Goal: Task Accomplishment & Management: Manage account settings

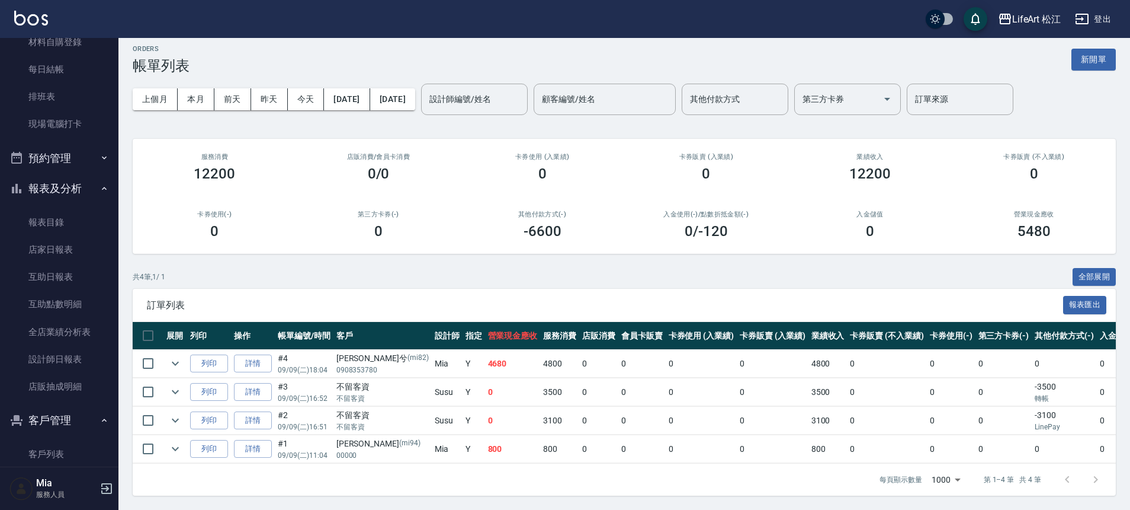
scroll to position [257, 0]
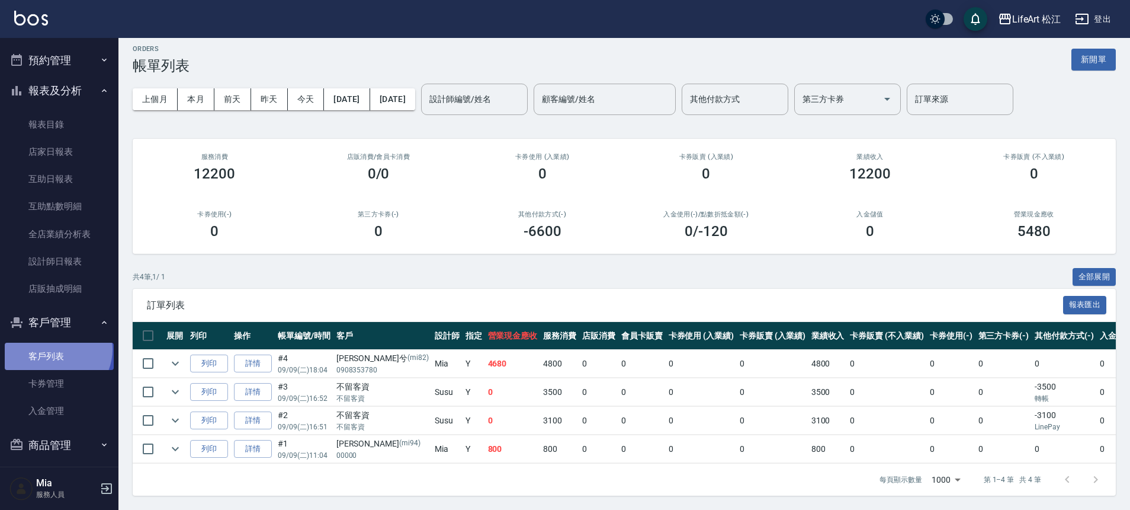
click at [55, 349] on link "客戶列表" at bounding box center [59, 355] width 109 height 27
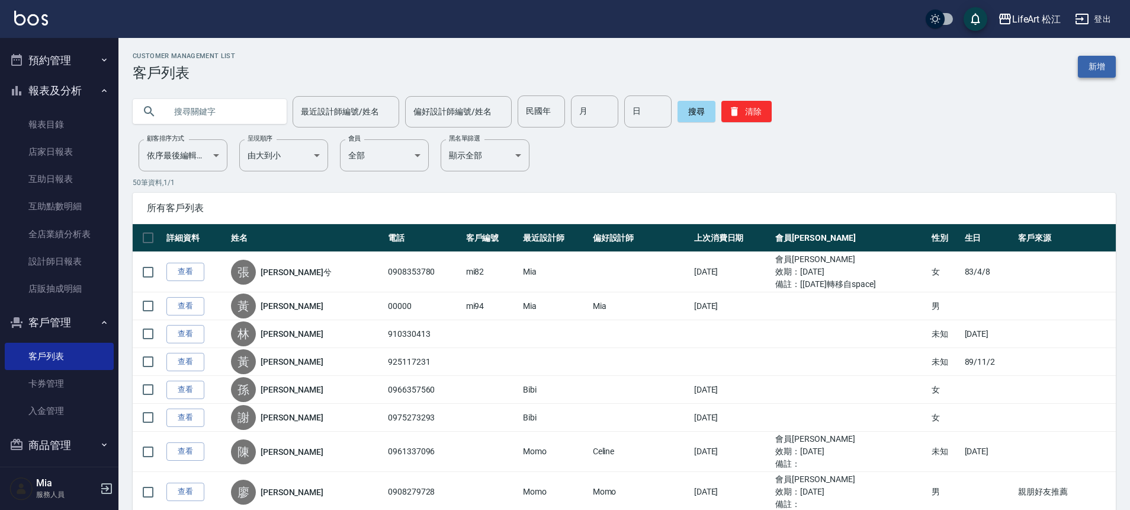
click at [1106, 71] on link "新增" at bounding box center [1097, 67] width 38 height 22
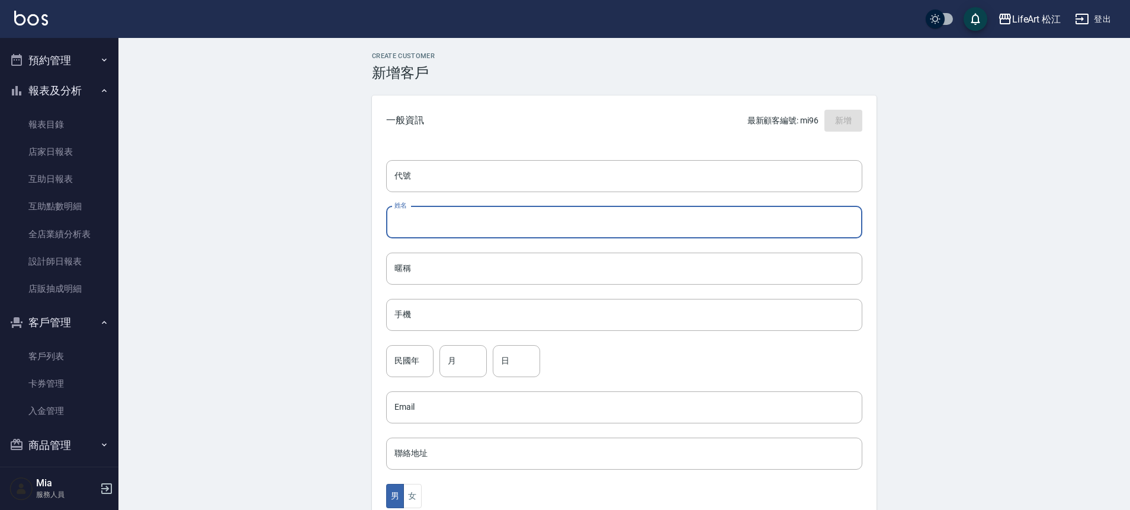
drag, startPoint x: 459, startPoint y: 219, endPoint x: 422, endPoint y: 229, distance: 37.9
click at [455, 222] on input "姓名" at bounding box center [624, 222] width 476 height 32
type input "g"
type input "使"
type input "[PERSON_NAME]"
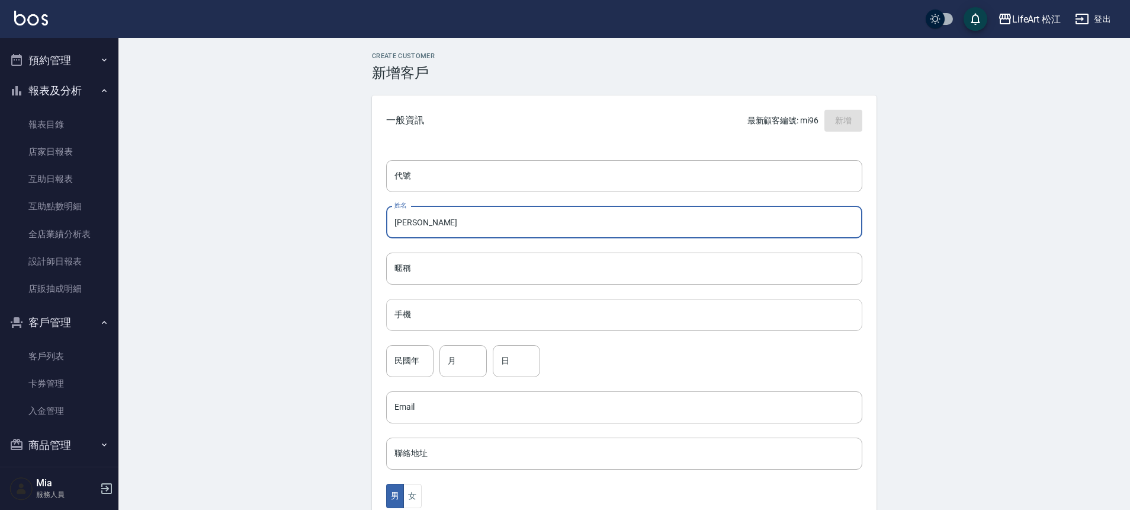
click at [466, 316] on input "手機" at bounding box center [624, 315] width 476 height 32
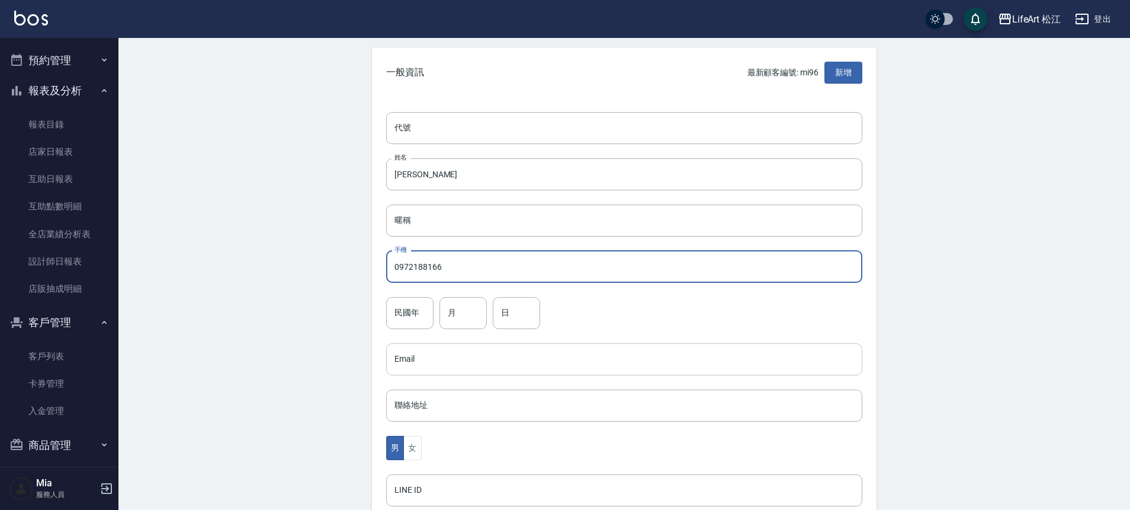
scroll to position [111, 0]
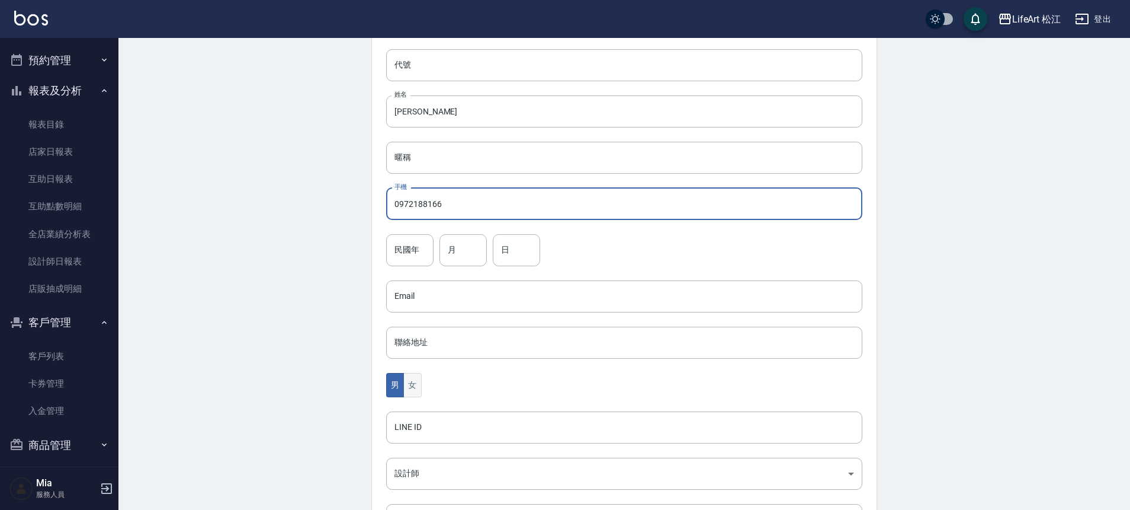
type input "0972188166"
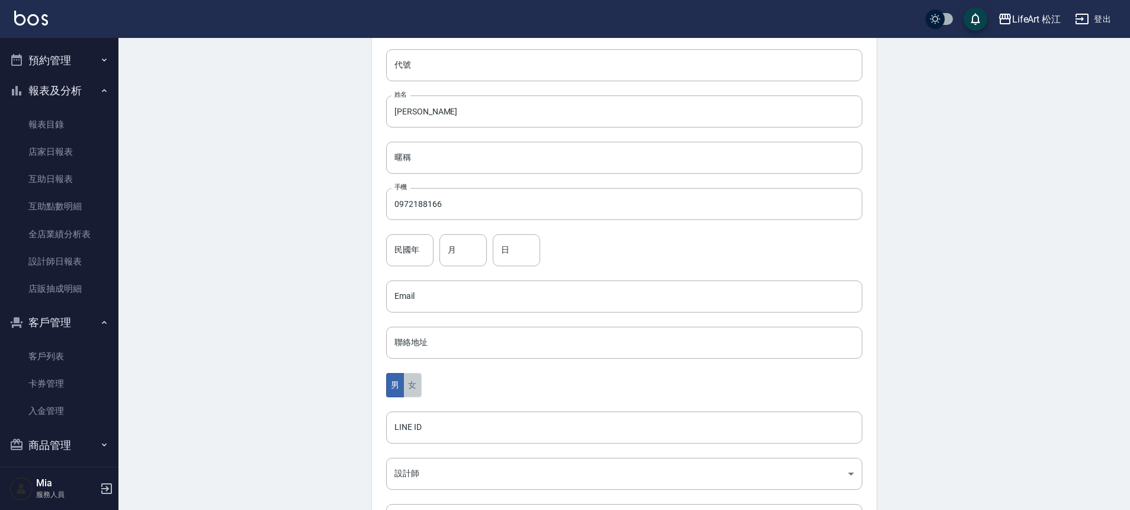
click at [417, 381] on button "女" at bounding box center [412, 385] width 18 height 24
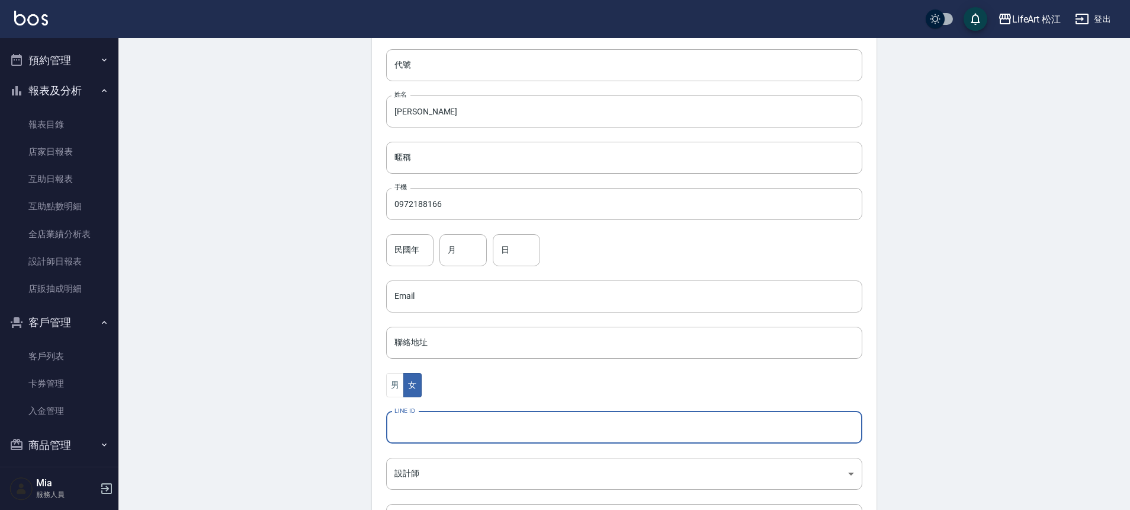
click at [417, 436] on input "LINE ID" at bounding box center [624, 427] width 476 height 32
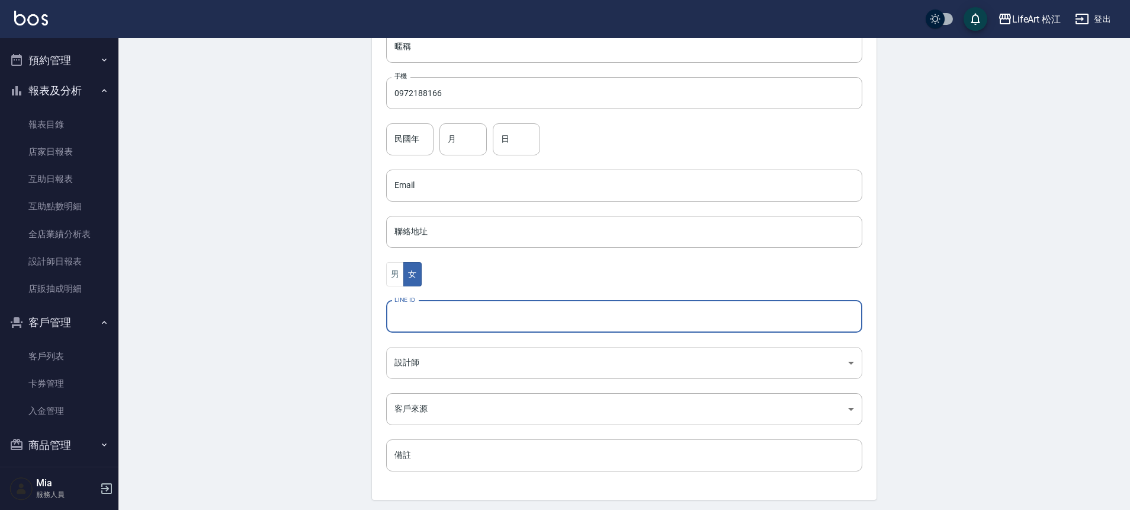
scroll to position [227, 0]
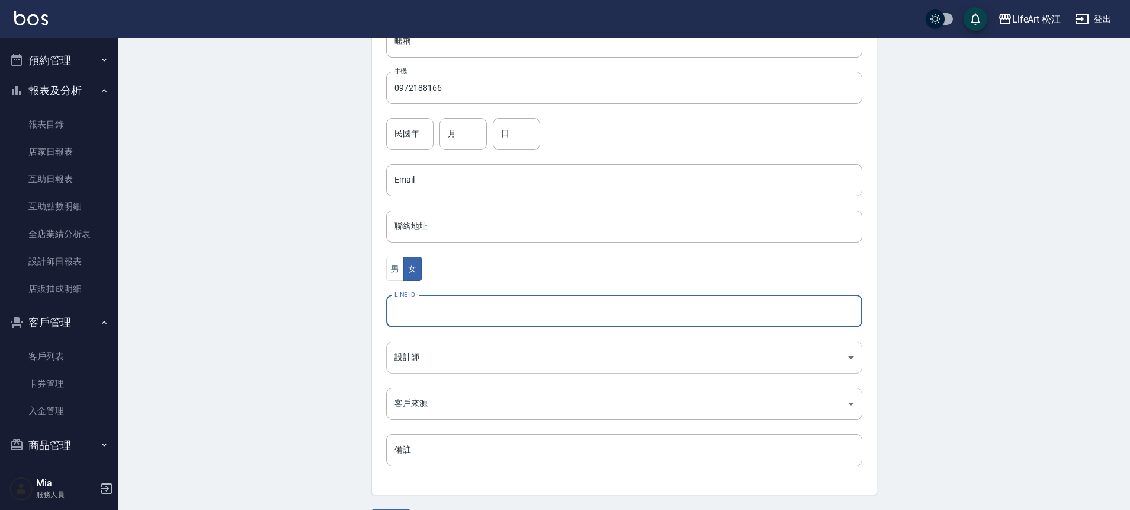
click at [422, 359] on body "LifeArt 松江 登出 櫃檯作業 打帳單 帳單列表 現金收支登錄 高階收支登錄 材料自購登錄 每日結帳 排班表 現場電腦打卡 預約管理 預約管理 單日預約…" at bounding box center [565, 158] width 1130 height 771
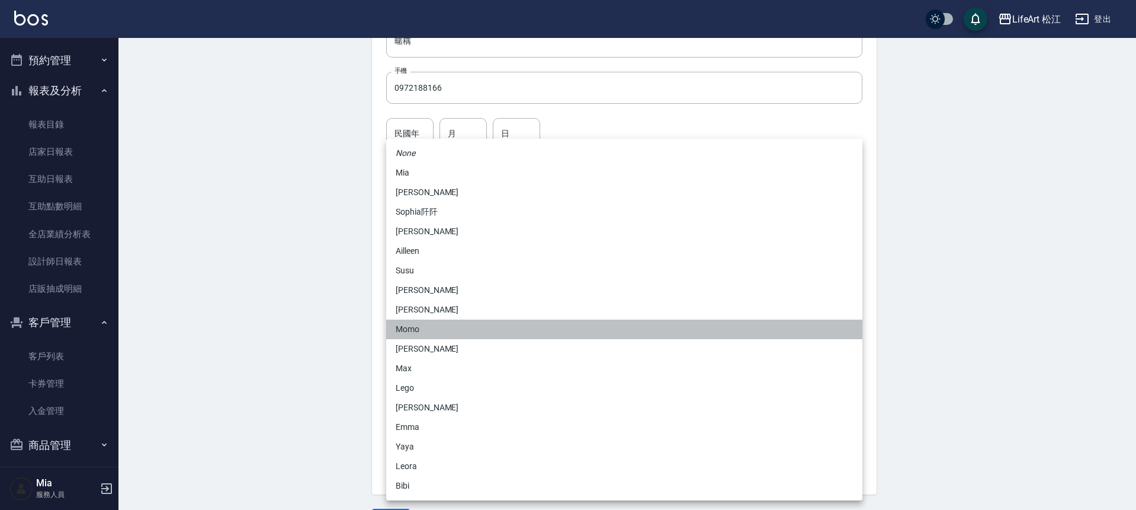
click at [431, 326] on li "Momo" at bounding box center [624, 329] width 476 height 20
type input "e84b7556-3071-4136-b765-65514d721750"
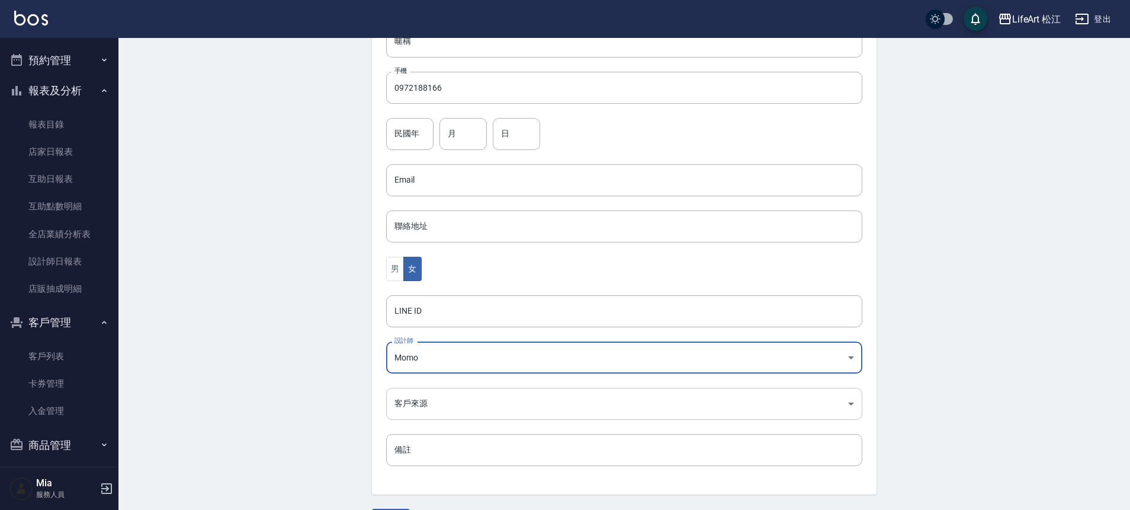
click at [417, 387] on body "LifeArt 松江 登出 櫃檯作業 打帳單 帳單列表 現金收支登錄 高階收支登錄 材料自購登錄 每日結帳 排班表 現場電腦打卡 預約管理 預約管理 單日預約…" at bounding box center [565, 158] width 1130 height 771
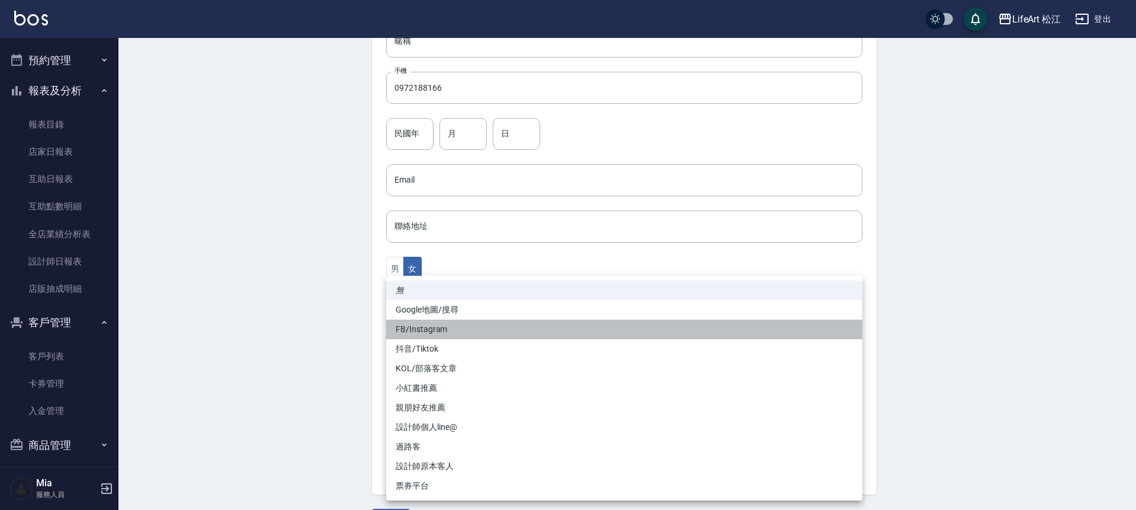
click at [438, 325] on li "FB/Instagram" at bounding box center [624, 329] width 476 height 20
type input "FB/Instagram"
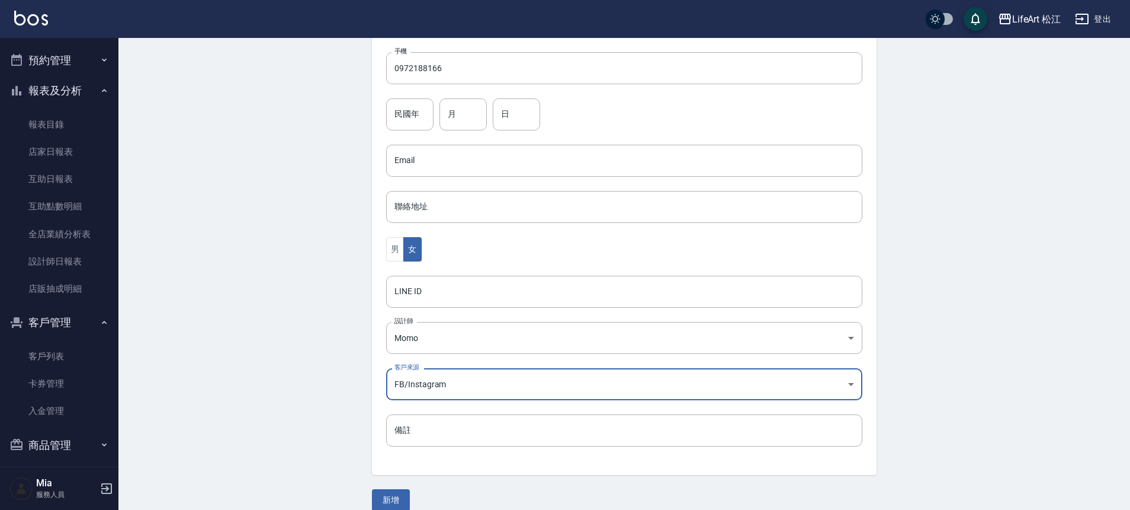
scroll to position [262, 0]
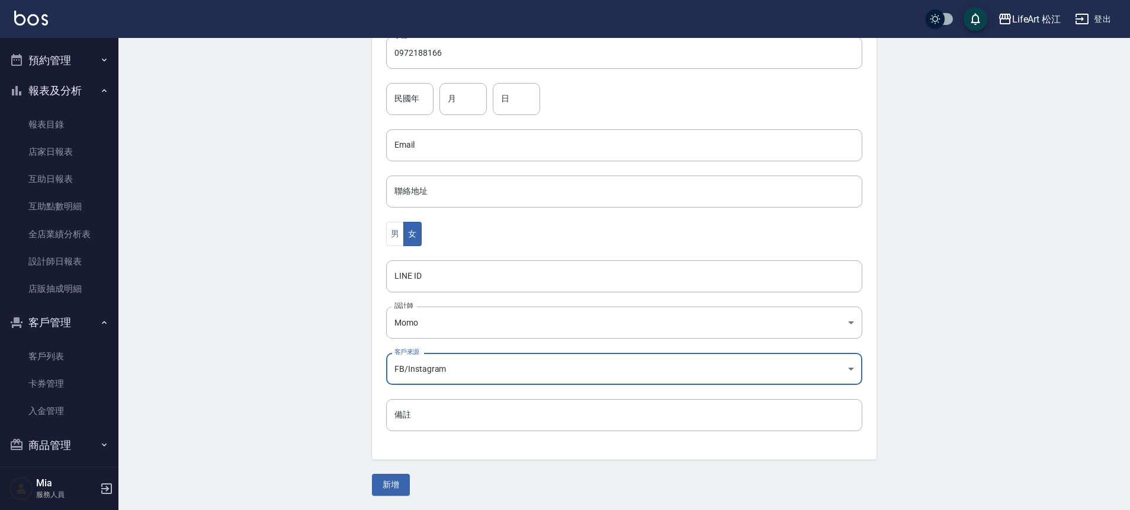
click at [395, 480] on button "新增" at bounding box center [391, 484] width 38 height 22
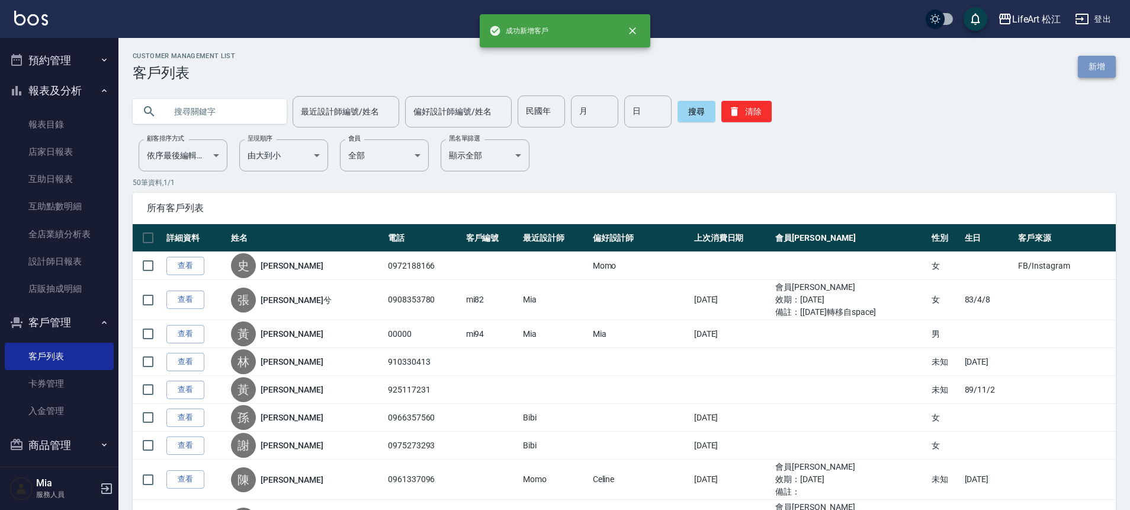
click at [1111, 75] on link "新增" at bounding box center [1097, 67] width 38 height 22
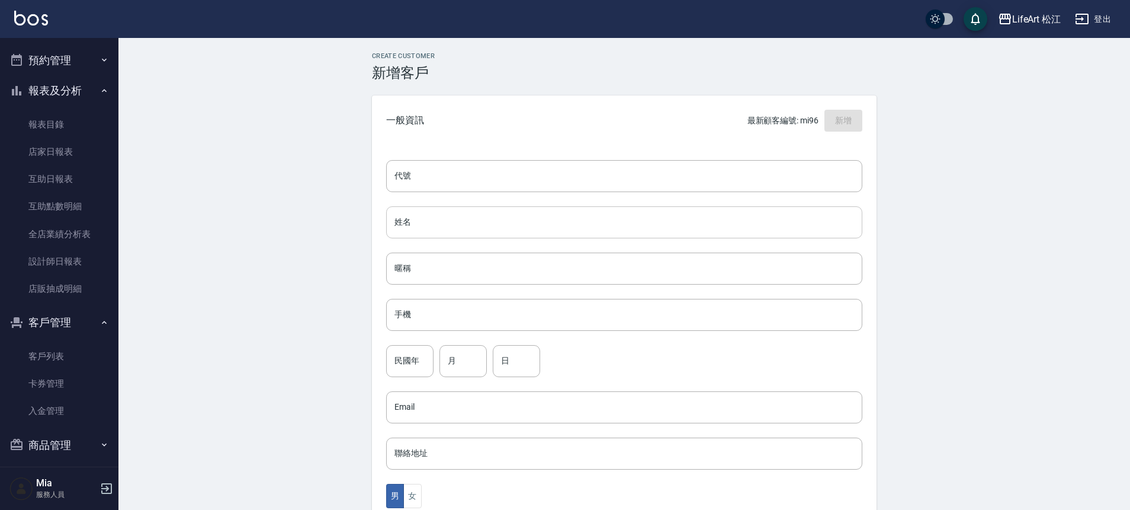
click at [480, 223] on input "姓名" at bounding box center [624, 222] width 476 height 32
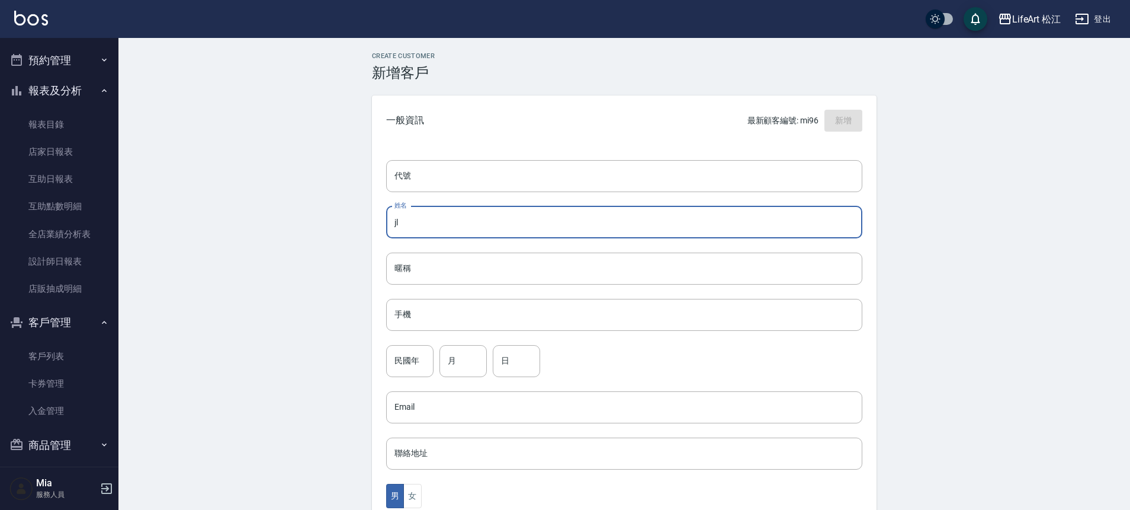
type input "j"
type input "[PERSON_NAME]"
click at [465, 313] on input "手機" at bounding box center [624, 315] width 476 height 32
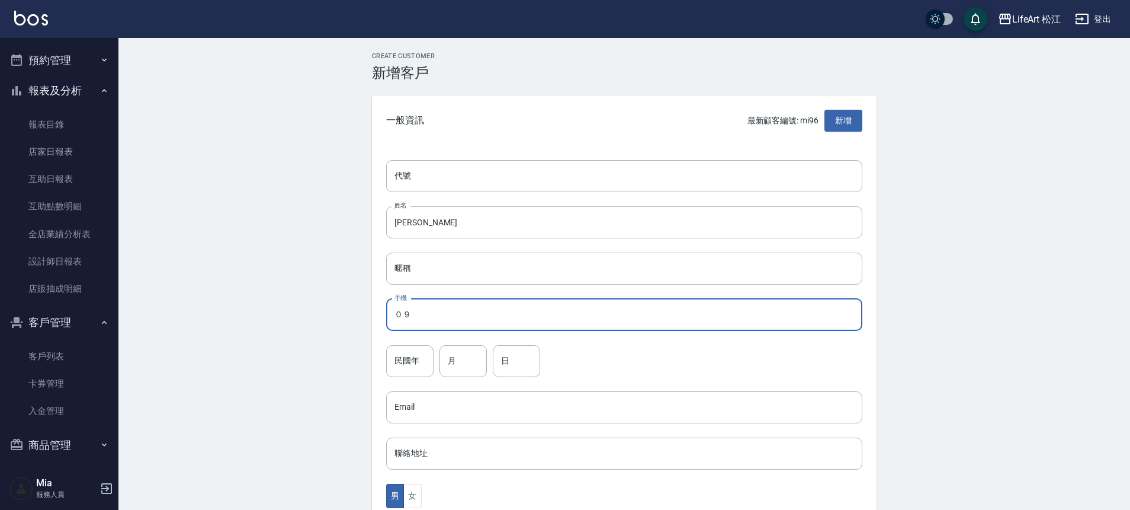
type input "０"
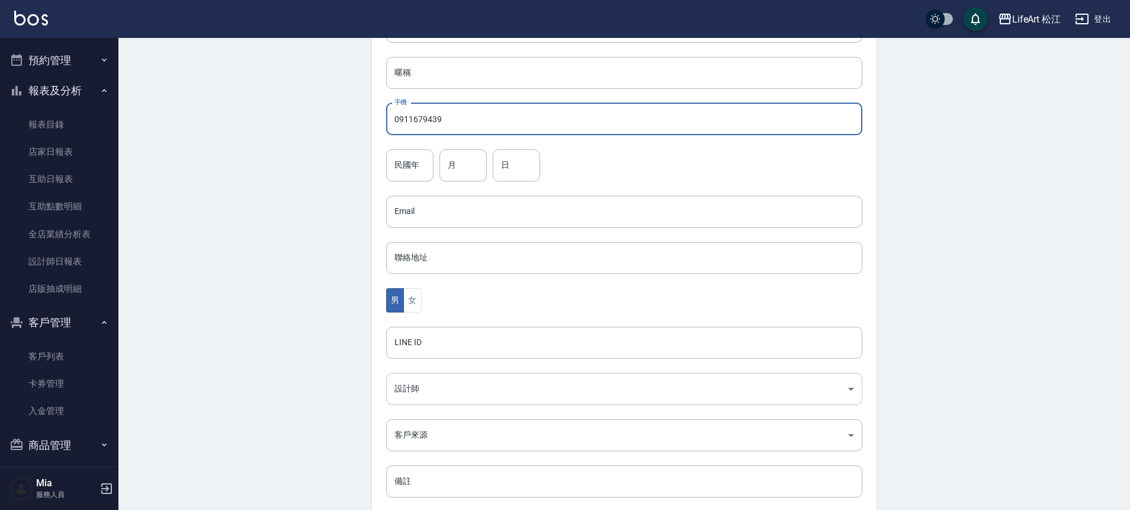
scroll to position [262, 0]
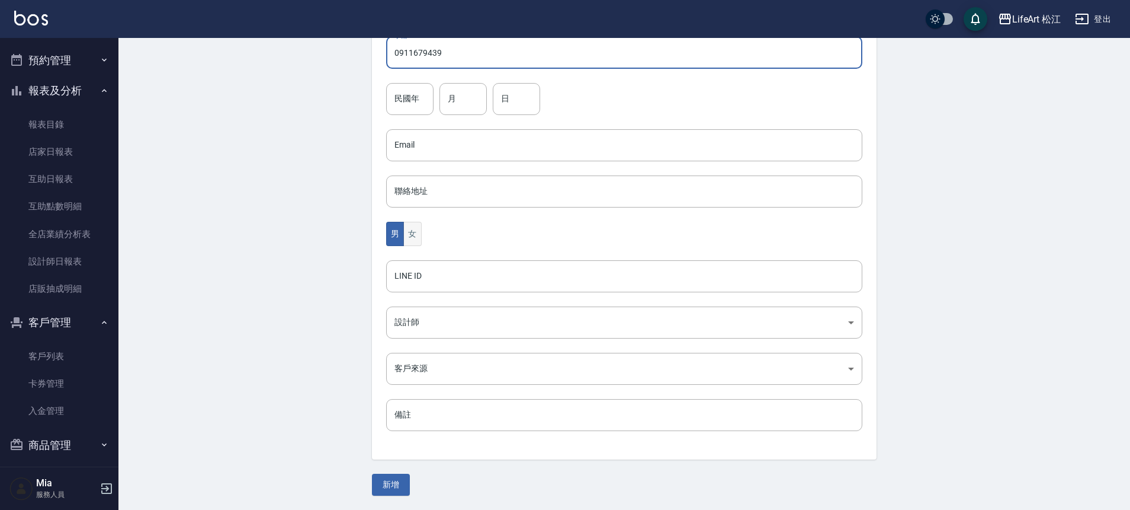
type input "0911679439"
click at [415, 234] on button "女" at bounding box center [412, 234] width 18 height 24
click at [451, 319] on body "LifeArt 松江 登出 櫃檯作業 打帳單 帳單列表 現金收支登錄 高階收支登錄 材料自購登錄 每日結帳 排班表 現場電腦打卡 預約管理 預約管理 單日預約…" at bounding box center [565, 123] width 1130 height 771
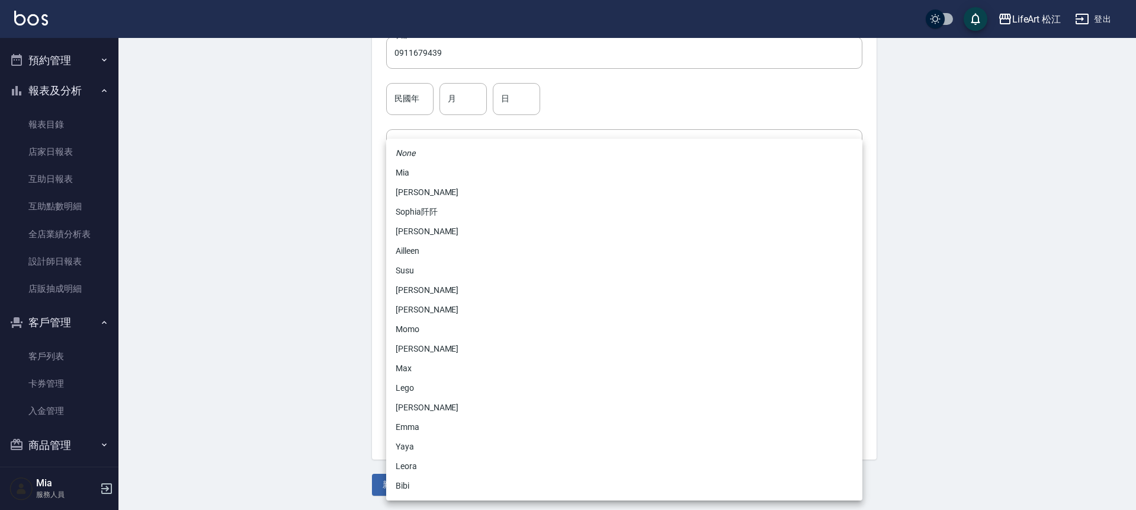
click at [454, 328] on li "Momo" at bounding box center [624, 329] width 476 height 20
type input "e84b7556-3071-4136-b765-65514d721750"
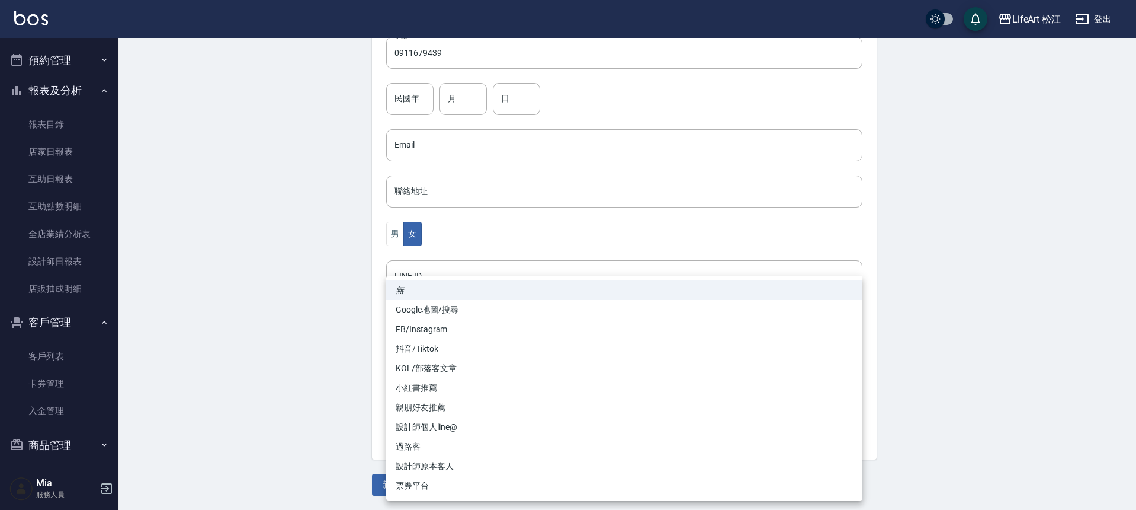
drag, startPoint x: 438, startPoint y: 369, endPoint x: 446, endPoint y: 375, distance: 9.6
click at [438, 369] on body "LifeArt 松江 登出 櫃檯作業 打帳單 帳單列表 現金收支登錄 高階收支登錄 材料自購登錄 每日結帳 排班表 現場電腦打卡 預約管理 預約管理 單日預約…" at bounding box center [568, 123] width 1136 height 771
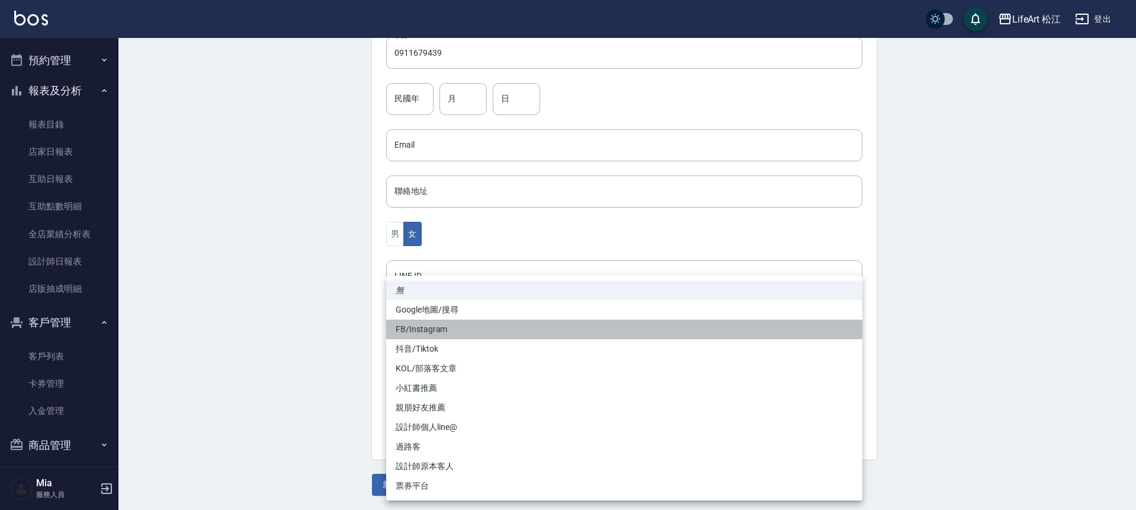
click at [440, 331] on li "FB/Instagram" at bounding box center [624, 329] width 476 height 20
type input "FB/Instagram"
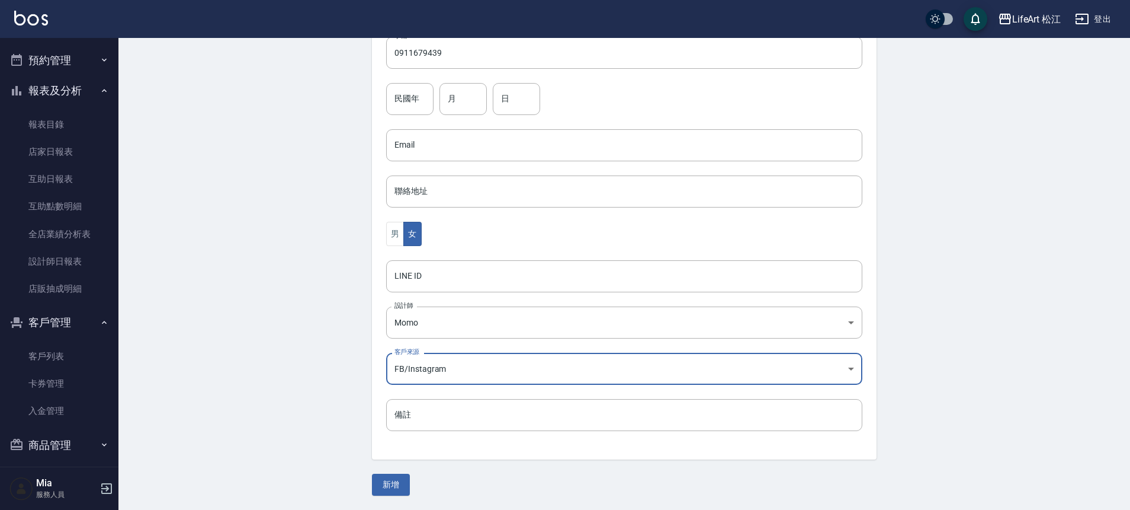
drag, startPoint x: 392, startPoint y: 480, endPoint x: 399, endPoint y: 480, distance: 7.1
click at [393, 480] on button "新增" at bounding box center [391, 484] width 38 height 22
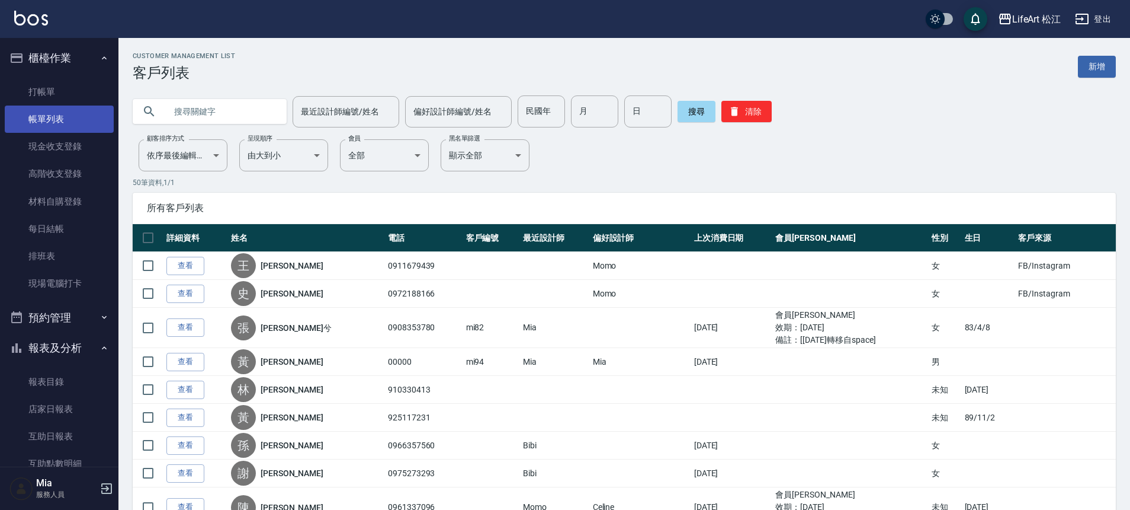
click at [62, 126] on link "帳單列表" at bounding box center [59, 118] width 109 height 27
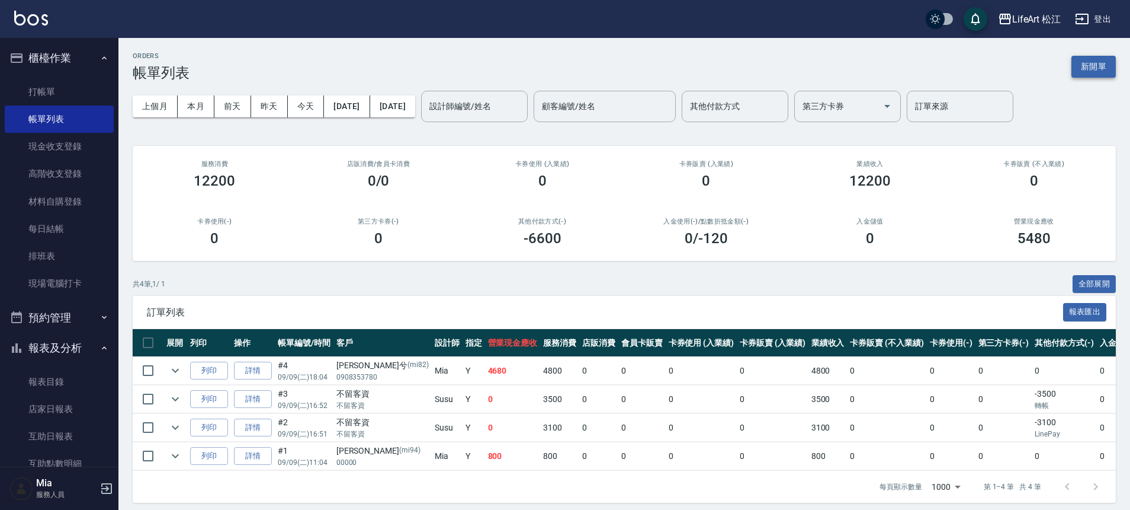
click at [1081, 64] on button "新開單" at bounding box center [1094, 67] width 44 height 22
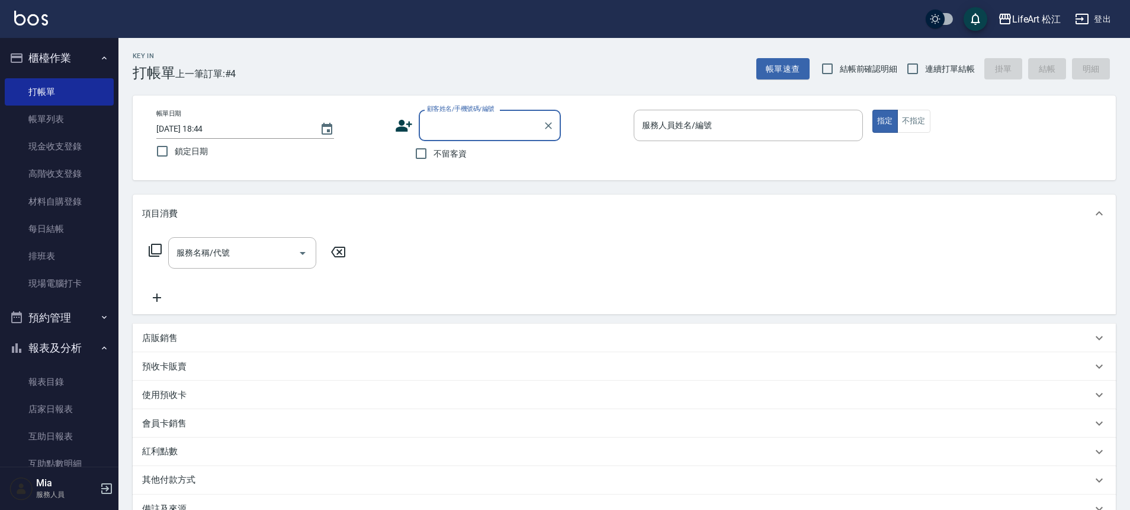
type input "t"
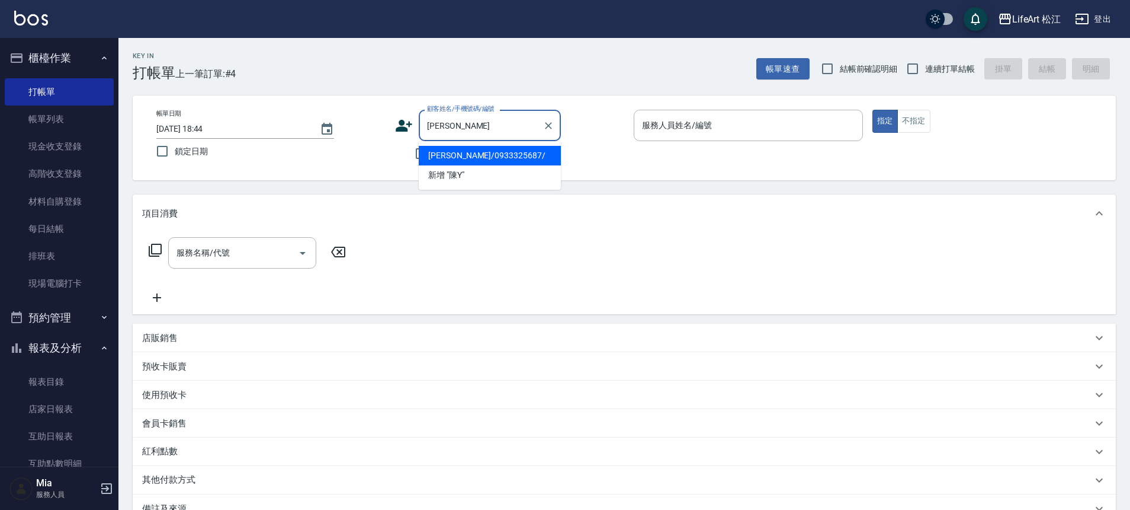
click at [480, 159] on li "[PERSON_NAME]/0933325687/" at bounding box center [490, 156] width 142 height 20
type input "[PERSON_NAME]/0933325687/"
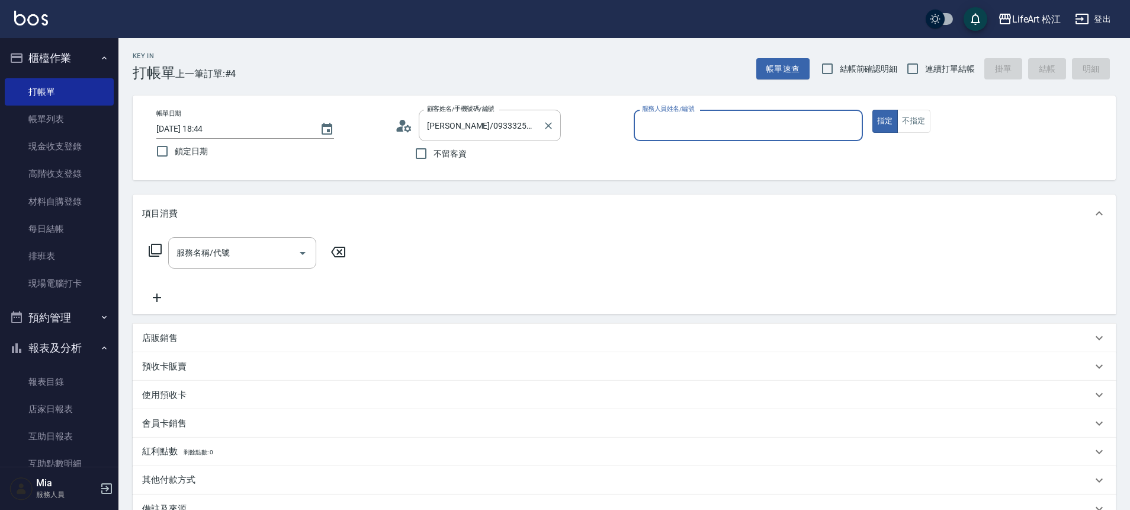
type input "Momo(無代號)"
click at [270, 255] on input "服務名稱/代號" at bounding box center [234, 256] width 120 height 21
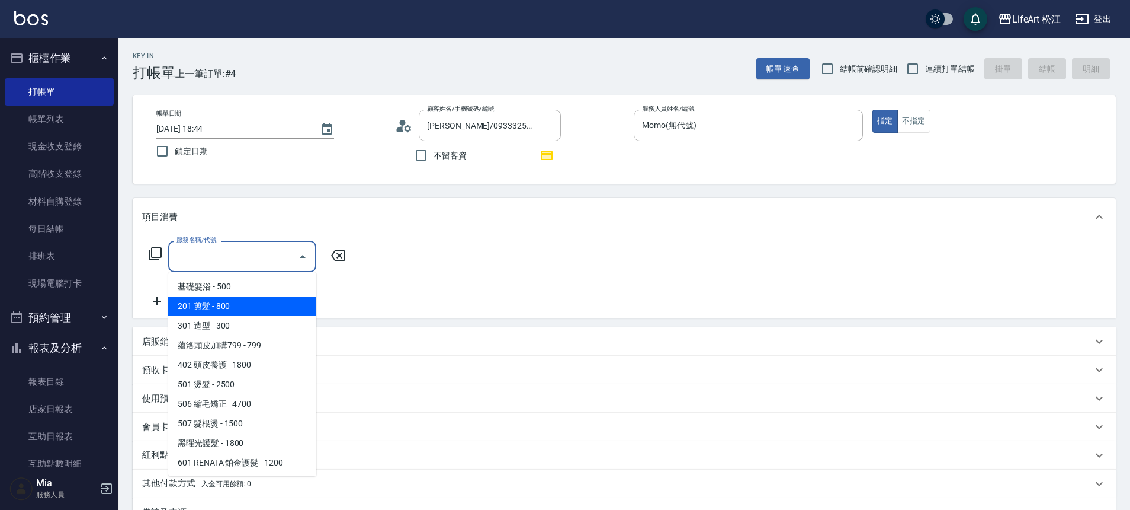
click at [256, 305] on span "201 剪髮 - 800" at bounding box center [242, 306] width 148 height 20
type input "201 剪髮(201)"
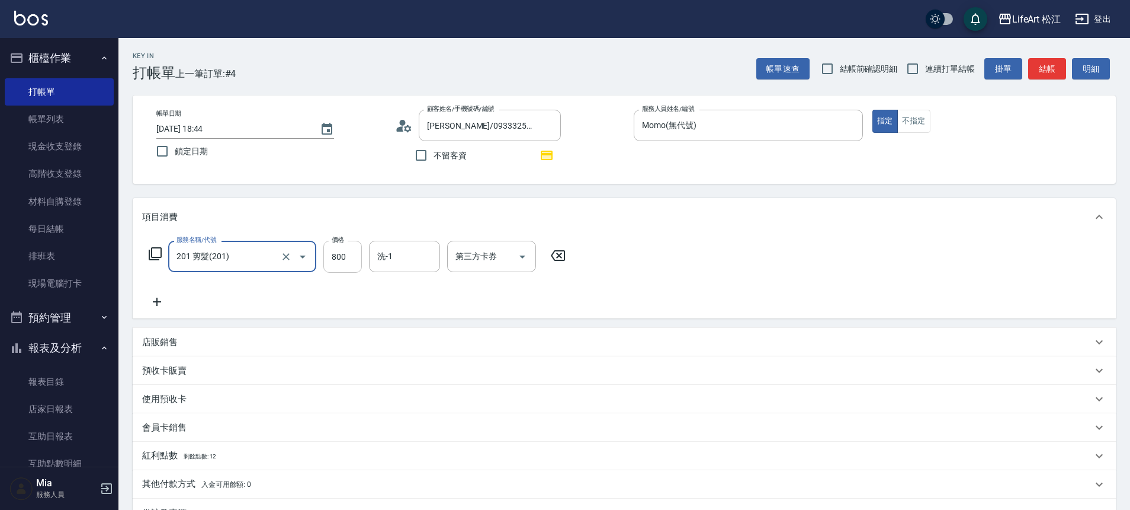
click at [335, 262] on input "800" at bounding box center [342, 257] width 39 height 32
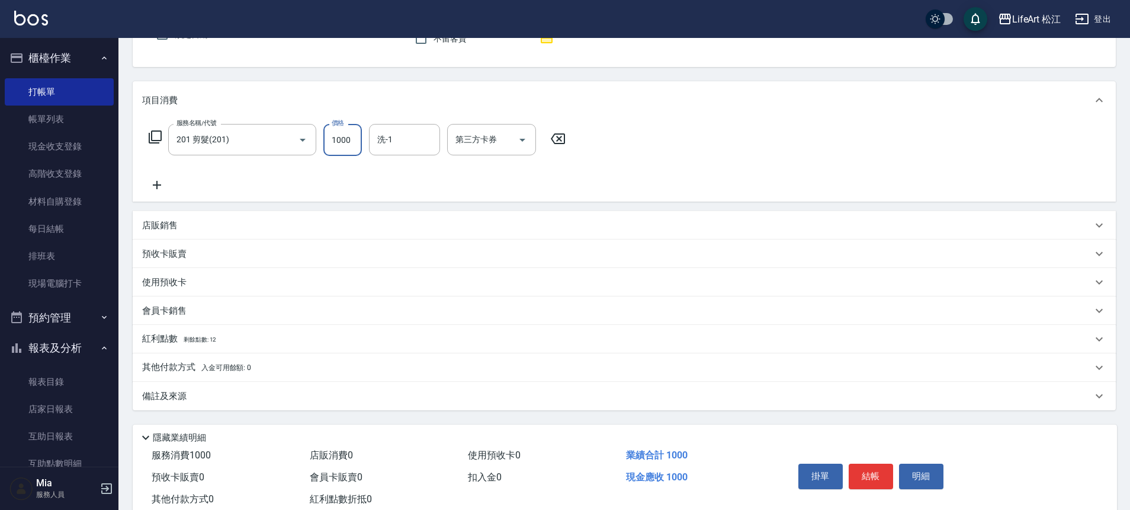
scroll to position [151, 0]
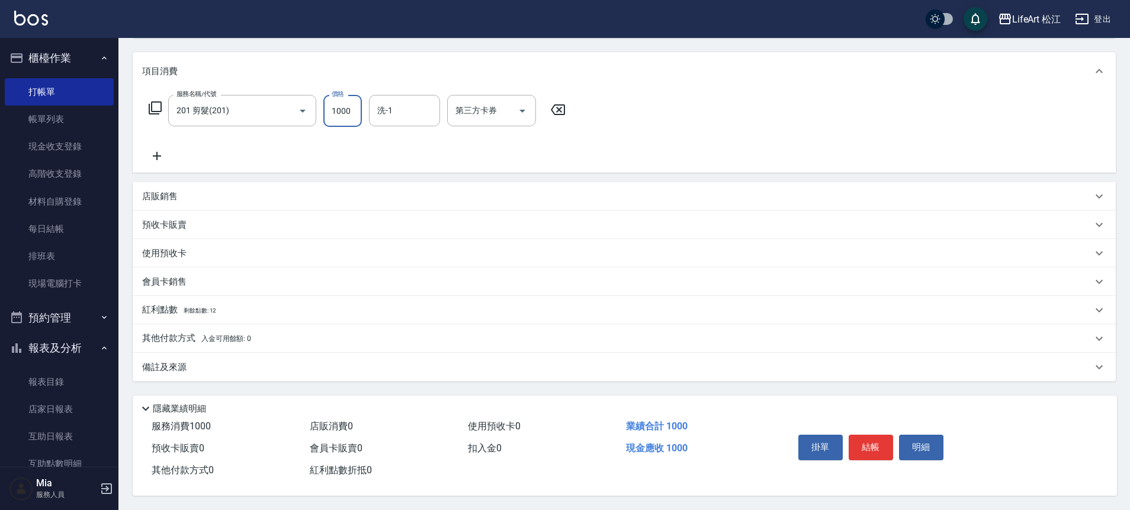
type input "1000"
drag, startPoint x: 243, startPoint y: 366, endPoint x: 306, endPoint y: 363, distance: 62.8
click at [244, 365] on div "備註及來源" at bounding box center [617, 367] width 950 height 12
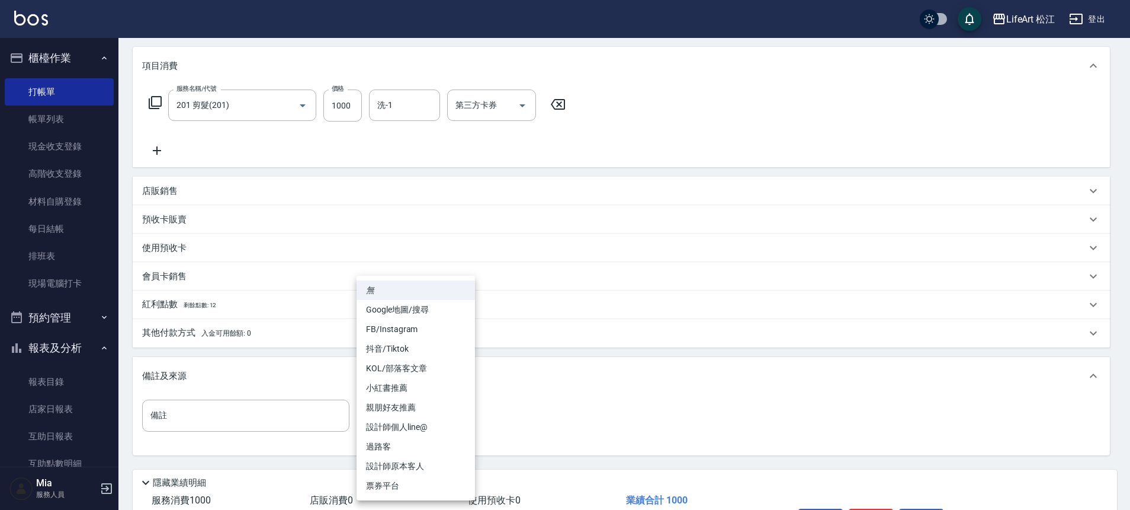
click at [367, 419] on body "LifeArt 松江 登出 櫃檯作業 打帳單 帳單列表 現金收支登錄 高階收支登錄 材料自購登錄 每日結帳 排班表 現場電腦打卡 預約管理 預約管理 單日預約…" at bounding box center [565, 216] width 1130 height 735
click at [434, 425] on li "設計師個人line@" at bounding box center [416, 427] width 118 height 20
type input "設計師個人line@"
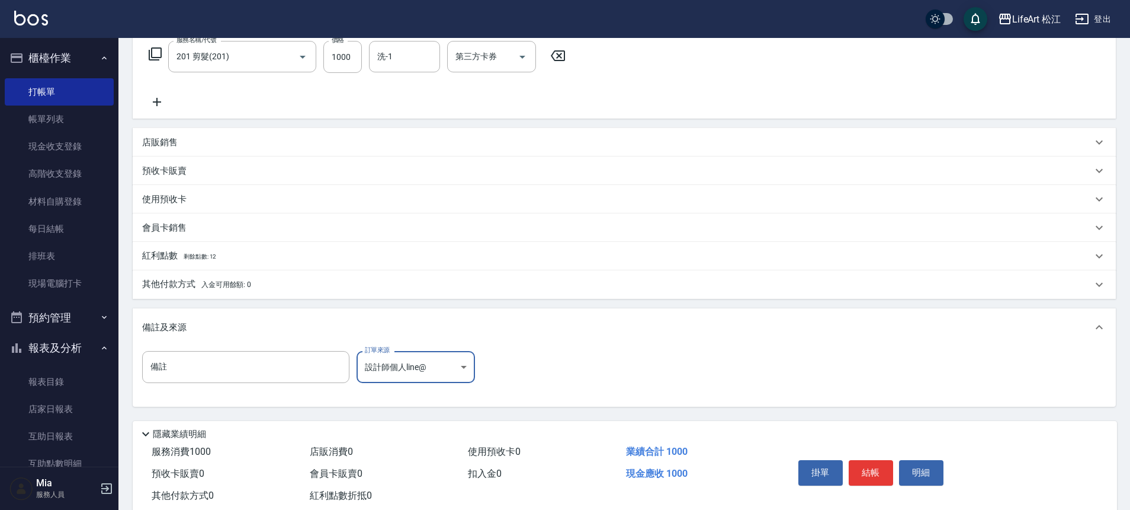
scroll to position [230, 0]
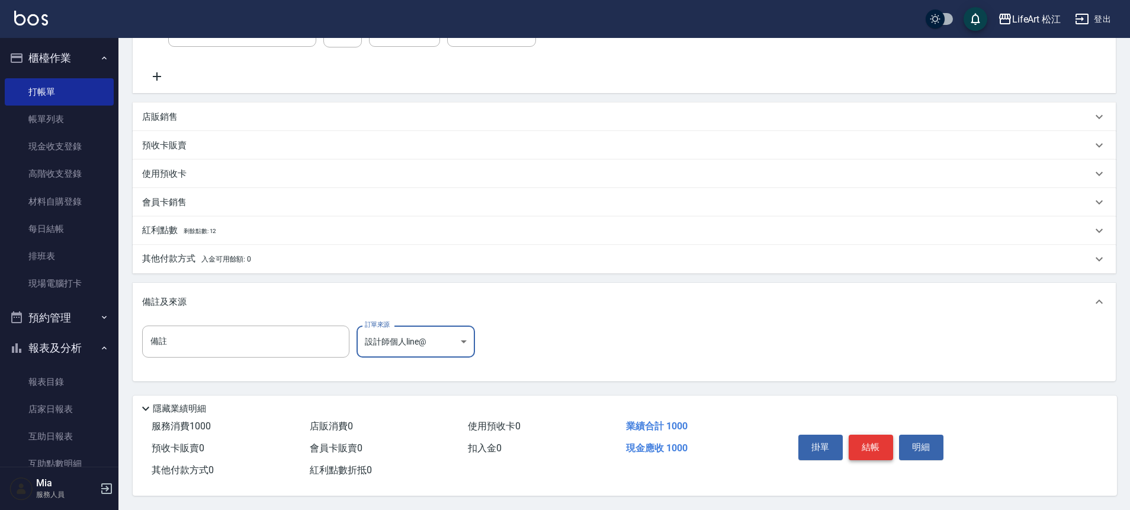
click at [886, 437] on button "結帳" at bounding box center [871, 446] width 44 height 25
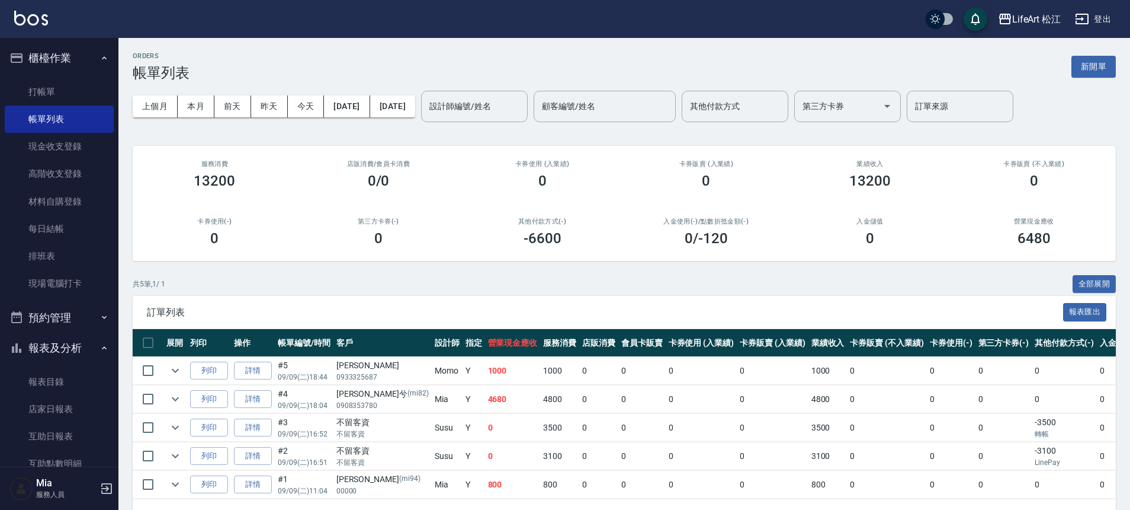
click at [1084, 78] on div "ORDERS 帳單列表 新開單" at bounding box center [624, 66] width 983 height 29
click at [1084, 73] on button "新開單" at bounding box center [1094, 67] width 44 height 22
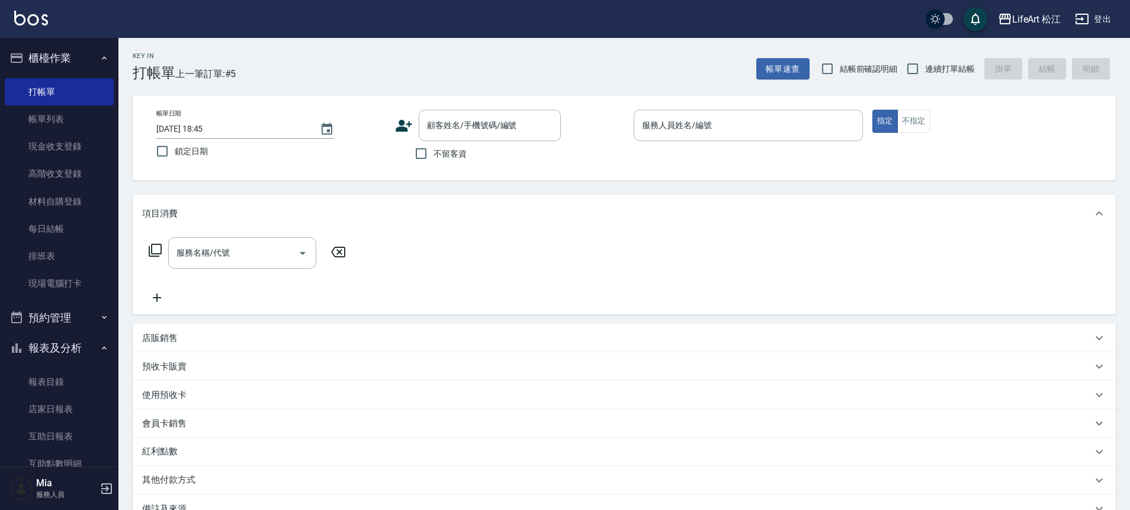
click at [512, 150] on div "不留客資" at bounding box center [478, 153] width 166 height 25
click at [499, 128] on input "顧客姓名/手機號碼/編號" at bounding box center [481, 125] width 114 height 21
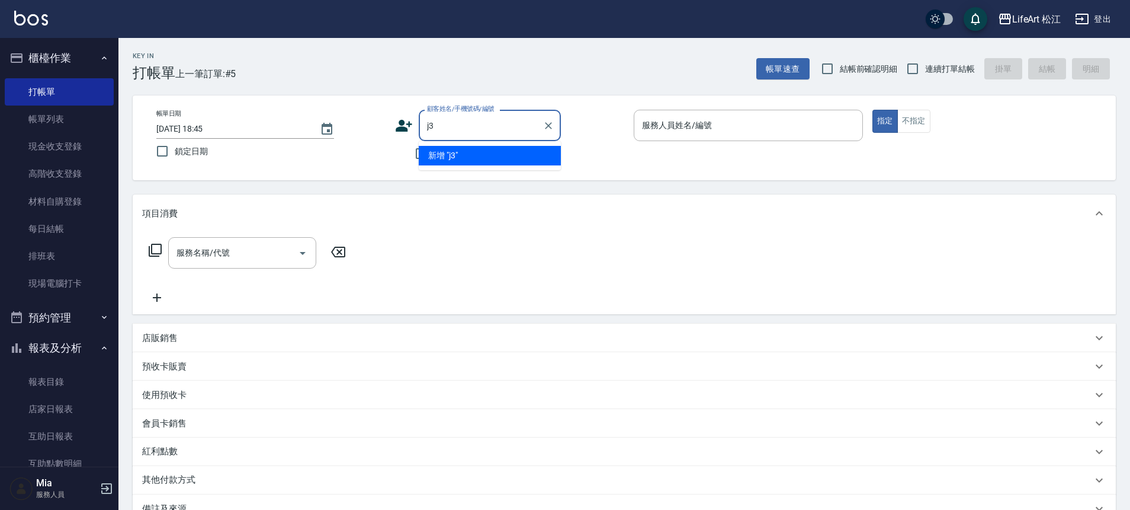
type input "j"
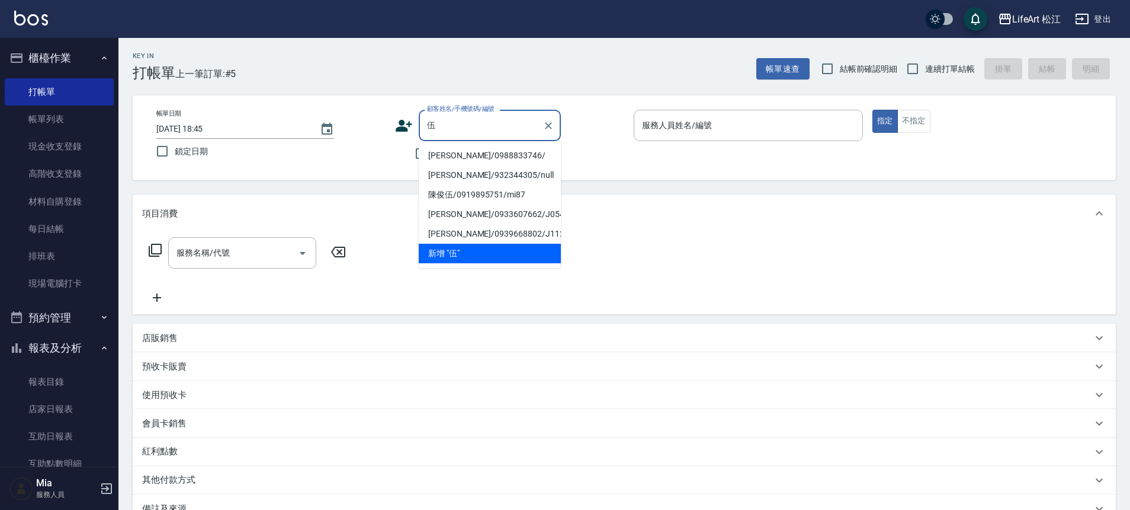
click at [497, 152] on li "[PERSON_NAME]/0988833746/" at bounding box center [490, 156] width 142 height 20
type input "[PERSON_NAME]/0988833746/"
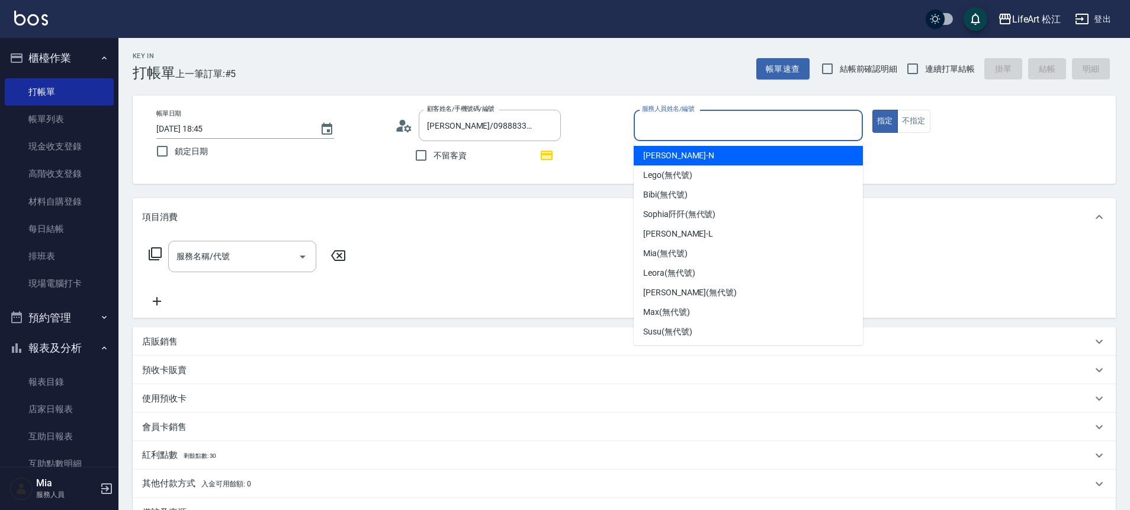
click at [771, 123] on input "服務人員姓名/編號" at bounding box center [748, 125] width 219 height 21
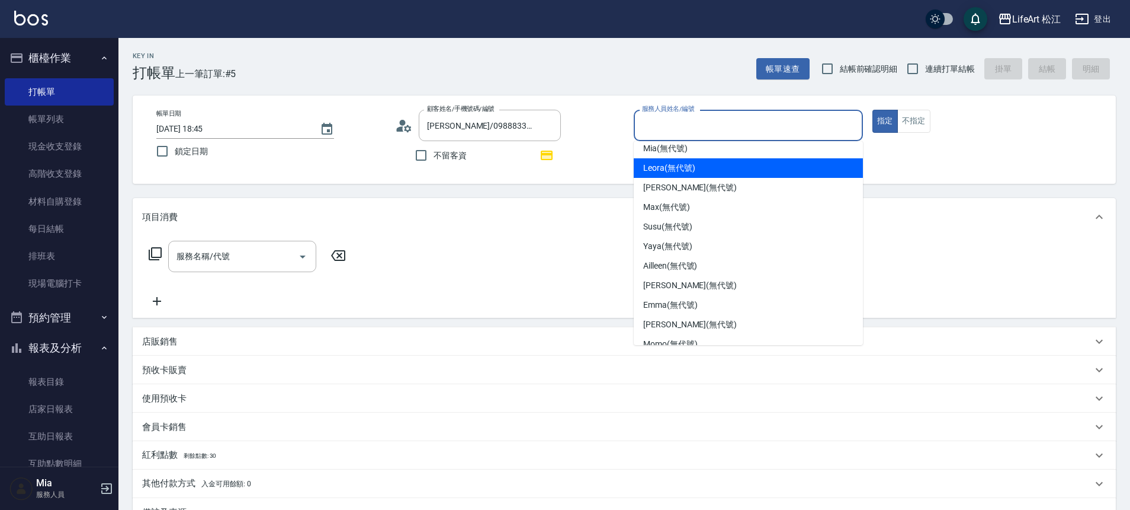
scroll to position [107, 0]
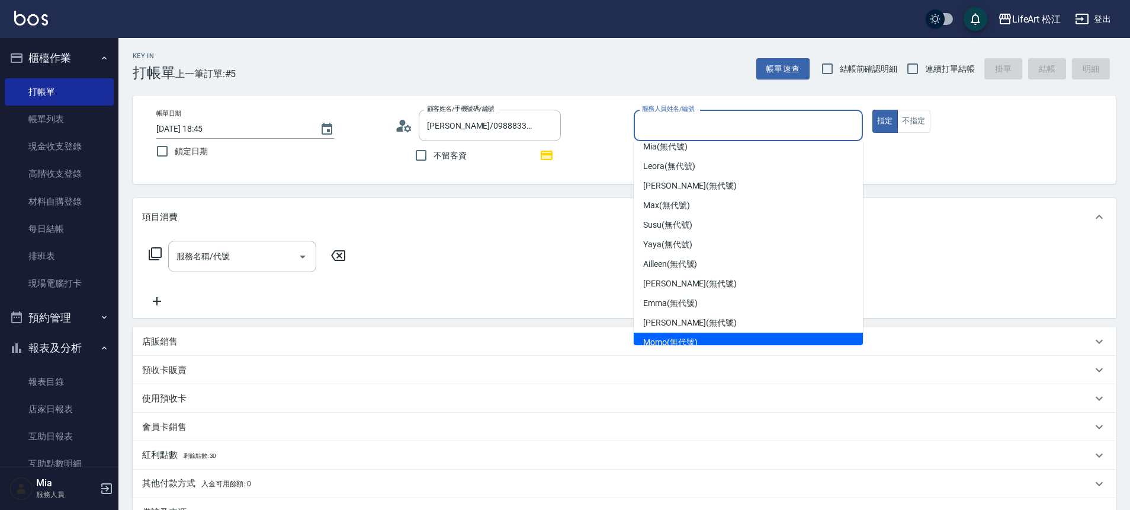
click at [668, 338] on span "Momo (無代號)" at bounding box center [670, 342] width 55 height 12
type input "Momo(無代號)"
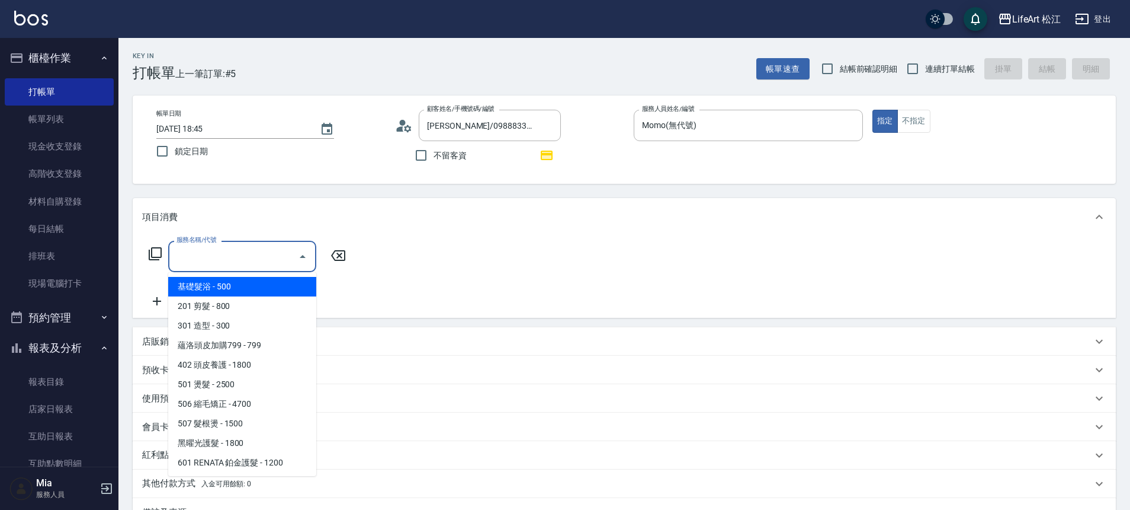
click at [262, 251] on input "服務名稱/代號" at bounding box center [234, 256] width 120 height 21
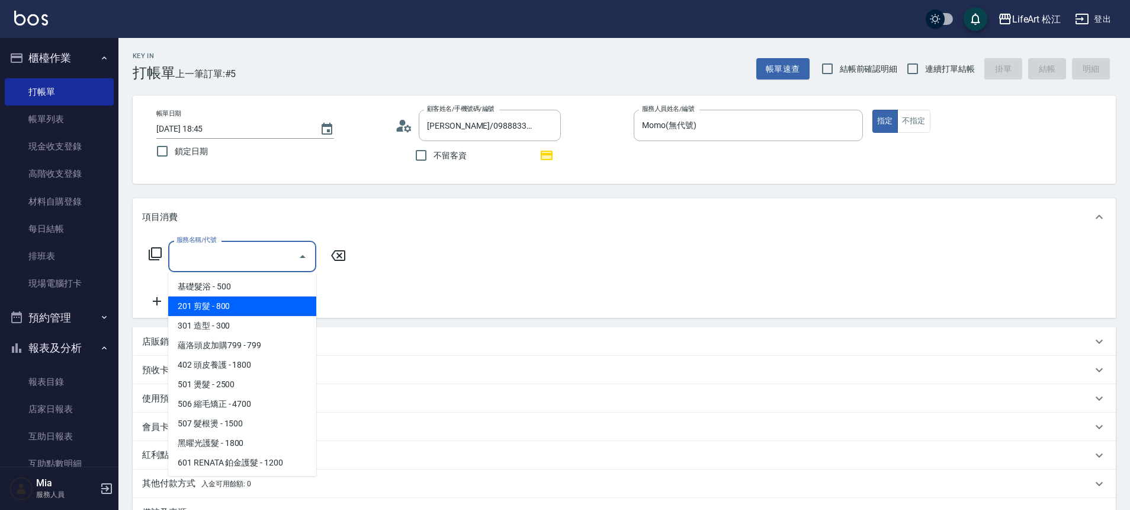
click at [248, 297] on span "201 剪髮 - 800" at bounding box center [242, 306] width 148 height 20
type input "201 剪髮(201)"
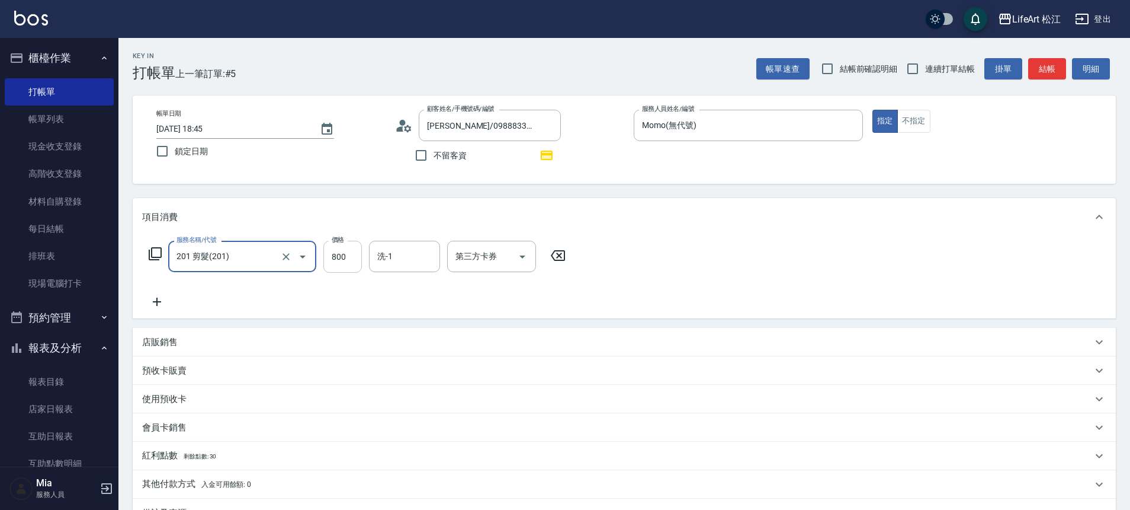
click at [345, 252] on input "800" at bounding box center [342, 257] width 39 height 32
type input "1000"
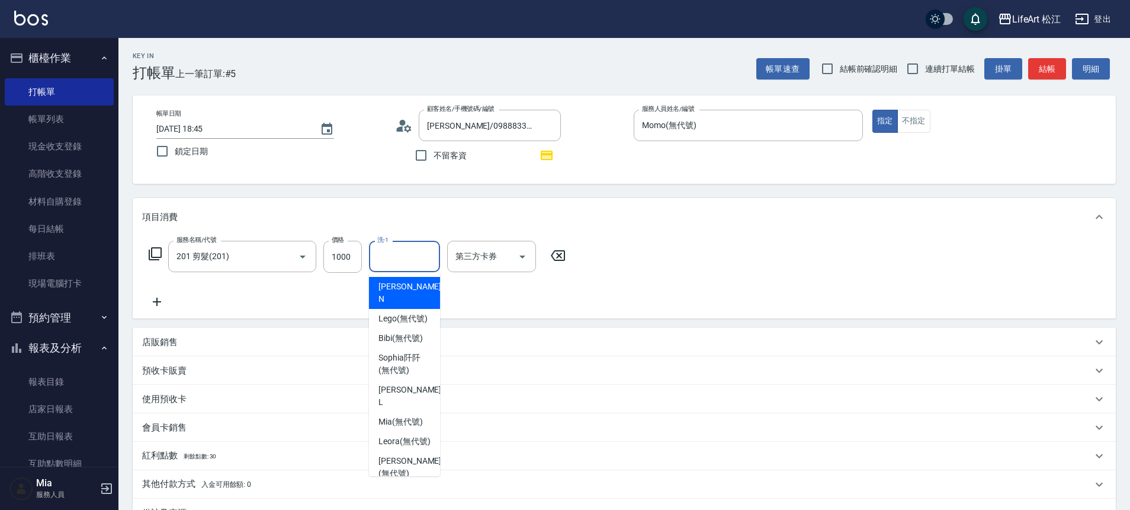
click at [398, 258] on input "洗-1" at bounding box center [404, 256] width 60 height 21
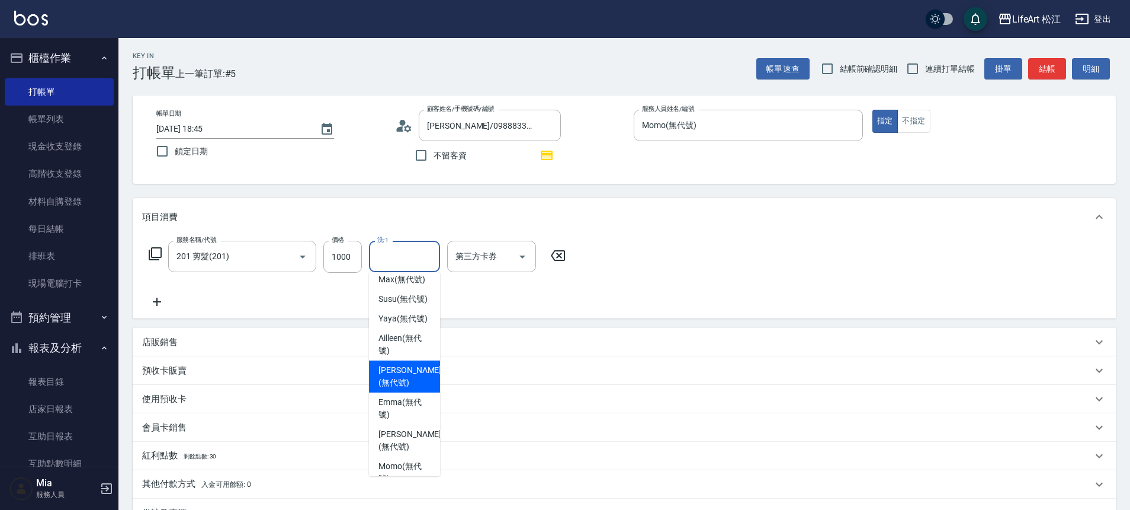
scroll to position [279, 0]
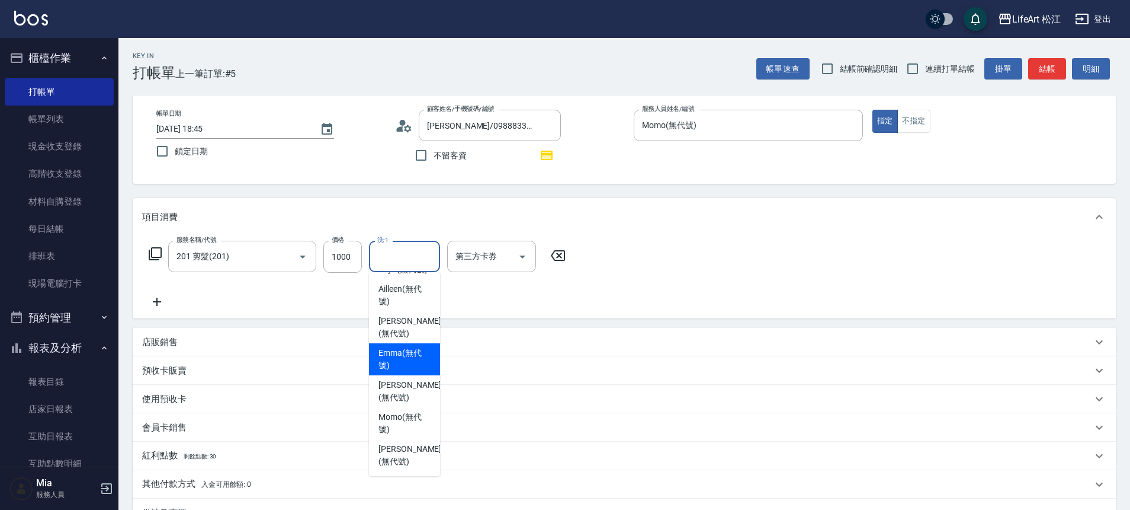
click at [395, 368] on span "[PERSON_NAME] (無代號)" at bounding box center [405, 359] width 52 height 25
type input "[PERSON_NAME](無代號)"
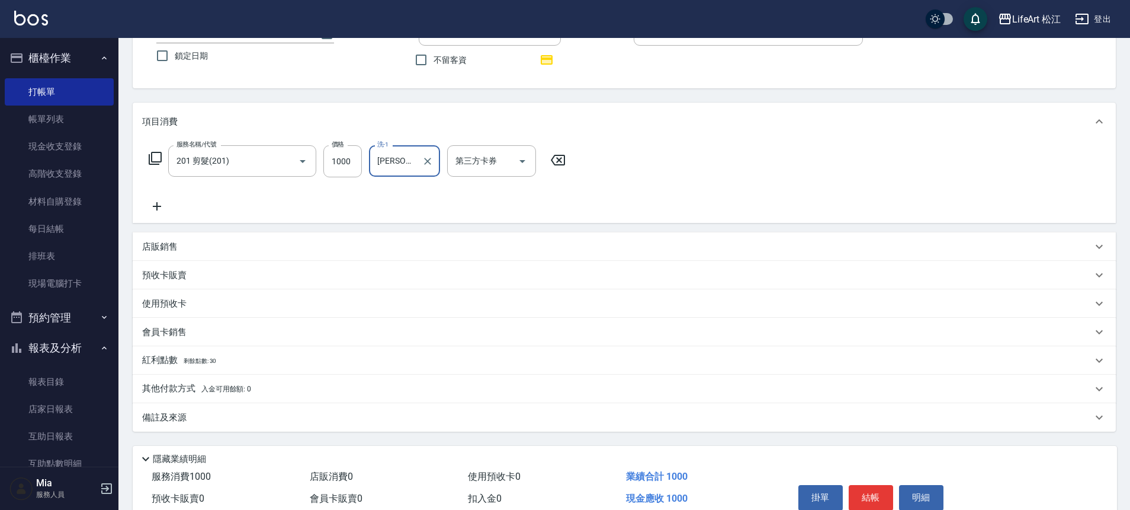
scroll to position [151, 0]
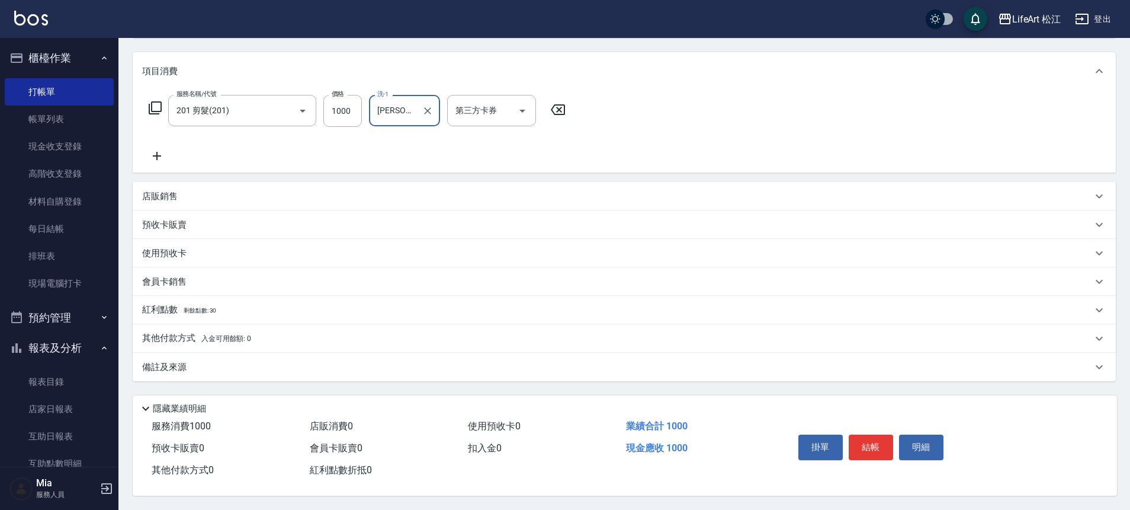
click at [275, 354] on div "備註及來源" at bounding box center [624, 367] width 983 height 28
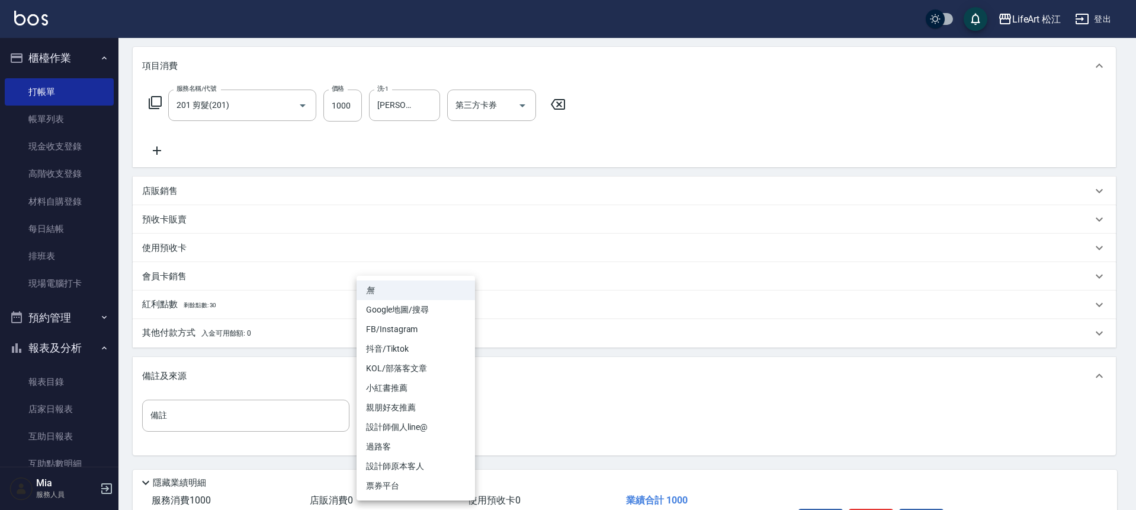
click at [418, 427] on body "LifeArt 松江 登出 櫃檯作業 打帳單 帳單列表 現金收支登錄 高階收支登錄 材料自購登錄 每日結帳 排班表 現場電腦打卡 預約管理 預約管理 單日預約…" at bounding box center [568, 216] width 1136 height 735
click at [418, 427] on li "設計師個人line@" at bounding box center [416, 427] width 118 height 20
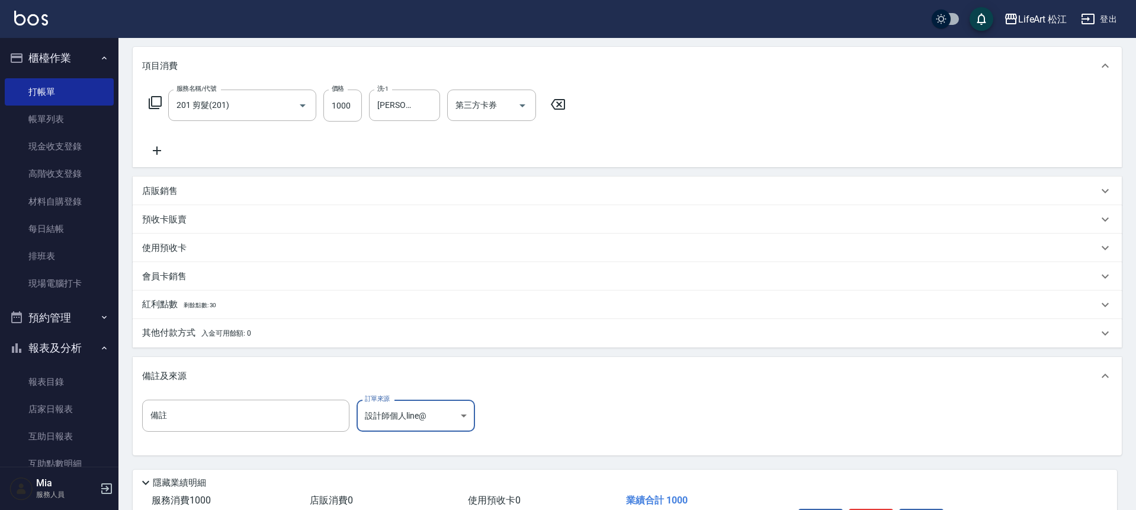
type input "設計師個人line@"
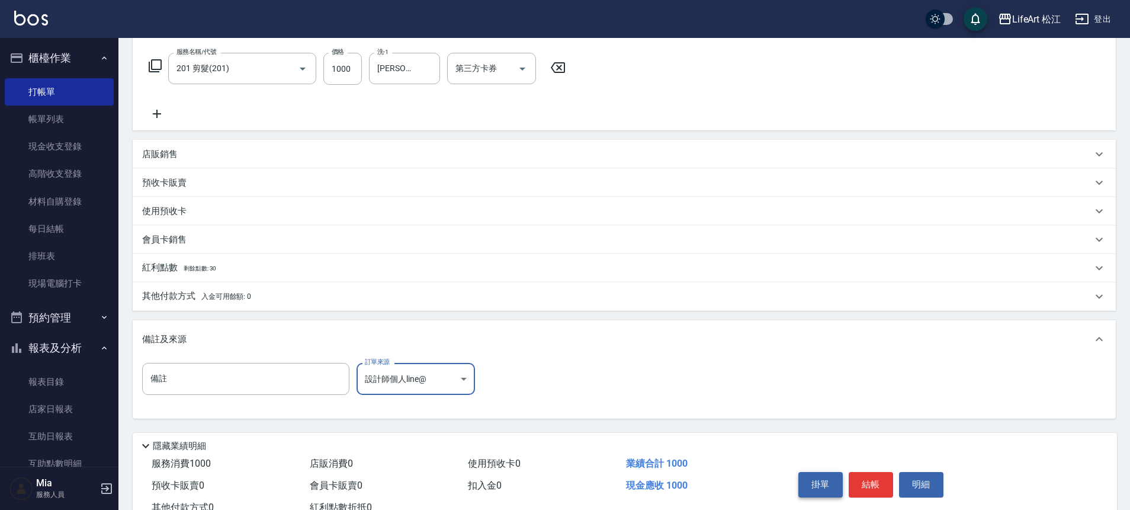
scroll to position [230, 0]
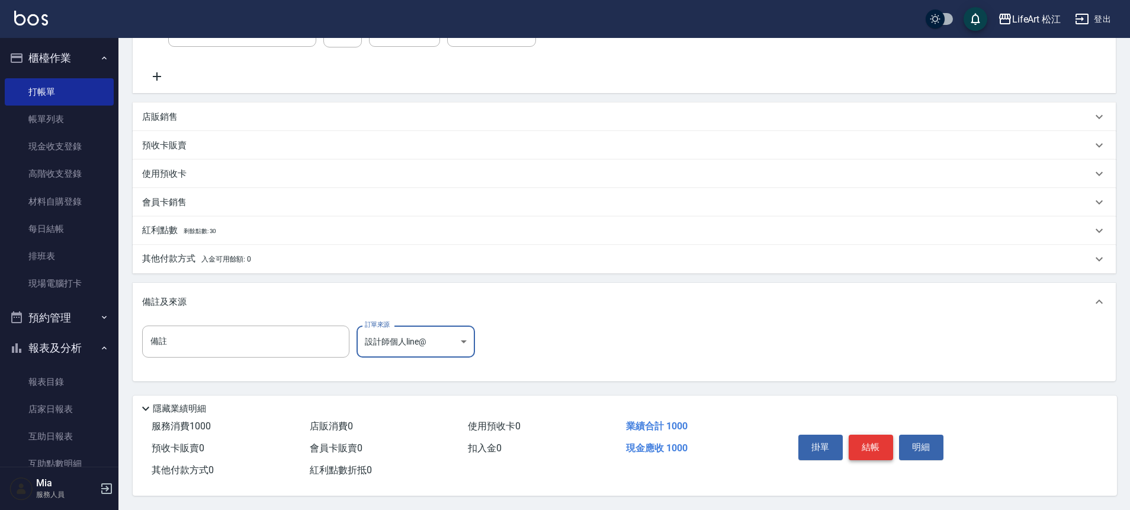
click at [879, 444] on button "結帳" at bounding box center [871, 446] width 44 height 25
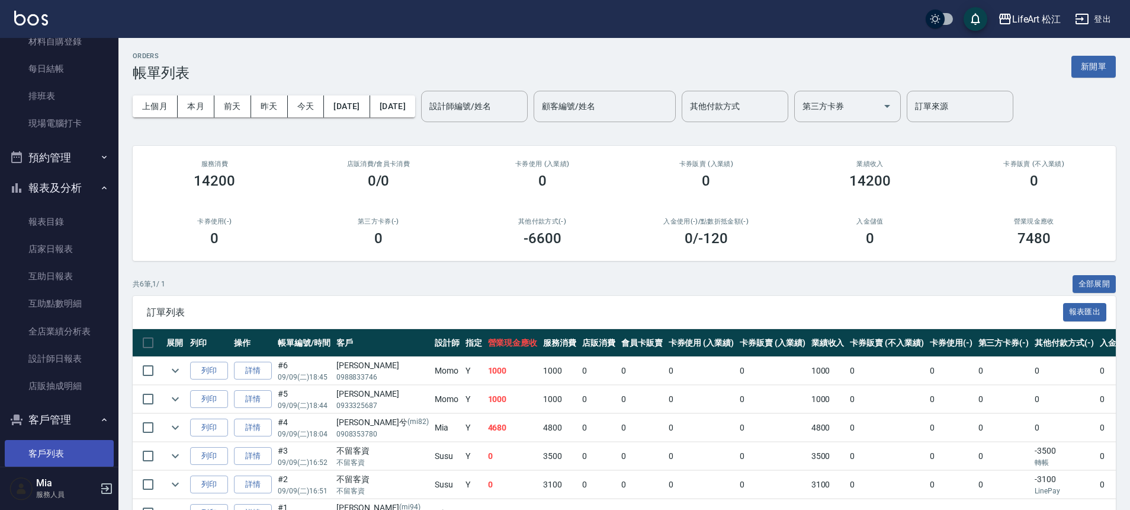
scroll to position [236, 0]
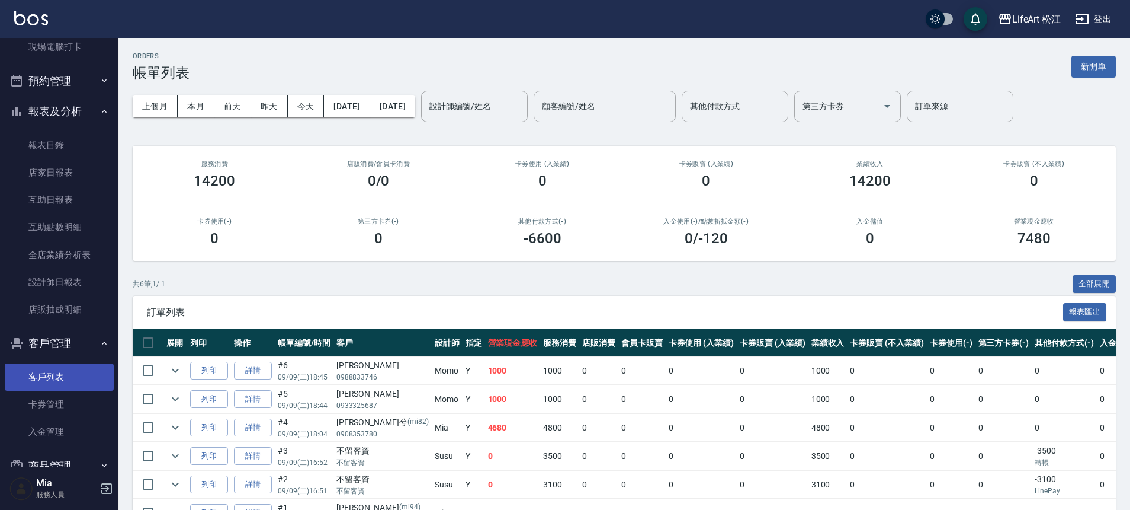
click at [48, 374] on link "客戶列表" at bounding box center [59, 376] width 109 height 27
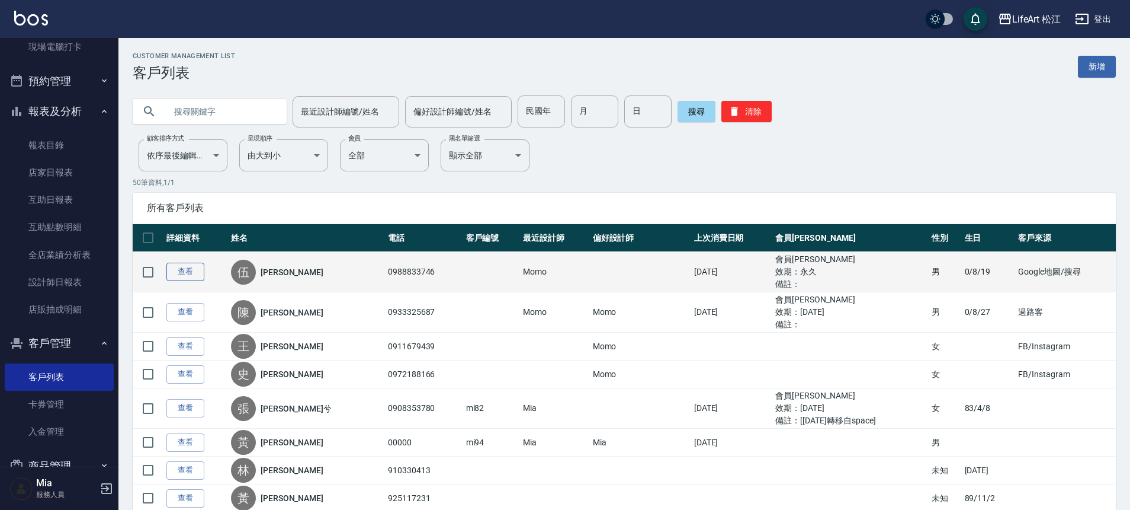
click at [191, 274] on link "查看" at bounding box center [185, 271] width 38 height 18
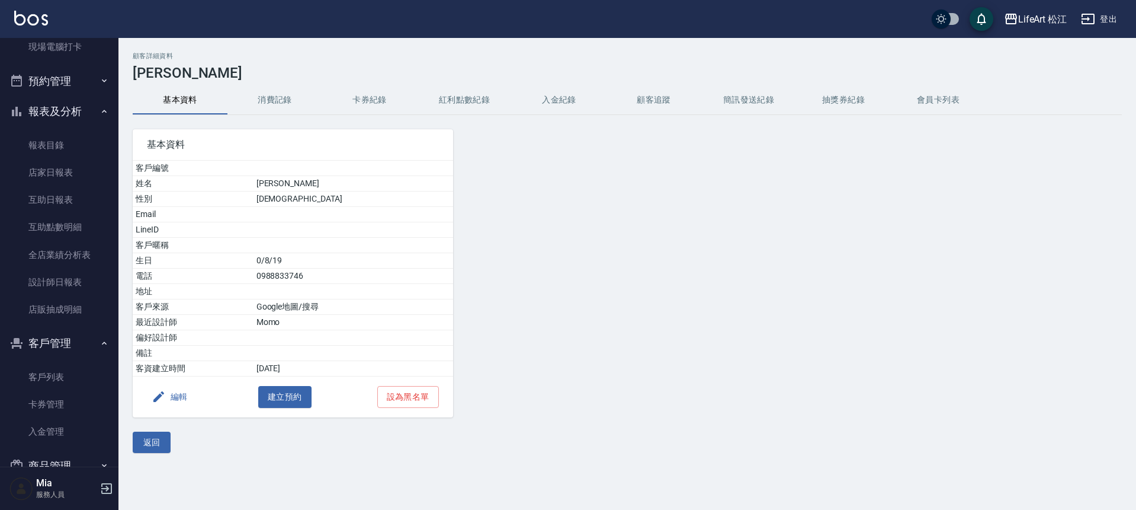
click at [282, 111] on button "消費記錄" at bounding box center [275, 100] width 95 height 28
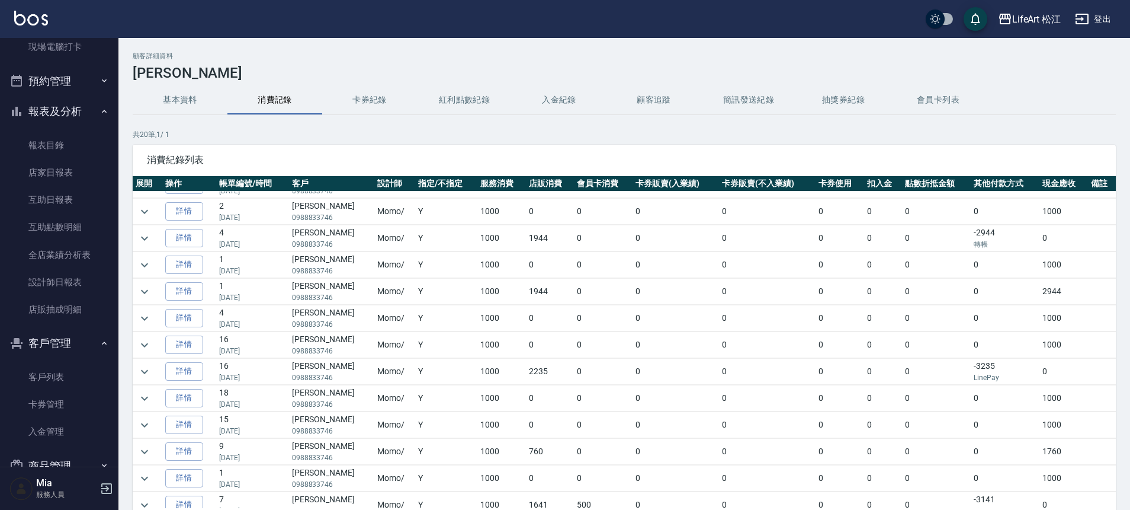
scroll to position [77, 0]
click at [149, 369] on icon "expand row" at bounding box center [144, 367] width 14 height 14
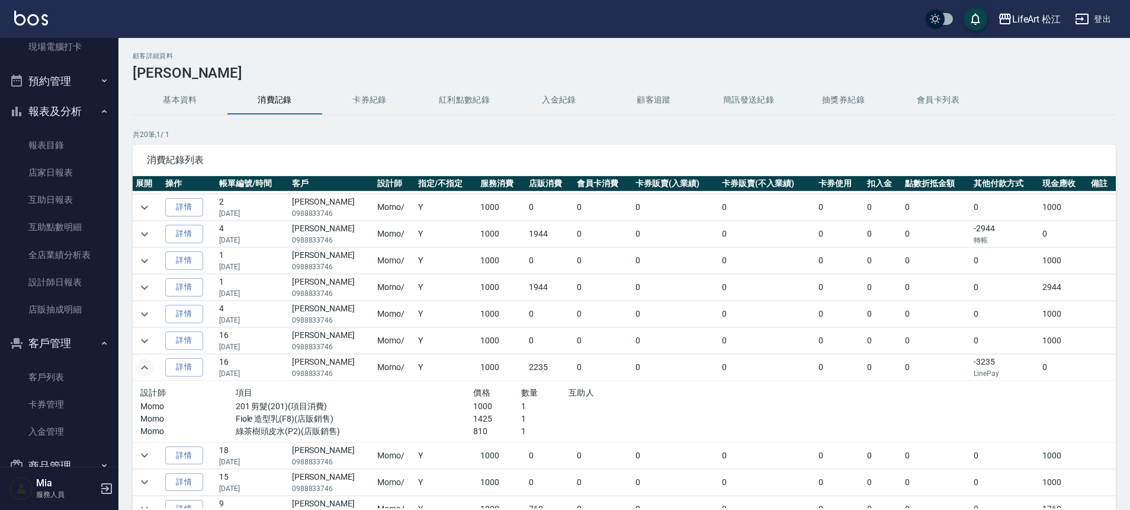
click at [158, 280] on td at bounding box center [148, 287] width 30 height 26
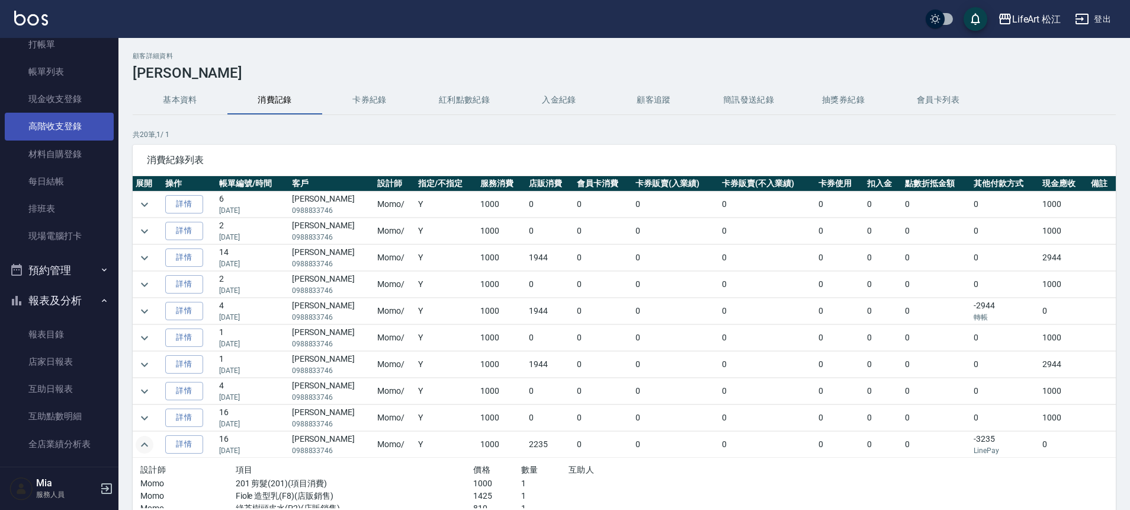
scroll to position [0, 0]
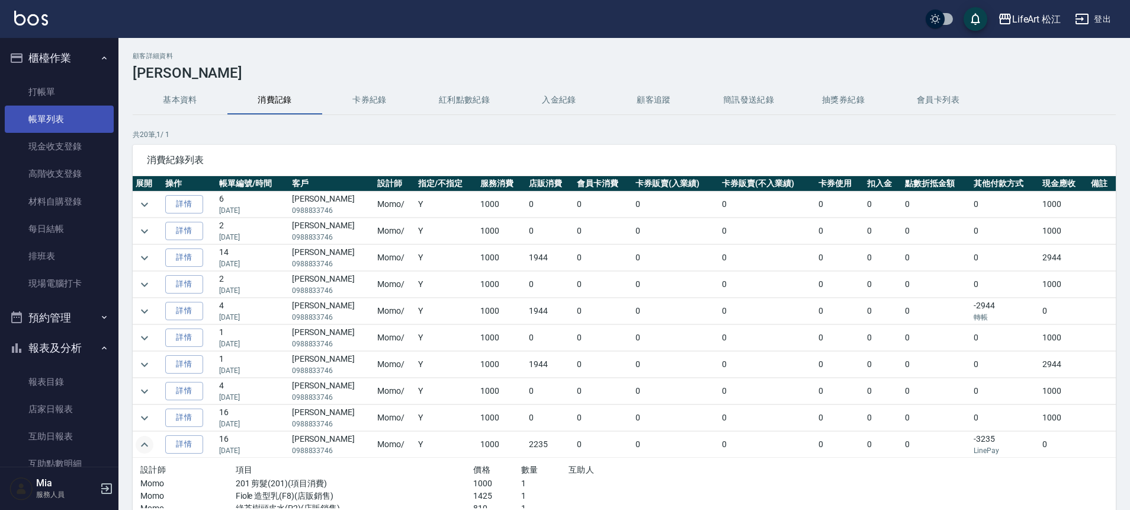
click at [32, 118] on link "帳單列表" at bounding box center [59, 118] width 109 height 27
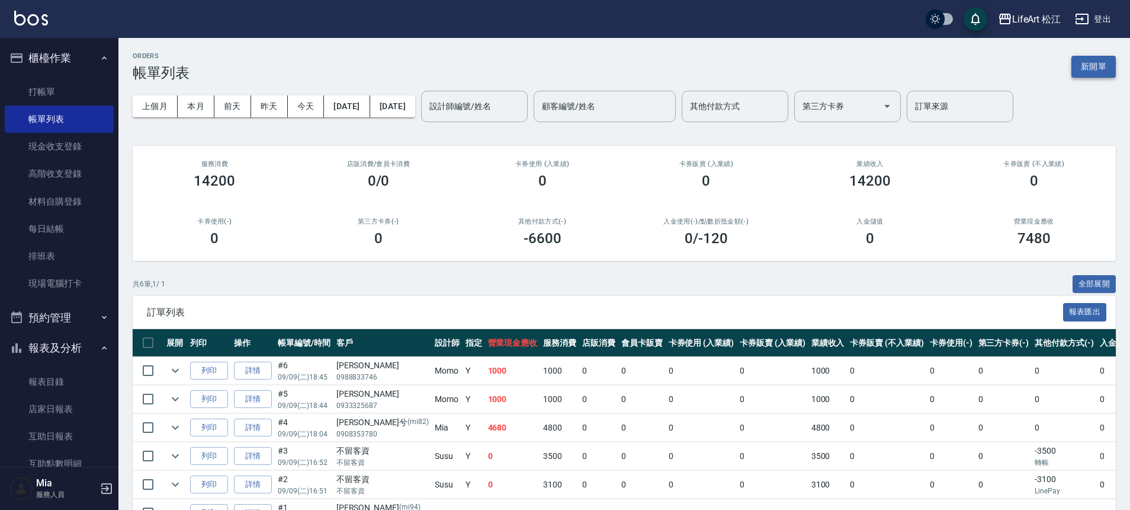
click at [1091, 68] on button "新開單" at bounding box center [1094, 67] width 44 height 22
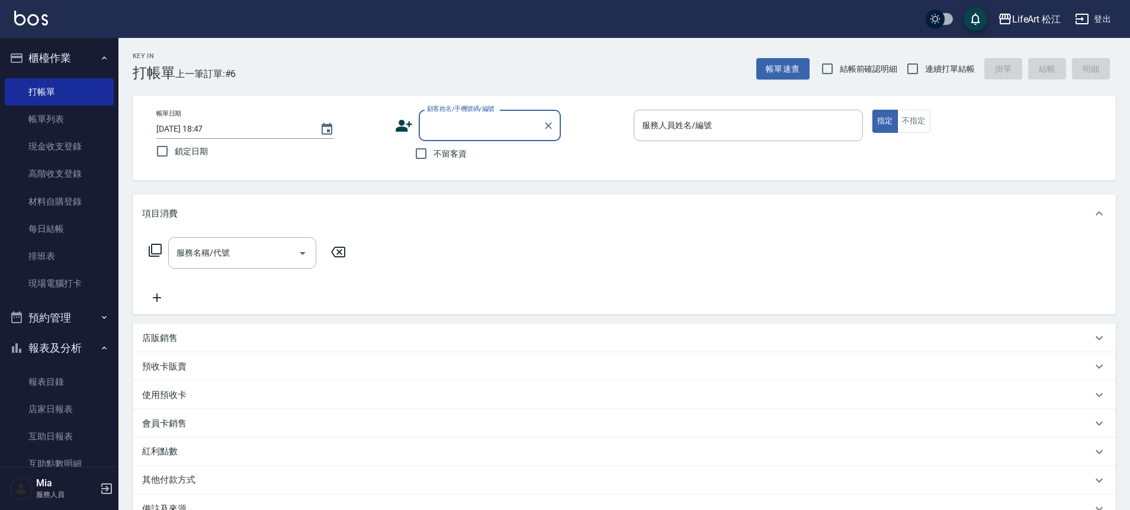
type input "1"
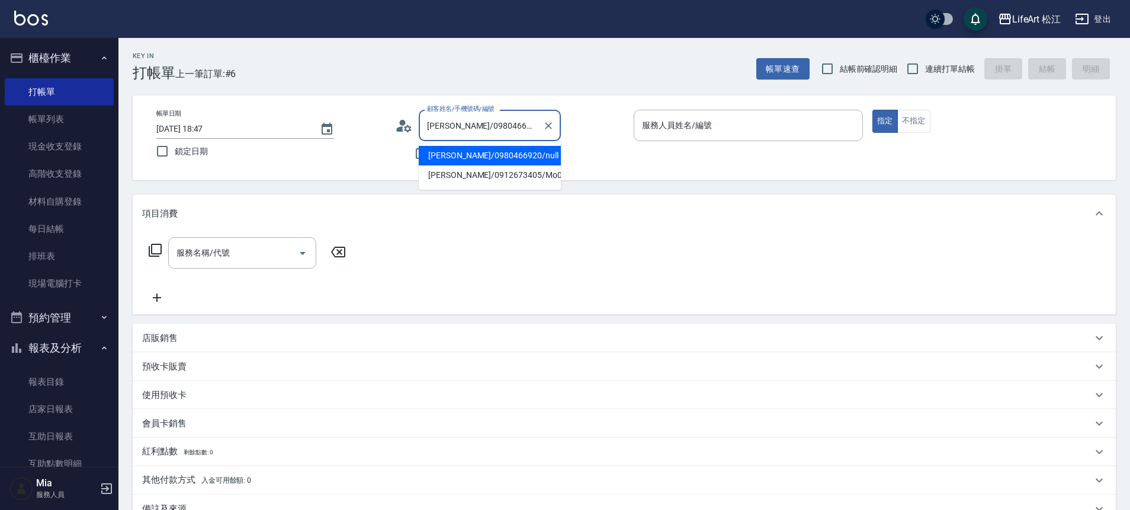
click at [437, 129] on input "賴柏翰/0980466920/null" at bounding box center [481, 125] width 114 height 21
click at [443, 179] on li "[PERSON_NAME]/0912673405/Mo042" at bounding box center [490, 175] width 142 height 20
type input "[PERSON_NAME]/0912673405/Mo042"
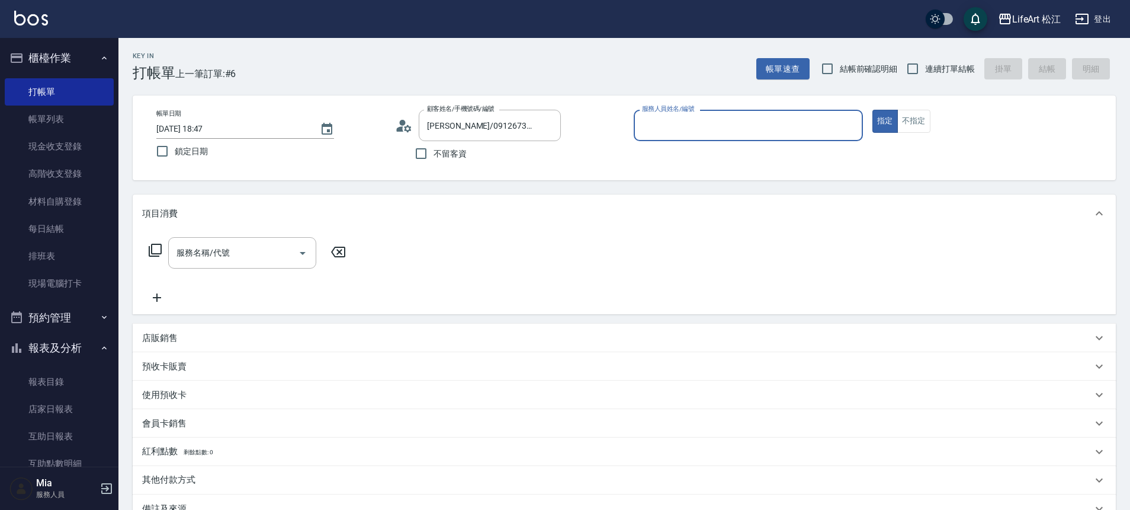
type input "Momo(無代號)"
click at [191, 254] on div "服務名稱/代號 服務名稱/代號" at bounding box center [242, 252] width 148 height 31
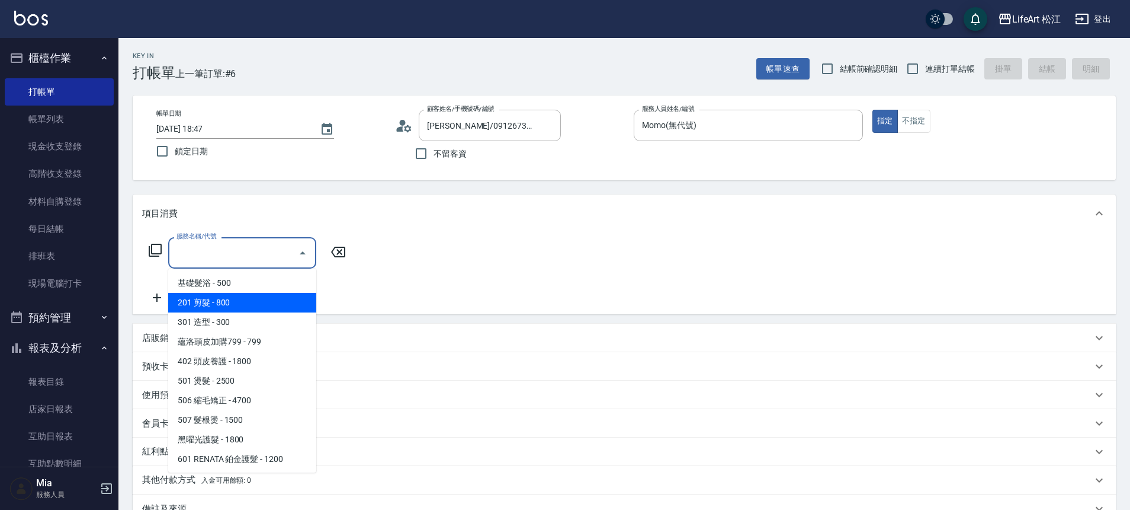
click at [254, 297] on span "201 剪髮 - 800" at bounding box center [242, 303] width 148 height 20
type input "201 剪髮(201)"
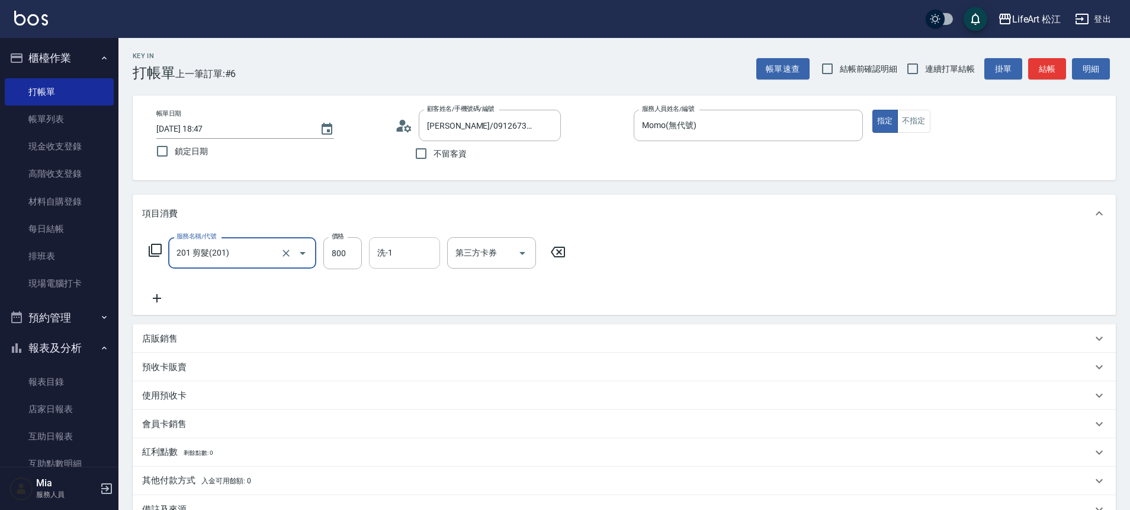
click at [432, 262] on input "洗-1" at bounding box center [404, 252] width 60 height 21
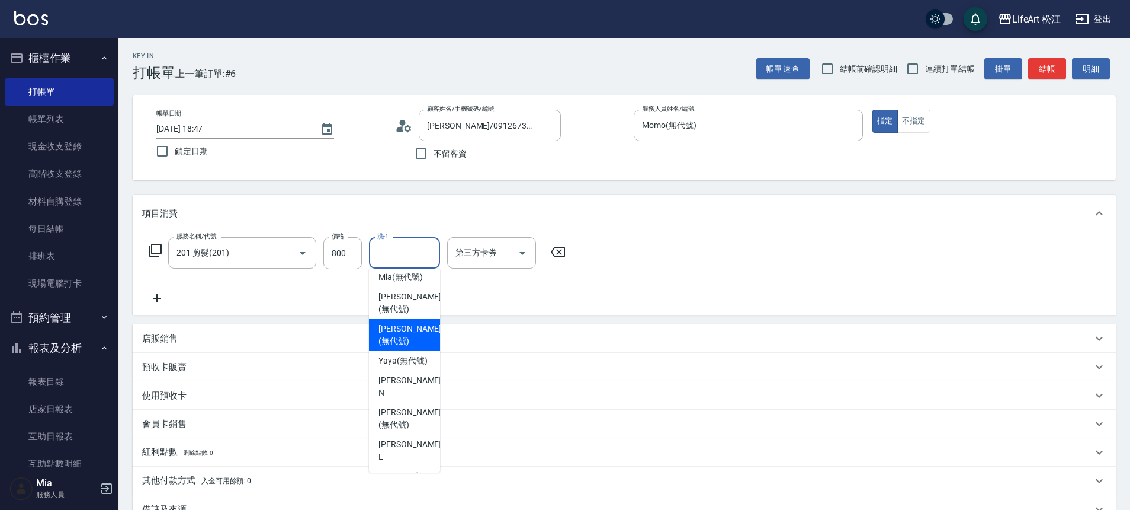
scroll to position [184, 0]
click at [385, 330] on span "Patty (無代號)" at bounding box center [410, 335] width 63 height 25
type input "Patty(無代號)"
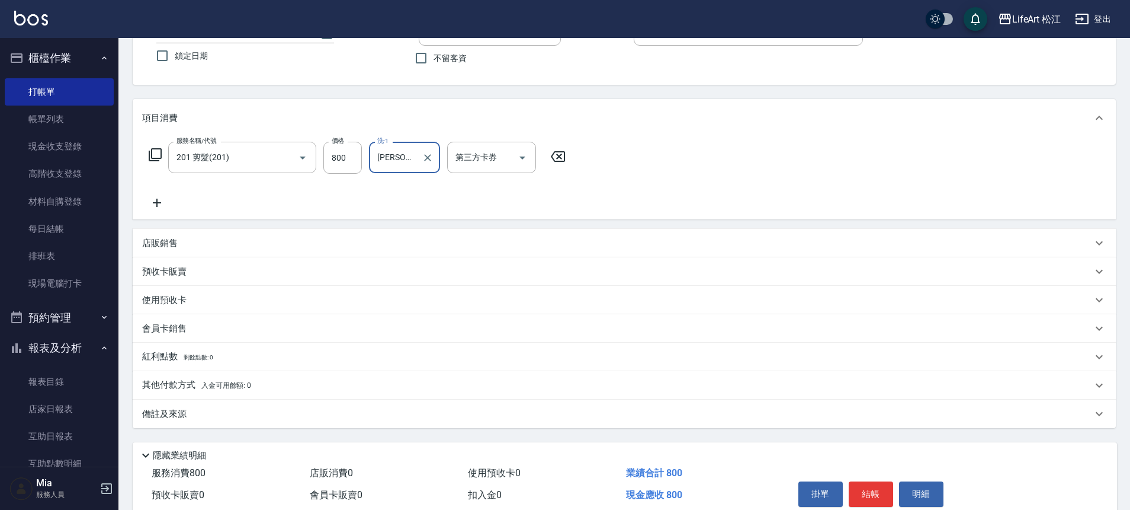
scroll to position [148, 0]
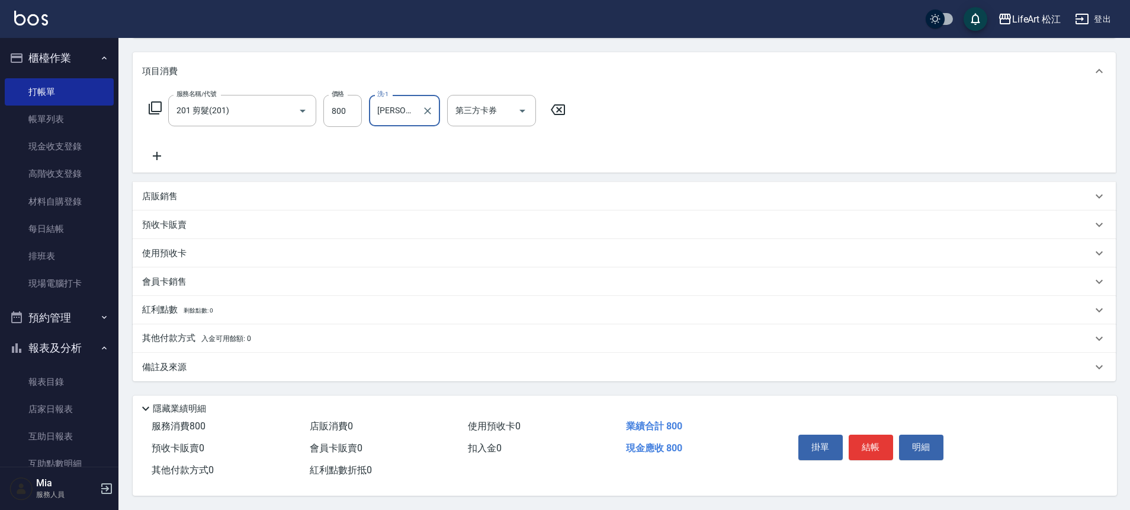
click at [251, 353] on div "備註及來源" at bounding box center [624, 367] width 983 height 28
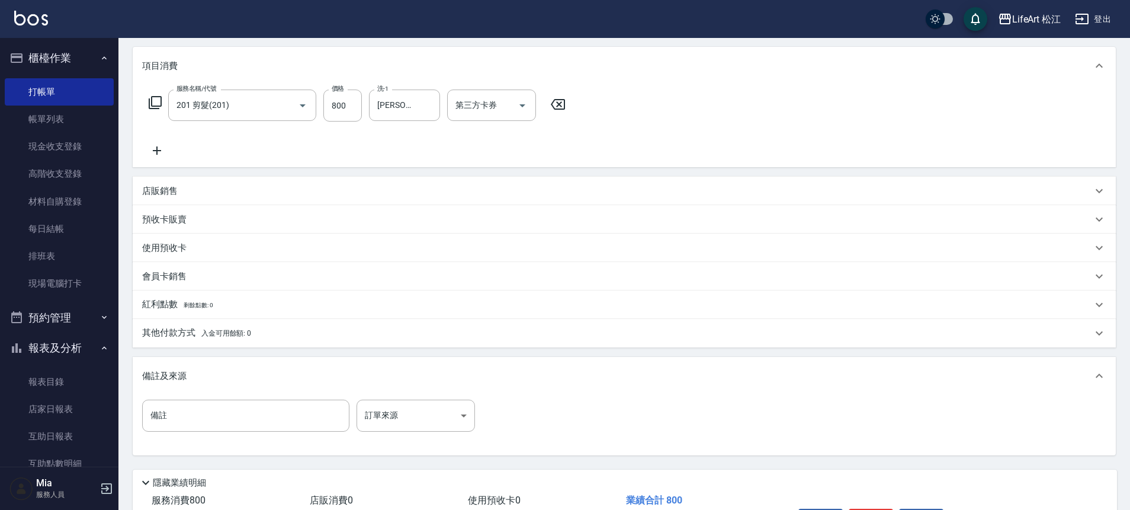
click at [396, 433] on div "備註 備註 訂單來源 ​ 訂單來源" at bounding box center [624, 422] width 965 height 46
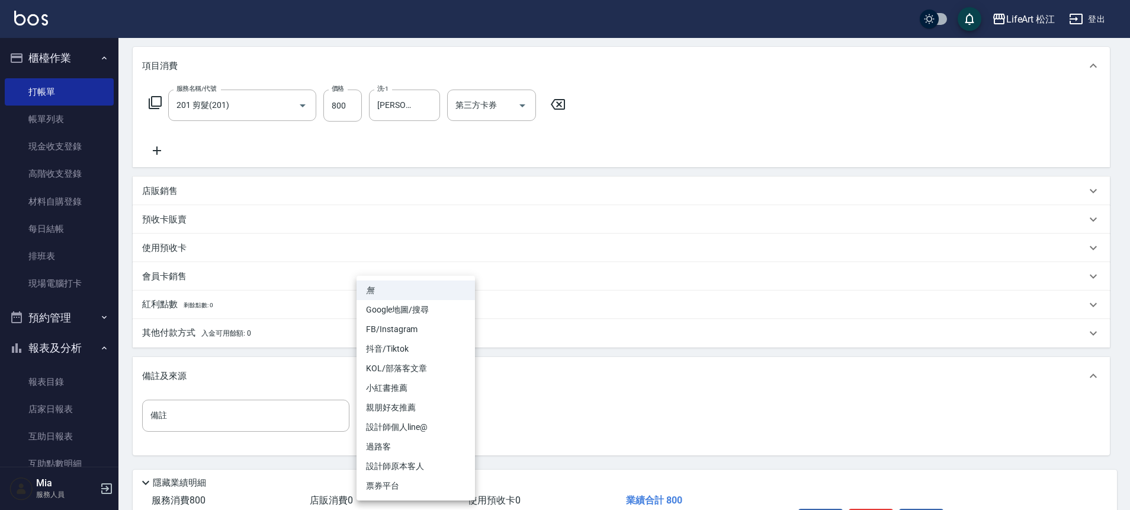
click at [412, 419] on body "LifeArt 松江 登出 櫃檯作業 打帳單 帳單列表 現金收支登錄 高階收支登錄 材料自購登錄 每日結帳 排班表 現場電腦打卡 預約管理 預約管理 單日預約…" at bounding box center [565, 217] width 1130 height 731
click at [425, 424] on li "設計師個人line@" at bounding box center [416, 427] width 118 height 20
type input "設計師個人line@"
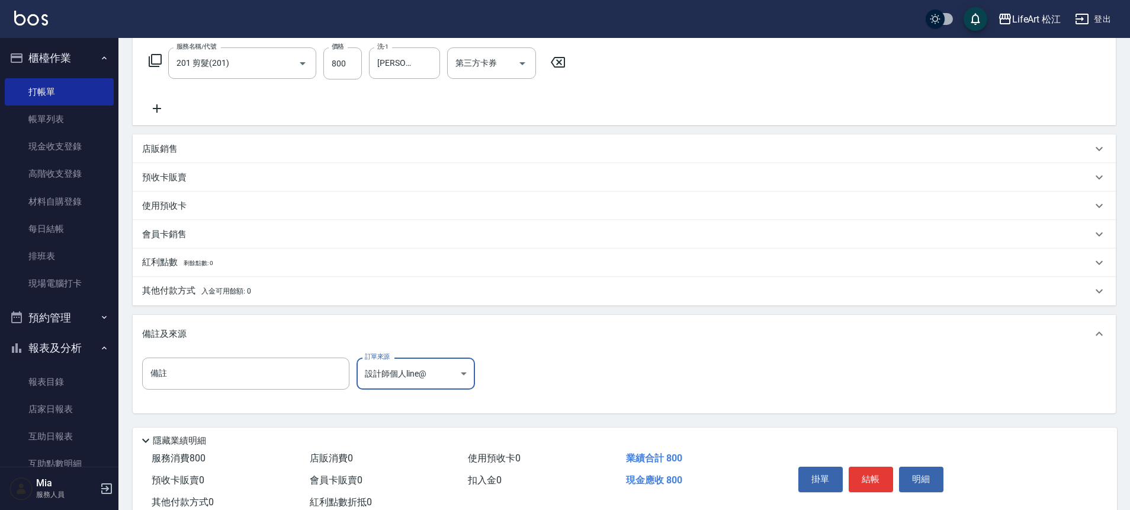
scroll to position [227, 0]
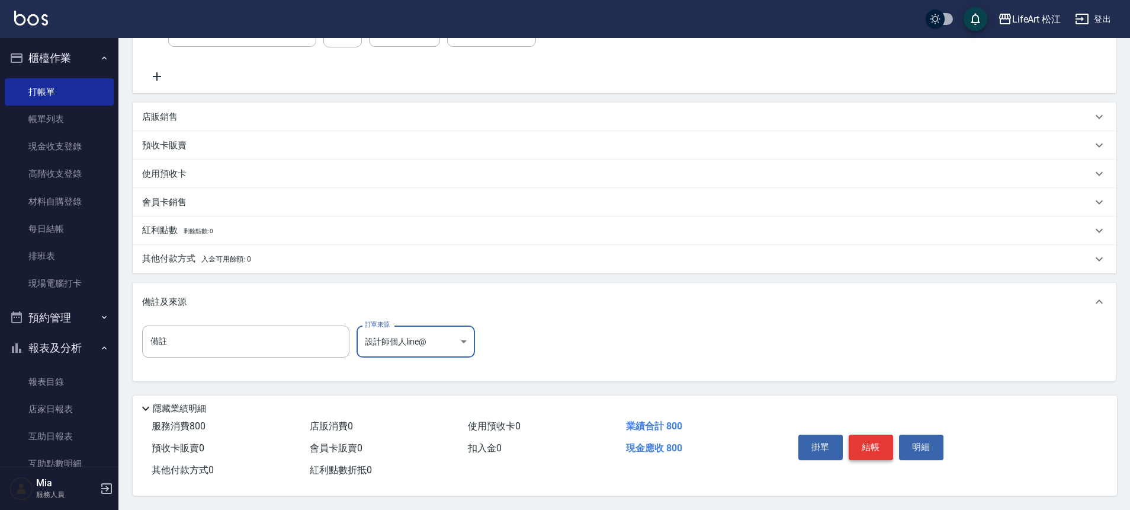
click at [860, 443] on button "結帳" at bounding box center [871, 446] width 44 height 25
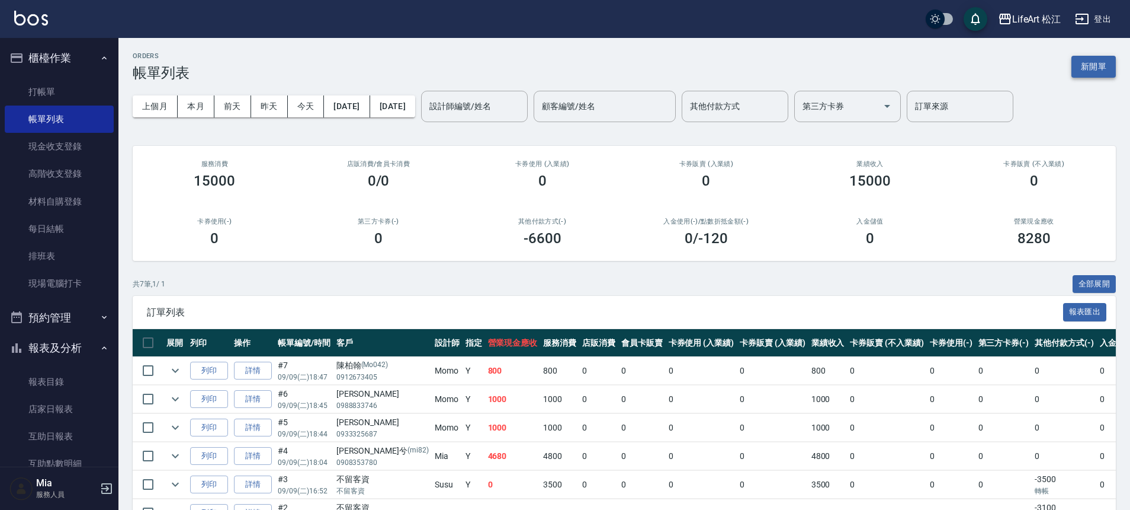
click at [1087, 71] on button "新開單" at bounding box center [1094, 67] width 44 height 22
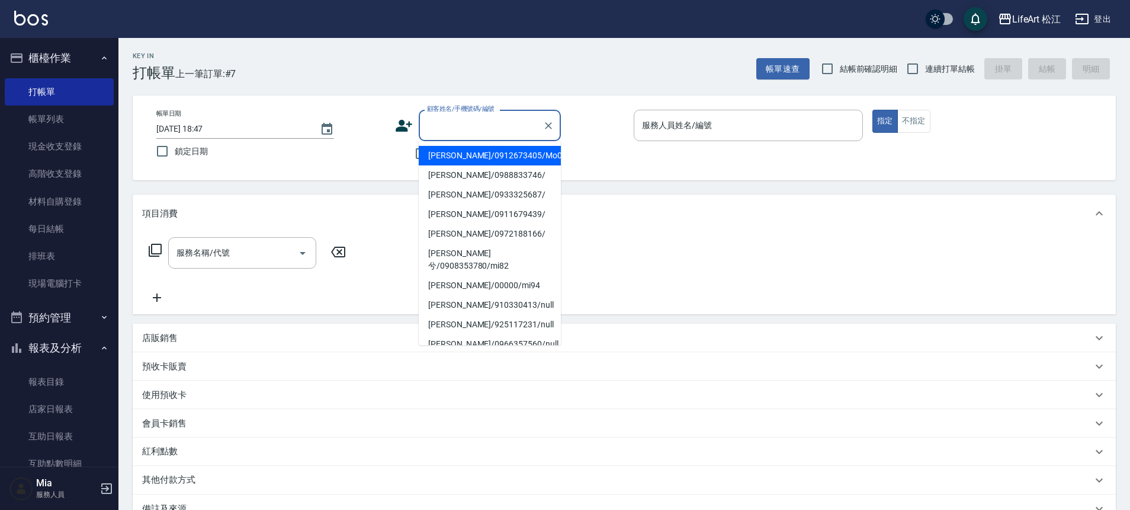
click at [427, 126] on input "顧客姓名/手機號碼/編號" at bounding box center [481, 125] width 114 height 21
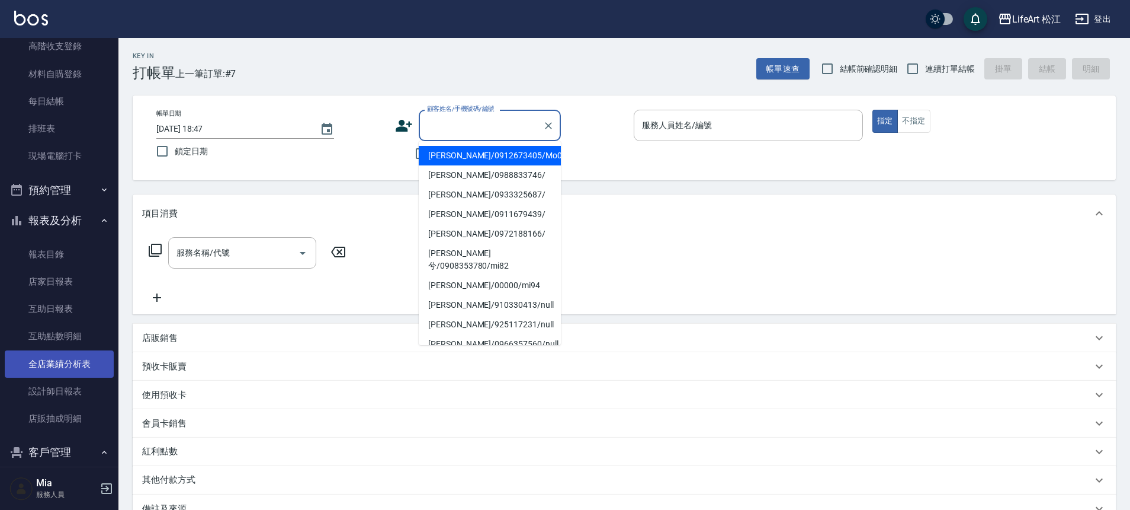
scroll to position [247, 0]
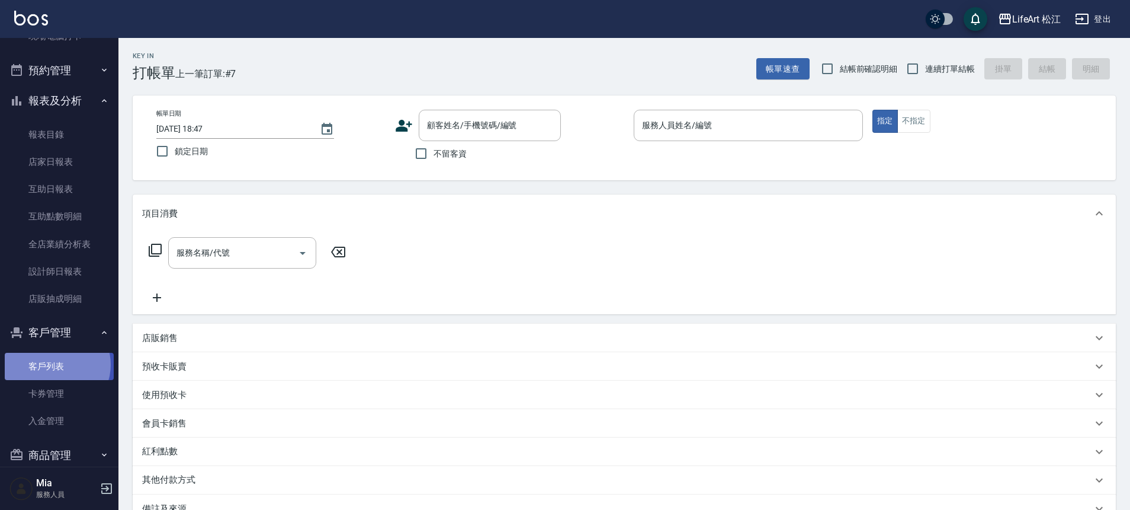
click at [56, 364] on link "客戶列表" at bounding box center [59, 366] width 109 height 27
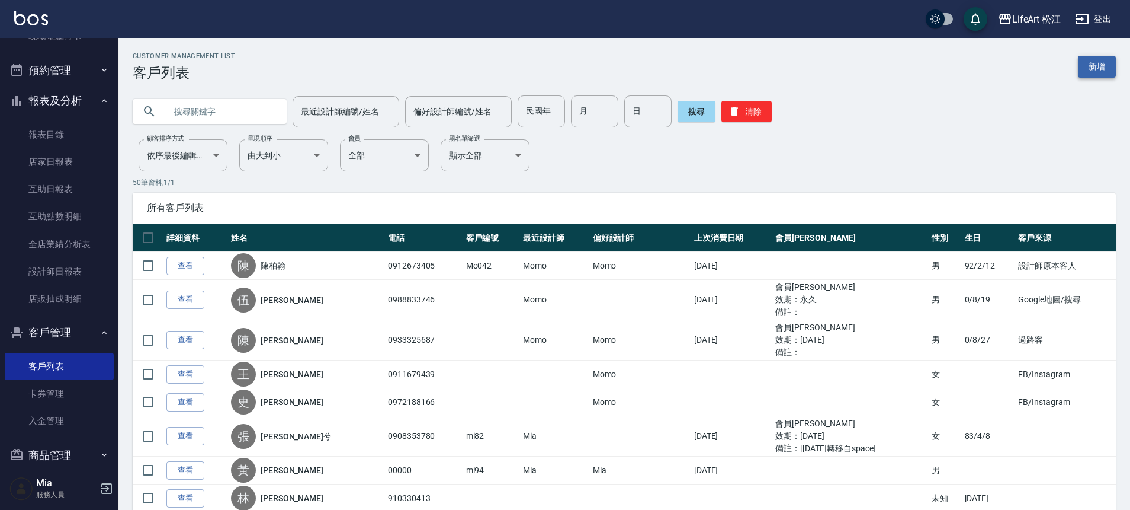
click at [1096, 62] on link "新增" at bounding box center [1097, 67] width 38 height 22
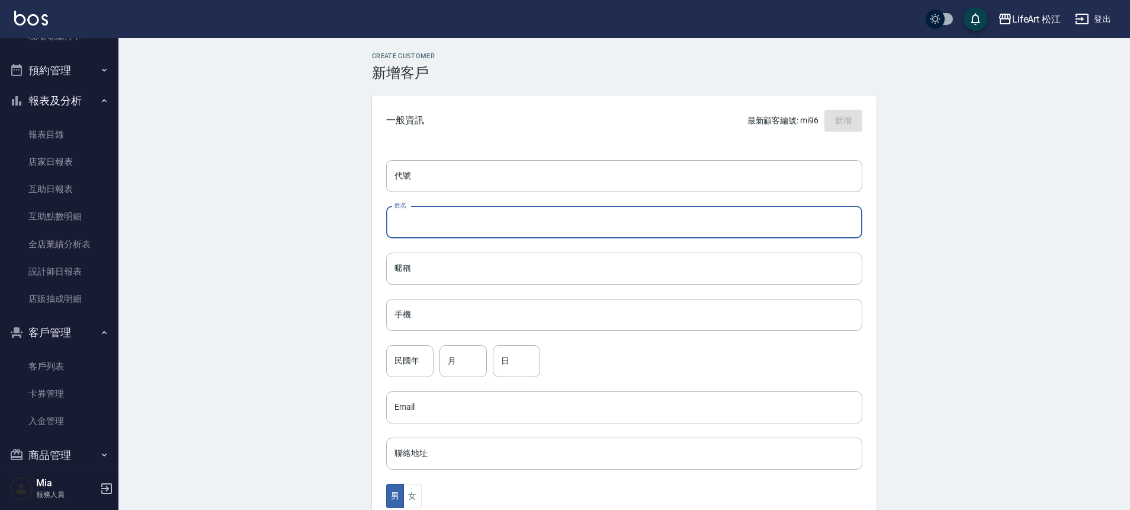
click at [448, 231] on input "姓名" at bounding box center [624, 222] width 476 height 32
type input "葉Kitty"
click at [431, 313] on input "手機" at bounding box center [624, 315] width 476 height 32
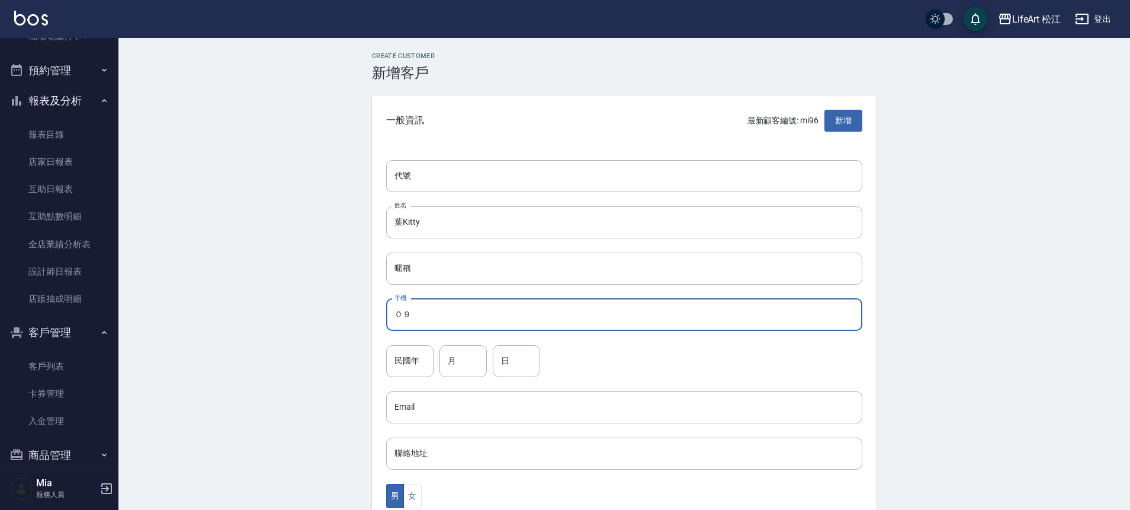
type input "０"
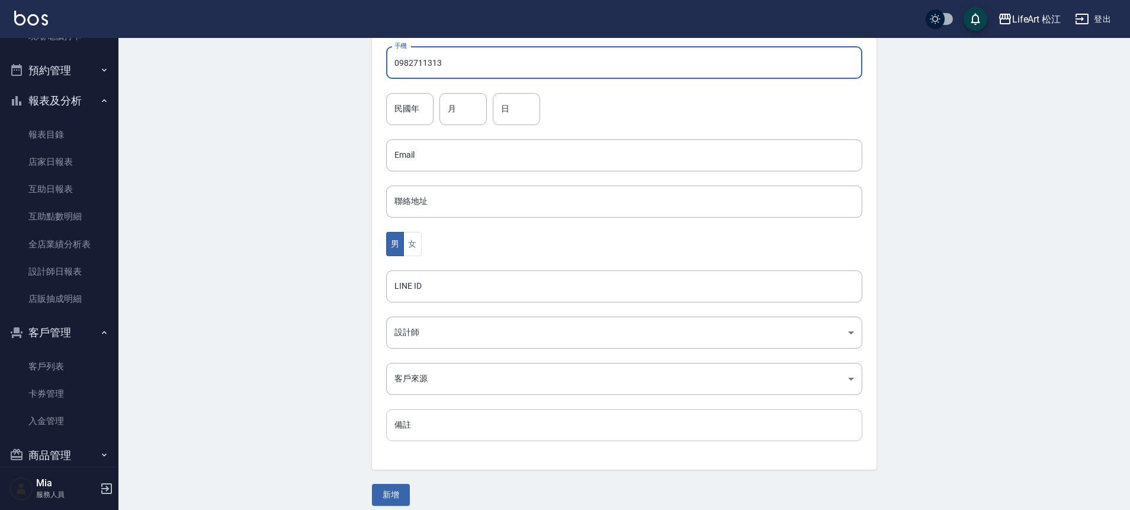
scroll to position [254, 0]
type input "0982711313"
click at [423, 335] on body "LifeArt 松江 登出 櫃檯作業 打帳單 帳單列表 現金收支登錄 高階收支登錄 材料自購登錄 每日結帳 排班表 現場電腦打卡 預約管理 預約管理 單日預約…" at bounding box center [565, 131] width 1130 height 771
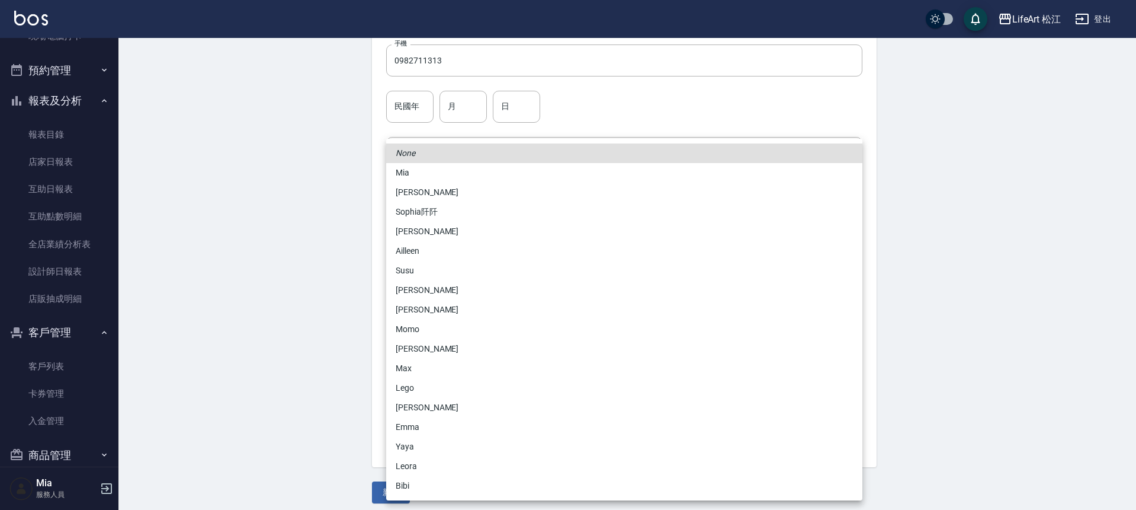
click at [427, 326] on li "Momo" at bounding box center [624, 329] width 476 height 20
type input "e84b7556-3071-4136-b765-65514d721750"
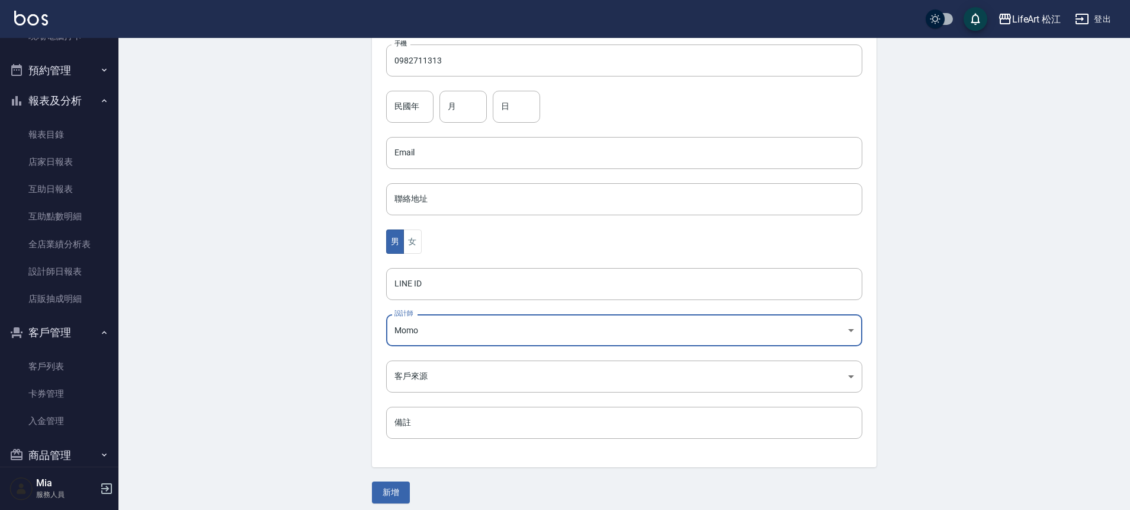
click at [423, 370] on body "LifeArt 松江 登出 櫃檯作業 打帳單 帳單列表 現金收支登錄 高階收支登錄 材料自購登錄 每日結帳 排班表 現場電腦打卡 預約管理 預約管理 單日預約…" at bounding box center [565, 131] width 1130 height 771
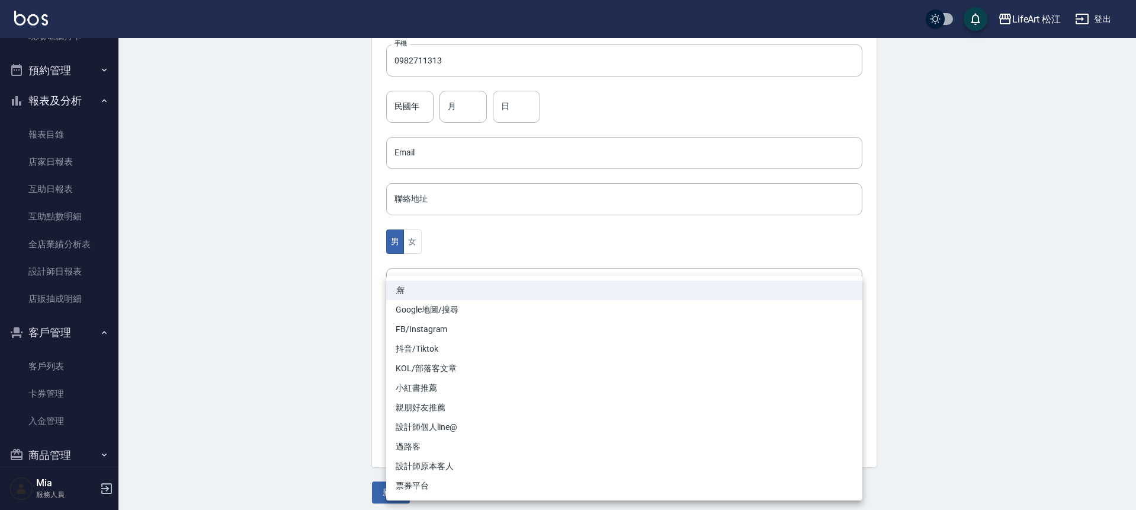
click at [430, 322] on li "FB/Instagram" at bounding box center [624, 329] width 476 height 20
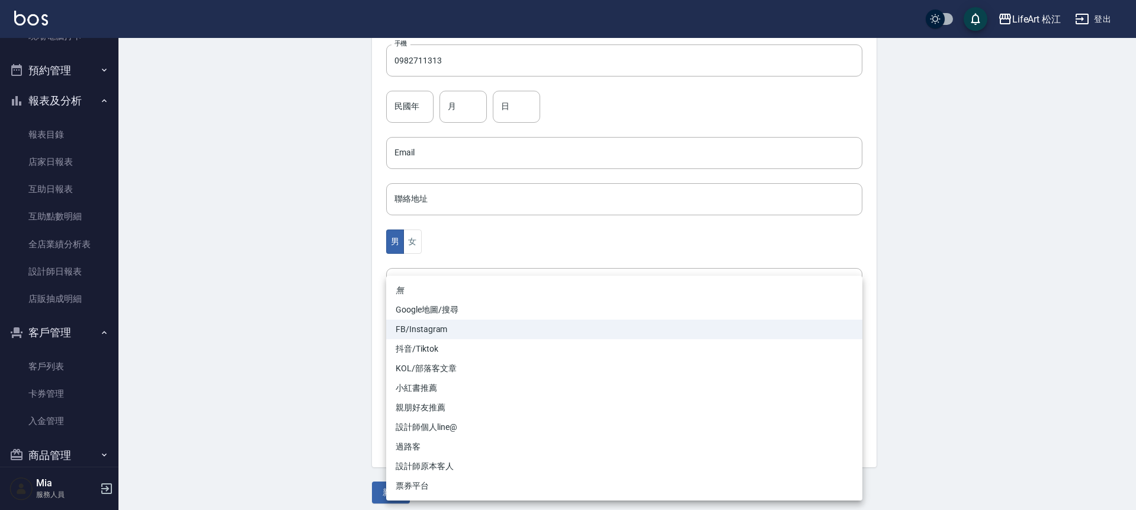
click at [440, 386] on body "LifeArt 松江 登出 櫃檯作業 打帳單 帳單列表 現金收支登錄 高階收支登錄 材料自購登錄 每日結帳 排班表 現場電腦打卡 預約管理 預約管理 單日預約…" at bounding box center [568, 131] width 1136 height 771
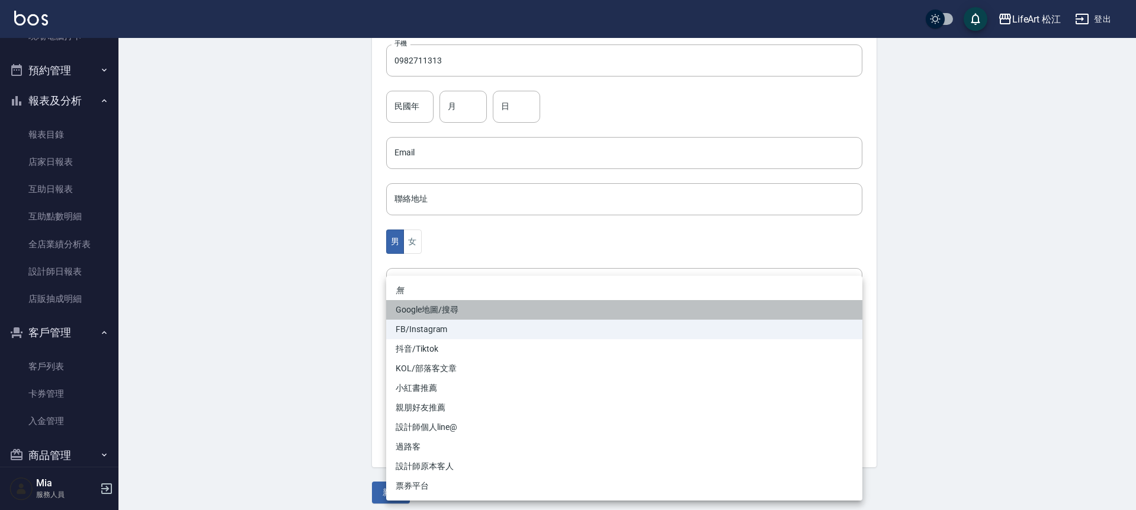
click at [443, 311] on li "Google地圖/搜尋" at bounding box center [624, 310] width 476 height 20
type input "Google地圖/搜尋"
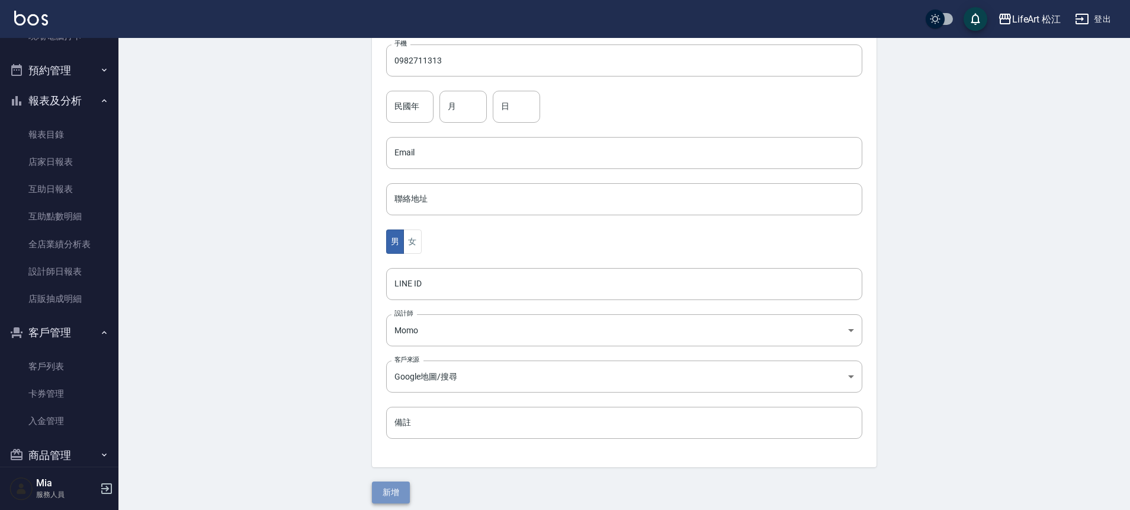
click at [393, 494] on button "新增" at bounding box center [391, 492] width 38 height 22
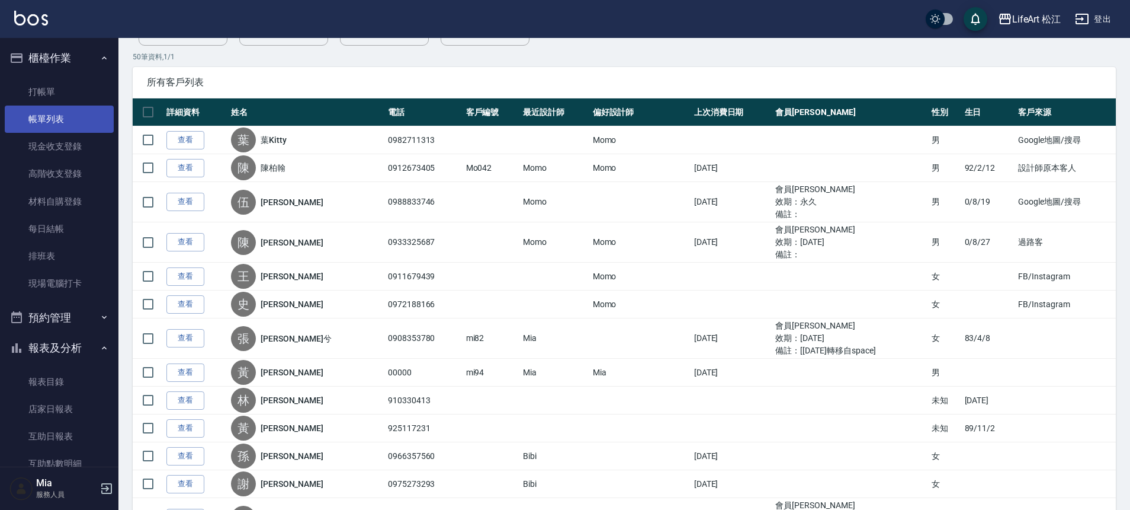
click at [50, 120] on link "帳單列表" at bounding box center [59, 118] width 109 height 27
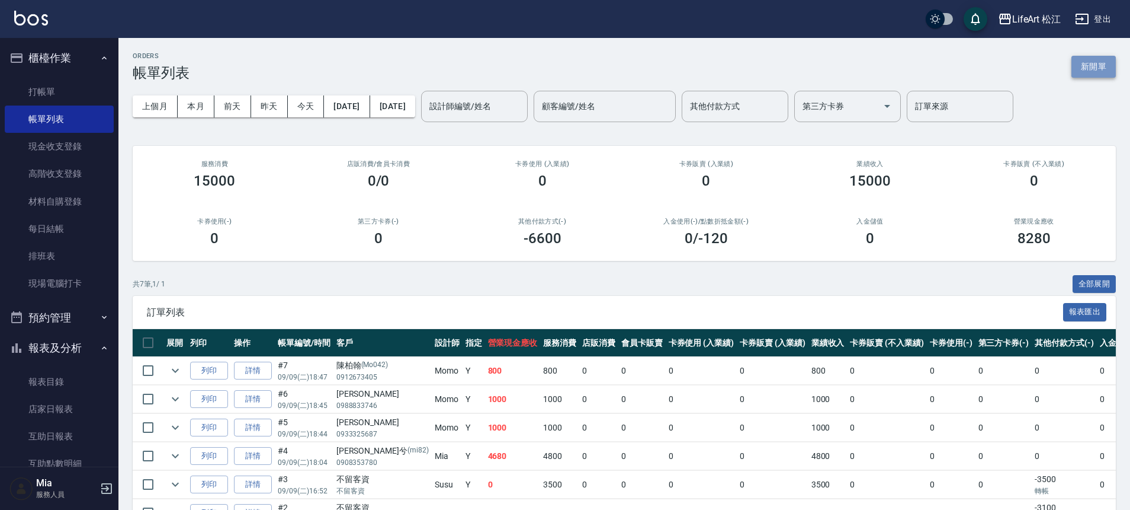
click at [1091, 68] on button "新開單" at bounding box center [1094, 67] width 44 height 22
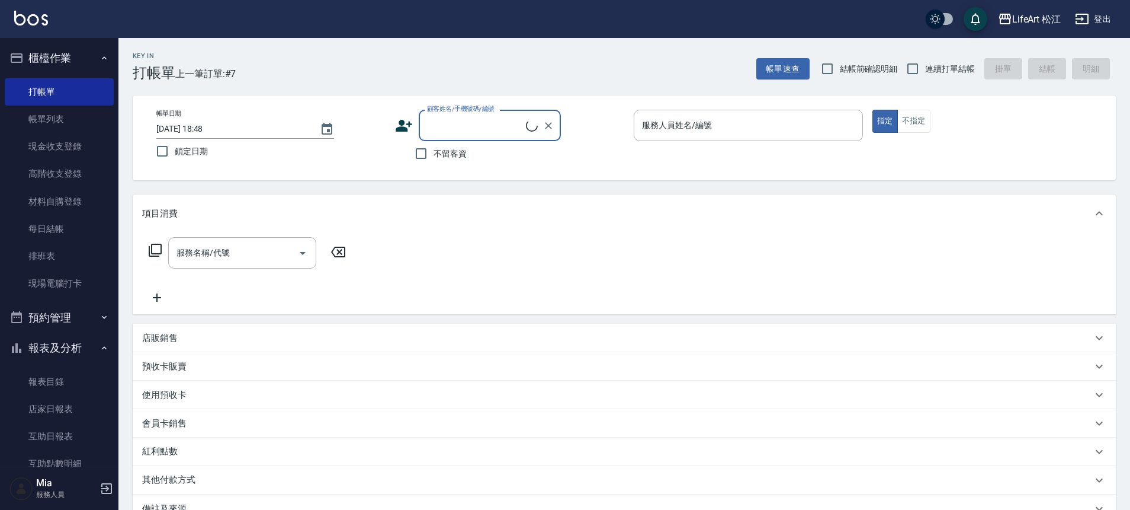
click at [476, 123] on input "顧客姓名/手機號碼/編號" at bounding box center [475, 125] width 102 height 21
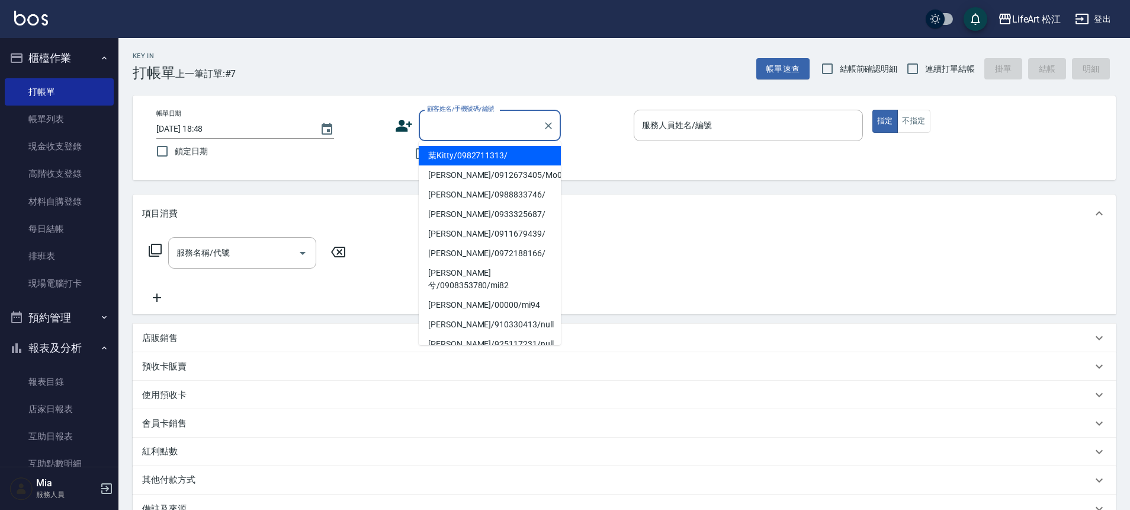
click at [472, 156] on li "葉Kitty/0982711313/" at bounding box center [490, 156] width 142 height 20
type input "葉Kitty/0982711313/"
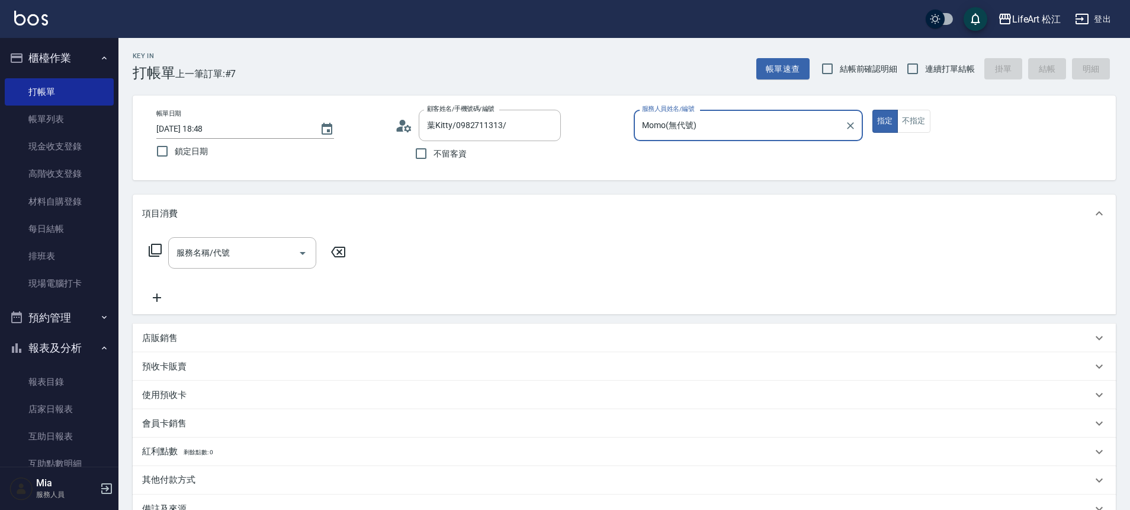
type input "Momo(無代號)"
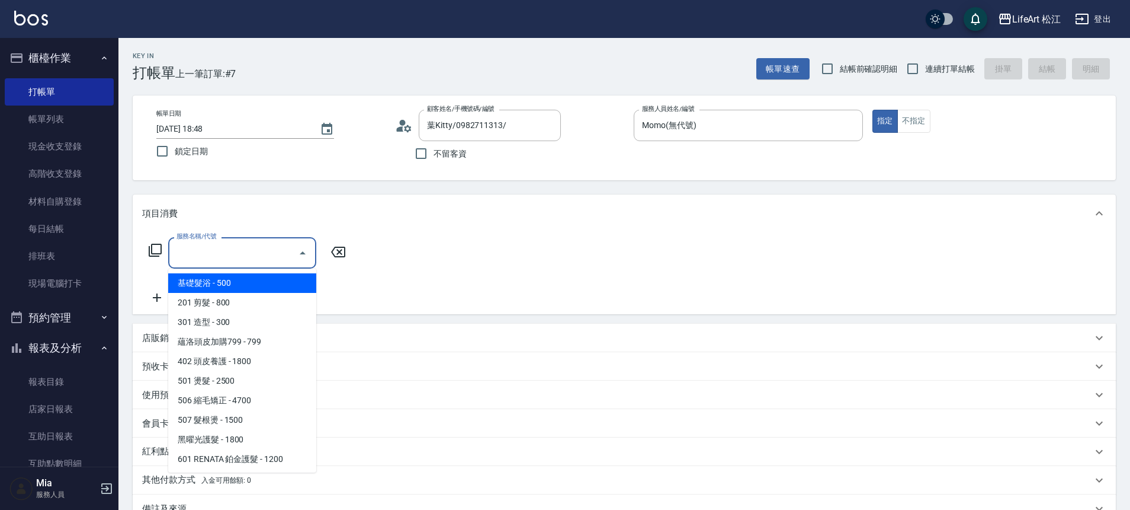
click at [260, 260] on input "服務名稱/代號" at bounding box center [234, 252] width 120 height 21
click at [249, 284] on span "基礎髮浴 - 500" at bounding box center [242, 283] width 148 height 20
type input "基礎髮浴 (101)"
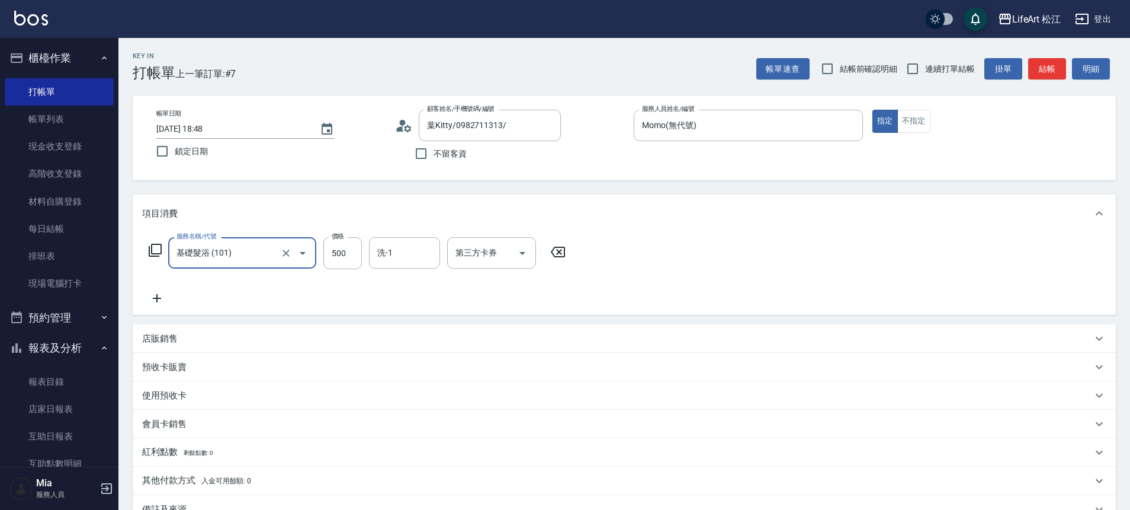
click at [389, 254] on input "洗-1" at bounding box center [404, 252] width 60 height 21
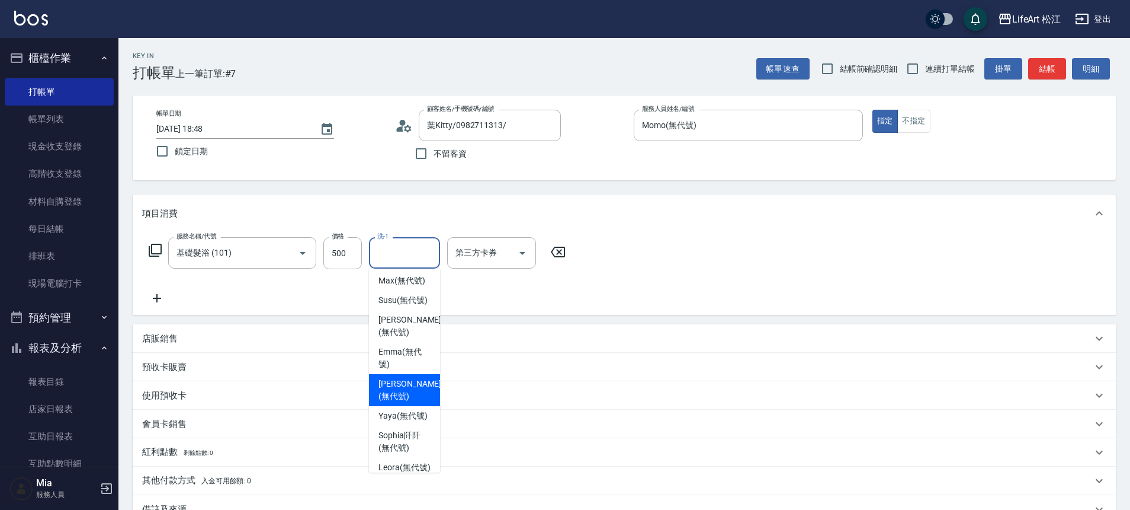
scroll to position [91, 0]
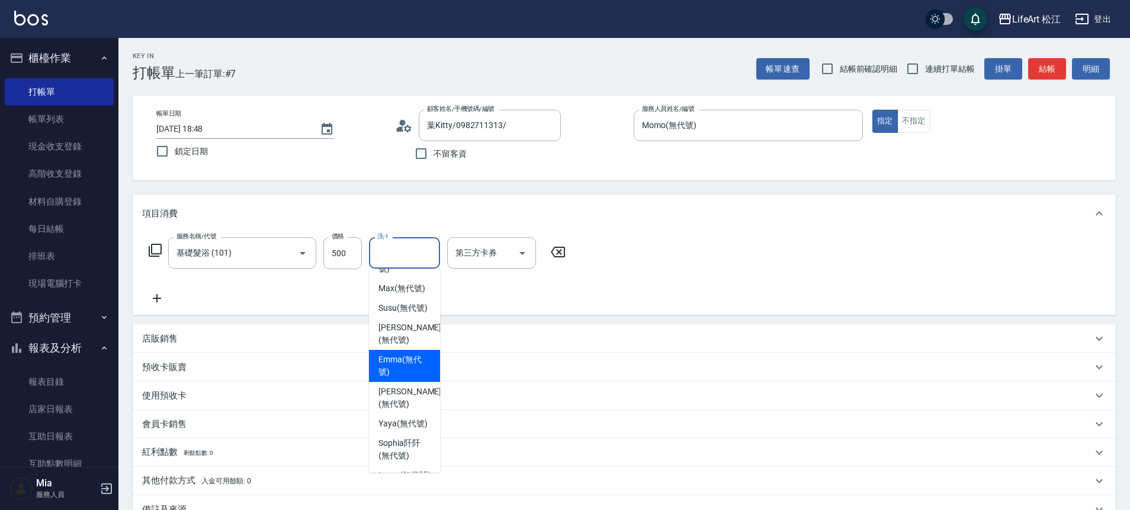
click at [386, 376] on span "[PERSON_NAME] (無代號)" at bounding box center [405, 365] width 52 height 25
type input "[PERSON_NAME](無代號)"
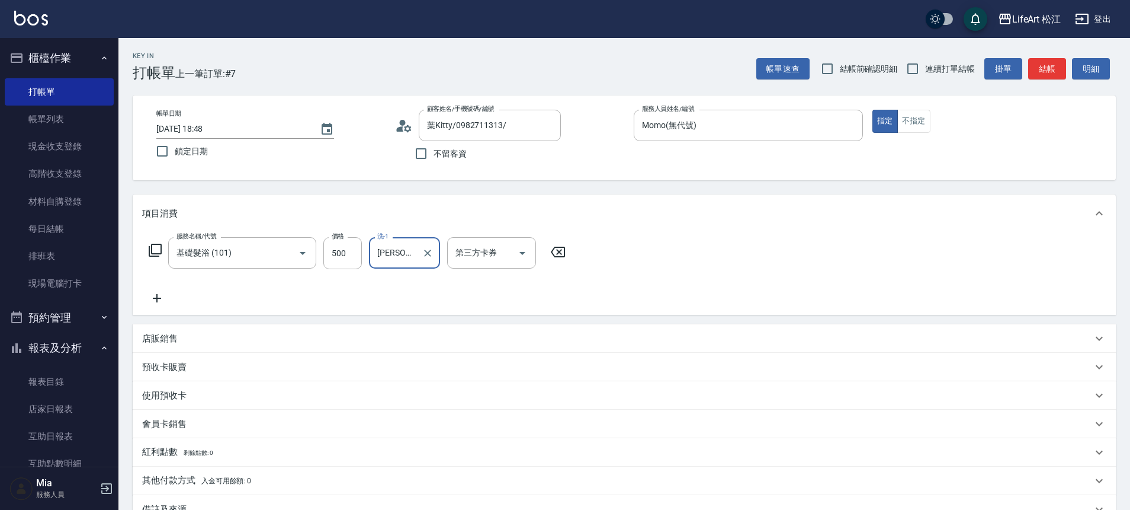
scroll to position [148, 0]
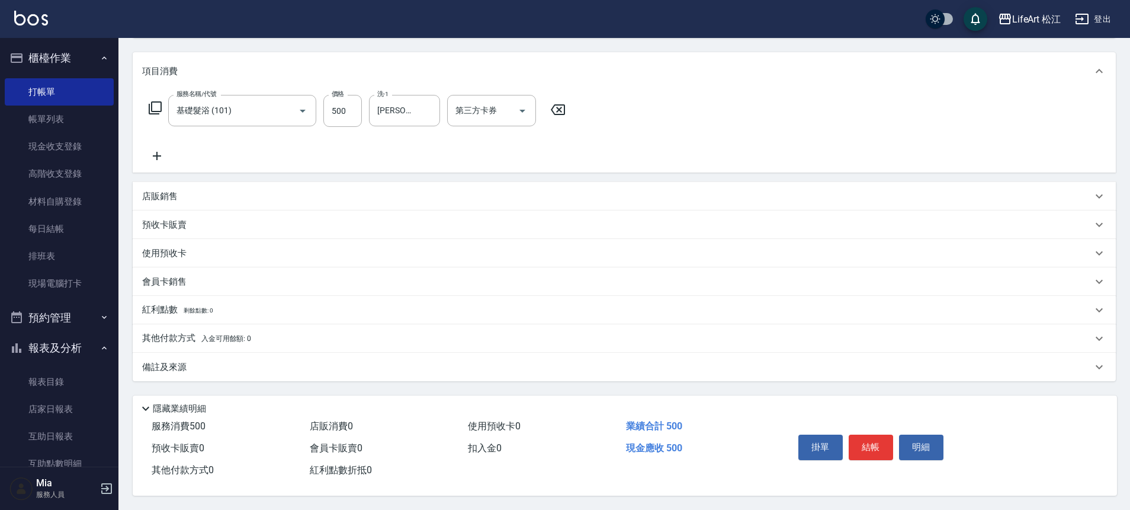
click at [295, 366] on div "備註及來源" at bounding box center [617, 367] width 950 height 12
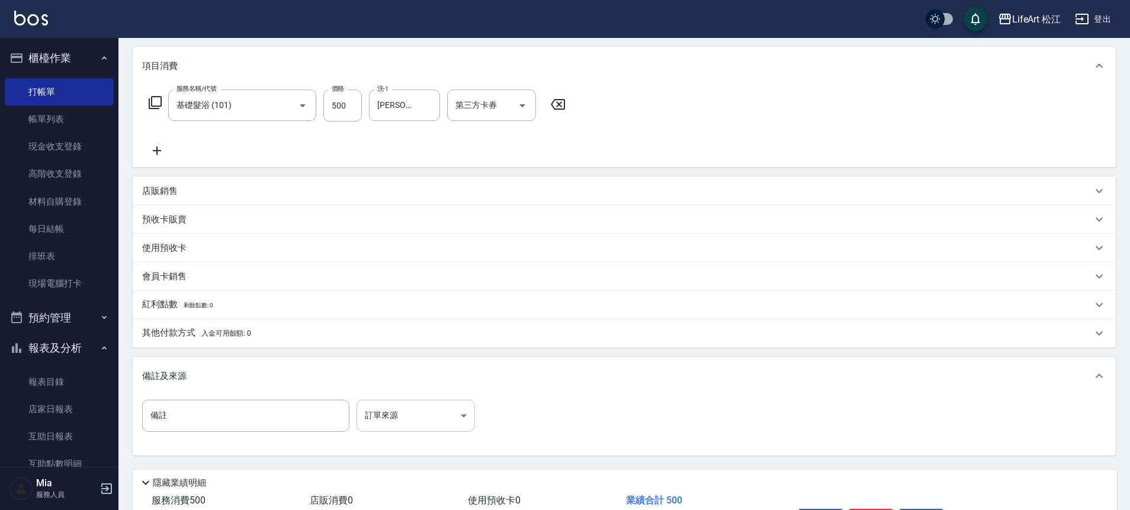
click at [418, 411] on body "LifeArt 松江 登出 櫃檯作業 打帳單 帳單列表 現金收支登錄 高階收支登錄 材料自購登錄 每日結帳 排班表 現場電腦打卡 預約管理 預約管理 單日預約…" at bounding box center [565, 217] width 1130 height 731
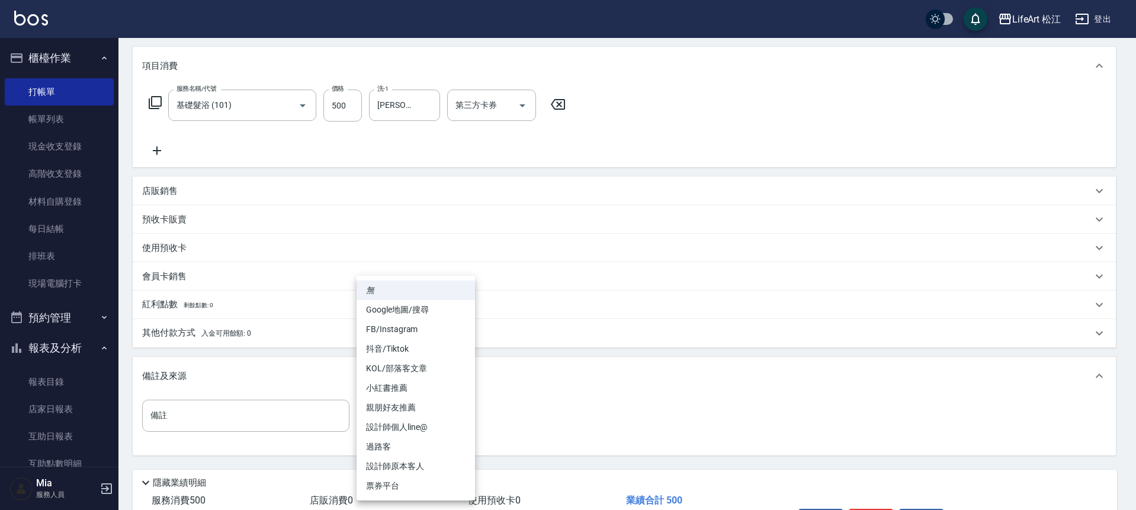
click at [411, 314] on li "Google地圖/搜尋" at bounding box center [416, 310] width 118 height 20
type input "Google地圖/搜尋"
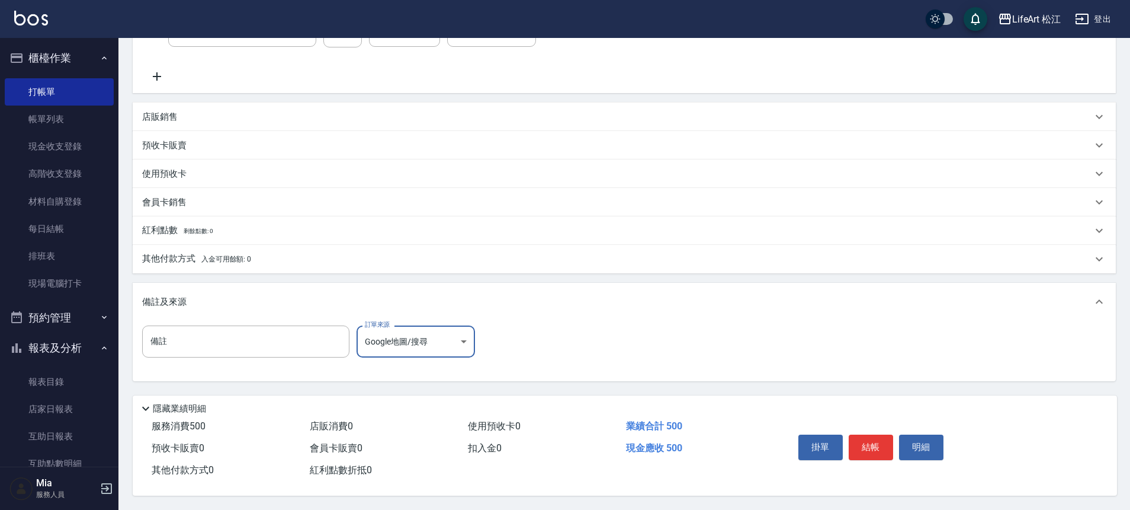
scroll to position [227, 0]
click at [873, 447] on button "結帳" at bounding box center [871, 446] width 44 height 25
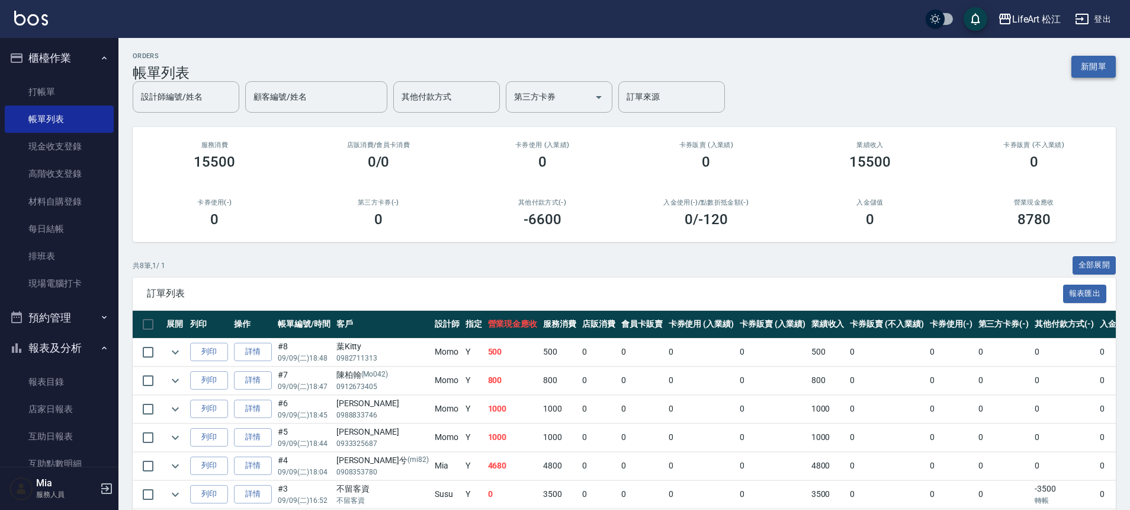
click at [1090, 65] on button "新開單" at bounding box center [1094, 67] width 44 height 22
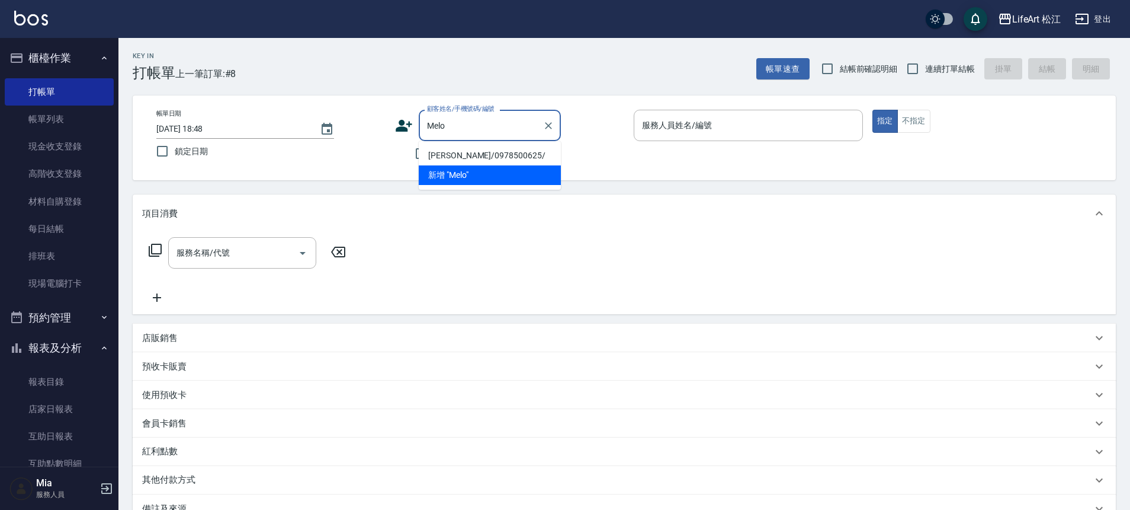
click at [518, 155] on li "陳melody/0978500625/" at bounding box center [490, 156] width 142 height 20
type input "陳melody/0978500625/"
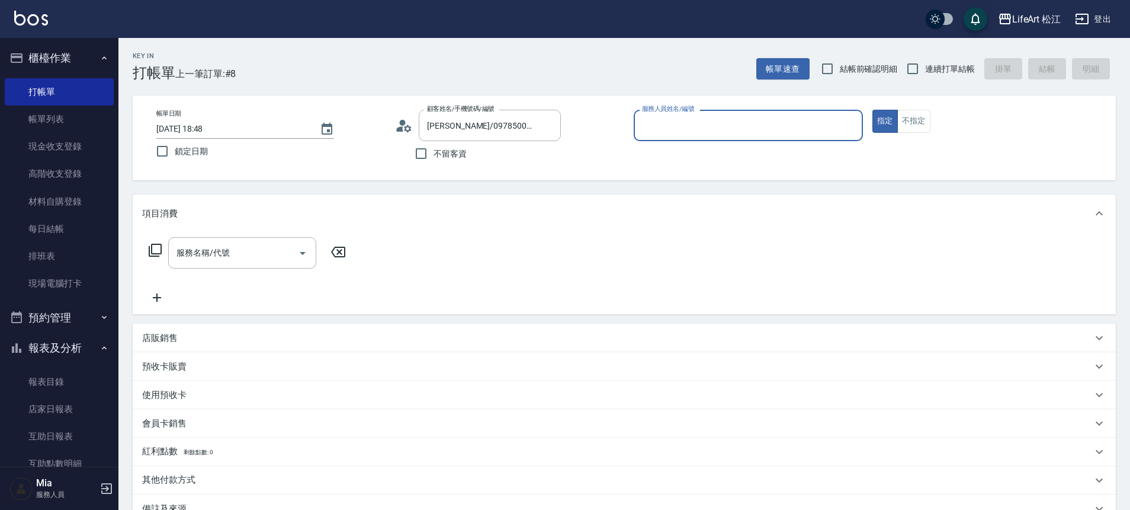
type input "Momo(無代號)"
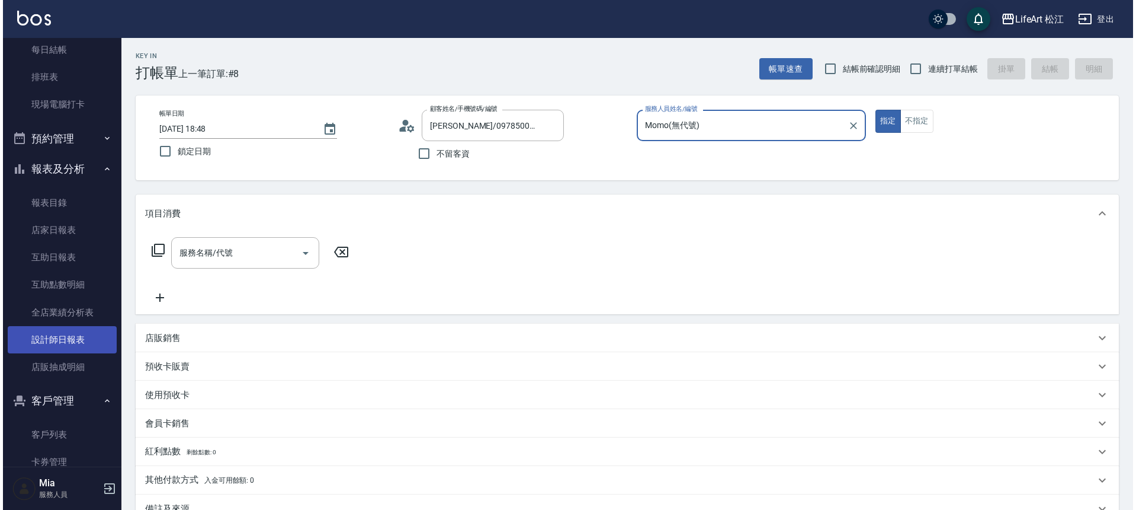
scroll to position [326, 0]
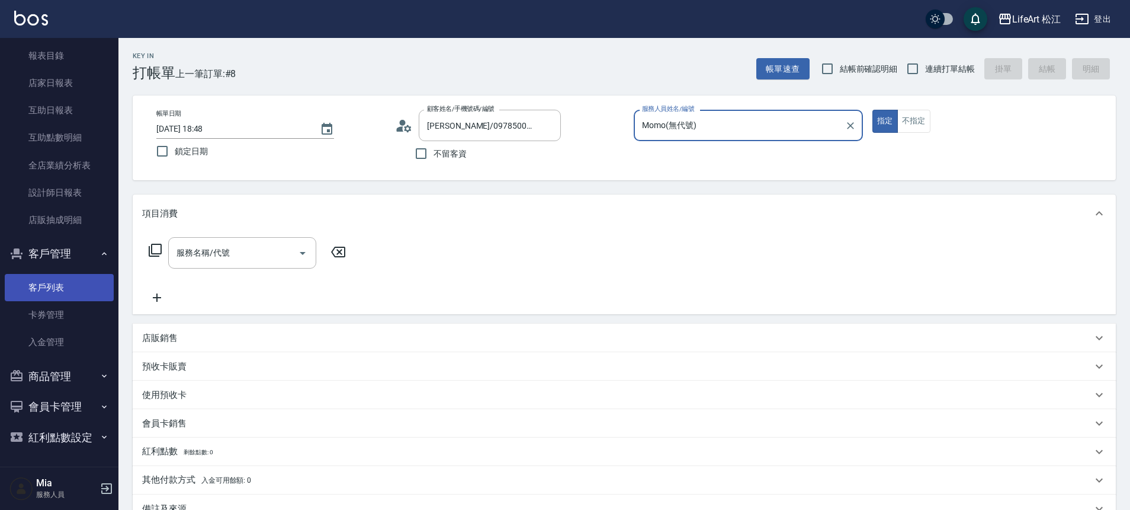
click at [75, 277] on link "客戶列表" at bounding box center [59, 287] width 109 height 27
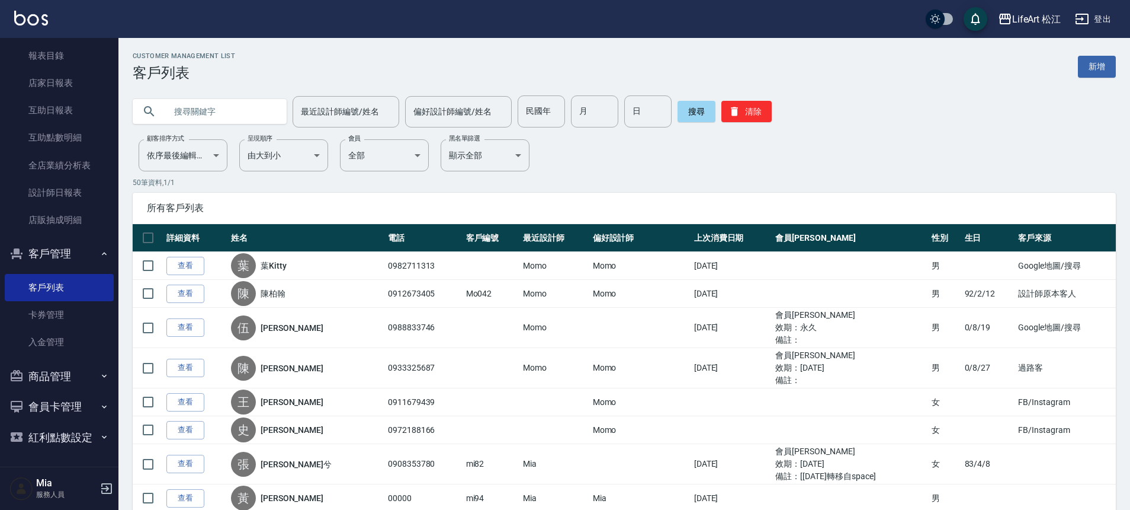
click at [251, 108] on input "text" at bounding box center [221, 111] width 111 height 32
type input "Melody"
click at [700, 105] on button "搜尋" at bounding box center [697, 111] width 38 height 21
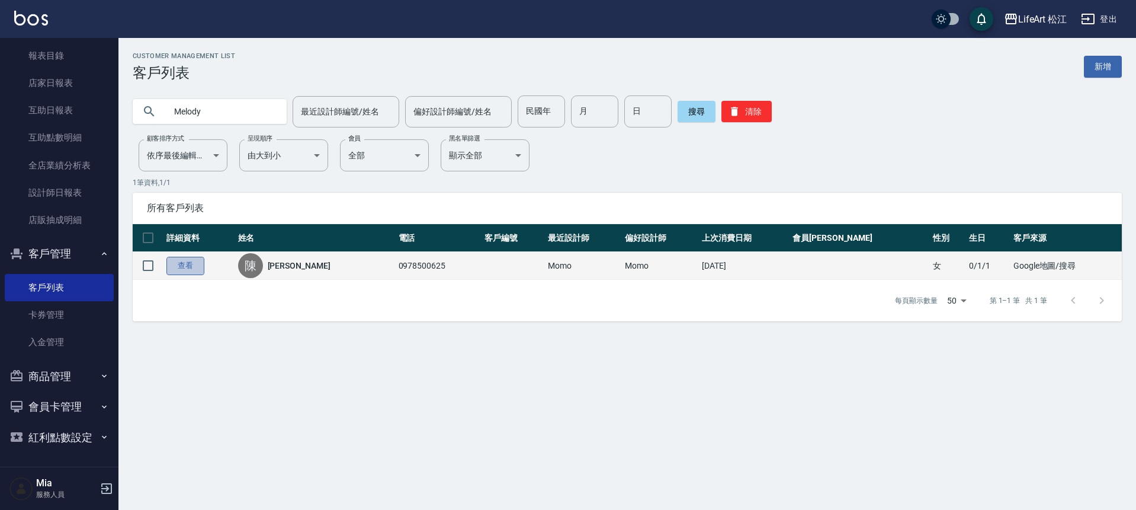
click at [185, 261] on link "查看" at bounding box center [185, 266] width 38 height 18
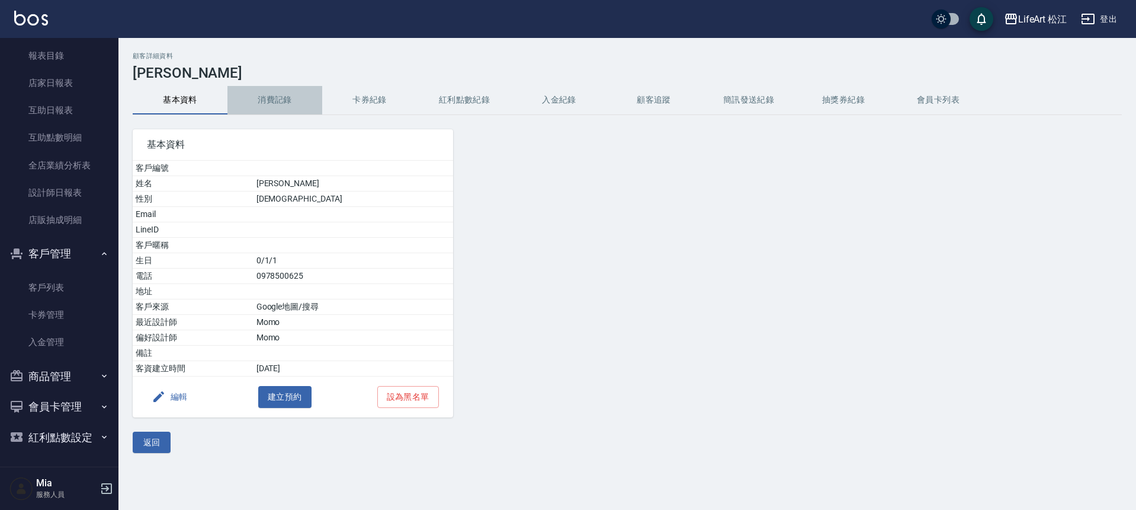
click at [267, 102] on button "消費記錄" at bounding box center [275, 100] width 95 height 28
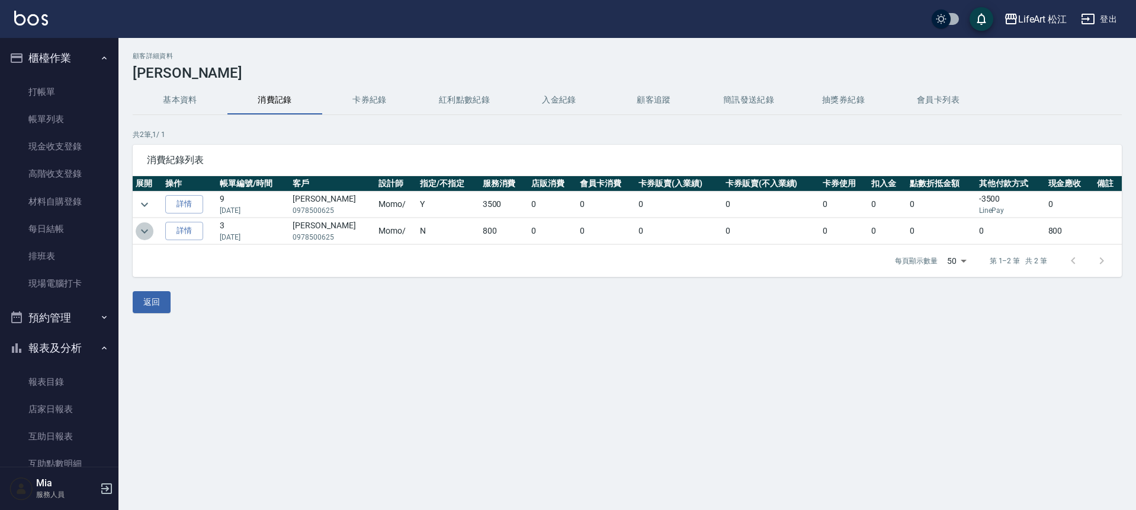
click at [148, 225] on icon "expand row" at bounding box center [144, 231] width 14 height 14
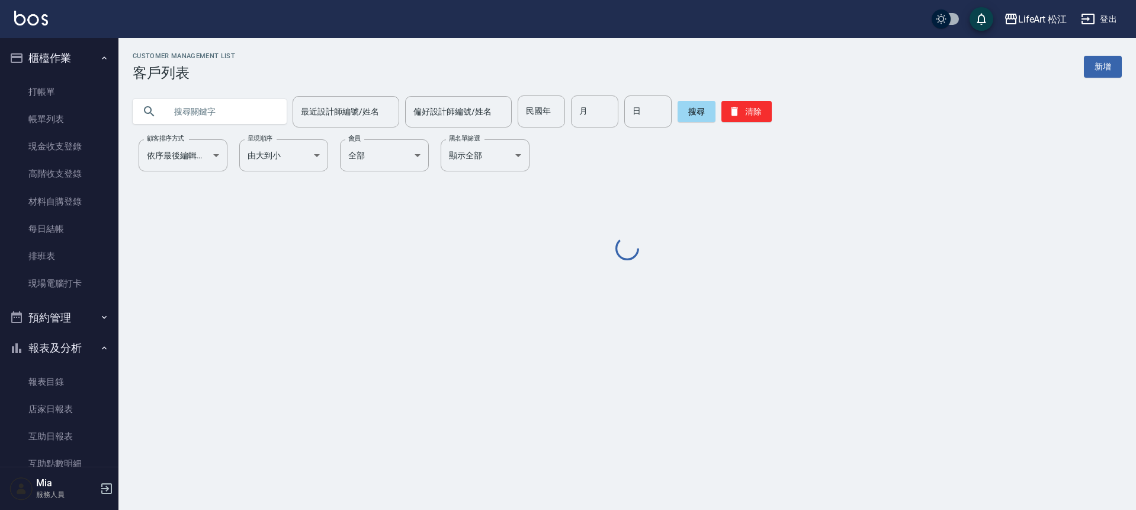
click at [261, 113] on input "text" at bounding box center [221, 111] width 111 height 32
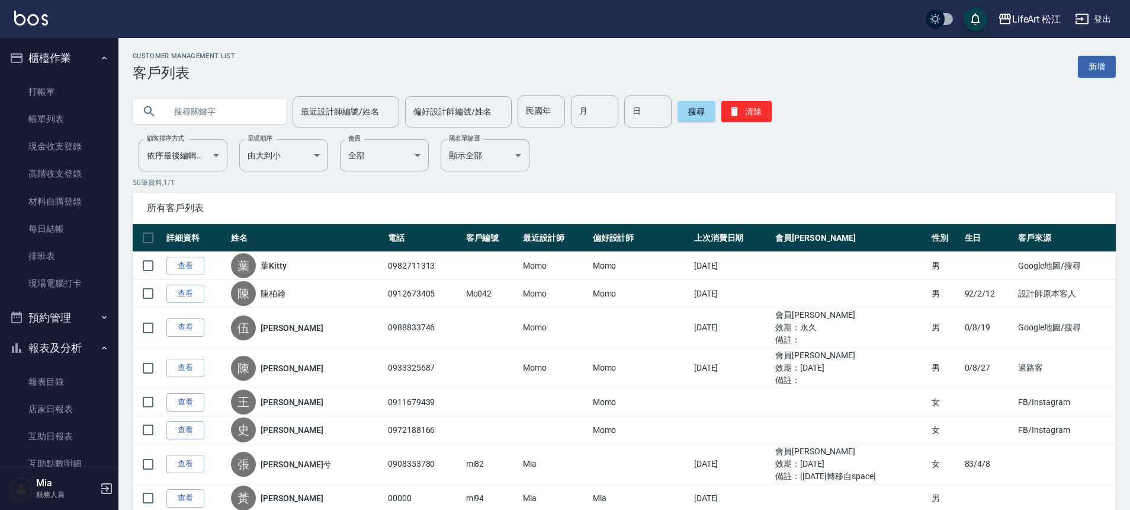
click at [251, 113] on input "text" at bounding box center [221, 111] width 111 height 32
click at [685, 110] on button "搜尋" at bounding box center [697, 111] width 38 height 21
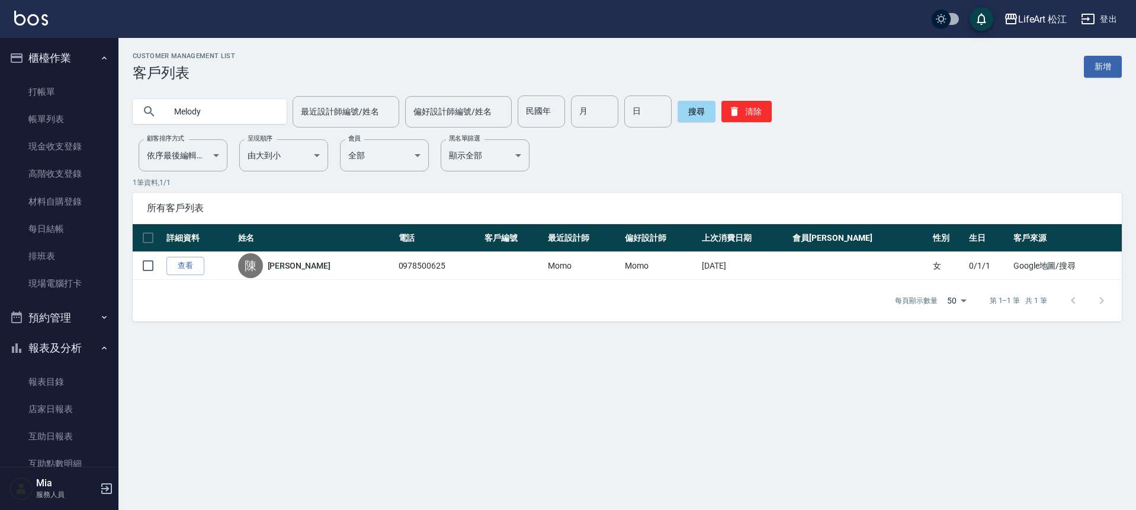
drag, startPoint x: 168, startPoint y: 109, endPoint x: 181, endPoint y: 107, distance: 13.8
click at [168, 109] on input "Melody" at bounding box center [221, 111] width 111 height 32
click at [700, 105] on button "搜尋" at bounding box center [697, 111] width 38 height 21
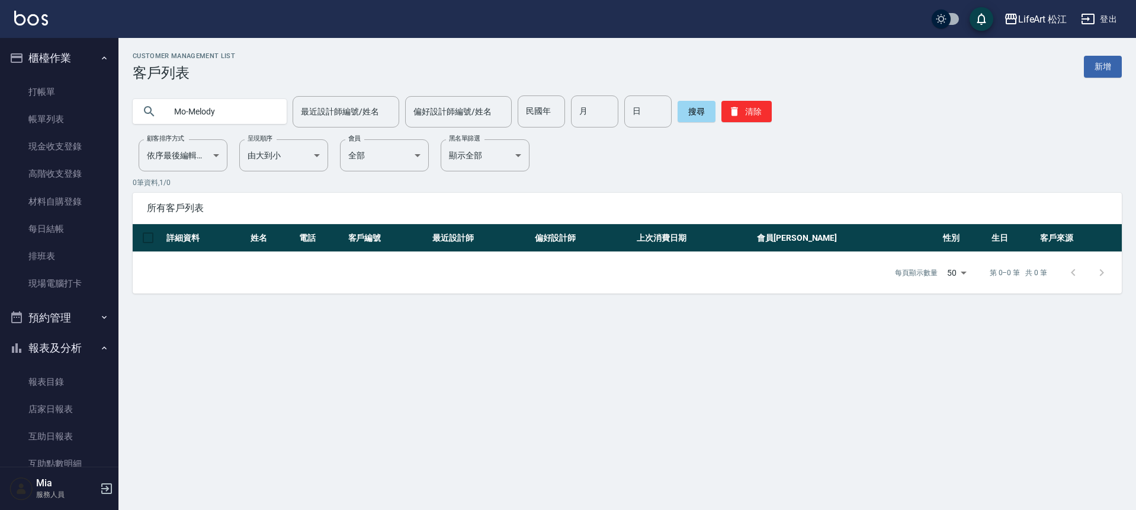
click at [225, 110] on input "Mo-Melody" at bounding box center [221, 111] width 111 height 32
type input "M"
click at [678, 107] on button "搜尋" at bounding box center [697, 111] width 38 height 21
click at [191, 111] on input "0975959917" at bounding box center [221, 111] width 111 height 32
drag, startPoint x: 191, startPoint y: 111, endPoint x: 205, endPoint y: 111, distance: 14.2
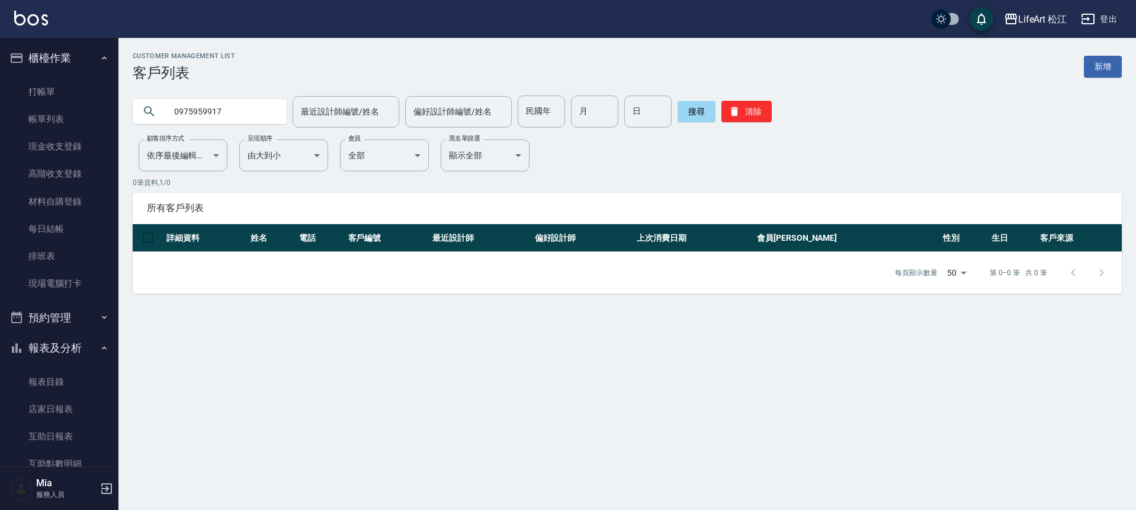
click at [205, 111] on input "0975959917" at bounding box center [221, 111] width 111 height 32
click at [236, 111] on input "0975959917" at bounding box center [221, 111] width 111 height 32
click at [209, 112] on input "0975959917" at bounding box center [221, 111] width 111 height 32
type input "0975956917"
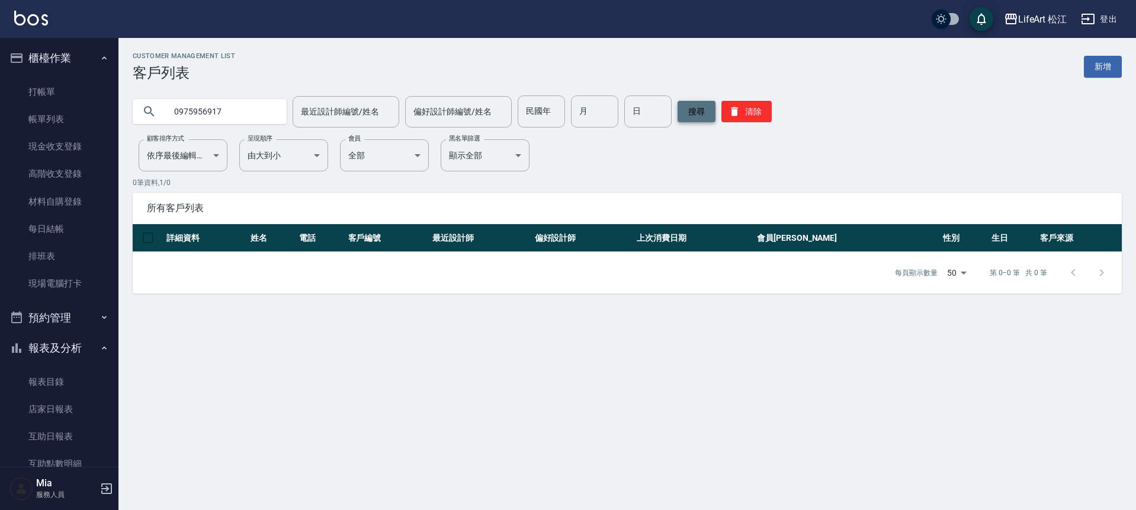
click at [693, 114] on button "搜尋" at bounding box center [697, 111] width 38 height 21
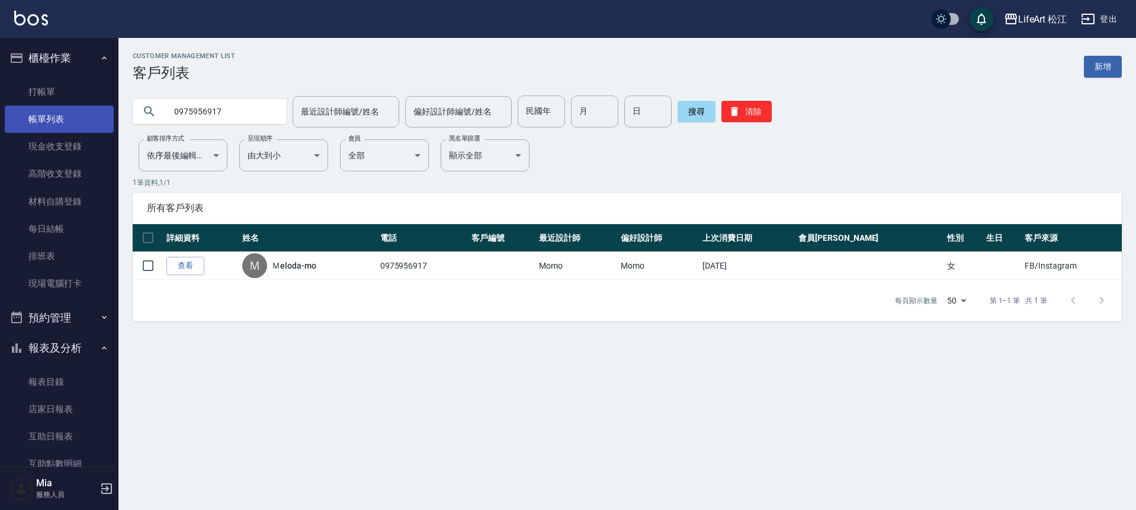
click at [58, 118] on link "帳單列表" at bounding box center [59, 118] width 109 height 27
click at [65, 116] on link "帳單列表" at bounding box center [59, 118] width 109 height 27
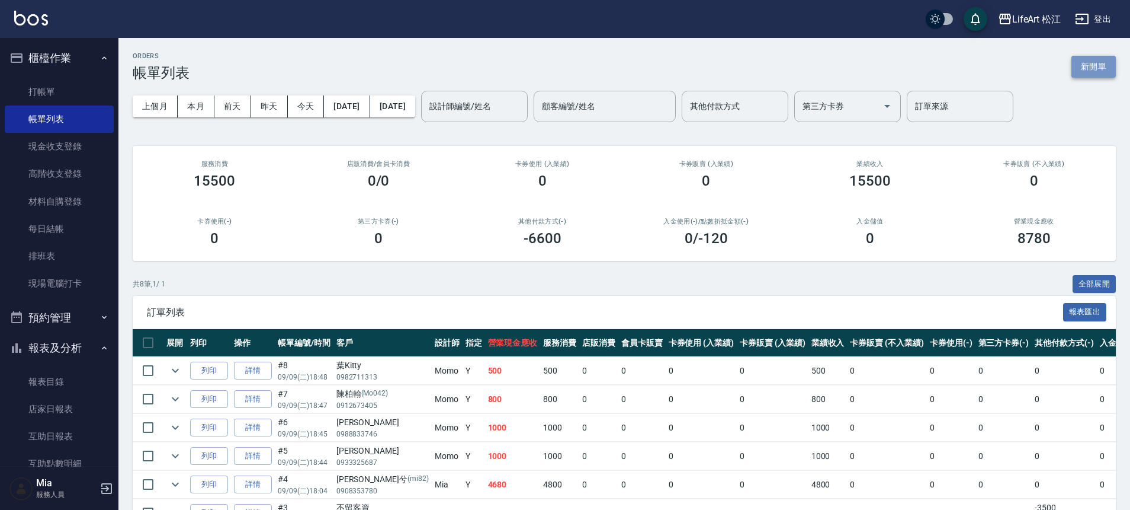
click at [1109, 61] on button "新開單" at bounding box center [1094, 67] width 44 height 22
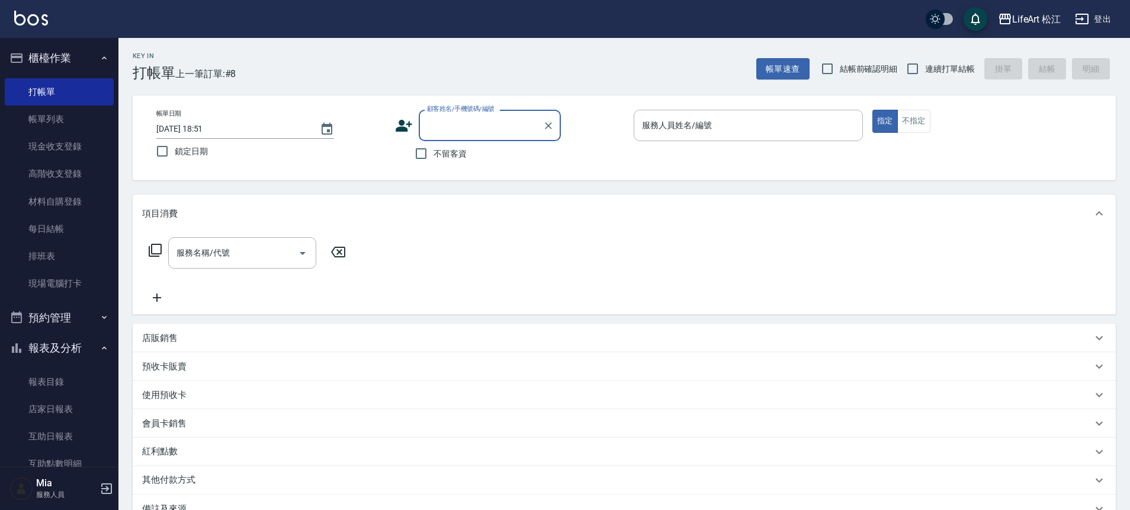
type input "m"
type input "M"
click at [488, 154] on li "Ｍeloda-mo/0975956917/" at bounding box center [490, 156] width 142 height 20
type input "Ｍeloda-mo/0975956917/"
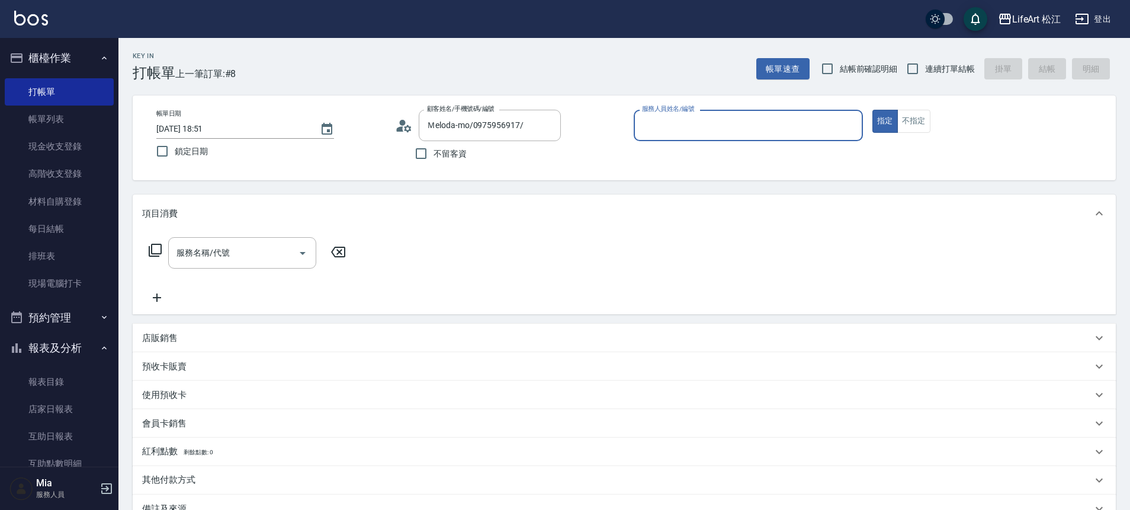
type input "Momo(無代號)"
click at [242, 260] on input "服務名稱/代號" at bounding box center [234, 252] width 120 height 21
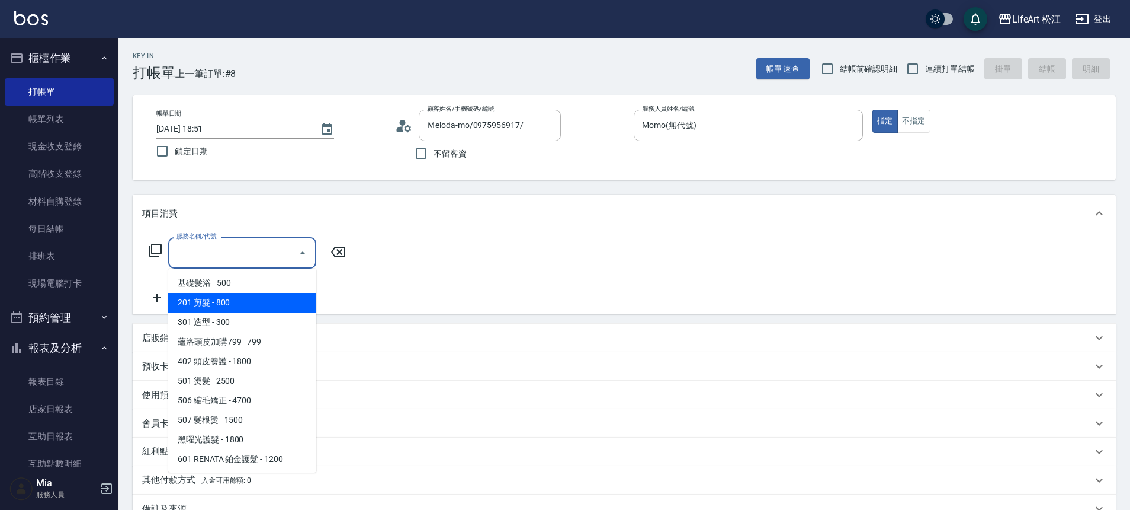
click at [258, 305] on span "201 剪髮 - 800" at bounding box center [242, 303] width 148 height 20
type input "201 剪髮(201)"
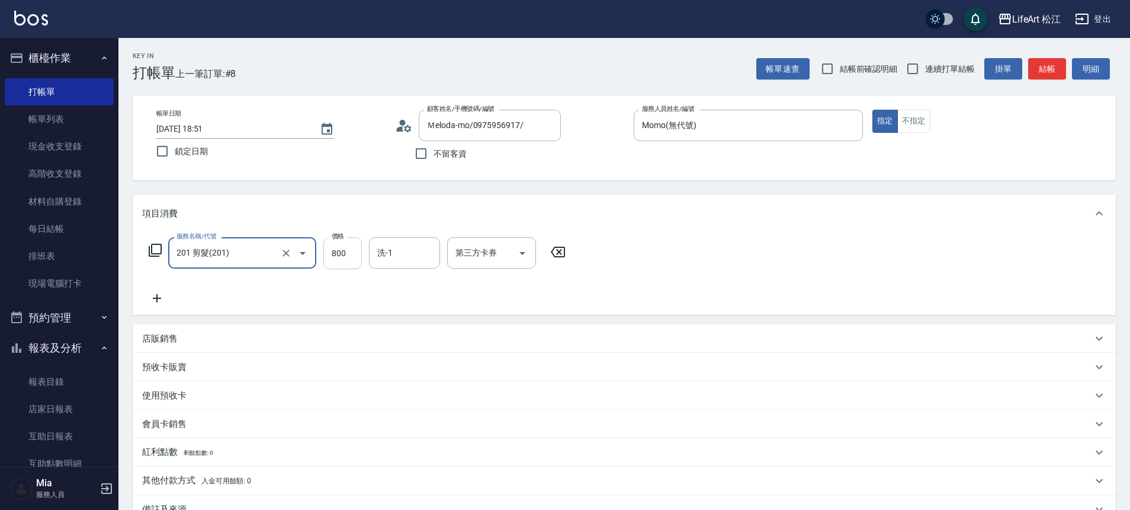
click at [348, 259] on input "800" at bounding box center [342, 253] width 39 height 32
type input "1000"
click at [151, 305] on icon at bounding box center [157, 298] width 30 height 14
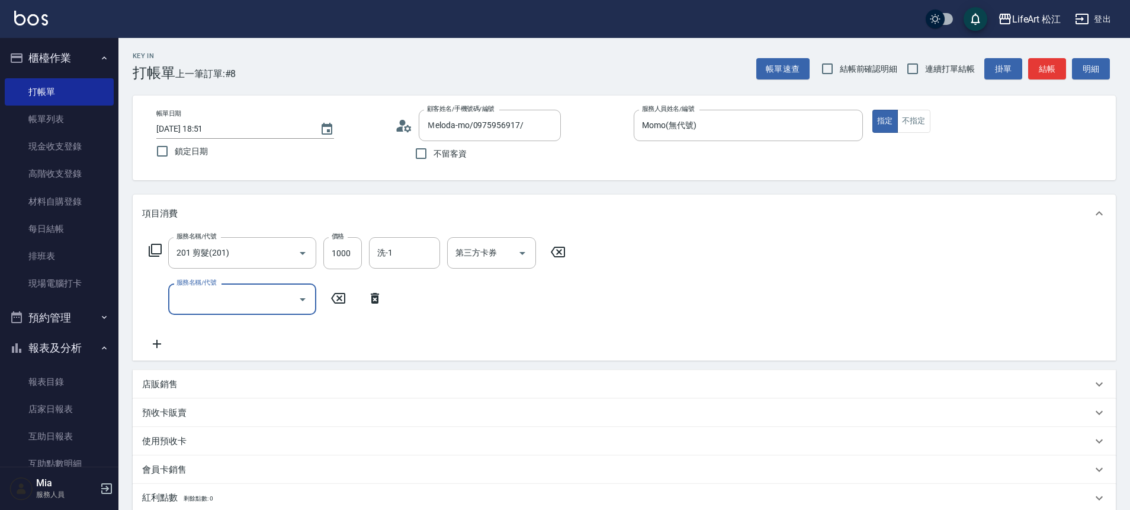
click at [242, 302] on input "服務名稱/代號" at bounding box center [234, 299] width 120 height 21
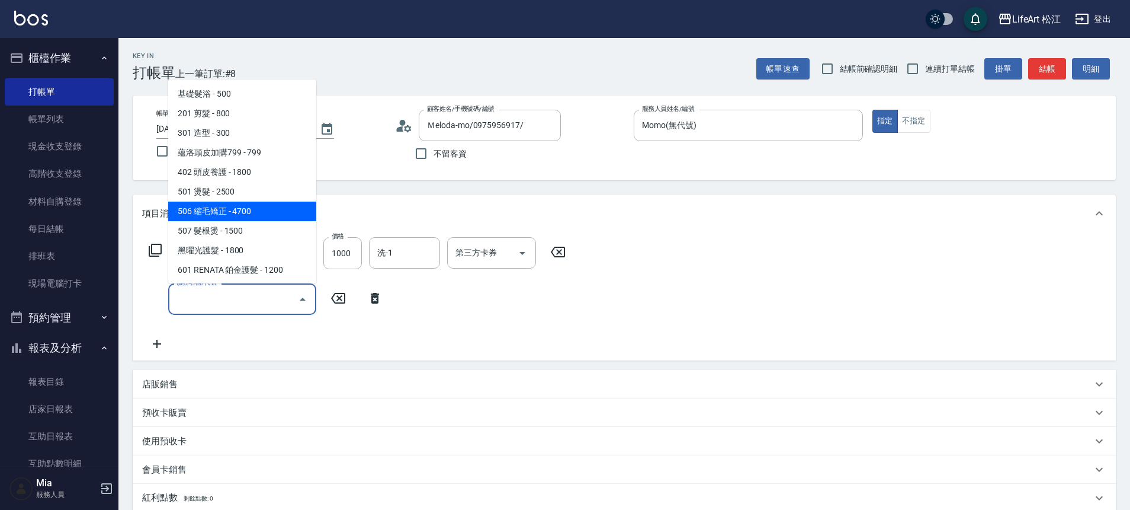
scroll to position [158, 0]
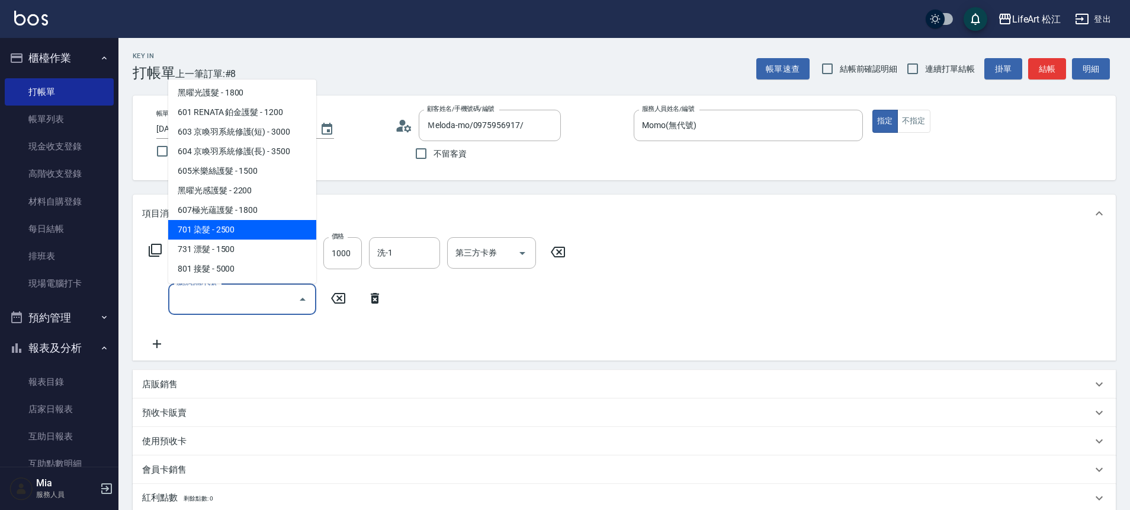
click at [237, 225] on span "701 染髮 - 2500" at bounding box center [242, 230] width 148 height 20
type input "701 染髮(701)"
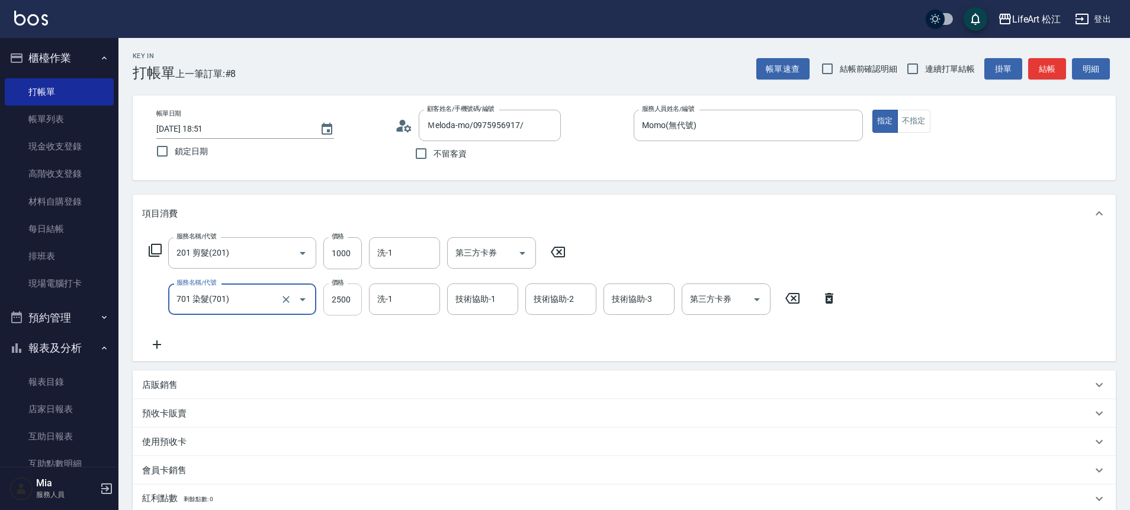
click at [354, 303] on input "2500" at bounding box center [342, 299] width 39 height 32
type input "1688"
click at [422, 295] on input "洗-1" at bounding box center [404, 299] width 60 height 21
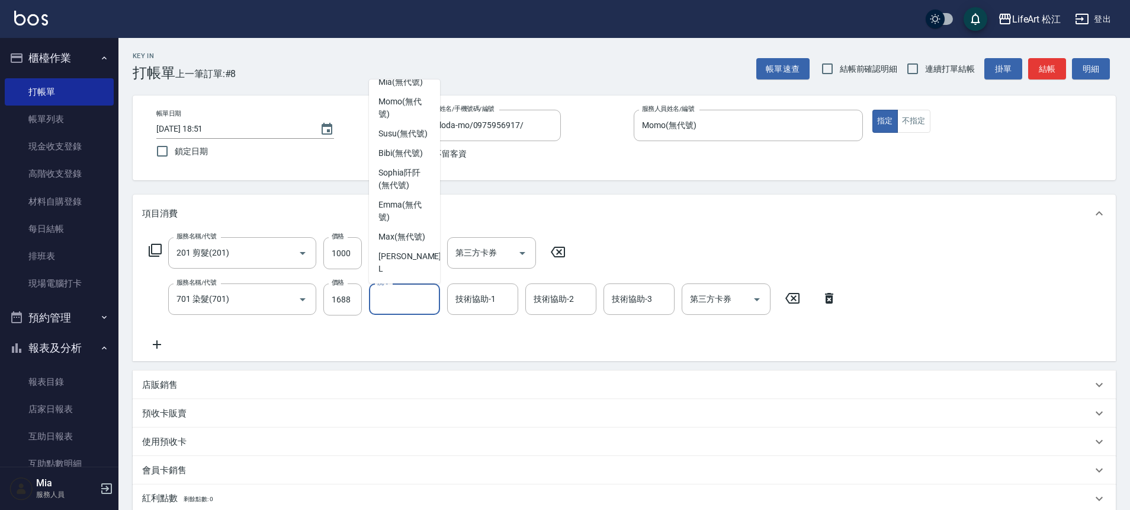
scroll to position [287, 0]
click at [408, 203] on span "[PERSON_NAME] (無代號)" at bounding box center [405, 210] width 52 height 25
type input "[PERSON_NAME](無代號)"
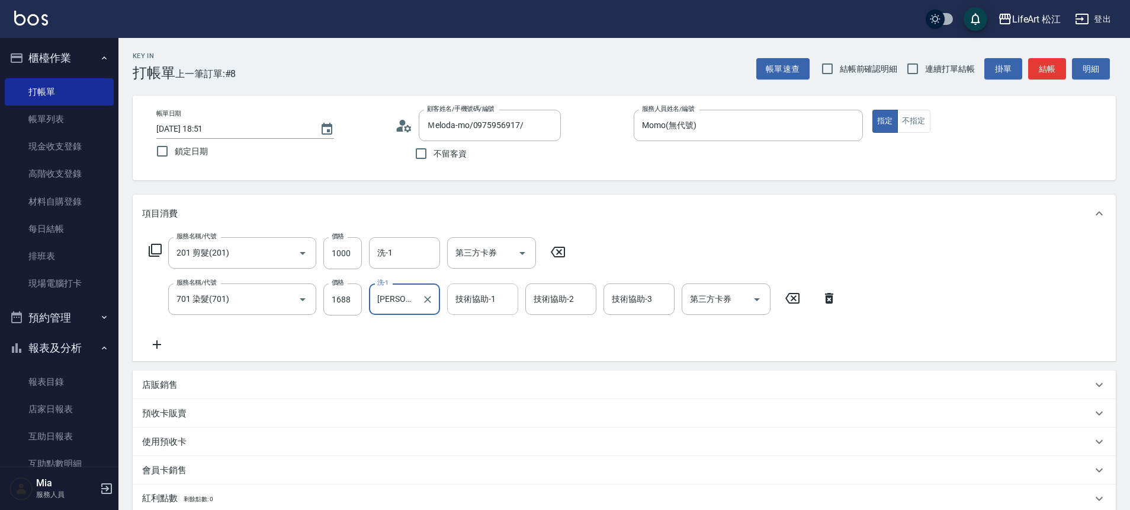
click at [483, 301] on div "技術協助-1 技術協助-1" at bounding box center [482, 298] width 71 height 31
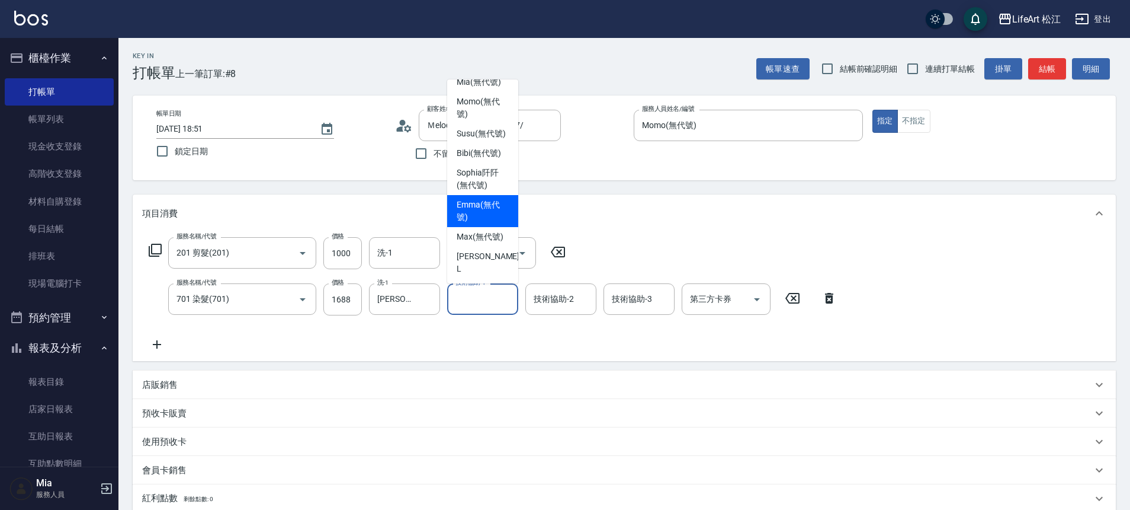
click at [475, 206] on span "[PERSON_NAME] (無代號)" at bounding box center [483, 210] width 52 height 25
type input "[PERSON_NAME](無代號)"
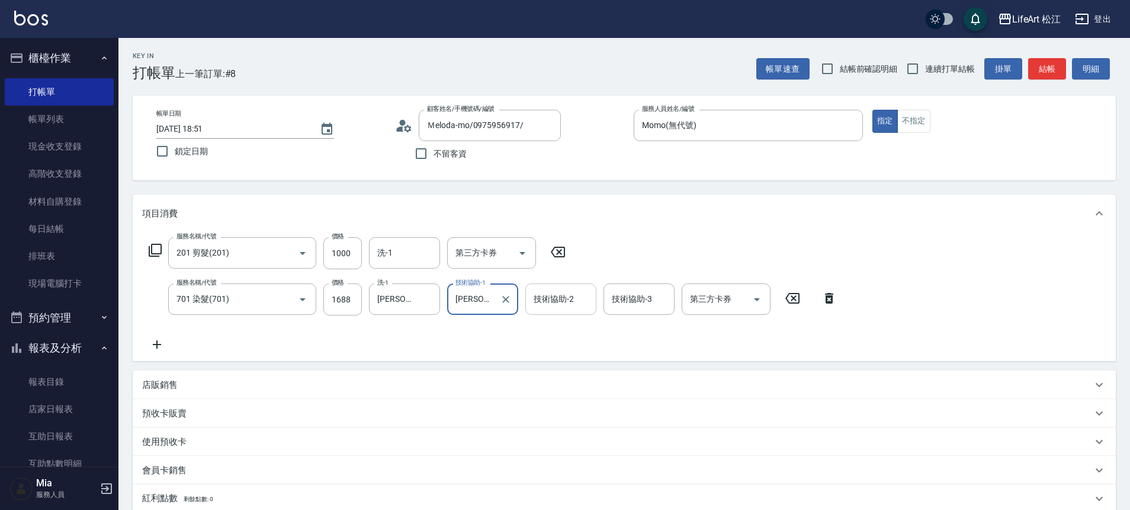
click at [552, 300] on div "技術協助-2 技術協助-2" at bounding box center [561, 298] width 71 height 31
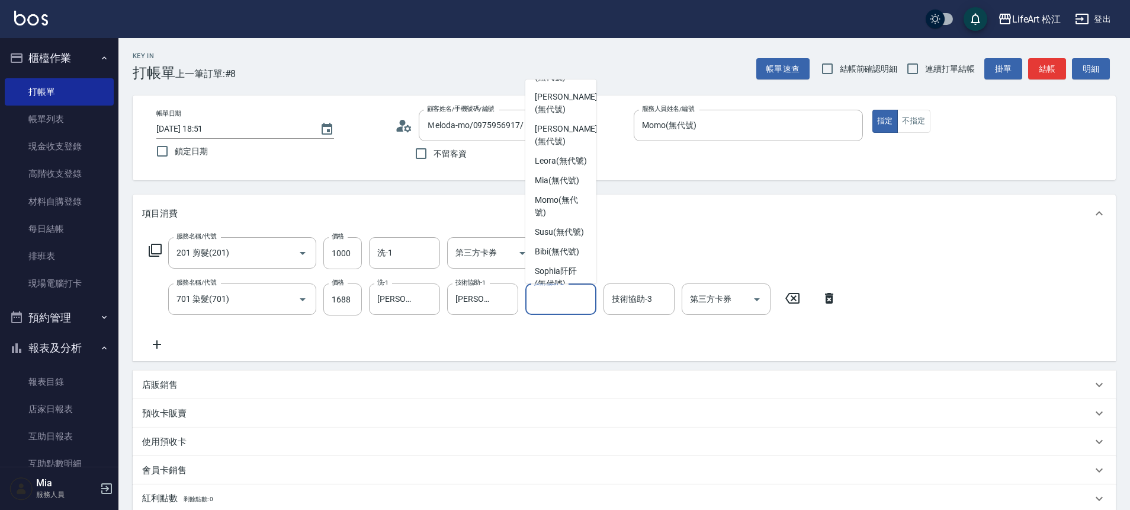
scroll to position [261, 0]
click at [560, 225] on span "[PERSON_NAME] (無代號)" at bounding box center [561, 212] width 52 height 25
type input "[PERSON_NAME](無代號)"
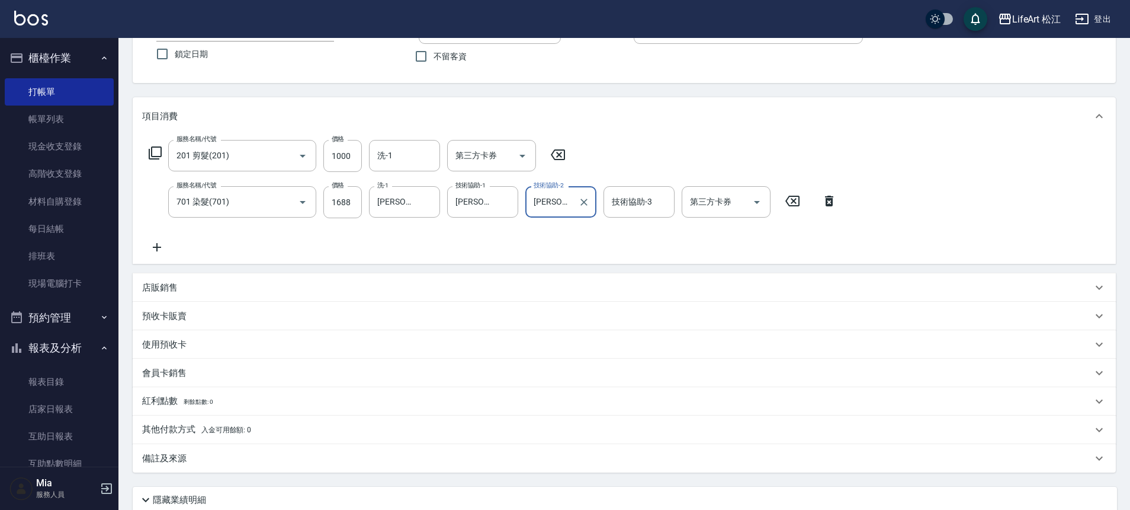
scroll to position [194, 0]
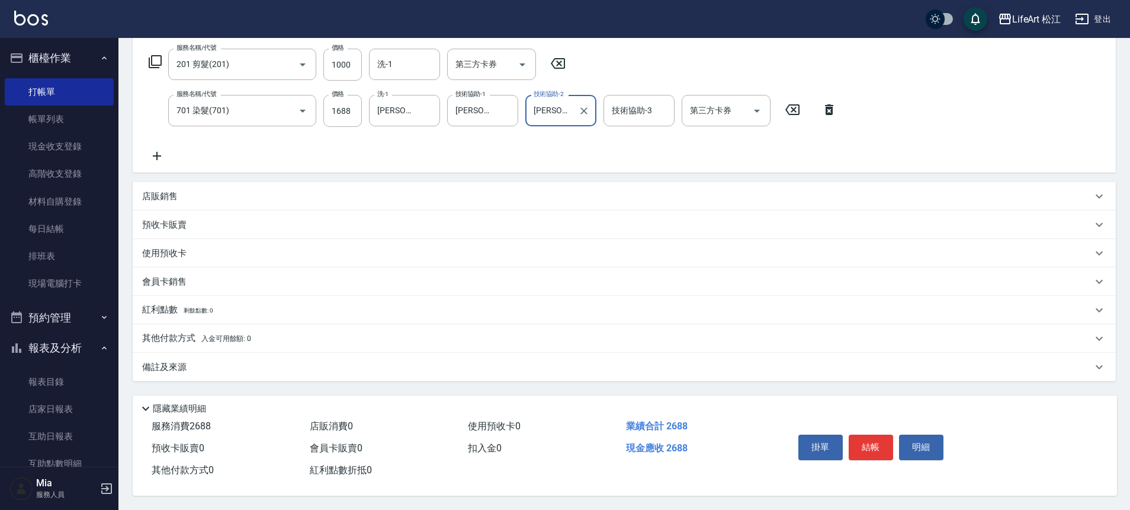
click at [212, 354] on div "備註及來源" at bounding box center [624, 367] width 983 height 28
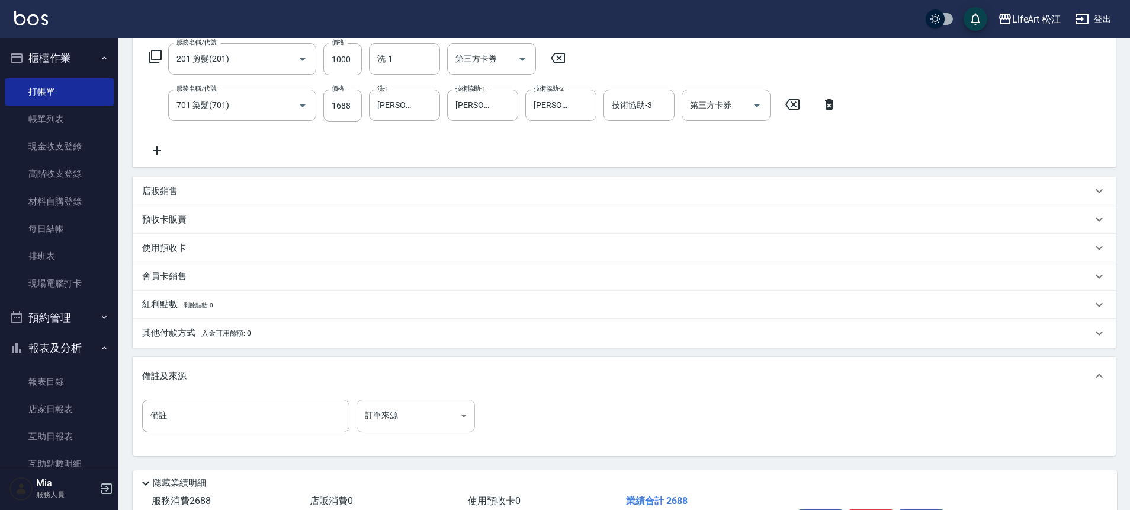
click at [422, 418] on body "LifeArt 松江 登出 櫃檯作業 打帳單 帳單列表 現金收支登錄 高階收支登錄 材料自購登錄 每日結帳 排班表 現場電腦打卡 預約管理 預約管理 單日預約…" at bounding box center [565, 195] width 1130 height 778
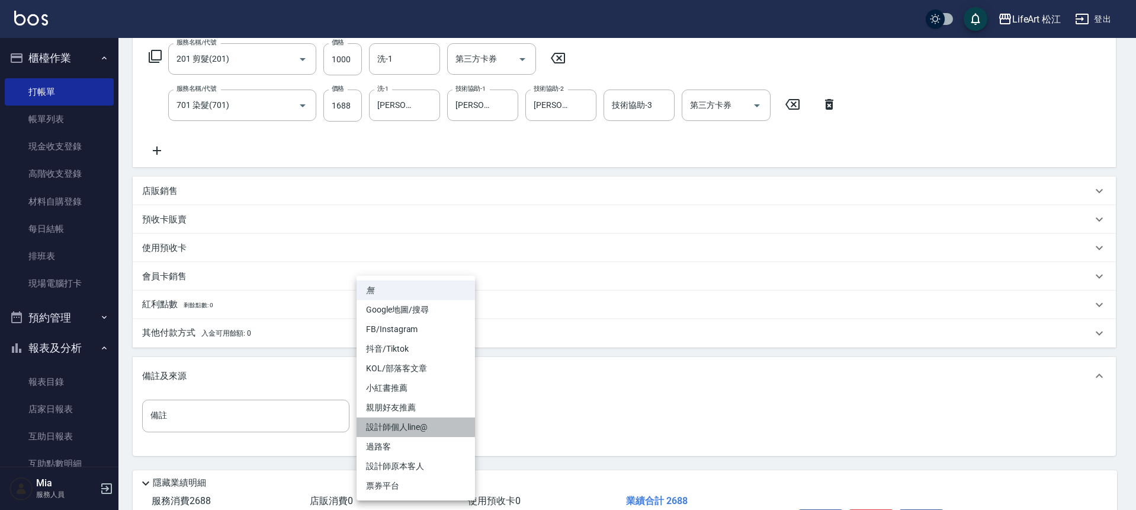
click at [409, 425] on li "設計師個人line@" at bounding box center [416, 427] width 118 height 20
type input "設計師個人line@"
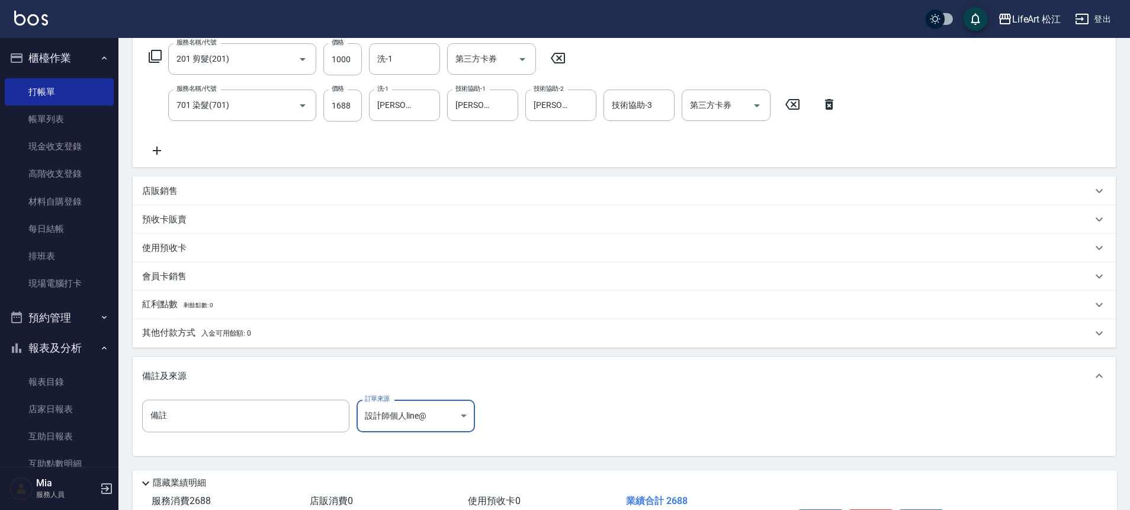
click at [248, 323] on div "其他付款方式 入金可用餘額: 0" at bounding box center [624, 333] width 983 height 28
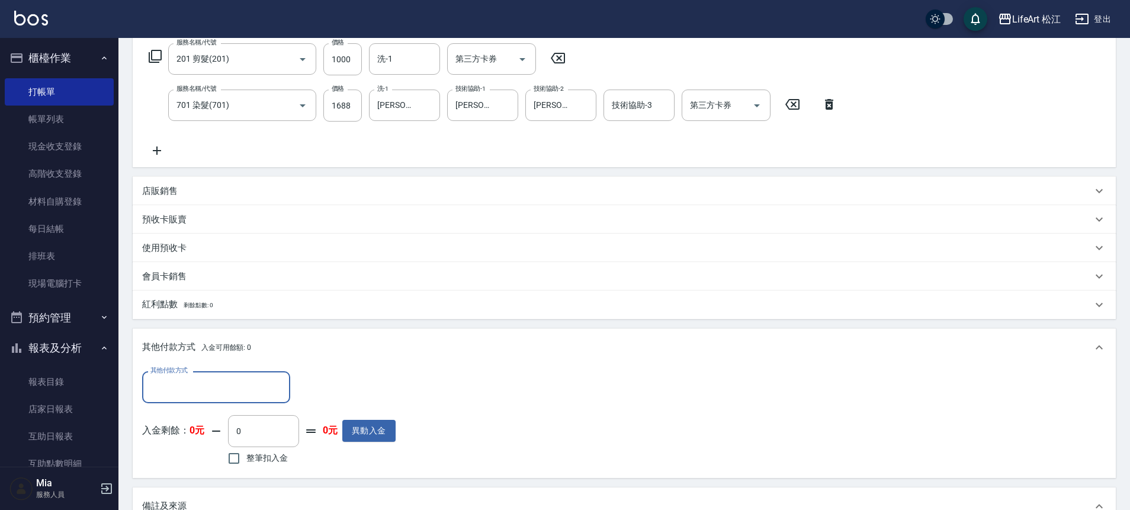
scroll to position [0, 0]
click at [204, 387] on input "其他付款方式" at bounding box center [216, 386] width 137 height 21
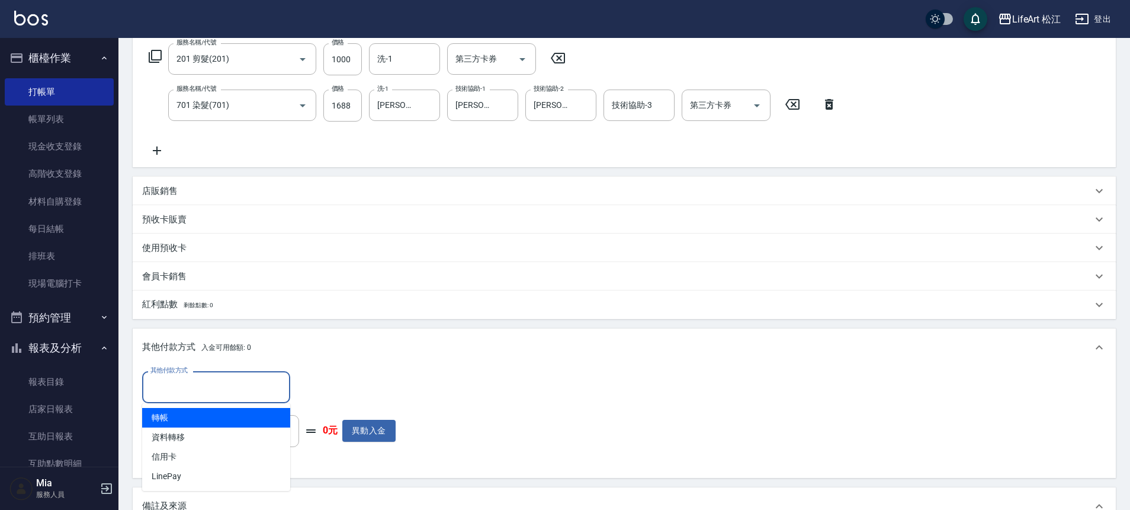
drag, startPoint x: 198, startPoint y: 416, endPoint x: 203, endPoint y: 409, distance: 7.7
click at [198, 416] on span "轉帳" at bounding box center [216, 418] width 148 height 20
type input "轉帳"
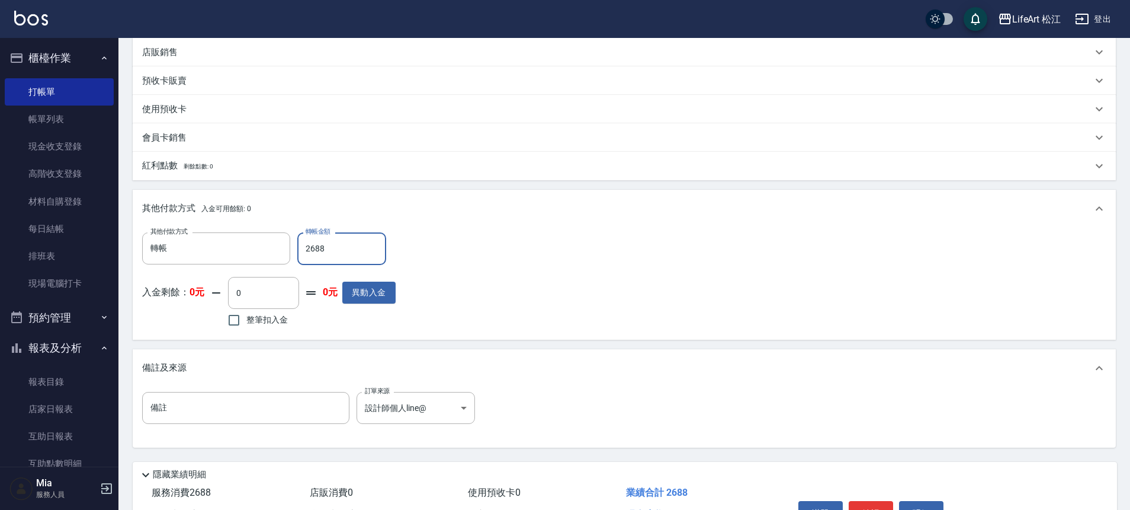
scroll to position [404, 0]
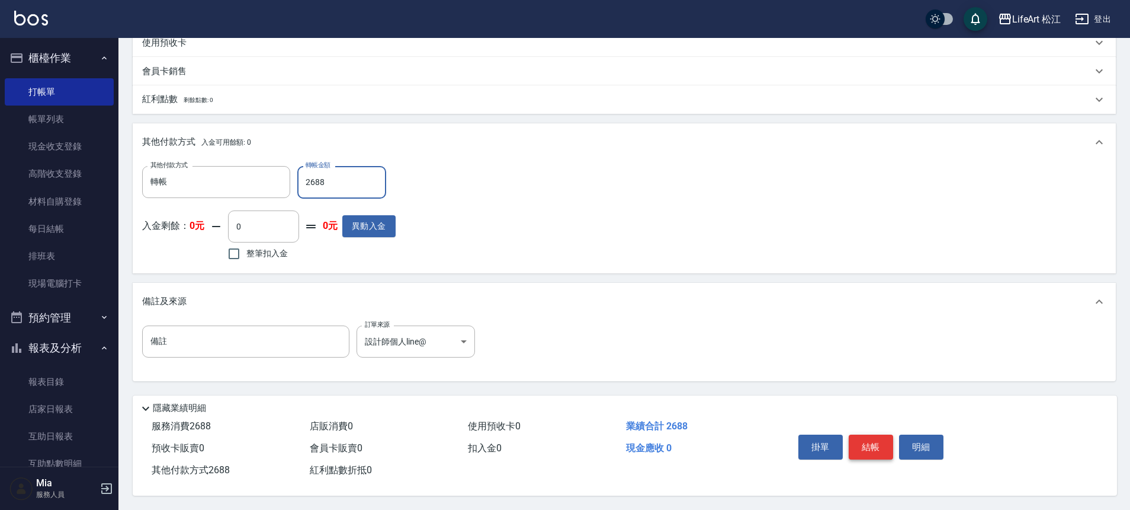
type input "2688"
click at [874, 446] on button "結帳" at bounding box center [871, 446] width 44 height 25
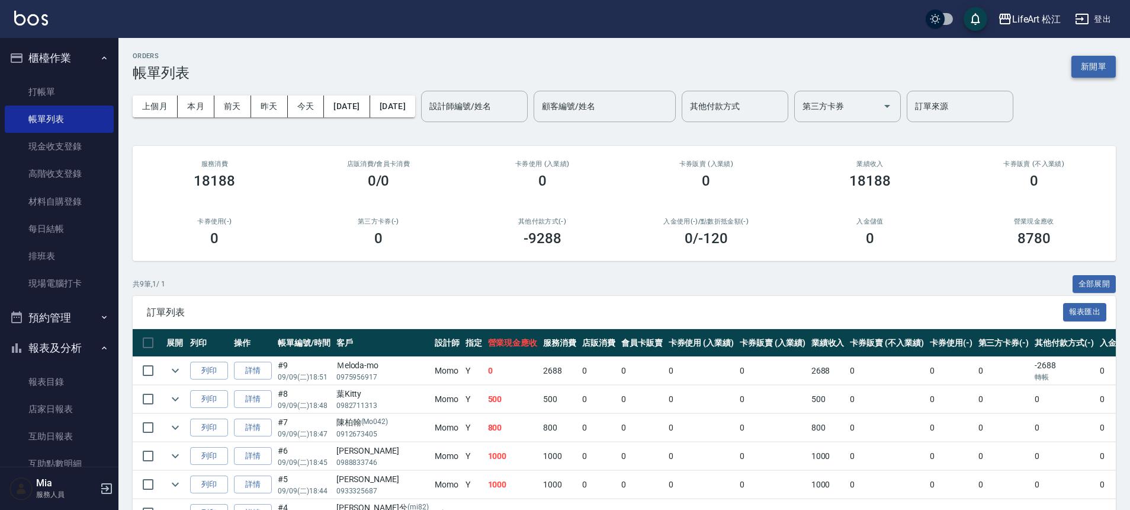
click at [1106, 66] on button "新開單" at bounding box center [1094, 67] width 44 height 22
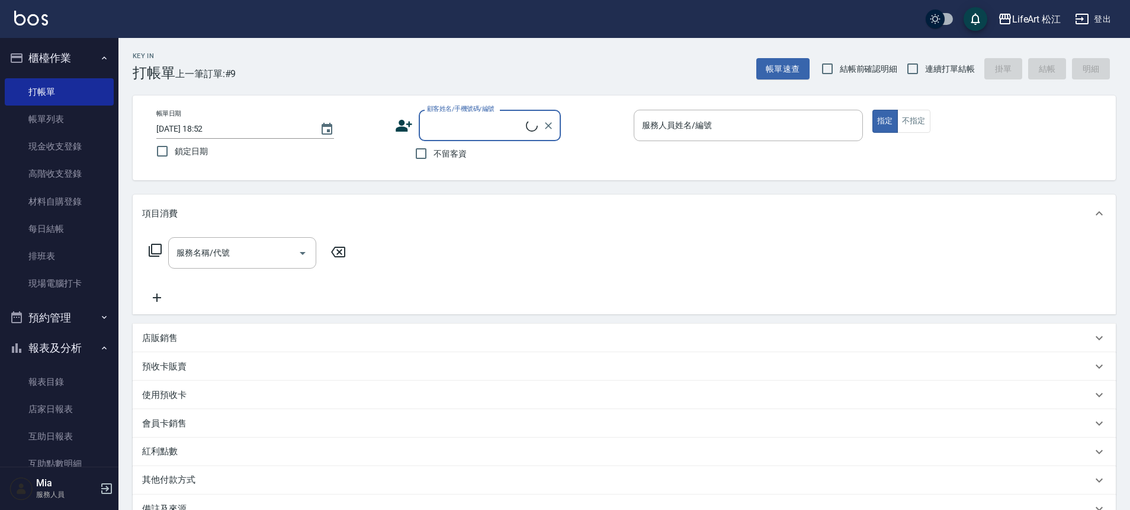
click at [434, 112] on label "顧客姓名/手機號碼/編號" at bounding box center [461, 108] width 68 height 9
click at [434, 115] on input "顧客姓名/手機號碼/編號" at bounding box center [475, 125] width 102 height 21
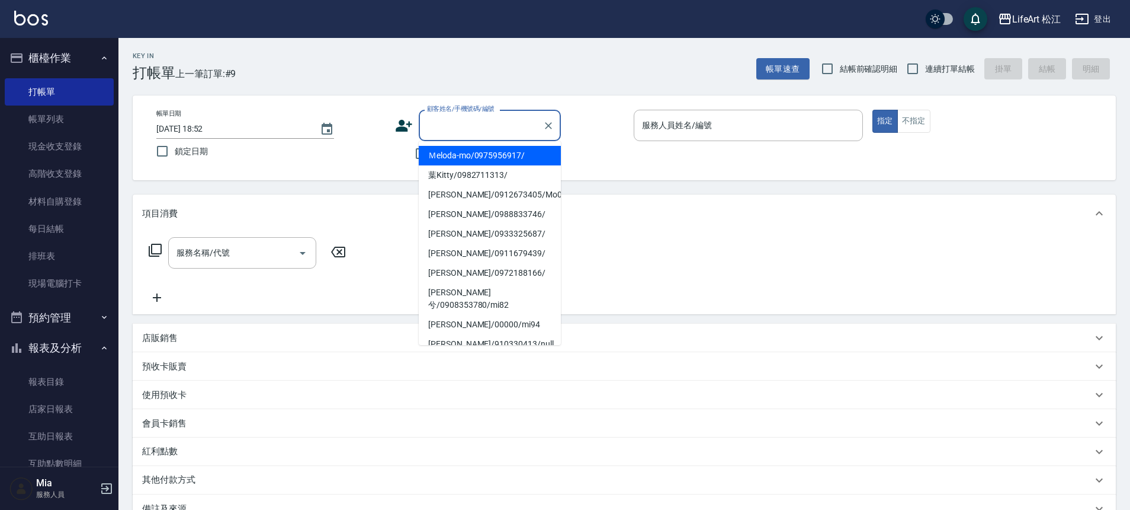
click at [443, 133] on input "顧客姓名/手機號碼/編號" at bounding box center [481, 125] width 114 height 21
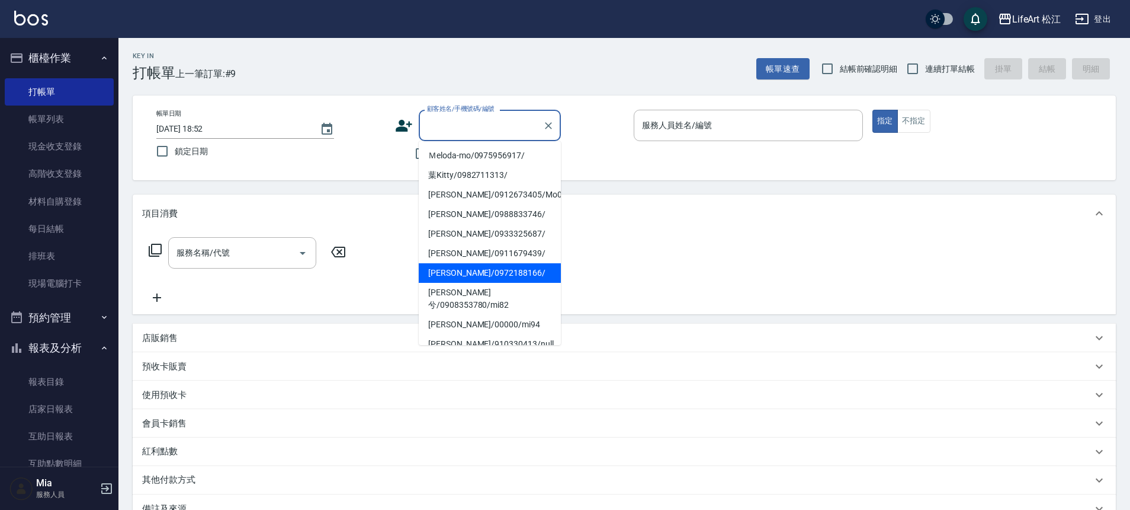
click at [453, 269] on li "[PERSON_NAME]/0972188166/" at bounding box center [490, 273] width 142 height 20
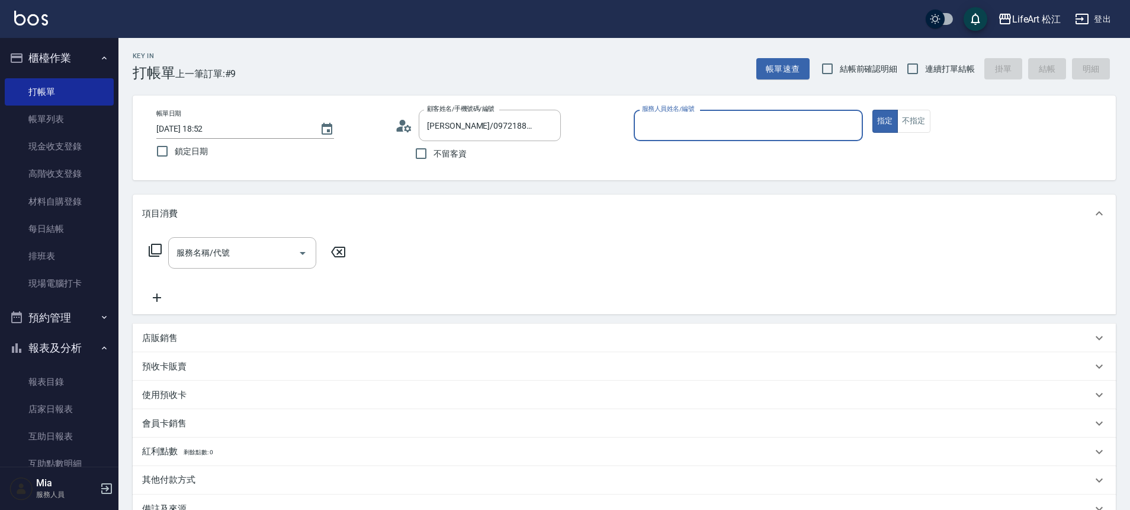
type input "[PERSON_NAME]/0972188166/"
type input "Momo(無代號)"
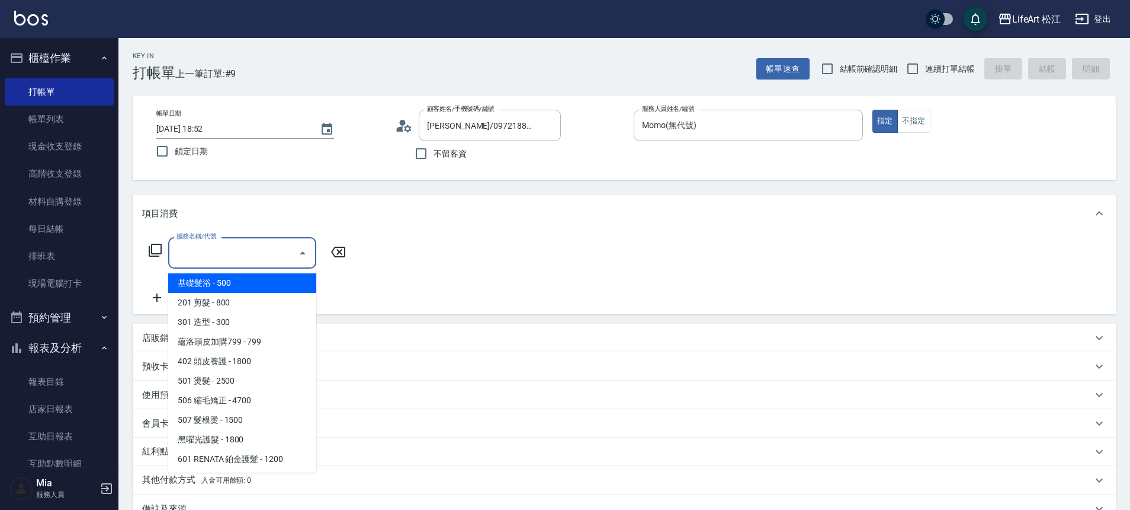
click at [222, 249] on div "服務名稱/代號 服務名稱/代號" at bounding box center [242, 252] width 148 height 31
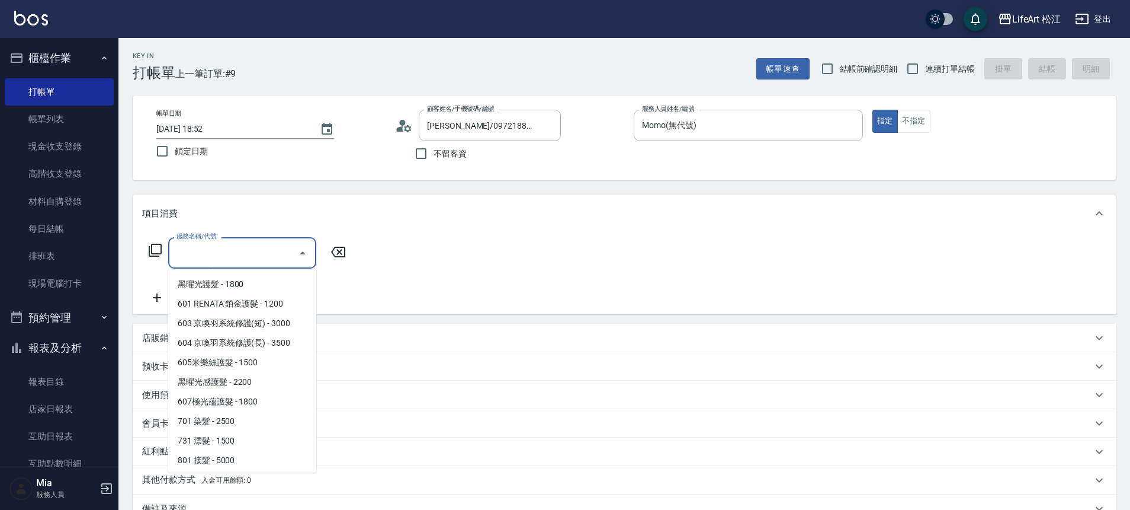
scroll to position [158, 0]
click at [237, 409] on span "701 染髮 - 2500" at bounding box center [242, 419] width 148 height 20
type input "701 染髮(701)"
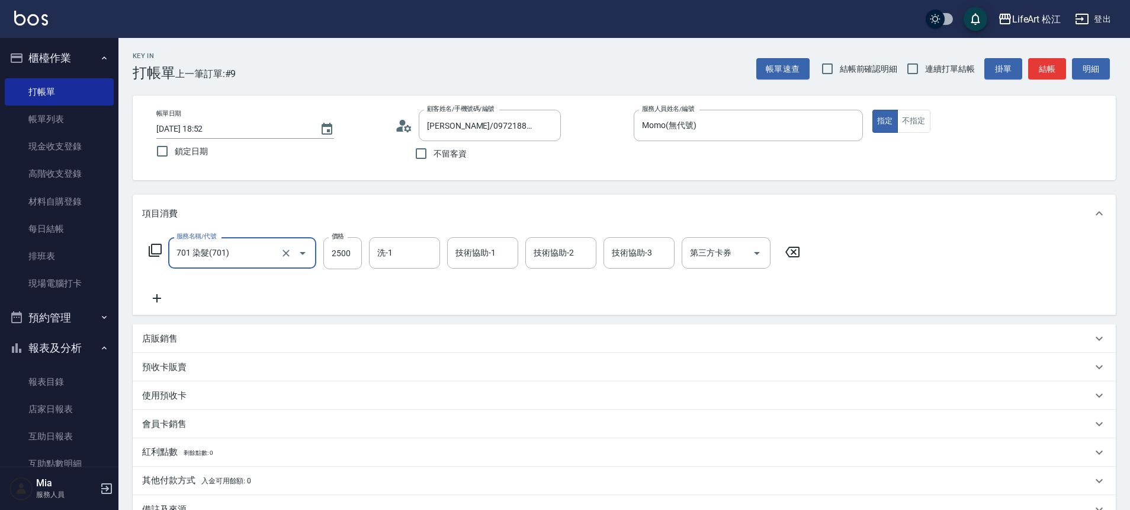
click at [159, 306] on div "服務名稱/代號 701 染髮(701) 服務名稱/代號 價格 2500 價格 洗-1 洗-1 技術協助-1 技術協助-1 技術協助-2 技術協助-2 技術協助…" at bounding box center [624, 273] width 983 height 82
click at [161, 301] on icon at bounding box center [157, 298] width 30 height 14
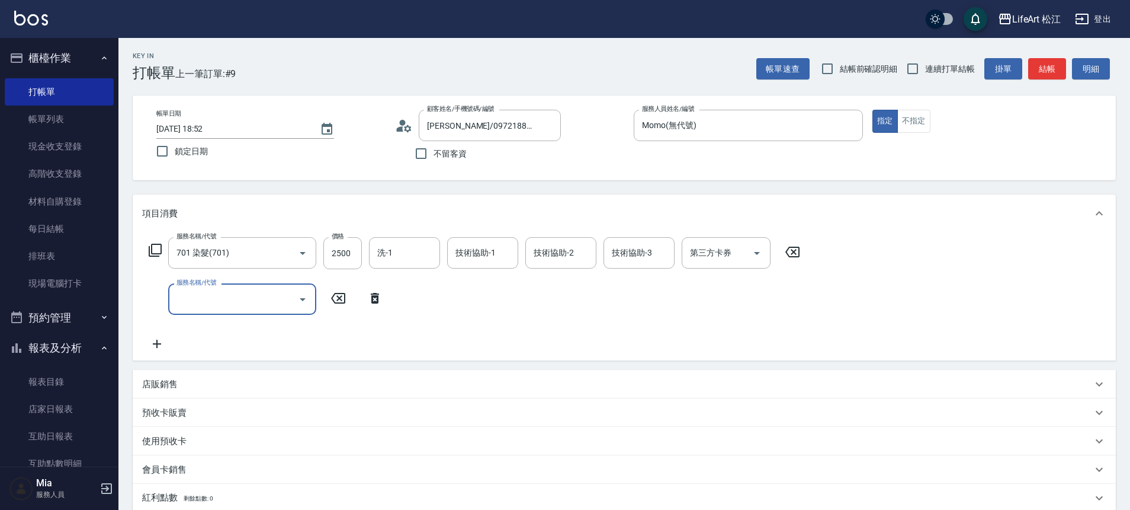
click at [246, 297] on input "服務名稱/代號" at bounding box center [234, 299] width 120 height 21
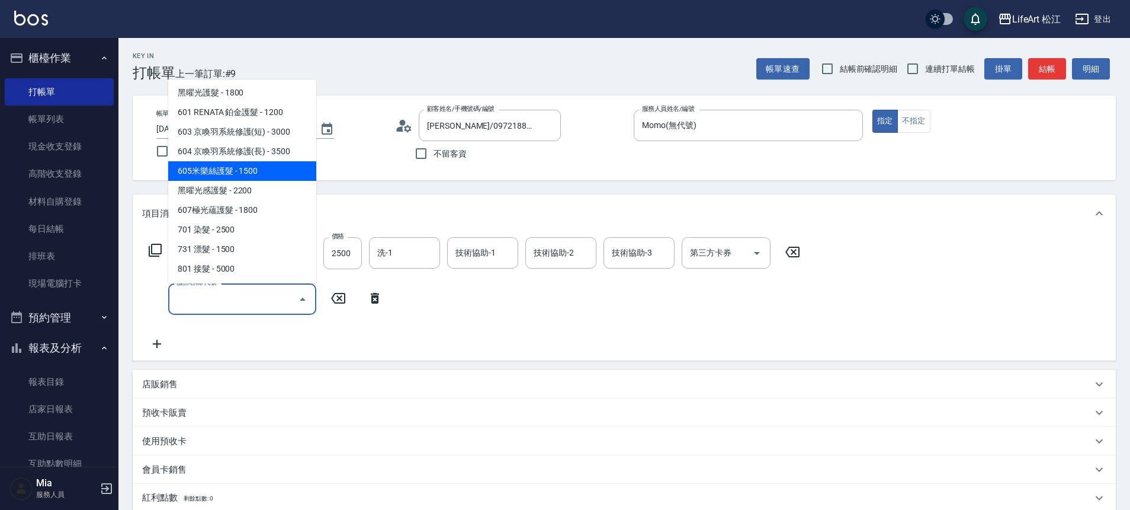
click at [257, 172] on span "605米樂絲護髮 - 1500" at bounding box center [242, 171] width 148 height 20
type input "605米樂絲護髮(605)"
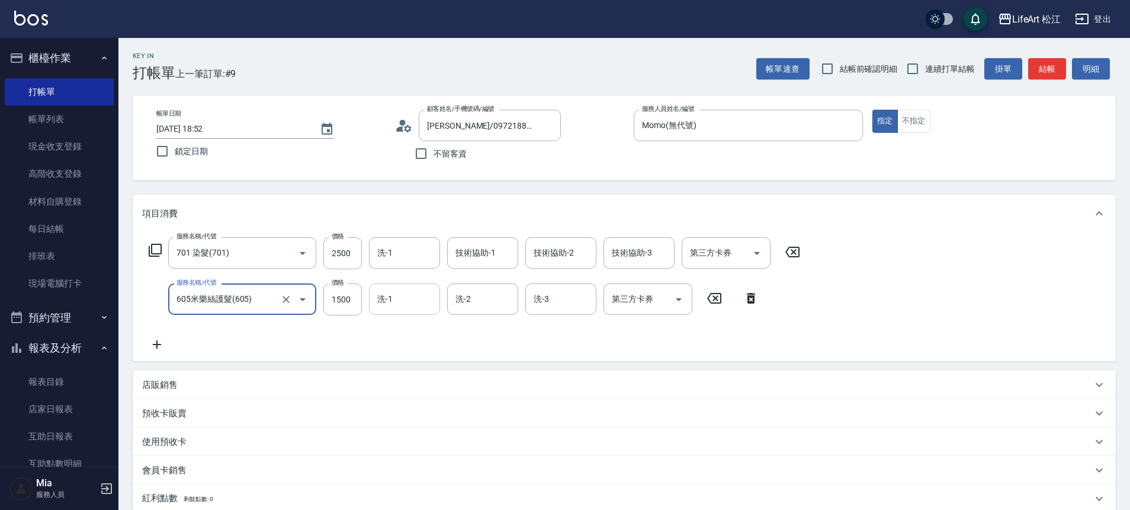
click at [434, 303] on input "洗-1" at bounding box center [404, 299] width 60 height 21
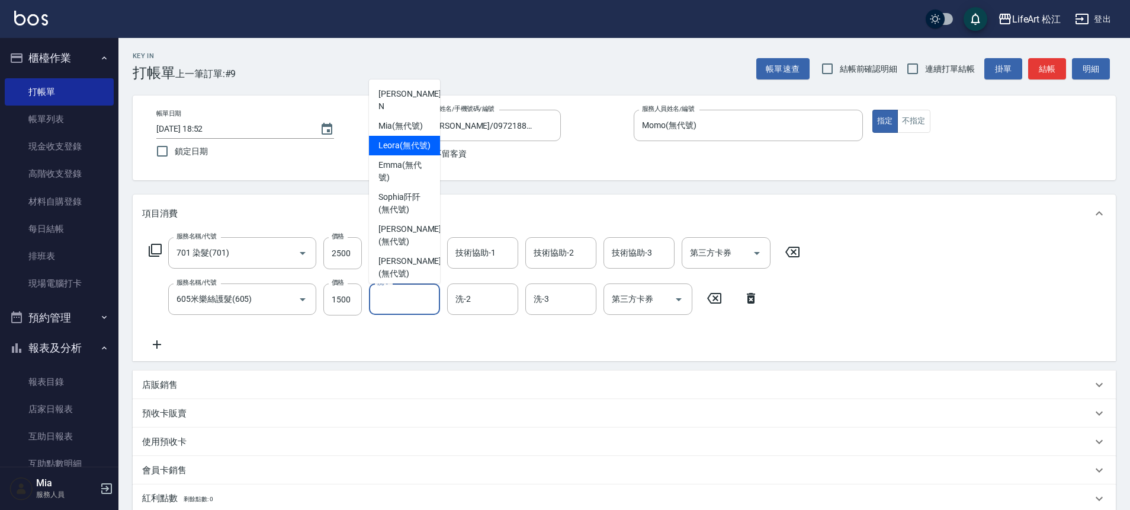
click at [396, 139] on span "Leora (無代號)" at bounding box center [405, 145] width 52 height 12
type input "Leora(無代號)"
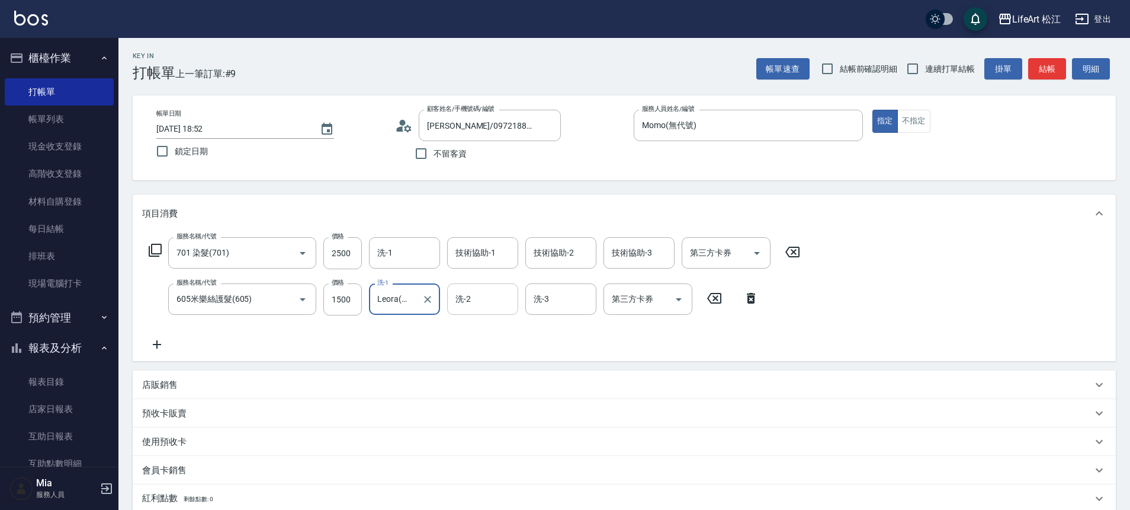
click at [483, 300] on input "洗-2" at bounding box center [483, 299] width 60 height 21
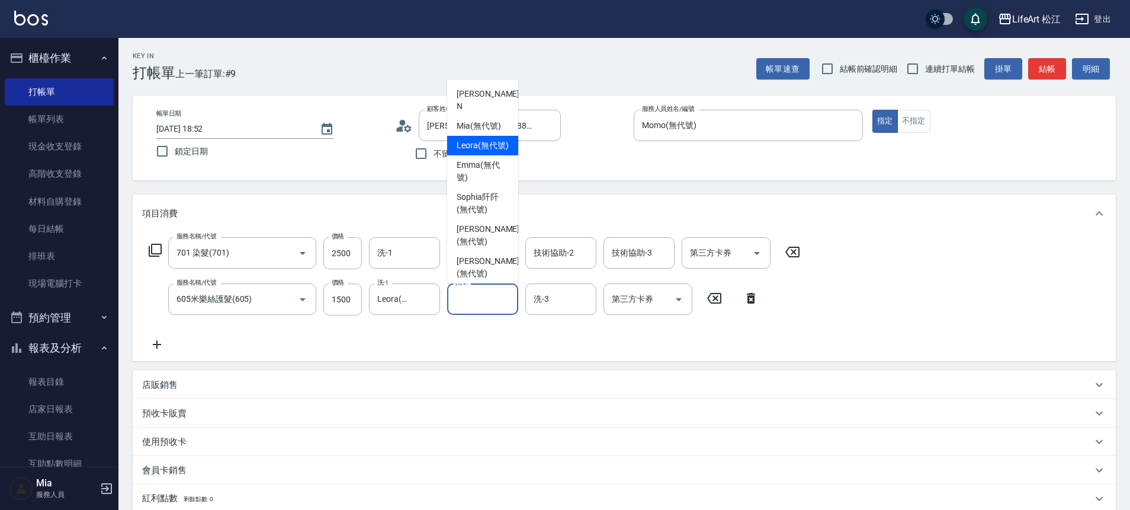
click at [470, 147] on span "Leora (無代號)" at bounding box center [483, 145] width 52 height 12
type input "Leora(無代號)"
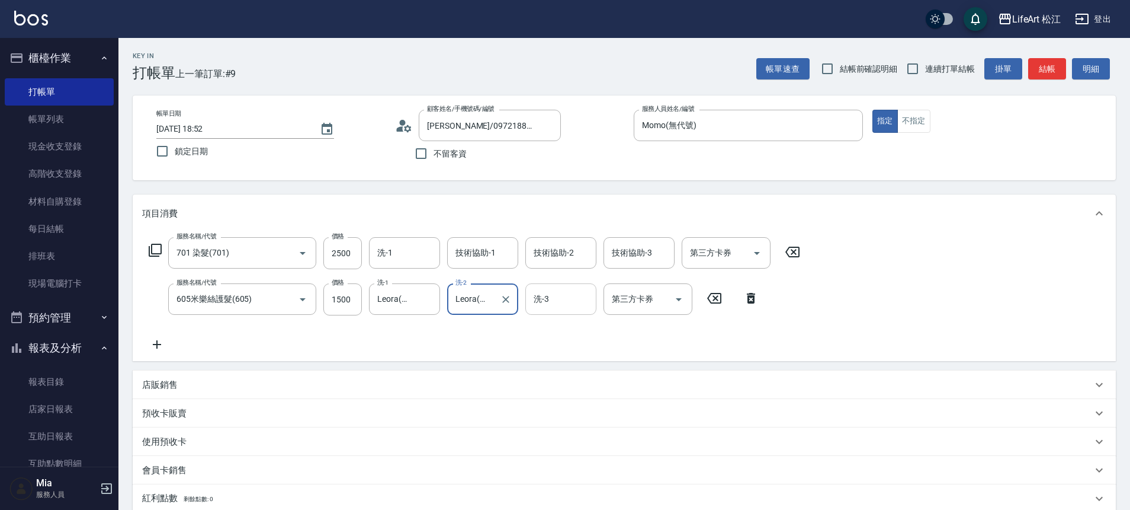
click at [571, 308] on input "洗-3" at bounding box center [561, 299] width 60 height 21
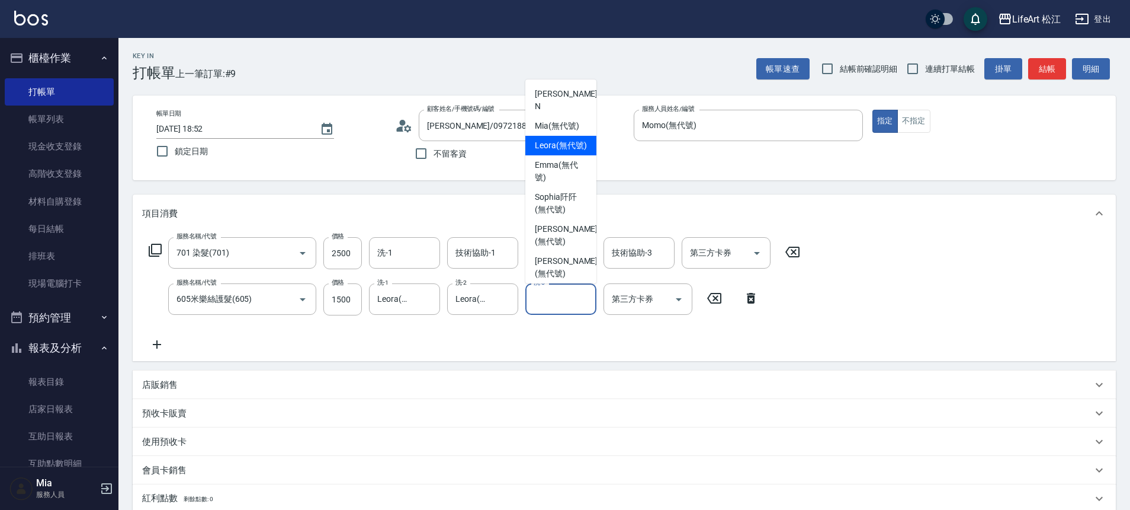
click at [578, 146] on span "Leora (無代號)" at bounding box center [561, 145] width 52 height 12
type input "Leora(無代號)"
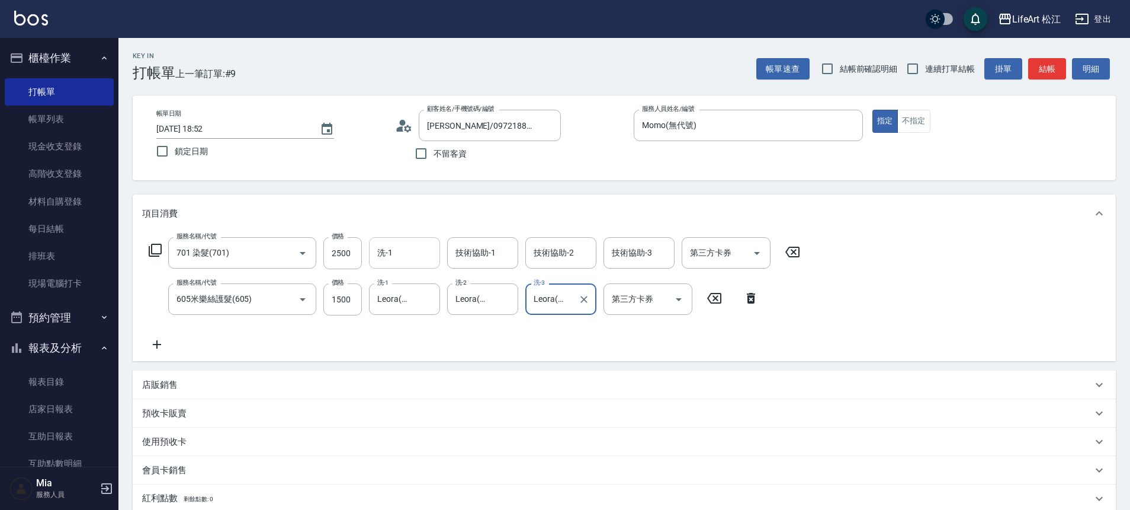
click at [414, 248] on input "洗-1" at bounding box center [404, 252] width 60 height 21
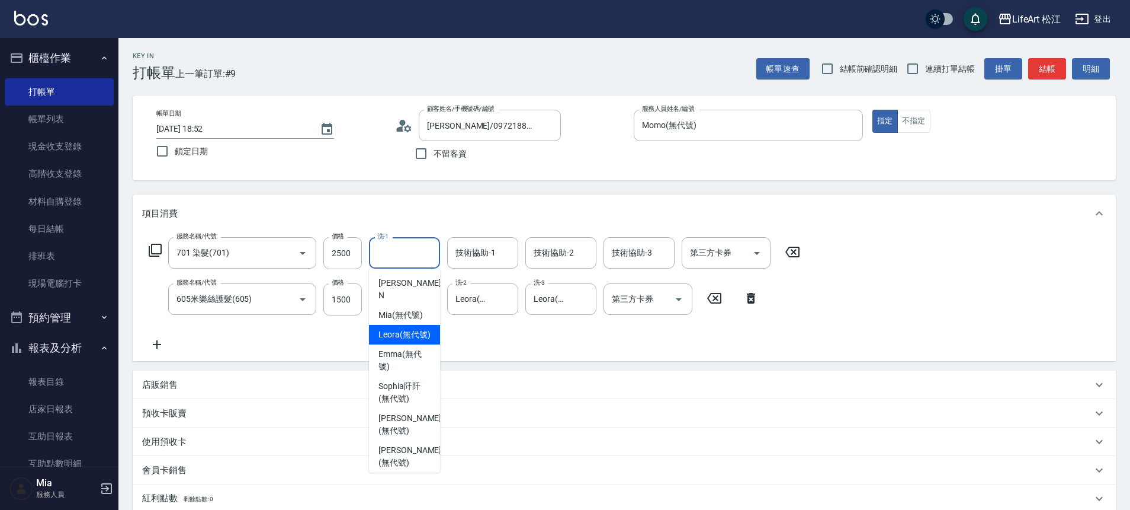
click at [394, 337] on span "Leora (無代號)" at bounding box center [405, 334] width 52 height 12
type input "Leora(無代號)"
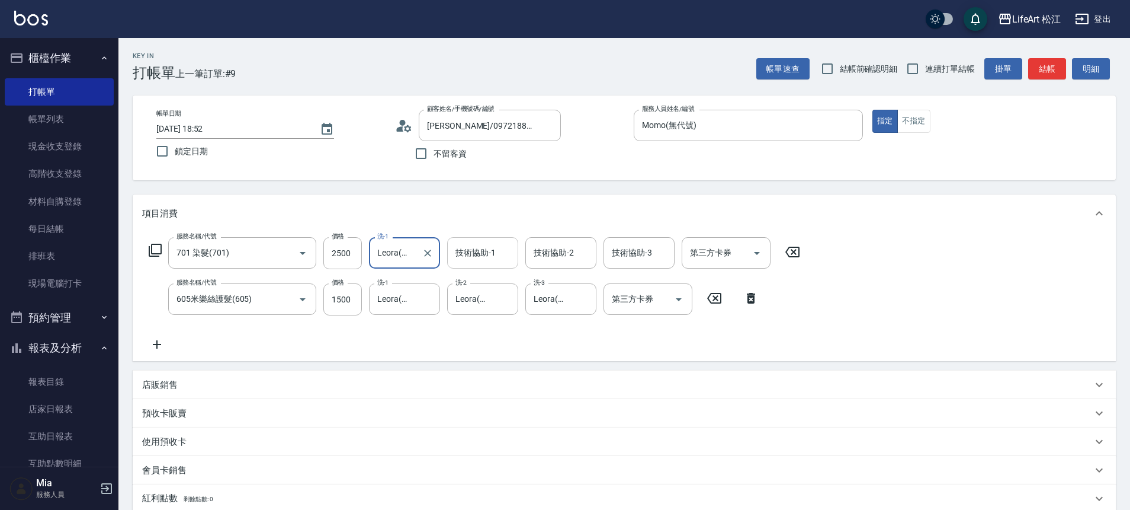
click at [459, 251] on div "技術協助-1 技術協助-1" at bounding box center [482, 252] width 71 height 31
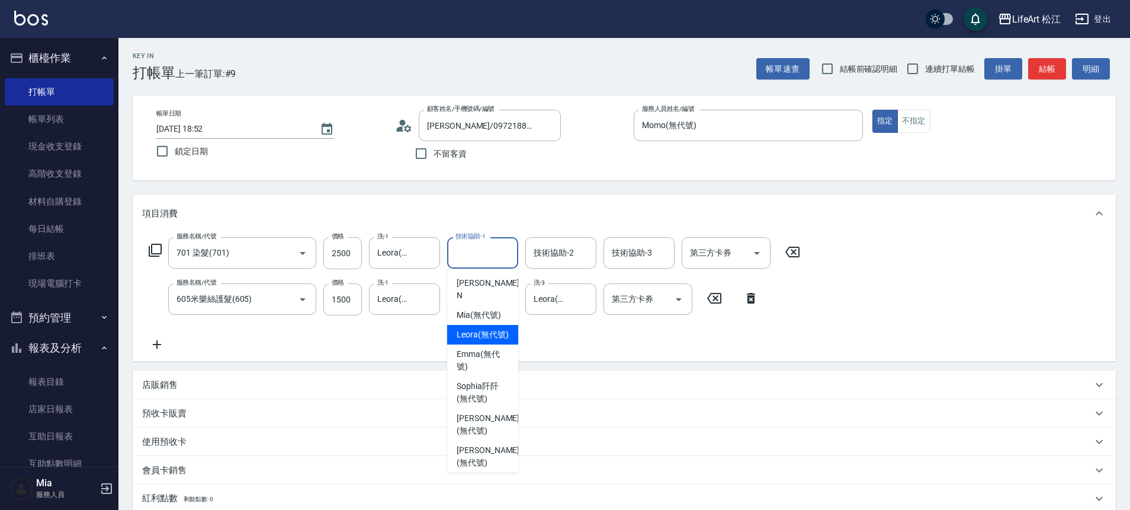
click at [477, 331] on span "Leora (無代號)" at bounding box center [483, 334] width 52 height 12
type input "Leora(無代號)"
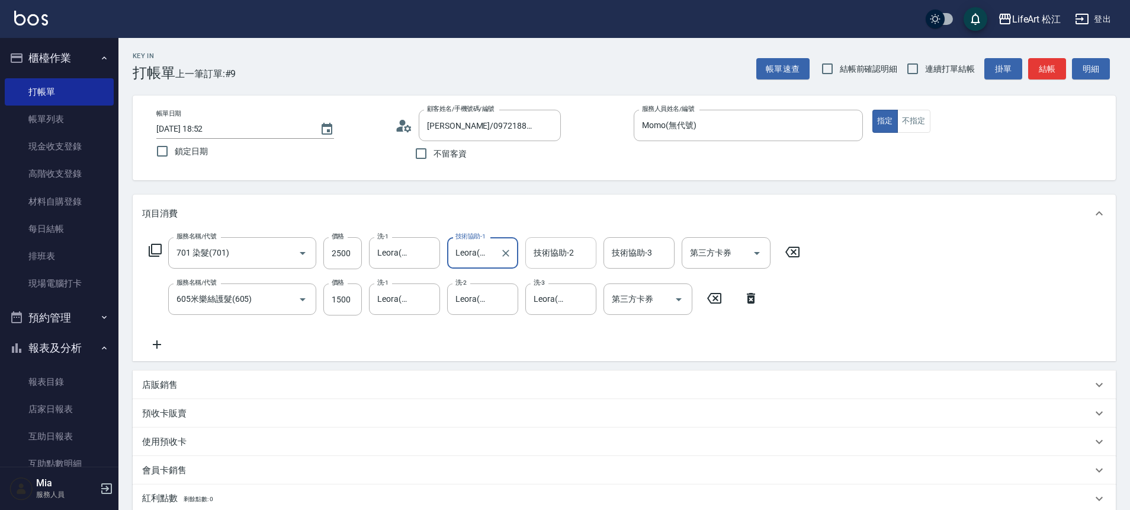
click at [542, 261] on input "技術協助-2" at bounding box center [561, 252] width 60 height 21
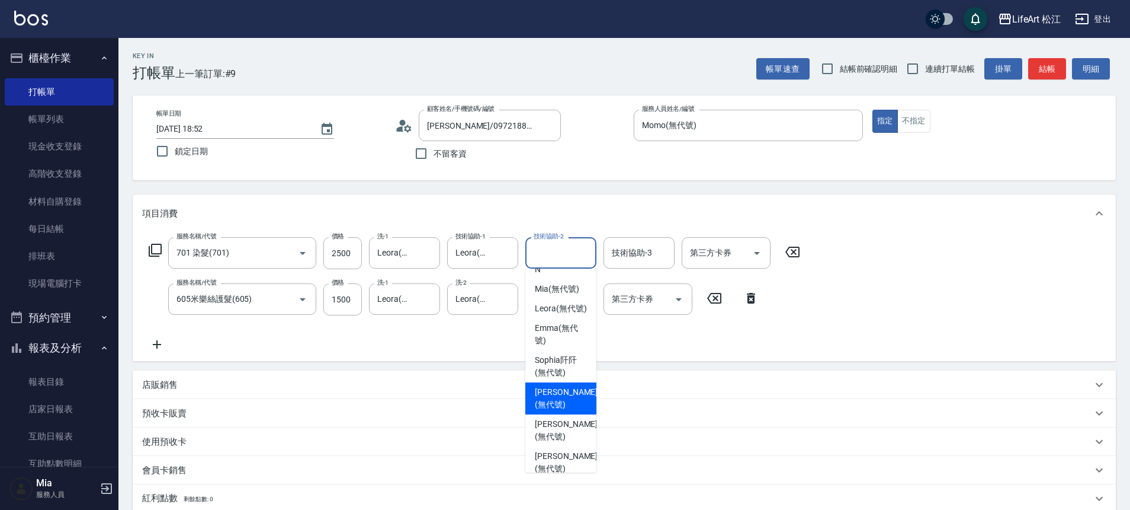
scroll to position [27, 0]
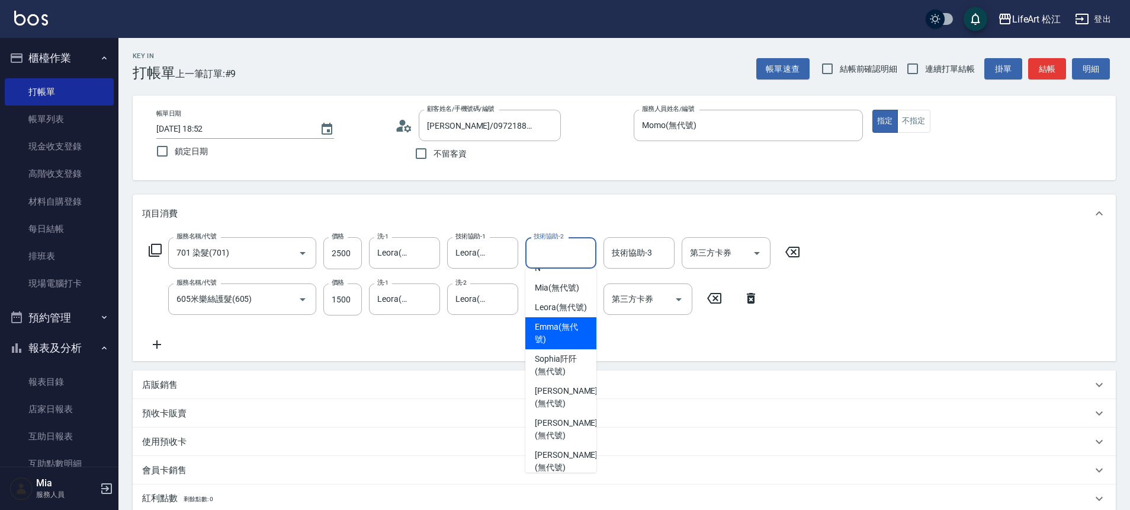
click at [559, 329] on span "[PERSON_NAME] (無代號)" at bounding box center [561, 333] width 52 height 25
type input "[PERSON_NAME](無代號)"
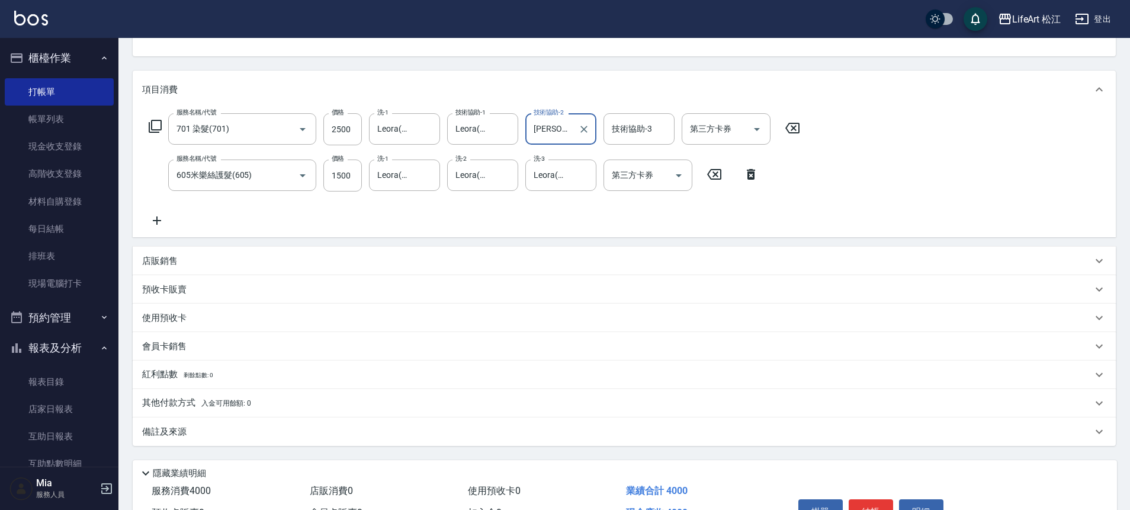
scroll to position [194, 0]
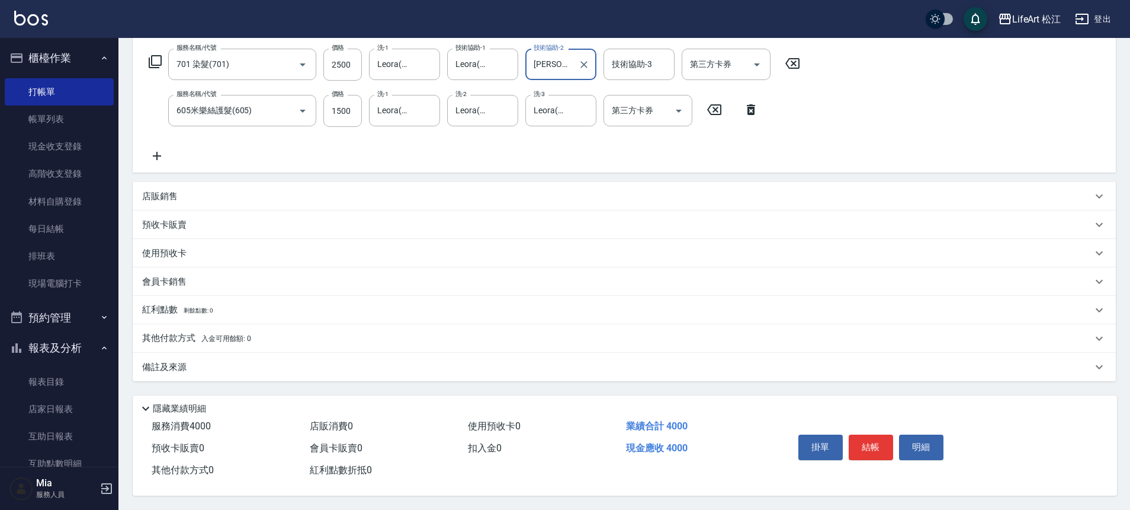
click at [233, 366] on div "備註及來源" at bounding box center [617, 367] width 950 height 12
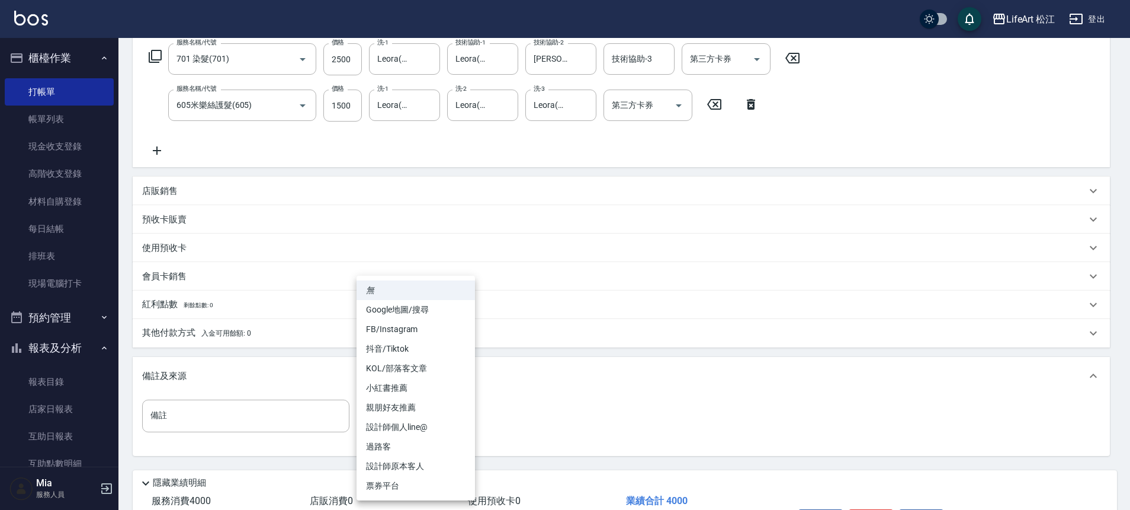
click at [412, 417] on body "LifeArt 松江 登出 櫃檯作業 打帳單 帳單列表 現金收支登錄 高階收支登錄 材料自購登錄 每日結帳 排班表 現場電腦打卡 預約管理 預約管理 單日預約…" at bounding box center [565, 195] width 1130 height 778
click at [400, 332] on li "FB/Instagram" at bounding box center [416, 329] width 118 height 20
type input "FB/Instagram"
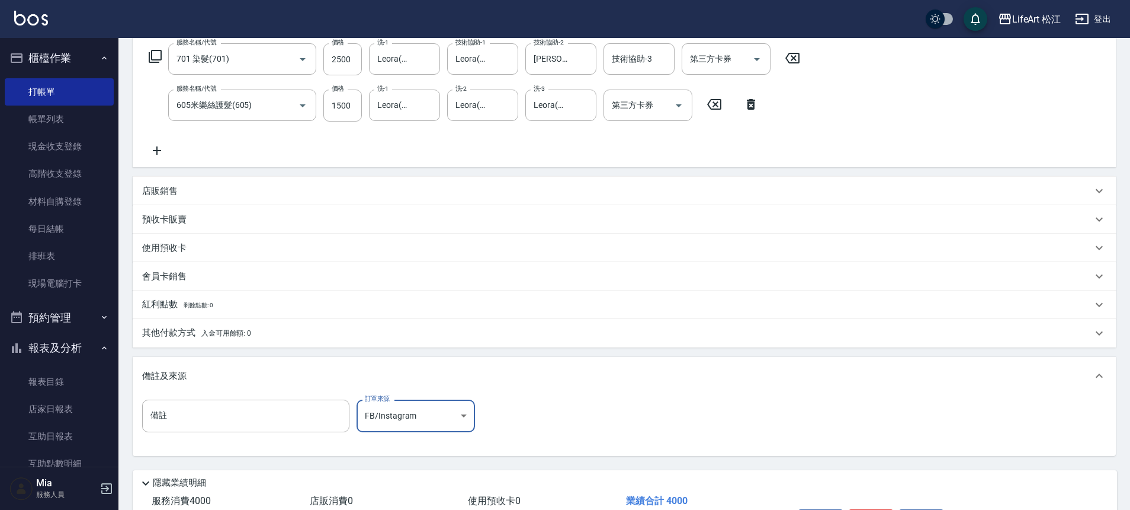
click at [290, 338] on div "其他付款方式 入金可用餘額: 0" at bounding box center [617, 332] width 950 height 13
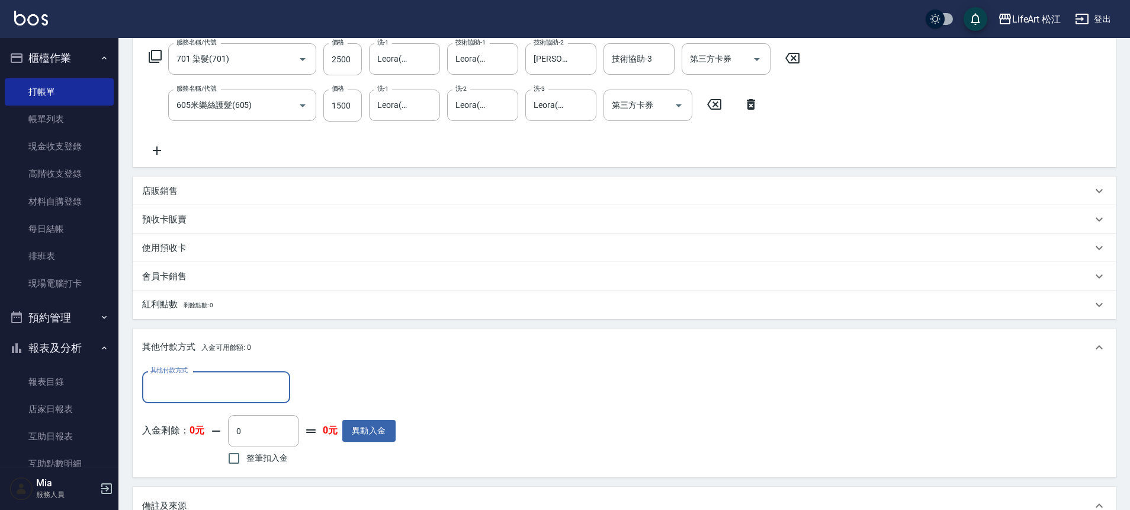
scroll to position [1, 0]
click at [177, 389] on input "其他付款方式" at bounding box center [216, 386] width 137 height 21
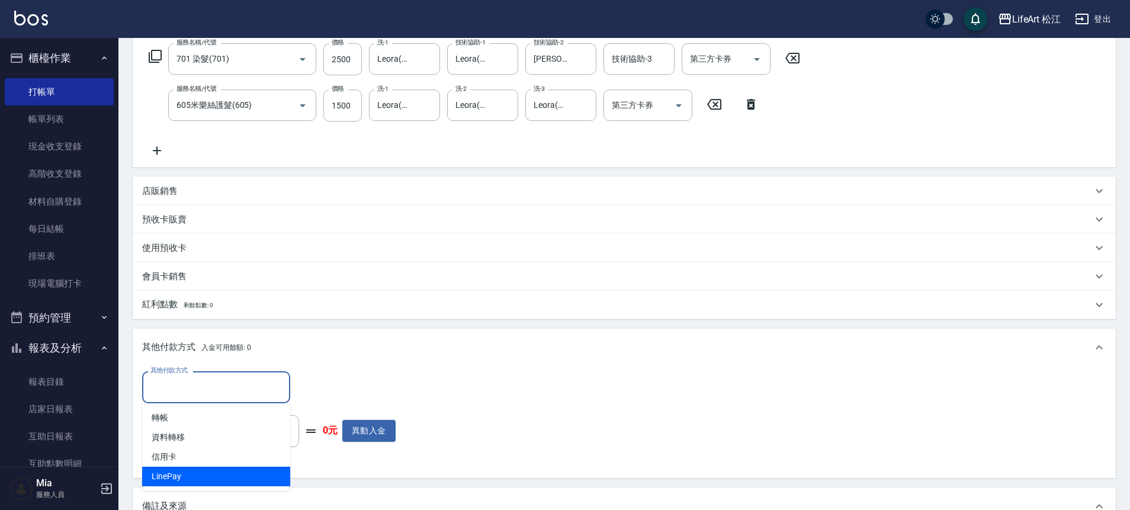
click at [191, 473] on span "LinePay" at bounding box center [216, 476] width 148 height 20
type input "LinePay"
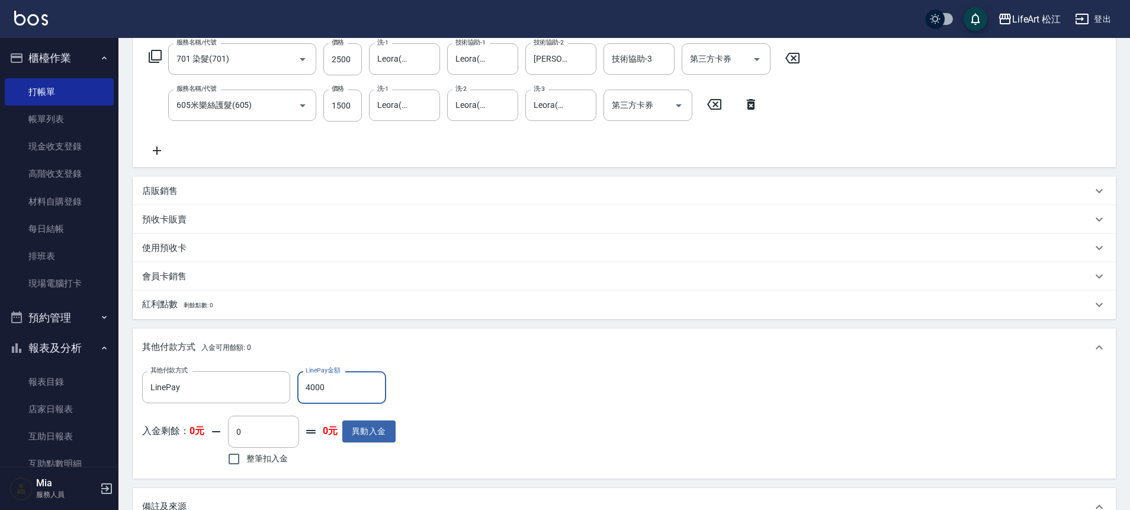
scroll to position [404, 0]
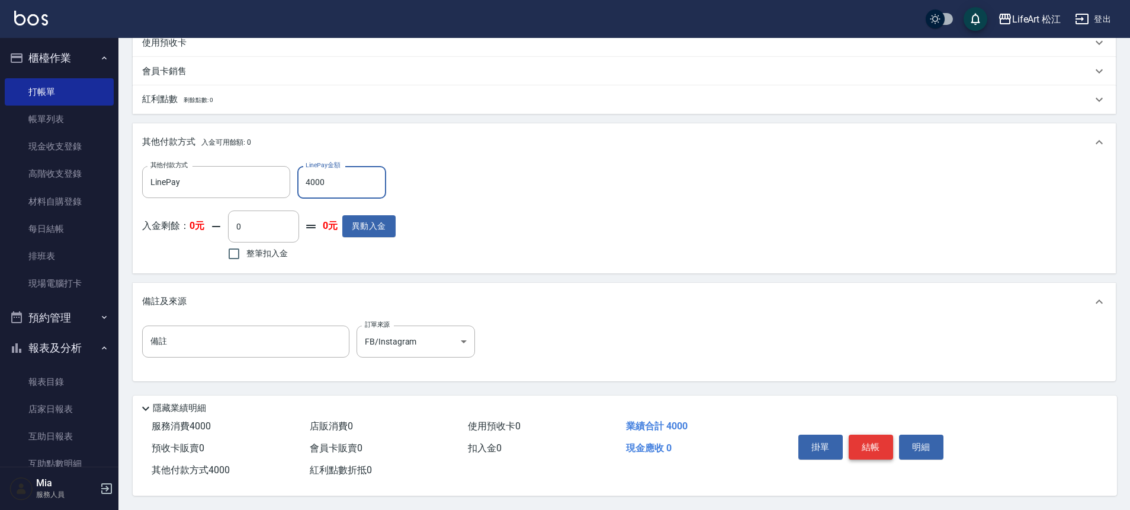
type input "4000"
click at [868, 439] on button "結帳" at bounding box center [871, 446] width 44 height 25
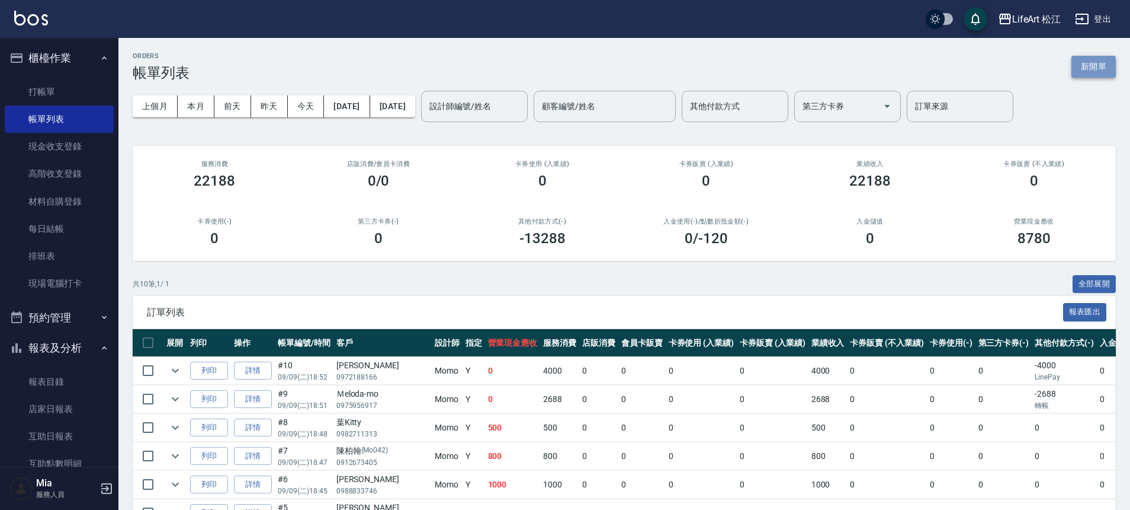
click at [1092, 72] on button "新開單" at bounding box center [1094, 67] width 44 height 22
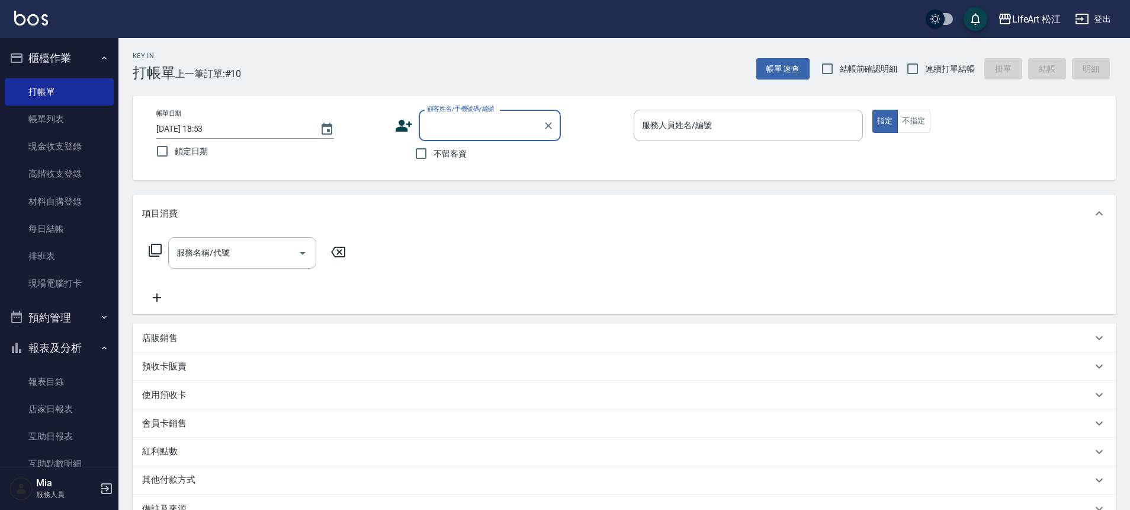
click at [464, 129] on input "顧客姓名/手機號碼/編號" at bounding box center [481, 125] width 114 height 21
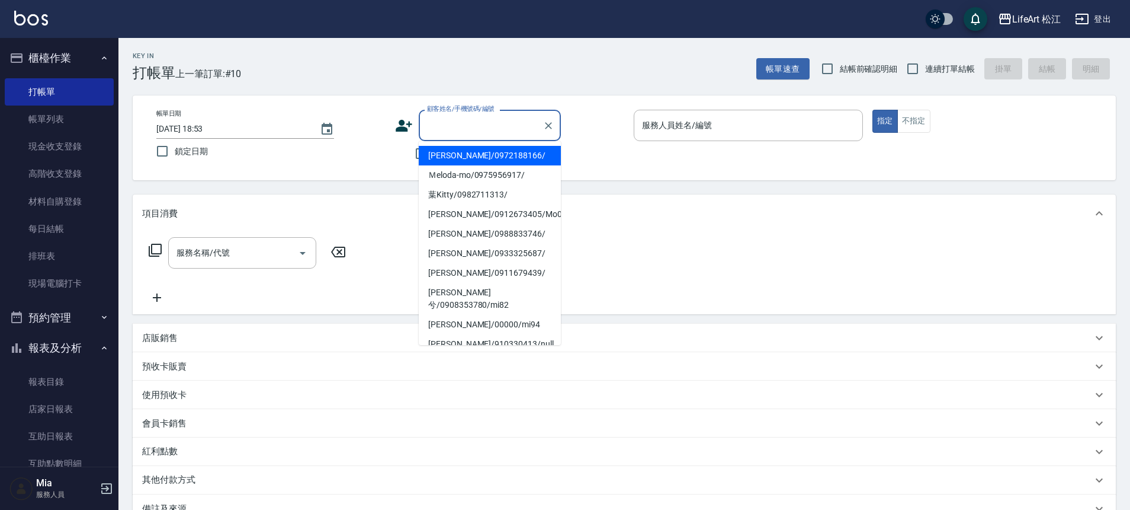
type input "s"
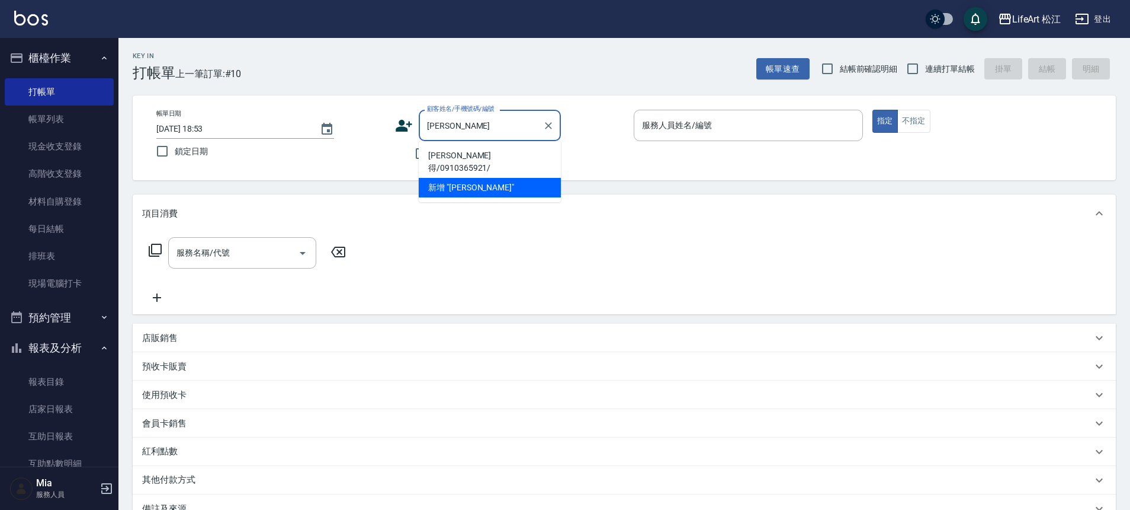
click at [514, 153] on li "[PERSON_NAME]得/0910365921/" at bounding box center [490, 162] width 142 height 32
type input "[PERSON_NAME]得/0910365921/"
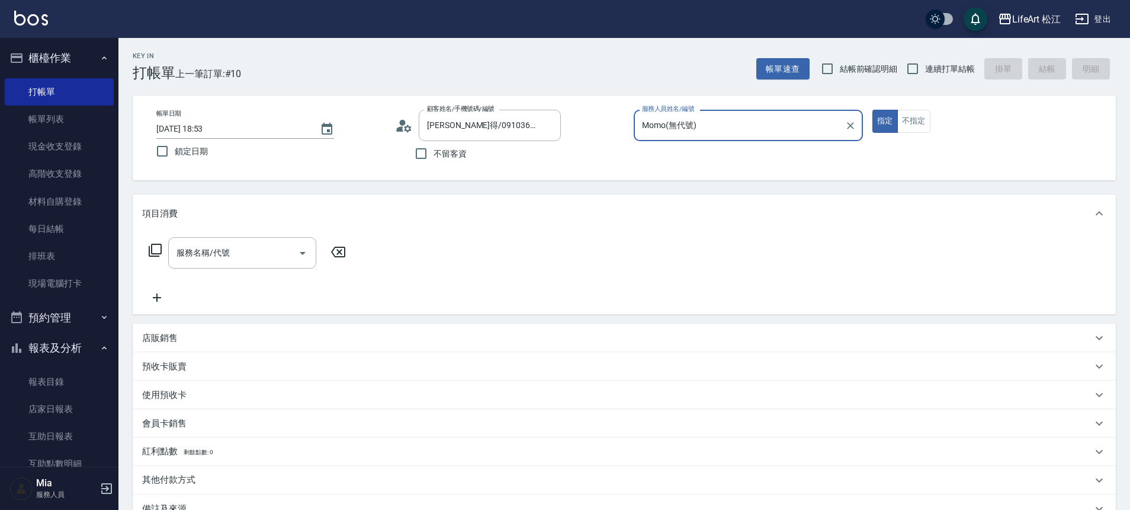
type input "Momo(無代號)"
click at [217, 254] on input "服務名稱/代號" at bounding box center [234, 252] width 120 height 21
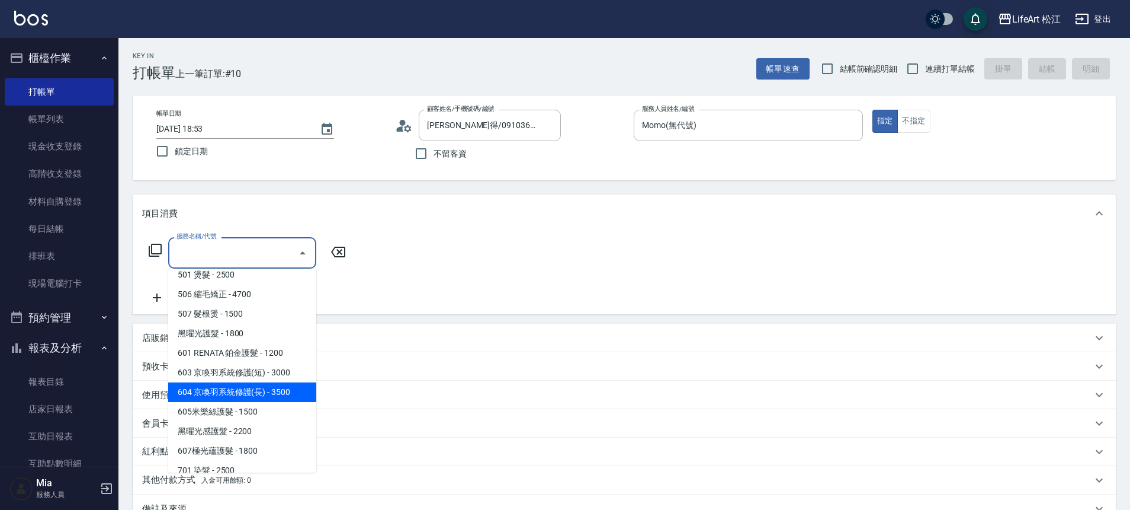
scroll to position [158, 0]
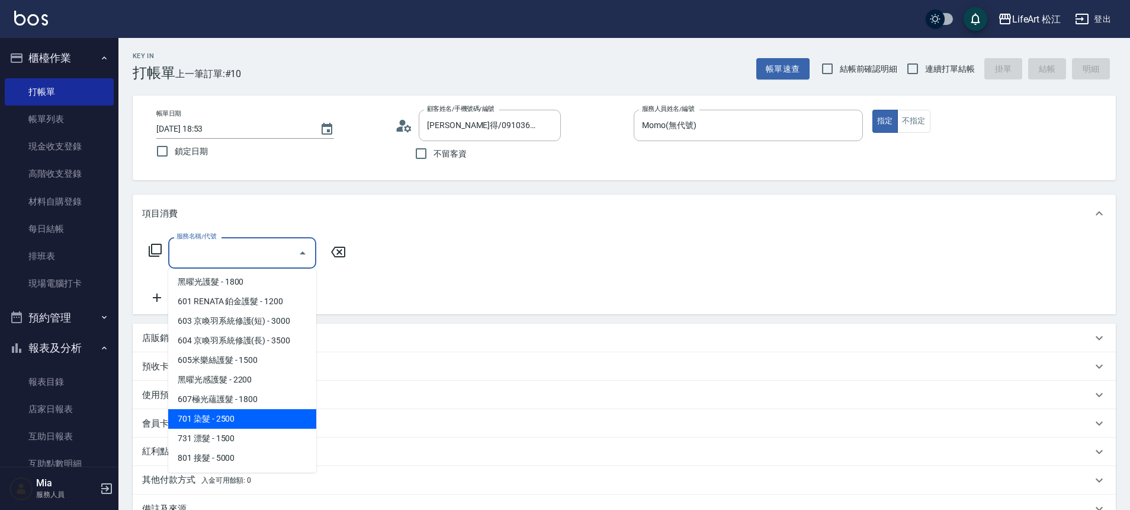
click at [248, 418] on span "701 染髮 - 2500" at bounding box center [242, 419] width 148 height 20
type input "701 染髮(701)"
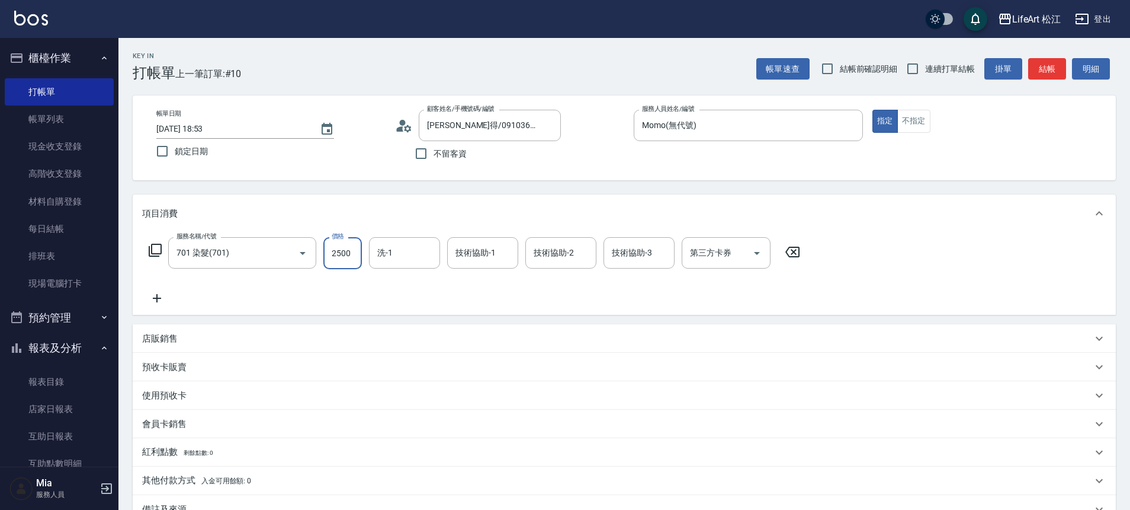
click at [339, 261] on input "2500" at bounding box center [342, 253] width 39 height 32
type input "3850"
click at [362, 258] on div "服務名稱/代號 701 染髮(701) 服務名稱/代號 價格 3850 價格 洗-1 洗-1 技術協助-1 技術協助-1 技術協助-2 技術協助-2 技術協助…" at bounding box center [474, 253] width 665 height 32
click at [407, 255] on input "洗-1" at bounding box center [404, 252] width 60 height 21
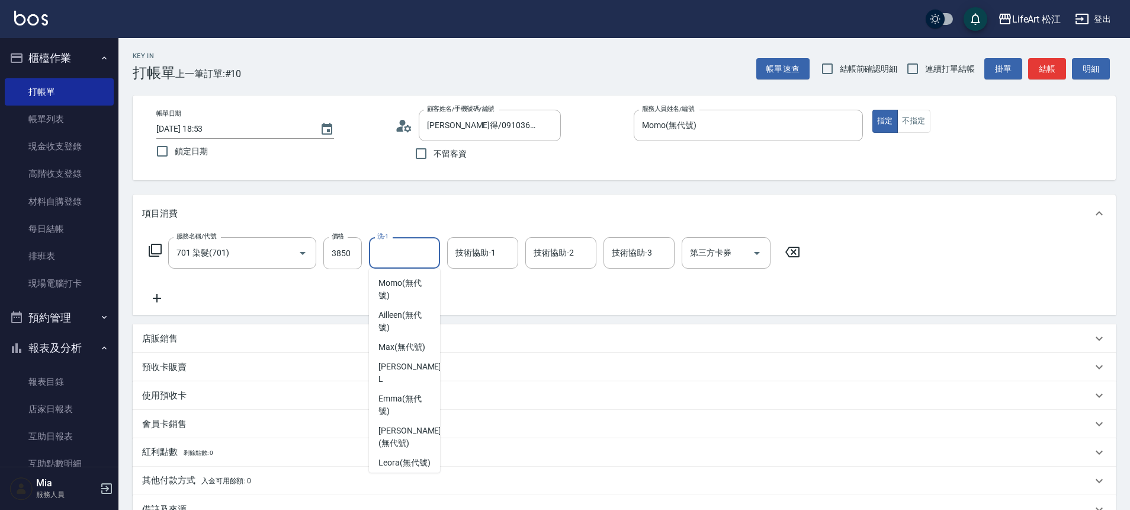
scroll to position [260, 0]
click at [401, 411] on span "[PERSON_NAME] (無代號)" at bounding box center [405, 402] width 52 height 25
type input "[PERSON_NAME](無代號)"
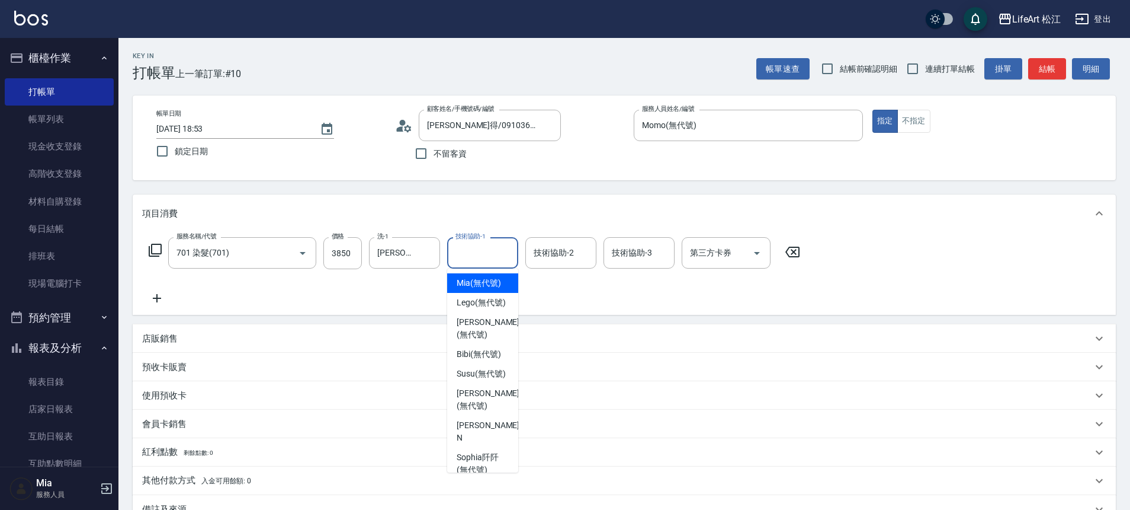
click at [472, 255] on input "技術協助-1" at bounding box center [483, 252] width 60 height 21
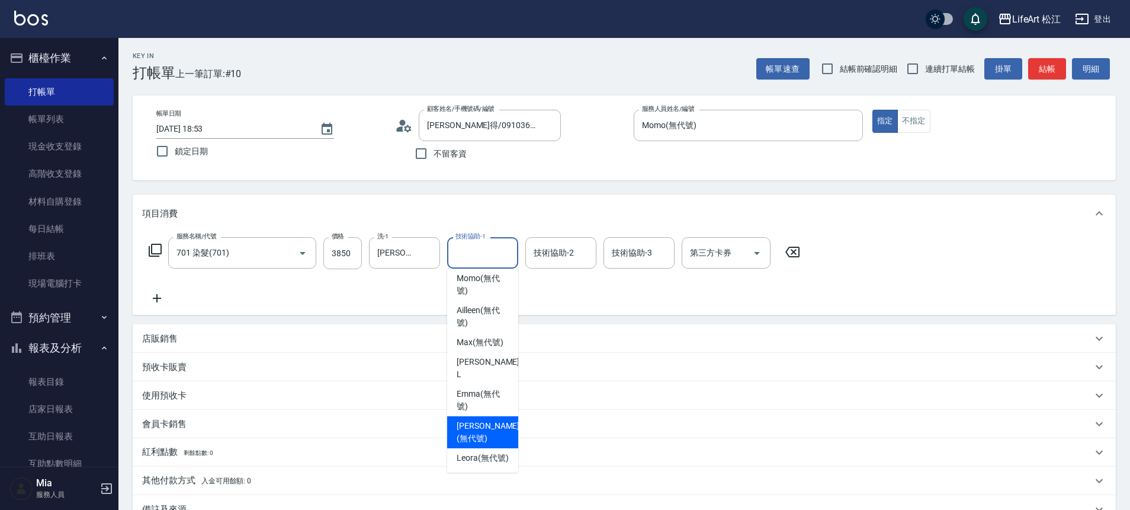
scroll to position [287, 0]
click at [485, 451] on span "Leora (無代號)" at bounding box center [483, 457] width 52 height 12
type input "Leora(無代號)"
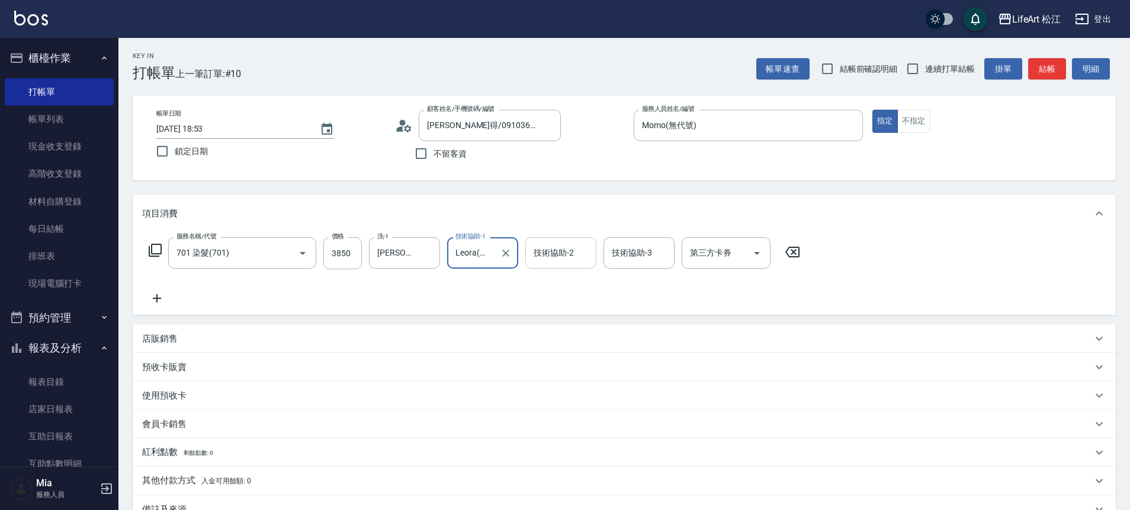
click at [582, 258] on input "技術協助-2" at bounding box center [561, 252] width 60 height 21
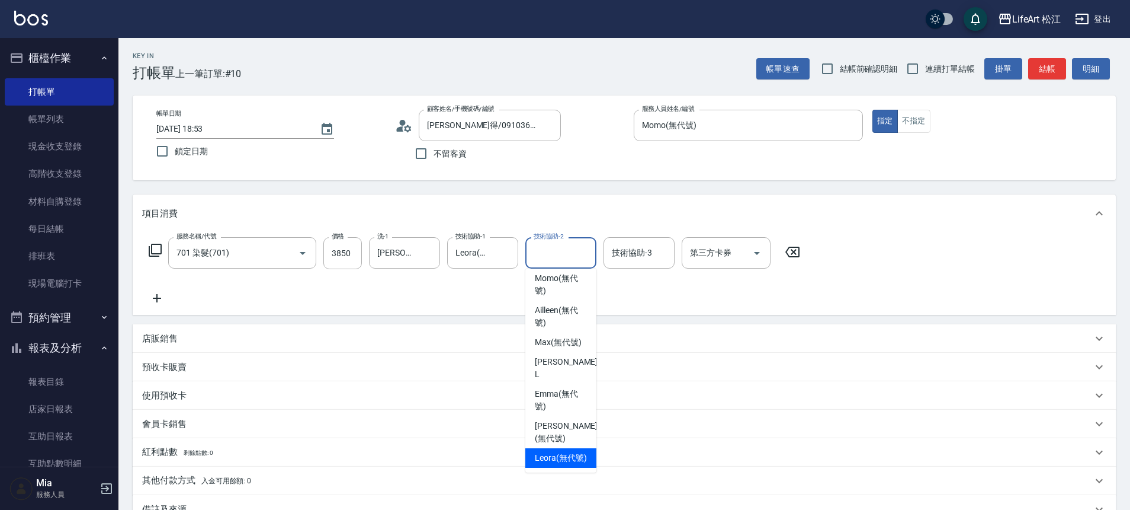
click at [558, 451] on span "Leora (無代號)" at bounding box center [561, 457] width 52 height 12
type input "Leora(無代號)"
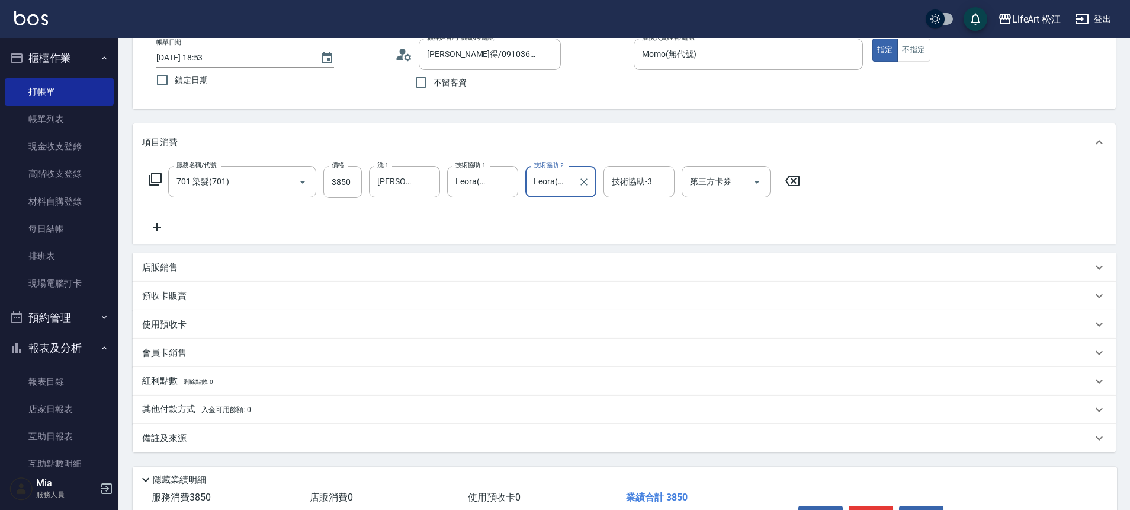
scroll to position [148, 0]
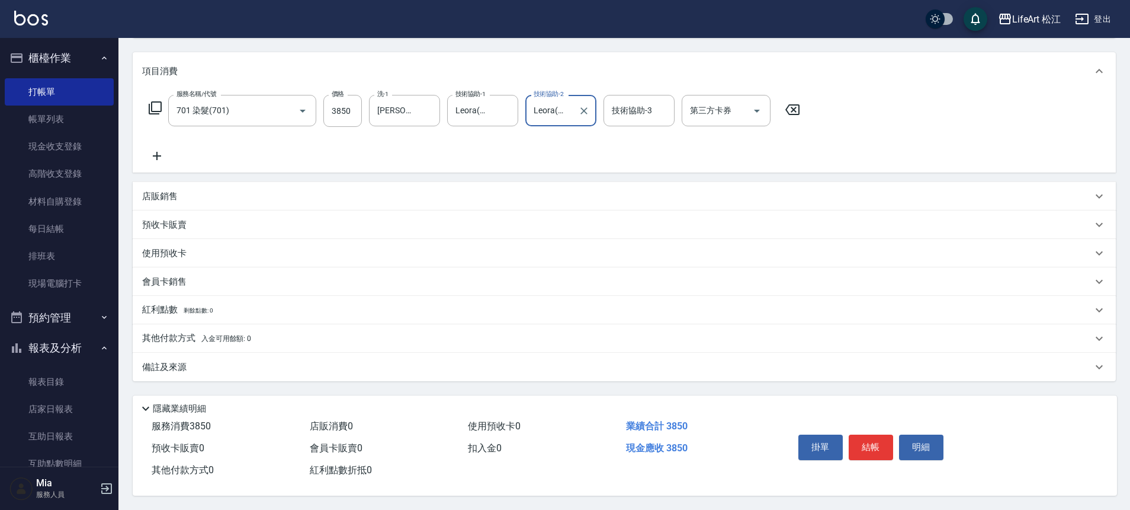
click at [228, 353] on div "備註及來源" at bounding box center [624, 367] width 983 height 28
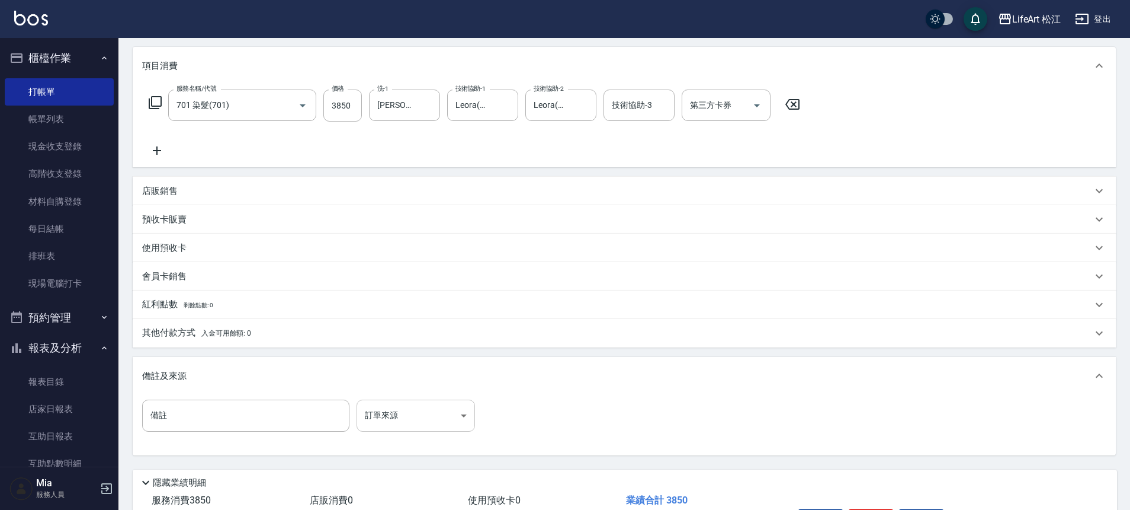
click at [372, 409] on body "LifeArt 松江 登出 櫃檯作業 打帳單 帳單列表 現金收支登錄 高階收支登錄 材料自購登錄 每日結帳 排班表 現場電腦打卡 預約管理 預約管理 單日預約…" at bounding box center [565, 217] width 1130 height 731
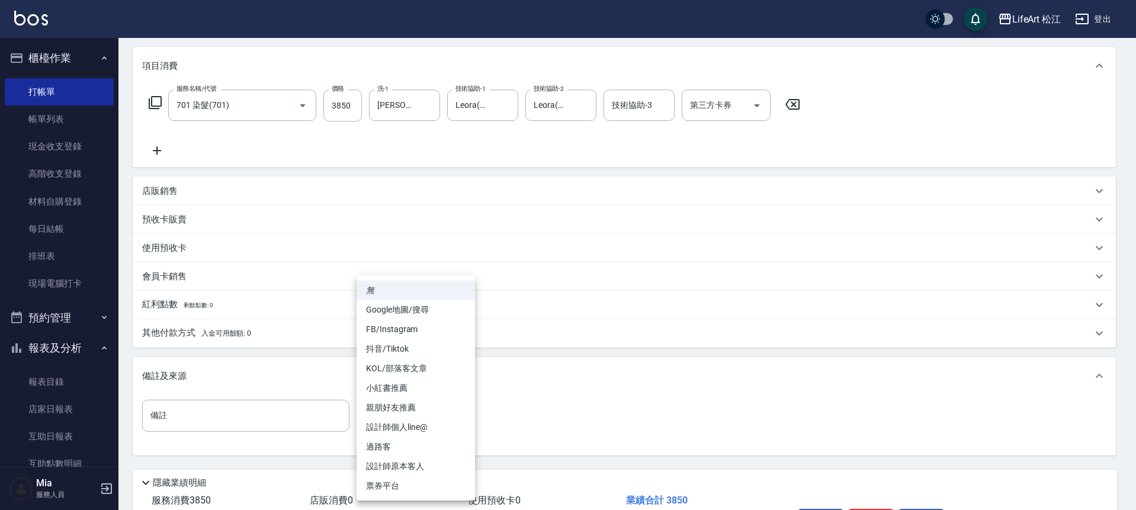
click at [430, 425] on li "設計師個人line@" at bounding box center [416, 427] width 118 height 20
type input "設計師個人line@"
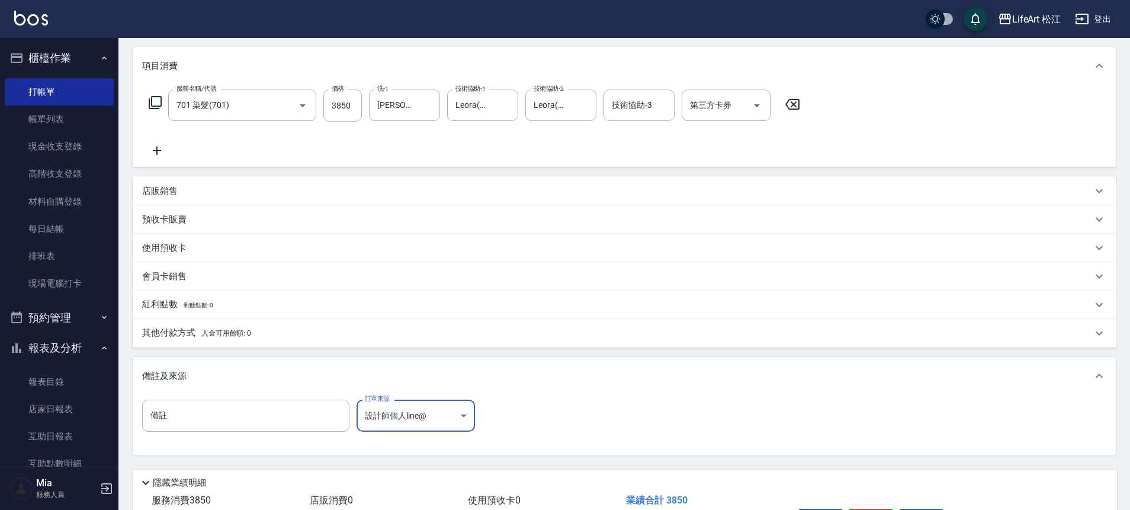
click at [262, 335] on div "其他付款方式 入金可用餘額: 0" at bounding box center [617, 332] width 950 height 13
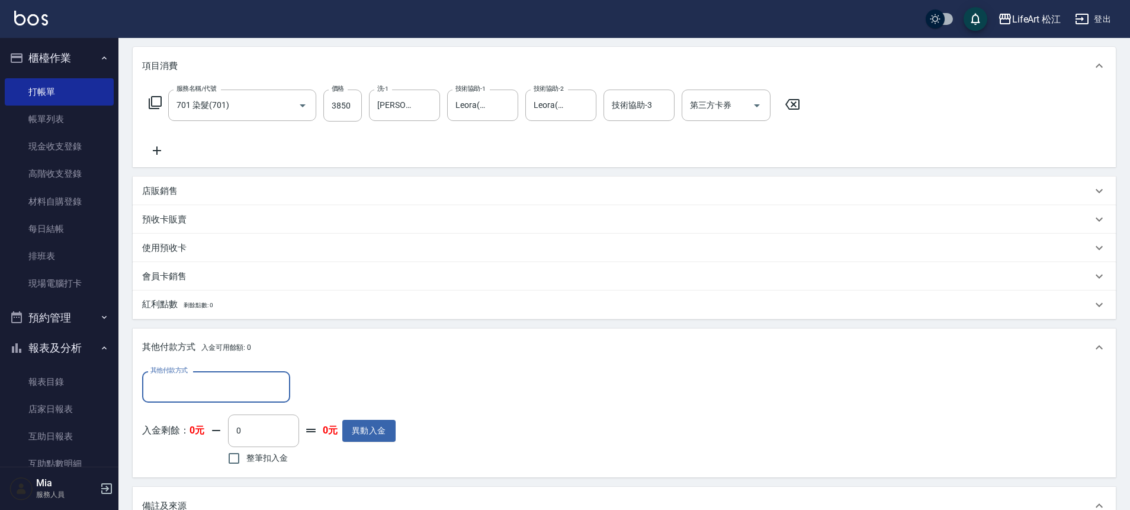
scroll to position [1, 0]
click at [225, 384] on input "其他付款方式" at bounding box center [216, 386] width 137 height 21
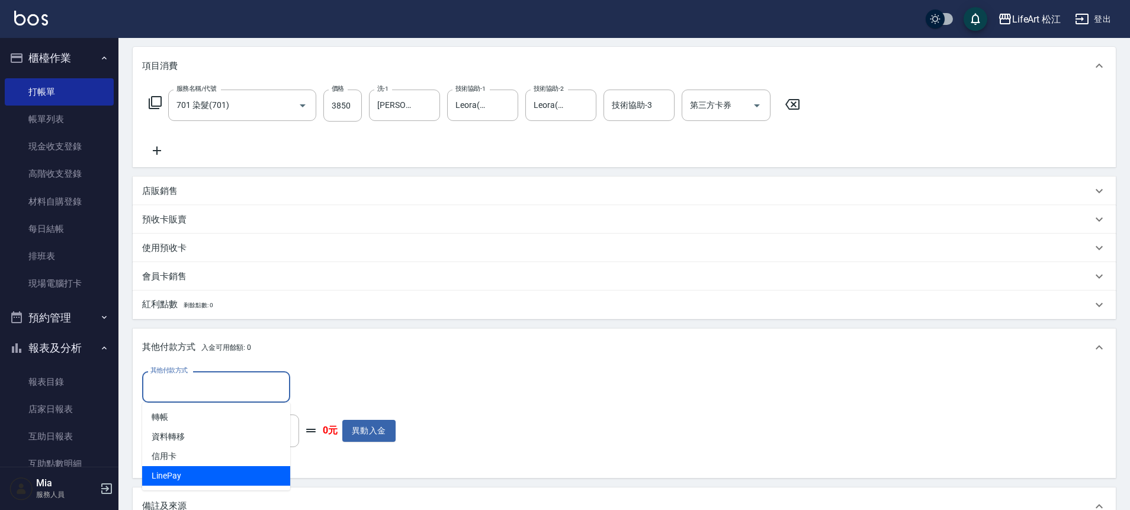
drag, startPoint x: 238, startPoint y: 468, endPoint x: 238, endPoint y: 462, distance: 6.5
click at [238, 468] on span "LinePay" at bounding box center [216, 476] width 148 height 20
type input "LinePay"
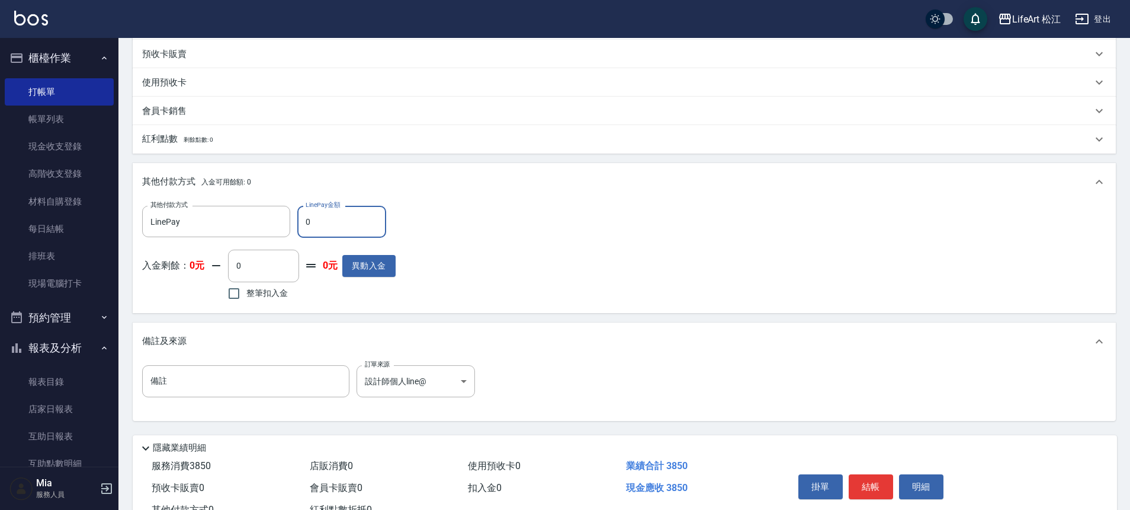
scroll to position [358, 0]
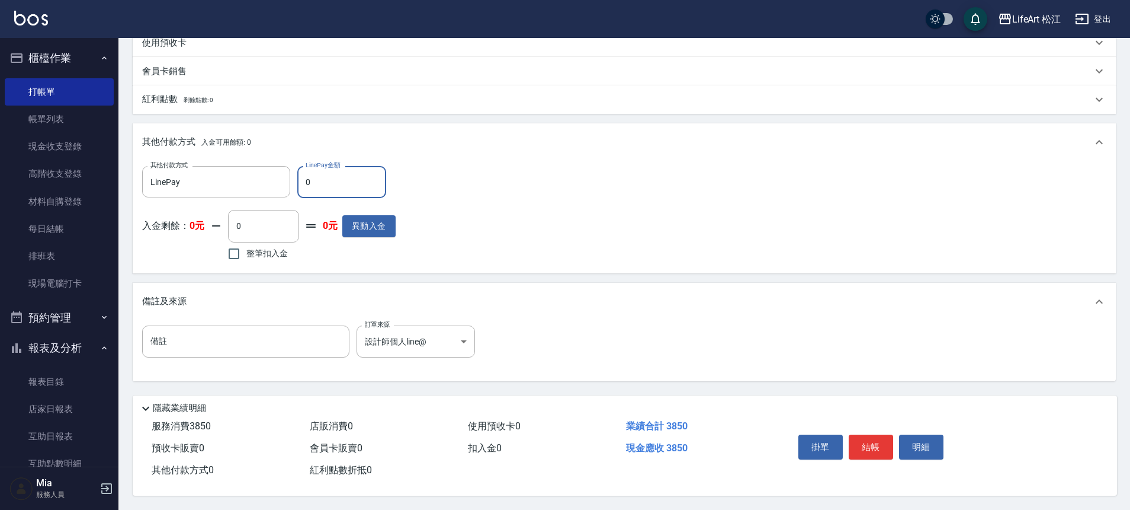
click at [202, 69] on div "會員卡銷售" at bounding box center [617, 71] width 950 height 12
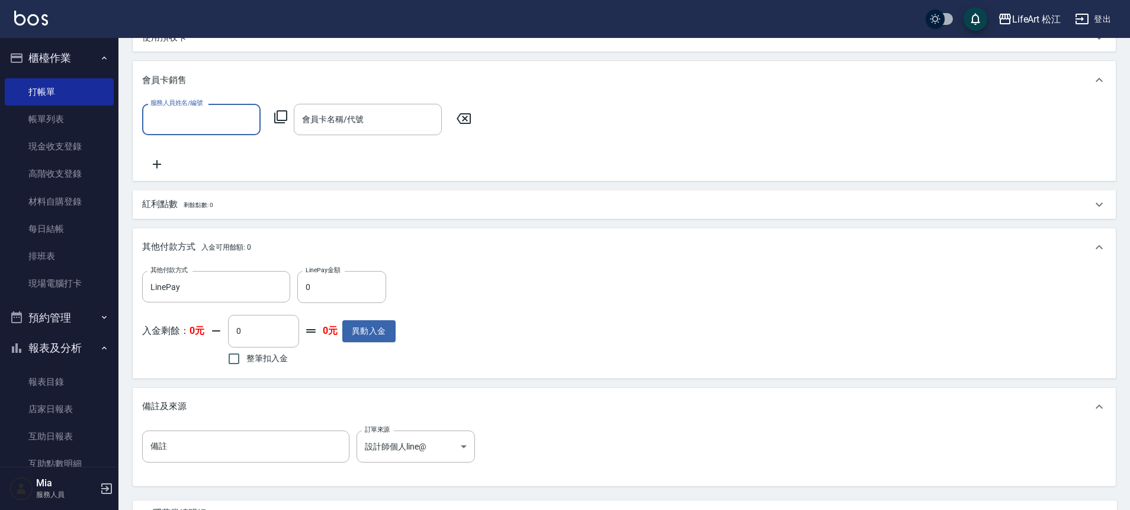
scroll to position [0, 0]
click at [187, 120] on input "服務人員姓名/編號" at bounding box center [202, 119] width 108 height 21
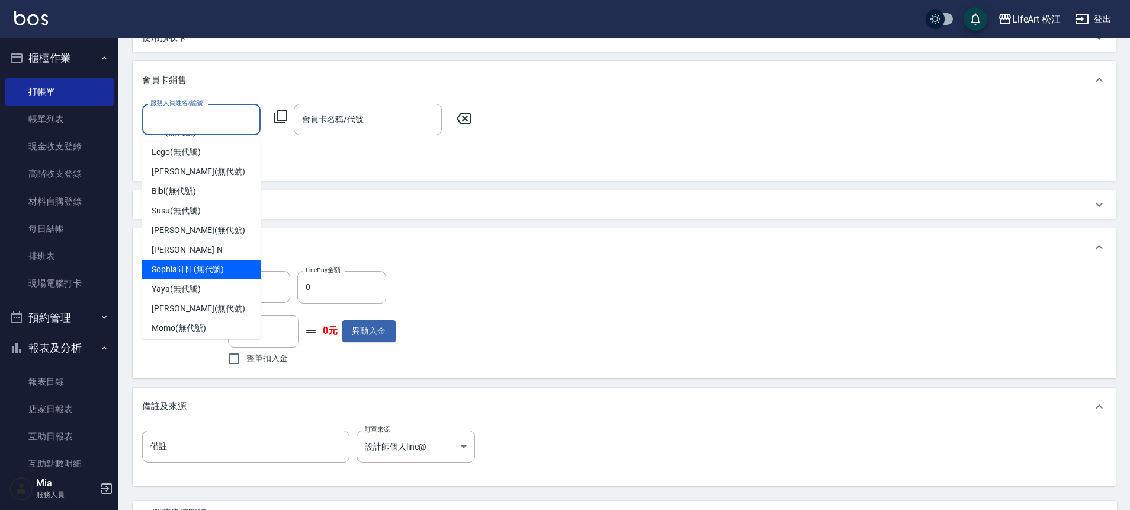
scroll to position [50, 0]
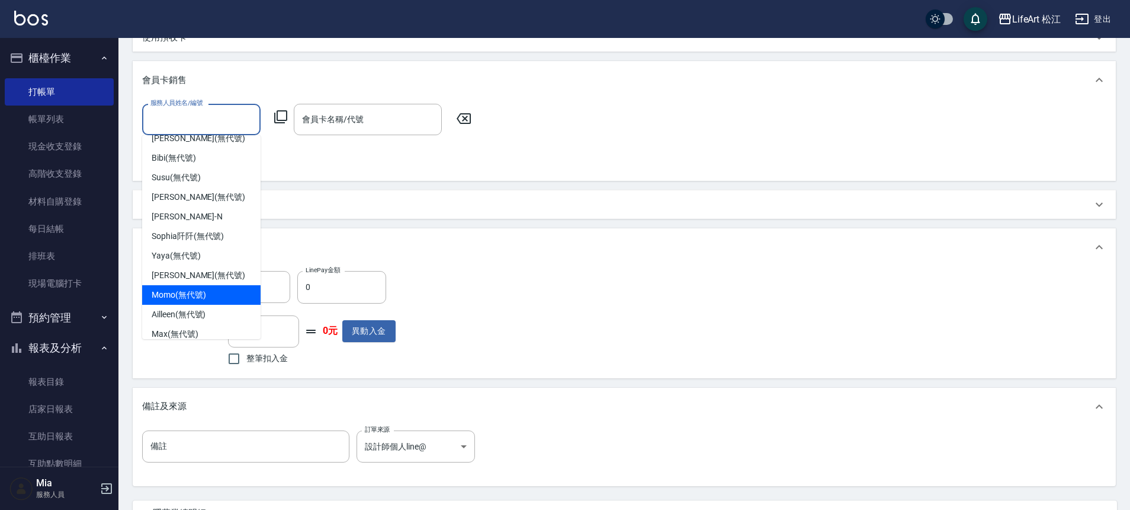
click at [190, 291] on span "Momo (無代號)" at bounding box center [179, 295] width 55 height 12
type input "Momo(無代號)"
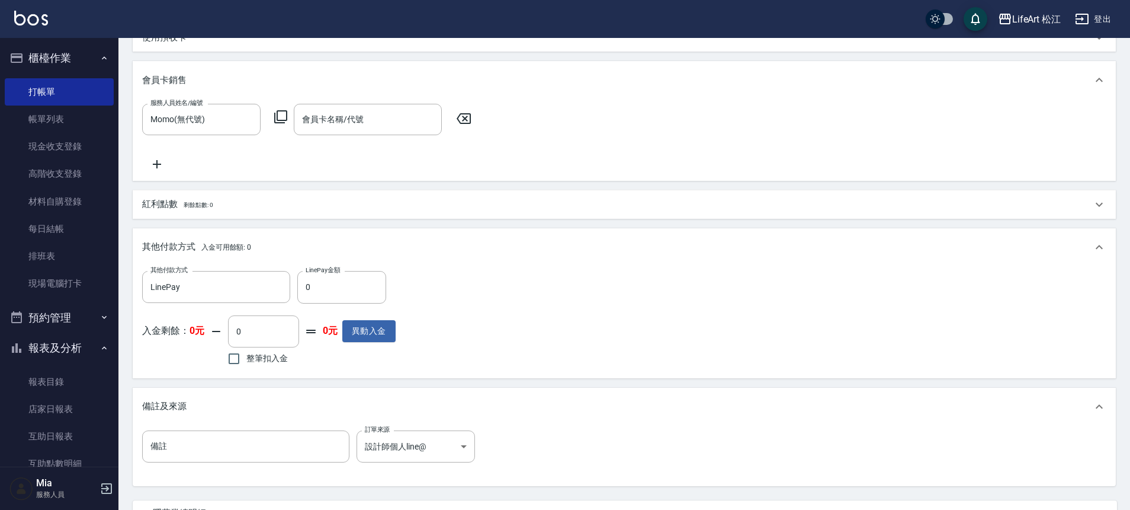
click at [317, 101] on div "服務人員姓名/編號 Momo(無代號) 服務人員姓名/編號 會員卡名稱/代號 會員卡名稱/代號" at bounding box center [624, 140] width 983 height 82
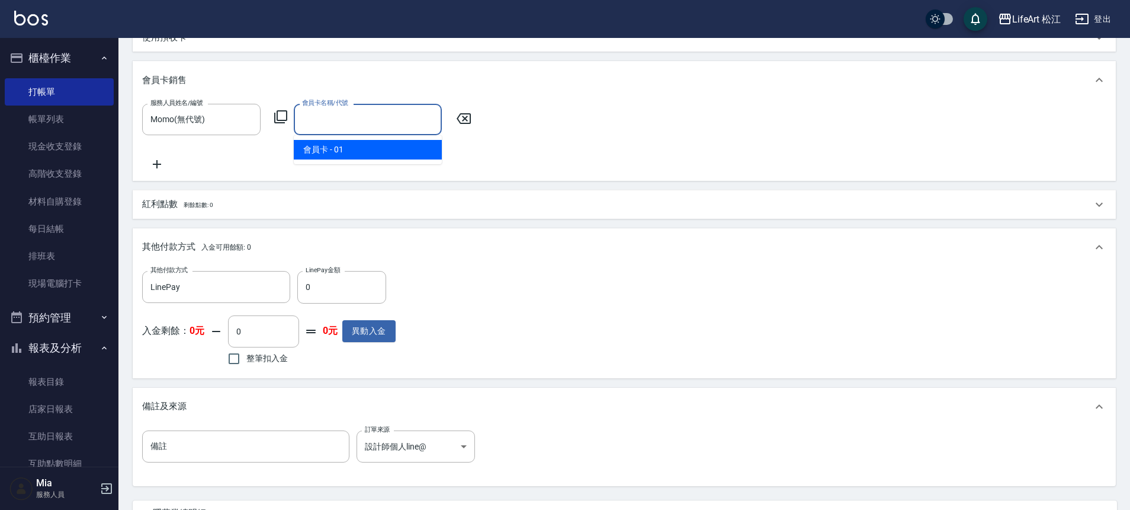
click at [331, 120] on input "會員卡名稱/代號" at bounding box center [367, 119] width 137 height 21
click at [341, 144] on span "會員卡 - 01" at bounding box center [368, 150] width 148 height 20
type input "會員卡-0天"
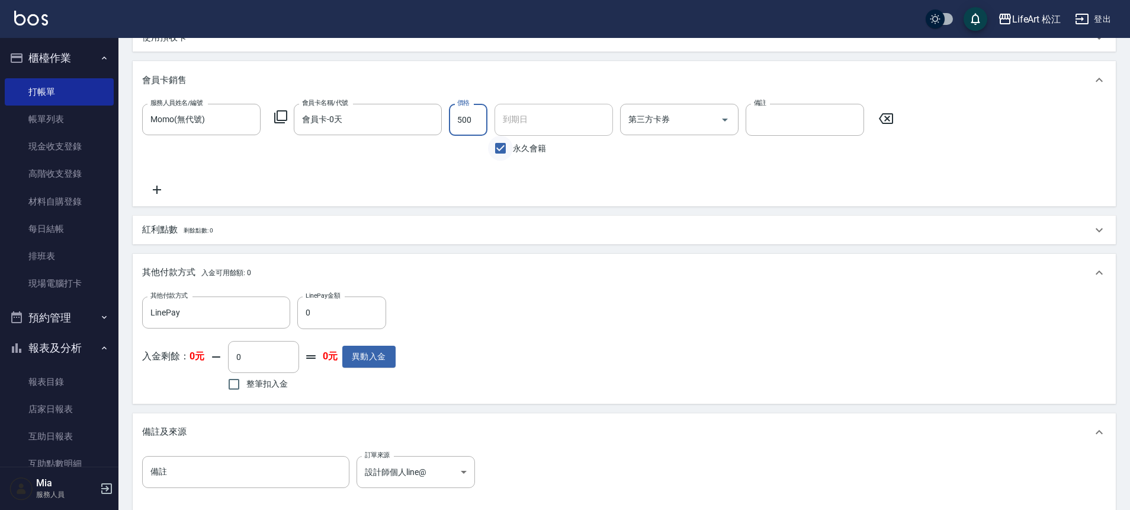
click at [502, 149] on input "永久會籍" at bounding box center [500, 148] width 25 height 25
checkbox input "false"
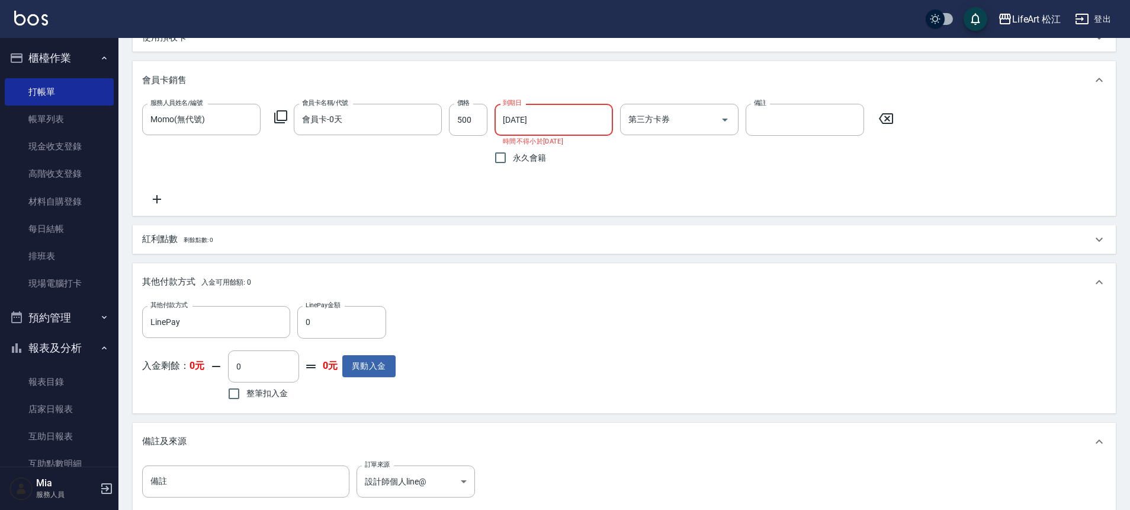
click at [544, 122] on input "[DATE]" at bounding box center [550, 120] width 110 height 32
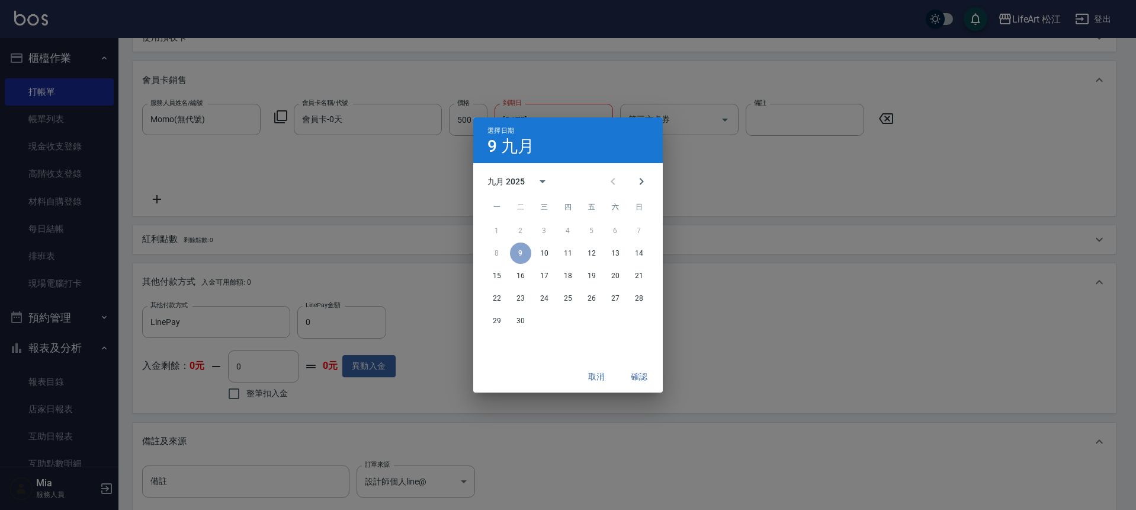
click at [525, 182] on div "九月 2025" at bounding box center [508, 181] width 41 height 12
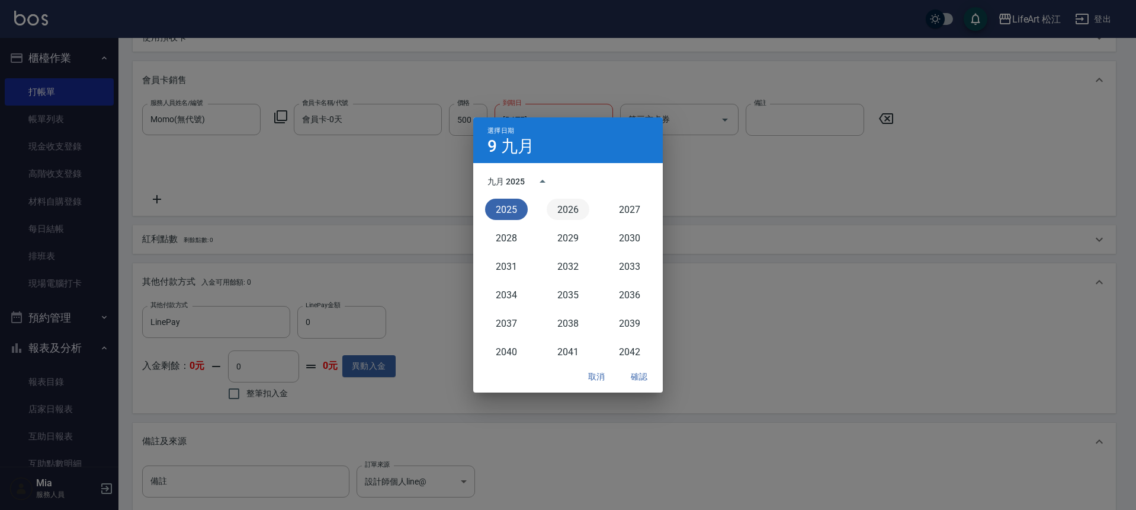
click at [575, 201] on button "2026" at bounding box center [568, 208] width 43 height 21
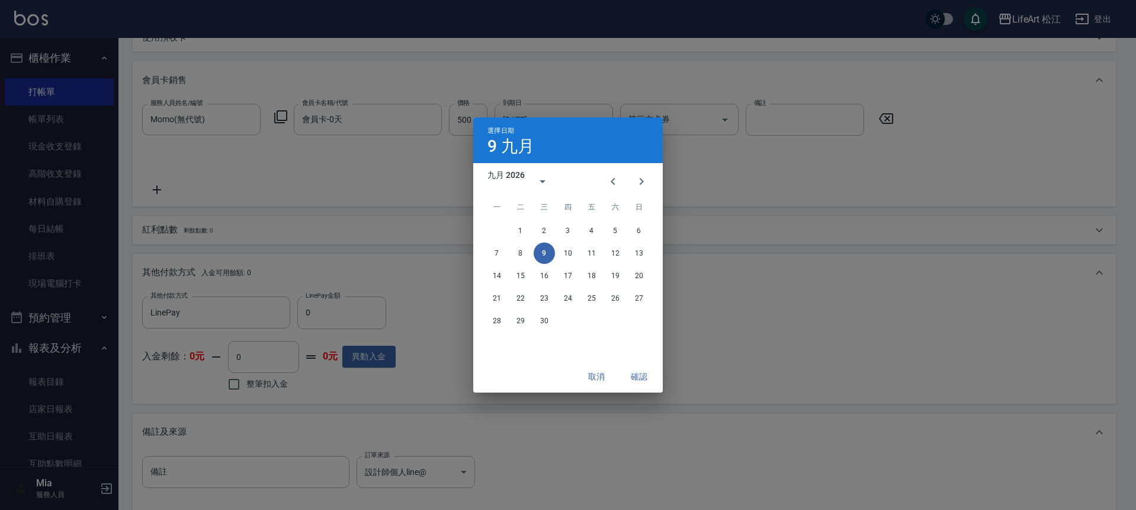
type input "2026/09/09"
click at [638, 376] on button "確認" at bounding box center [639, 377] width 38 height 22
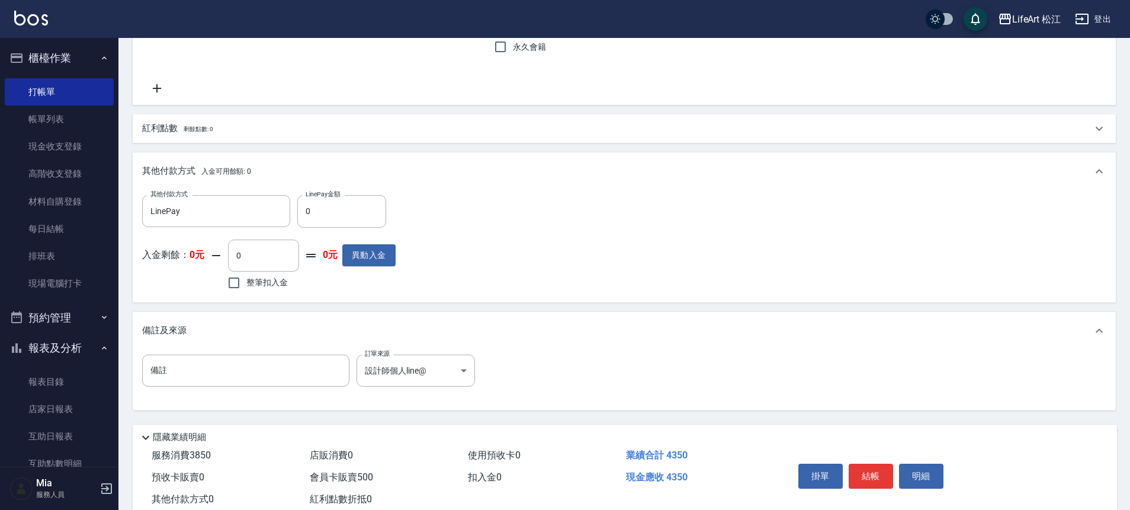
scroll to position [460, 0]
click at [336, 206] on input "0" at bounding box center [341, 210] width 89 height 32
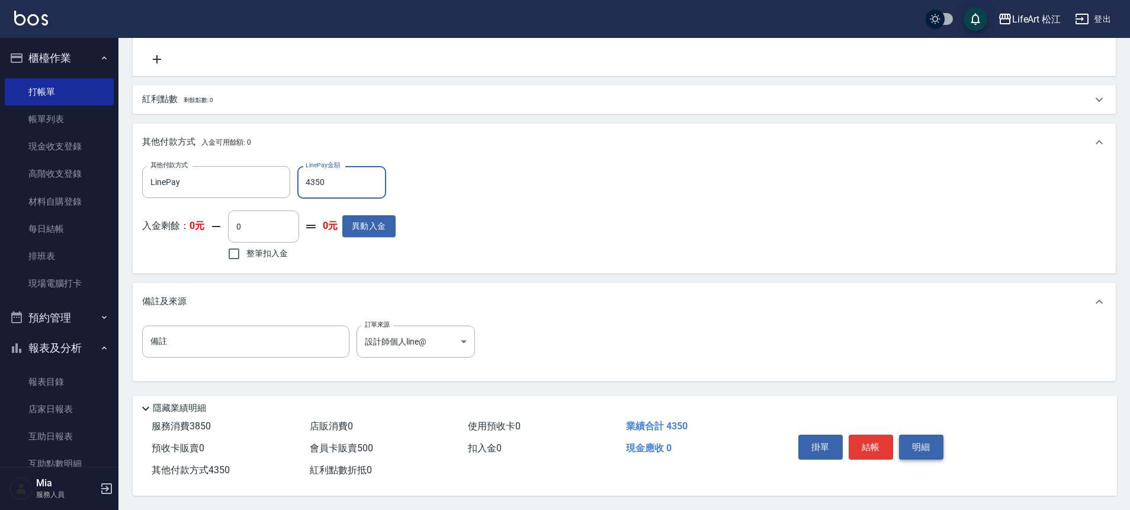
scroll to position [494, 0]
type input "4350"
click at [870, 440] on button "結帳" at bounding box center [871, 446] width 44 height 25
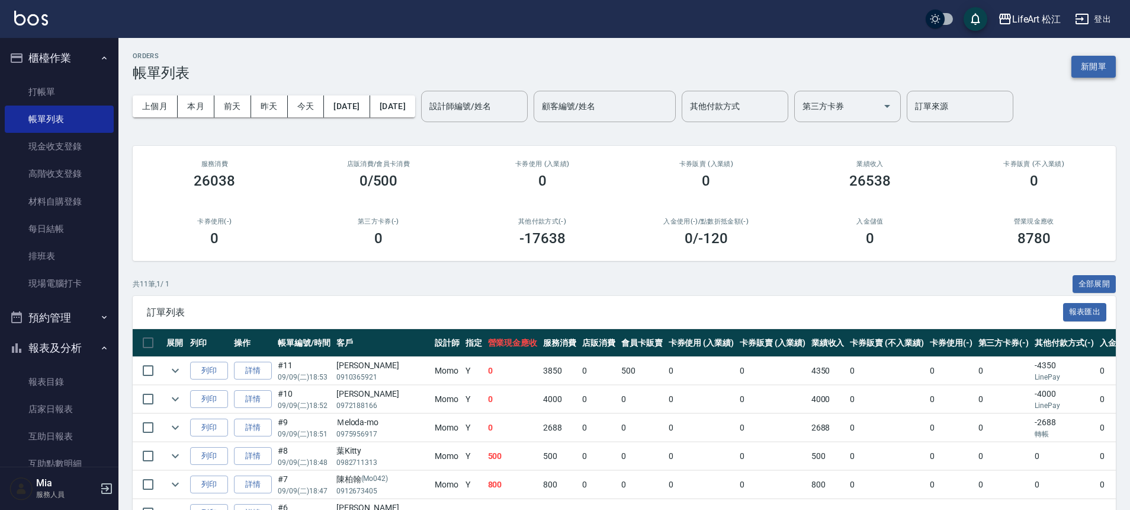
click at [1095, 66] on button "新開單" at bounding box center [1094, 67] width 44 height 22
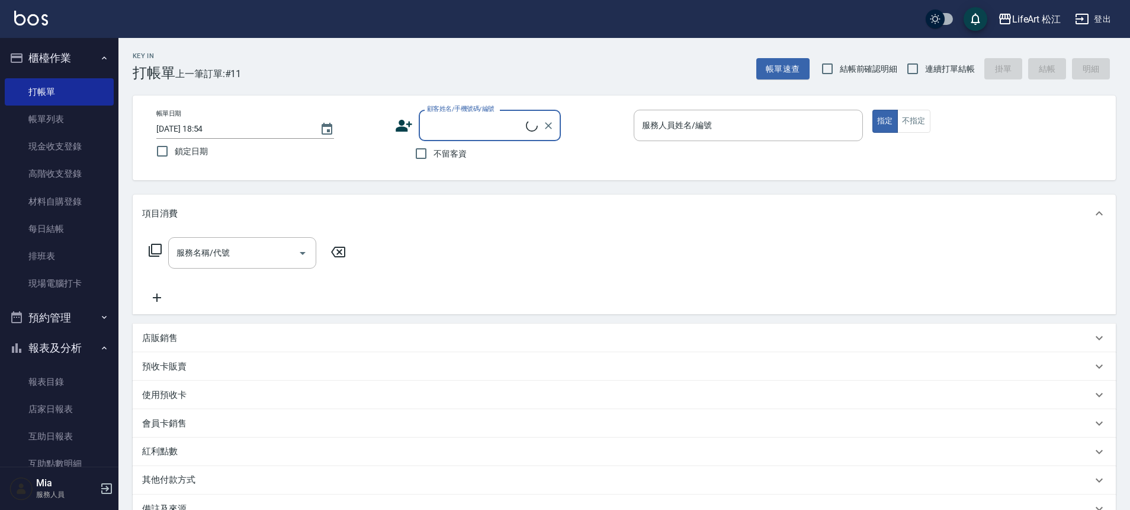
click at [497, 120] on input "顧客姓名/手機號碼/編號" at bounding box center [475, 125] width 102 height 21
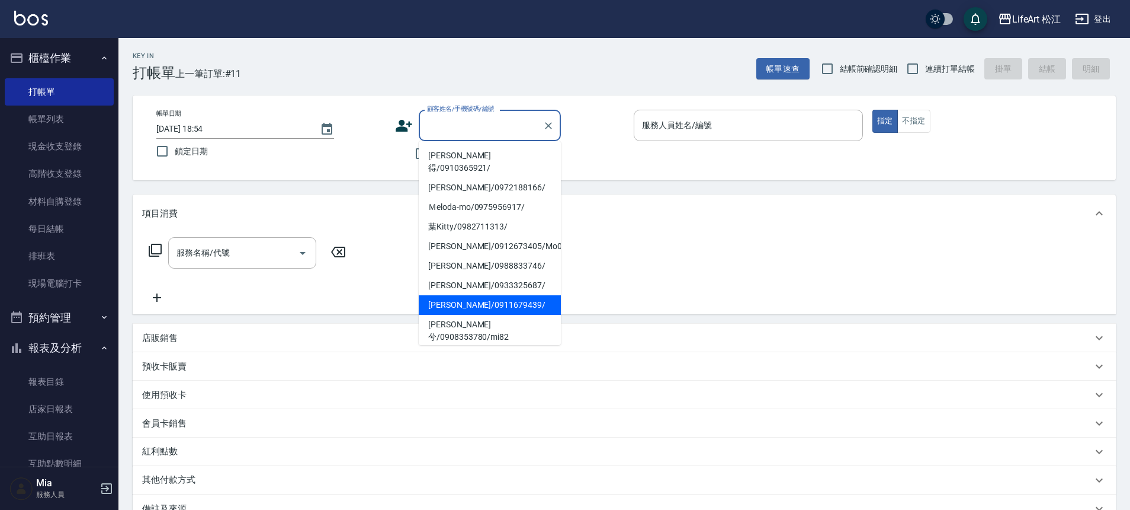
click at [466, 295] on li "[PERSON_NAME]/0911679439/" at bounding box center [490, 305] width 142 height 20
type input "[PERSON_NAME]/0911679439/"
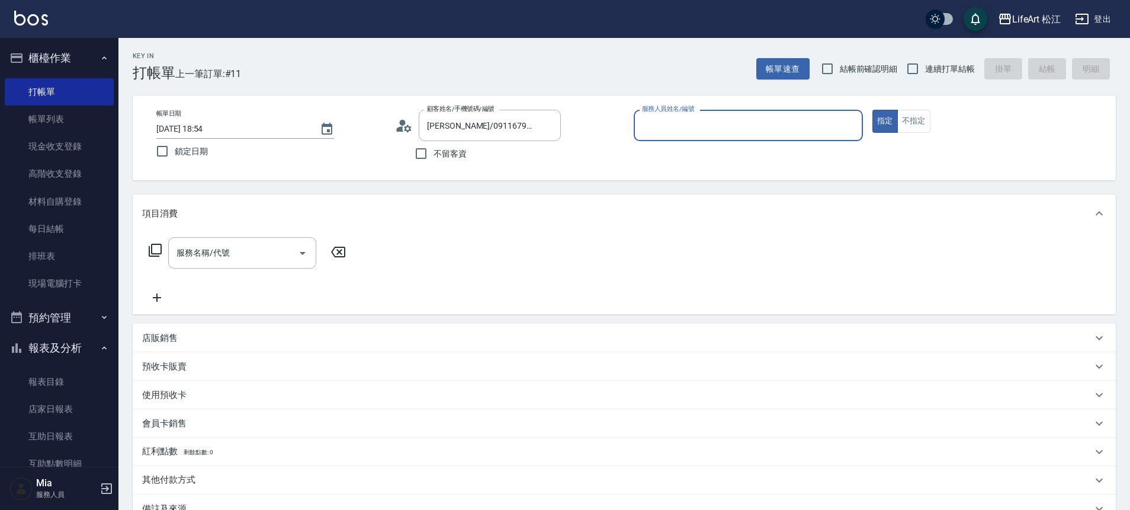
type input "Momo(無代號)"
click at [254, 255] on input "服務名稱/代號" at bounding box center [234, 252] width 120 height 21
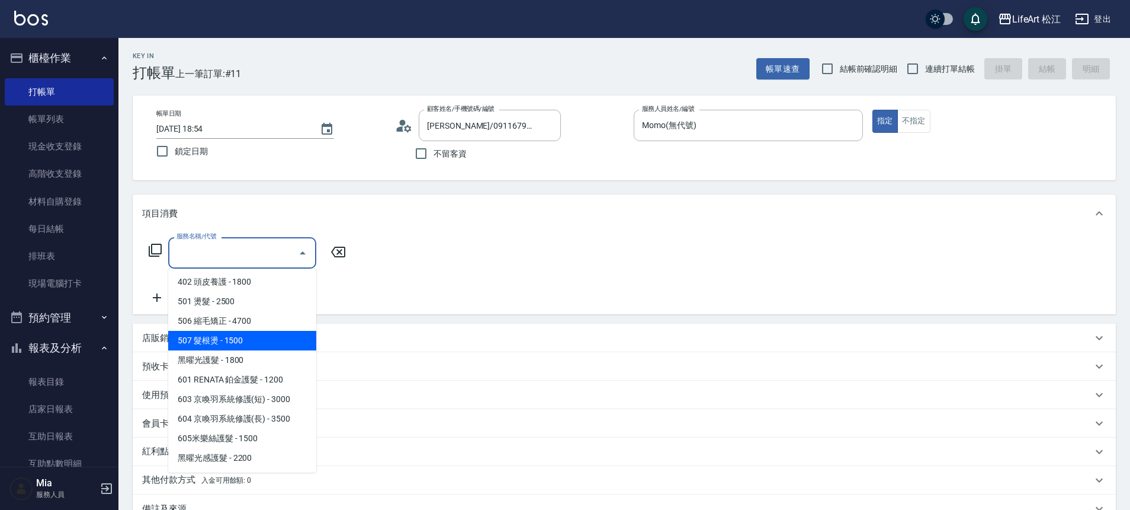
scroll to position [158, 0]
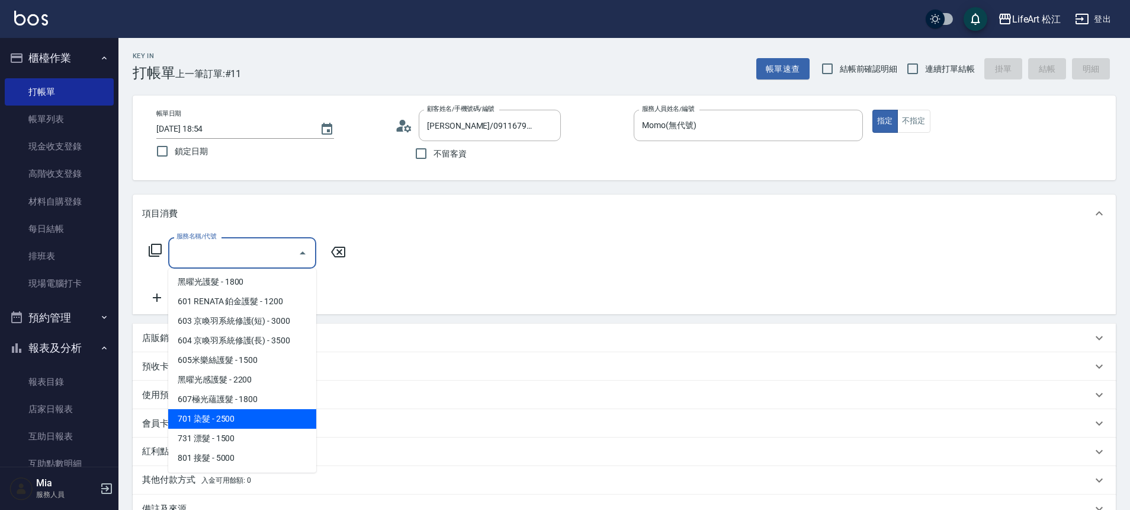
click at [236, 421] on span "701 染髮 - 2500" at bounding box center [242, 419] width 148 height 20
type input "701 染髮(701)"
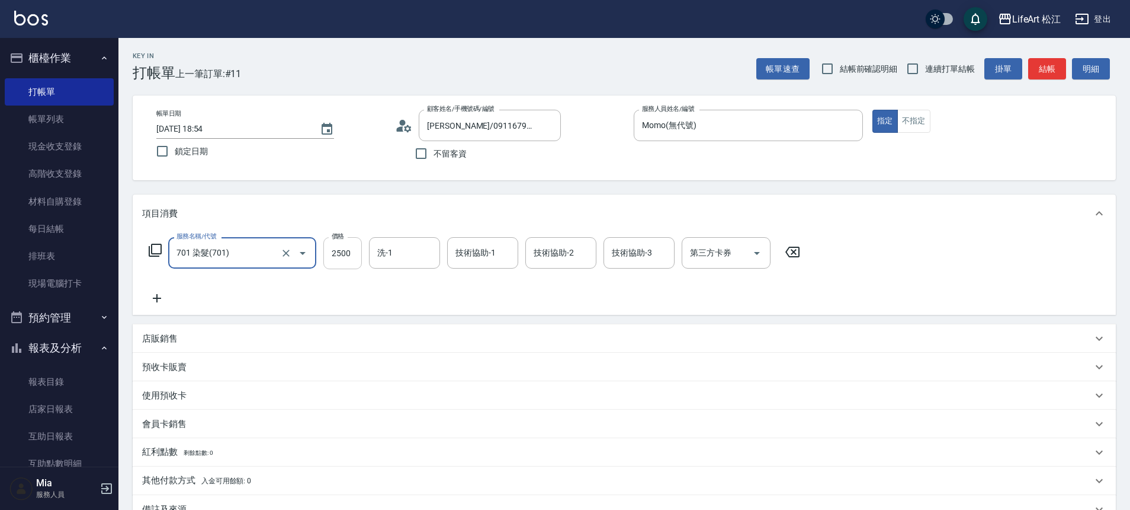
click at [351, 254] on input "2500" at bounding box center [342, 253] width 39 height 32
type input "4300"
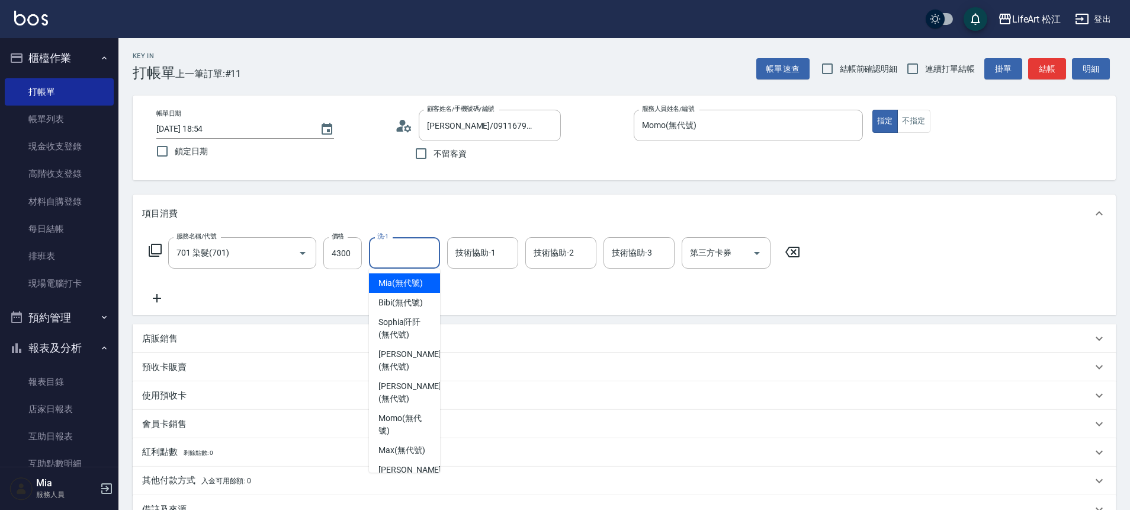
click at [410, 245] on input "洗-1" at bounding box center [404, 252] width 60 height 21
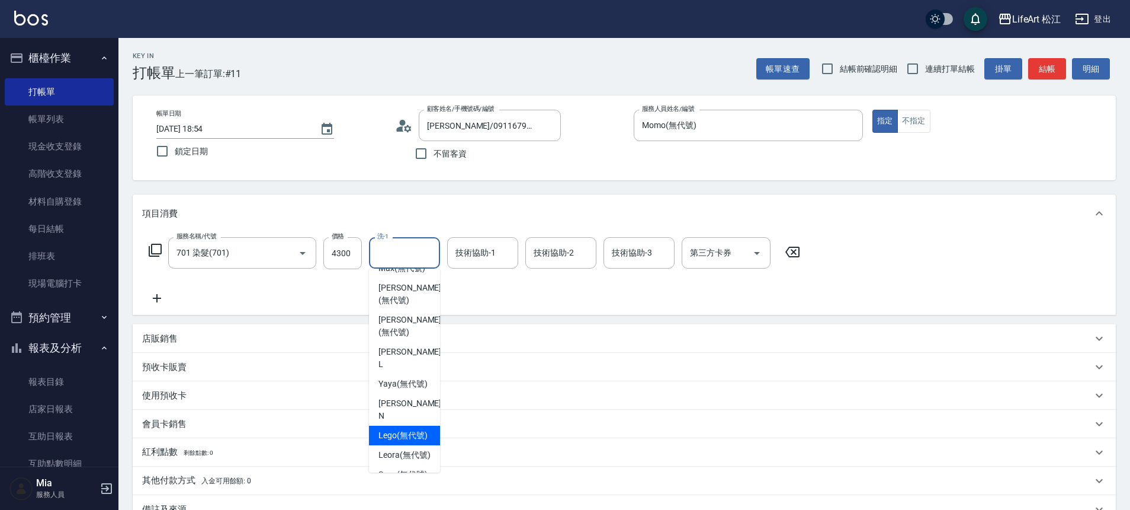
scroll to position [287, 0]
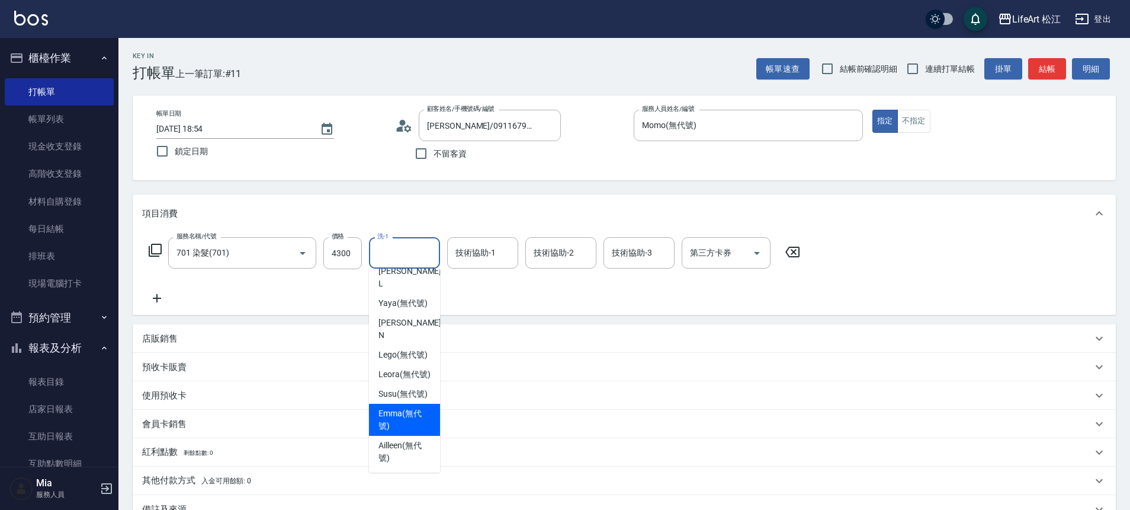
click at [390, 427] on span "[PERSON_NAME] (無代號)" at bounding box center [405, 419] width 52 height 25
type input "[PERSON_NAME](無代號)"
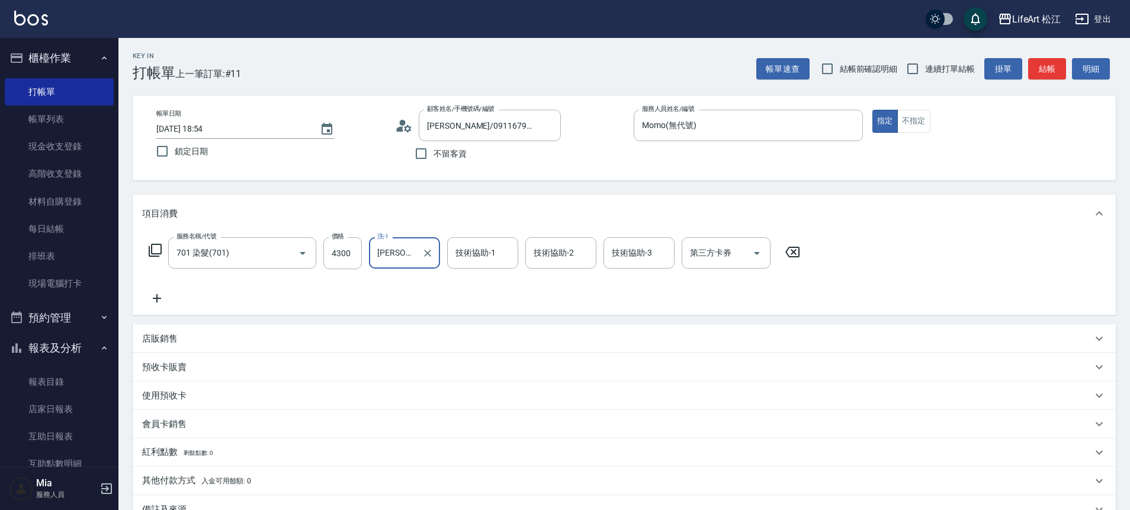
click at [457, 257] on div "技術協助-1 技術協助-1" at bounding box center [482, 252] width 71 height 31
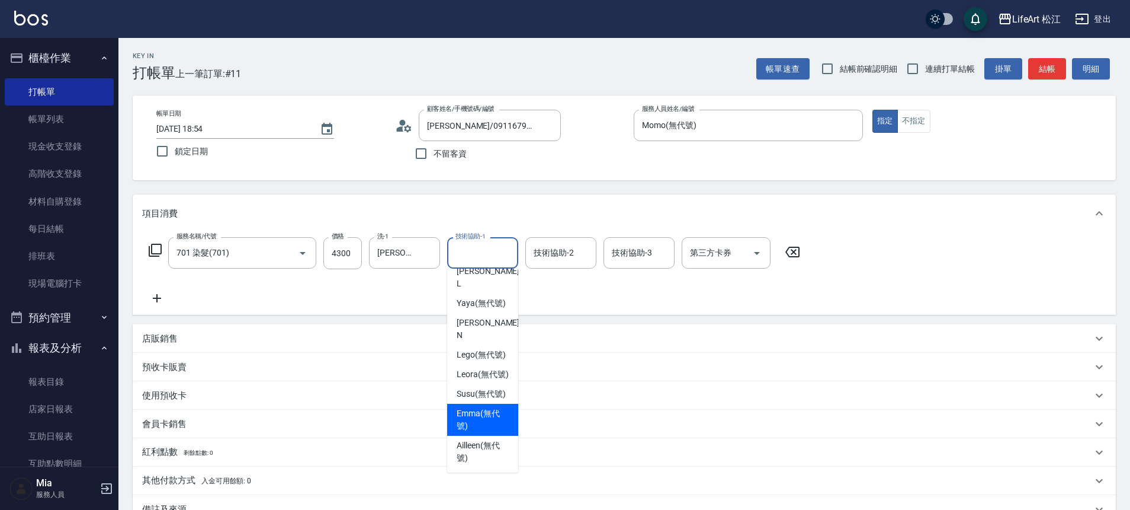
click at [484, 415] on span "[PERSON_NAME] (無代號)" at bounding box center [483, 419] width 52 height 25
type input "[PERSON_NAME](無代號)"
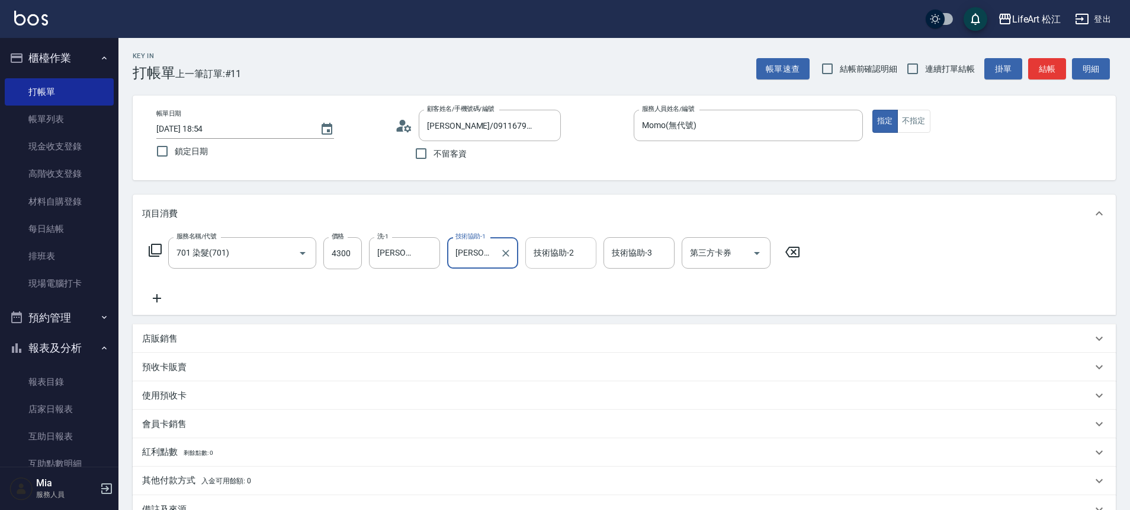
click at [584, 245] on input "技術協助-2" at bounding box center [561, 252] width 60 height 21
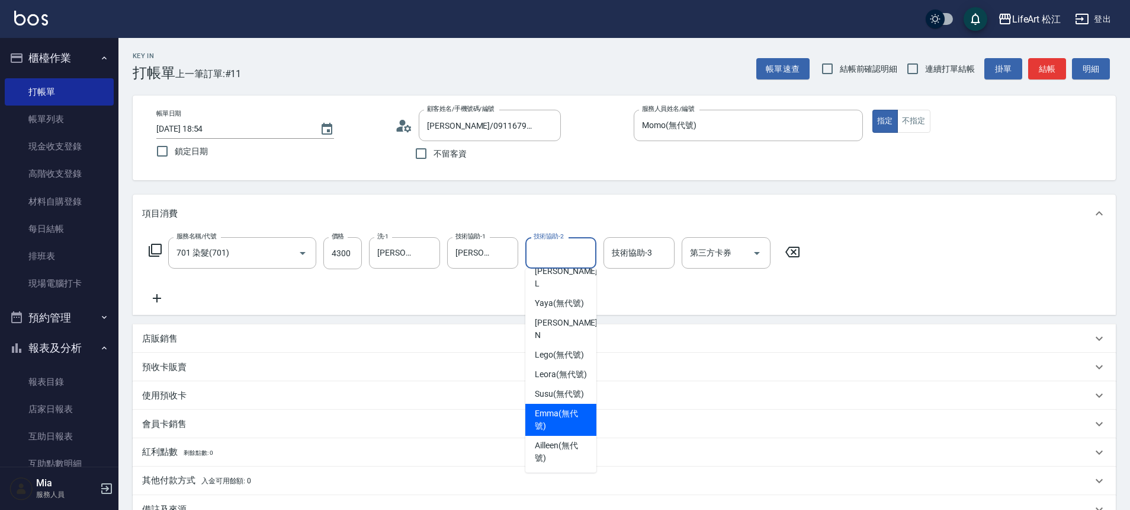
click at [563, 417] on span "[PERSON_NAME] (無代號)" at bounding box center [561, 419] width 52 height 25
type input "[PERSON_NAME](無代號)"
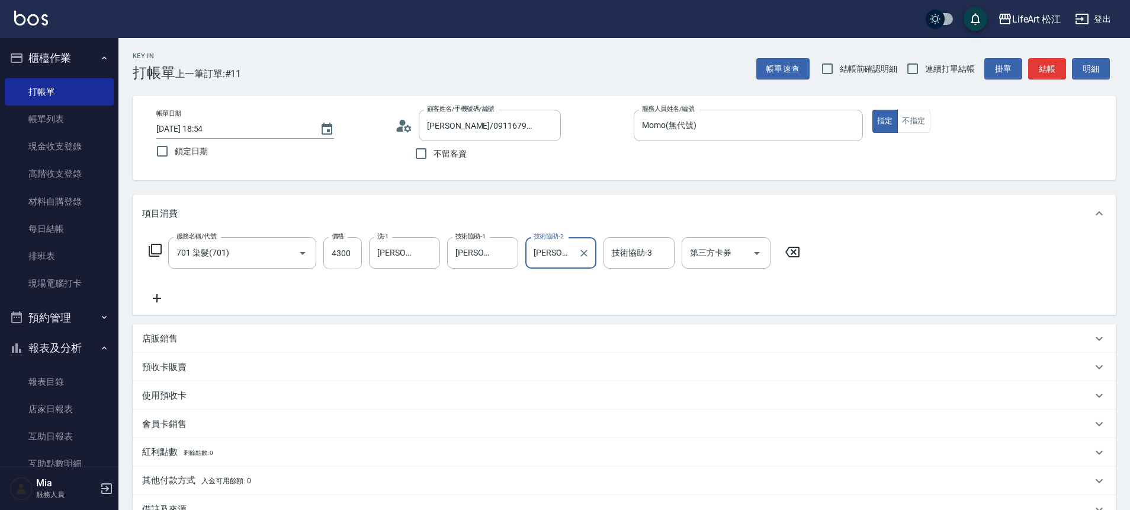
click at [614, 258] on input "技術協助-3" at bounding box center [639, 252] width 60 height 21
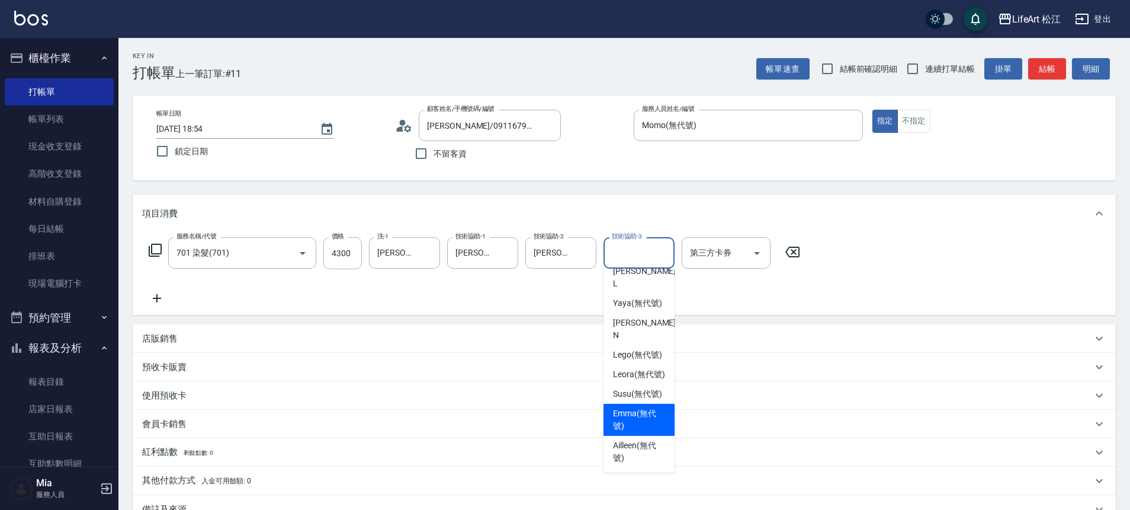
click at [632, 421] on span "[PERSON_NAME] (無代號)" at bounding box center [639, 419] width 52 height 25
type input "[PERSON_NAME](無代號)"
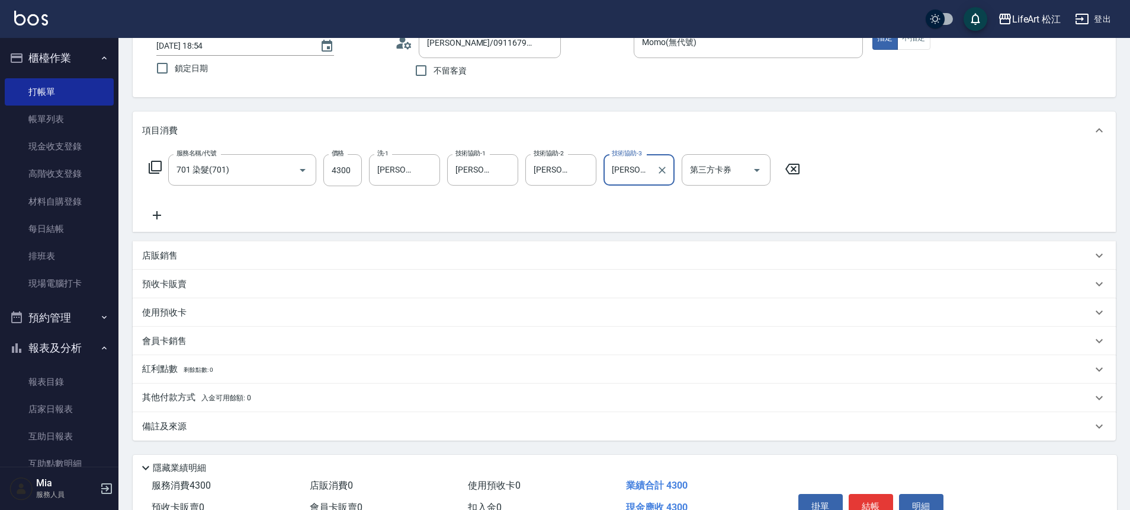
scroll to position [148, 0]
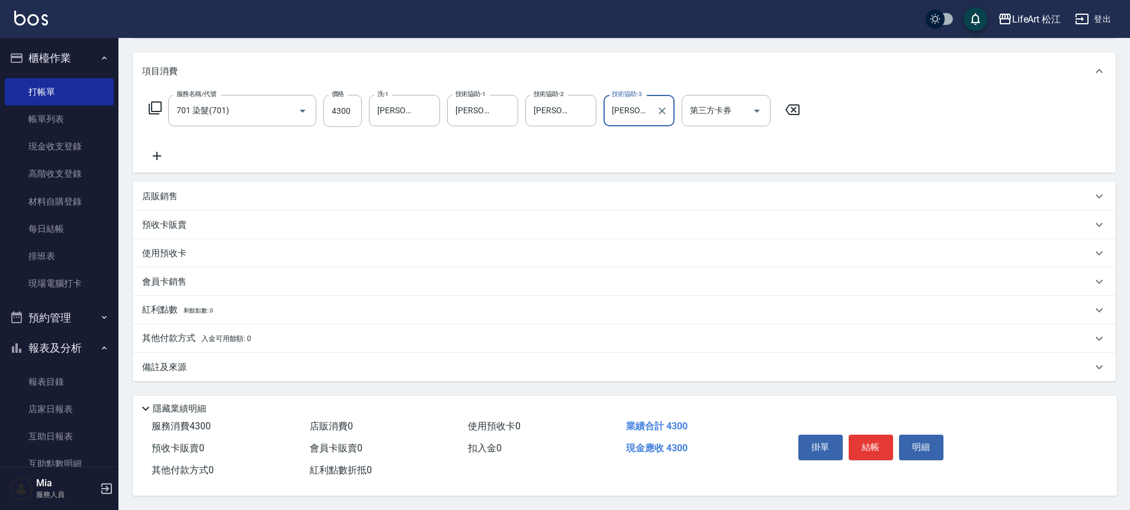
click at [307, 361] on div "備註及來源" at bounding box center [617, 367] width 950 height 12
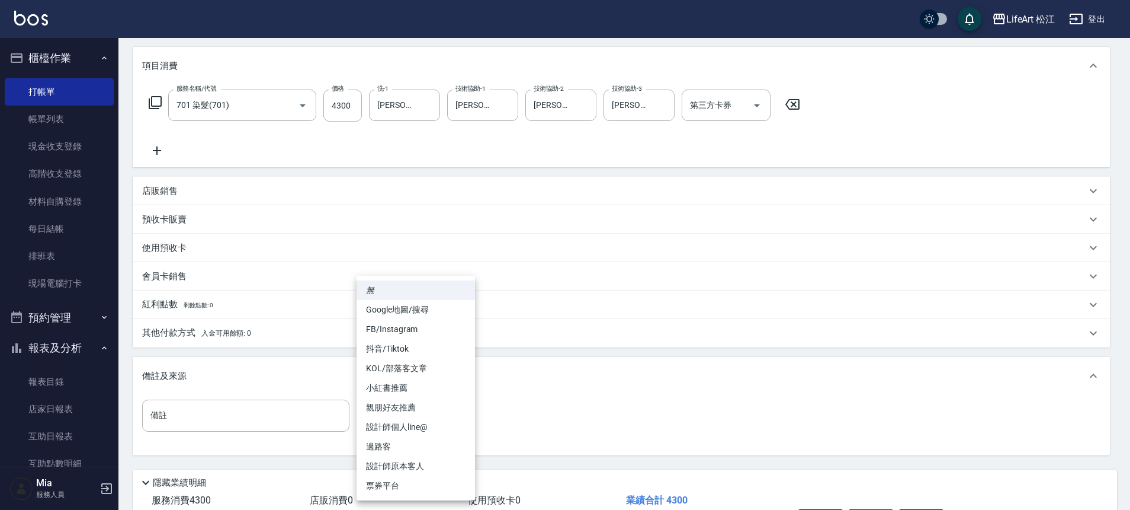
click at [443, 412] on body "LifeArt 松江 登出 櫃檯作業 打帳單 帳單列表 現金收支登錄 高階收支登錄 材料自購登錄 每日結帳 排班表 現場電腦打卡 預約管理 預約管理 單日預約…" at bounding box center [565, 217] width 1130 height 731
click at [408, 325] on li "FB/Instagram" at bounding box center [416, 329] width 118 height 20
type input "FB/Instagram"
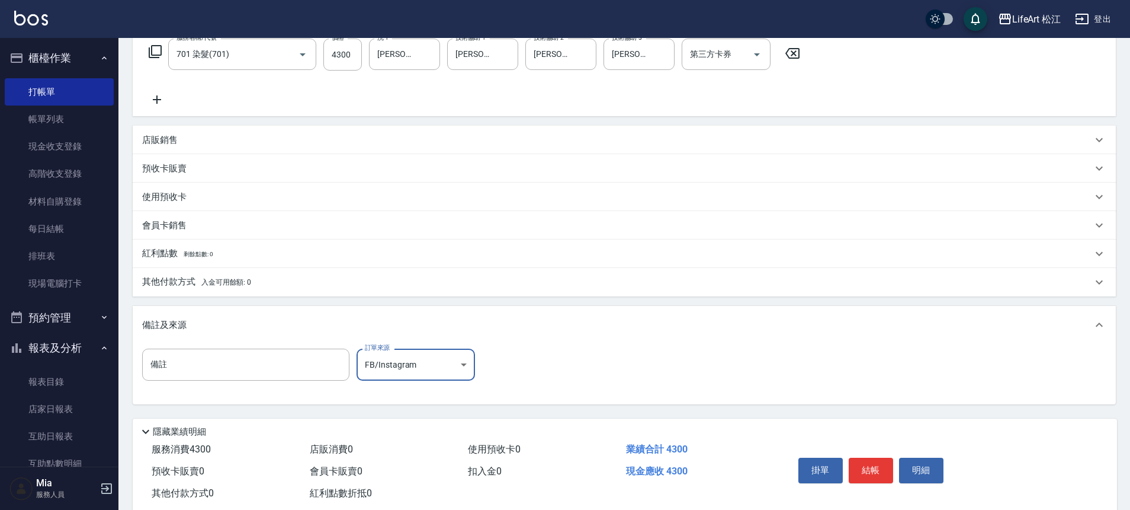
scroll to position [227, 0]
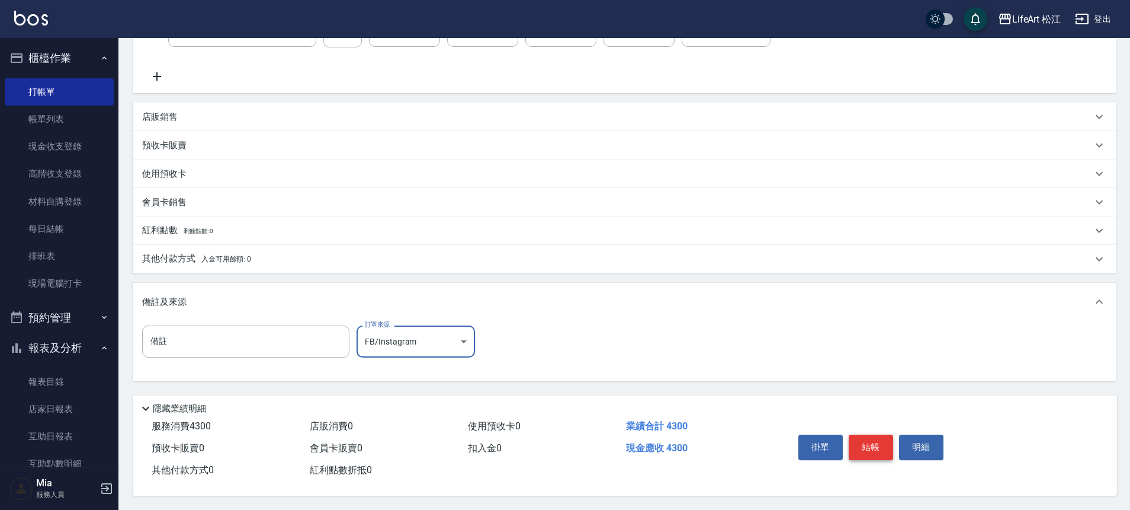
click at [861, 439] on button "結帳" at bounding box center [871, 446] width 44 height 25
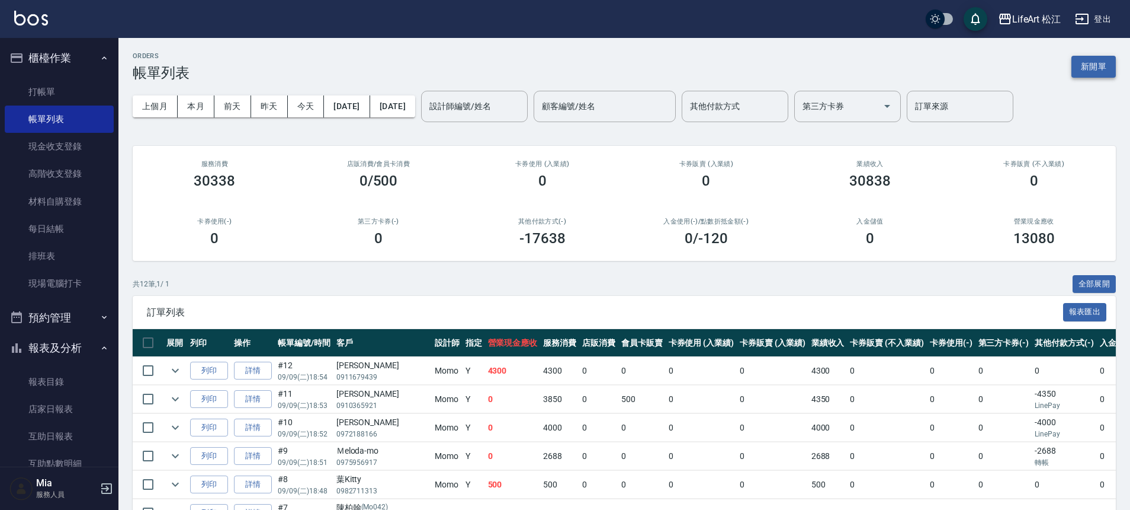
click at [1100, 71] on button "新開單" at bounding box center [1094, 67] width 44 height 22
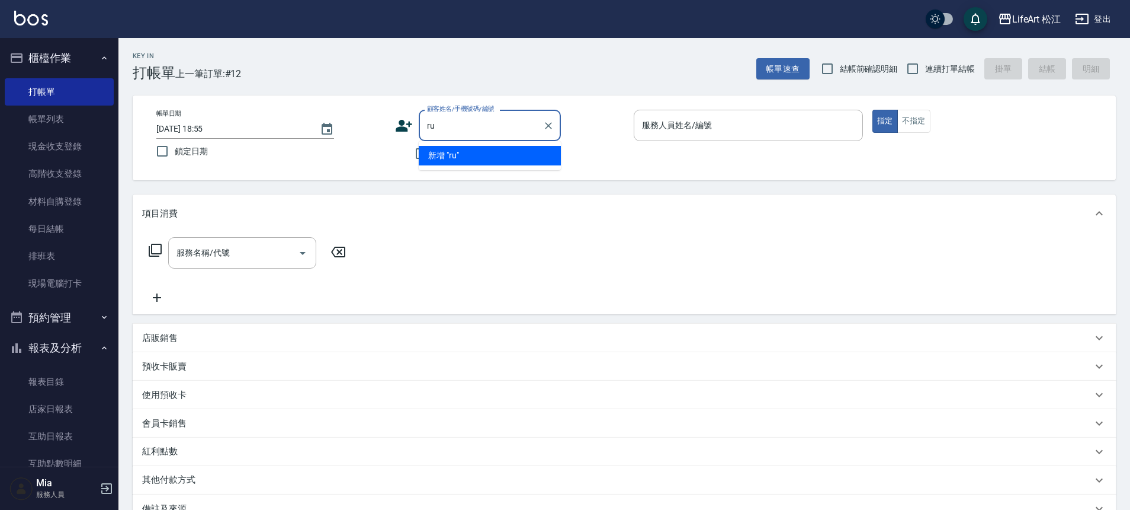
type input "r"
type input "嘉"
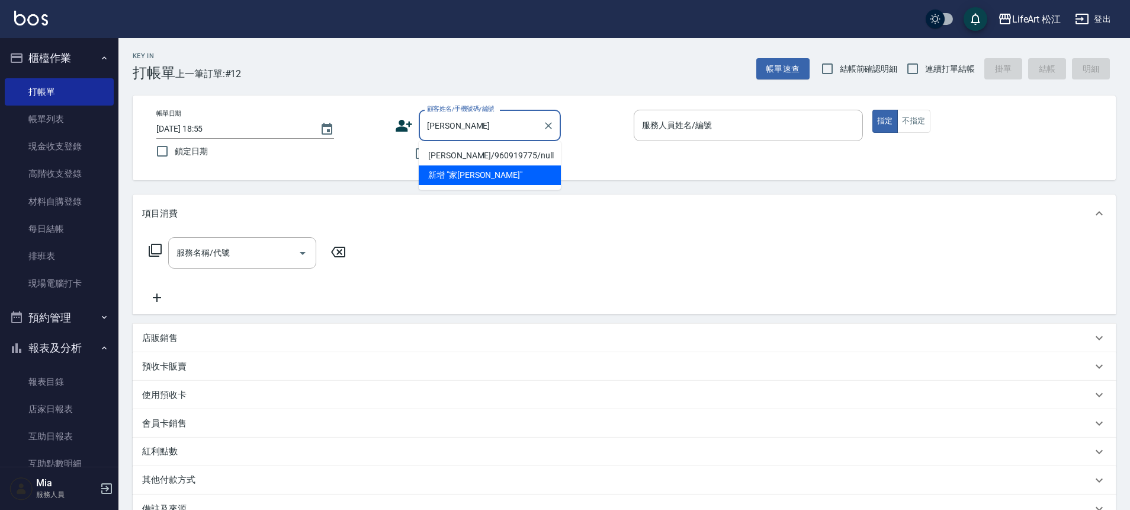
click at [462, 157] on li "[PERSON_NAME]/960919775/null" at bounding box center [490, 156] width 142 height 20
type input "[PERSON_NAME]/960919775/null"
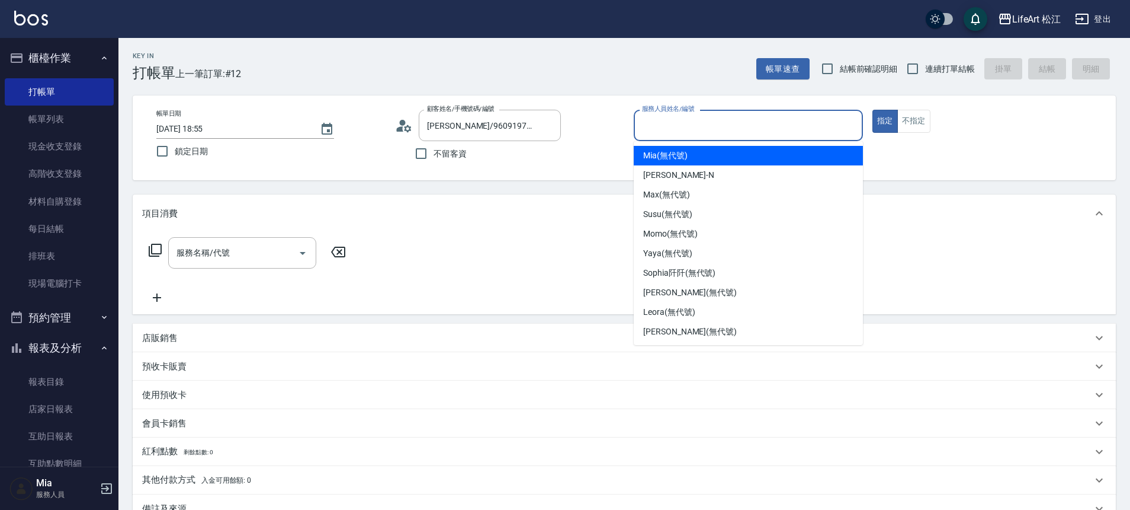
click at [693, 131] on input "服務人員姓名/編號" at bounding box center [748, 125] width 219 height 21
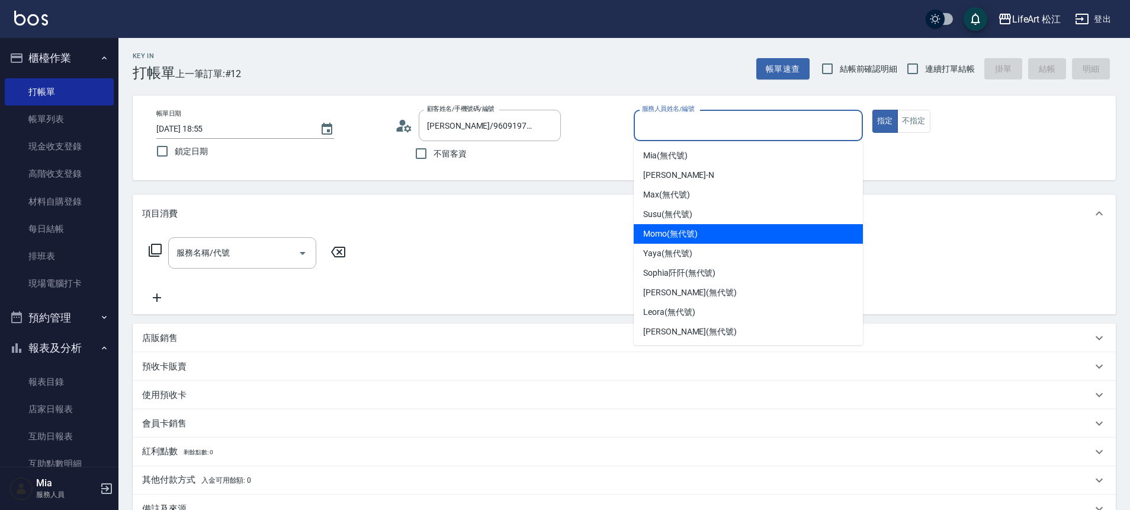
click at [678, 235] on span "Momo (無代號)" at bounding box center [670, 234] width 55 height 12
type input "Momo(無代號)"
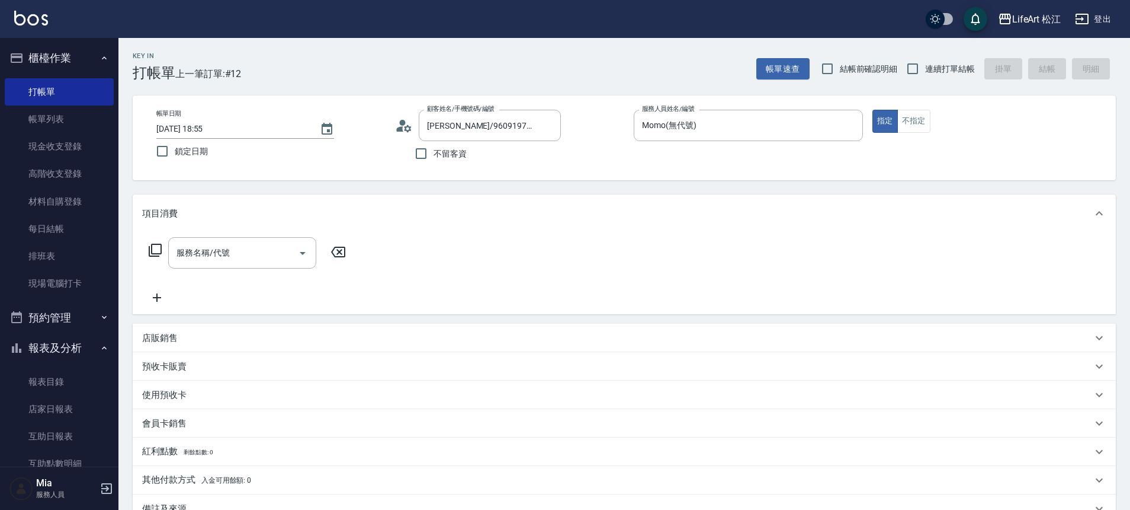
click at [263, 268] on div "服務名稱/代號 服務名稱/代號" at bounding box center [247, 271] width 211 height 68
click at [267, 251] on input "服務名稱/代號" at bounding box center [234, 252] width 120 height 21
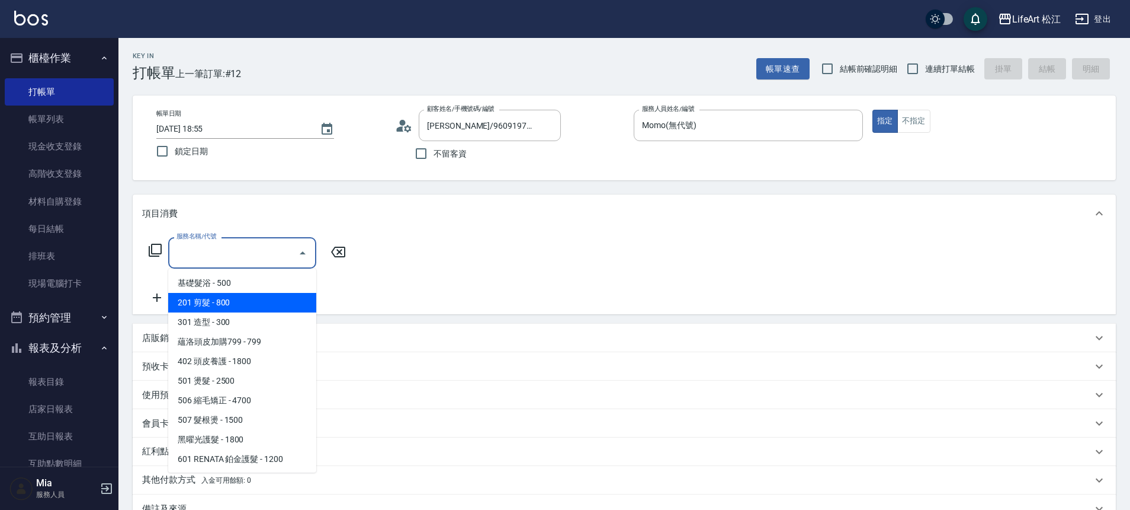
click at [245, 299] on span "201 剪髮 - 800" at bounding box center [242, 303] width 148 height 20
type input "201 剪髮(201)"
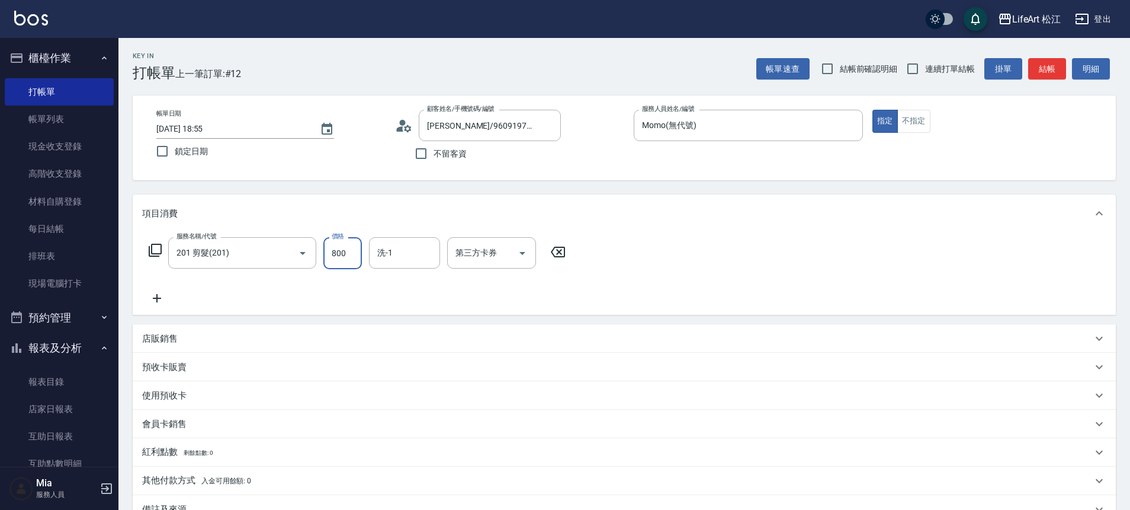
click at [347, 252] on input "800" at bounding box center [342, 253] width 39 height 32
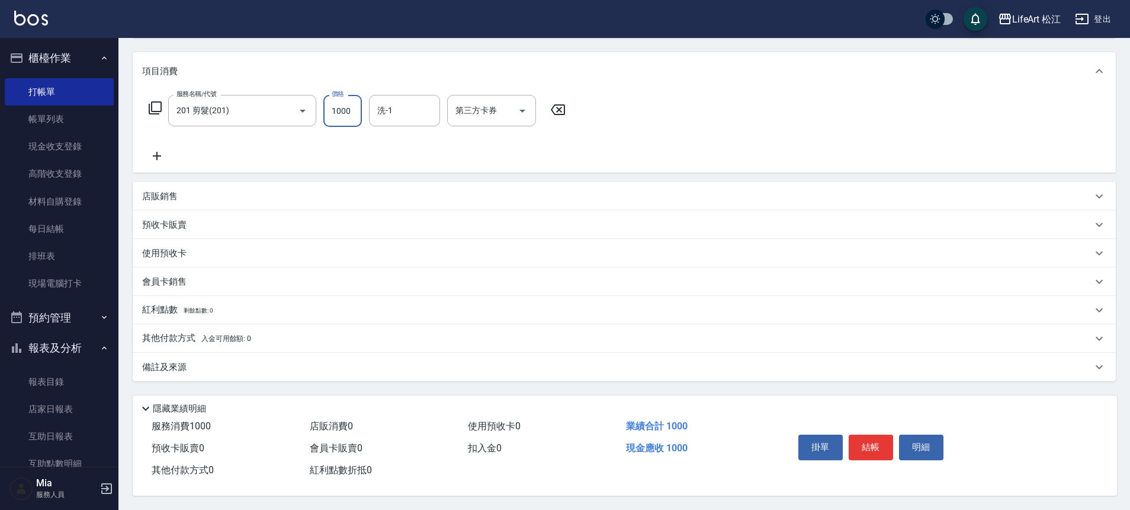
scroll to position [148, 0]
type input "1000"
click at [186, 190] on div "店販銷售" at bounding box center [617, 196] width 950 height 12
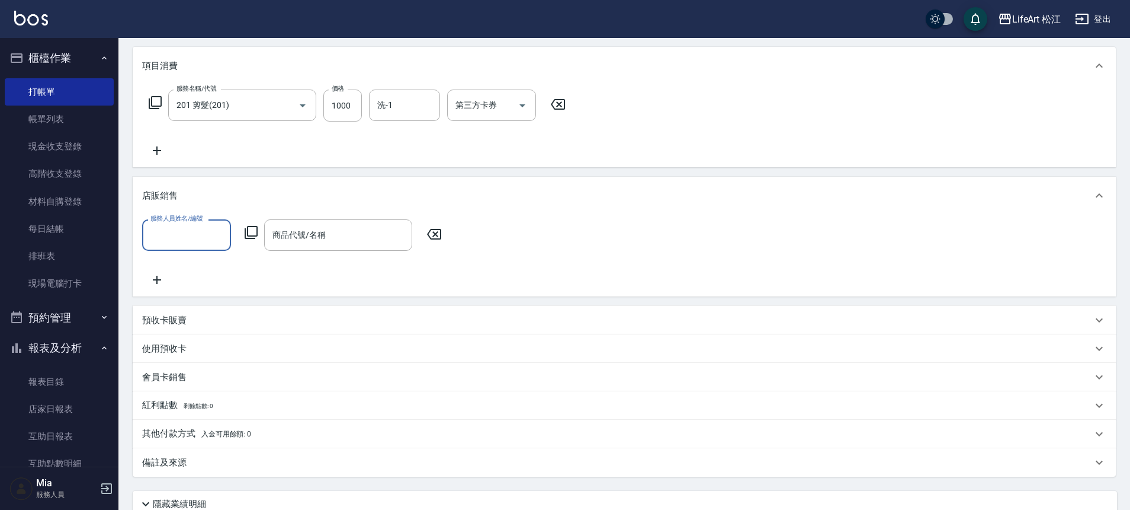
scroll to position [0, 0]
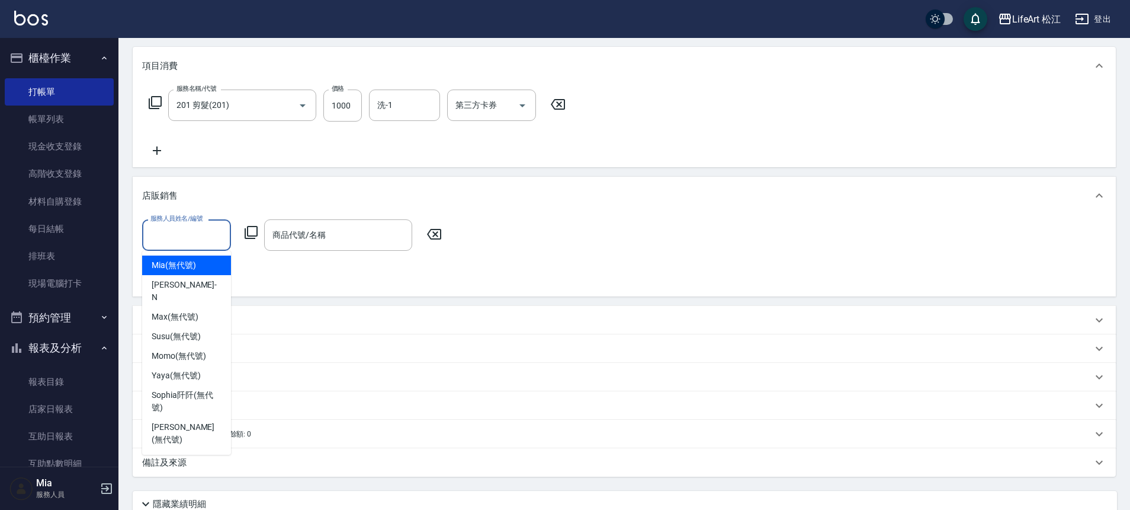
click at [193, 226] on input "服務人員姓名/編號" at bounding box center [187, 235] width 78 height 21
click at [184, 347] on span "Momo (無代號)" at bounding box center [179, 353] width 55 height 12
type input "Momo(無代號)"
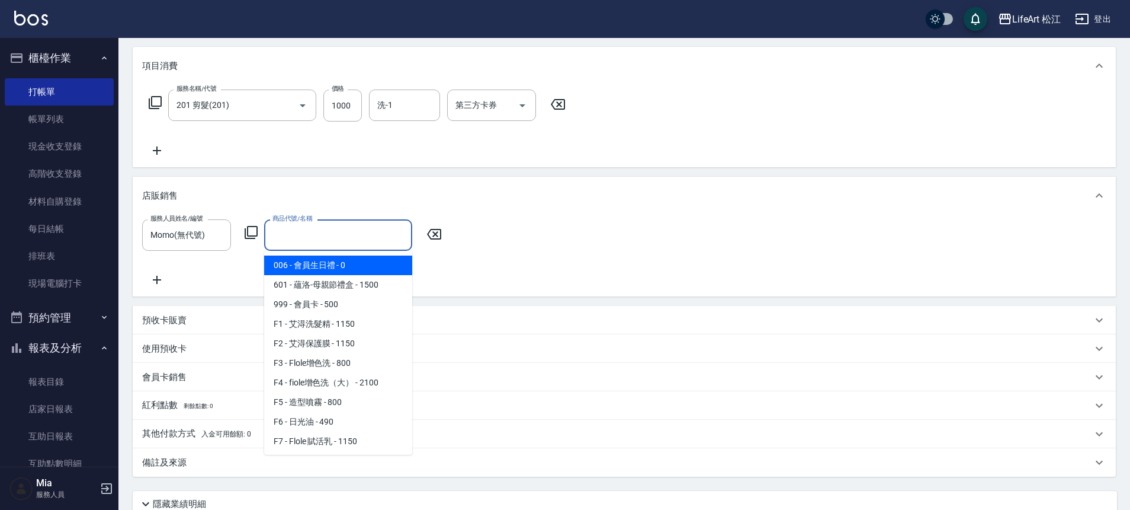
click at [317, 232] on input "商品代號/名稱" at bounding box center [338, 235] width 137 height 21
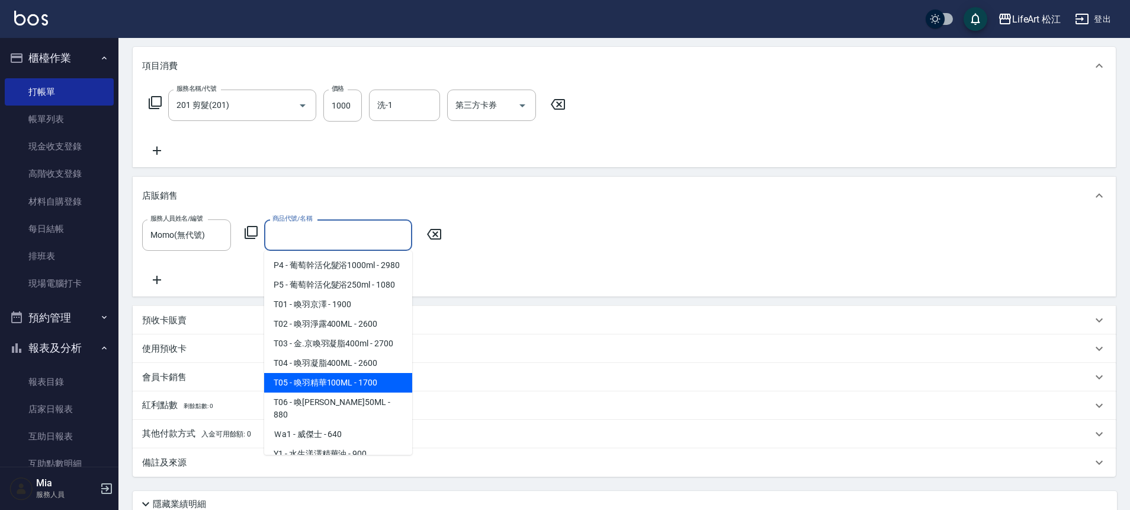
scroll to position [563, 0]
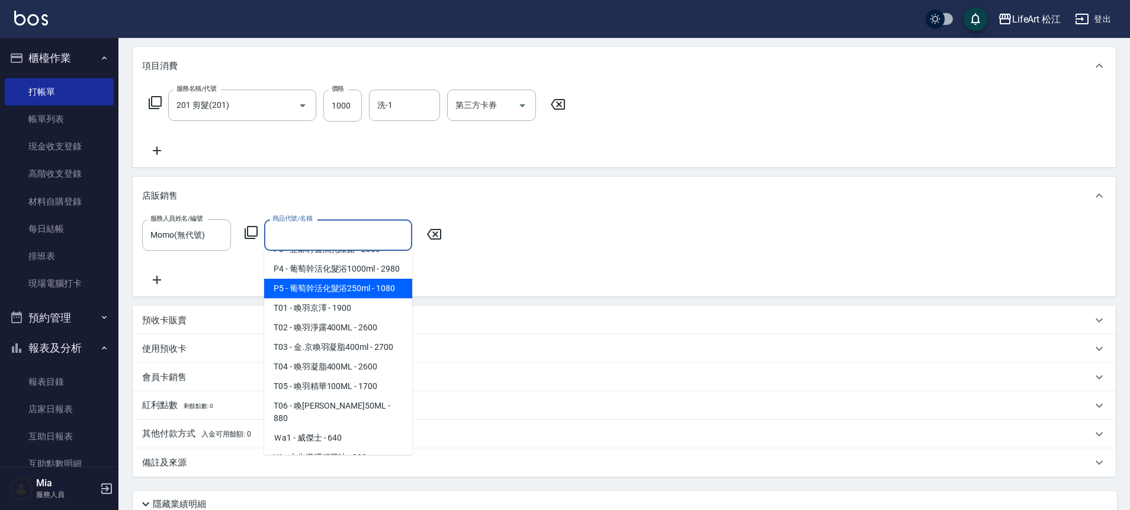
click at [345, 298] on span "P5 - 葡萄幹活化髮浴250ml - 1080" at bounding box center [338, 288] width 148 height 20
type input "葡萄幹活化髮浴250ml"
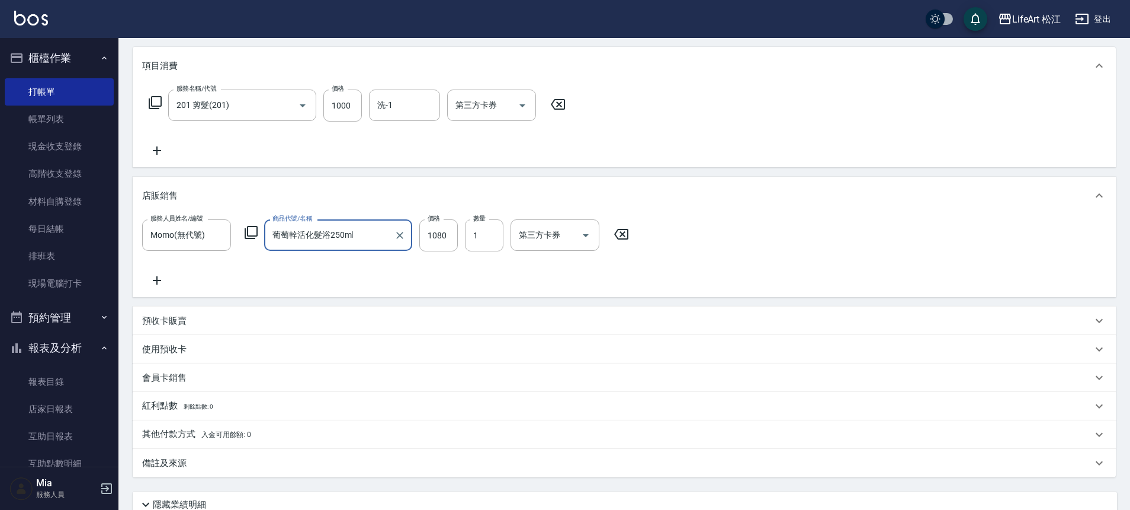
scroll to position [249, 0]
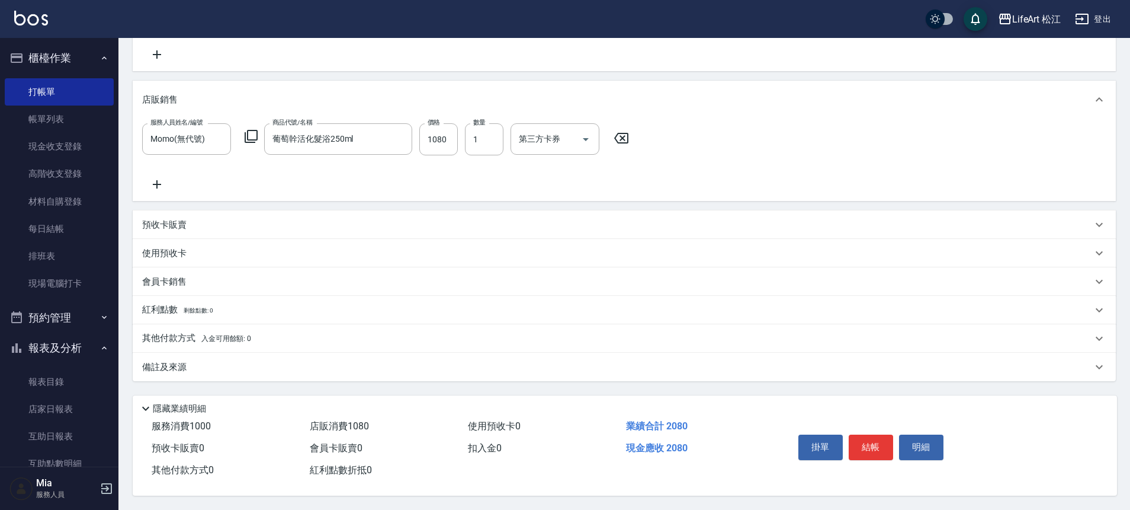
click at [187, 355] on div "備註及來源" at bounding box center [624, 367] width 983 height 28
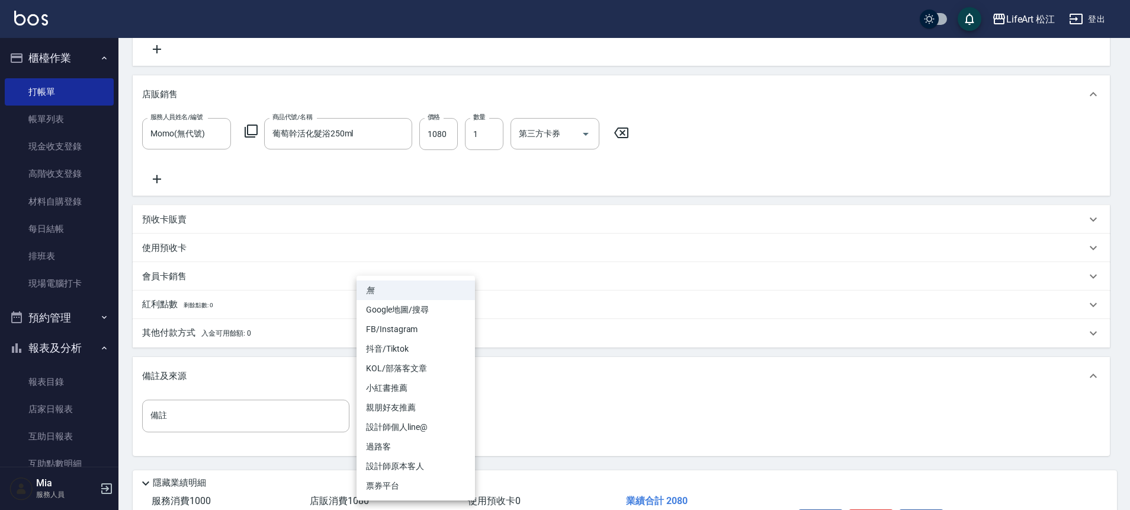
click at [428, 418] on body "LifeArt 松江 登出 櫃檯作業 打帳單 帳單列表 現金收支登錄 高階收支登錄 材料自購登錄 每日結帳 排班表 現場電腦打卡 預約管理 預約管理 單日預約…" at bounding box center [565, 167] width 1130 height 833
click at [421, 426] on li "設計師個人line@" at bounding box center [416, 427] width 118 height 20
type input "設計師個人line@"
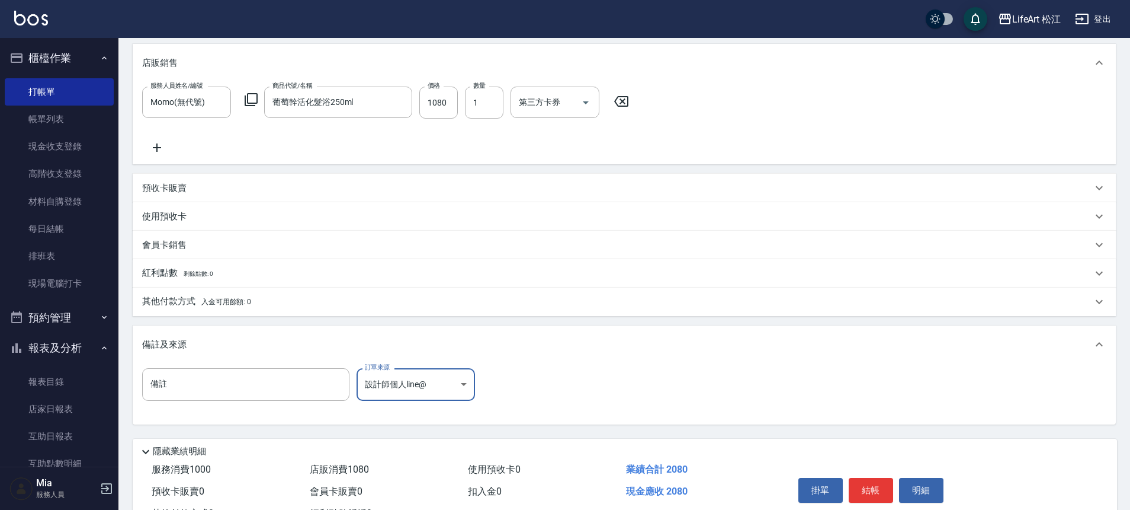
scroll to position [329, 0]
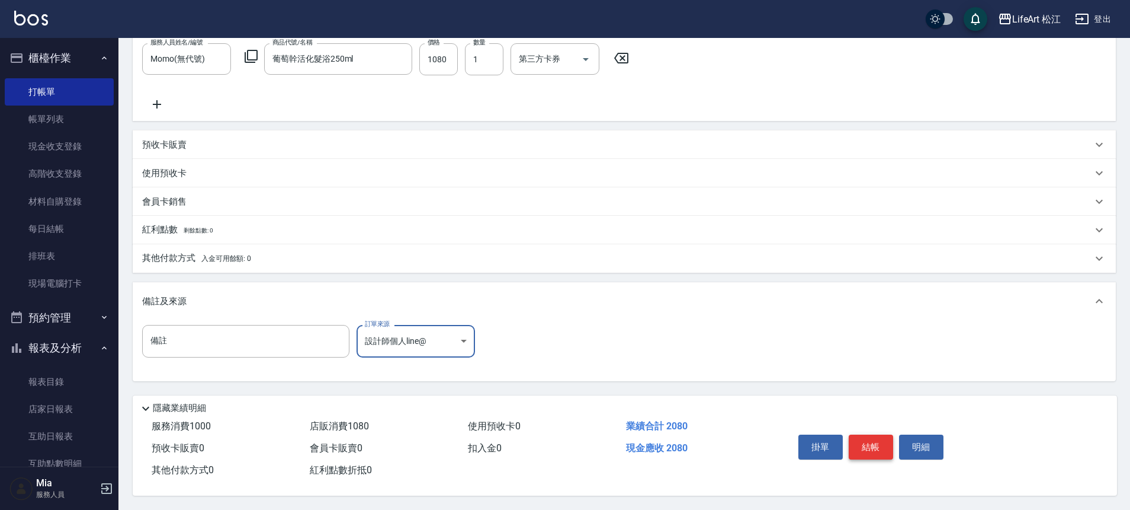
click at [869, 442] on button "結帳" at bounding box center [871, 446] width 44 height 25
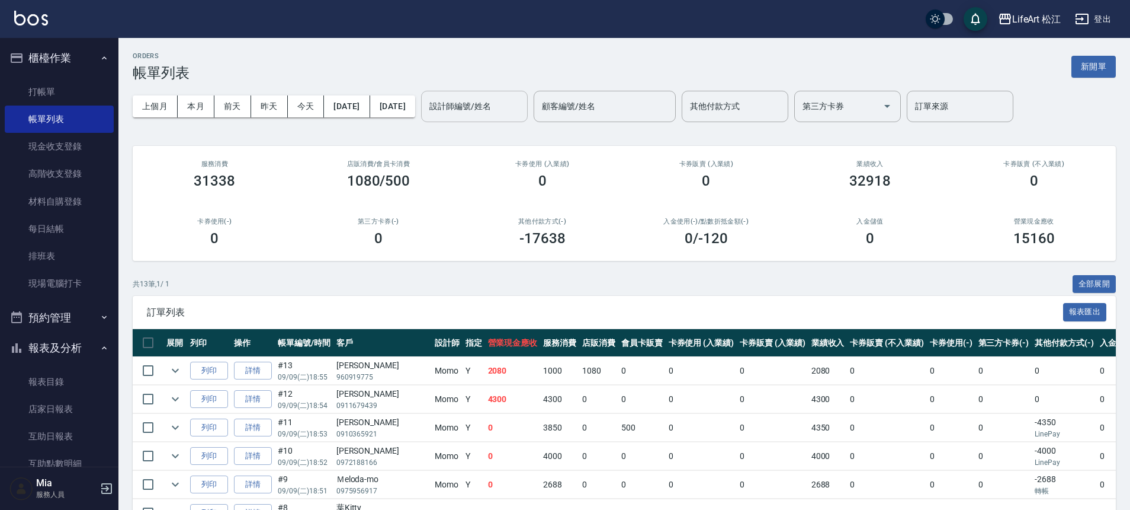
click at [514, 108] on input "設計師編號/姓名" at bounding box center [475, 106] width 96 height 21
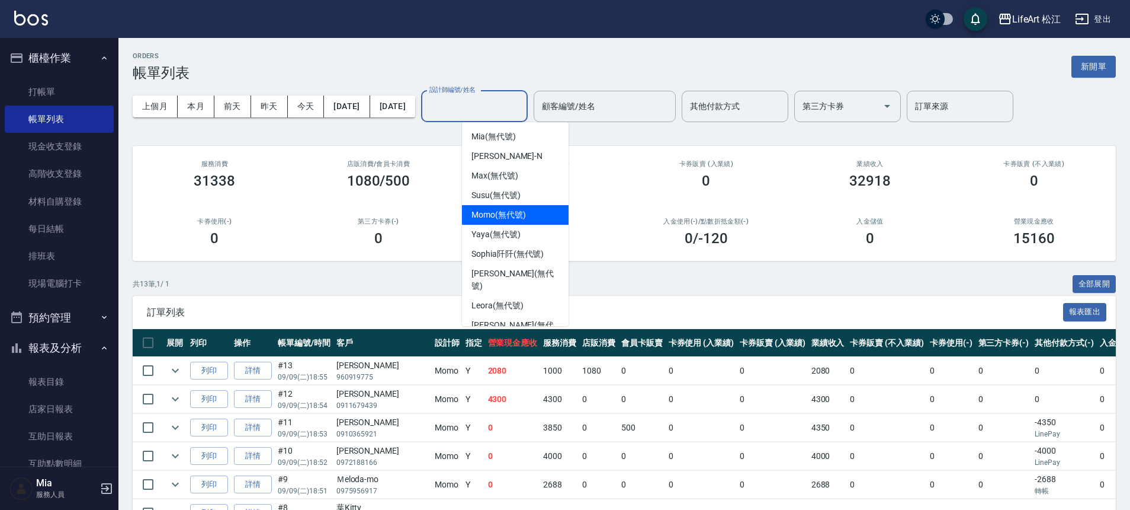
click at [511, 209] on span "Momo (無代號)" at bounding box center [499, 215] width 55 height 12
type input "Momo(無代號)"
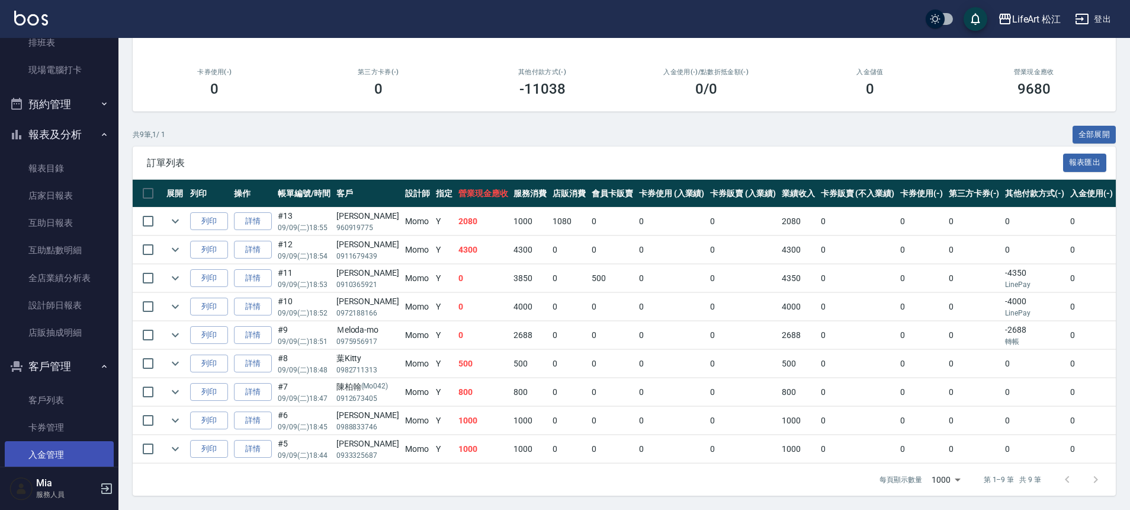
scroll to position [261, 0]
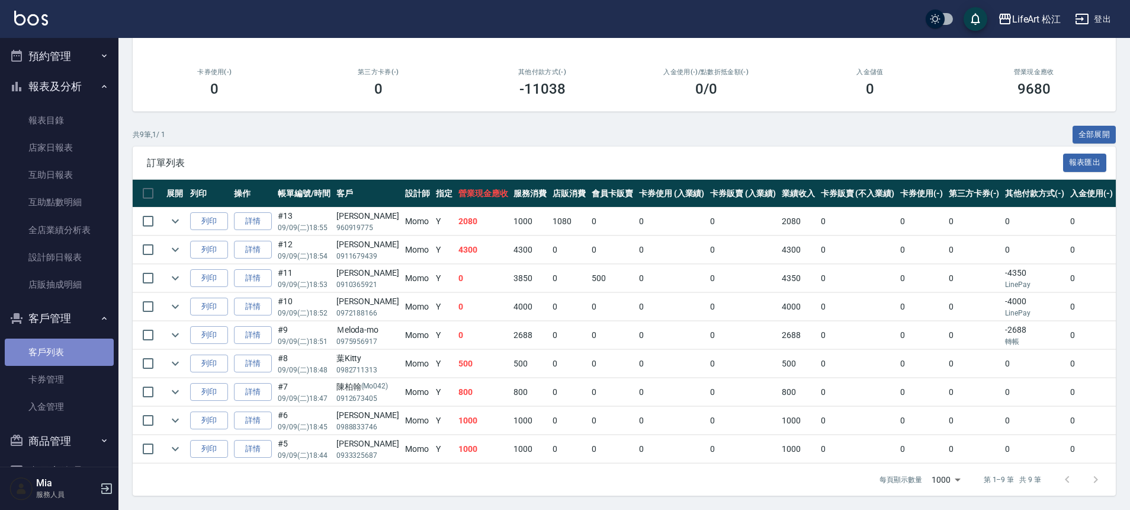
click at [62, 357] on link "客戶列表" at bounding box center [59, 351] width 109 height 27
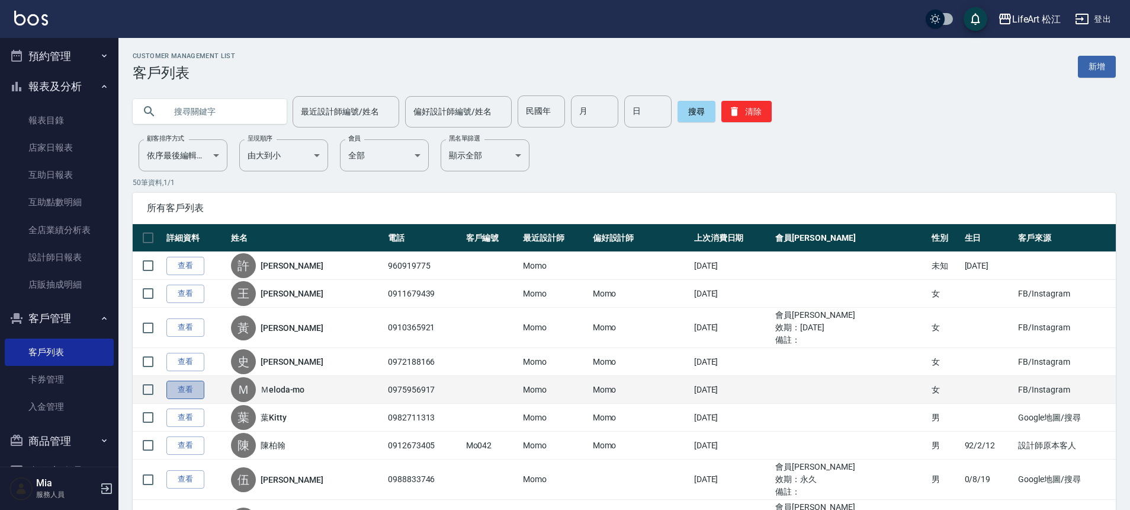
click at [181, 386] on link "查看" at bounding box center [185, 389] width 38 height 18
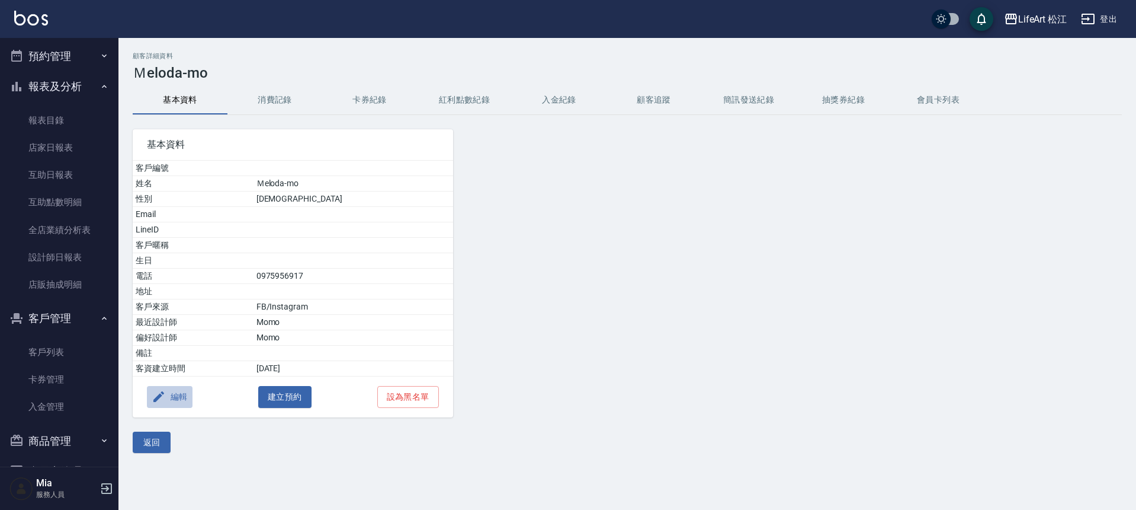
click at [179, 401] on button "編輯" at bounding box center [170, 397] width 46 height 22
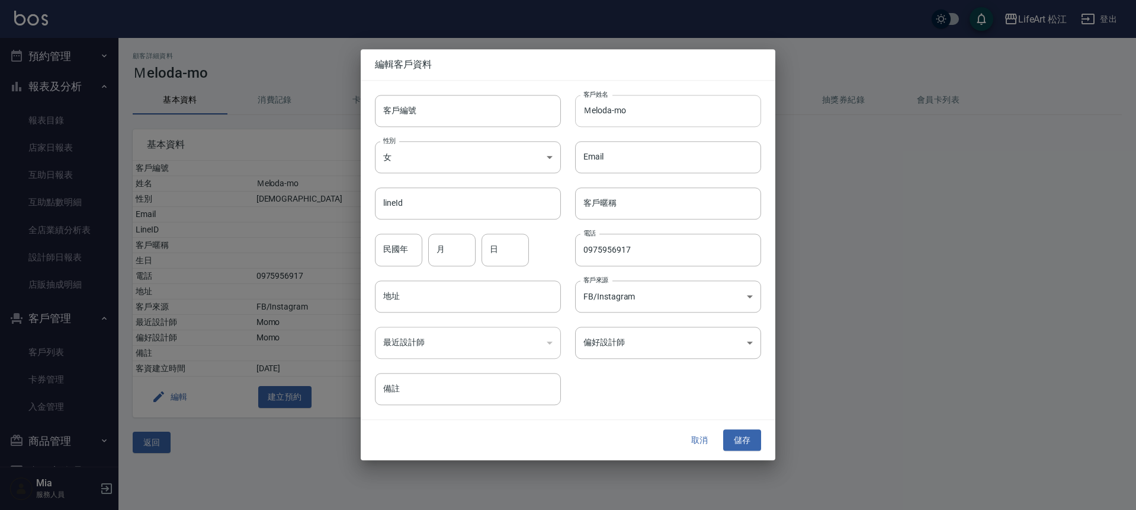
click at [611, 113] on input "Ｍeloda-mo" at bounding box center [668, 111] width 186 height 32
click at [613, 111] on input "Ｍeloda-mo" at bounding box center [668, 111] width 186 height 32
click at [610, 114] on input "Ｍeloda-mo" at bounding box center [668, 111] width 186 height 32
drag, startPoint x: 635, startPoint y: 108, endPoint x: 616, endPoint y: 113, distance: 19.7
click at [616, 113] on input "Ｍelody-mo" at bounding box center [668, 111] width 186 height 32
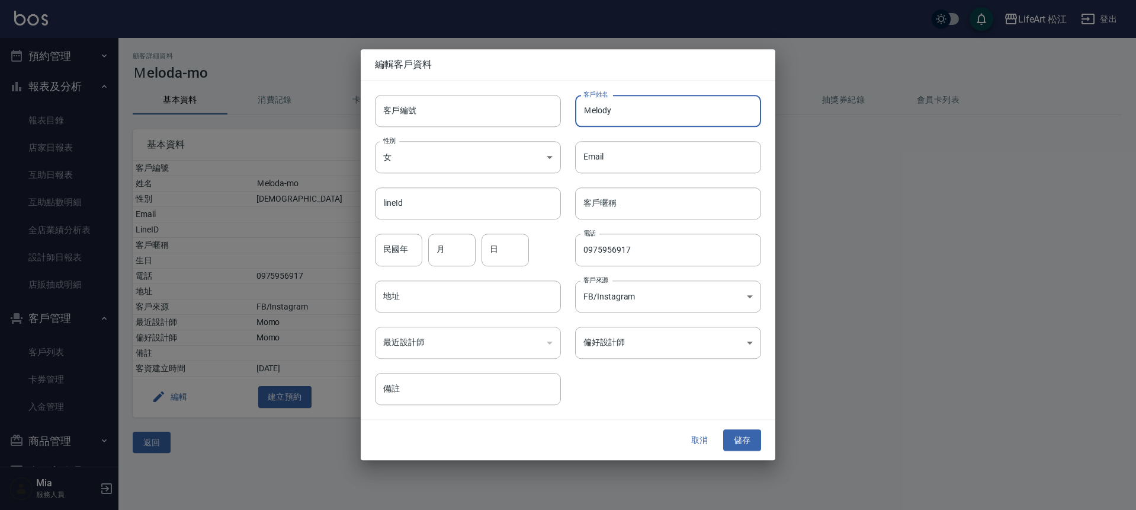
click at [584, 111] on input "Ｍelody" at bounding box center [668, 111] width 186 height 32
type input "Mo-Ｍelody"
click at [754, 437] on button "儲存" at bounding box center [742, 440] width 38 height 22
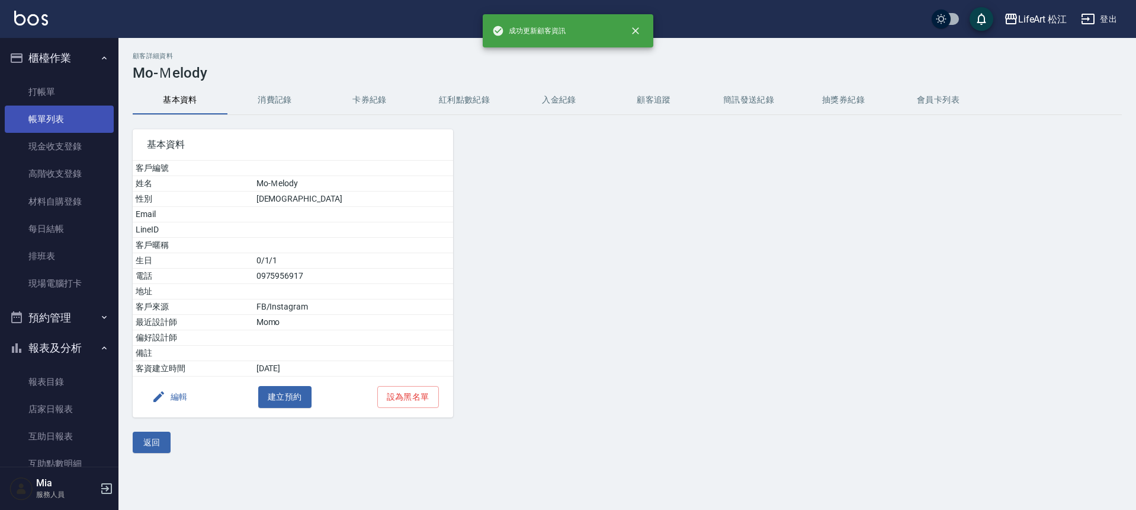
click at [43, 129] on link "帳單列表" at bounding box center [59, 118] width 109 height 27
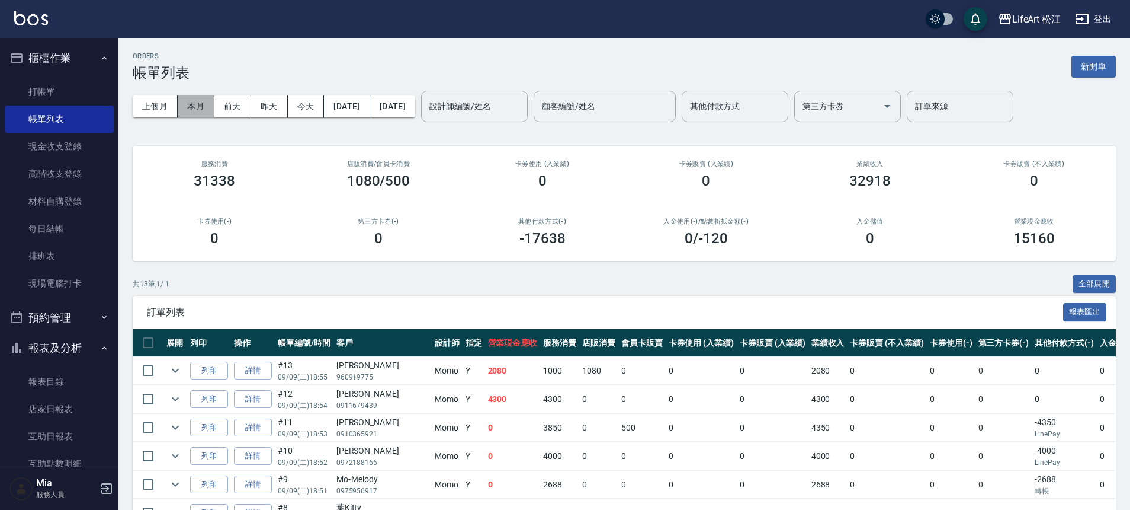
click at [184, 105] on button "本月" at bounding box center [196, 106] width 37 height 22
click at [70, 339] on button "報表及分析" at bounding box center [59, 347] width 109 height 31
click at [71, 338] on button "報表及分析" at bounding box center [59, 347] width 109 height 31
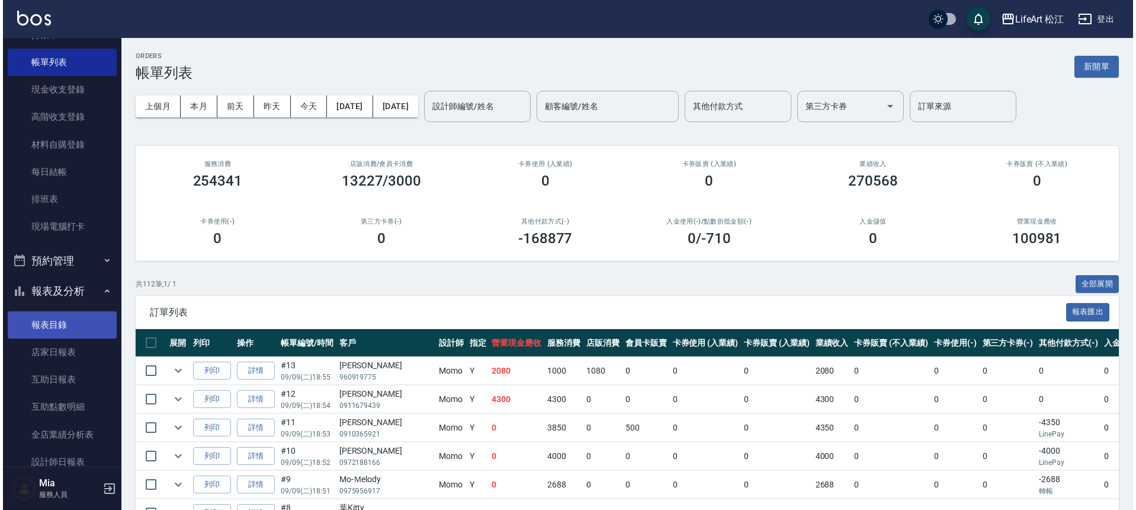
scroll to position [121, 0]
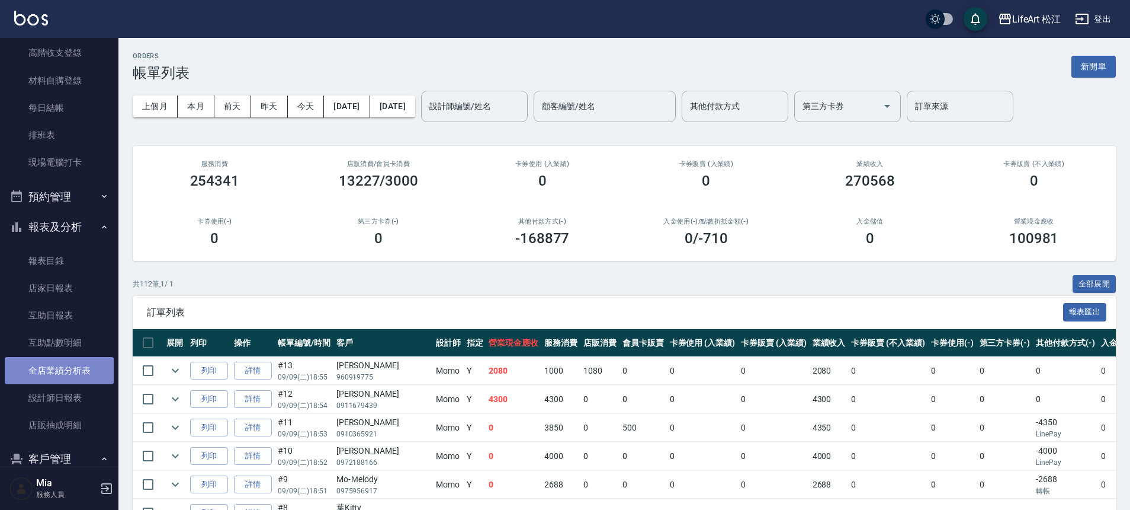
click at [66, 375] on link "全店業績分析表" at bounding box center [59, 370] width 109 height 27
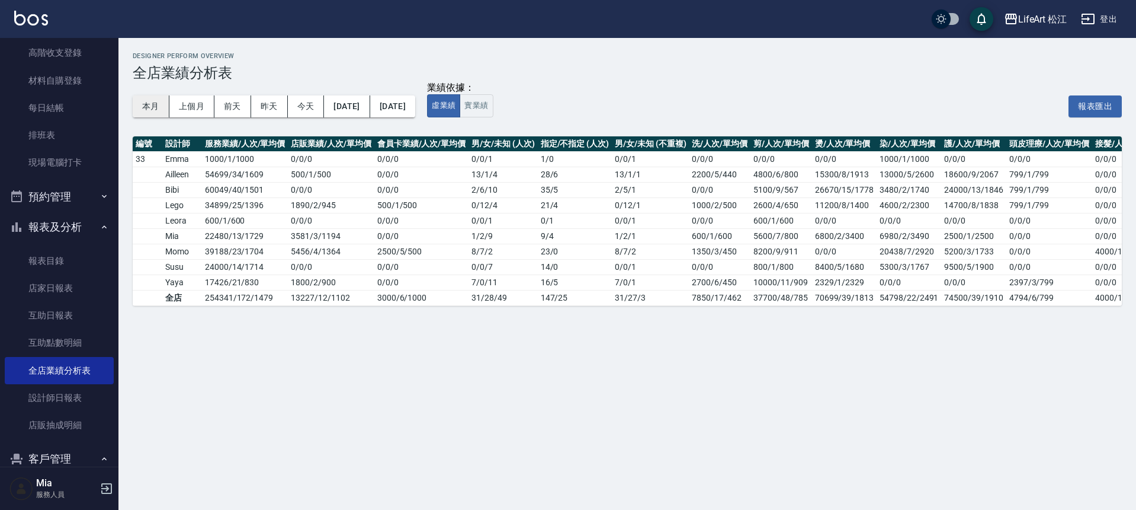
click at [140, 98] on button "本月" at bounding box center [151, 106] width 37 height 22
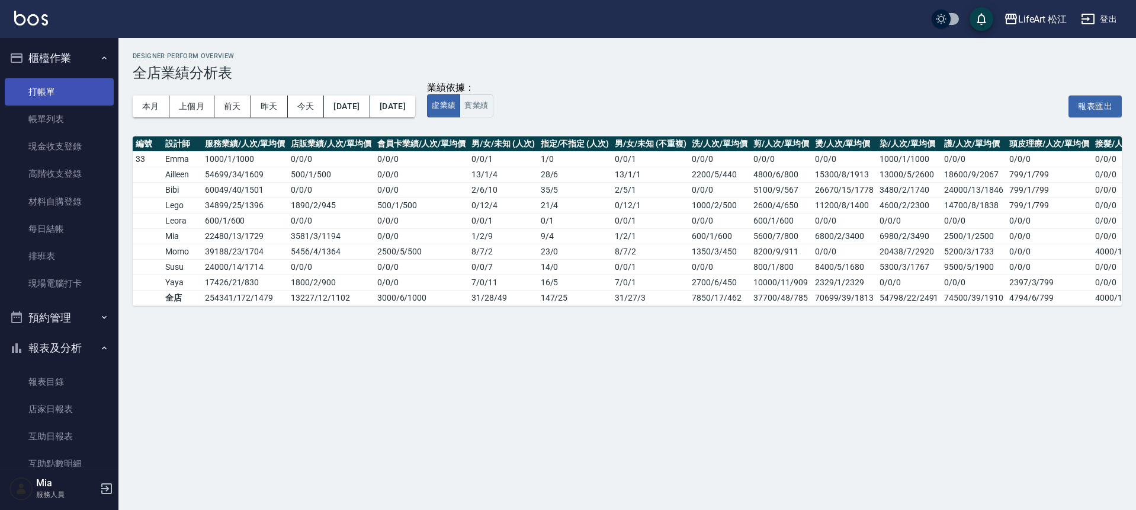
click at [61, 99] on link "打帳單" at bounding box center [59, 91] width 109 height 27
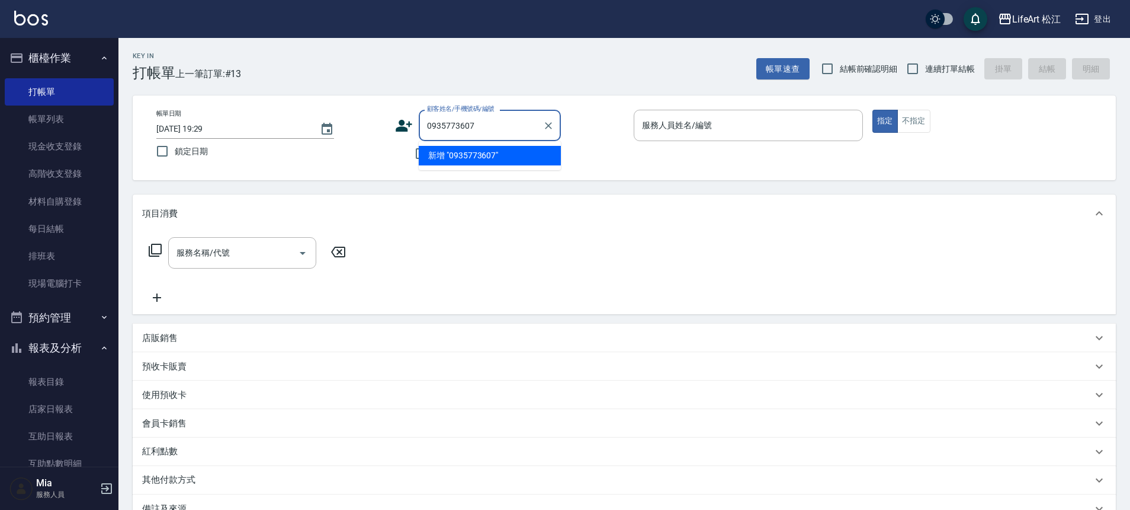
click at [435, 156] on li "新增 "0935773607"" at bounding box center [490, 156] width 142 height 20
type input "0935773607"
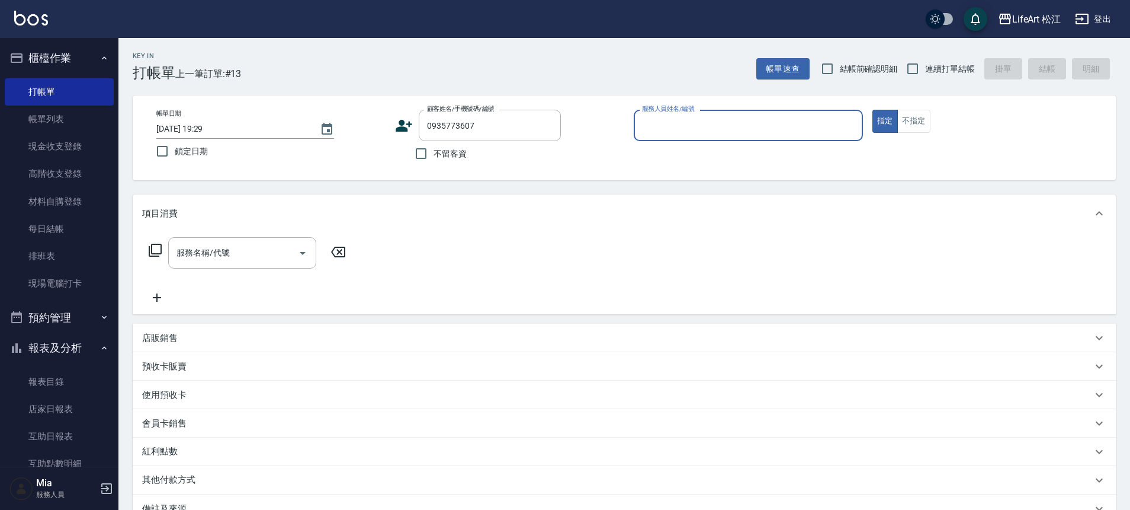
click at [413, 126] on div "顧客姓名/手機號碼/編號 0935773607 顧客姓名/手機號碼/編號" at bounding box center [509, 125] width 229 height 31
click at [409, 124] on icon at bounding box center [404, 126] width 17 height 12
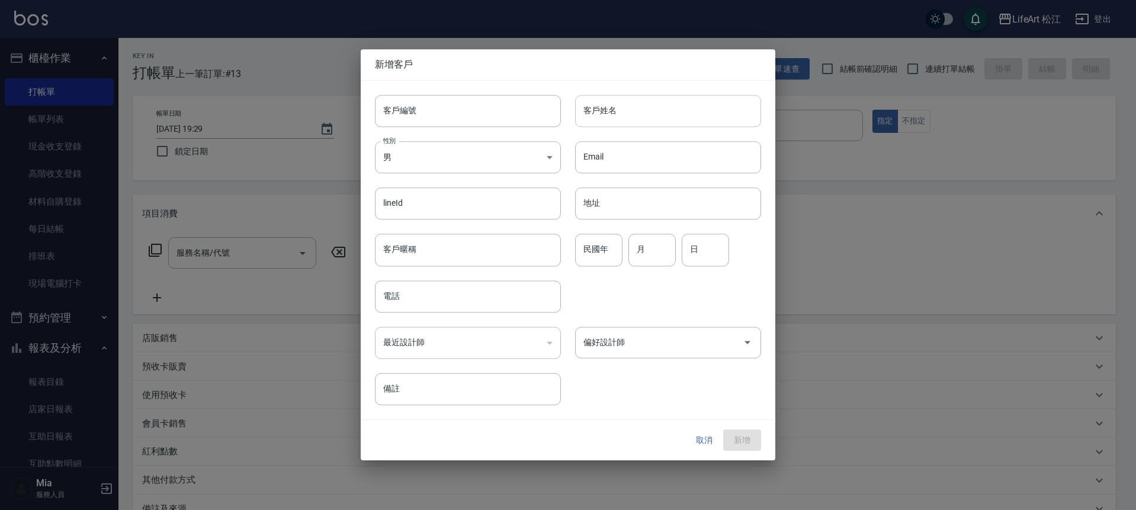
type input "0935773607"
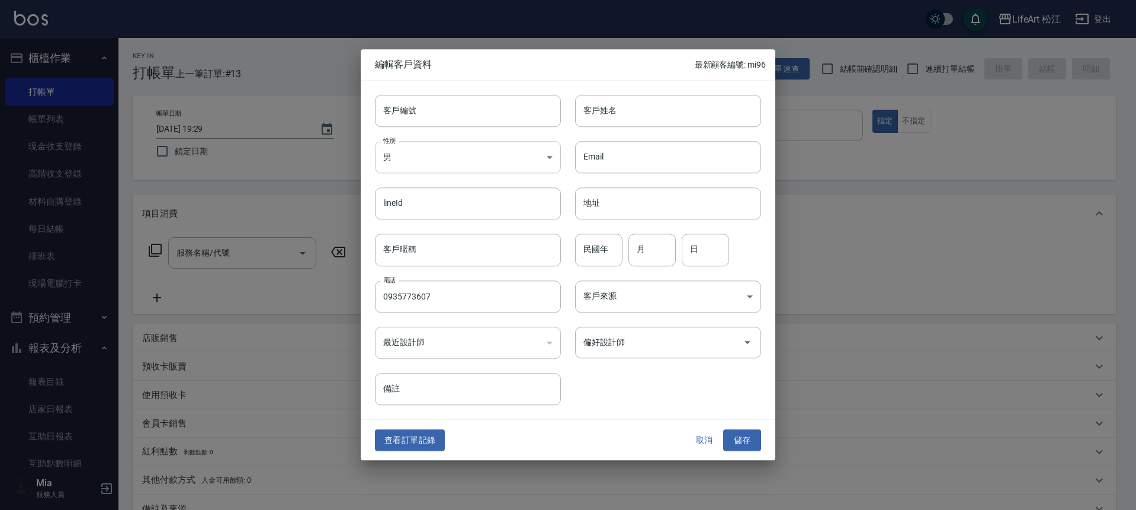
click at [443, 163] on body "LifeArt 松江 登出 櫃檯作業 打帳單 帳單列表 現金收支登錄 高階收支登錄 材料自購登錄 每日結帳 排班表 現場電腦打卡 預約管理 預約管理 單日預約…" at bounding box center [568, 325] width 1136 height 651
click at [432, 227] on li "女" at bounding box center [468, 227] width 186 height 20
type input "FEMALE"
click at [622, 113] on input "客戶姓名" at bounding box center [668, 111] width 186 height 32
type input "x"
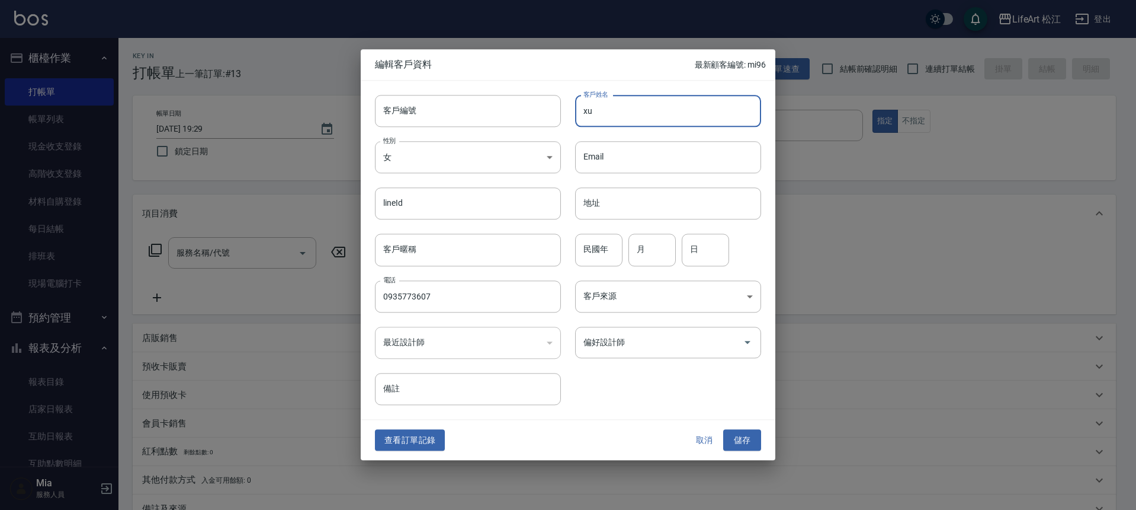
type input "x"
type input "[PERSON_NAME]"
click at [576, 299] on body "LifeArt 松江 登出 櫃檯作業 打帳單 帳單列表 現金收支登錄 高階收支登錄 材料自購登錄 每日結帳 排班表 現場電腦打卡 預約管理 預約管理 單日預約…" at bounding box center [568, 325] width 1136 height 651
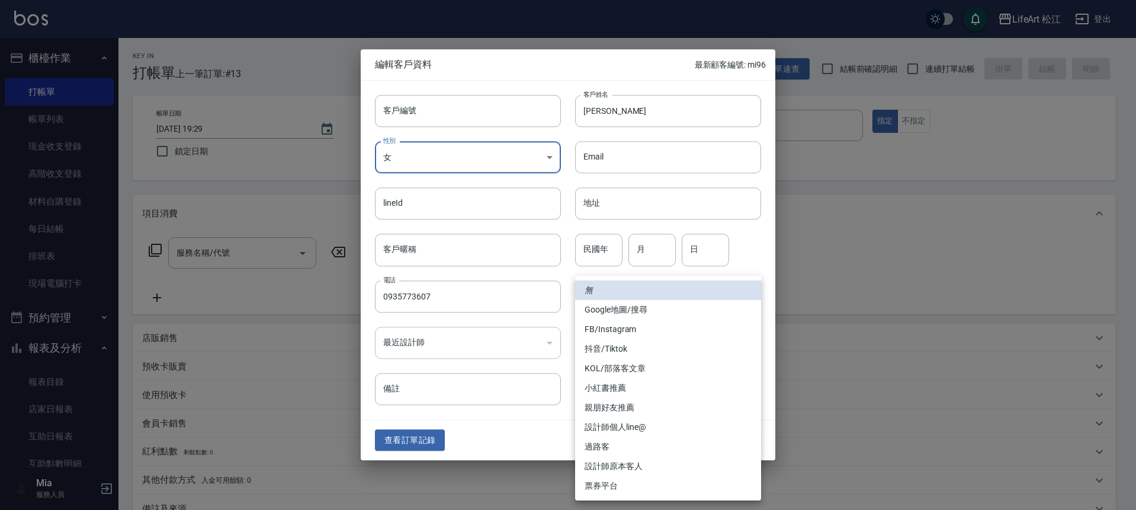
click at [590, 312] on li "Google地圖/搜尋" at bounding box center [668, 310] width 186 height 20
click at [594, 295] on body "LifeArt 松江 登出 櫃檯作業 打帳單 帳單列表 現金收支登錄 高階收支登錄 材料自購登錄 每日結帳 排班表 現場電腦打卡 預約管理 預約管理 單日預約…" at bounding box center [568, 325] width 1136 height 651
click at [598, 325] on li "FB/Instagram" at bounding box center [668, 329] width 186 height 20
type input "FB/Instagram"
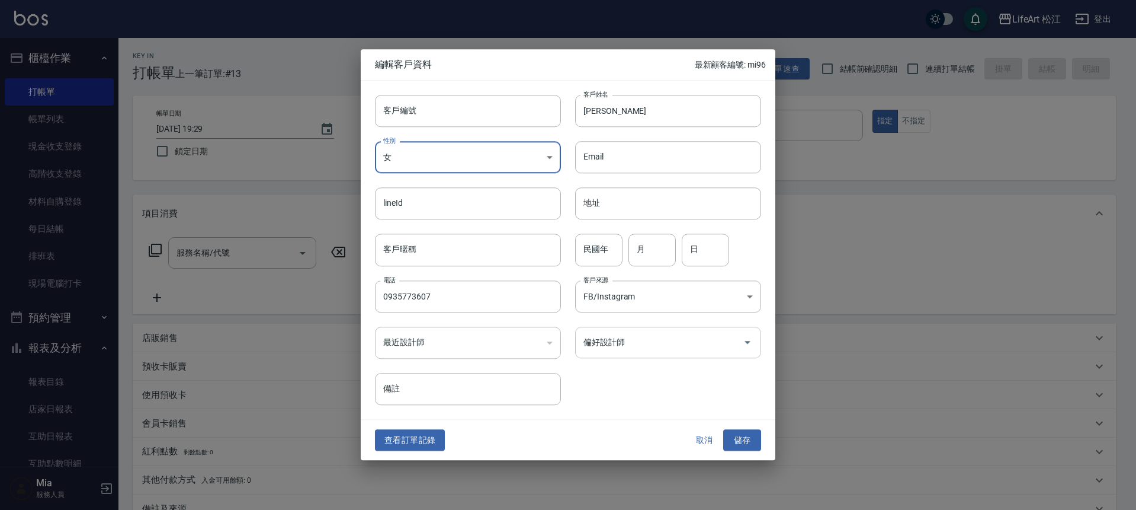
click at [600, 340] on input "偏好設計師" at bounding box center [660, 342] width 158 height 21
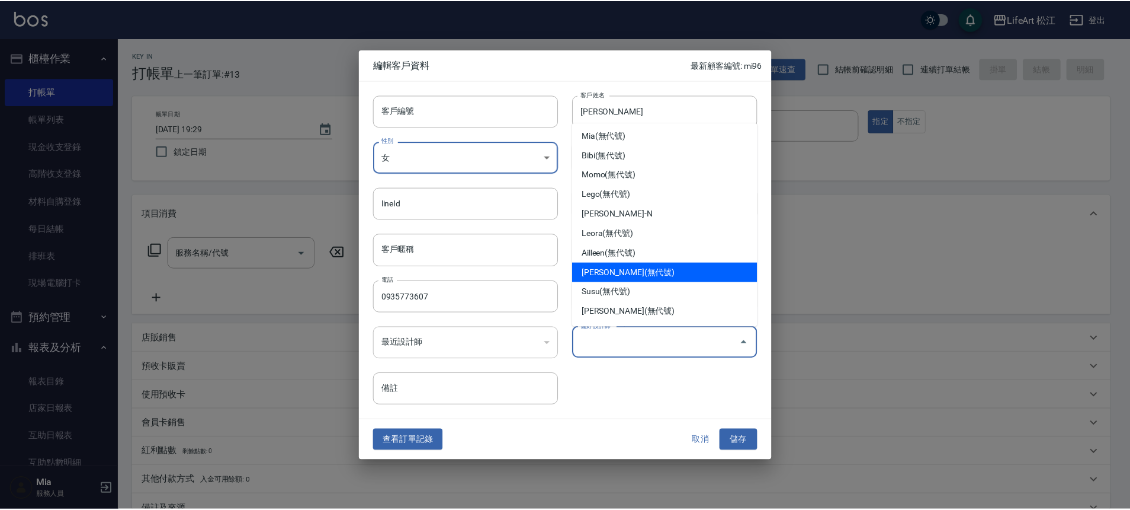
scroll to position [2, 0]
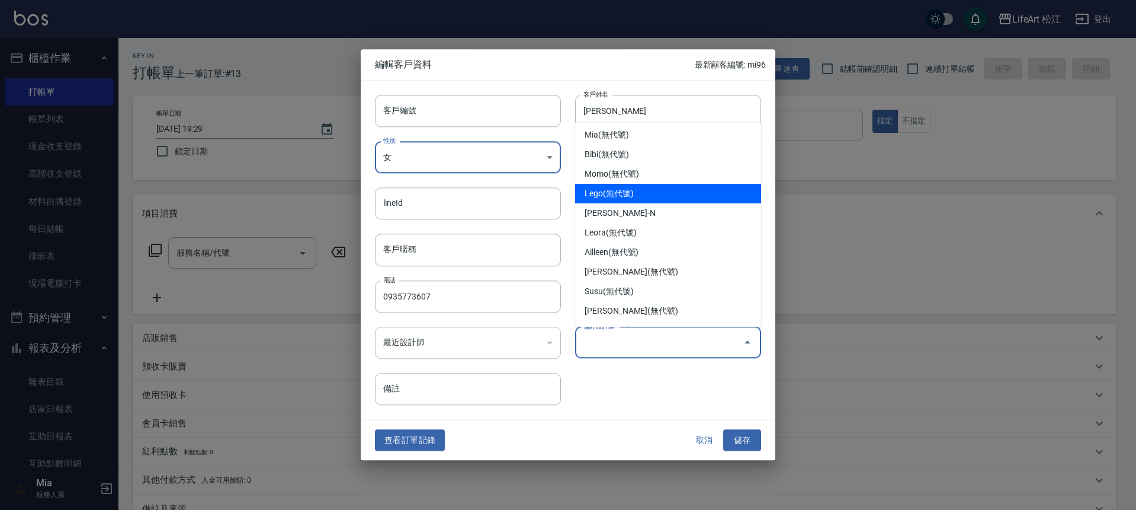
click at [632, 196] on li "Lego(無代號)" at bounding box center [668, 194] width 186 height 20
type input "Lego"
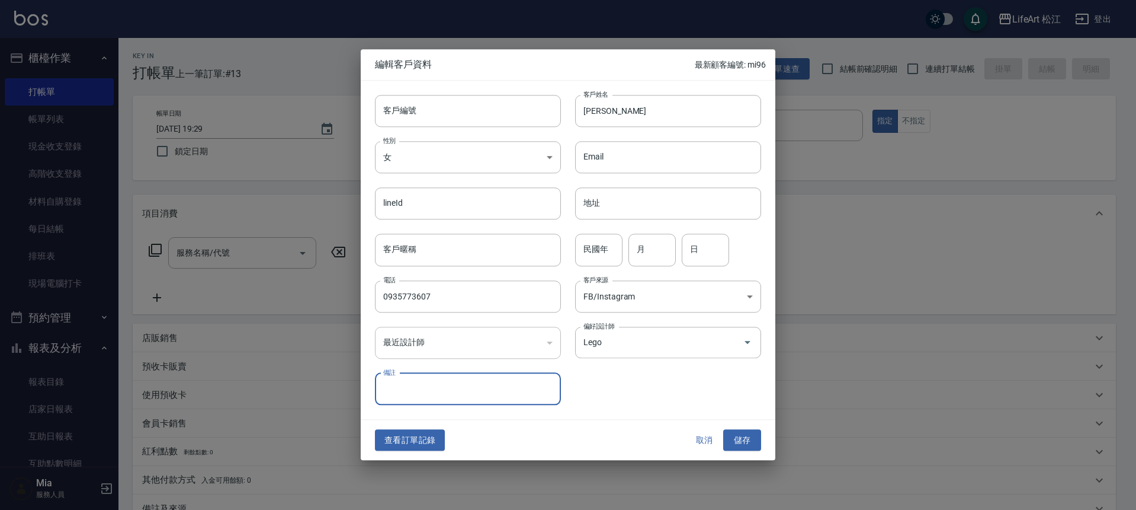
click at [498, 386] on input "備註" at bounding box center [468, 389] width 186 height 32
type input "嫁給韓國人也像歐妮"
click at [747, 440] on button "儲存" at bounding box center [742, 440] width 38 height 22
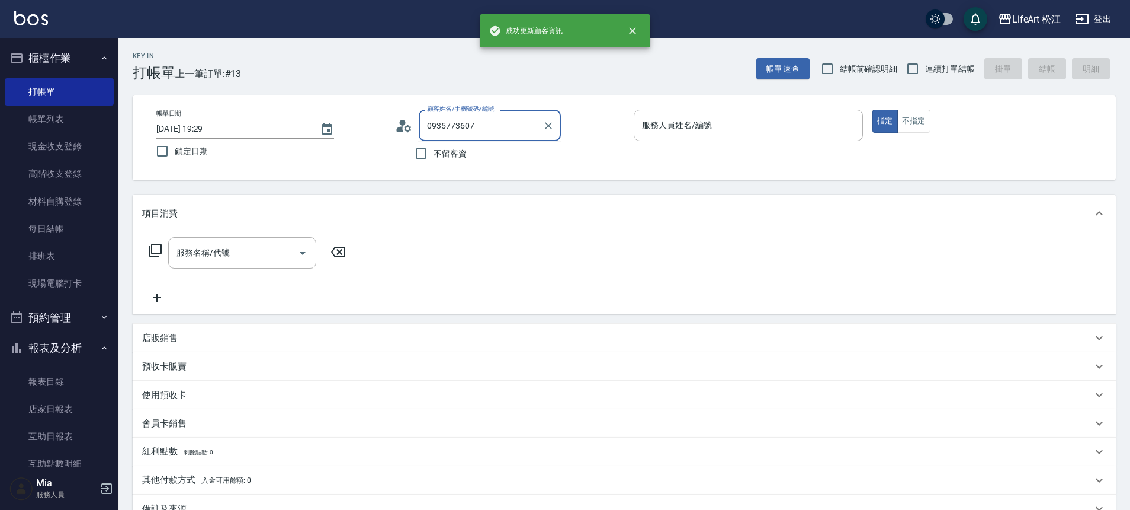
drag, startPoint x: 490, startPoint y: 121, endPoint x: 411, endPoint y: 118, distance: 79.4
click at [411, 118] on div "顧客姓名/手機號碼/編號 0935773607 顧客姓名/手機號碼/編號" at bounding box center [509, 125] width 229 height 31
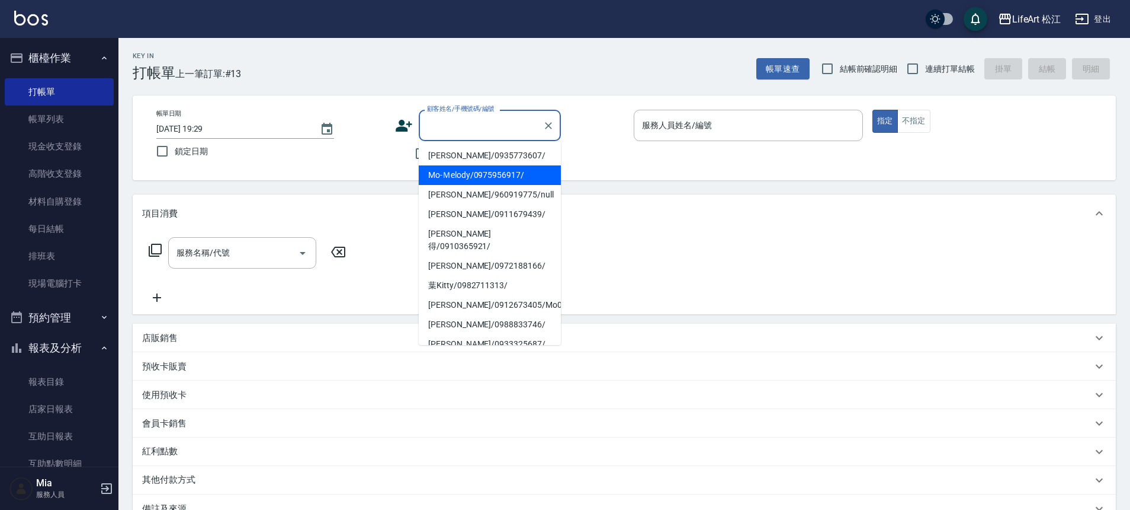
type input "ㄇ"
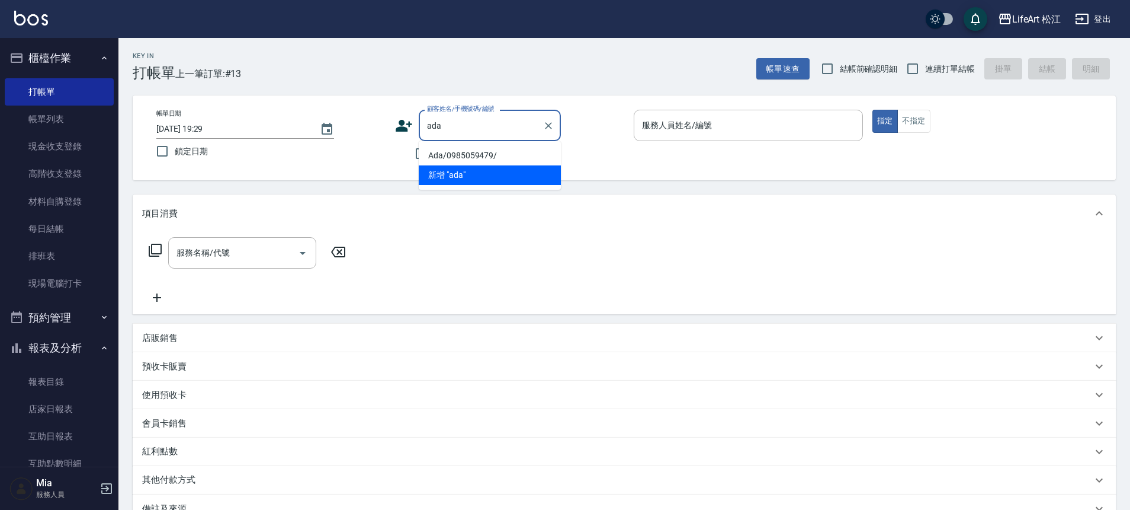
click at [444, 154] on li "Ada/0985059479/" at bounding box center [490, 156] width 142 height 20
type input "Ada/0985059479/"
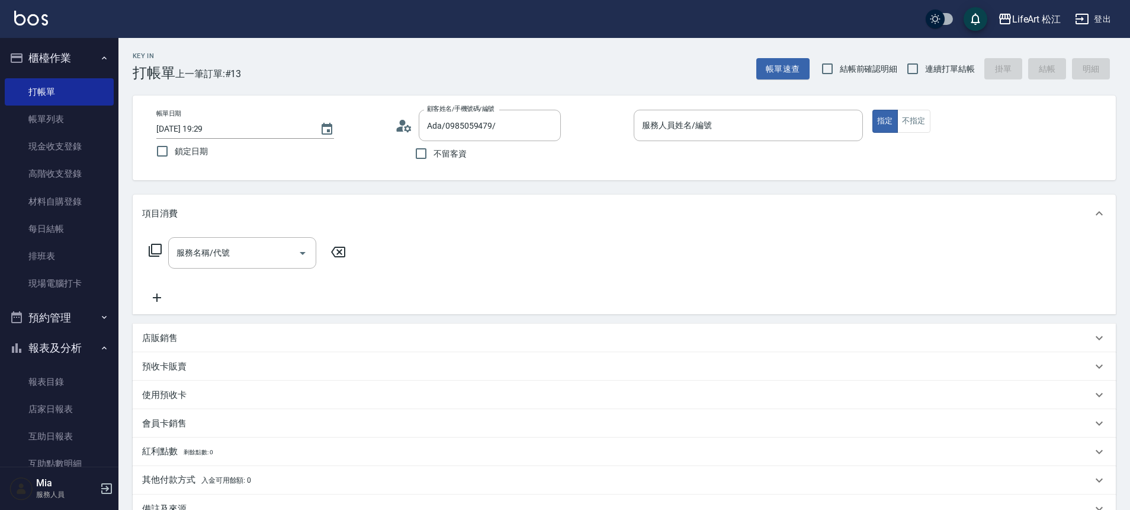
click at [408, 121] on icon at bounding box center [404, 126] width 18 height 18
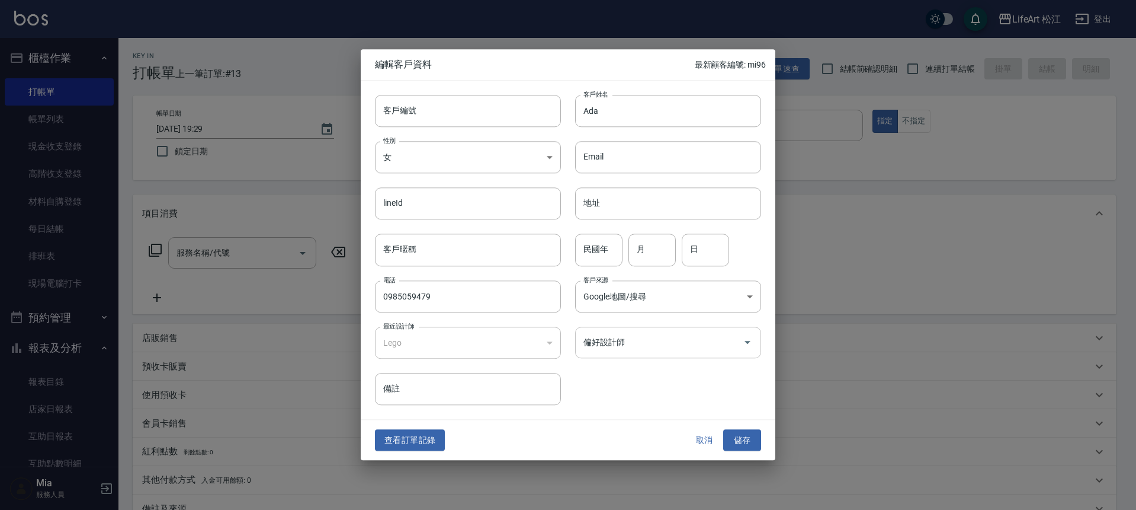
click at [604, 338] on input "偏好設計師" at bounding box center [660, 342] width 158 height 21
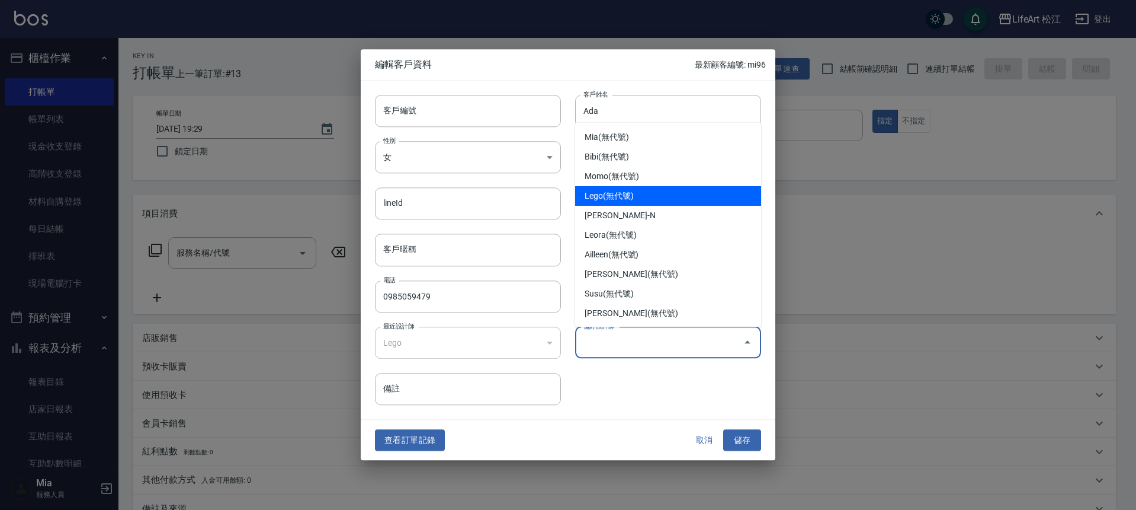
click at [619, 197] on li "Lego(無代號)" at bounding box center [668, 196] width 186 height 20
type input "Lego"
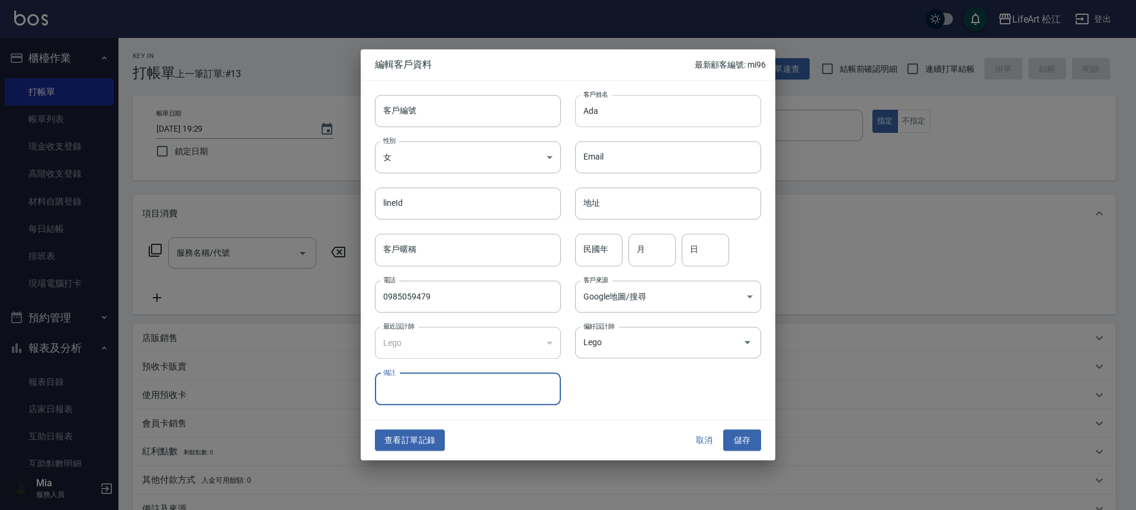
click at [584, 106] on input "Ada" at bounding box center [668, 111] width 186 height 32
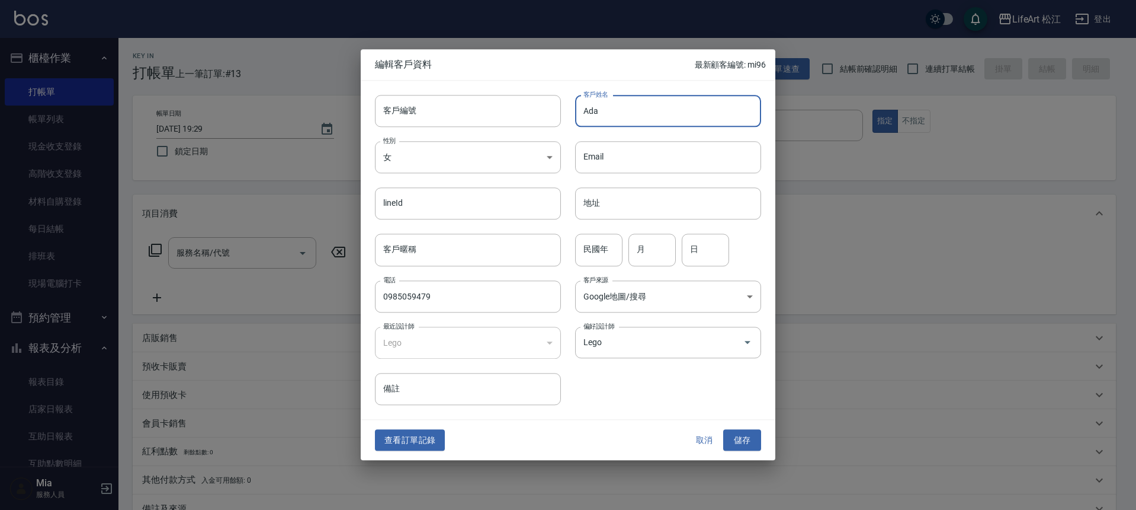
click at [611, 114] on input "Ada" at bounding box center [668, 111] width 186 height 32
type input "[PERSON_NAME]"
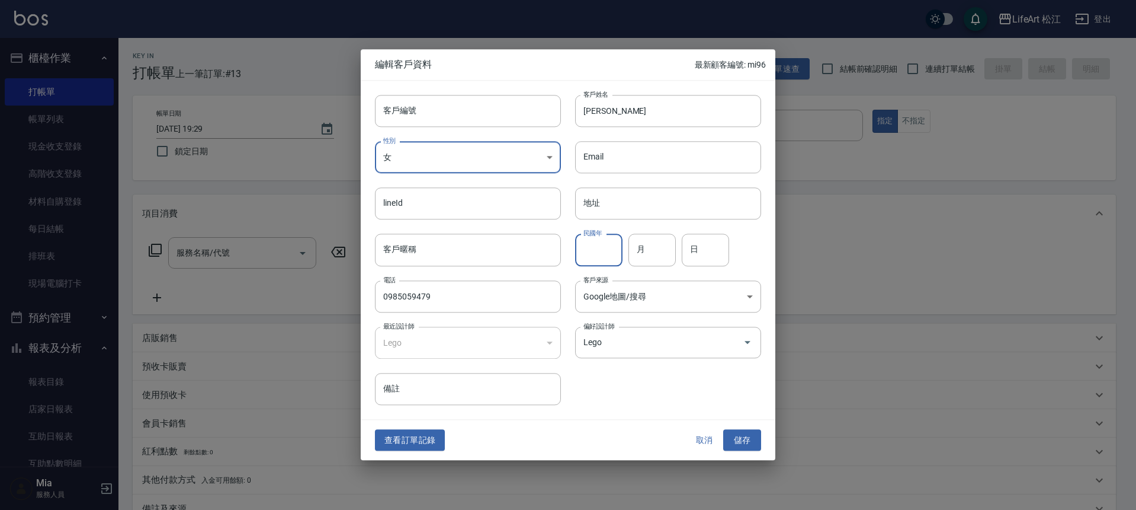
click at [601, 247] on input "民國年" at bounding box center [598, 250] width 47 height 32
type input "８"
type input "80"
click at [664, 246] on input "月" at bounding box center [652, 250] width 47 height 32
type input "04"
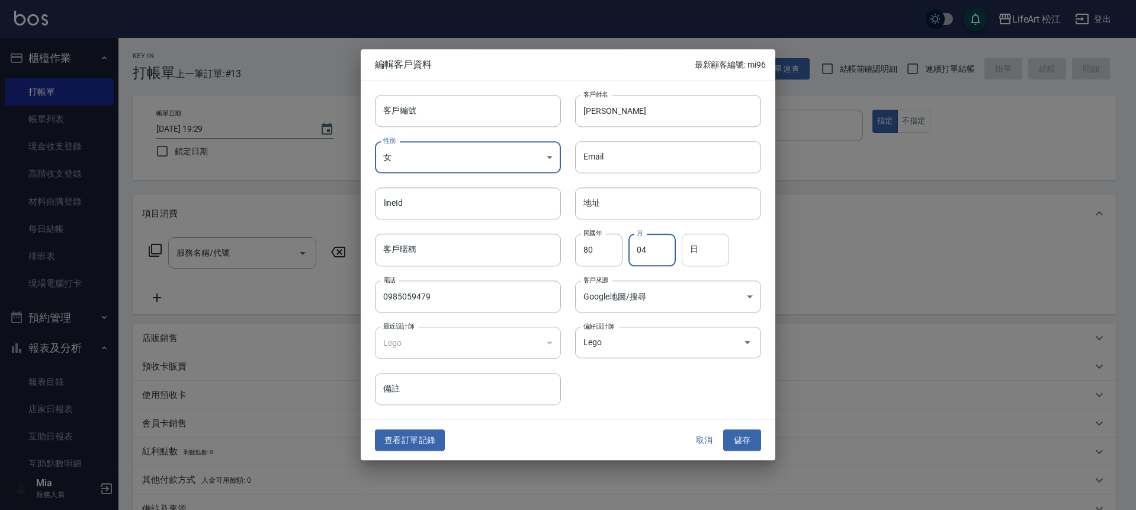
click at [693, 251] on input "日" at bounding box center [705, 250] width 47 height 32
type input "10"
click at [779, 445] on div at bounding box center [568, 255] width 1136 height 510
click at [748, 440] on button "儲存" at bounding box center [742, 440] width 38 height 22
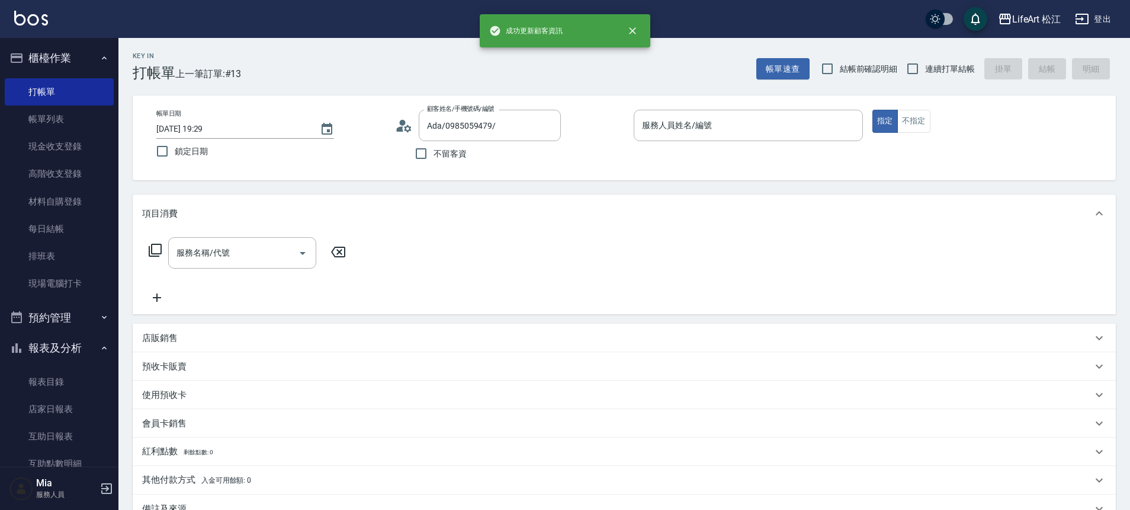
click at [412, 121] on icon at bounding box center [404, 126] width 18 height 18
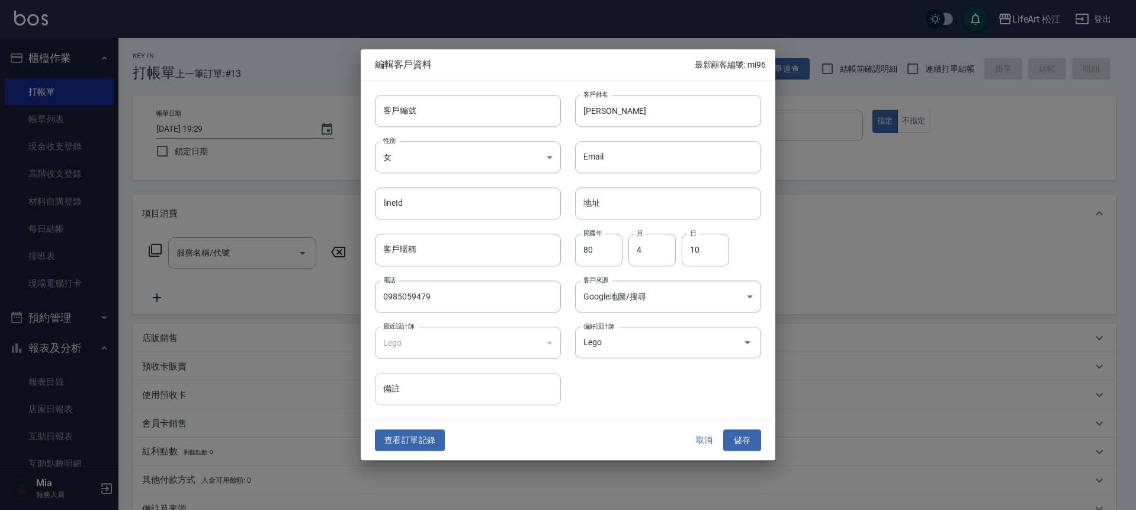
drag, startPoint x: 419, startPoint y: 361, endPoint x: 416, endPoint y: 379, distance: 18.0
click at [419, 364] on div "備註 備註" at bounding box center [461, 381] width 200 height 46
click at [416, 385] on input "備註" at bounding box center [468, 389] width 186 height 32
type input "5"
type input "ㄉ"
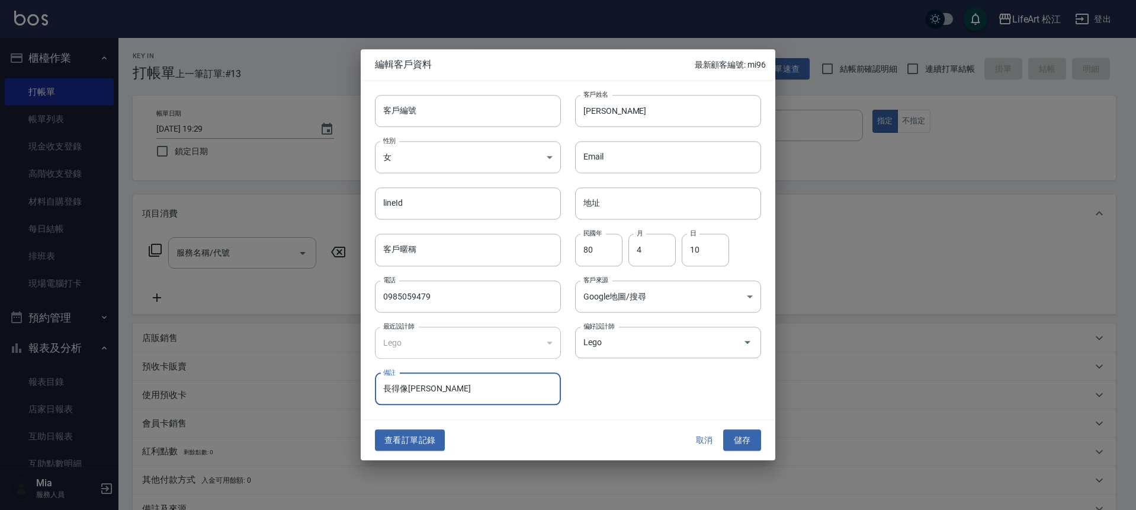
type input "長得像夏宇童"
click at [731, 434] on button "儲存" at bounding box center [742, 440] width 38 height 22
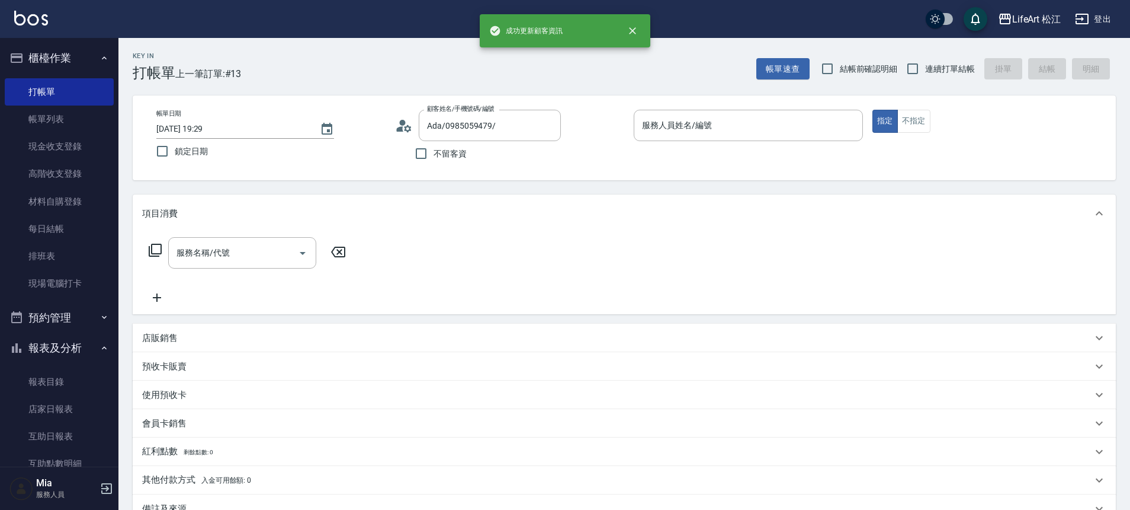
click at [408, 130] on icon at bounding box center [407, 127] width 7 height 7
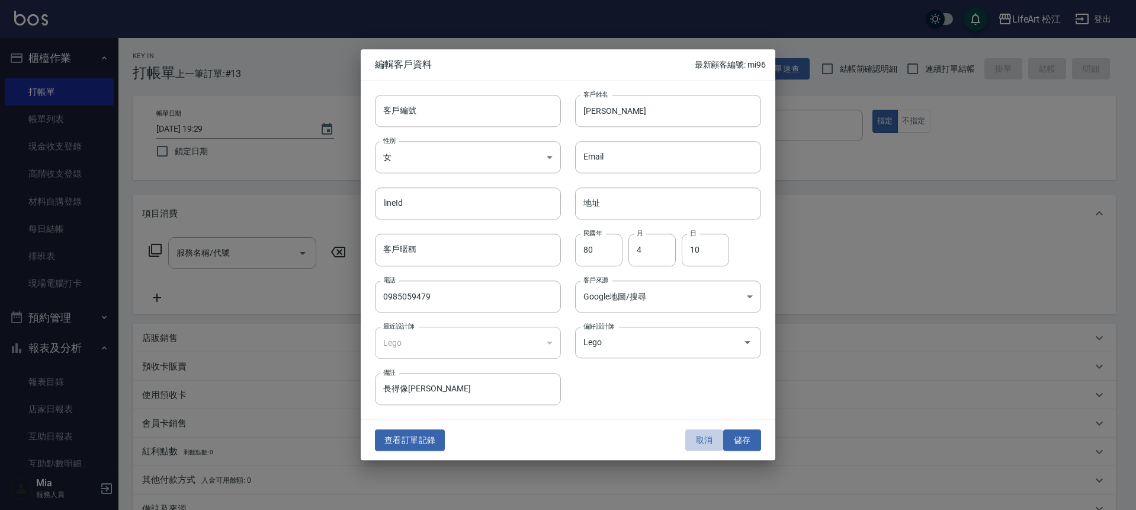
click at [700, 439] on button "取消" at bounding box center [704, 440] width 38 height 22
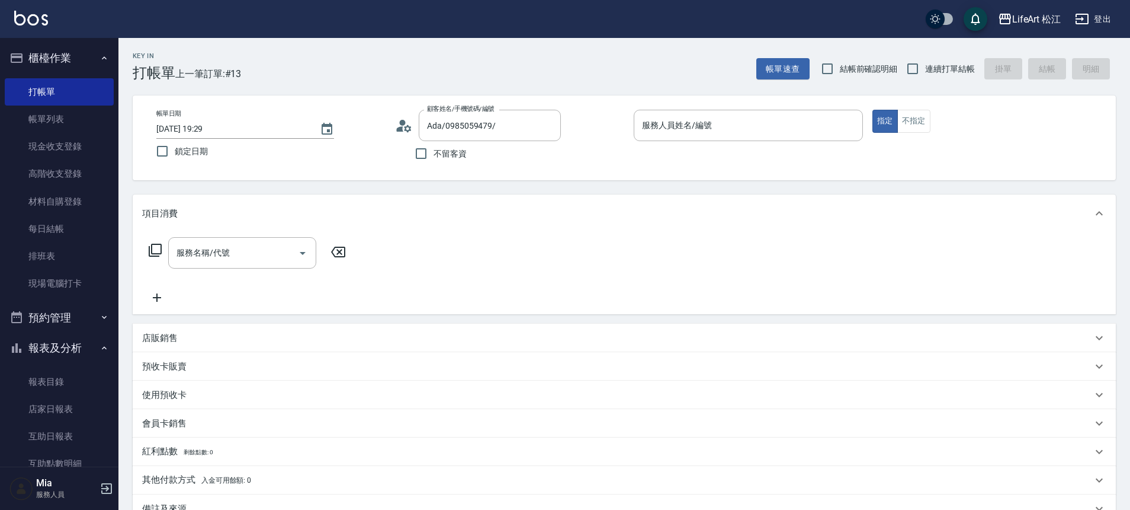
click at [398, 134] on div "顧客姓名/手機號碼/編號 Ada/0985059479/ 顧客姓名/手機號碼/編號" at bounding box center [509, 125] width 229 height 31
click at [675, 129] on input "服務人員姓名/編號" at bounding box center [748, 125] width 219 height 21
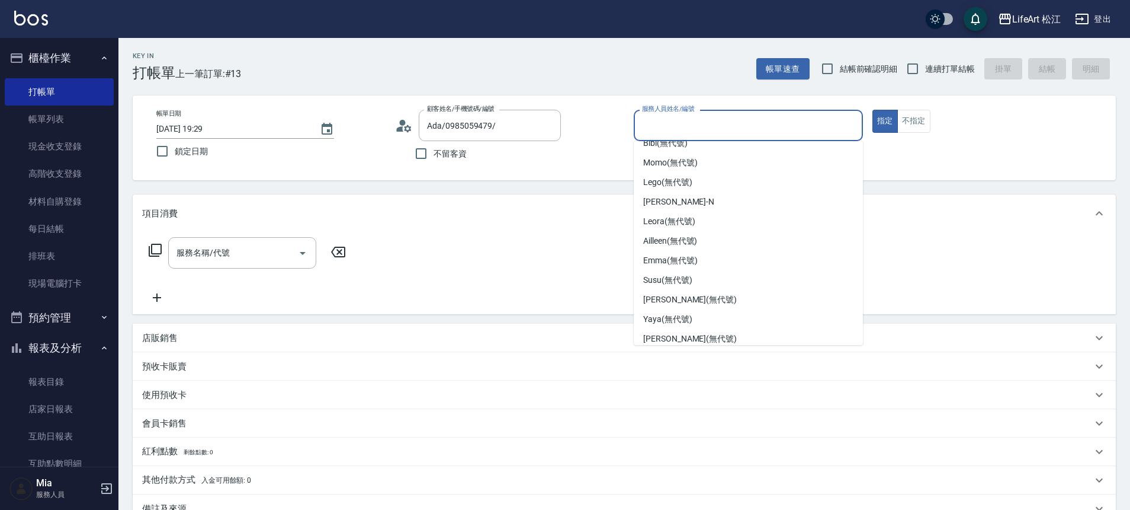
scroll to position [0, 0]
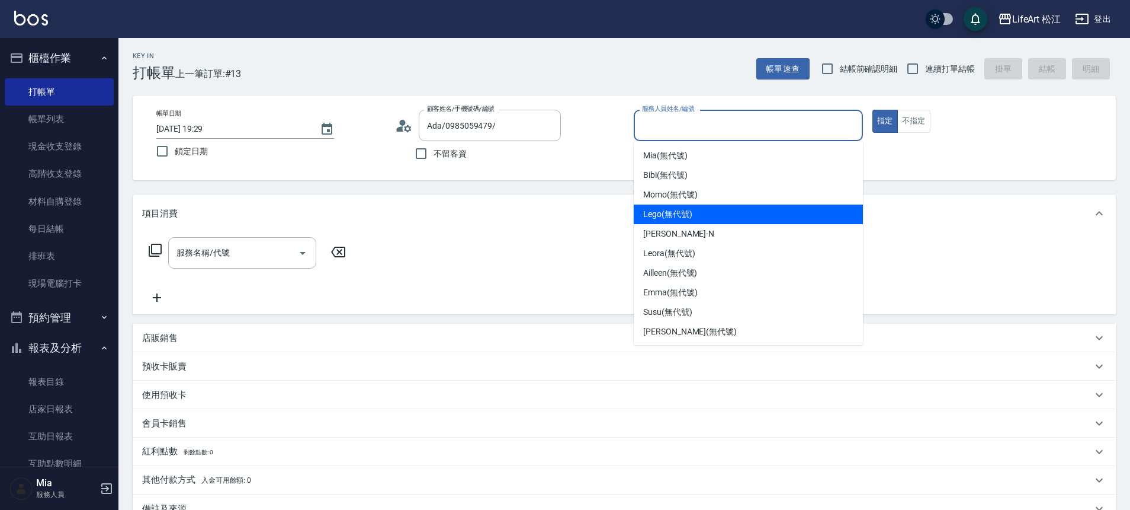
click at [708, 218] on div "Lego (無代號)" at bounding box center [748, 214] width 229 height 20
type input "Lego(無代號)"
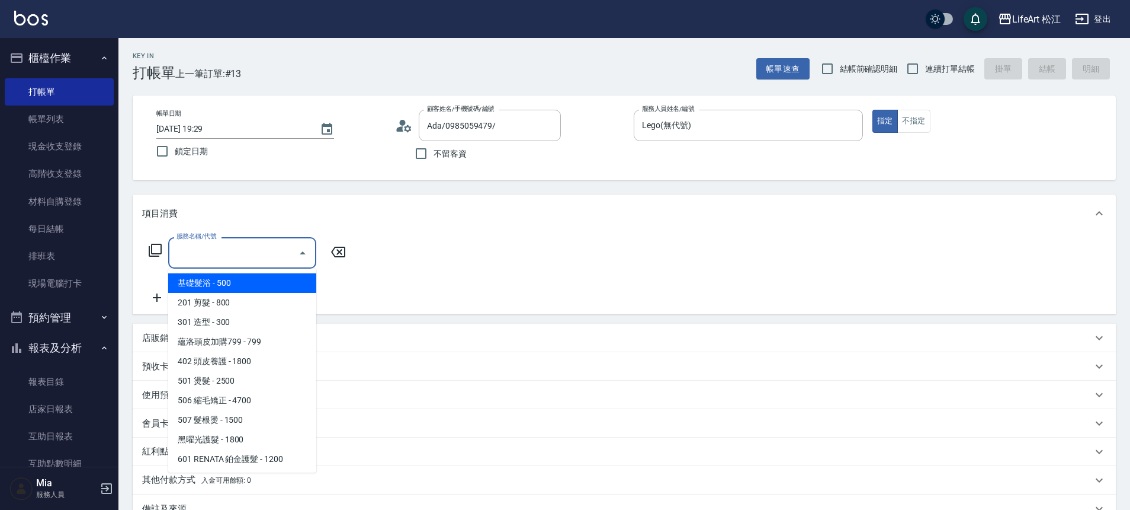
click at [270, 251] on input "服務名稱/代號" at bounding box center [234, 252] width 120 height 21
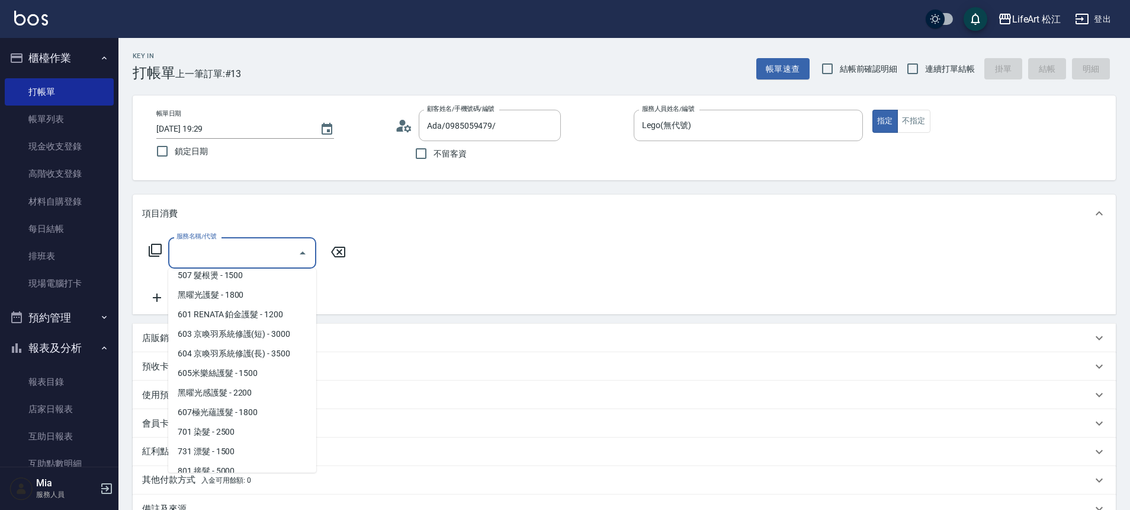
scroll to position [158, 0]
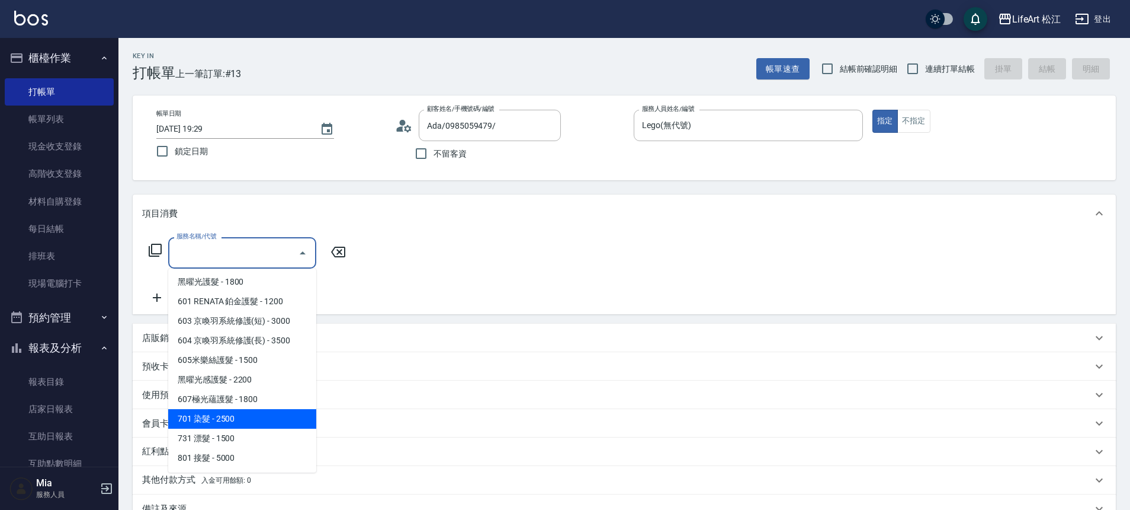
click at [244, 417] on span "701 染髮 - 2500" at bounding box center [242, 419] width 148 height 20
type input "701 染髮(701)"
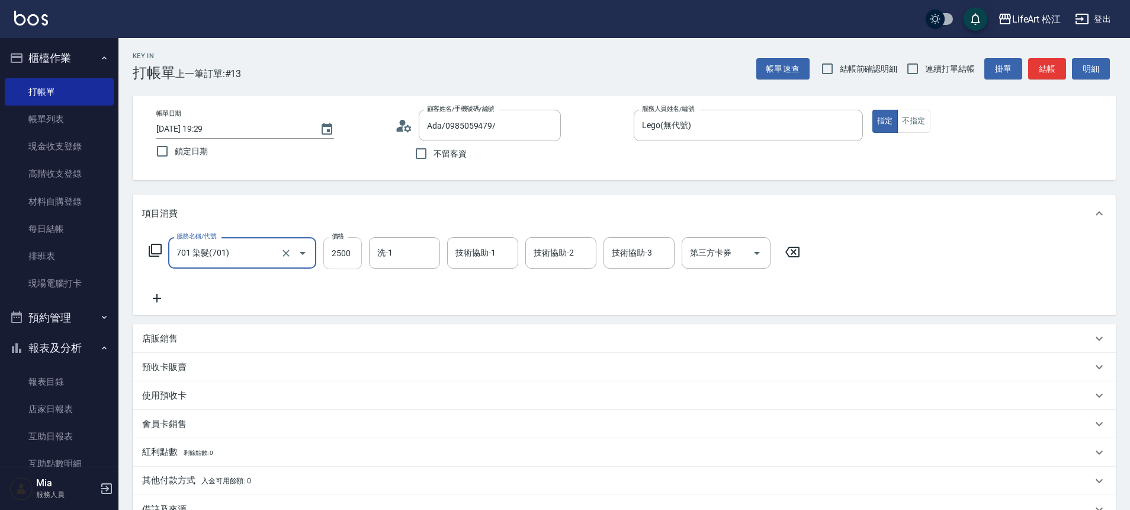
click at [341, 253] on input "2500" at bounding box center [342, 253] width 39 height 32
type input "2000"
click at [447, 254] on div "服務名稱/代號 701 染髮(701) 服務名稱/代號 價格 2000 價格 洗-1 洗-1 技術協助-1 技術協助-1 技術協助-2 技術協助-2 技術協助…" at bounding box center [474, 253] width 665 height 32
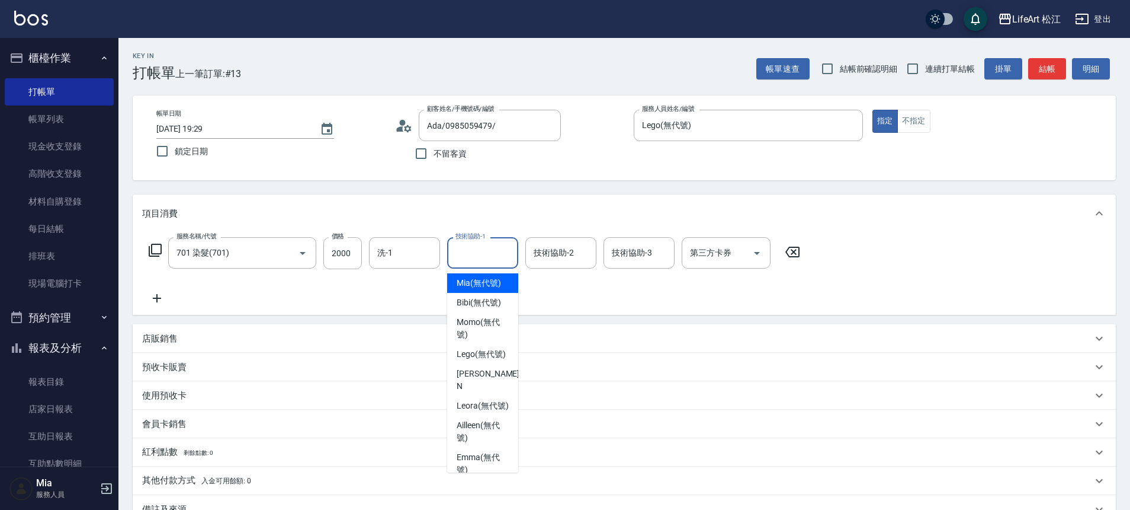
click at [466, 254] on input "技術協助-1" at bounding box center [483, 252] width 60 height 21
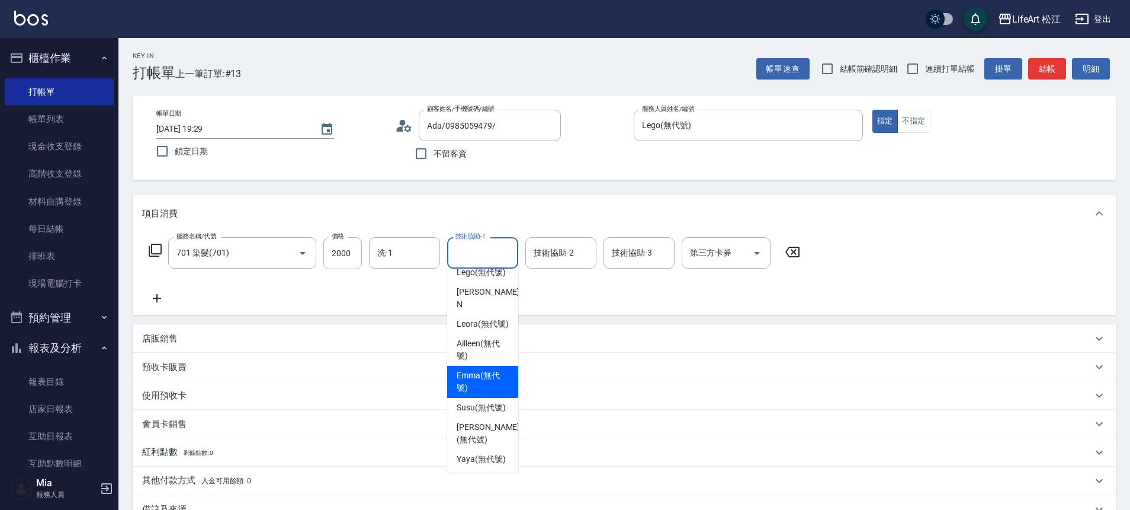
click at [501, 384] on span "[PERSON_NAME] (無代號)" at bounding box center [483, 381] width 52 height 25
type input "[PERSON_NAME](無代號)"
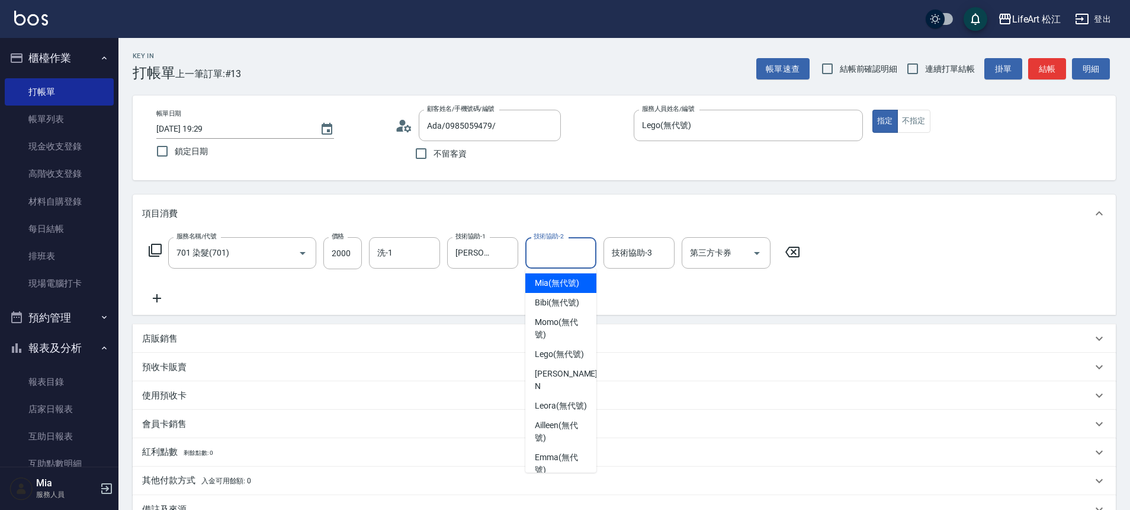
click at [548, 261] on input "技術協助-2" at bounding box center [561, 252] width 60 height 21
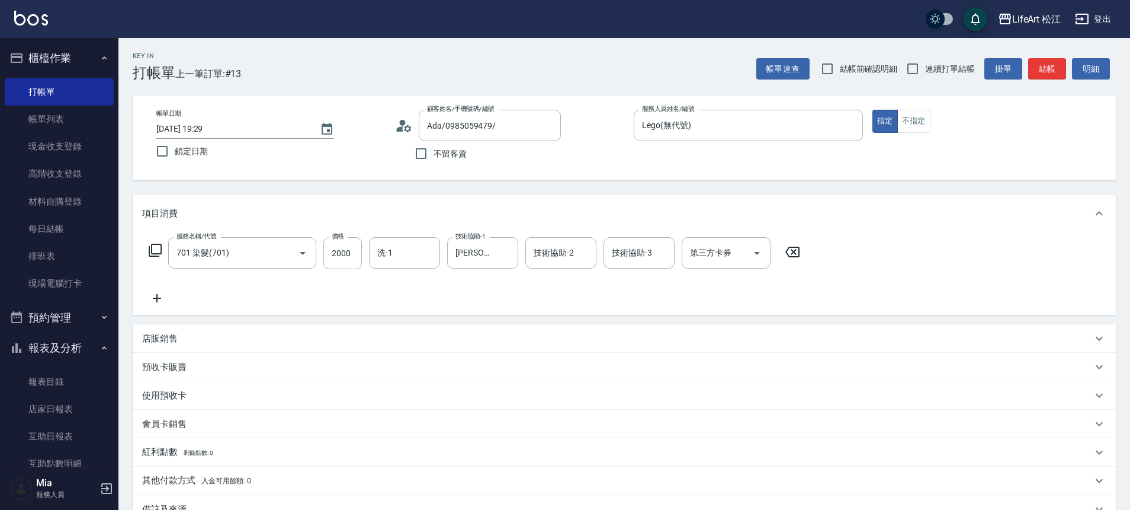
drag, startPoint x: 595, startPoint y: 292, endPoint x: 593, endPoint y: 301, distance: 9.2
click at [595, 306] on div "服務名稱/代號 701 染髮(701) 服務名稱/代號 價格 2000 價格 洗-1 洗-1 技術協助-1 Emma(無代號) 技術協助-1 技術協助-2 技…" at bounding box center [624, 273] width 983 height 82
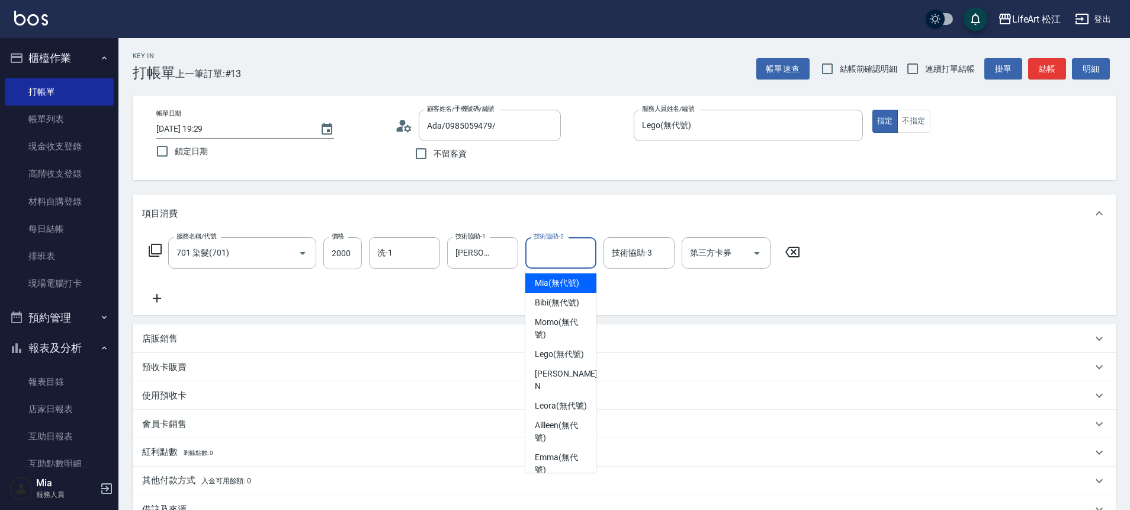
click at [571, 254] on input "技術協助-2" at bounding box center [561, 252] width 60 height 21
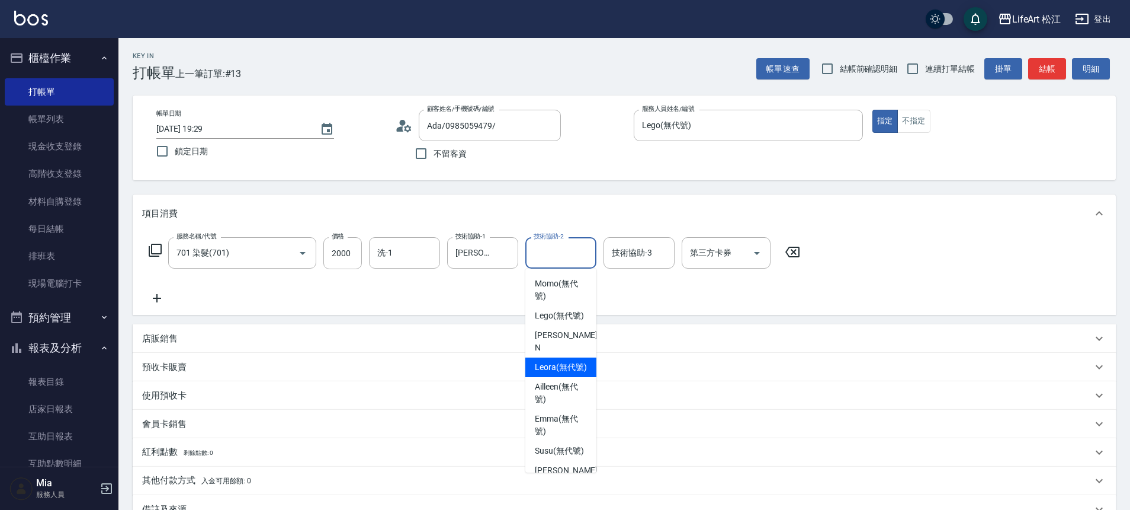
click at [565, 369] on span "Leora (無代號)" at bounding box center [561, 367] width 52 height 12
type input "Leora(無代號)"
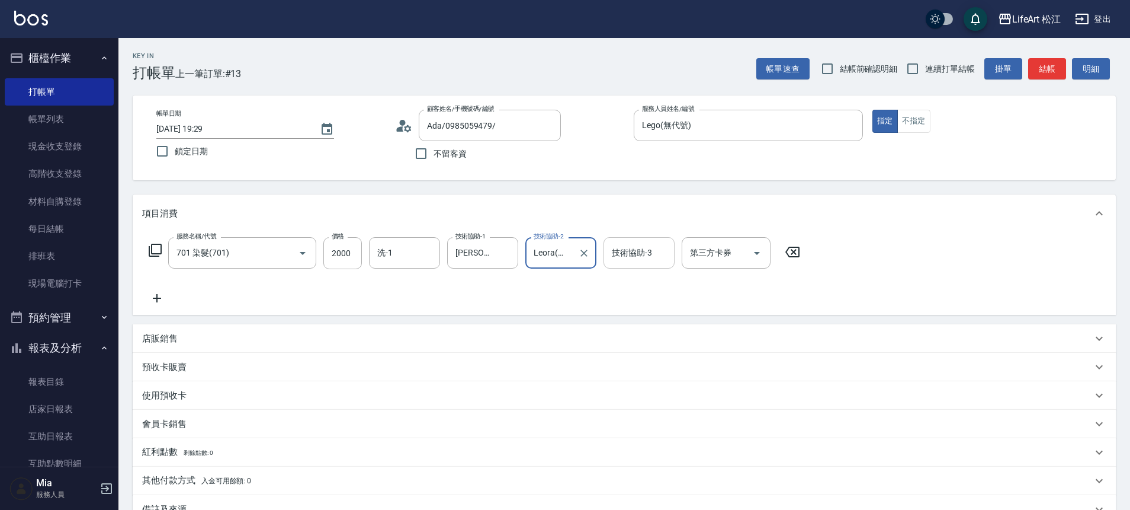
click at [642, 255] on div "技術協助-3 技術協助-3" at bounding box center [639, 252] width 71 height 31
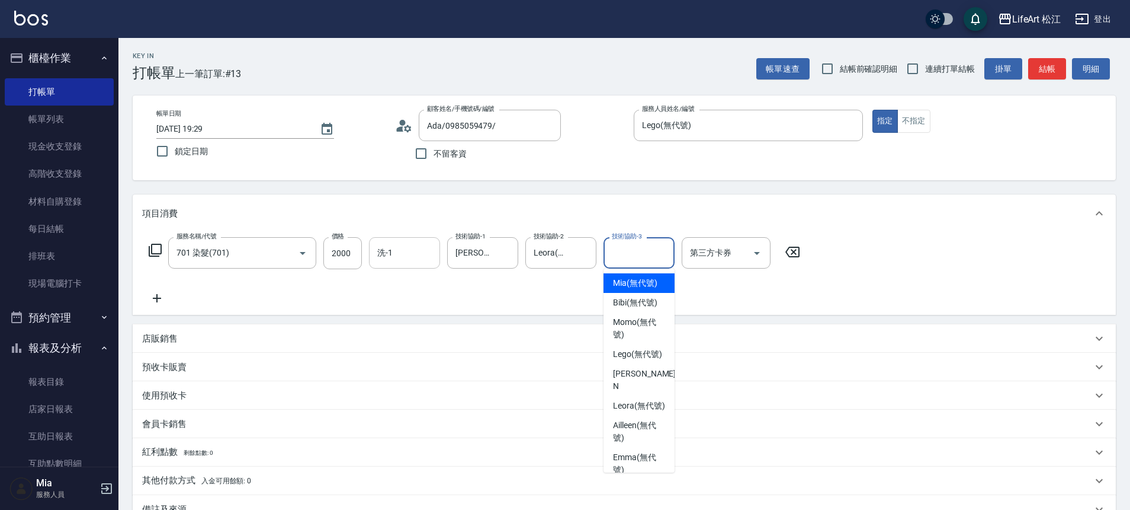
click at [401, 252] on input "洗-1" at bounding box center [404, 252] width 60 height 21
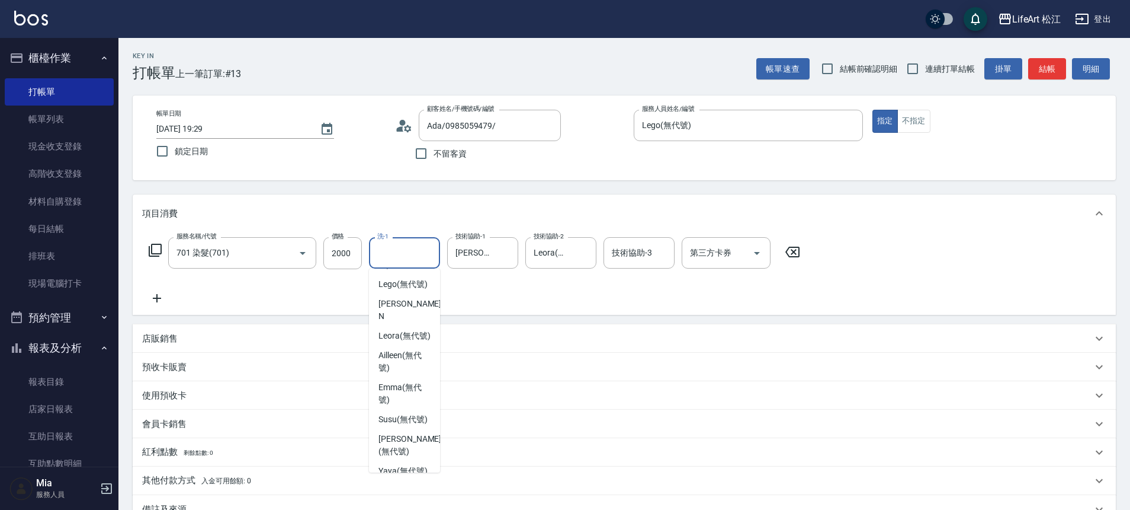
scroll to position [67, 0]
click at [418, 331] on div "Leora (無代號)" at bounding box center [404, 339] width 71 height 20
type input "Leora(無代號)"
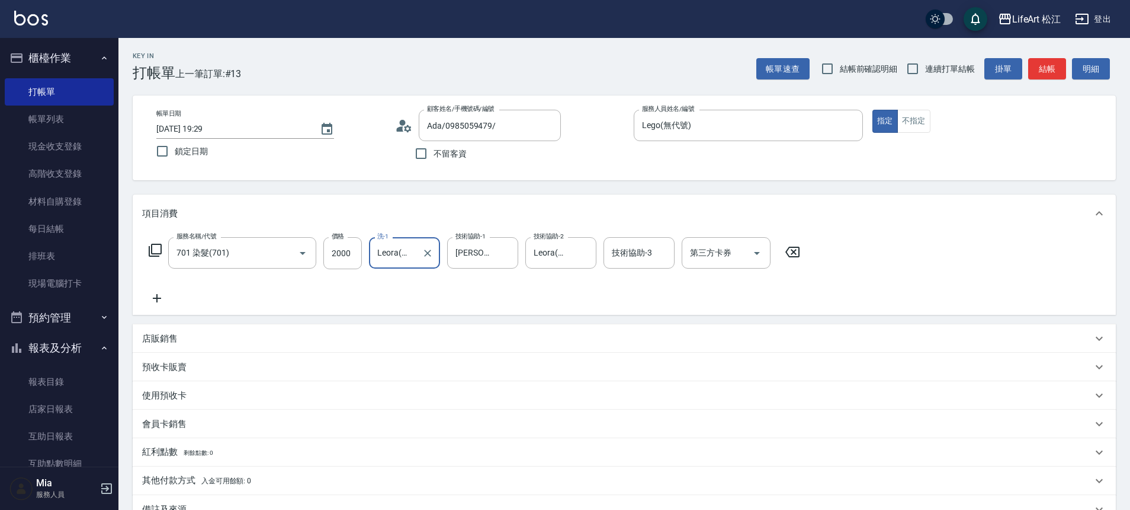
scroll to position [148, 0]
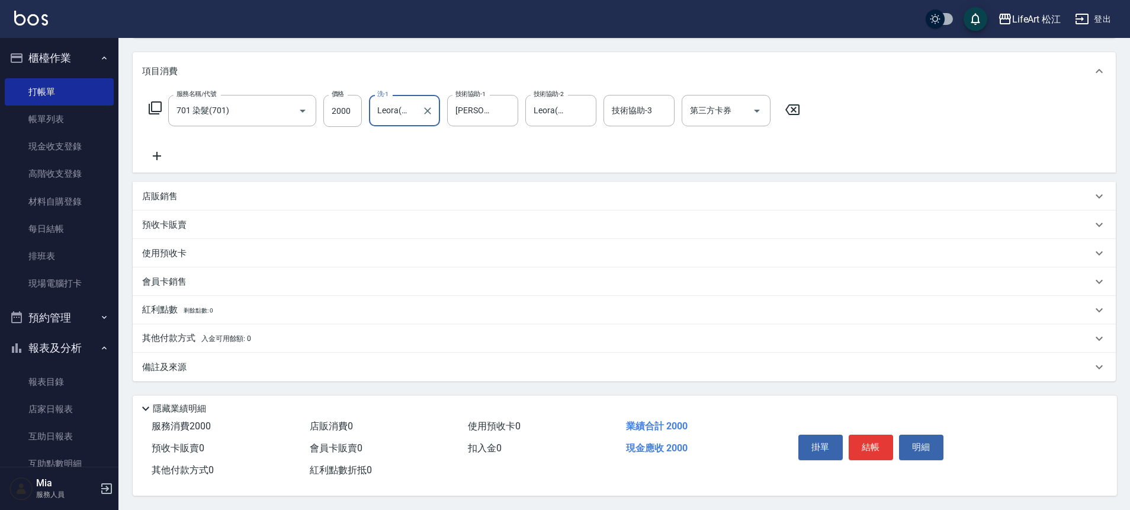
click at [165, 152] on icon at bounding box center [157, 156] width 30 height 14
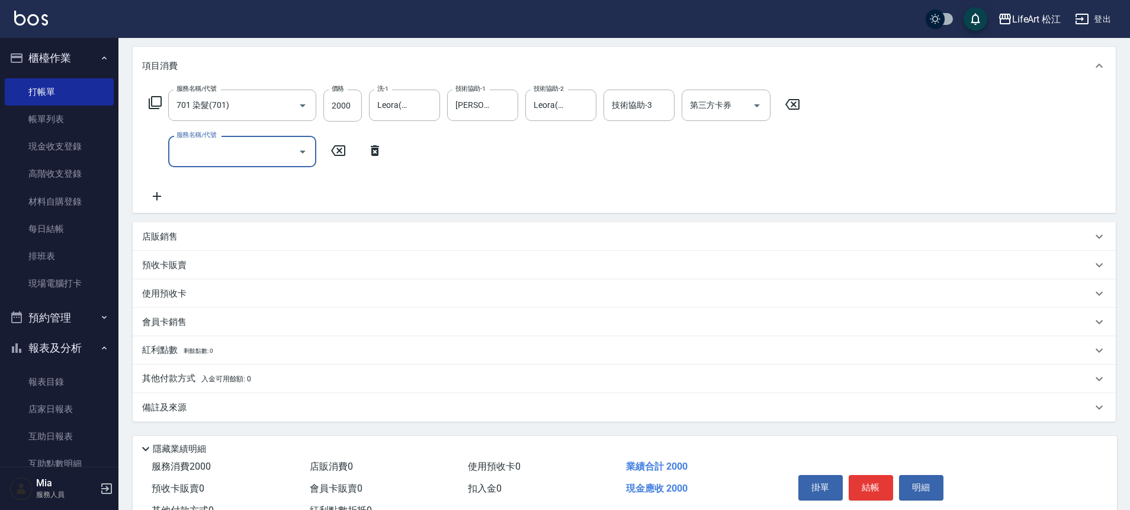
click at [216, 153] on input "服務名稱/代號" at bounding box center [234, 151] width 120 height 21
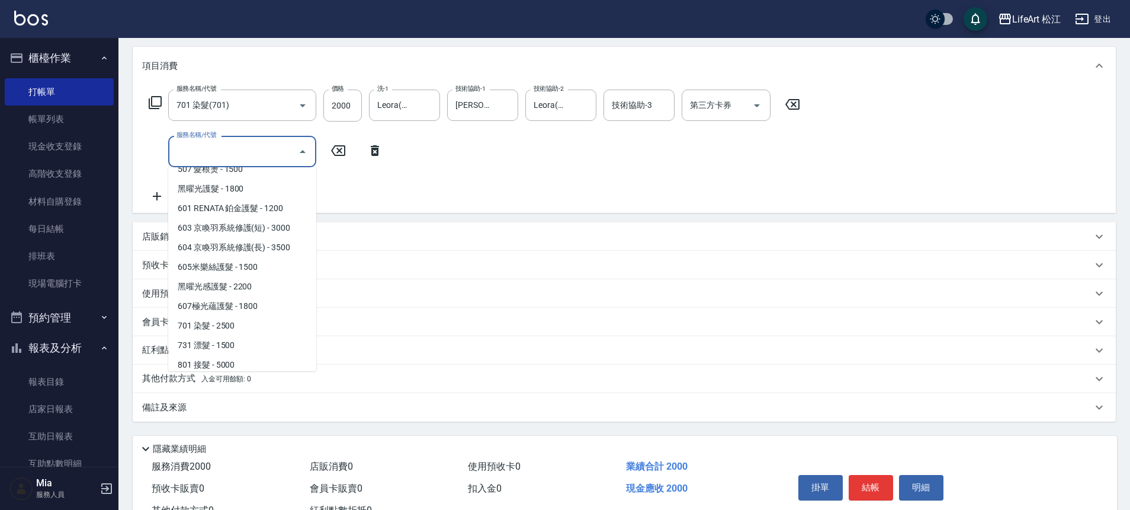
scroll to position [158, 0]
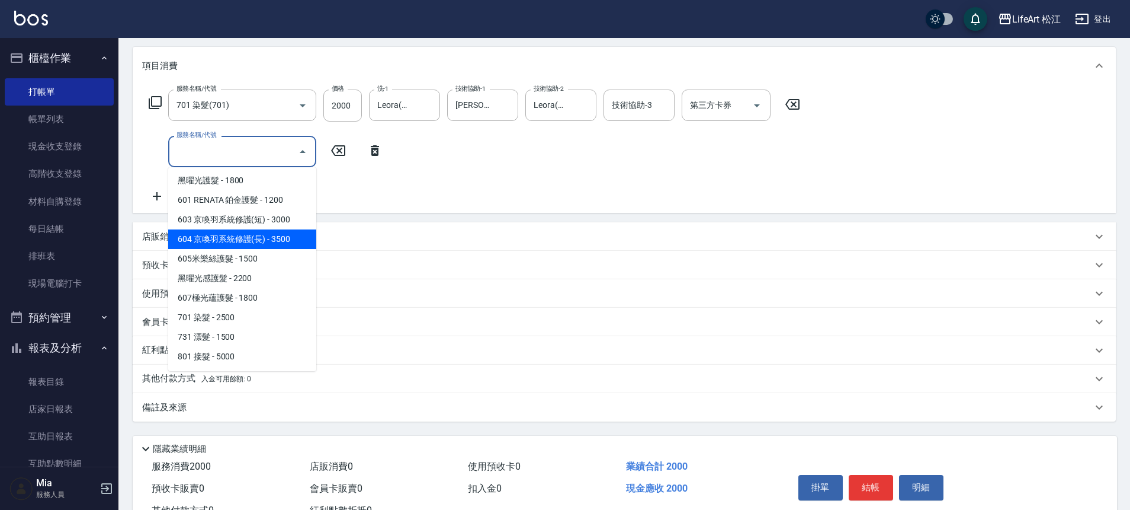
click at [258, 231] on span "604 京喚羽系統修護(長) - 3500" at bounding box center [242, 239] width 148 height 20
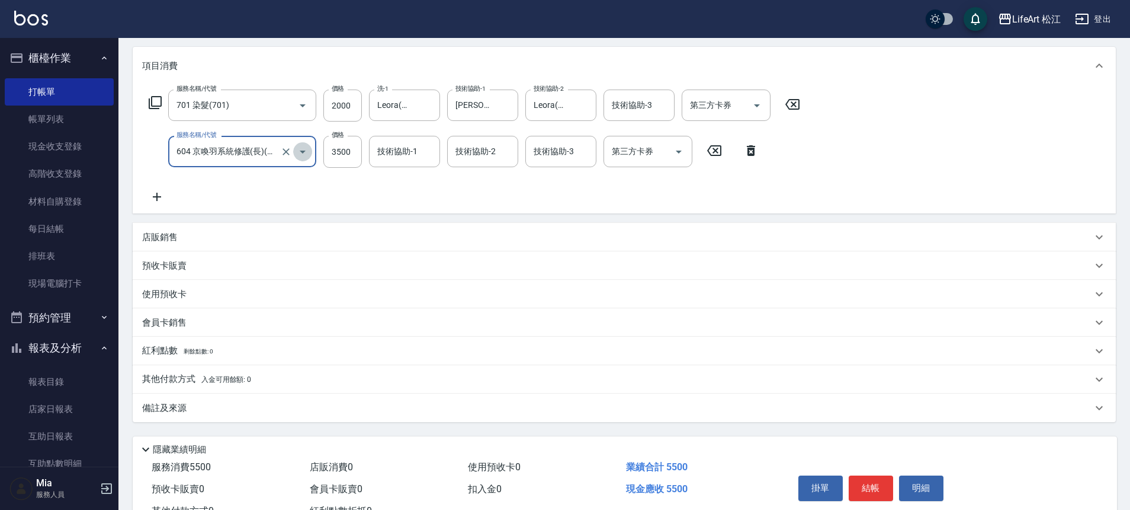
click at [303, 152] on icon "Open" at bounding box center [303, 152] width 14 height 14
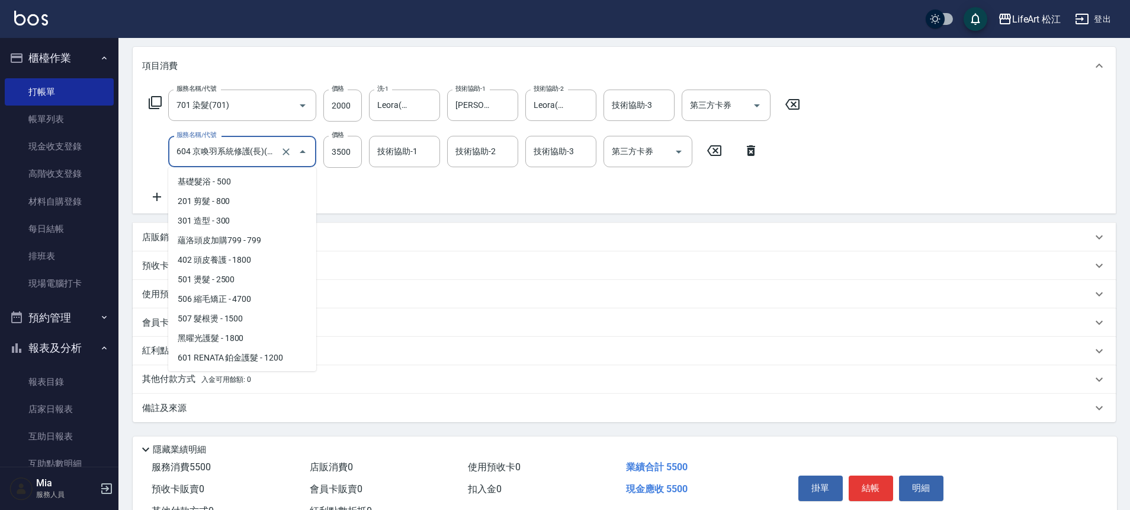
scroll to position [36, 0]
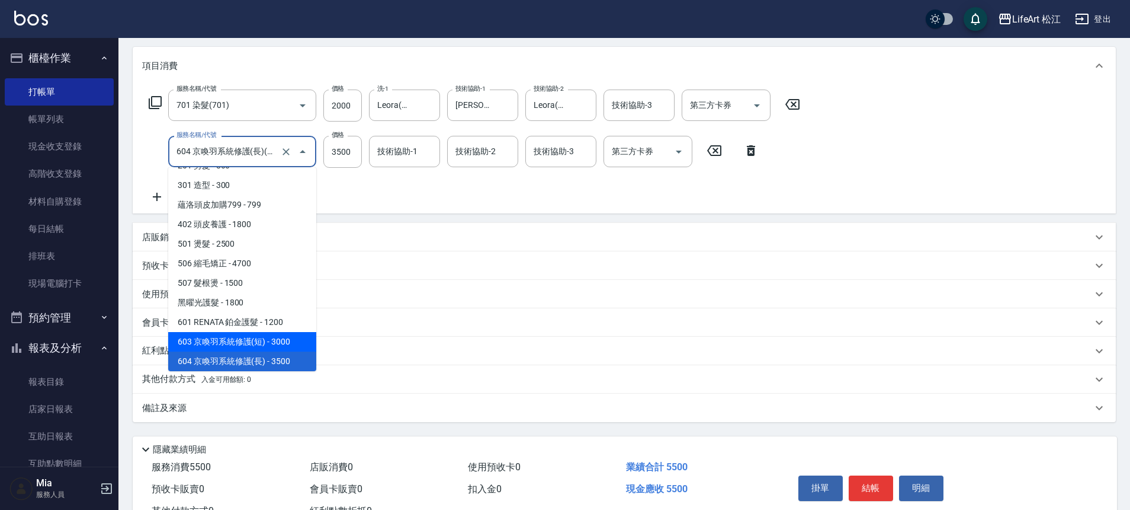
click at [268, 343] on span "603 京喚羽系統修護(短) - 3000" at bounding box center [242, 342] width 148 height 20
type input "603 京喚羽系統修護(短)(603)"
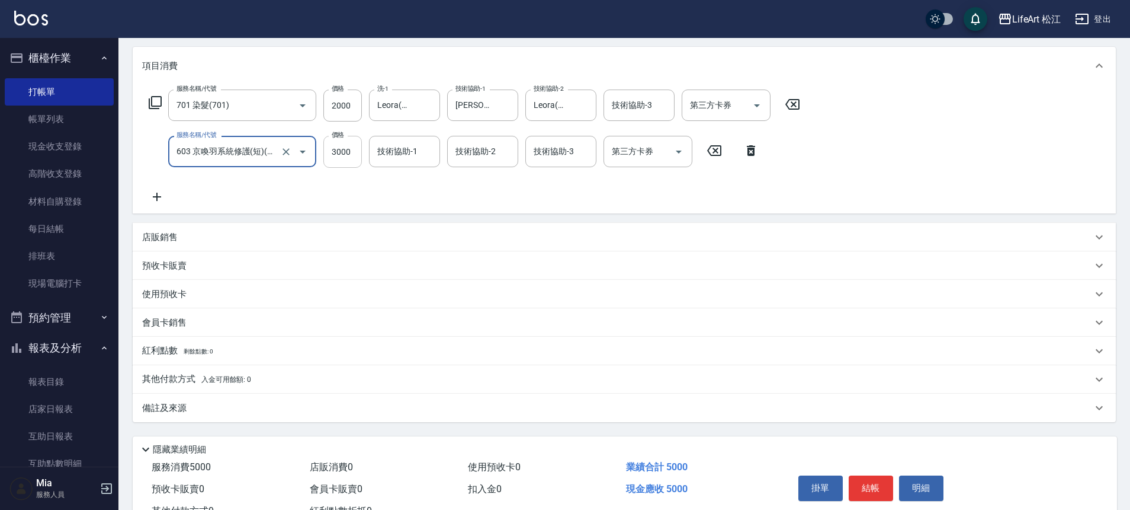
click at [354, 152] on input "3000" at bounding box center [342, 152] width 39 height 32
type input "2500"
click at [417, 150] on div "技術協助-1 技術協助-1" at bounding box center [404, 151] width 71 height 31
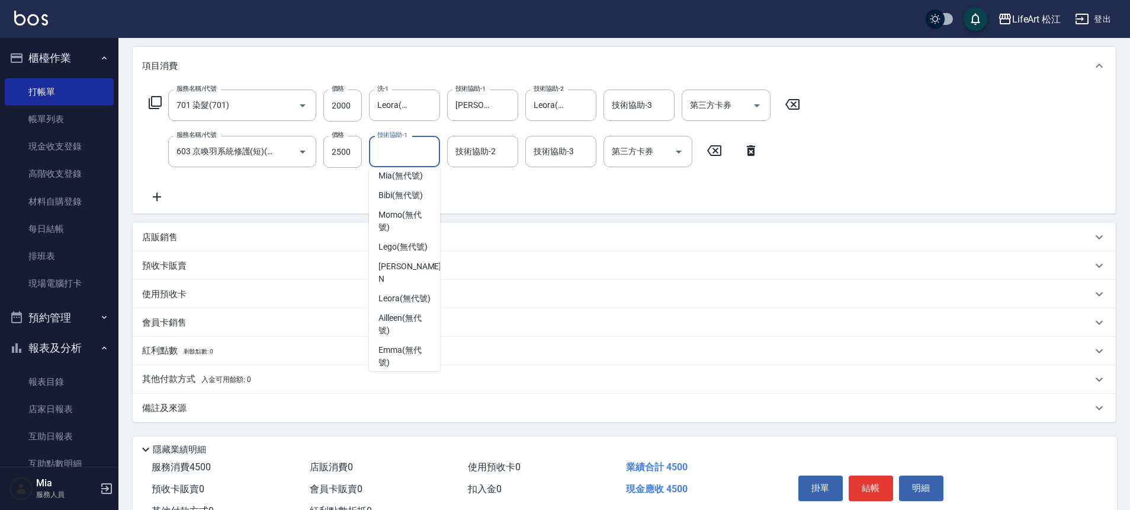
scroll to position [4, 0]
click at [406, 248] on span "Lego (無代號)" at bounding box center [403, 248] width 49 height 12
type input "Lego(無代號)"
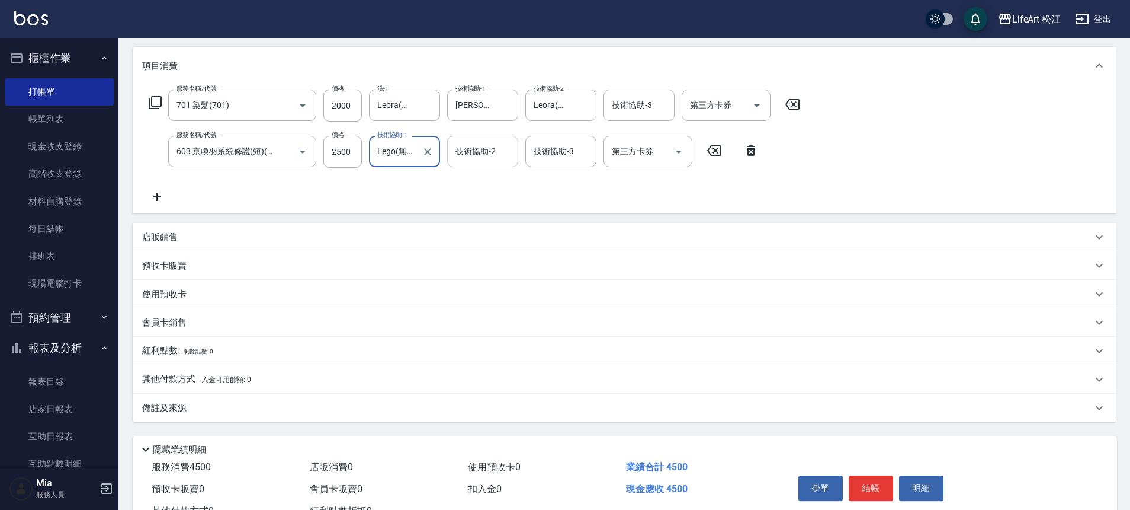
click at [475, 158] on input "技術協助-2" at bounding box center [483, 151] width 60 height 21
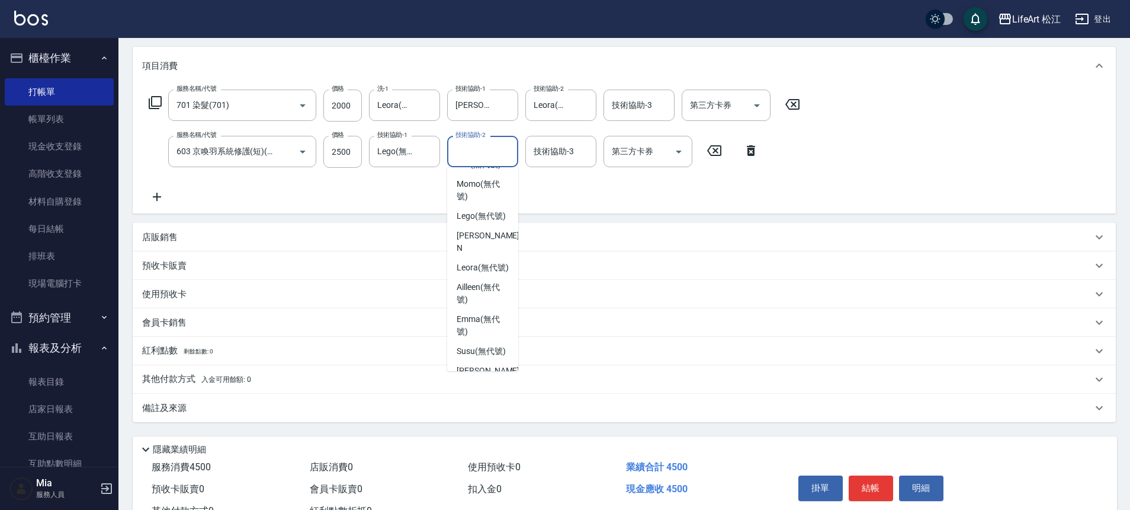
scroll to position [0, 0]
click at [478, 310] on span "Leora (無代號)" at bounding box center [483, 304] width 52 height 12
type input "Leora(無代號)"
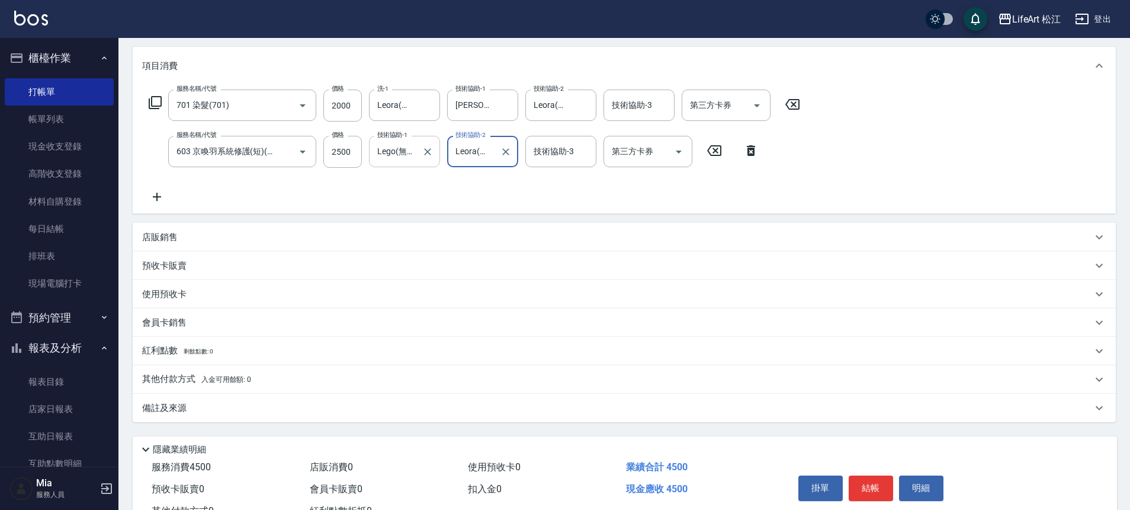
click at [403, 152] on input "Lego(無代號)" at bounding box center [395, 151] width 43 height 21
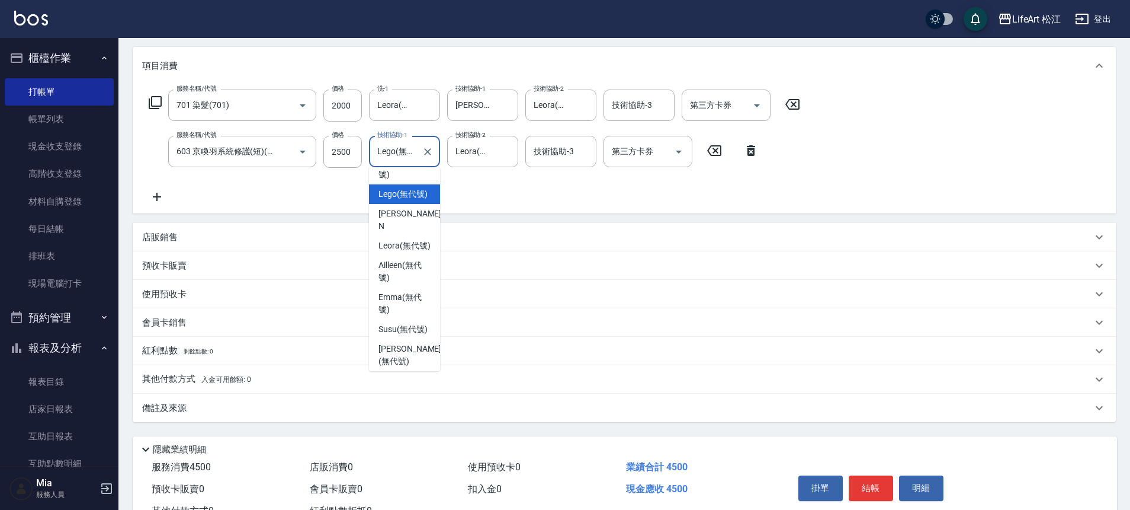
scroll to position [60, 0]
click at [576, 155] on input "技術協助-3" at bounding box center [561, 151] width 60 height 21
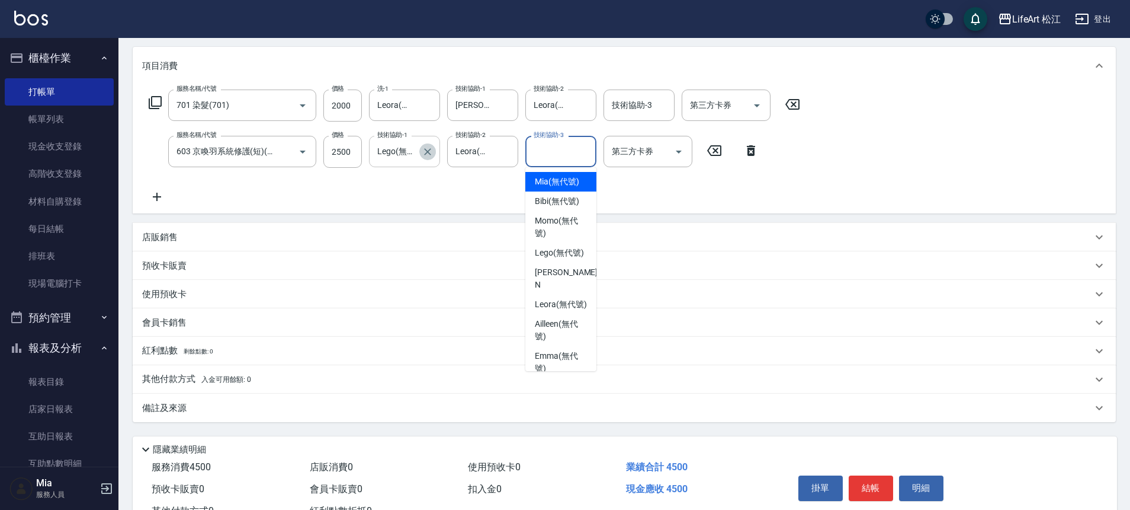
click at [422, 158] on button "Clear" at bounding box center [427, 151] width 17 height 17
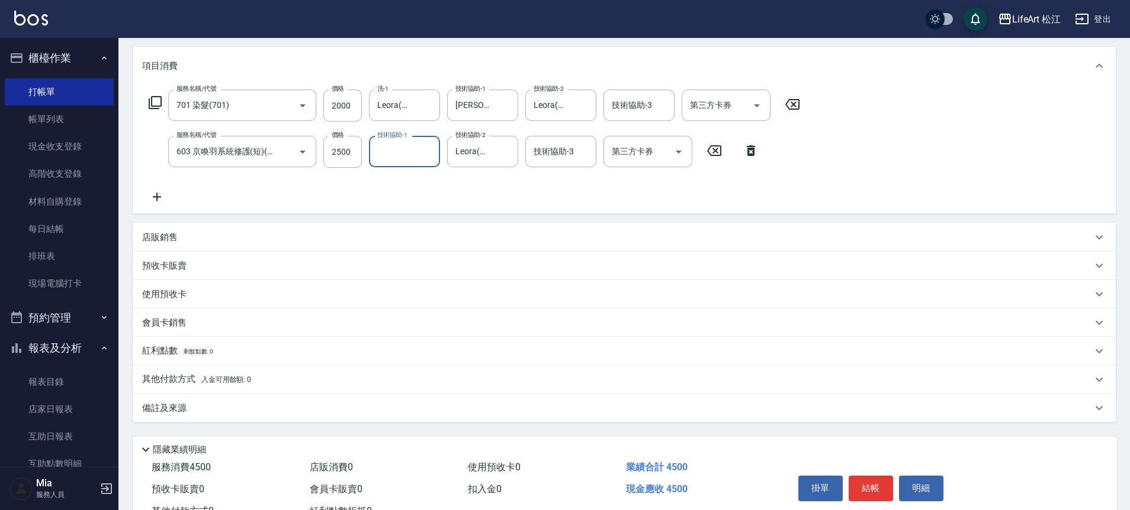
click at [422, 162] on div "技術協助-1" at bounding box center [404, 151] width 71 height 31
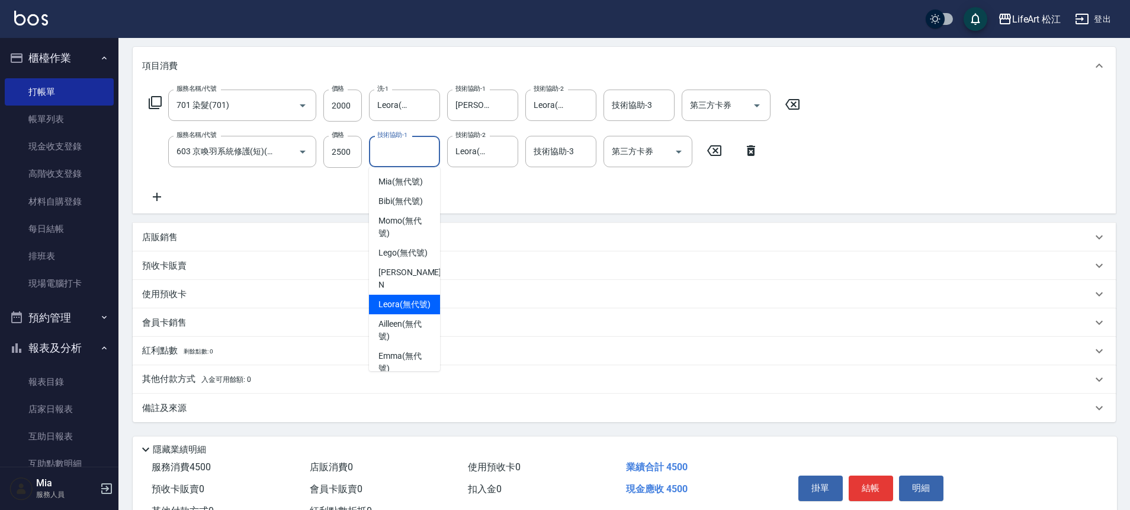
click at [392, 310] on span "Leora (無代號)" at bounding box center [405, 304] width 52 height 12
type input "Leora(無代號)"
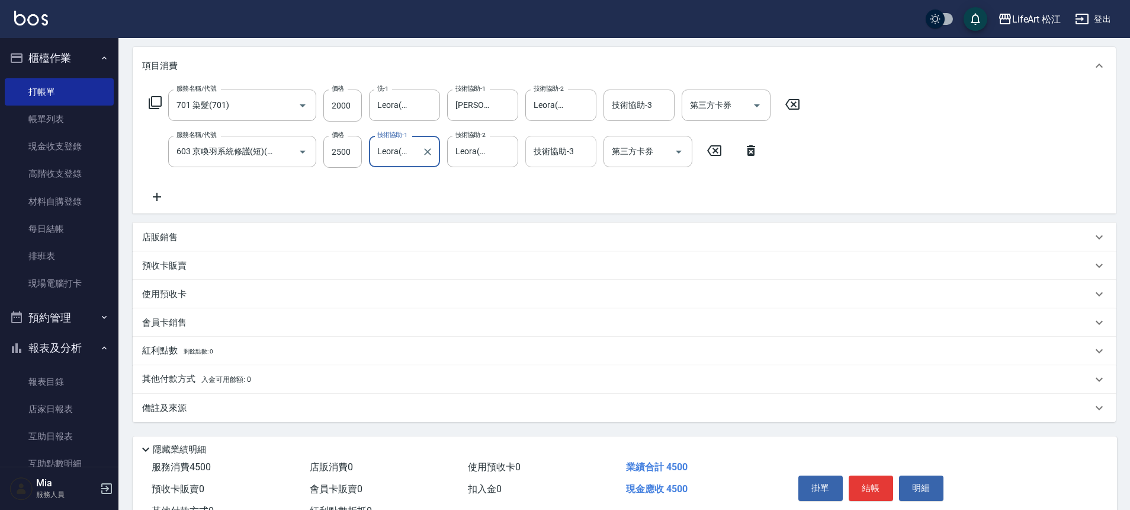
click at [561, 152] on div "技術協助-3 技術協助-3" at bounding box center [561, 151] width 71 height 31
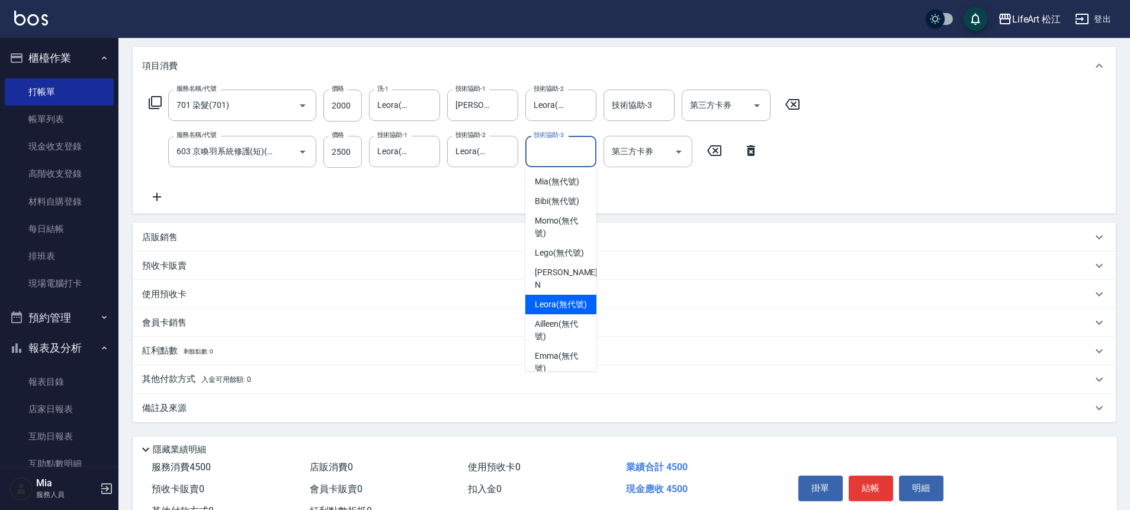
click at [574, 306] on span "Leora (無代號)" at bounding box center [561, 304] width 52 height 12
type input "Leora(無代號)"
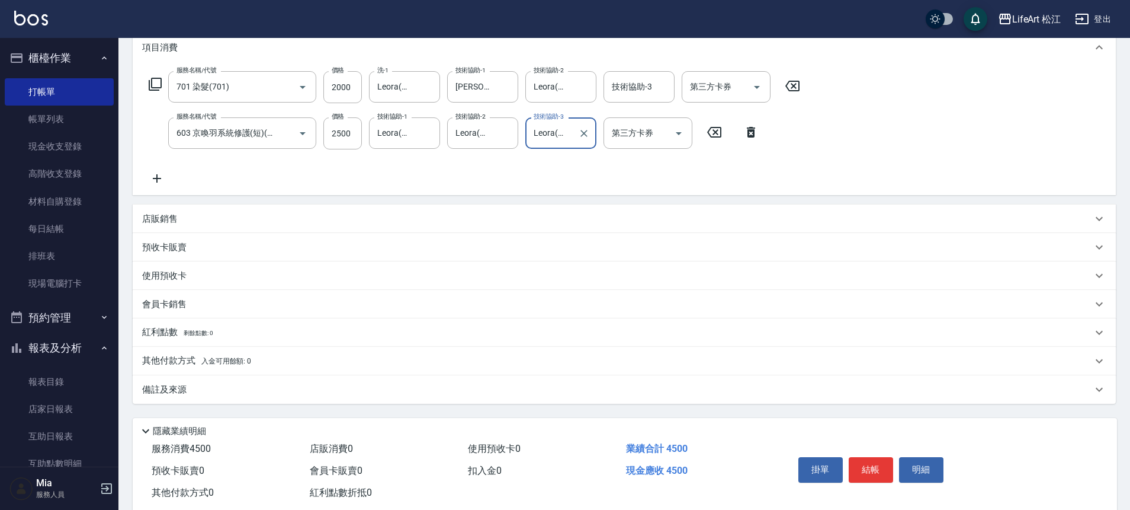
scroll to position [194, 0]
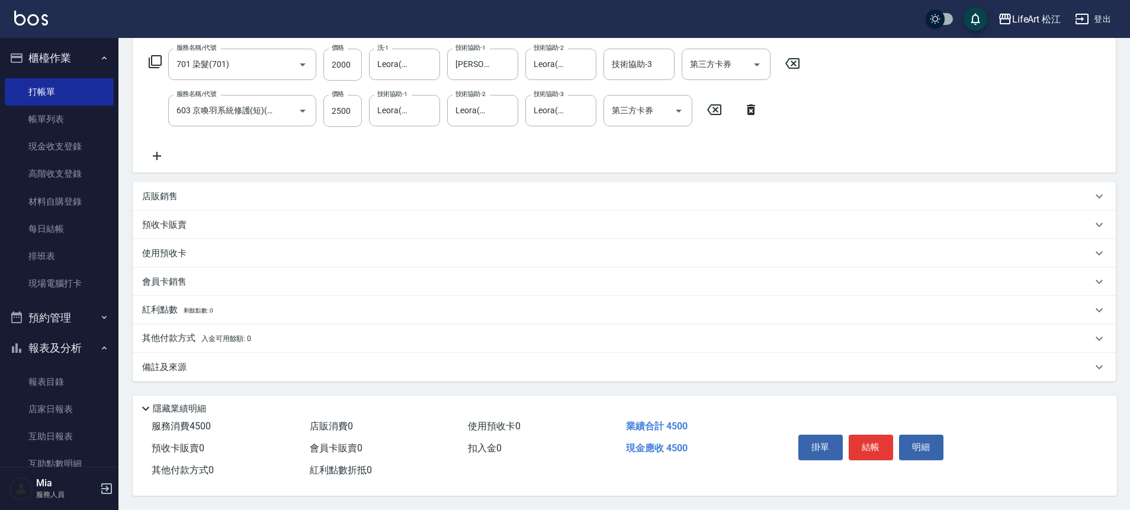
click at [157, 361] on p "備註及來源" at bounding box center [164, 367] width 44 height 12
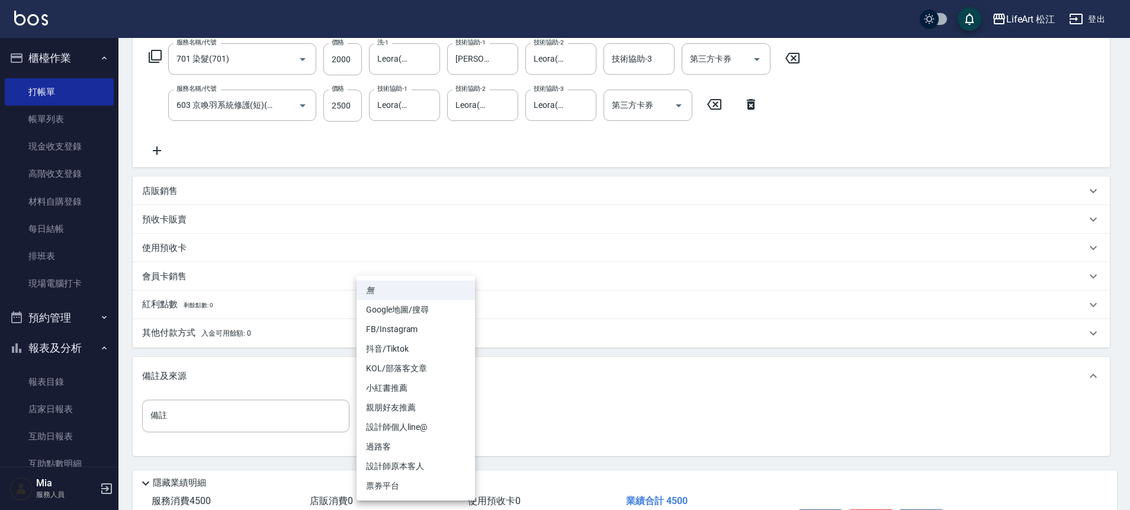
click at [402, 402] on body "LifeArt 松江 登出 櫃檯作業 打帳單 帳單列表 現金收支登錄 高階收支登錄 材料自購登錄 每日結帳 排班表 現場電腦打卡 預約管理 預約管理 單日預約…" at bounding box center [565, 195] width 1130 height 778
click at [399, 310] on li "Google地圖/搜尋" at bounding box center [416, 310] width 118 height 20
type input "Google地圖/搜尋"
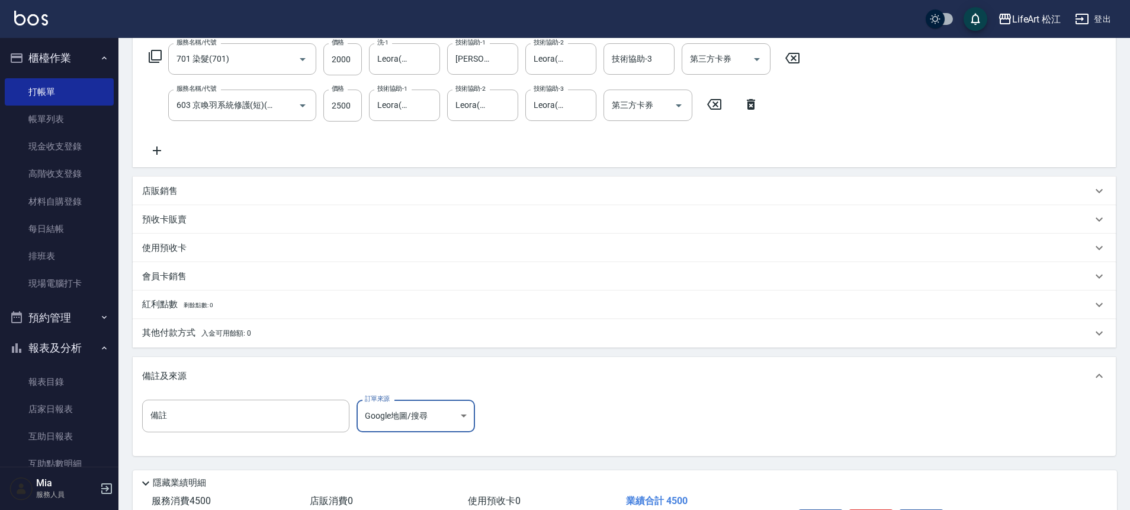
click at [170, 272] on p "會員卡銷售" at bounding box center [164, 276] width 44 height 12
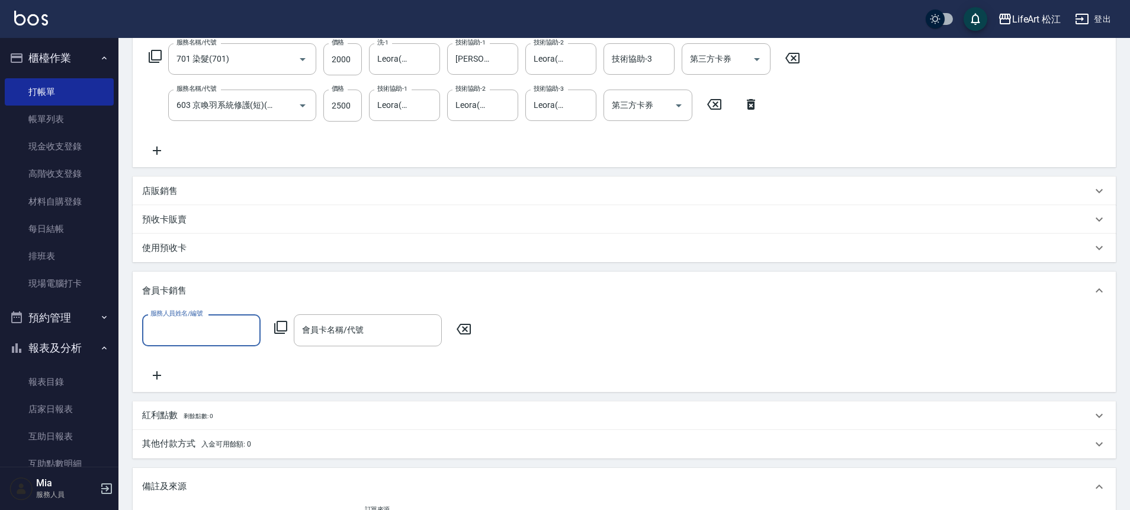
scroll to position [0, 0]
click at [235, 329] on input "服務人員姓名/編號" at bounding box center [202, 329] width 108 height 21
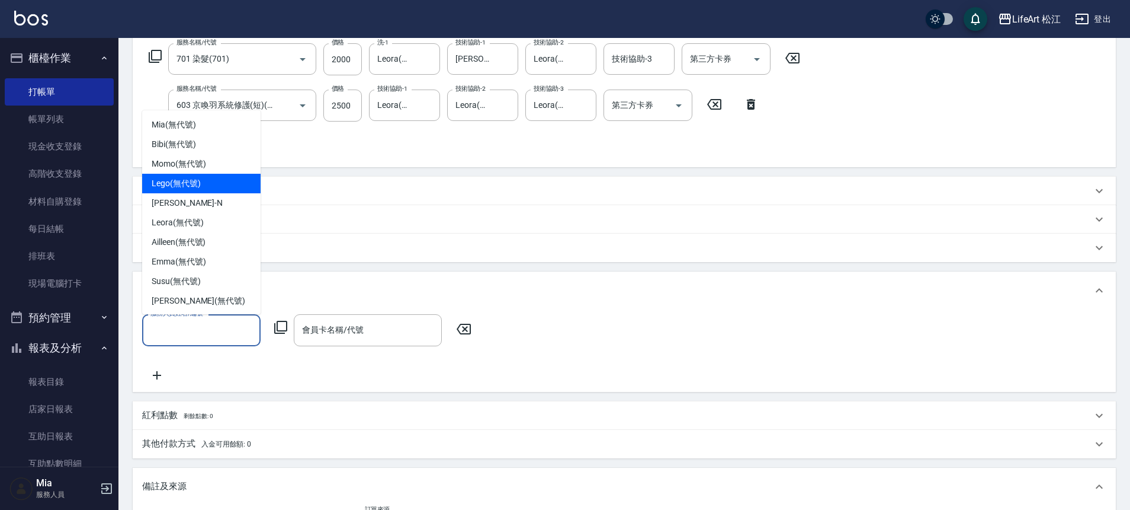
click at [209, 183] on div "Lego (無代號)" at bounding box center [201, 184] width 118 height 20
type input "Lego(無代號)"
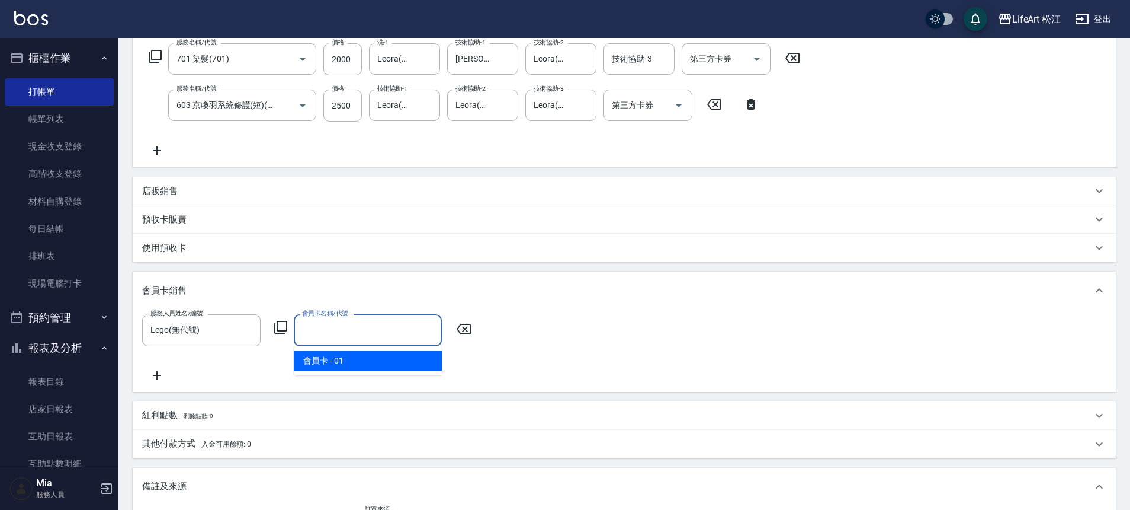
click at [354, 332] on input "會員卡名稱/代號" at bounding box center [367, 329] width 137 height 21
click at [354, 352] on span "會員卡 - 01" at bounding box center [368, 361] width 148 height 20
type input "會員卡-0天"
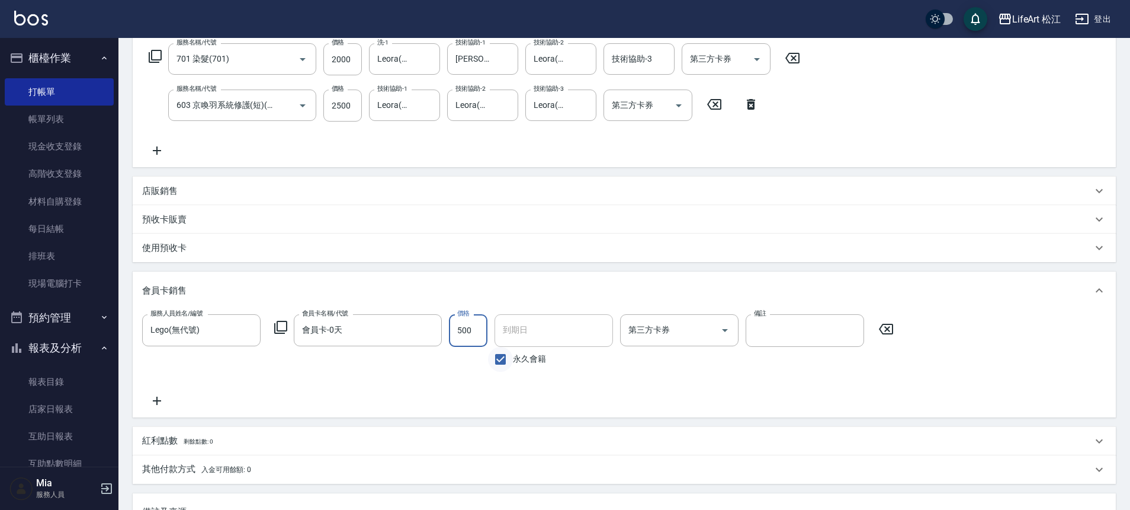
click at [504, 354] on input "永久會籍" at bounding box center [500, 359] width 25 height 25
checkbox input "false"
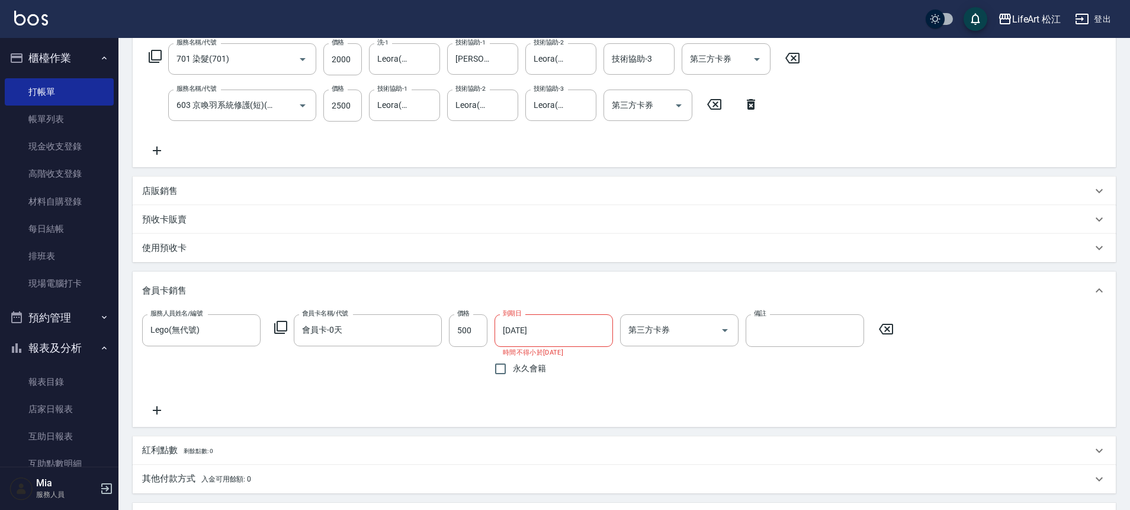
click at [525, 331] on input "[DATE]" at bounding box center [550, 330] width 110 height 32
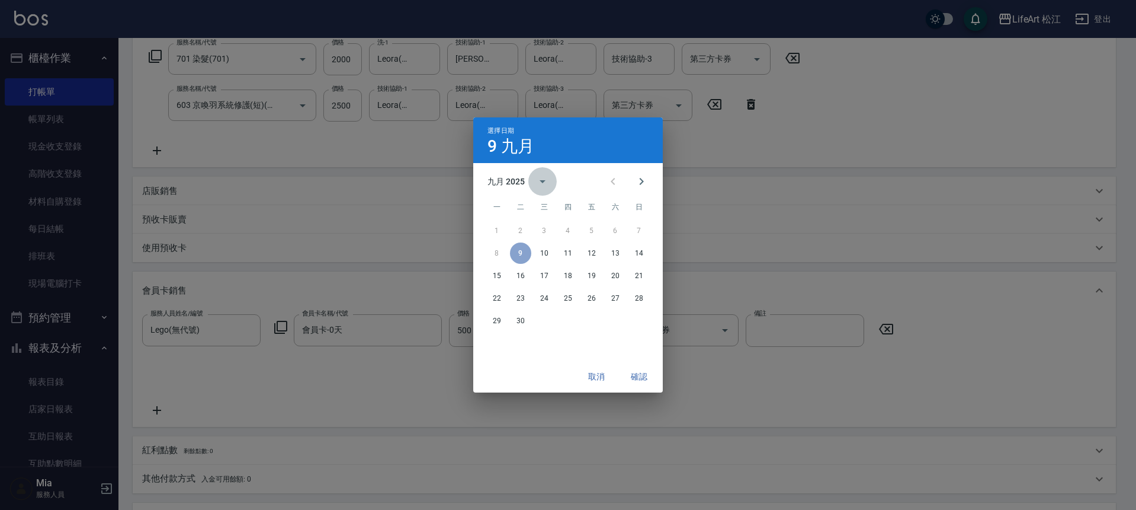
click at [546, 184] on icon "calendar view is open, switch to year view" at bounding box center [543, 181] width 14 height 14
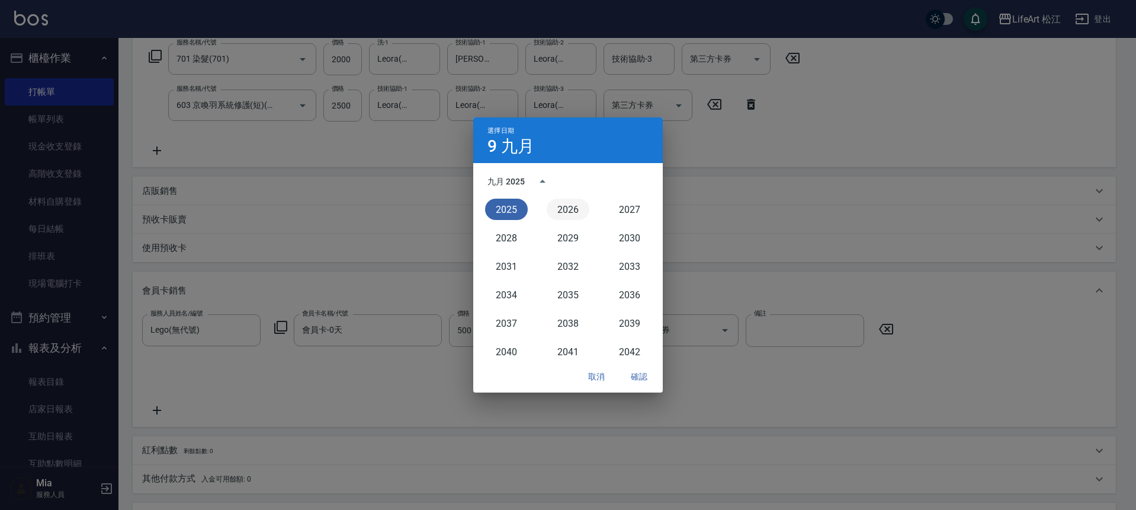
click at [566, 209] on button "2026" at bounding box center [568, 208] width 43 height 21
type input "2026/09/09"
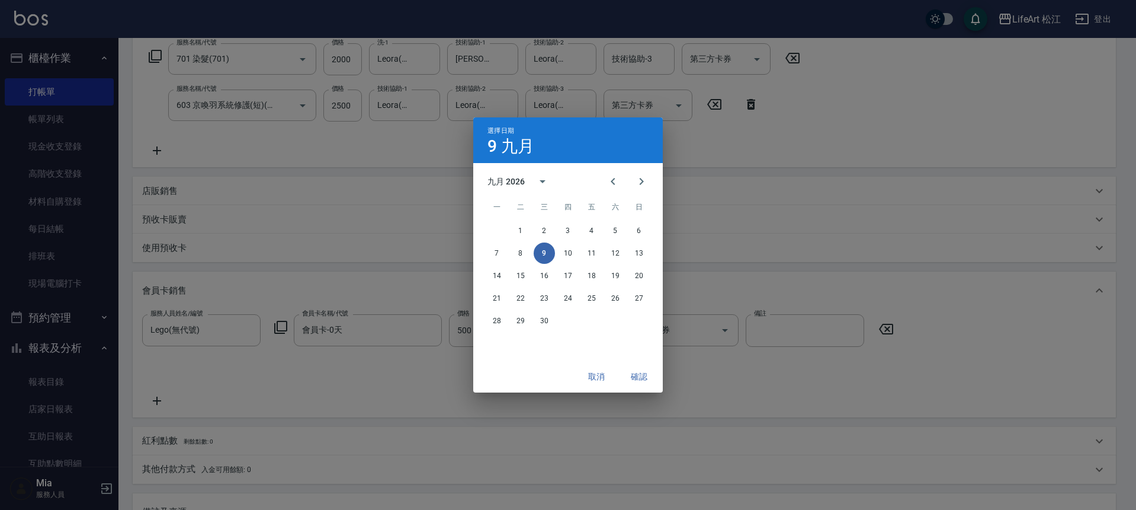
click at [637, 380] on button "確認" at bounding box center [639, 377] width 38 height 22
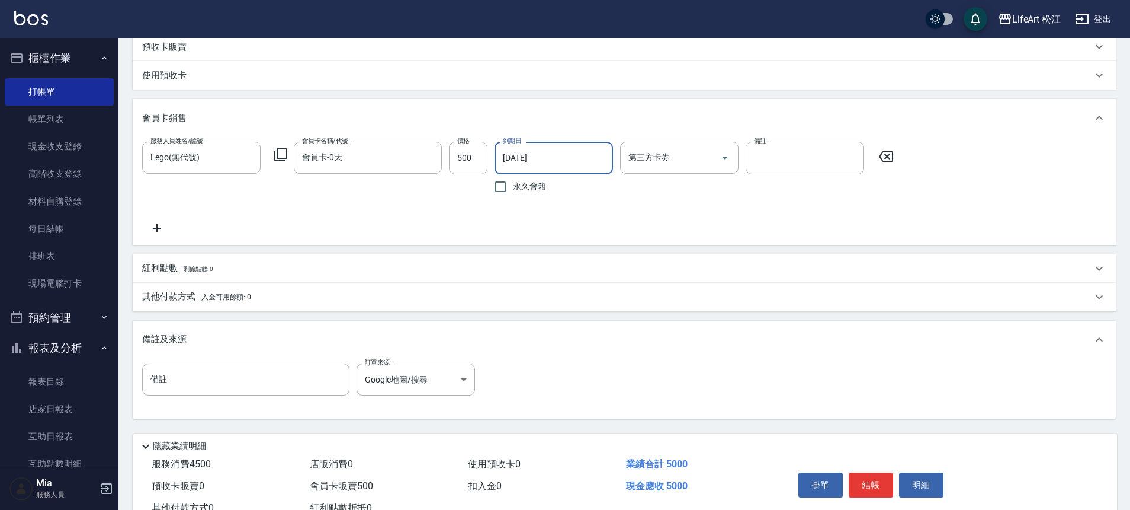
scroll to position [409, 0]
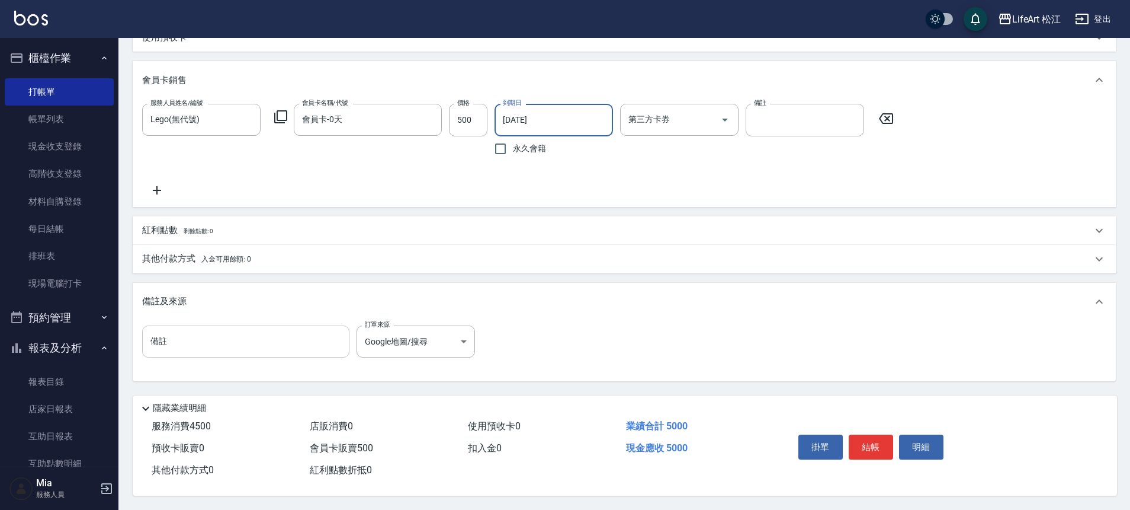
click at [193, 347] on input "備註" at bounding box center [245, 341] width 207 height 32
click at [177, 224] on p "紅利點數 剩餘點數: 0" at bounding box center [177, 230] width 71 height 13
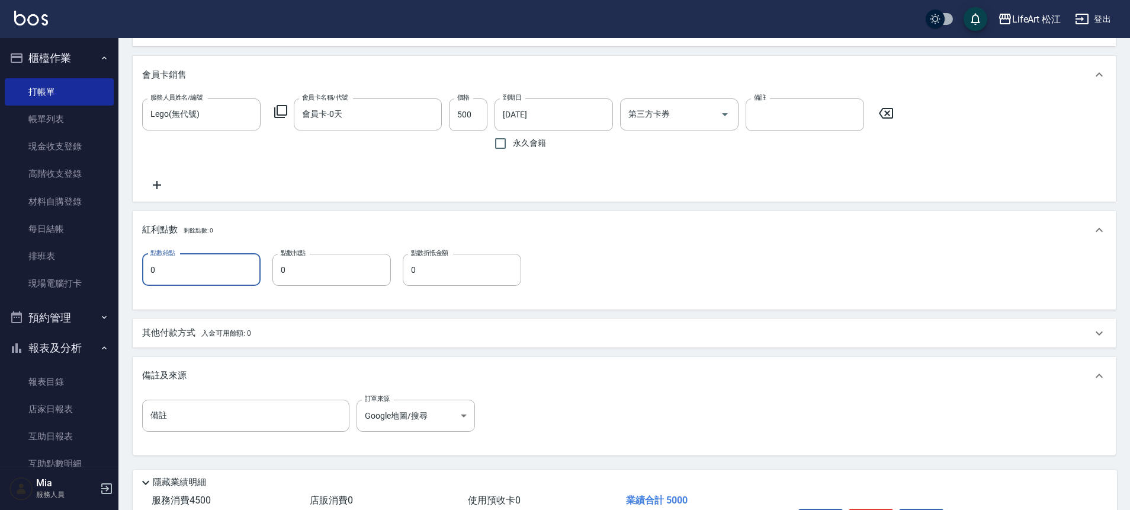
click at [192, 262] on input "0" at bounding box center [201, 270] width 118 height 32
click at [201, 263] on input "150" at bounding box center [201, 270] width 118 height 32
type input "15"
click at [217, 416] on input "備註" at bounding box center [245, 415] width 207 height 32
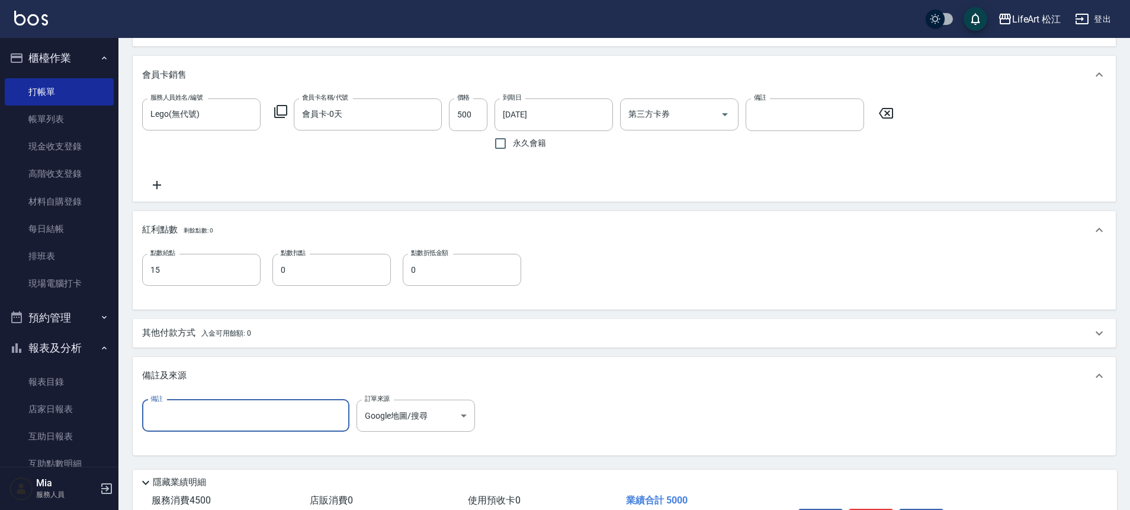
click at [217, 417] on input "備註" at bounding box center [245, 415] width 207 height 32
type input "s"
type input "奶霜＋５／８８"
click at [618, 366] on div "備註及來源" at bounding box center [624, 376] width 983 height 38
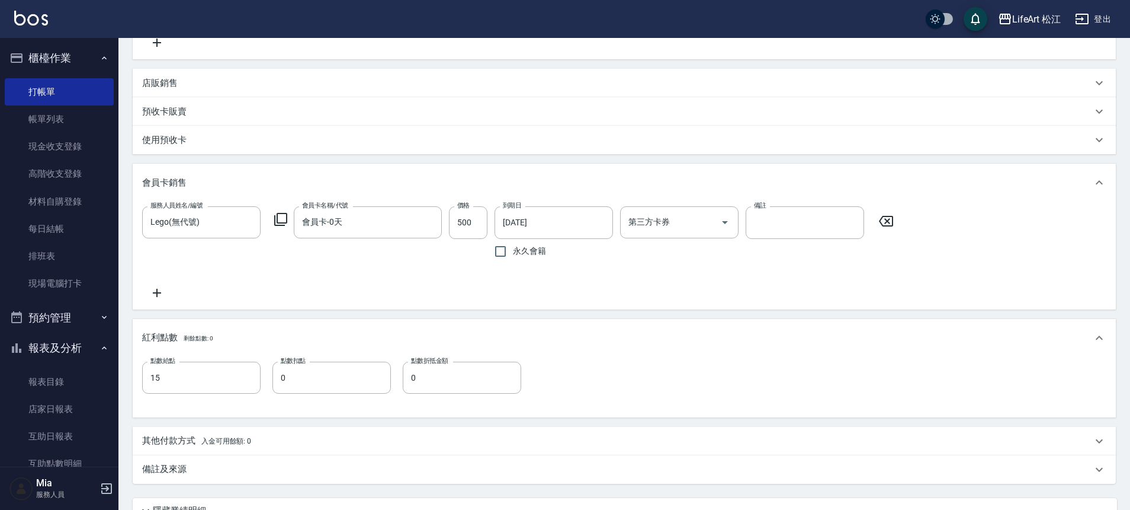
scroll to position [370, 0]
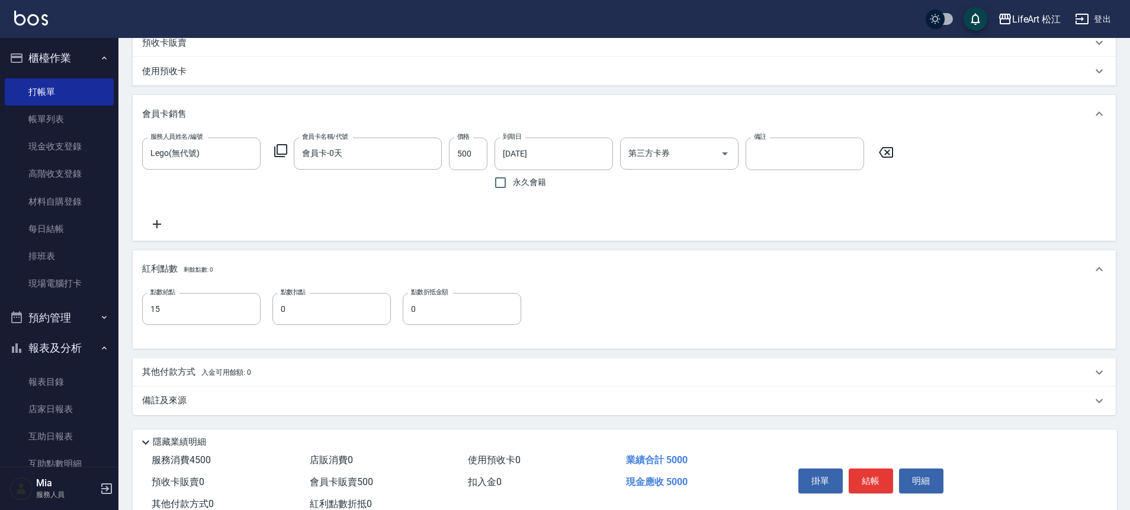
click at [173, 398] on p "備註及來源" at bounding box center [164, 400] width 44 height 12
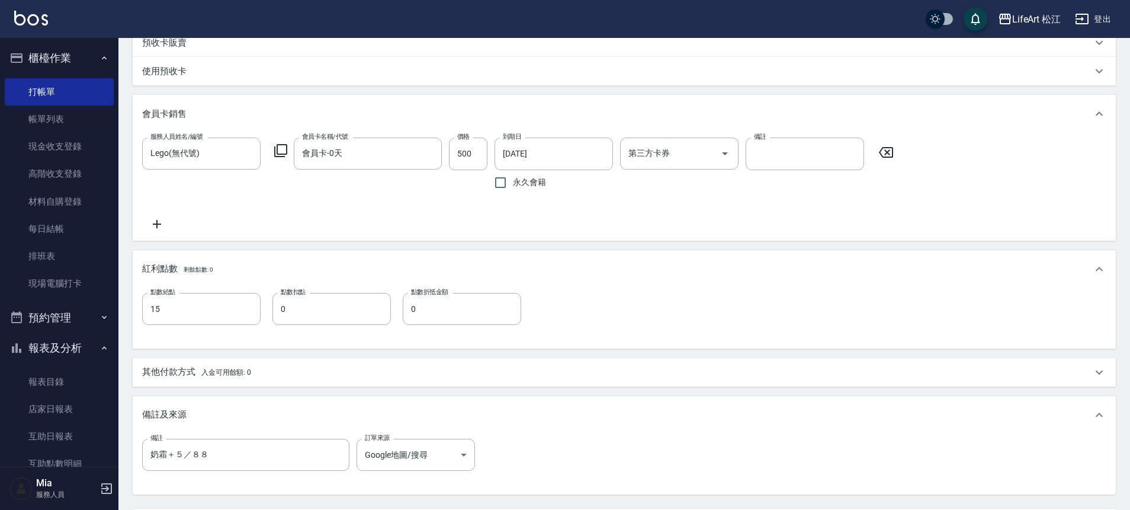
click at [175, 375] on p "其他付款方式 入金可用餘額: 0" at bounding box center [196, 372] width 109 height 13
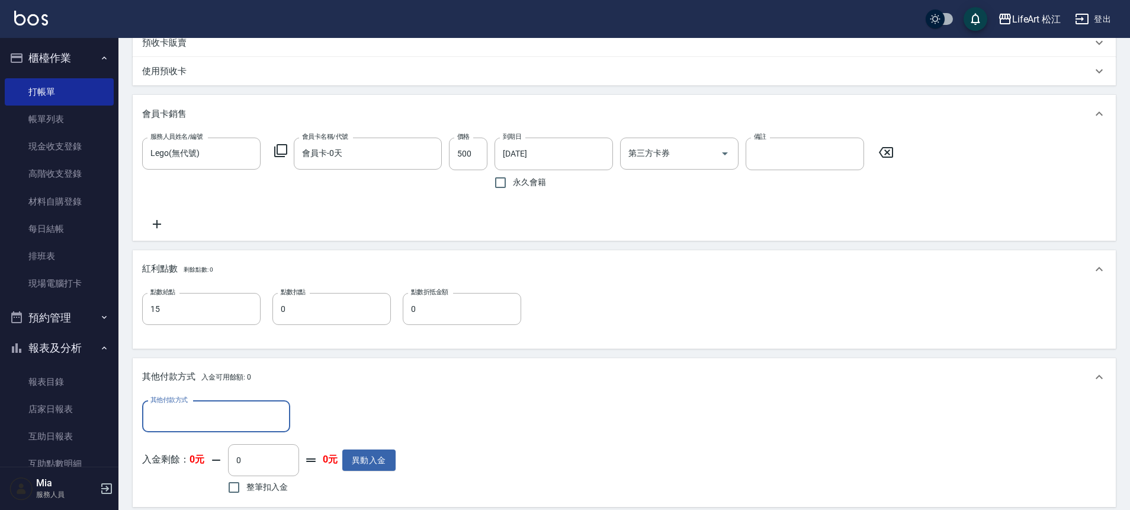
scroll to position [0, 0]
click at [222, 422] on input "其他付款方式" at bounding box center [216, 416] width 137 height 21
click at [193, 389] on span "LinePay" at bounding box center [216, 386] width 148 height 20
type input "LinePay"
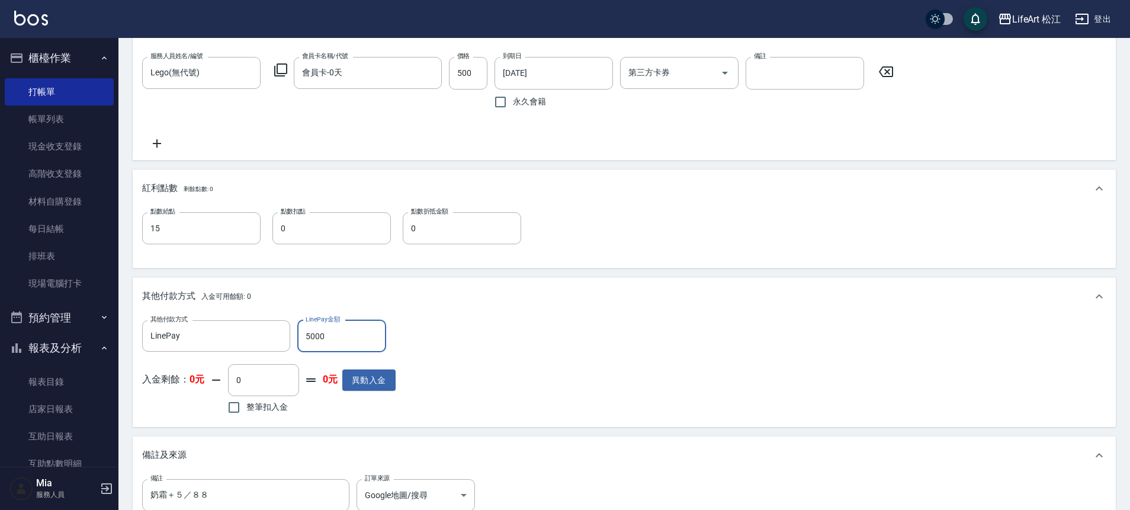
scroll to position [610, 0]
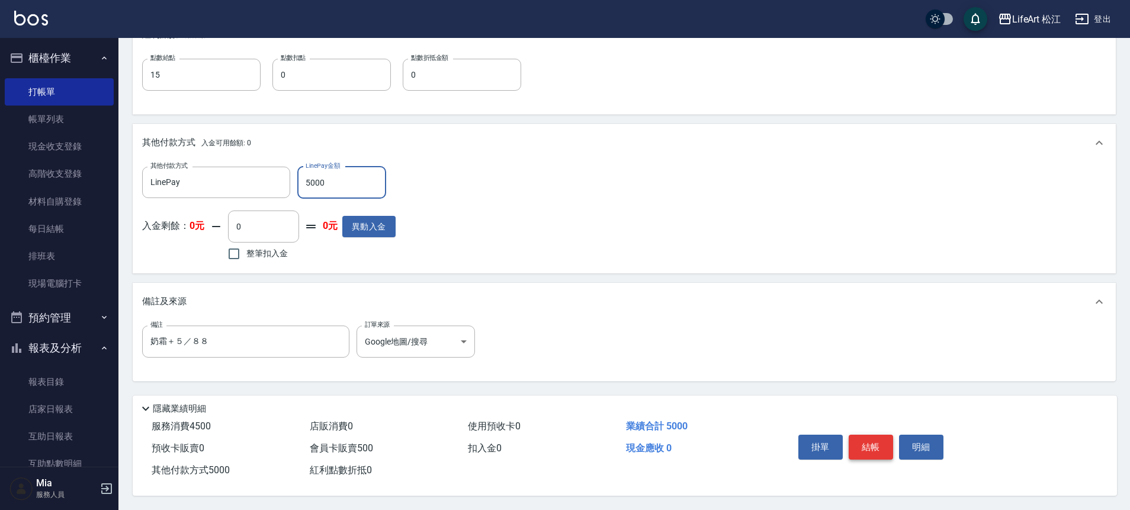
type input "5000"
click at [871, 447] on button "結帳" at bounding box center [871, 446] width 44 height 25
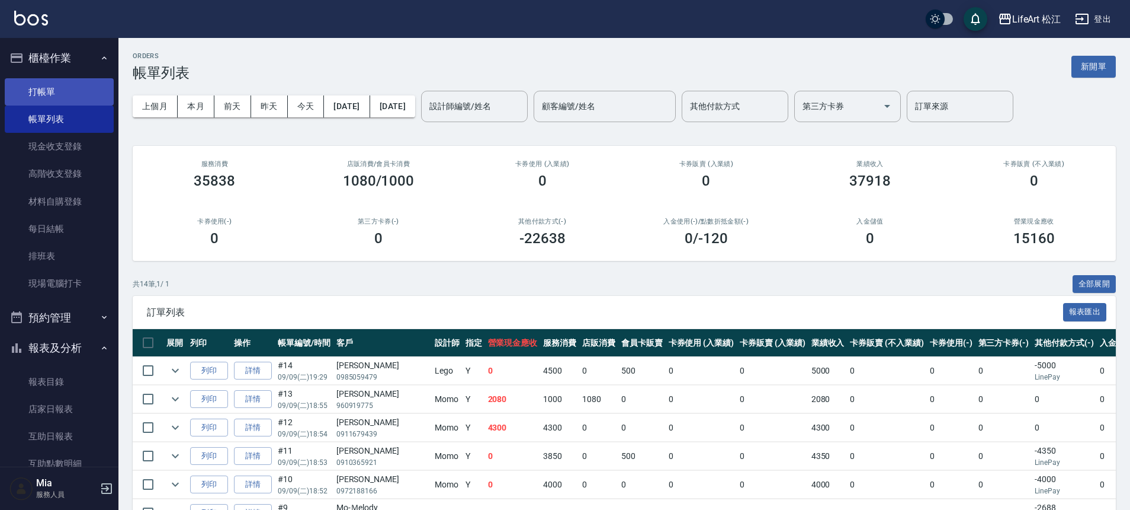
click at [44, 92] on link "打帳單" at bounding box center [59, 91] width 109 height 27
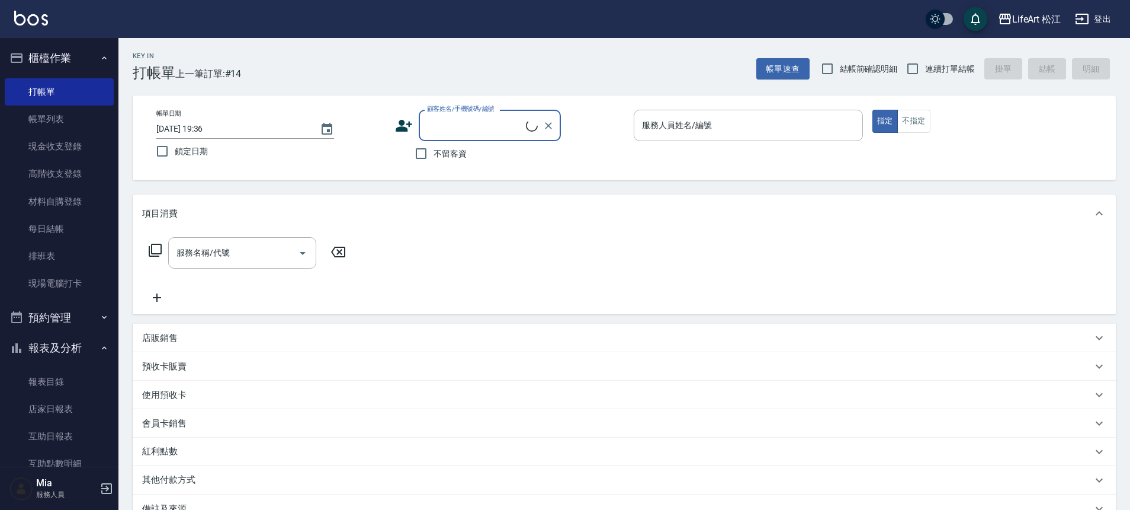
click at [440, 136] on div "顧客姓名/手機號碼/編號" at bounding box center [490, 125] width 142 height 31
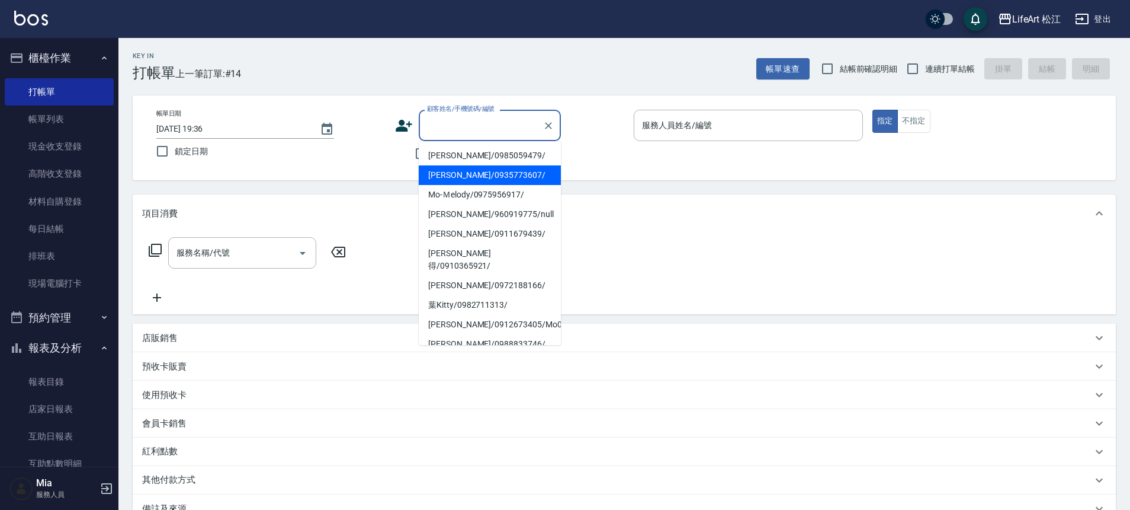
click at [470, 172] on li "[PERSON_NAME]/0935773607/" at bounding box center [490, 175] width 142 height 20
type input "[PERSON_NAME]/0935773607/"
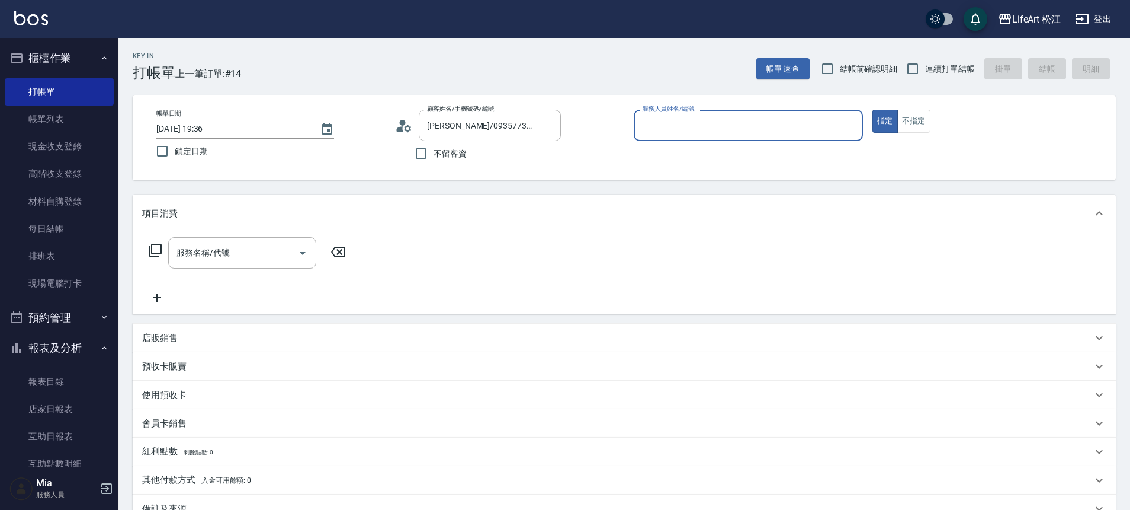
type input "Lego(無代號)"
click at [272, 241] on div "服務名稱/代號" at bounding box center [242, 252] width 148 height 31
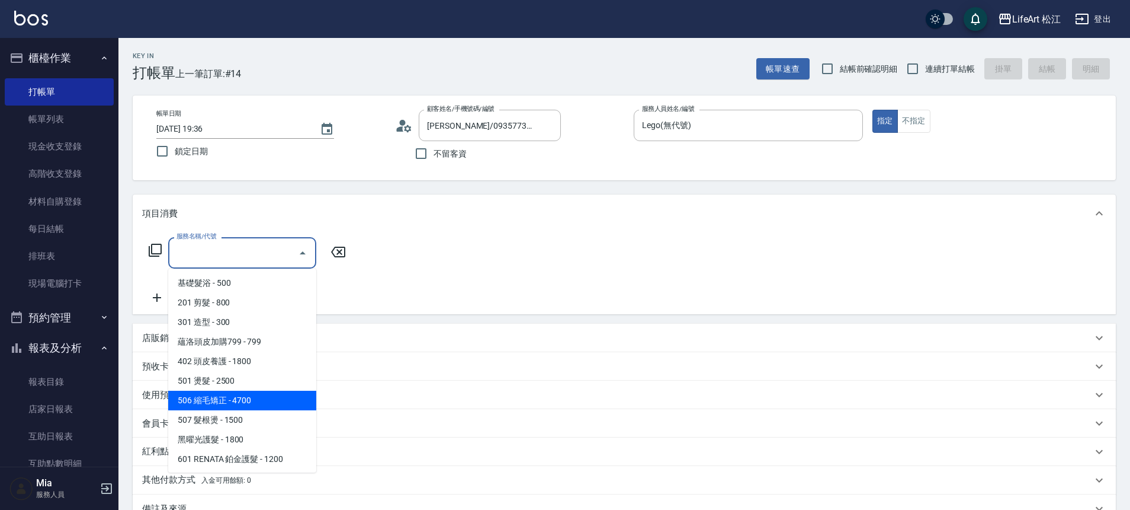
click at [262, 400] on span "506 縮毛矯正 - 4700" at bounding box center [242, 400] width 148 height 20
type input "506 縮毛矯正 (506)"
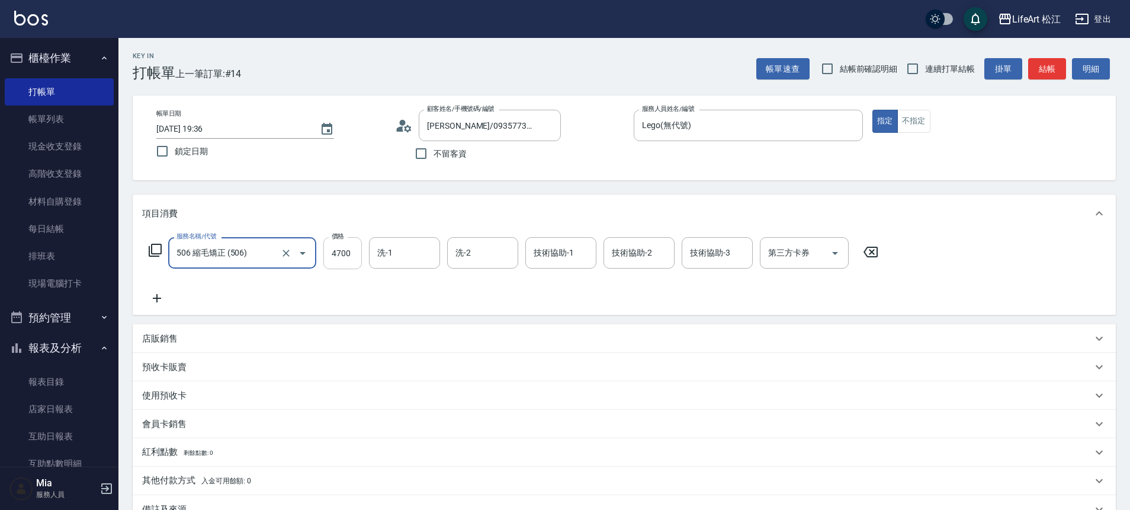
click at [358, 244] on input "4700" at bounding box center [342, 253] width 39 height 32
click at [357, 248] on input "4700" at bounding box center [342, 253] width 39 height 32
click at [357, 249] on input "4700" at bounding box center [342, 253] width 39 height 32
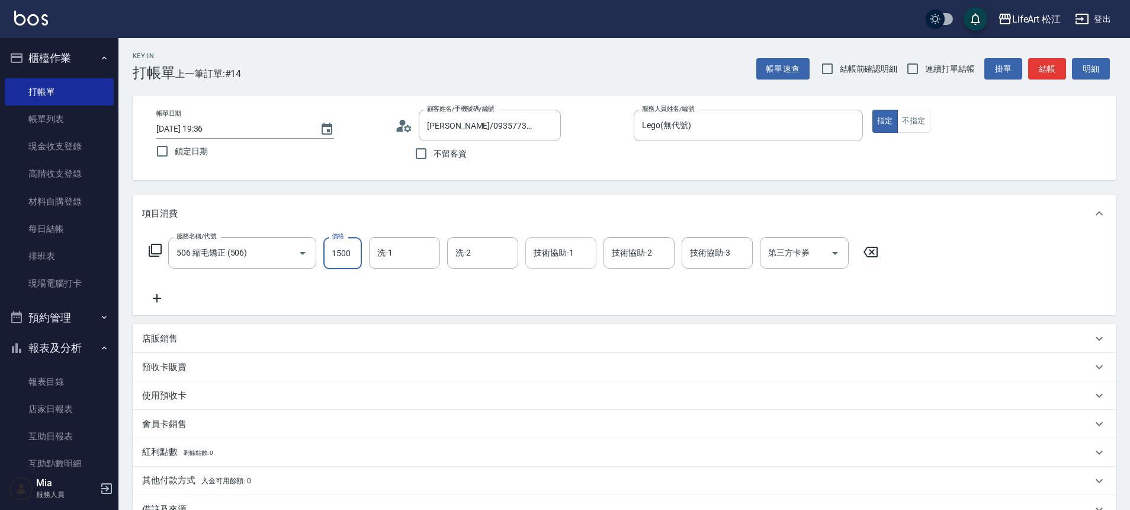
type input "1500"
click at [549, 252] on div "技術協助-1 技術協助-1" at bounding box center [561, 252] width 71 height 31
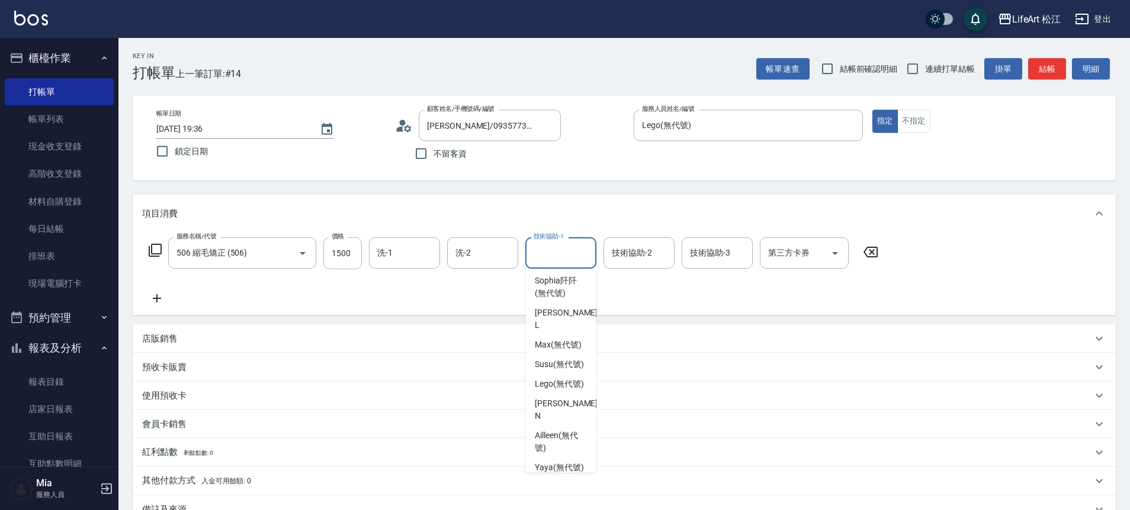
scroll to position [246, 0]
click at [551, 377] on span "Susu (無代號)" at bounding box center [559, 371] width 49 height 12
type input "Susu(無代號)"
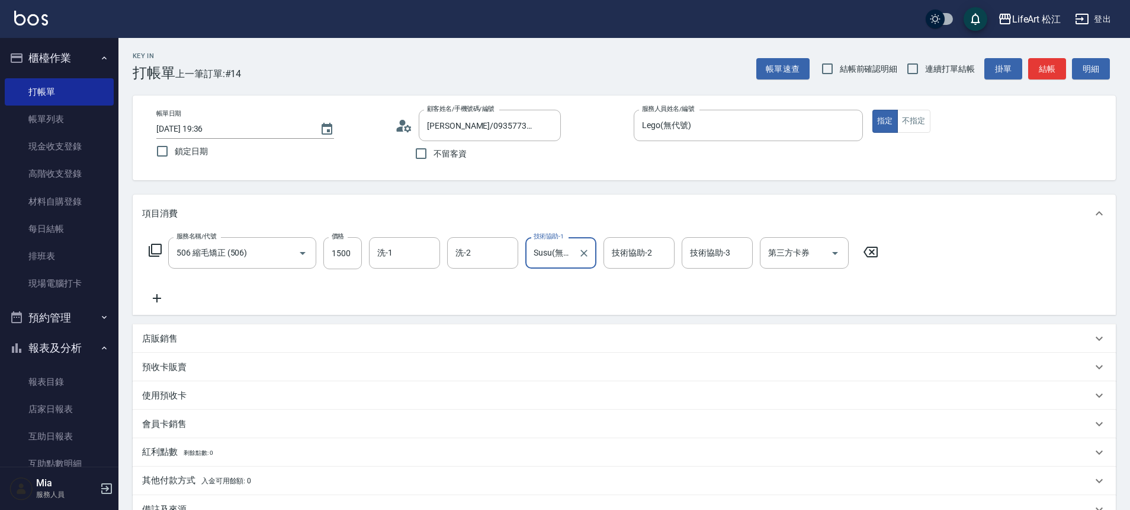
click at [232, 299] on div "服務名稱/代號 506 縮毛矯正 (506) 服務名稱/代號 價格 1500 價格 洗-1 洗-1 洗-2 洗-2 技術協助-1 Susu(無代號) 技術協助…" at bounding box center [514, 271] width 744 height 68
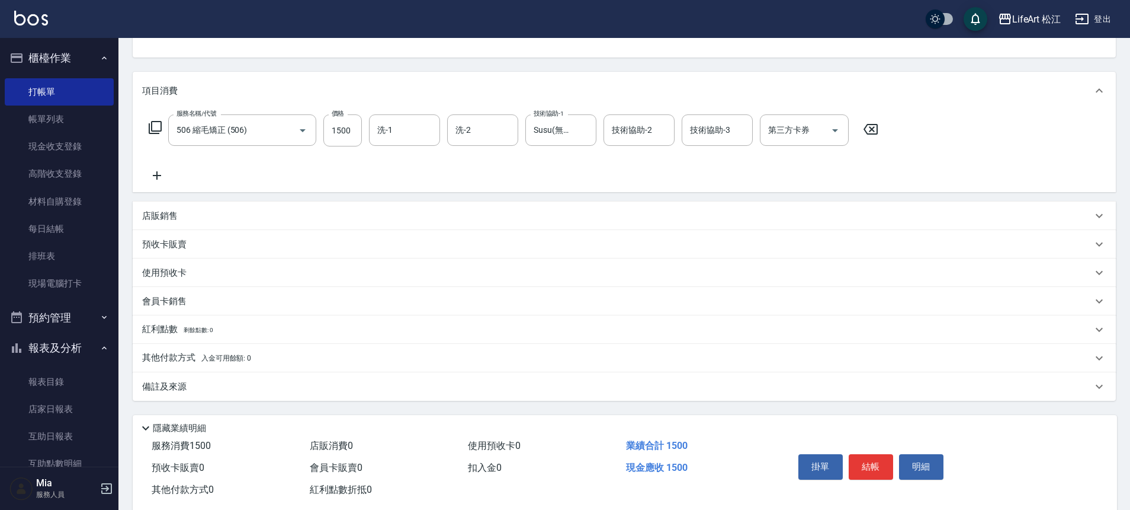
scroll to position [148, 0]
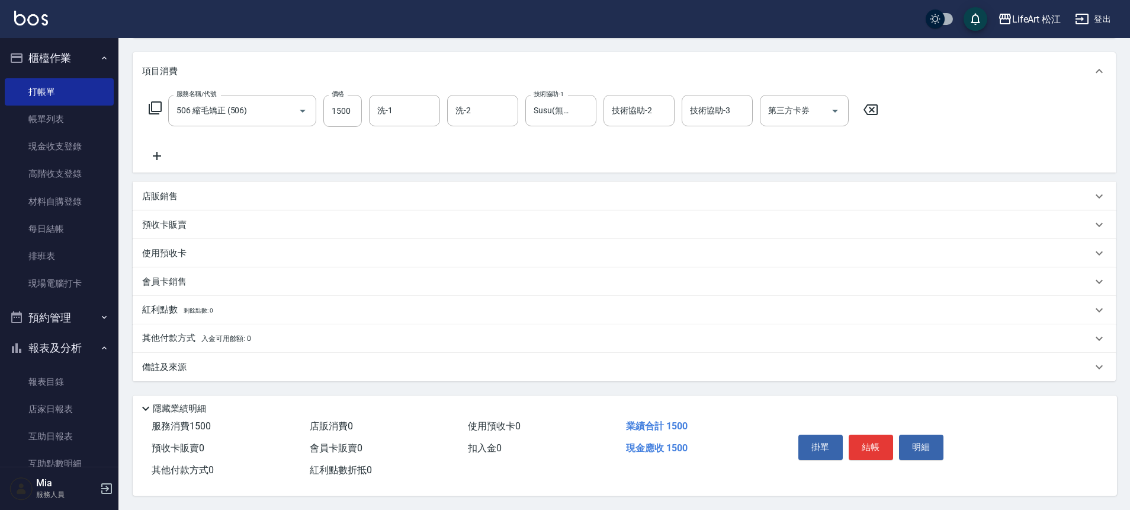
click at [184, 368] on div "備註及來源" at bounding box center [624, 367] width 983 height 28
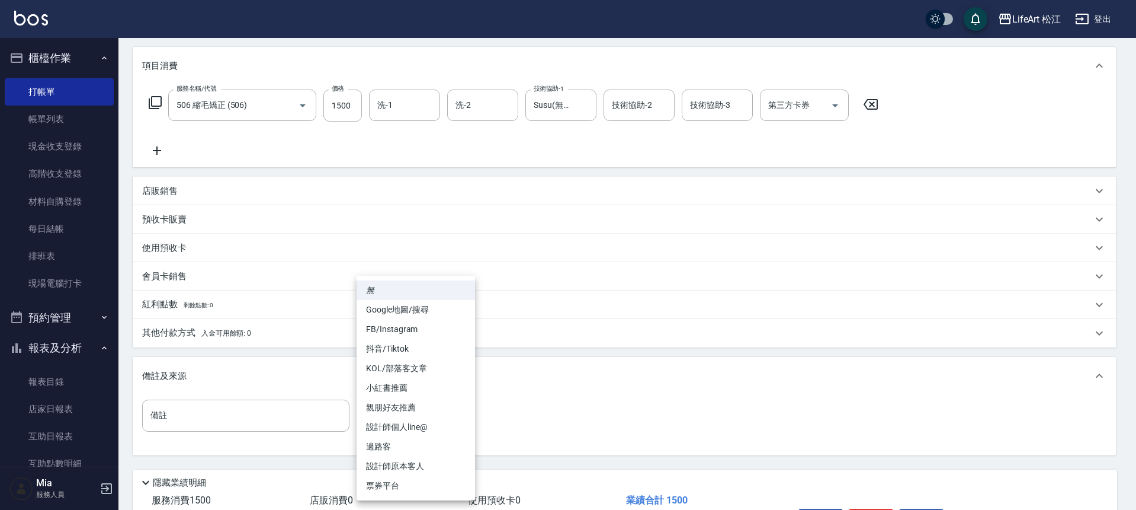
click at [466, 416] on body "LifeArt 松江 登出 櫃檯作業 打帳單 帳單列表 現金收支登錄 高階收支登錄 材料自購登錄 每日結帳 排班表 現場電腦打卡 預約管理 預約管理 單日預約…" at bounding box center [568, 217] width 1136 height 731
click at [393, 327] on li "FB/Instagram" at bounding box center [416, 329] width 118 height 20
type input "FB/Instagram"
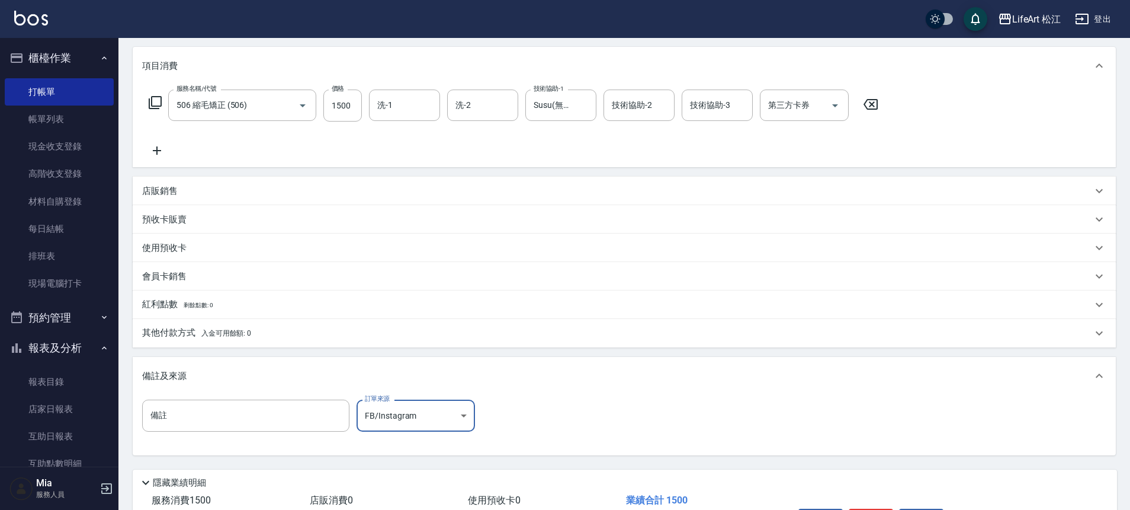
click at [181, 326] on div "其他付款方式 入金可用餘額: 0" at bounding box center [624, 333] width 983 height 28
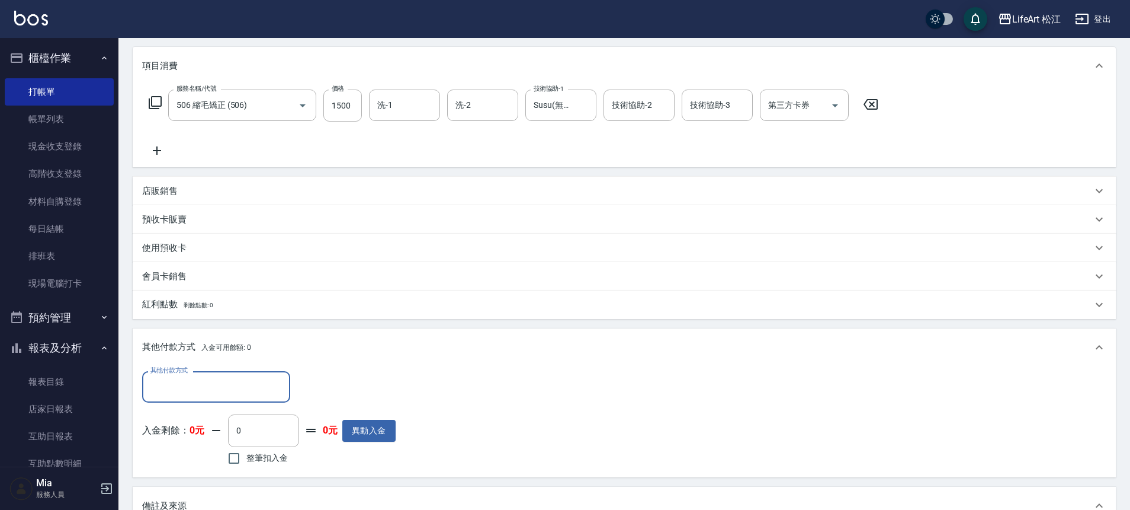
scroll to position [1, 0]
click at [176, 379] on input "其他付款方式" at bounding box center [216, 386] width 137 height 21
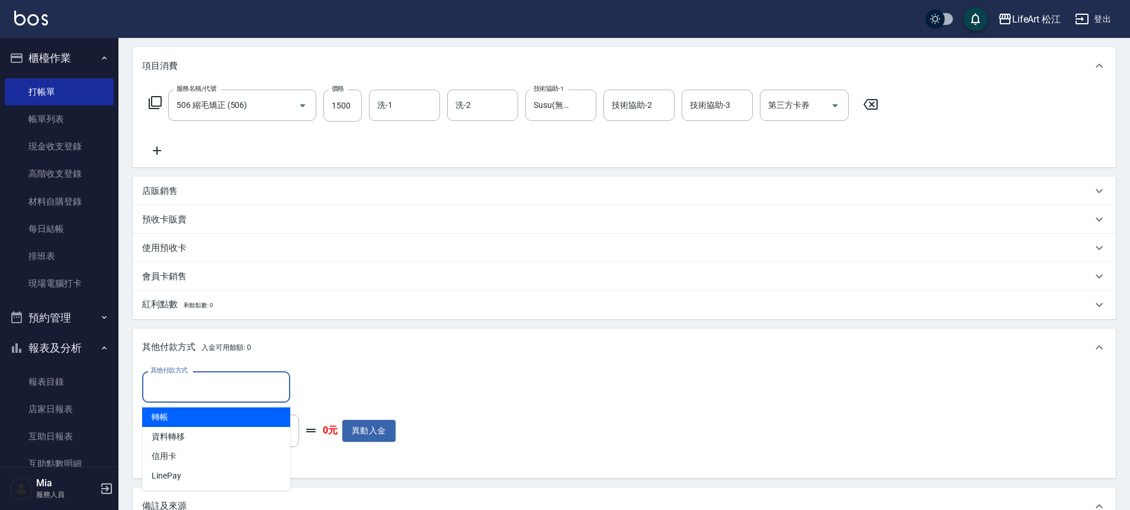
click at [181, 420] on span "轉帳" at bounding box center [216, 417] width 148 height 20
type input "轉帳"
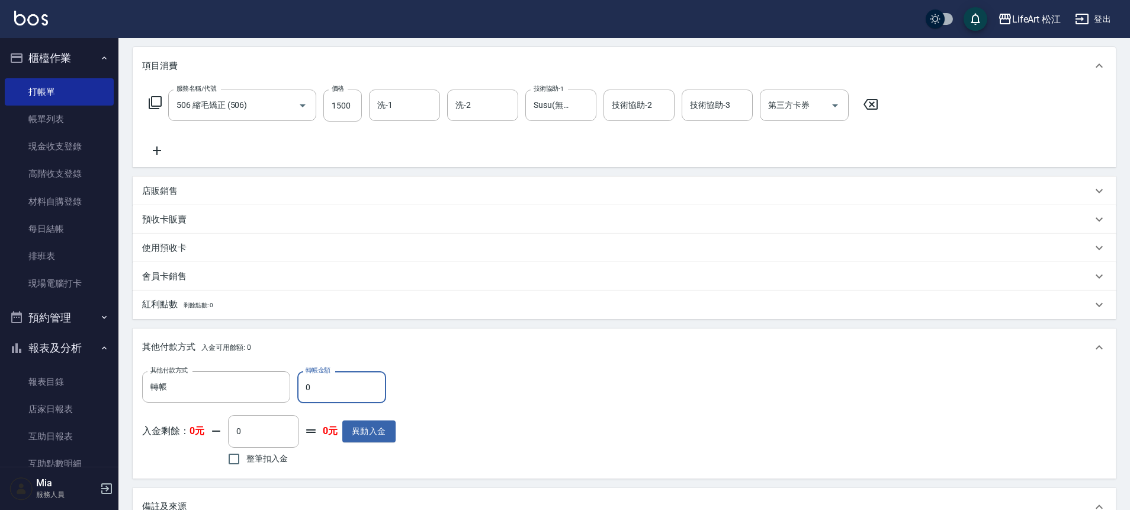
click at [347, 390] on input "0" at bounding box center [341, 387] width 89 height 32
click at [346, 390] on input "0" at bounding box center [341, 387] width 89 height 32
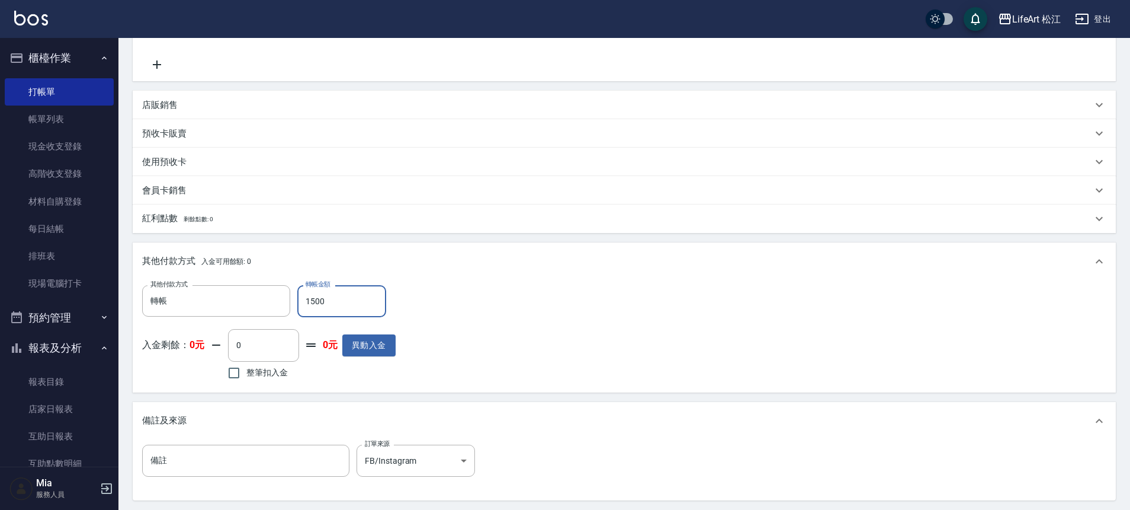
scroll to position [268, 0]
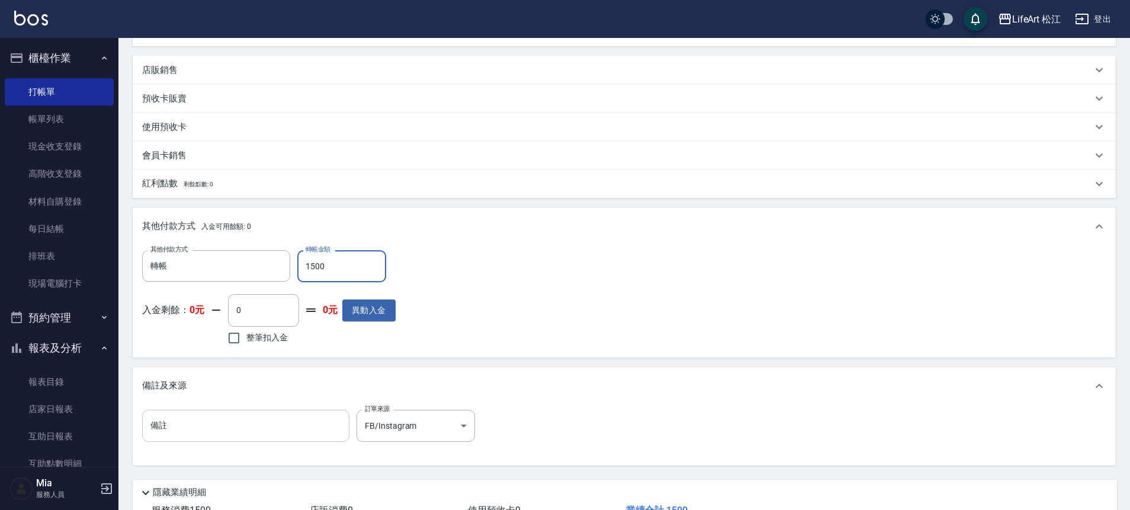
type input "1500"
click at [254, 422] on input "備註" at bounding box center [245, 425] width 207 height 32
type input "f"
type input "元"
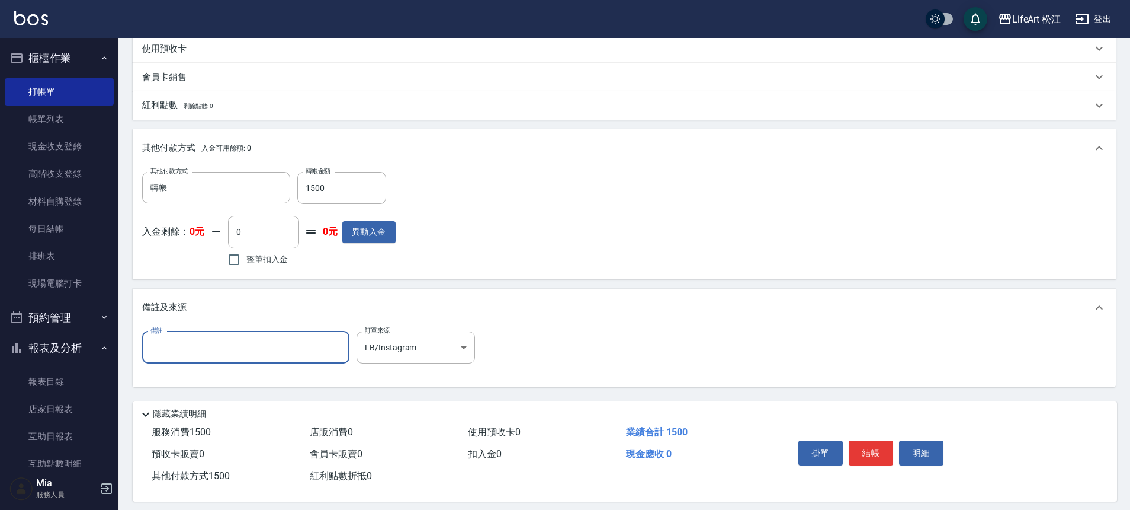
scroll to position [0, 0]
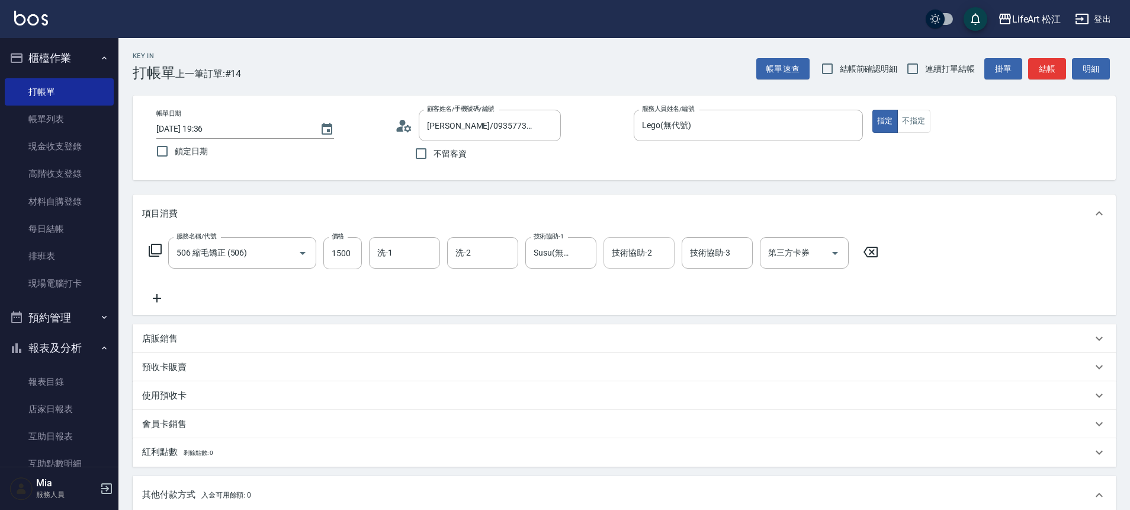
click at [648, 253] on div "技術協助-2 技術協助-2" at bounding box center [639, 252] width 71 height 31
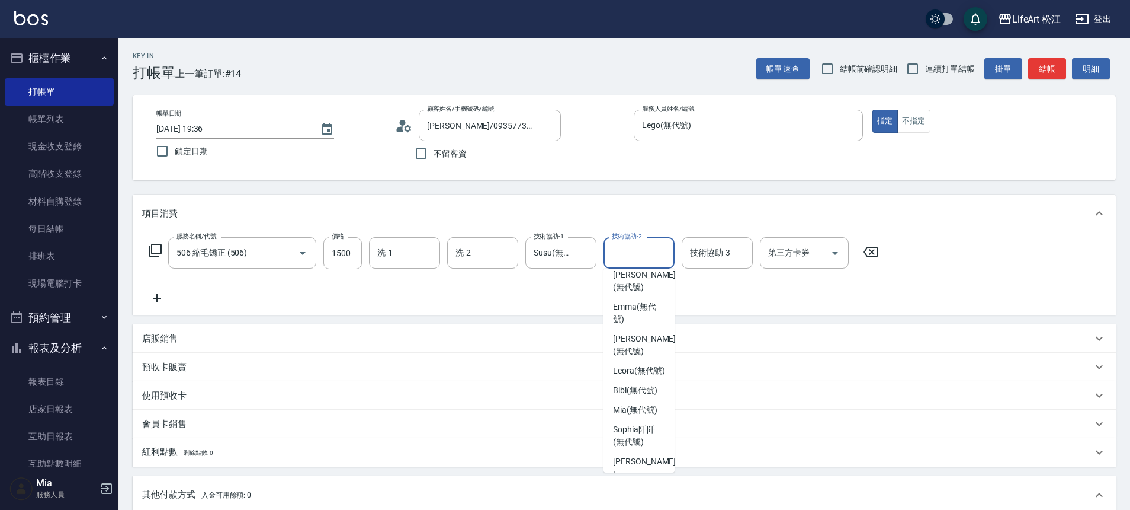
scroll to position [99, 0]
click at [644, 370] on span "Leora (無代號)" at bounding box center [639, 376] width 52 height 12
type input "Leora(無代號)"
type input "0"
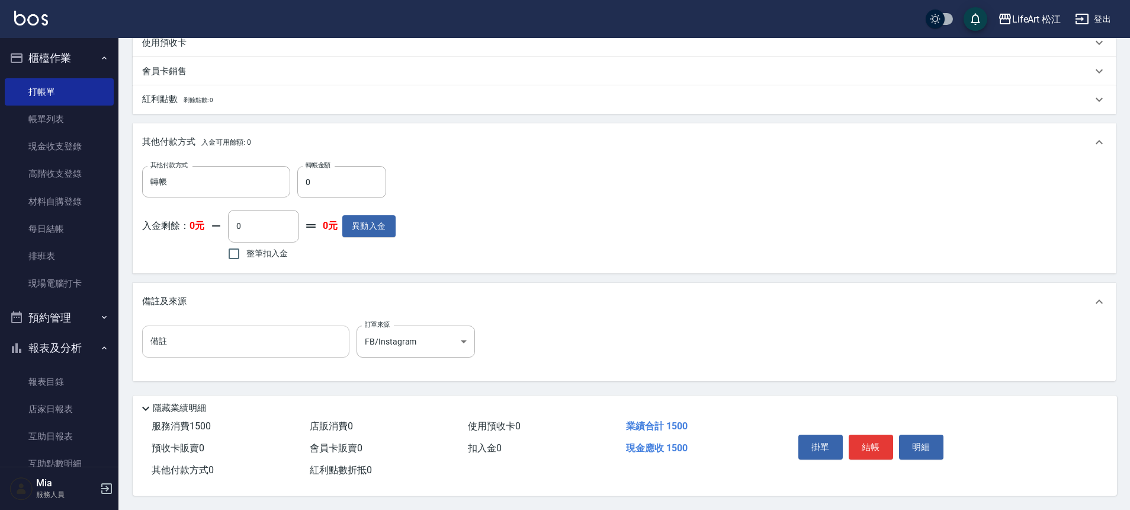
scroll to position [358, 0]
click at [232, 336] on input "備註" at bounding box center [245, 341] width 207 height 32
type input "ㄍ"
type input "原要燙捲髮直太難軟化"
click at [874, 441] on button "結帳" at bounding box center [871, 446] width 44 height 25
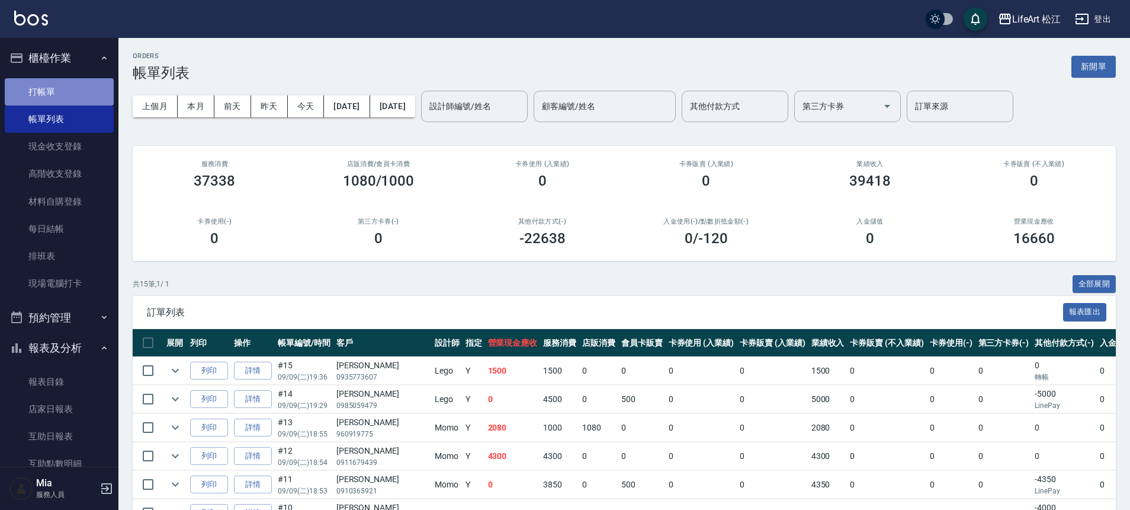
click at [63, 94] on link "打帳單" at bounding box center [59, 91] width 109 height 27
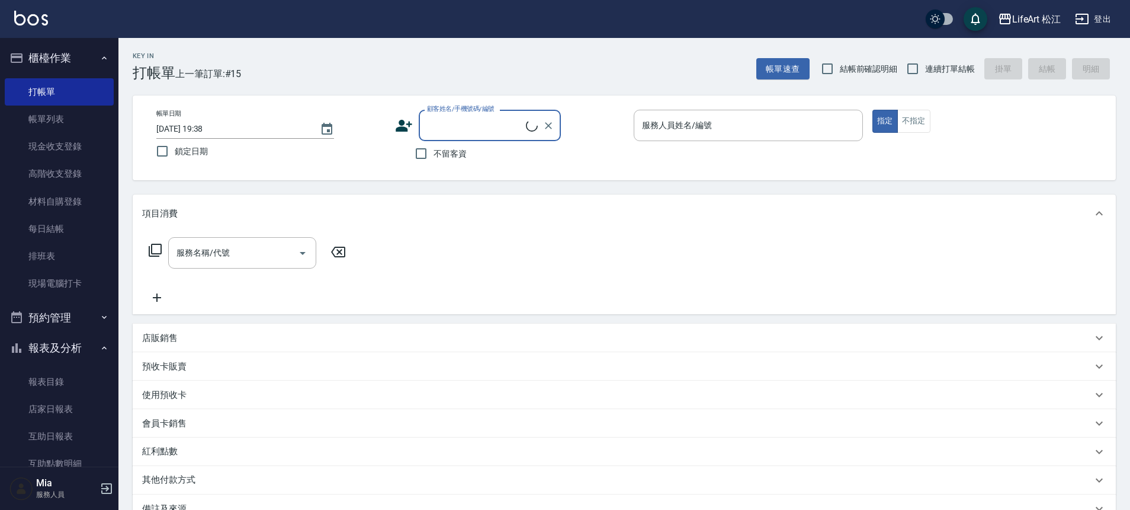
click at [405, 127] on icon at bounding box center [404, 126] width 17 height 12
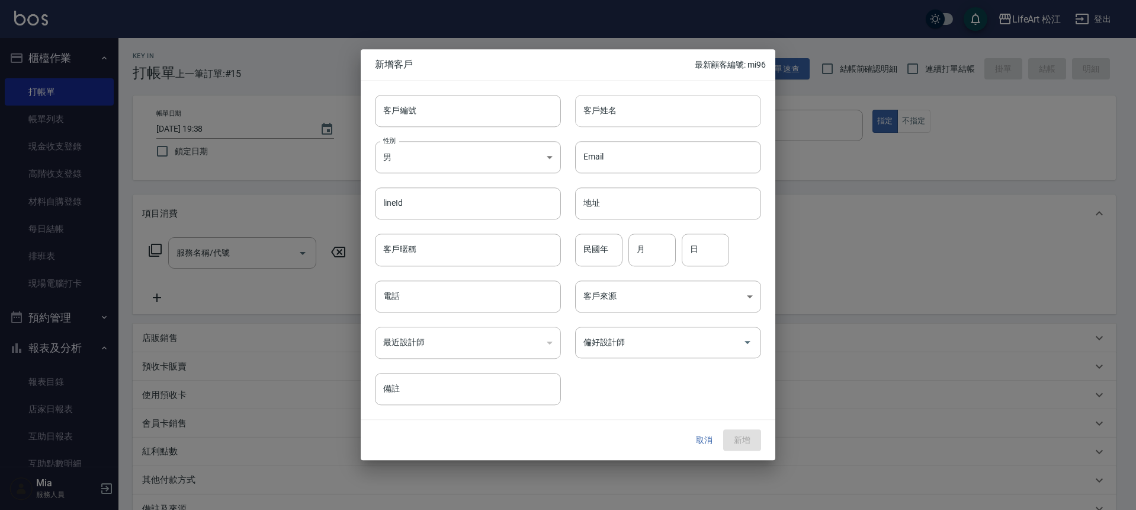
click at [608, 108] on input "客戶姓名" at bounding box center [668, 111] width 186 height 32
type input "[PERSON_NAME]"
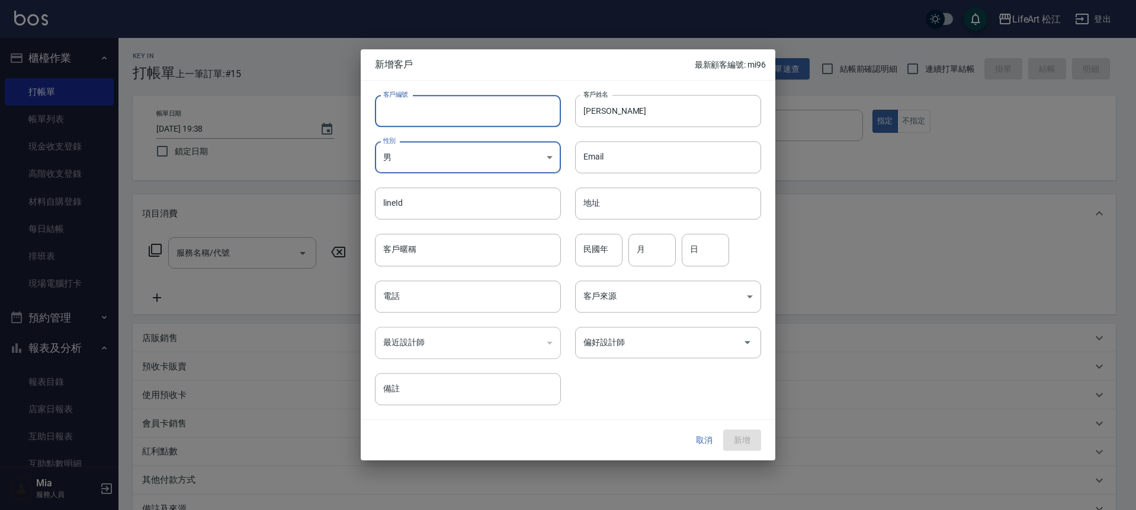
click at [461, 129] on div "客戶編號 客戶編號 客戶姓名 顧名婕 客戶姓名 性別 男 MALE 性別 Email Email lineId lineId 地址 地址 客戶暱稱 客戶暱稱 …" at bounding box center [561, 243] width 401 height 324
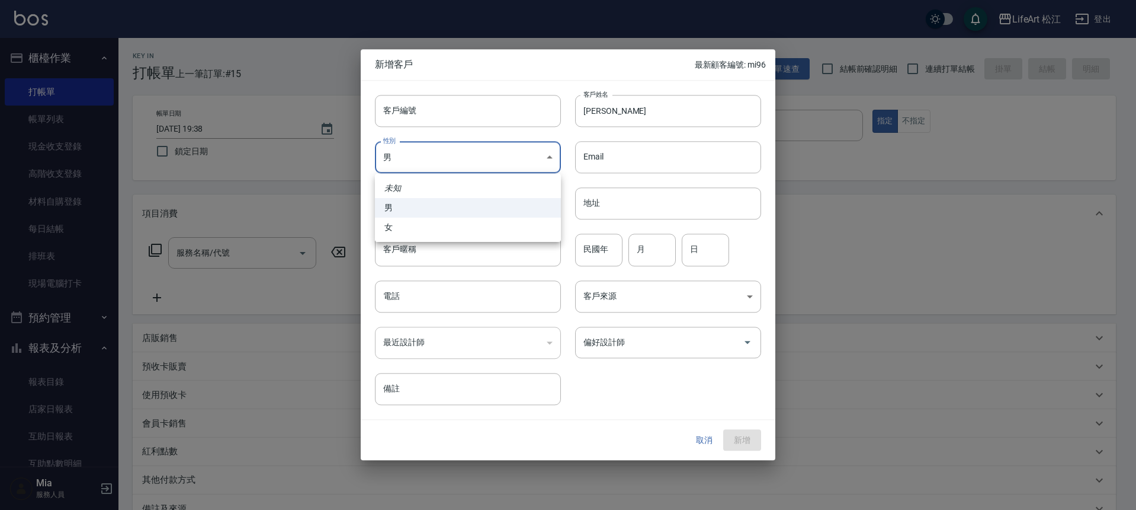
click at [422, 158] on body "LifeArt 松江 登出 櫃檯作業 打帳單 帳單列表 現金收支登錄 高階收支登錄 材料自購登錄 每日結帳 排班表 現場電腦打卡 預約管理 預約管理 單日預約…" at bounding box center [568, 325] width 1136 height 651
click at [431, 232] on li "女" at bounding box center [468, 227] width 186 height 20
type input "FEMALE"
click at [438, 294] on input "電話" at bounding box center [468, 296] width 186 height 32
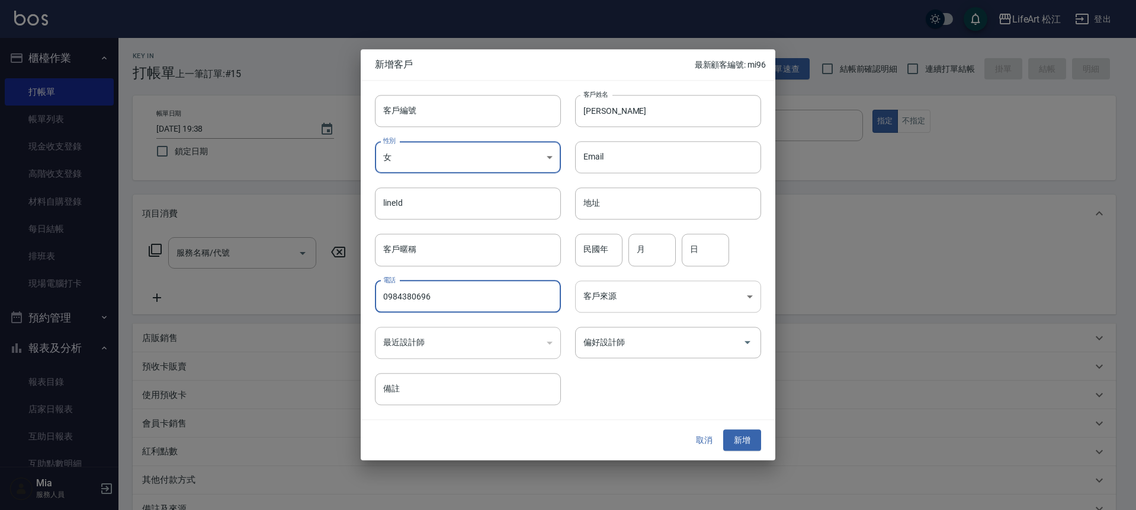
type input "0984380696"
click at [638, 283] on body "LifeArt 松江 登出 櫃檯作業 打帳單 帳單列表 現金收支登錄 高階收支登錄 材料自購登錄 每日結帳 排班表 現場電腦打卡 預約管理 預約管理 單日預約…" at bounding box center [568, 325] width 1136 height 651
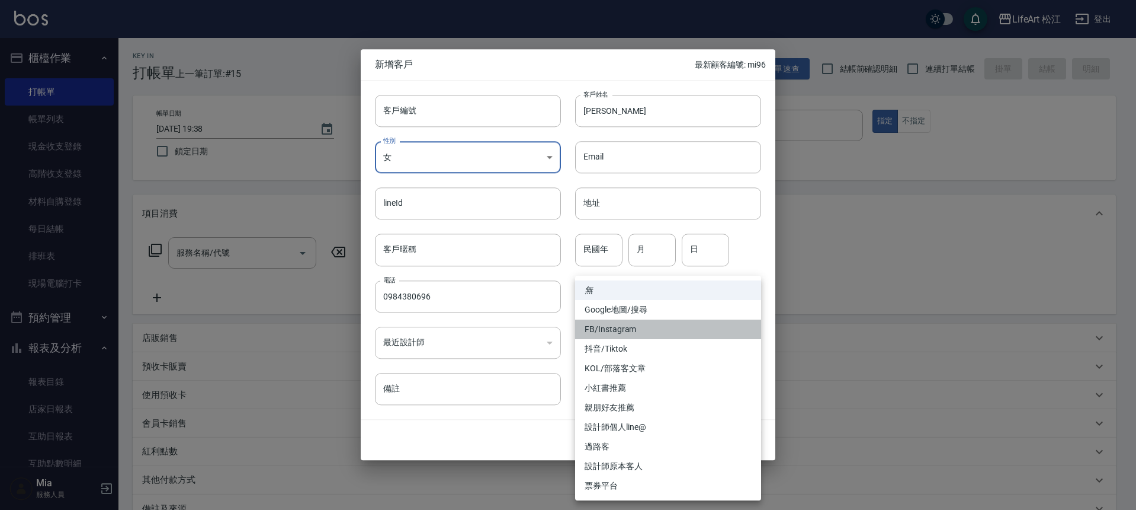
click at [629, 331] on li "FB/Instagram" at bounding box center [668, 329] width 186 height 20
type input "FB/Instagram"
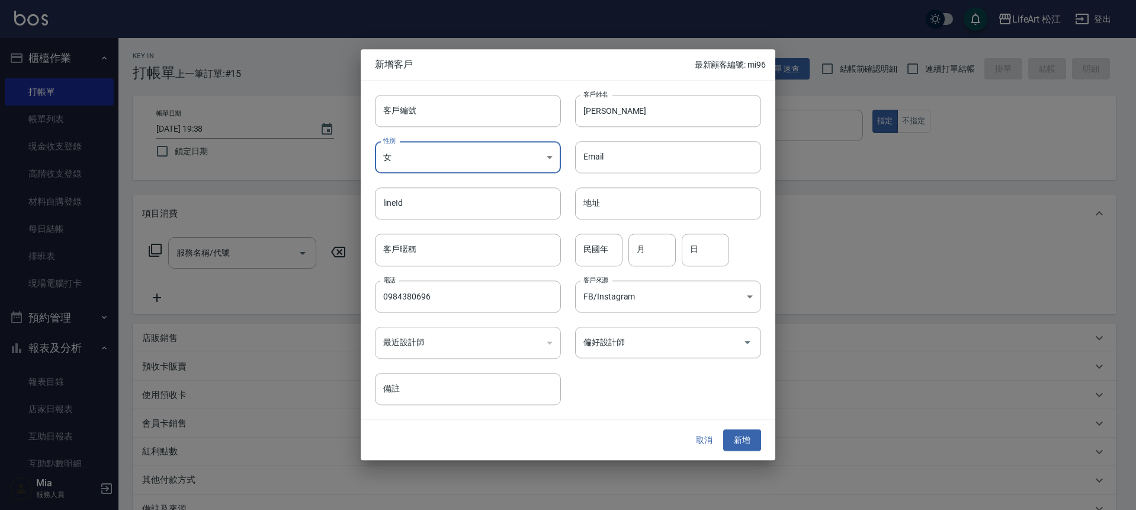
click at [623, 345] on input "偏好設計師" at bounding box center [660, 342] width 158 height 21
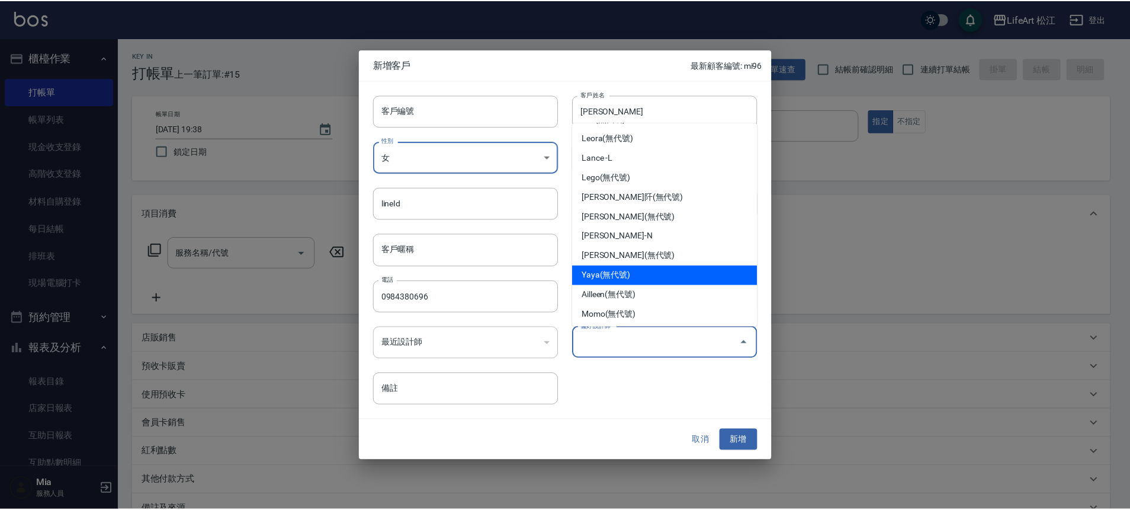
scroll to position [68, 0]
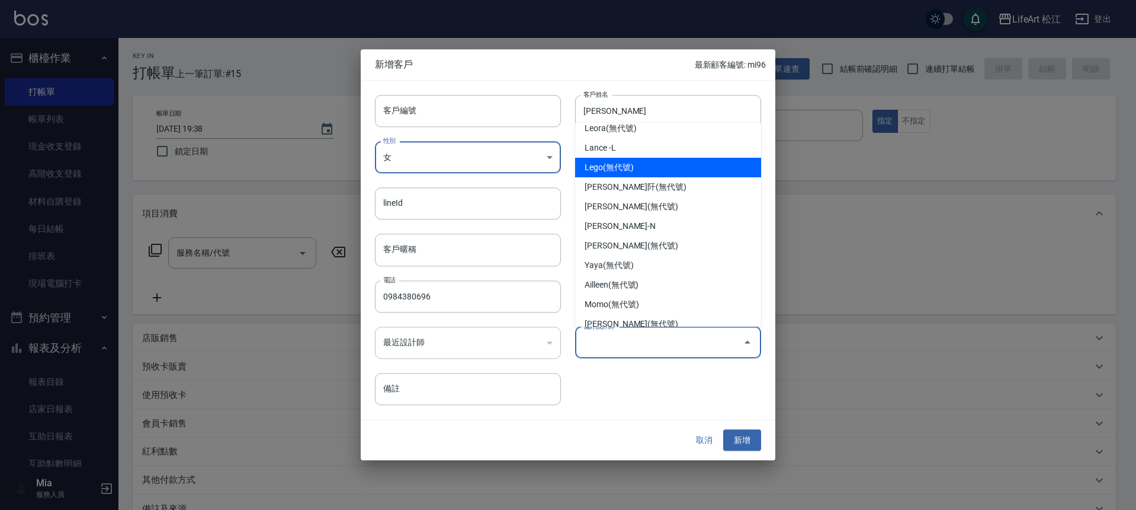
click at [629, 168] on li "Lego(無代號)" at bounding box center [668, 168] width 186 height 20
type input "Lego"
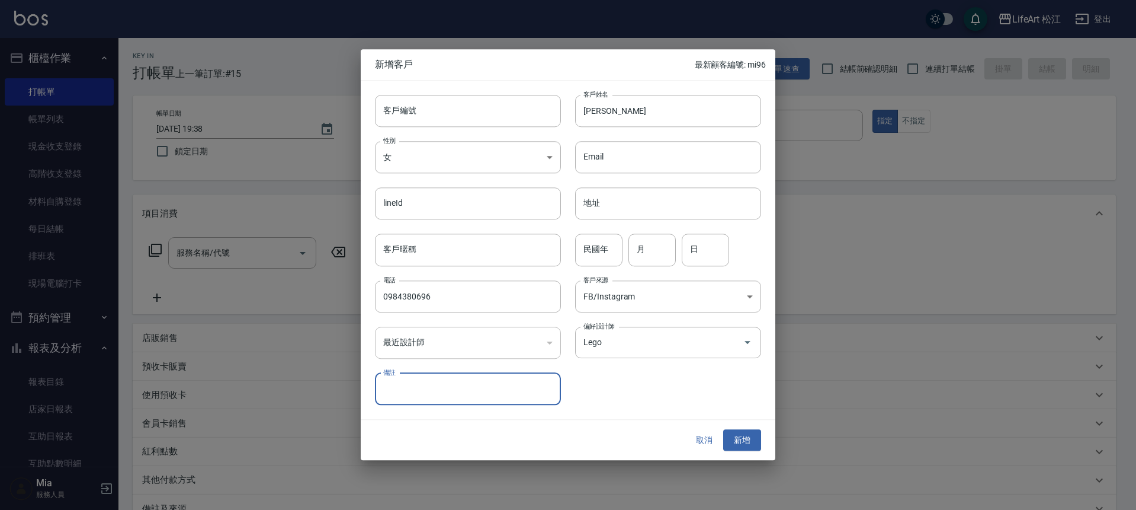
click at [477, 380] on input "備註" at bounding box center [468, 389] width 186 height 32
type input "t"
type input "車"
click at [446, 389] on input "超級捲讀語文科" at bounding box center [468, 389] width 186 height 32
type input "超級捲讀語文科在脆看到搜google評論約我"
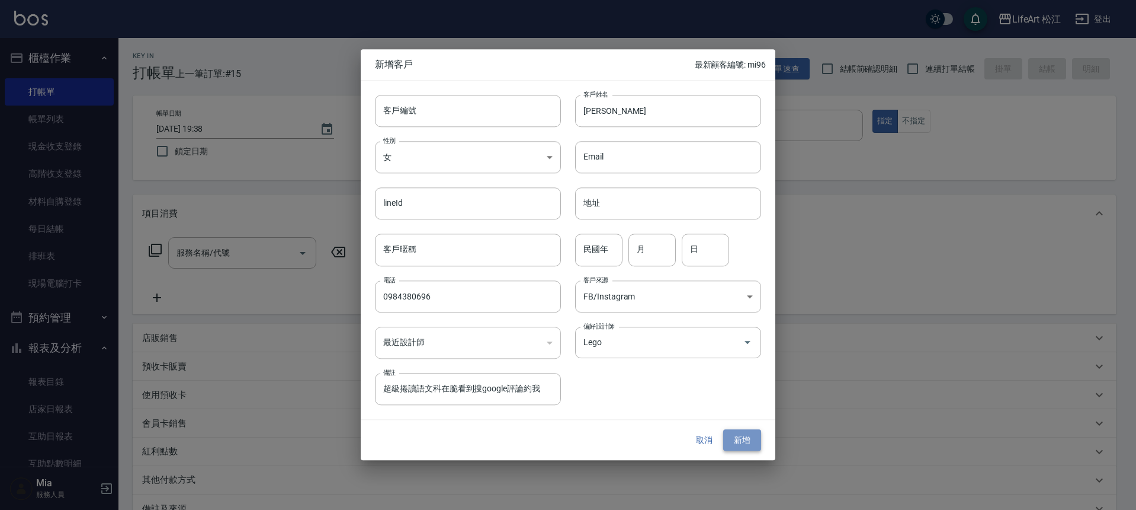
click at [732, 443] on button "新增" at bounding box center [742, 440] width 38 height 22
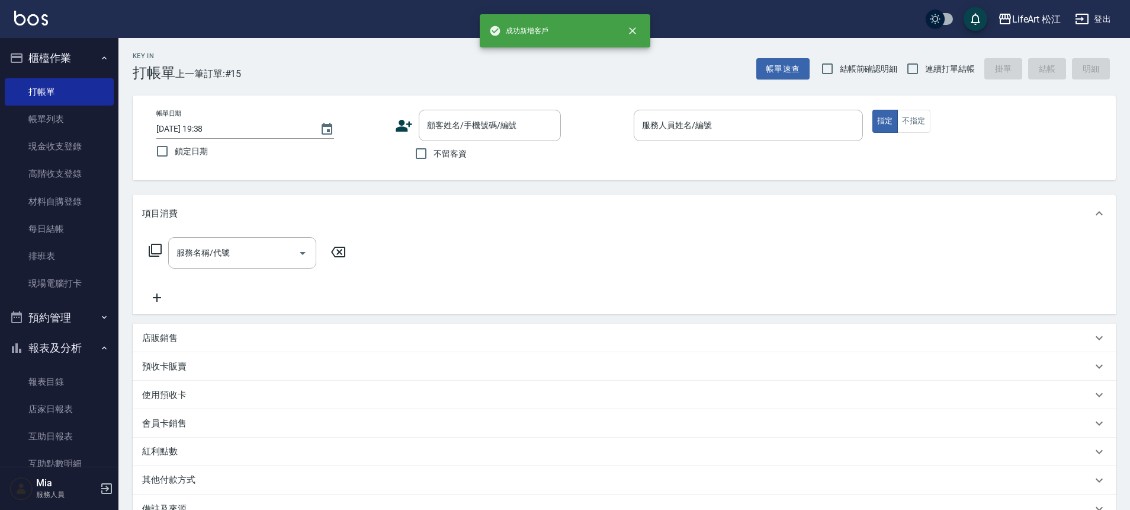
click at [396, 123] on icon at bounding box center [404, 126] width 18 height 18
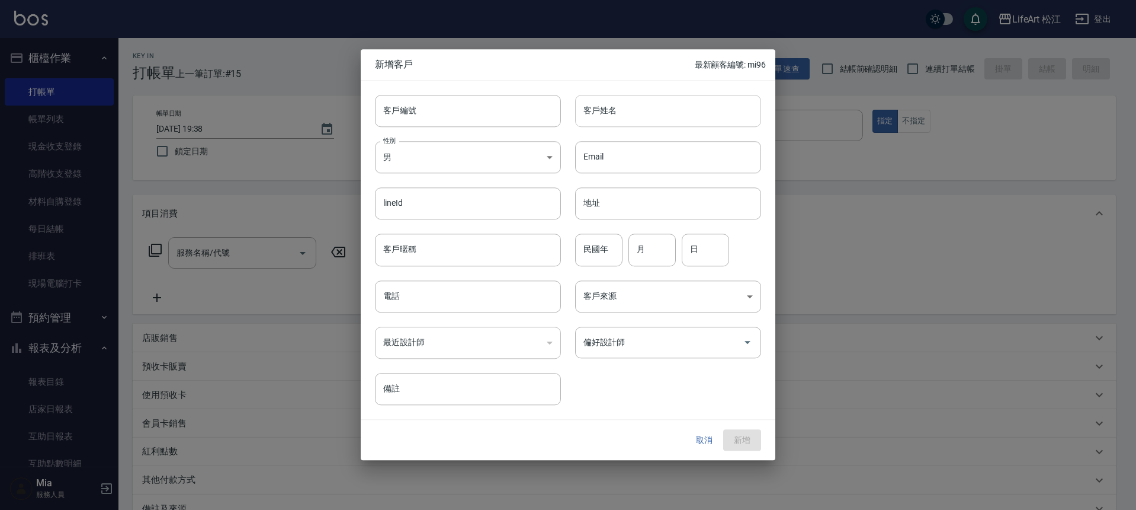
click at [621, 111] on input "客戶姓名" at bounding box center [668, 111] width 186 height 32
type input "蔡亦庭"
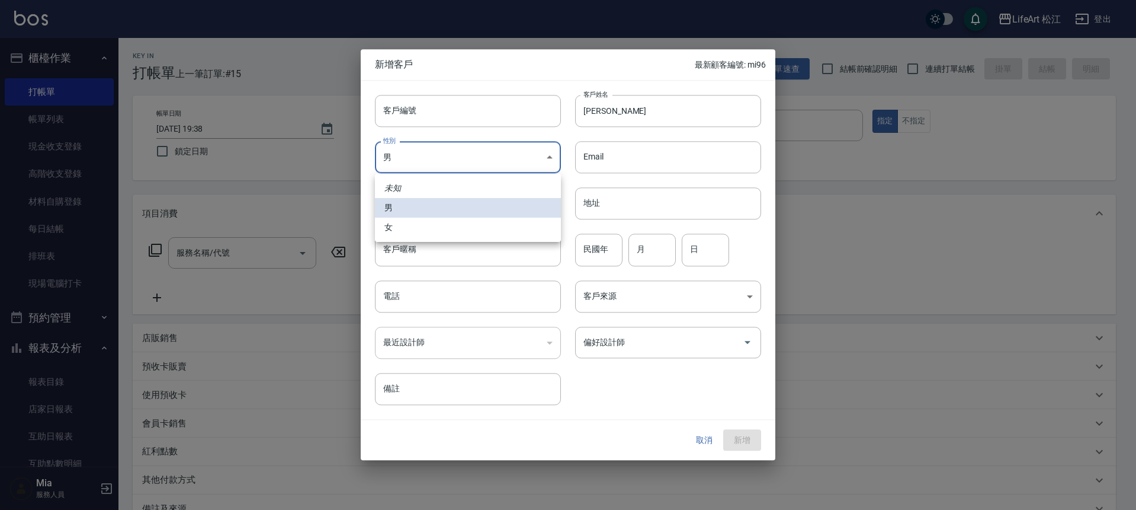
click at [405, 168] on body "LifeArt 松江 登出 櫃檯作業 打帳單 帳單列表 現金收支登錄 高階收支登錄 材料自購登錄 每日結帳 排班表 現場電腦打卡 預約管理 預約管理 單日預約…" at bounding box center [568, 325] width 1136 height 651
click at [403, 224] on li "女" at bounding box center [468, 227] width 186 height 20
type input "FEMALE"
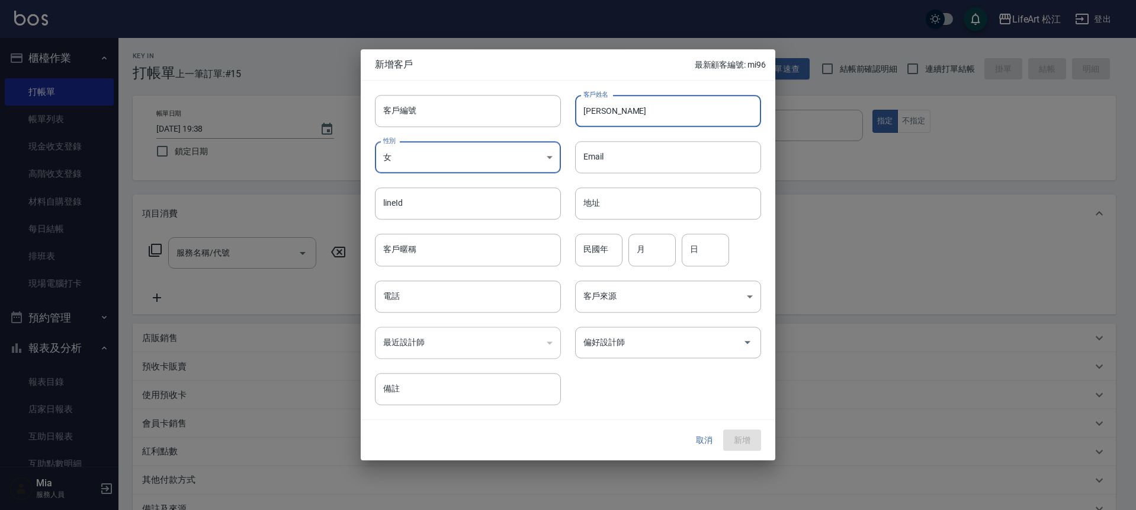
click at [652, 108] on input "蔡亦庭" at bounding box center [668, 111] width 186 height 32
type input "[PERSON_NAME]"
click at [659, 309] on body "LifeArt 松江 登出 櫃檯作業 打帳單 帳單列表 現金收支登錄 高階收支登錄 材料自購登錄 每日結帳 排班表 現場電腦打卡 預約管理 預約管理 單日預約…" at bounding box center [568, 325] width 1136 height 651
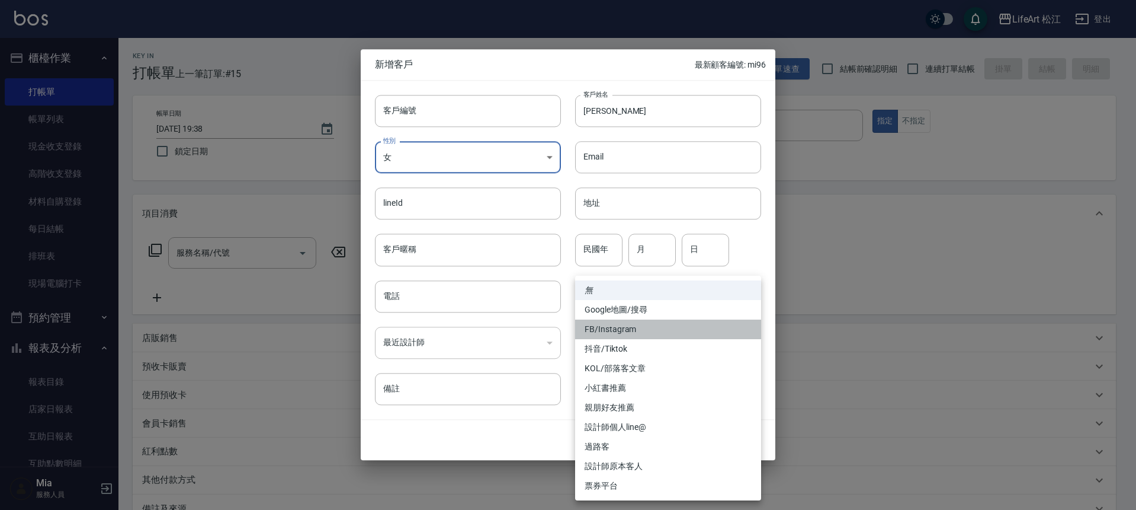
click at [643, 328] on li "FB/Instagram" at bounding box center [668, 329] width 186 height 20
type input "FB/Instagram"
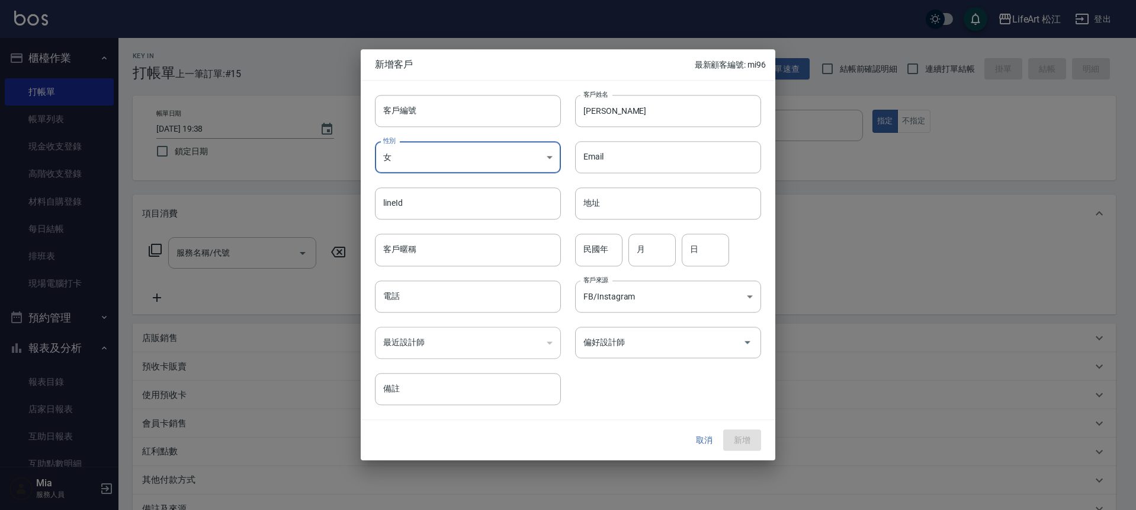
click at [639, 338] on input "偏好設計師" at bounding box center [660, 342] width 158 height 21
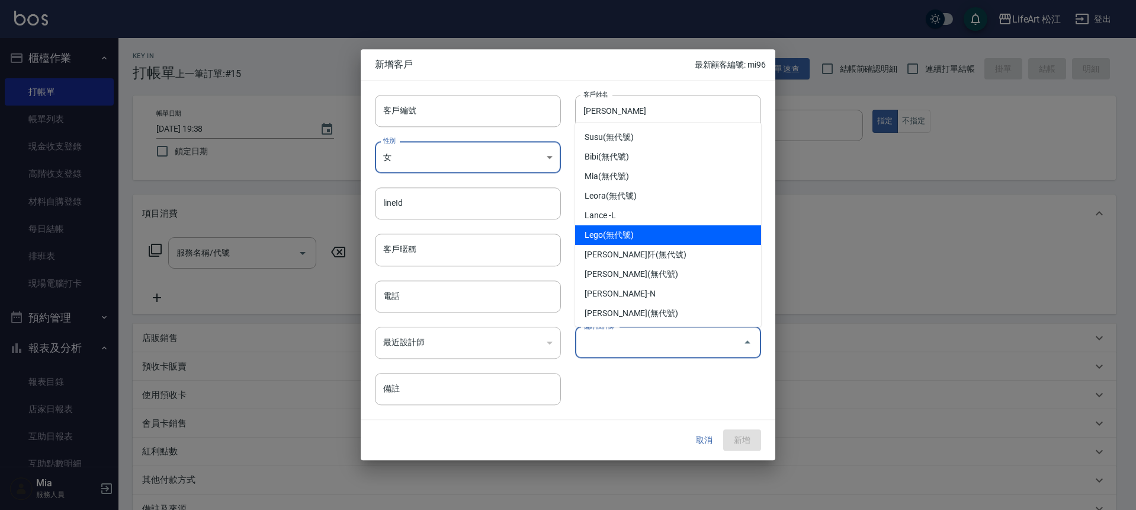
click at [615, 229] on li "Lego(無代號)" at bounding box center [668, 235] width 186 height 20
type input "Lego"
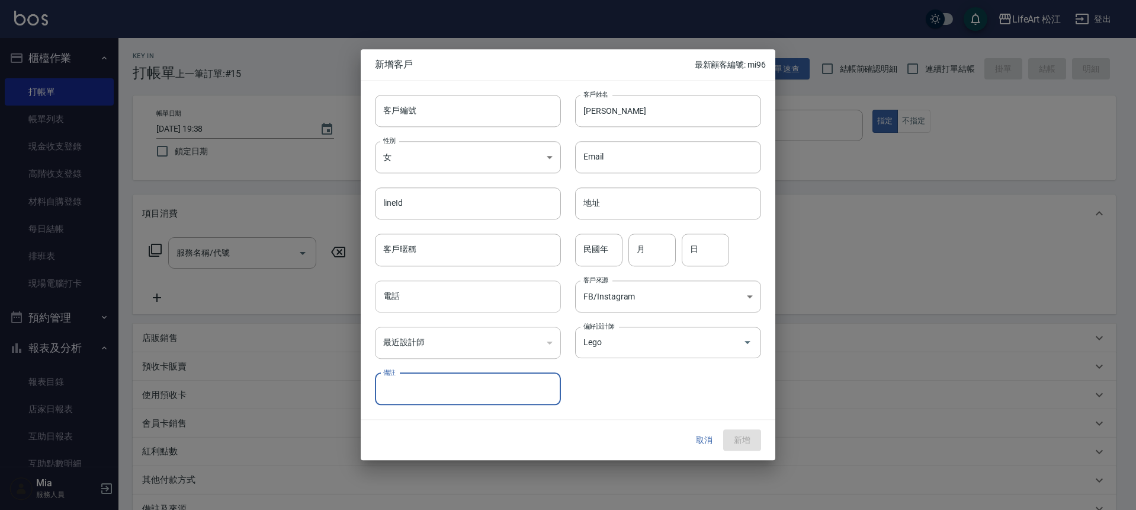
click at [485, 303] on input "電話" at bounding box center [468, 296] width 186 height 32
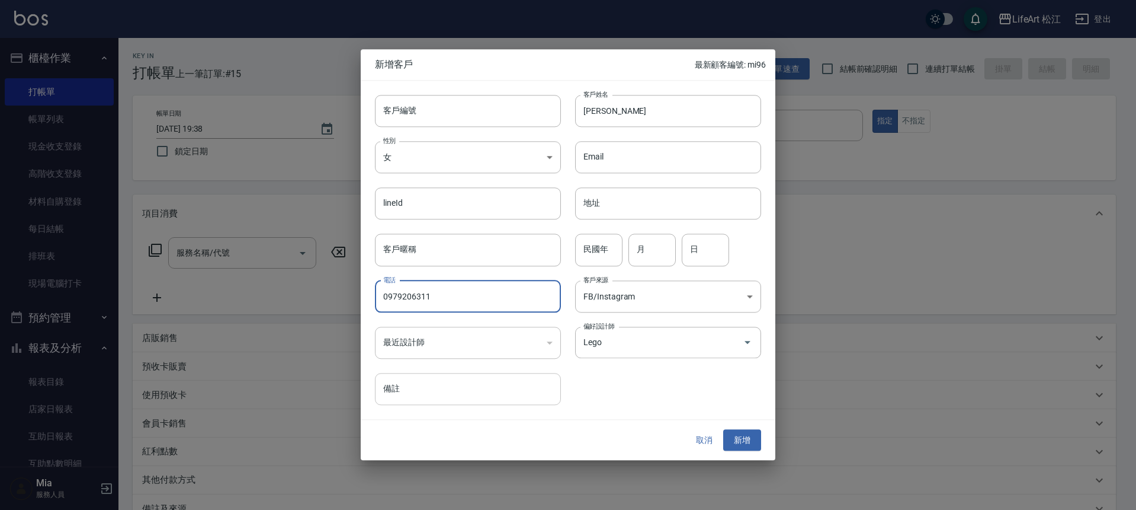
type input "0979206311"
click at [550, 398] on input "備註" at bounding box center [468, 389] width 186 height 32
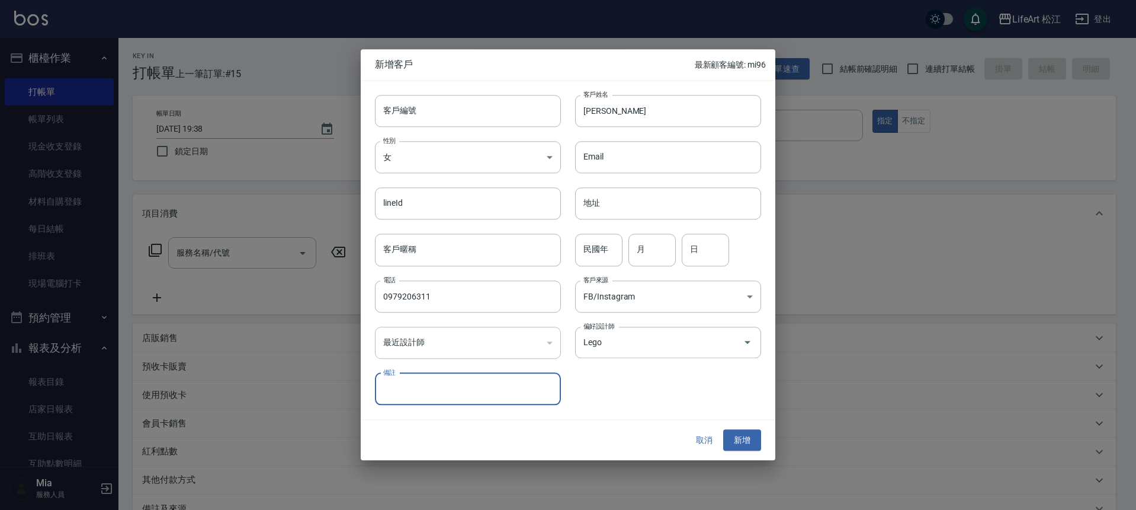
type input "y"
type input "在律所上班"
click at [737, 434] on button "新增" at bounding box center [742, 440] width 38 height 22
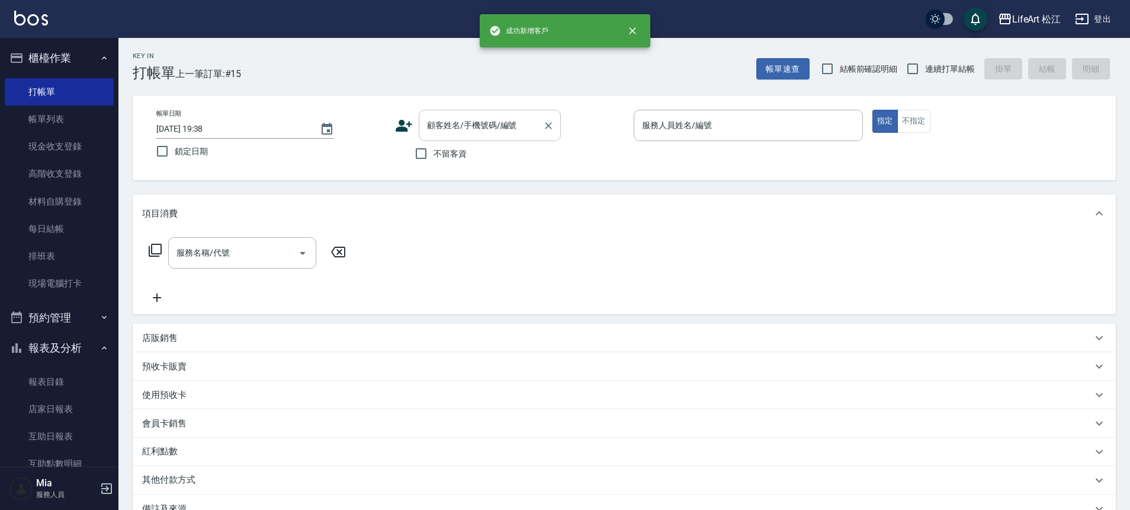
click at [515, 111] on div "顧客姓名/手機號碼/編號" at bounding box center [490, 125] width 142 height 31
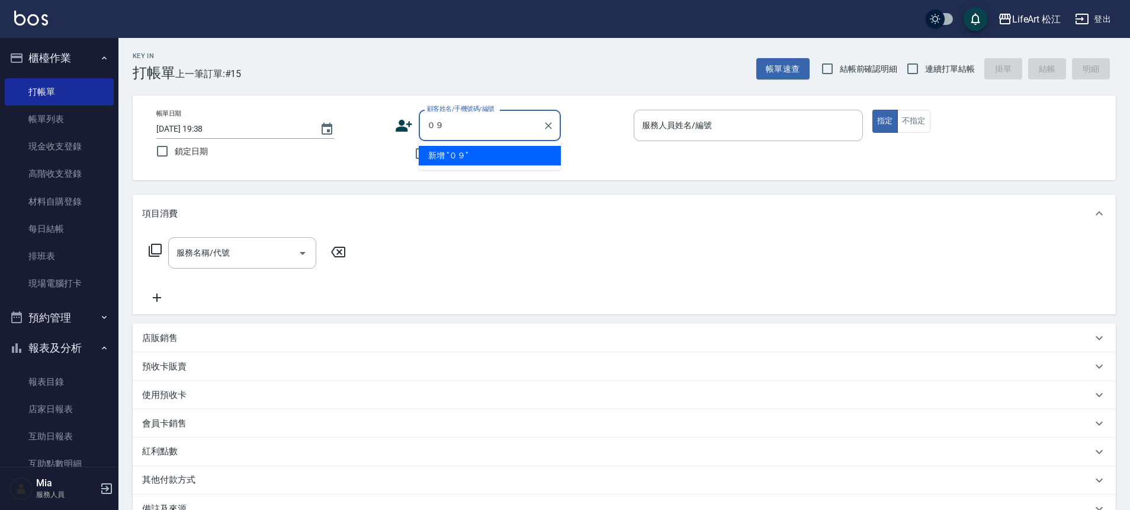
type input "０"
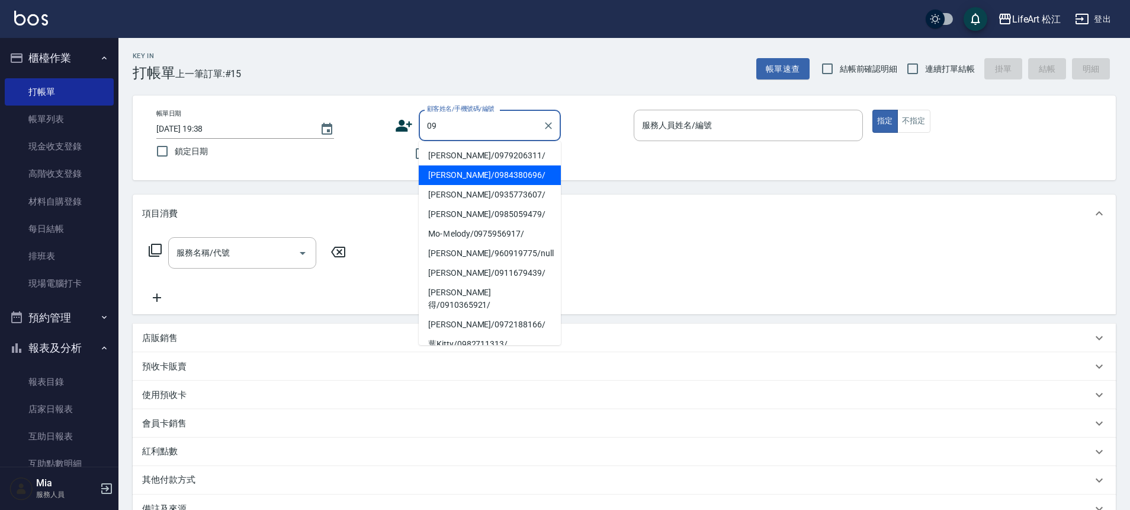
click at [496, 169] on li "[PERSON_NAME]/0984380696/" at bounding box center [490, 175] width 142 height 20
type input "[PERSON_NAME]/0984380696/"
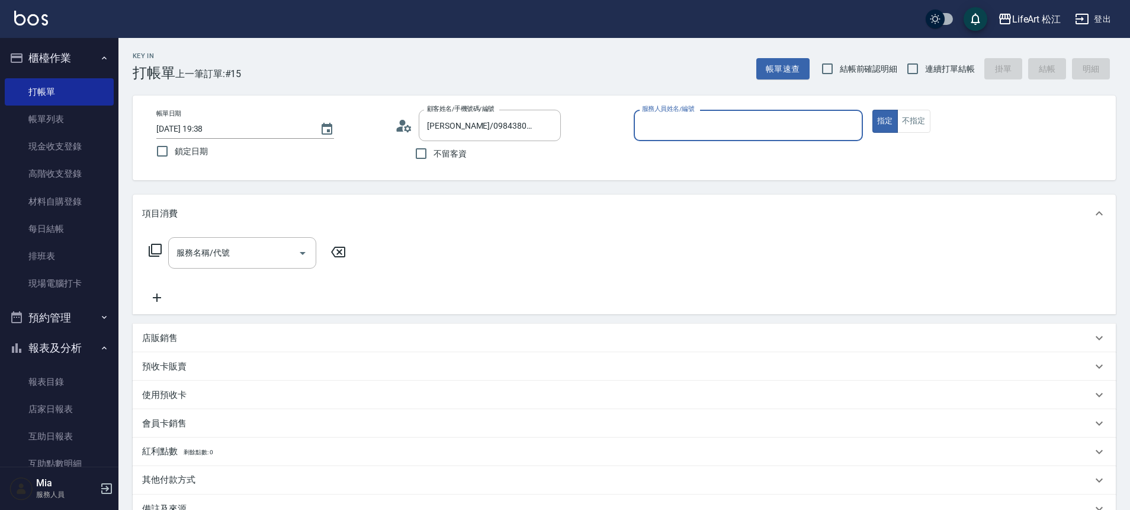
type input "Lego(無代號)"
click at [262, 262] on input "服務名稱/代號" at bounding box center [234, 252] width 120 height 21
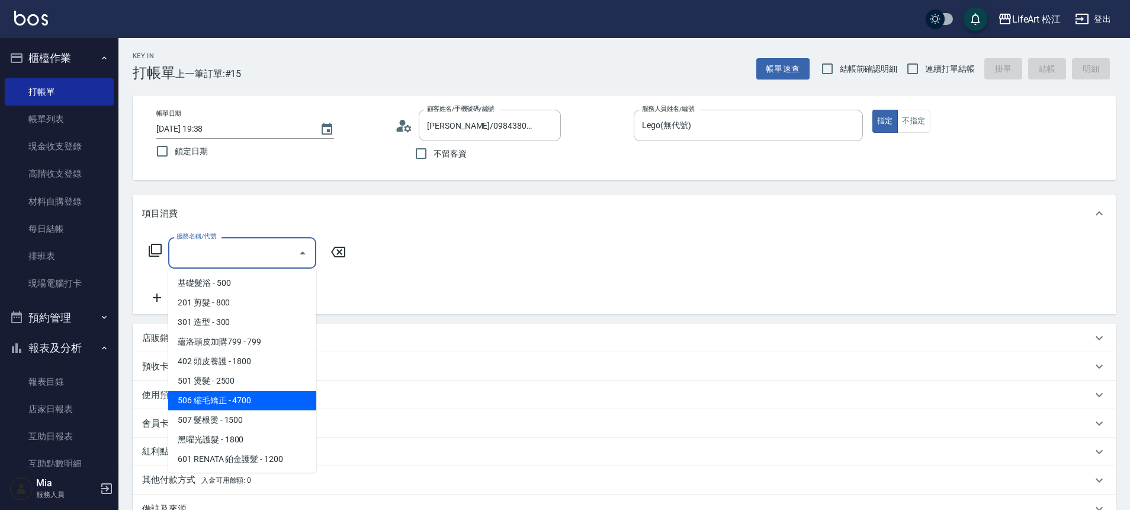
drag, startPoint x: 246, startPoint y: 397, endPoint x: 307, endPoint y: 346, distance: 80.0
click at [246, 396] on span "506 縮毛矯正 - 4700" at bounding box center [242, 400] width 148 height 20
type input "506 縮毛矯正 (506)"
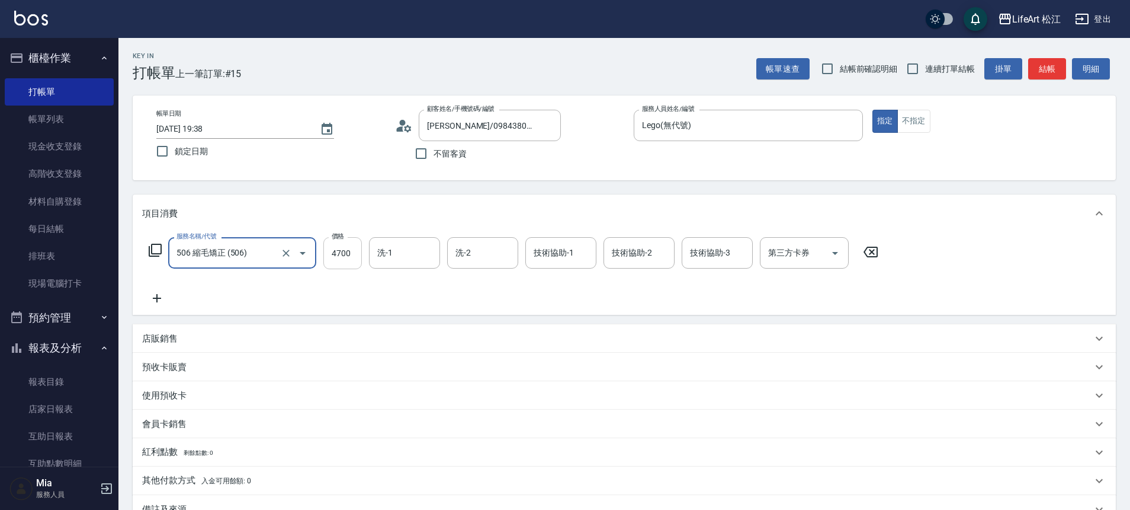
click at [346, 258] on input "4700" at bounding box center [342, 253] width 39 height 32
type input "1500"
click at [393, 254] on input "洗-1" at bounding box center [404, 252] width 60 height 21
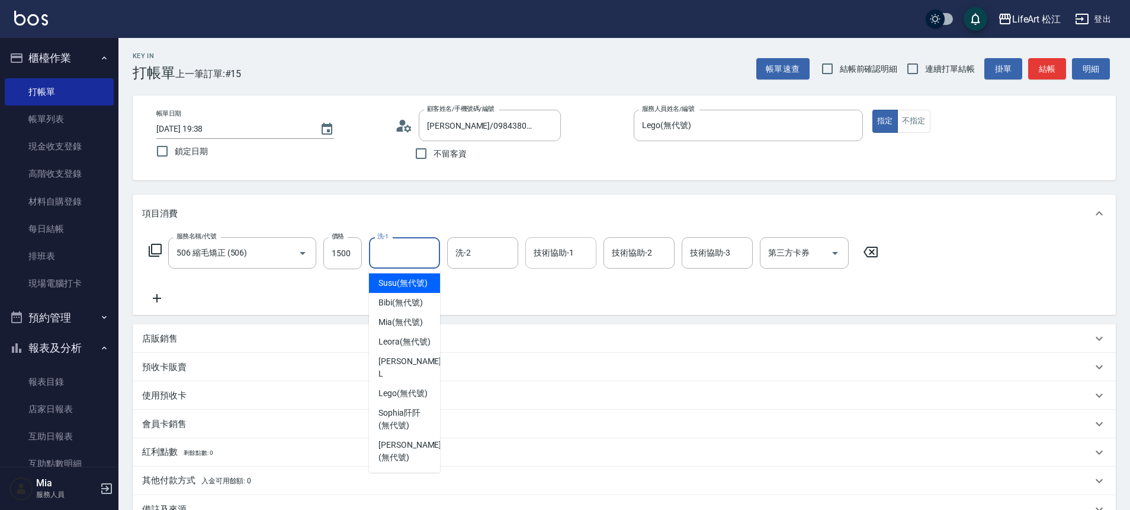
click at [575, 258] on input "技術協助-1" at bounding box center [561, 252] width 60 height 21
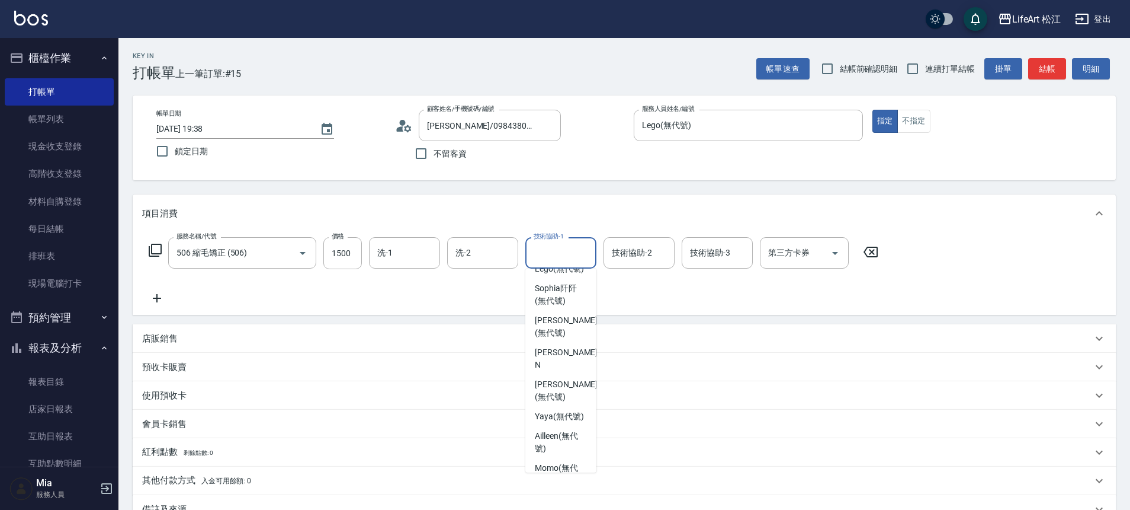
scroll to position [139, 0]
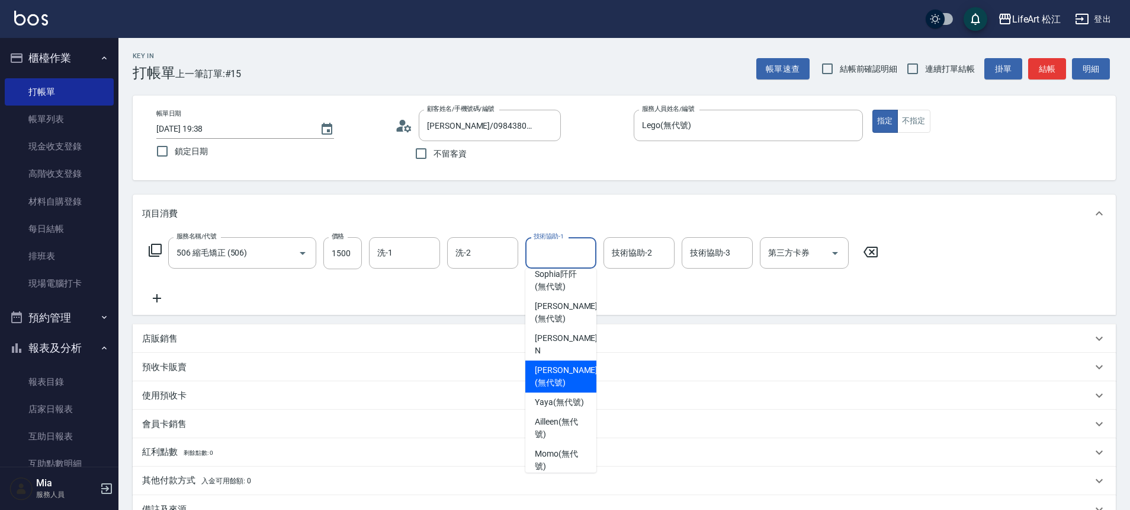
drag, startPoint x: 544, startPoint y: 390, endPoint x: 551, endPoint y: 377, distance: 15.4
click at [544, 389] on span "Patty (無代號)" at bounding box center [566, 376] width 63 height 25
type input "Patty(無代號)"
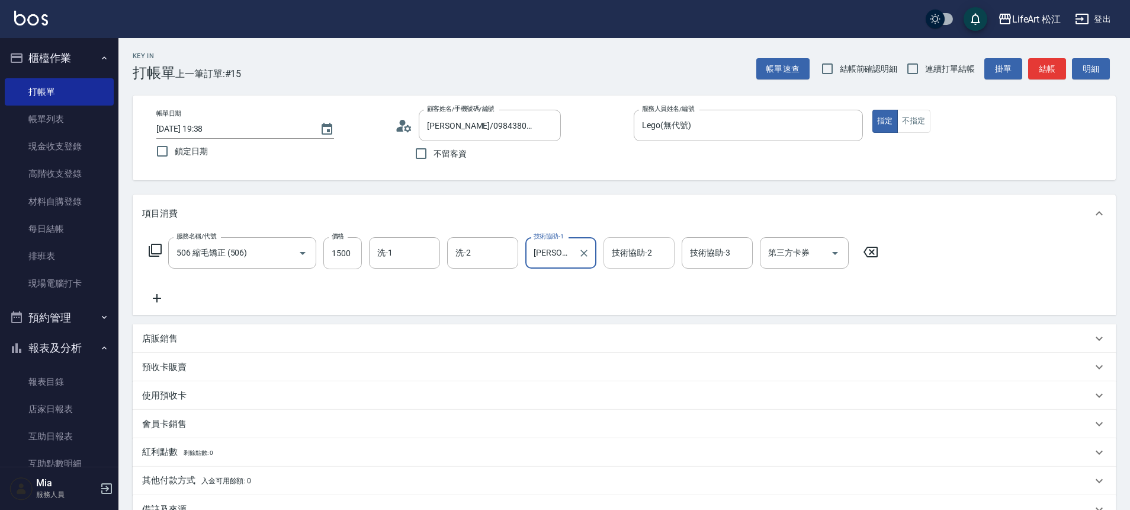
click at [626, 243] on div "技術協助-2 技術協助-2" at bounding box center [639, 252] width 71 height 31
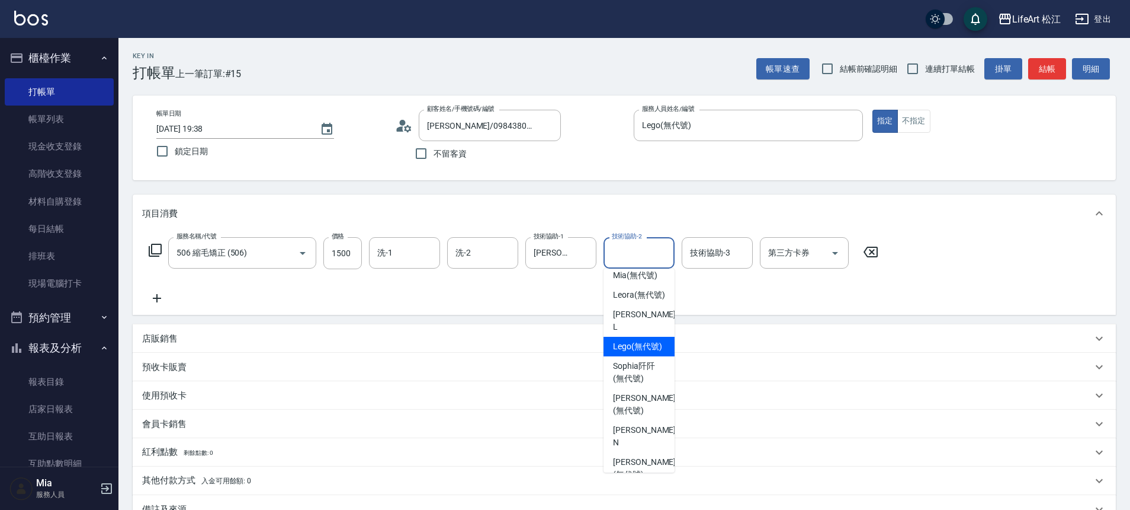
scroll to position [108, 0]
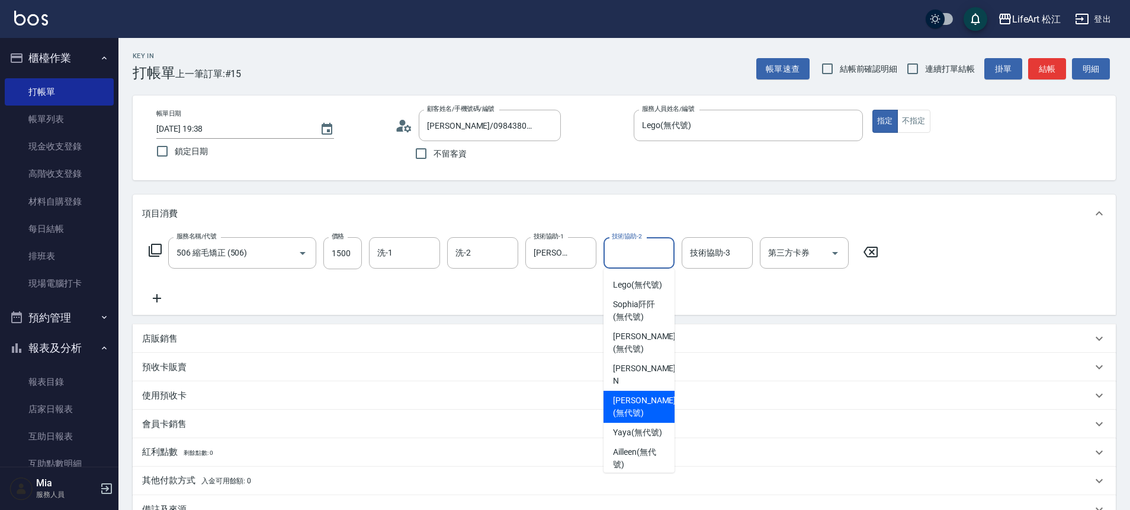
click at [637, 409] on span "Patty (無代號)" at bounding box center [644, 406] width 63 height 25
type input "Patty(無代號)"
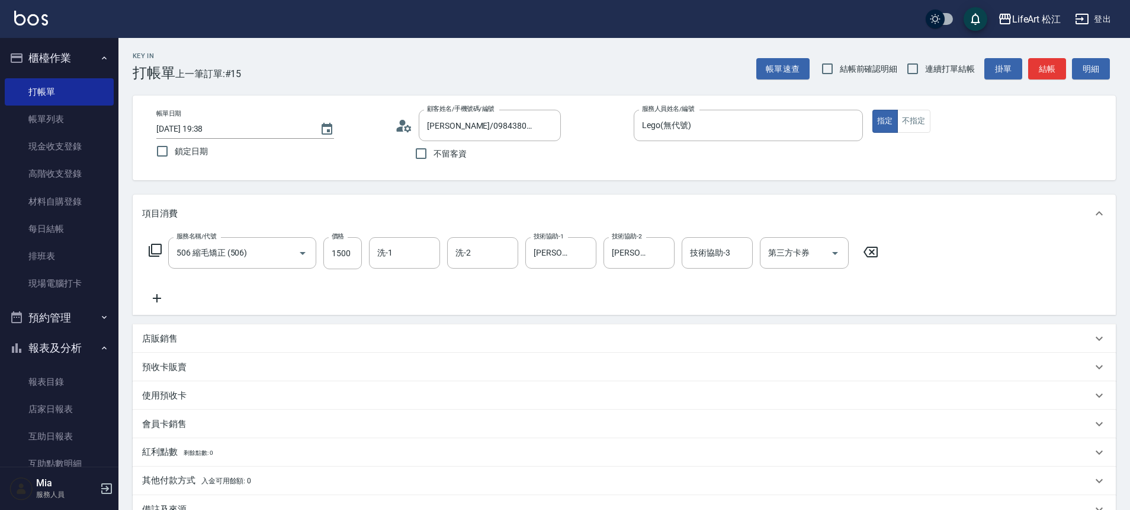
click at [153, 299] on icon at bounding box center [157, 298] width 30 height 14
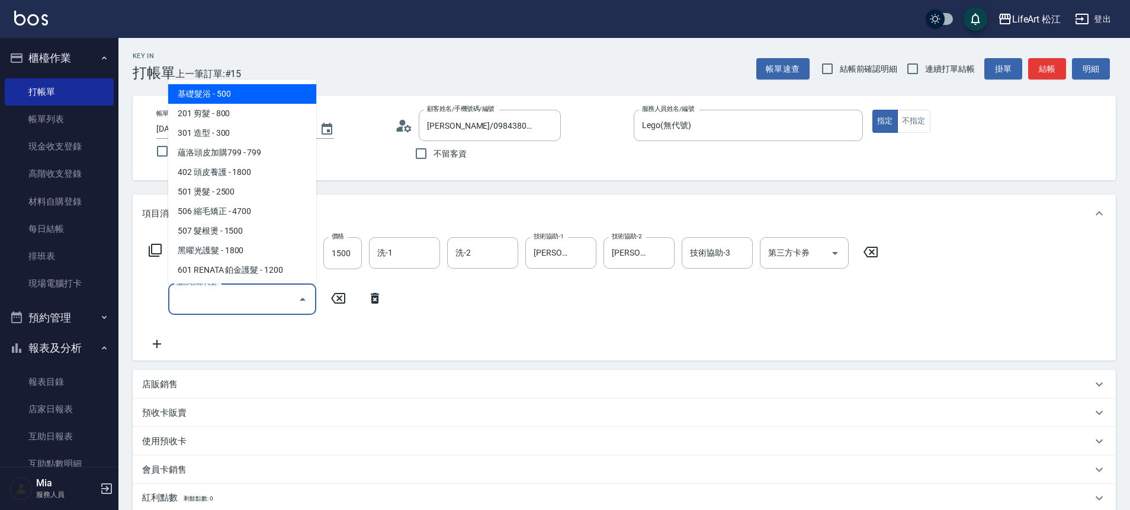
click at [220, 304] on input "服務名稱/代號" at bounding box center [234, 299] width 120 height 21
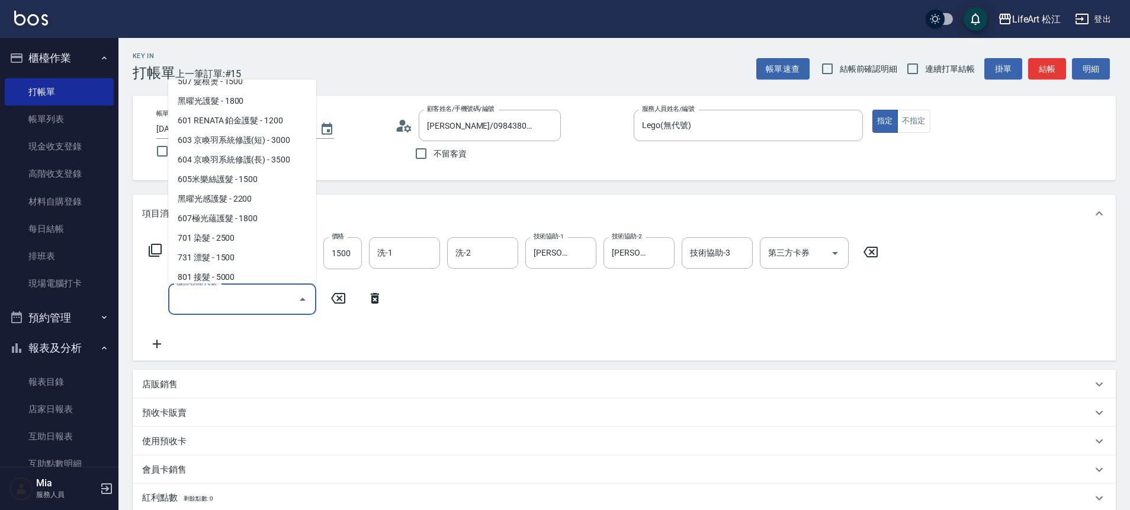
scroll to position [156, 0]
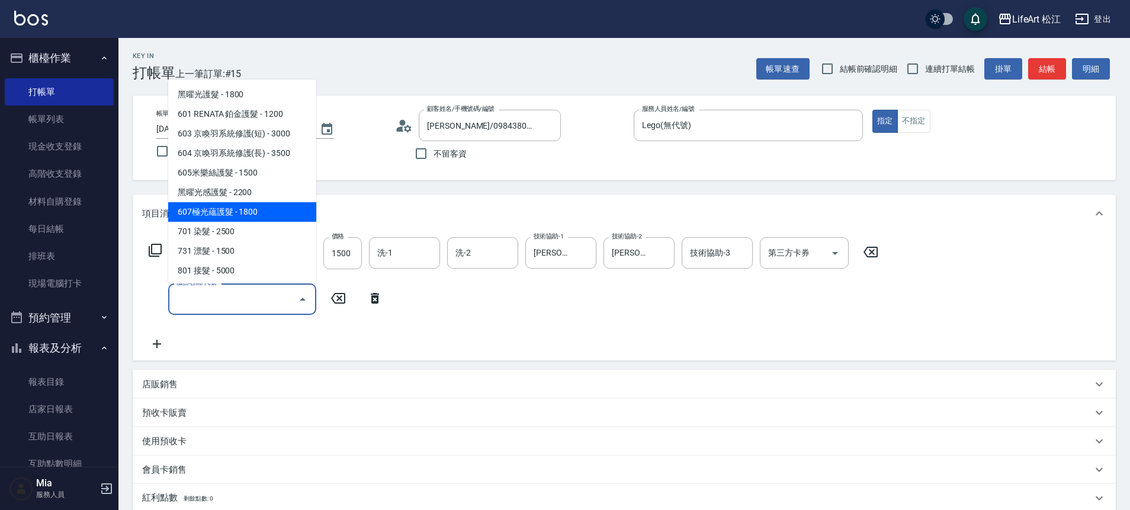
click at [233, 206] on span "607極光蘊護髮 - 1800" at bounding box center [242, 212] width 148 height 20
type input "607極光蘊護髮(607)"
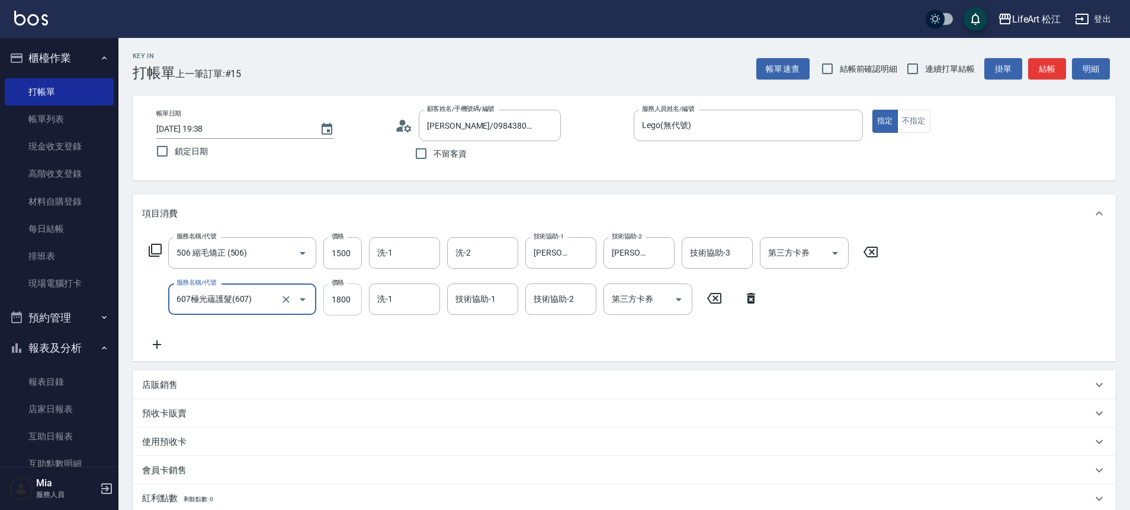
click at [341, 297] on input "1800" at bounding box center [342, 299] width 39 height 32
type input "2200"
click at [470, 296] on div "技術協助-1 技術協助-1" at bounding box center [482, 298] width 71 height 31
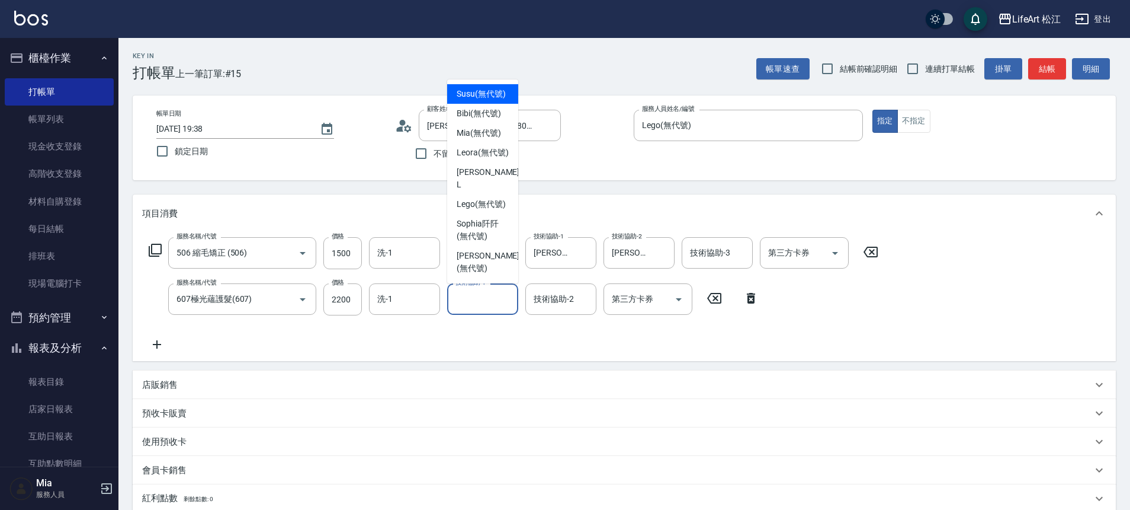
click at [401, 350] on div "服務名稱/代號 506 縮毛矯正 (506) 服務名稱/代號 價格 1500 價格 洗-1 洗-1 洗-2 洗-2 技術協助-1 Patty(無代號) 技術協…" at bounding box center [514, 294] width 744 height 114
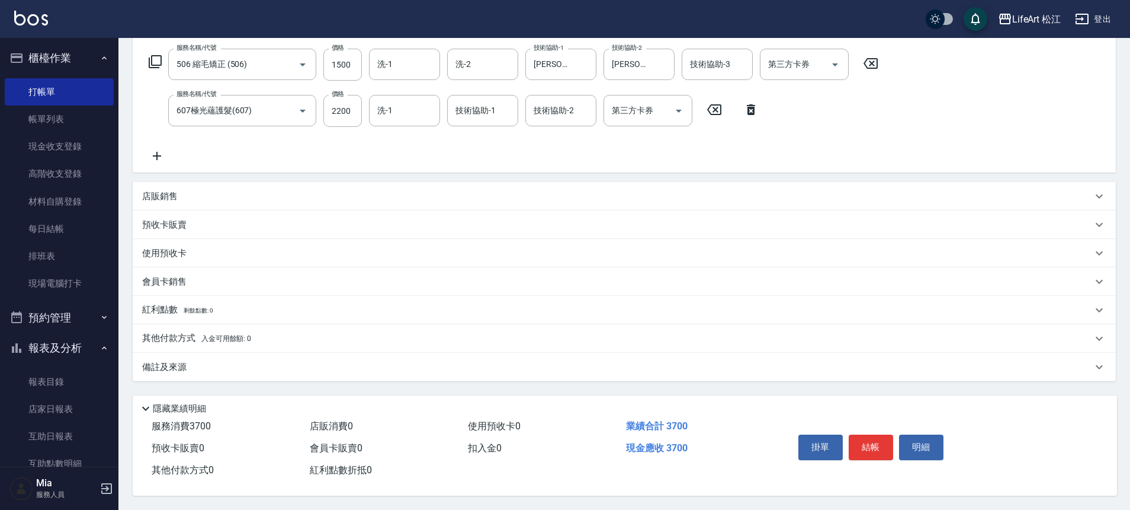
scroll to position [194, 0]
click at [174, 363] on p "備註及來源" at bounding box center [164, 367] width 44 height 12
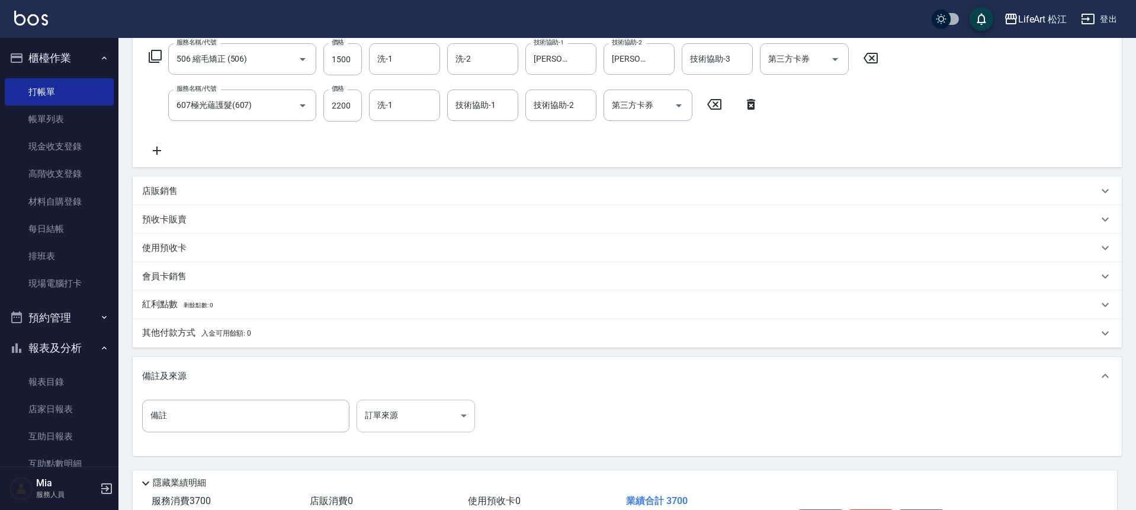
click at [398, 421] on body "LifeArt 松江 登出 櫃檯作業 打帳單 帳單列表 現金收支登錄 高階收支登錄 材料自購登錄 每日結帳 排班表 現場電腦打卡 預約管理 預約管理 單日預約…" at bounding box center [568, 195] width 1136 height 778
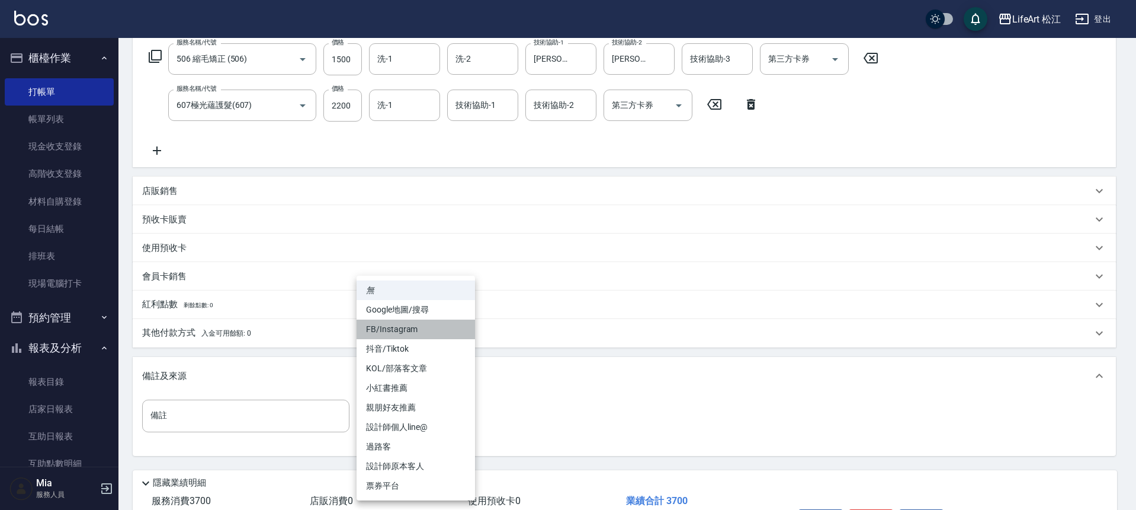
click at [400, 331] on li "FB/Instagram" at bounding box center [416, 329] width 118 height 20
type input "FB/Instagram"
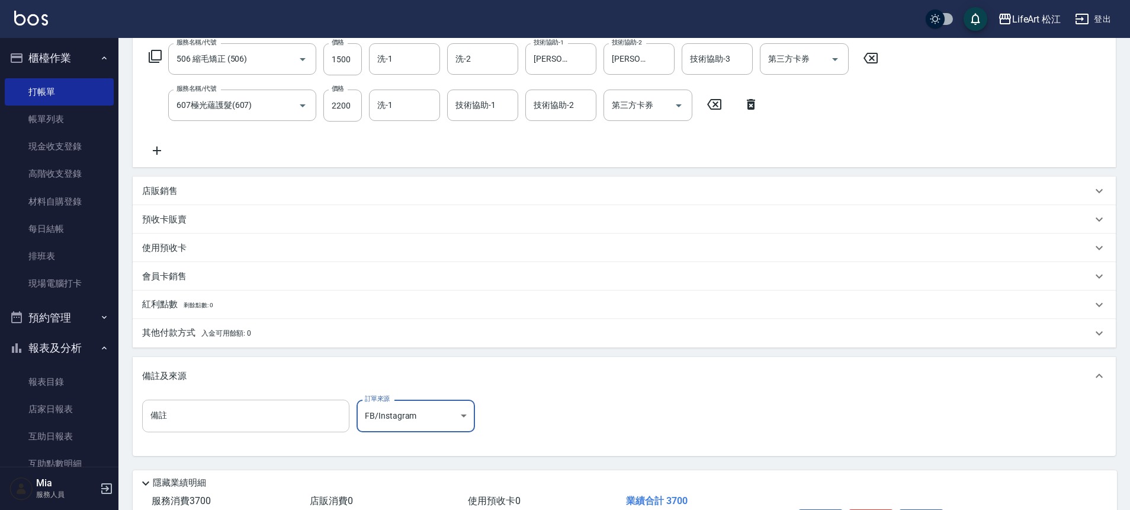
click at [307, 417] on input "備註" at bounding box center [245, 415] width 207 height 32
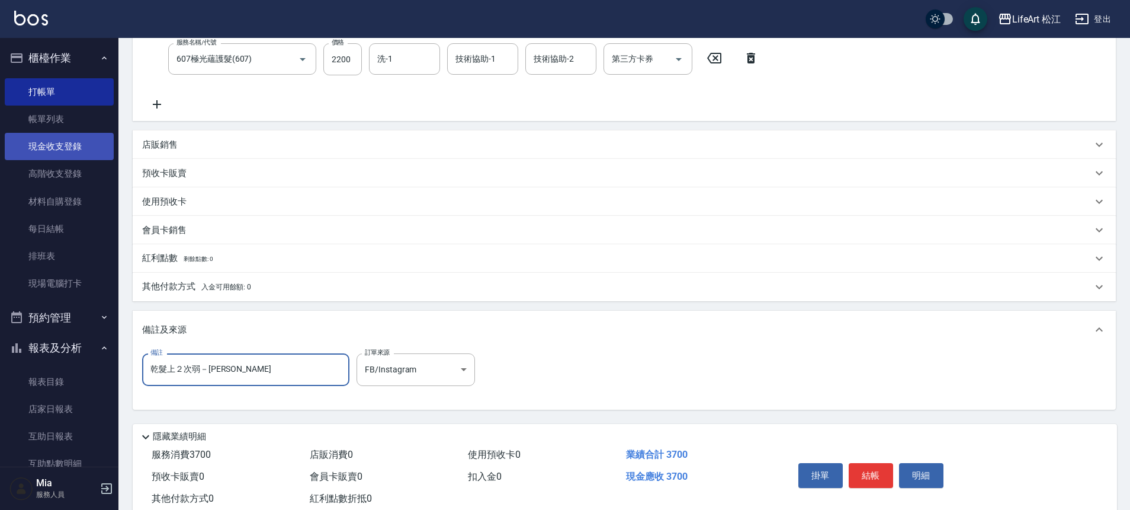
scroll to position [274, 0]
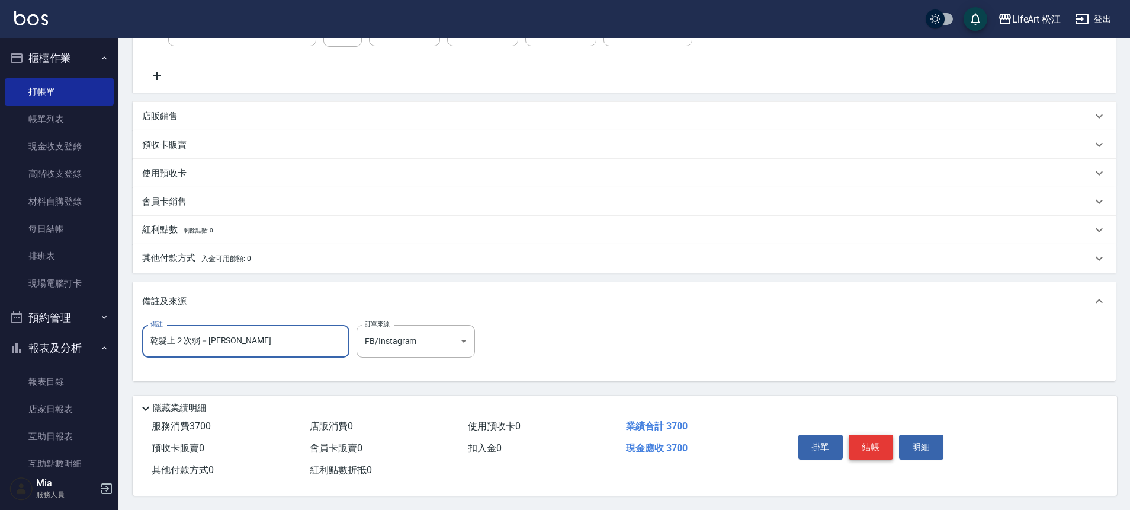
type input "乾髮上２次弱－[PERSON_NAME]"
click at [877, 448] on button "結帳" at bounding box center [871, 446] width 44 height 25
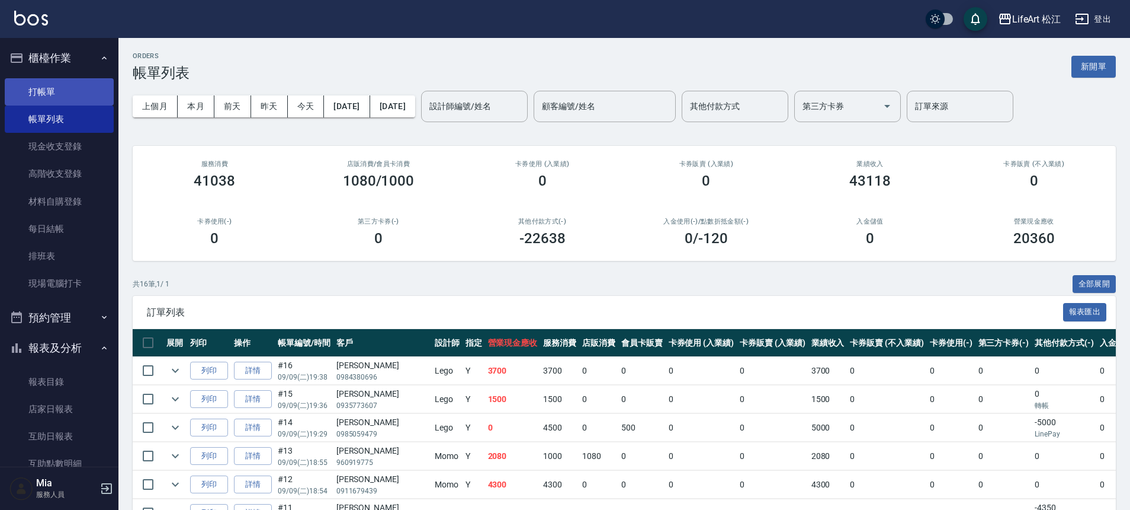
click at [40, 86] on link "打帳單" at bounding box center [59, 91] width 109 height 27
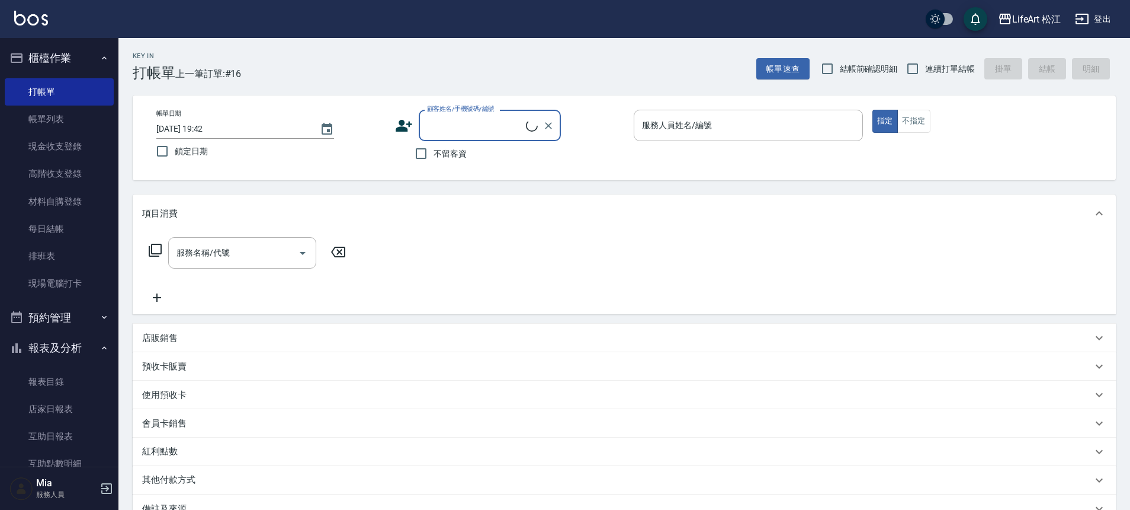
click at [505, 120] on input "顧客姓名/手機號碼/編號" at bounding box center [475, 125] width 102 height 21
type input "０"
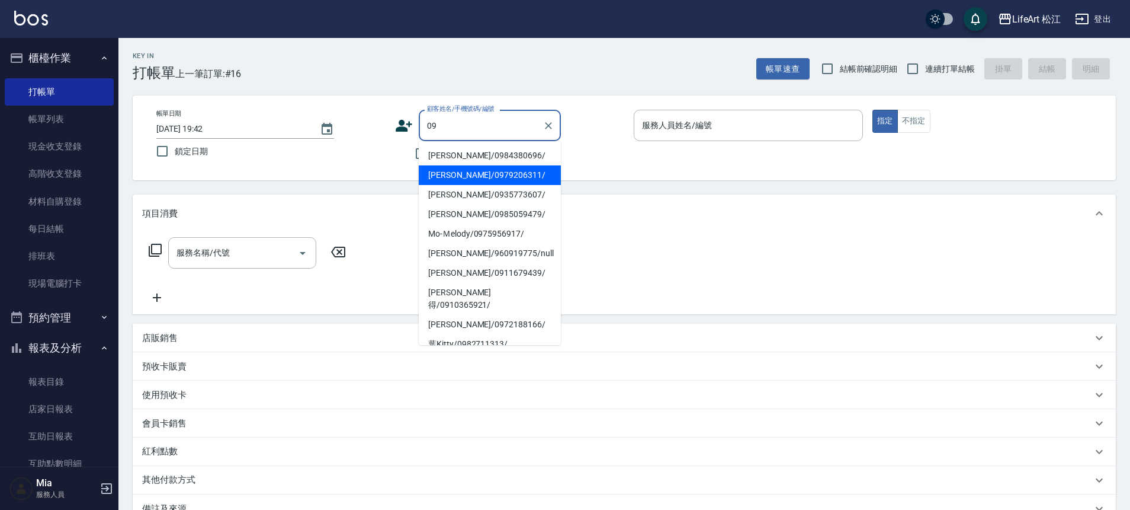
click at [469, 169] on li "[PERSON_NAME]/0979206311/" at bounding box center [490, 175] width 142 height 20
type input "[PERSON_NAME]/0979206311/"
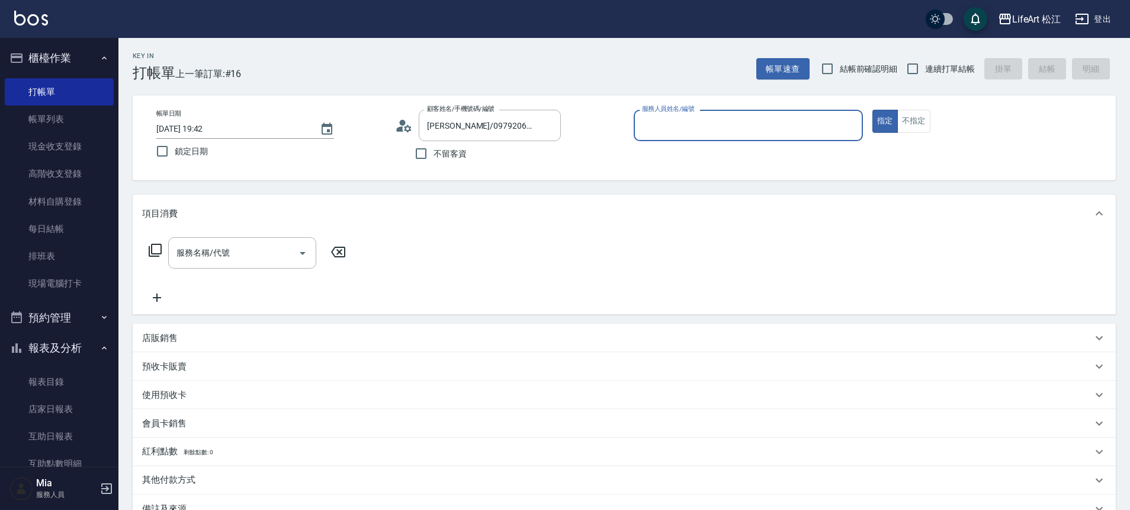
type input "Lego(無代號)"
click at [238, 251] on input "服務名稱/代號" at bounding box center [234, 252] width 120 height 21
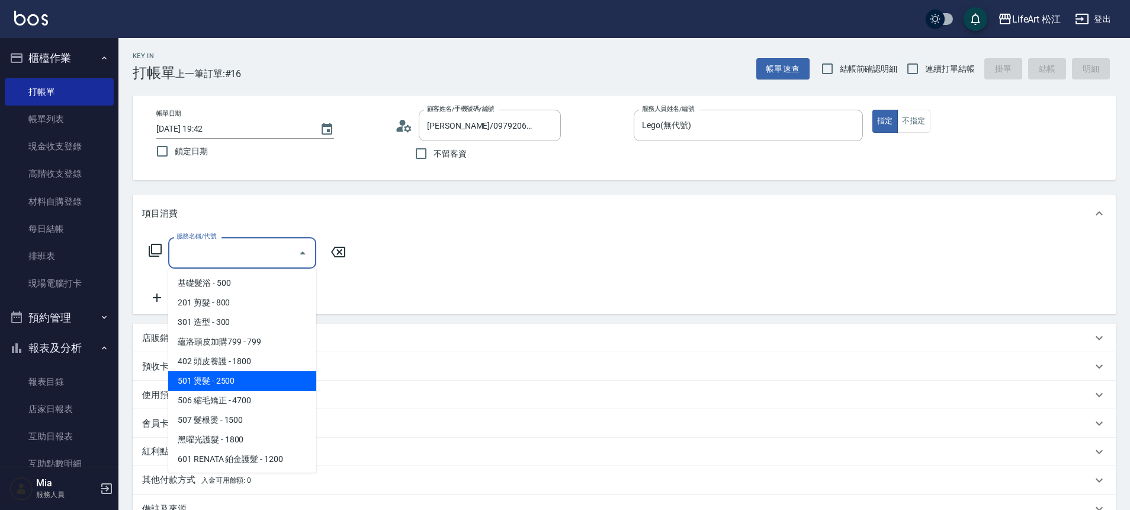
click at [233, 387] on span "501 燙髮 - 2500" at bounding box center [242, 381] width 148 height 20
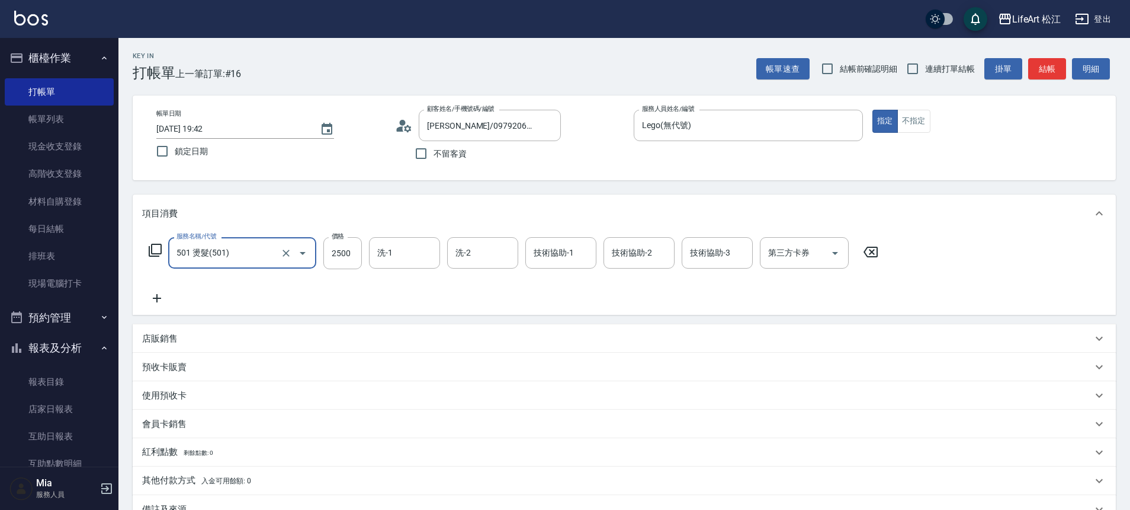
click at [245, 256] on input "501 燙髮(501)" at bounding box center [226, 252] width 104 height 21
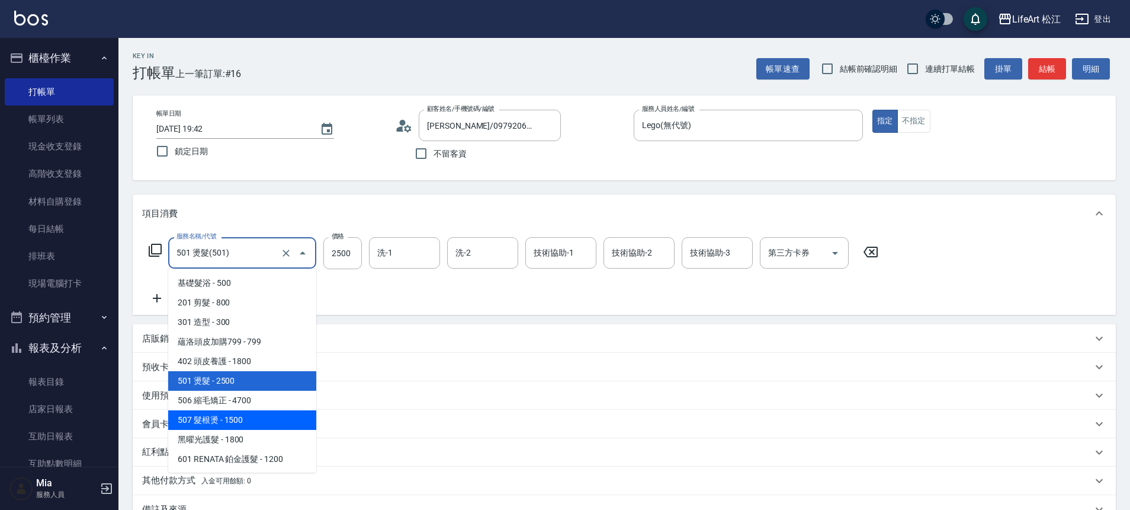
scroll to position [19, 0]
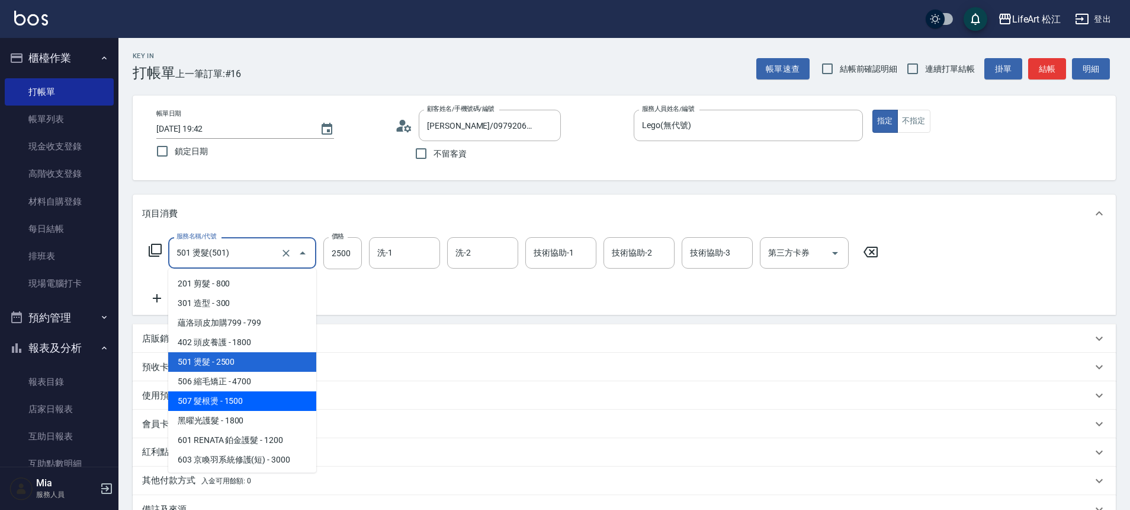
click at [252, 391] on span "507 髮根燙 - 1500" at bounding box center [242, 401] width 148 height 20
type input "507 髮根燙(507)"
type input "1500"
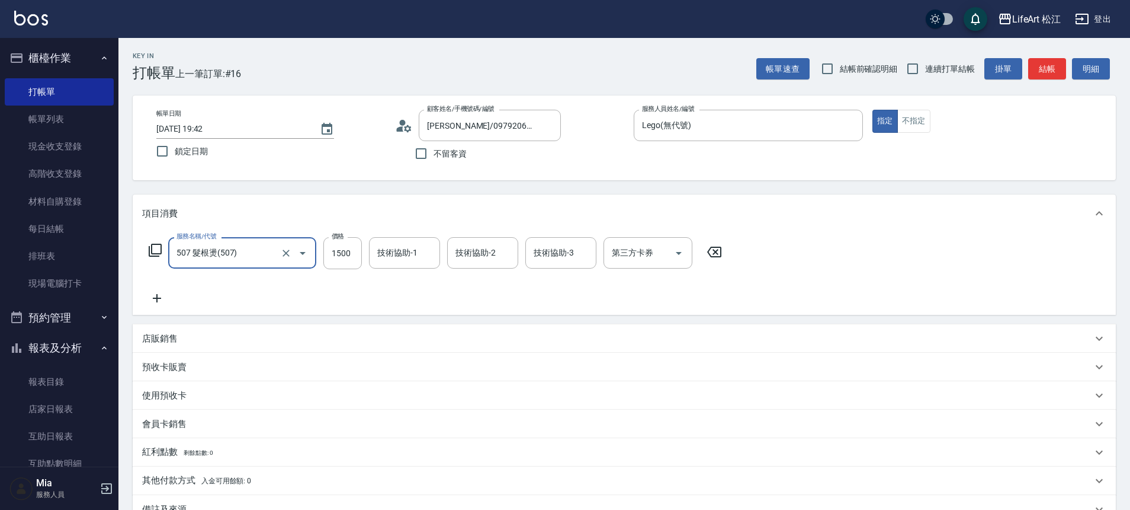
click at [244, 260] on input "507 髮根燙(507)" at bounding box center [226, 252] width 104 height 21
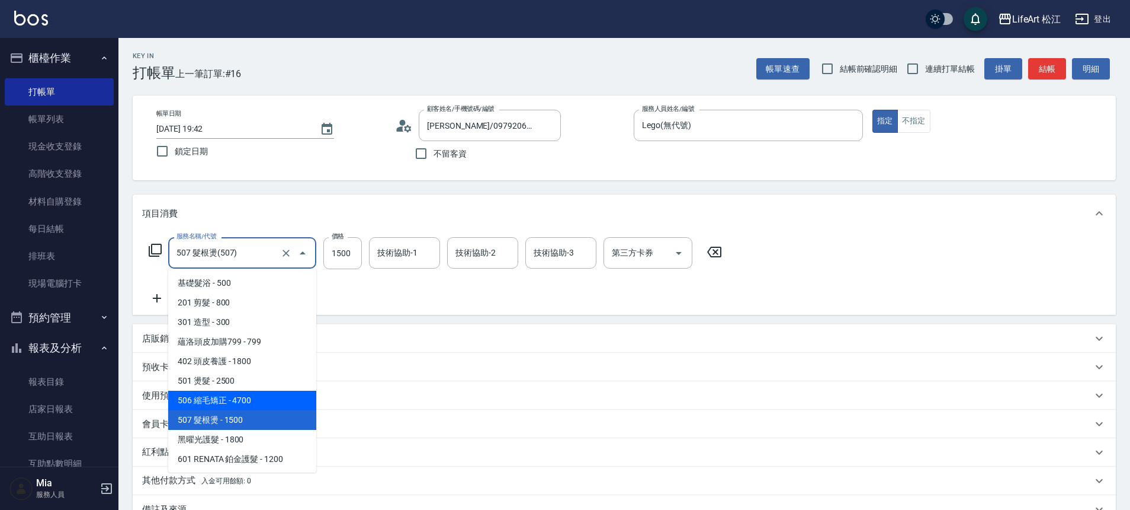
click at [229, 397] on span "506 縮毛矯正 - 4700" at bounding box center [242, 400] width 148 height 20
type input "506 縮毛矯正 (506)"
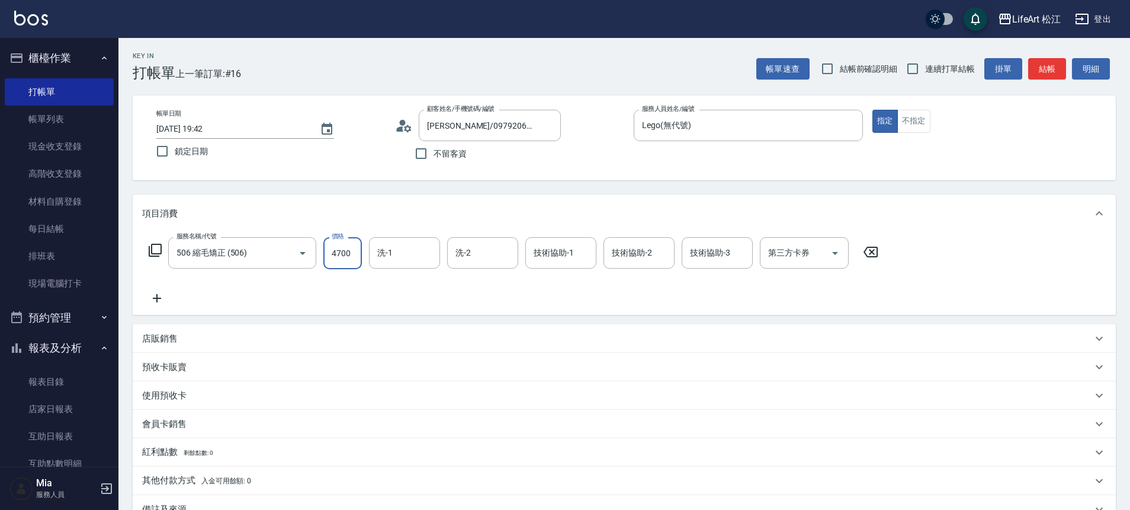
click at [334, 255] on input "4700" at bounding box center [342, 253] width 39 height 32
click at [553, 239] on div "技術協助-1" at bounding box center [561, 252] width 71 height 31
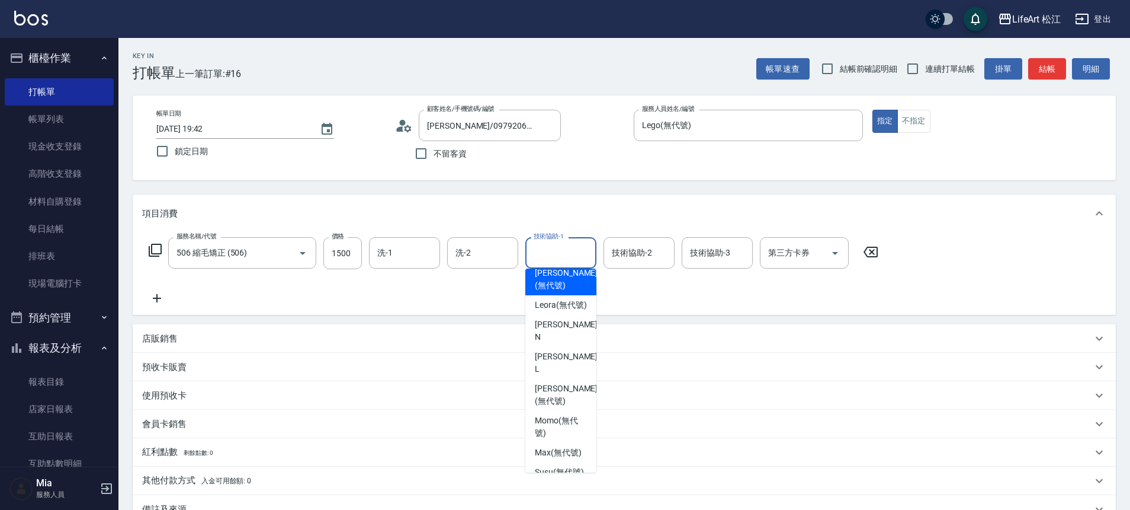
scroll to position [63, 0]
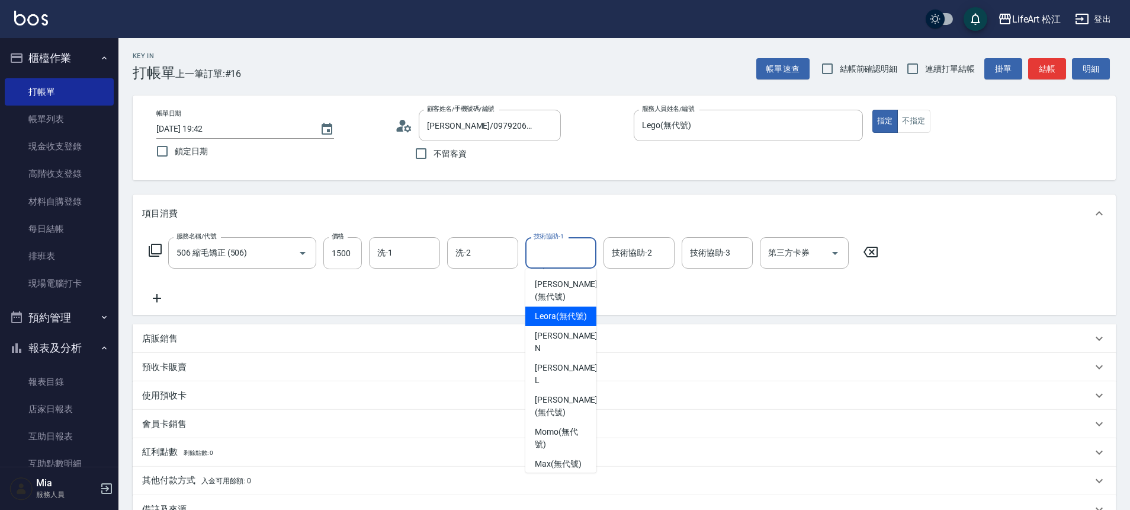
click at [559, 312] on span "Leora (無代號)" at bounding box center [561, 316] width 52 height 12
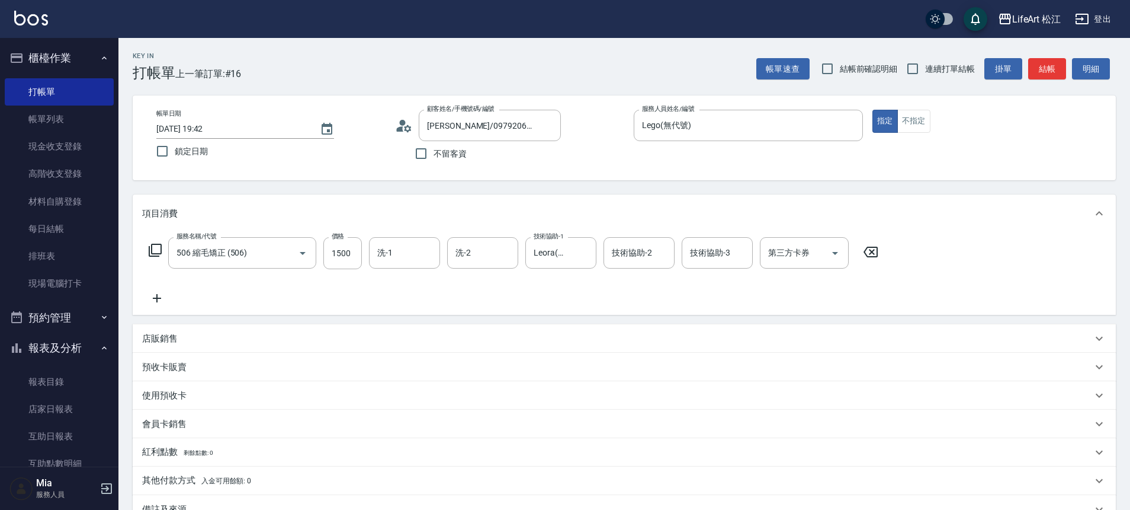
click at [162, 302] on icon at bounding box center [157, 298] width 30 height 14
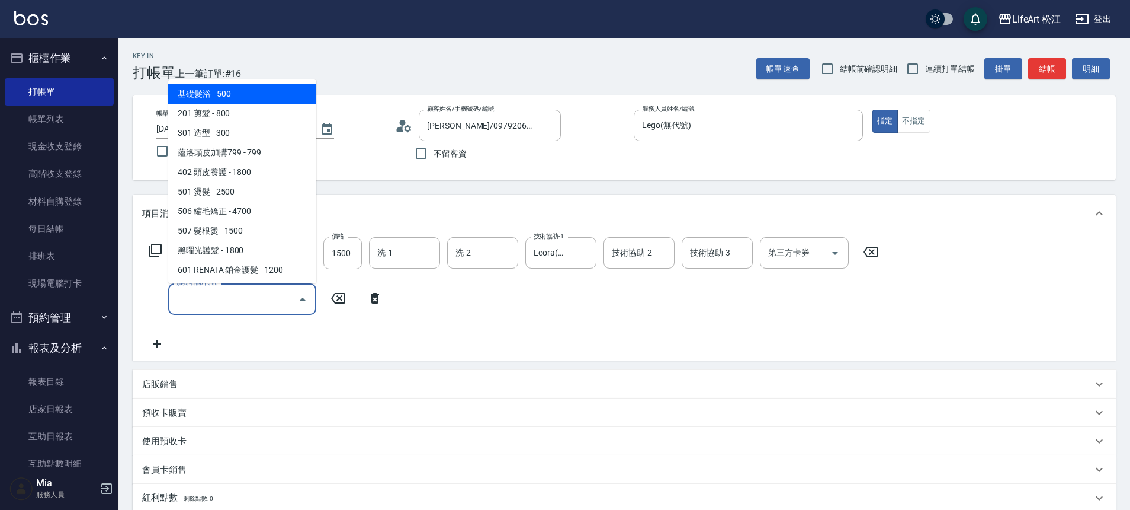
click at [227, 300] on input "服務名稱/代號" at bounding box center [234, 299] width 120 height 21
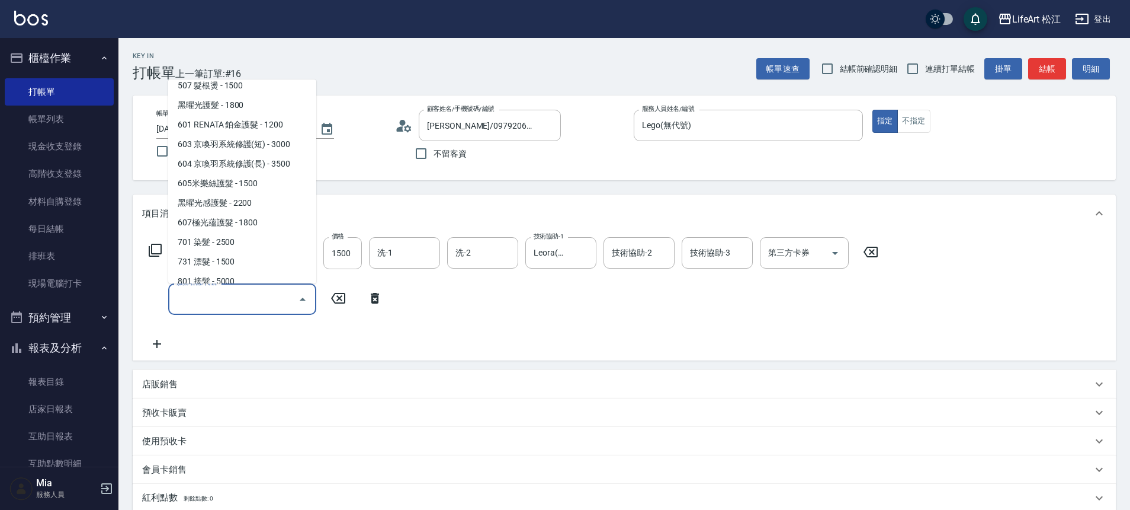
scroll to position [158, 0]
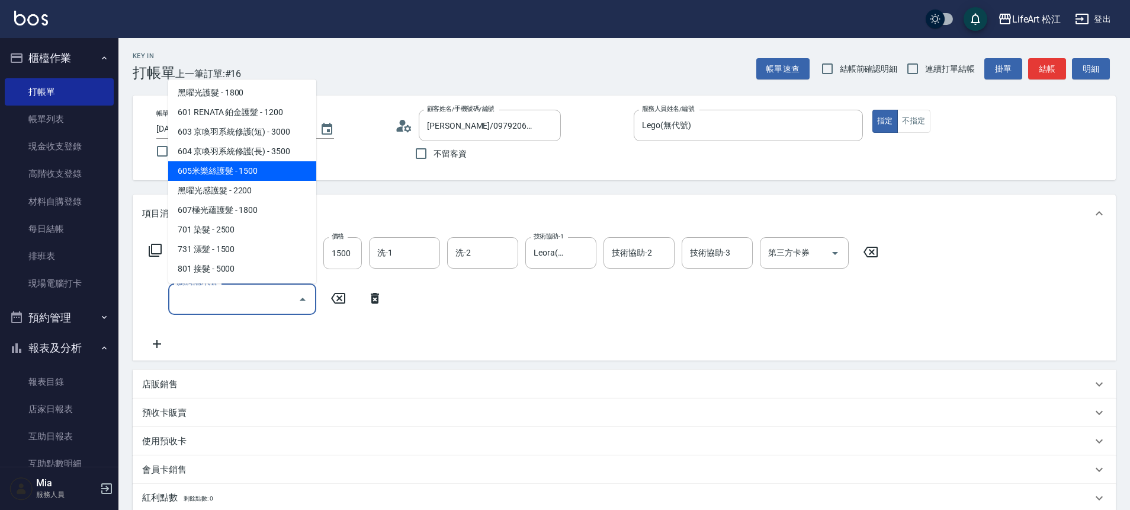
click at [195, 169] on span "605米樂絲護髮 - 1500" at bounding box center [242, 171] width 148 height 20
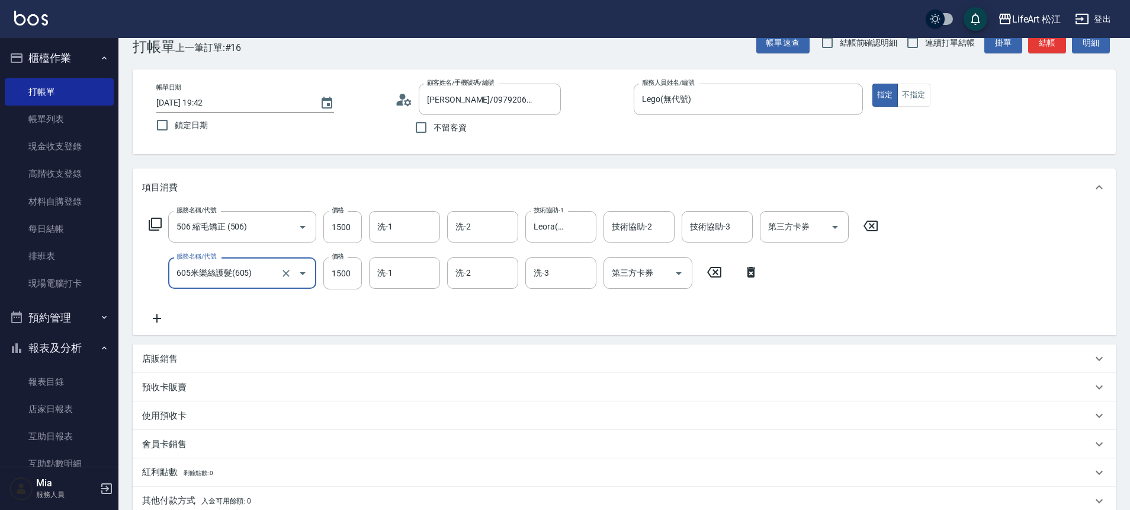
scroll to position [132, 0]
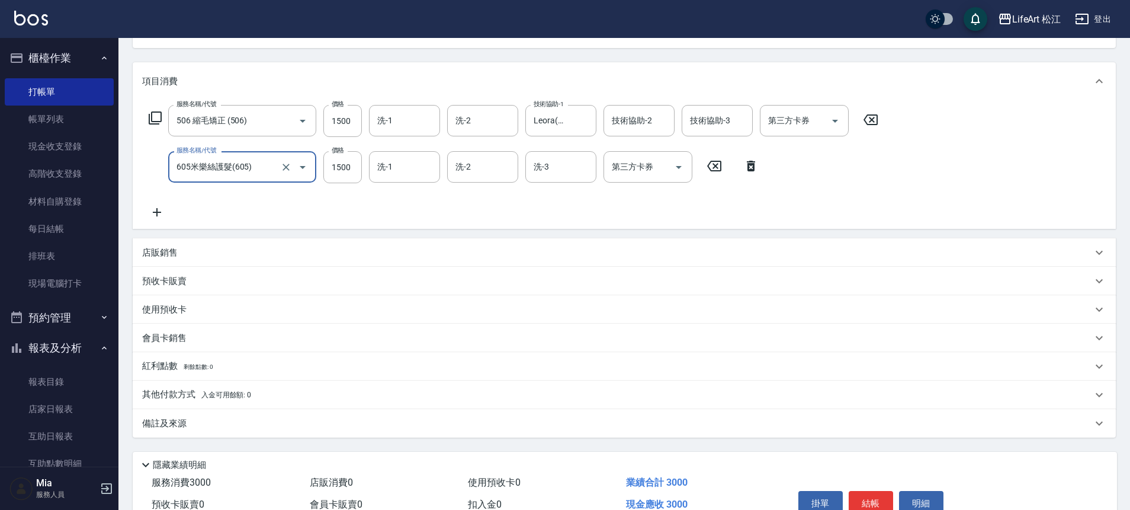
click at [171, 414] on div "備註及來源" at bounding box center [624, 423] width 983 height 28
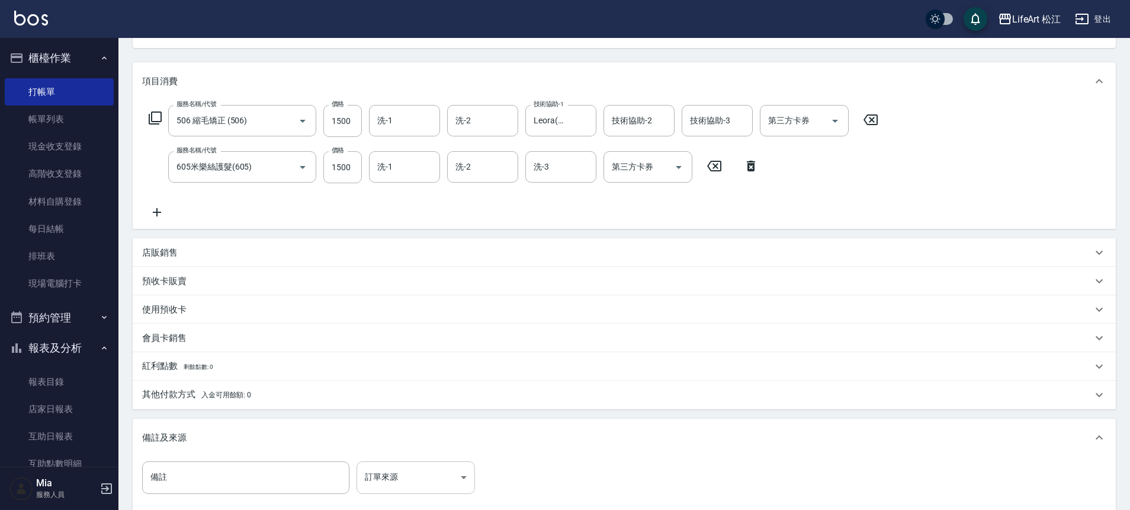
click at [385, 460] on div "備註 備註 訂單來源 ​ 訂單來源" at bounding box center [624, 486] width 983 height 60
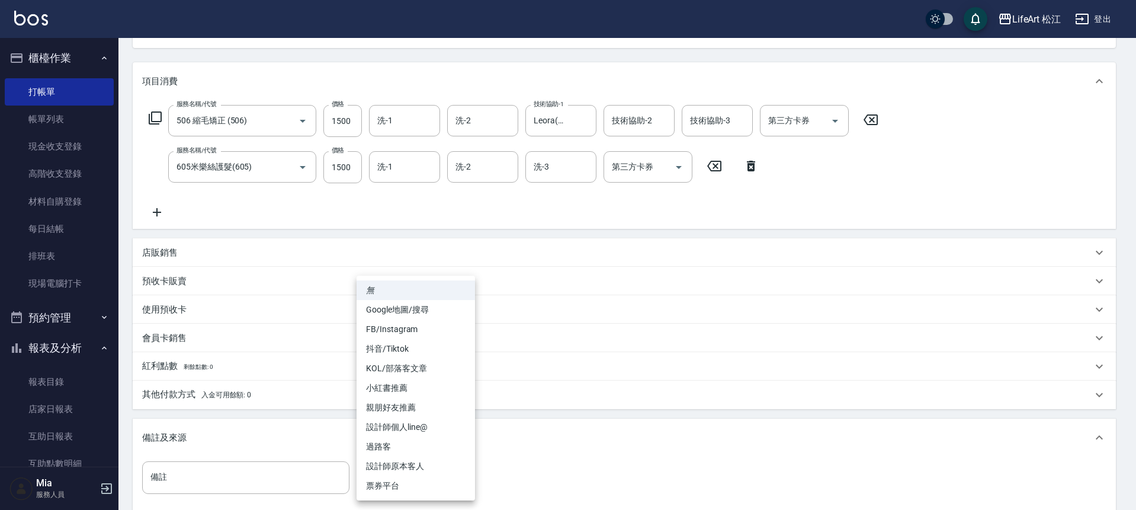
click at [386, 463] on body "LifeArt 松江 登出 櫃檯作業 打帳單 帳單列表 現金收支登錄 高階收支登錄 材料自購登錄 每日結帳 排班表 現場電腦打卡 預約管理 預約管理 單日預約…" at bounding box center [568, 257] width 1136 height 778
click at [406, 326] on li "FB/Instagram" at bounding box center [416, 329] width 118 height 20
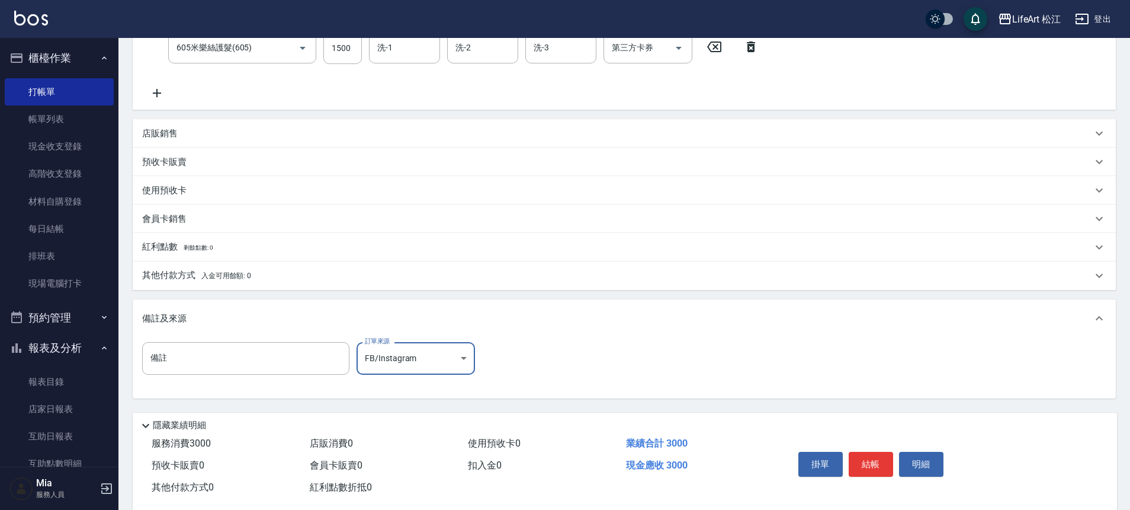
scroll to position [274, 0]
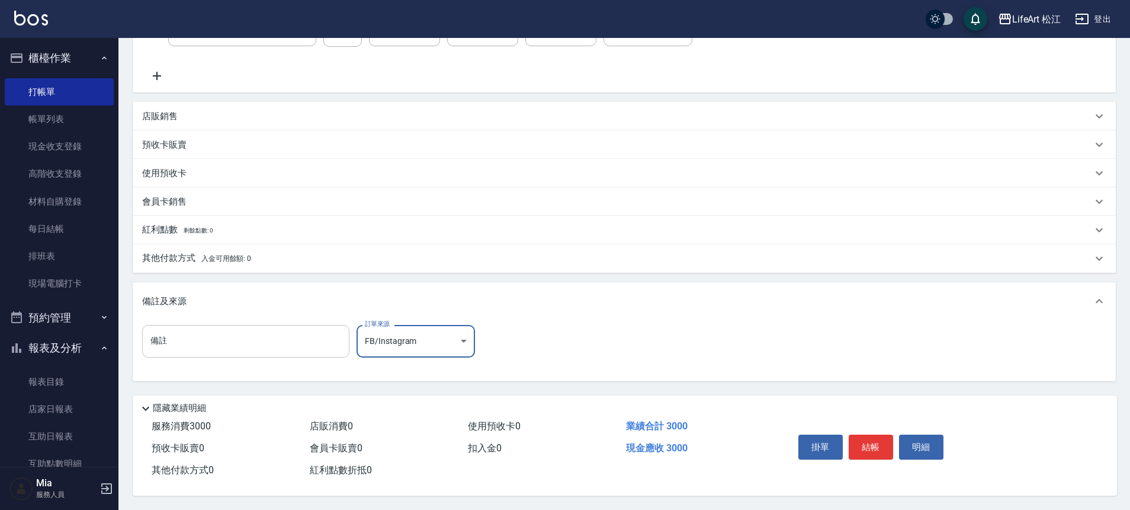
click at [305, 345] on input "備註" at bounding box center [245, 341] width 207 height 32
click at [853, 443] on button "結帳" at bounding box center [871, 446] width 44 height 25
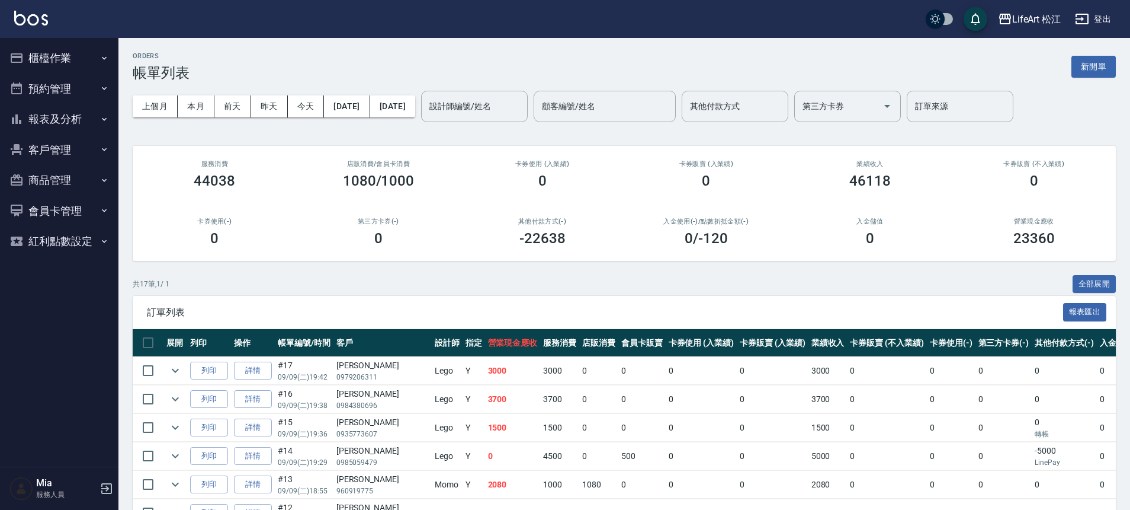
click at [97, 120] on button "報表及分析" at bounding box center [59, 119] width 109 height 31
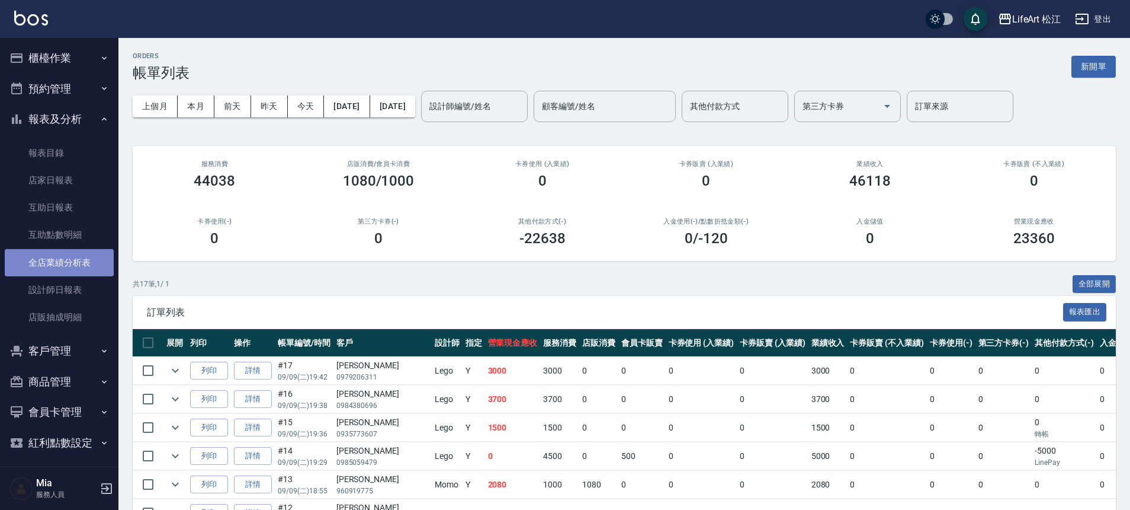
click at [76, 263] on link "全店業績分析表" at bounding box center [59, 262] width 109 height 27
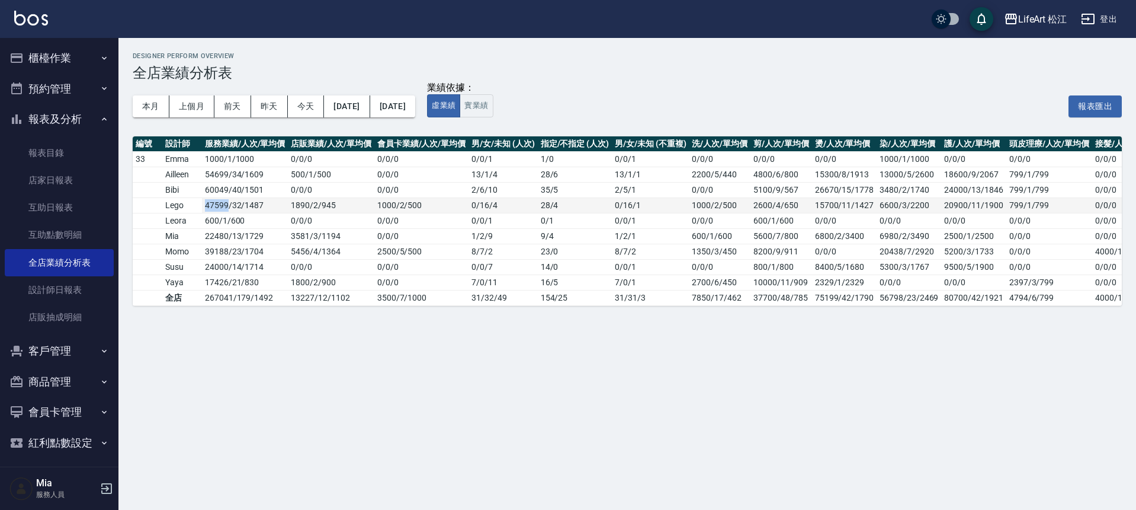
drag, startPoint x: 204, startPoint y: 206, endPoint x: 226, endPoint y: 207, distance: 22.5
click at [226, 207] on td "47599 / 32 / 1487" at bounding box center [245, 204] width 86 height 15
click at [210, 209] on td "47599 / 32 / 1487" at bounding box center [245, 204] width 86 height 15
click at [53, 496] on p "服務人員" at bounding box center [66, 494] width 60 height 11
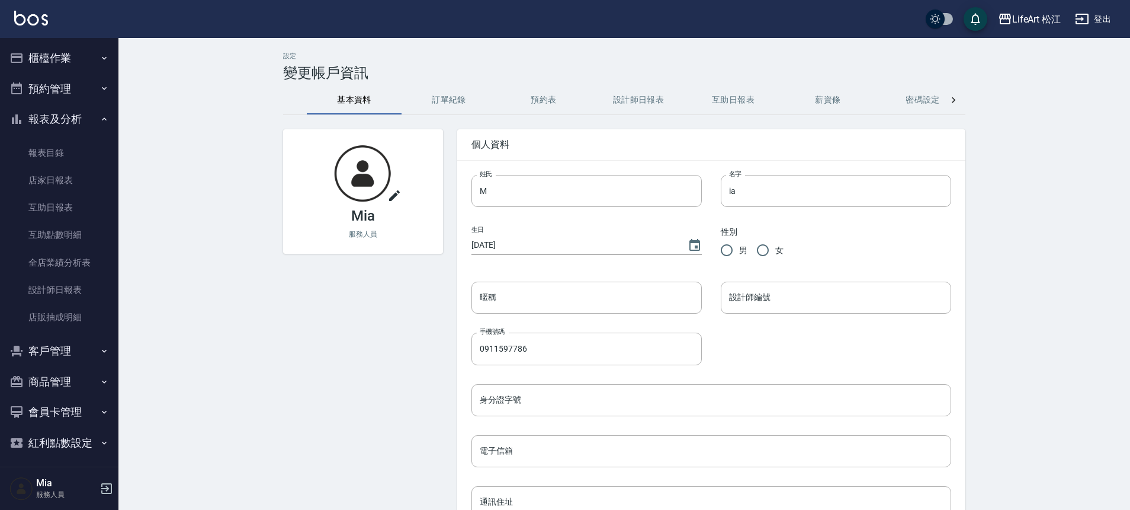
click at [100, 481] on icon "button" at bounding box center [107, 488] width 14 height 14
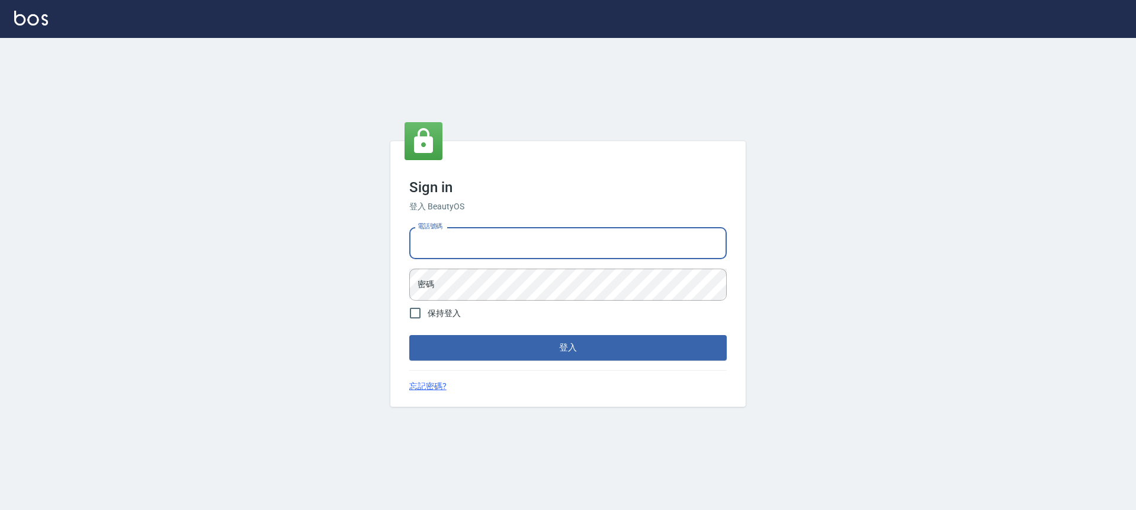
type input "0903004770"
click at [471, 241] on input "0903004770" at bounding box center [568, 243] width 318 height 32
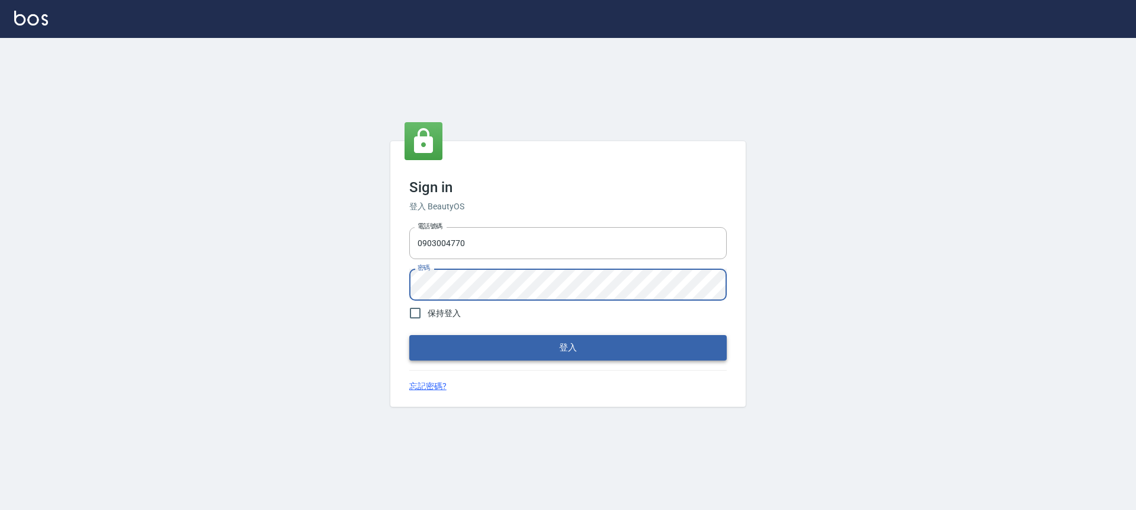
click at [542, 344] on button "登入" at bounding box center [568, 347] width 318 height 25
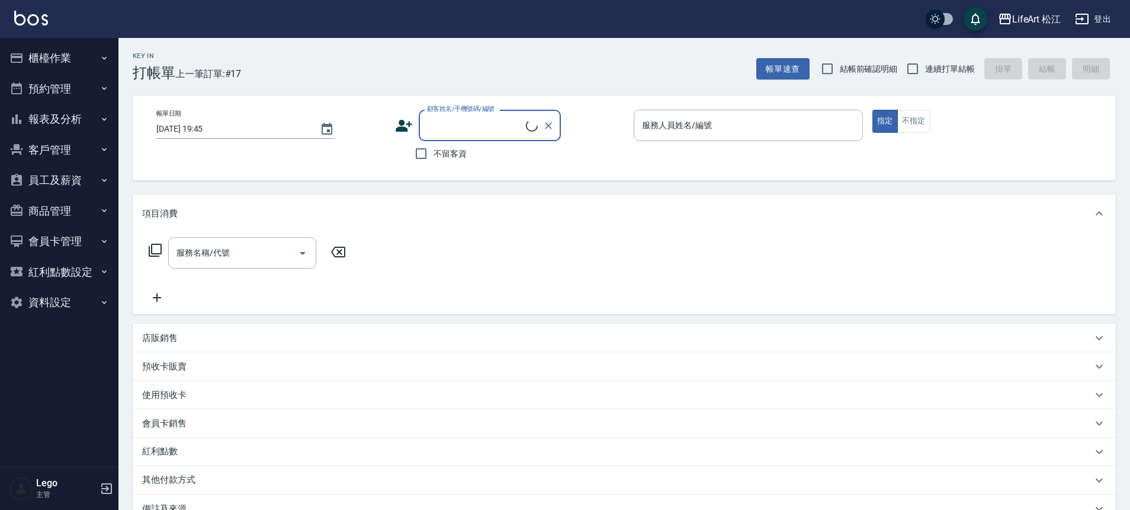
click at [78, 184] on button "員工及薪資" at bounding box center [59, 180] width 109 height 31
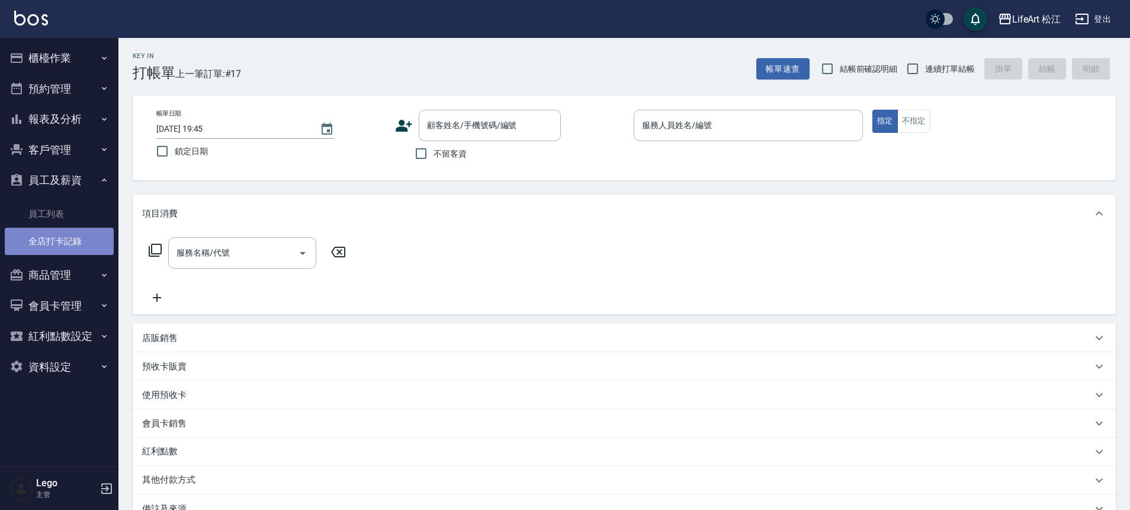
click at [81, 242] on link "全店打卡記錄" at bounding box center [59, 241] width 109 height 27
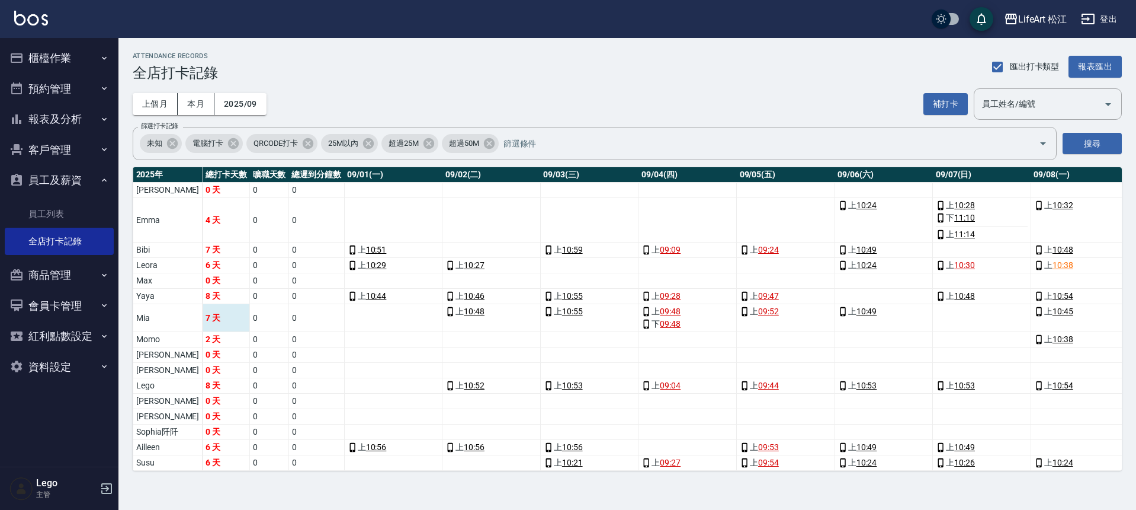
scroll to position [11, 0]
click at [148, 213] on td "Emma" at bounding box center [167, 220] width 69 height 44
click at [165, 210] on td "Emma" at bounding box center [167, 220] width 69 height 44
drag, startPoint x: 165, startPoint y: 210, endPoint x: 394, endPoint y: 196, distance: 229.8
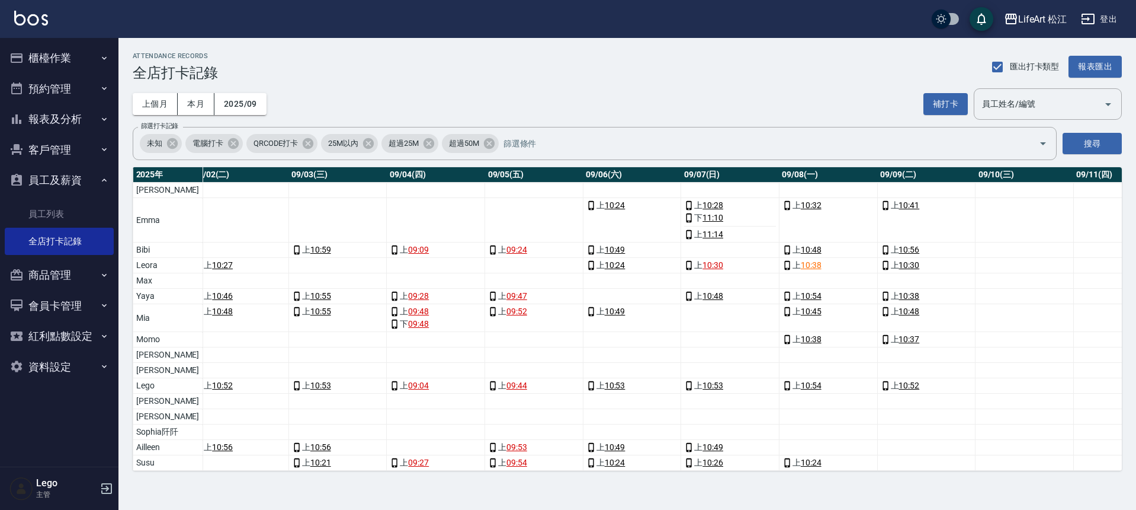
scroll to position [11, 252]
click at [97, 492] on div "Lego 主管" at bounding box center [59, 488] width 118 height 43
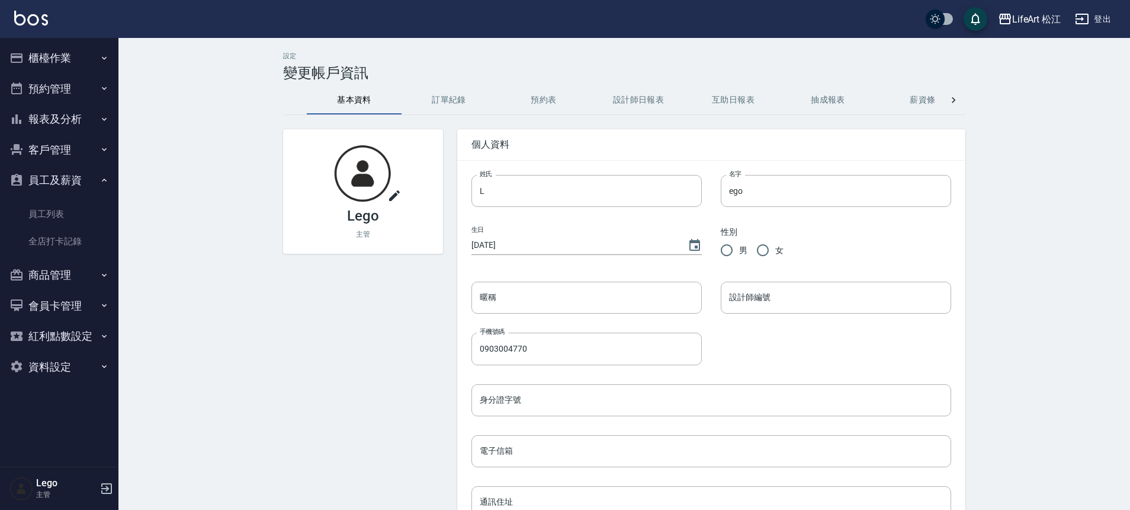
click at [115, 489] on div "Lego 主管" at bounding box center [59, 488] width 118 height 43
click at [114, 489] on div "Lego 主管" at bounding box center [59, 488] width 118 height 43
click at [113, 488] on icon "button" at bounding box center [107, 488] width 14 height 14
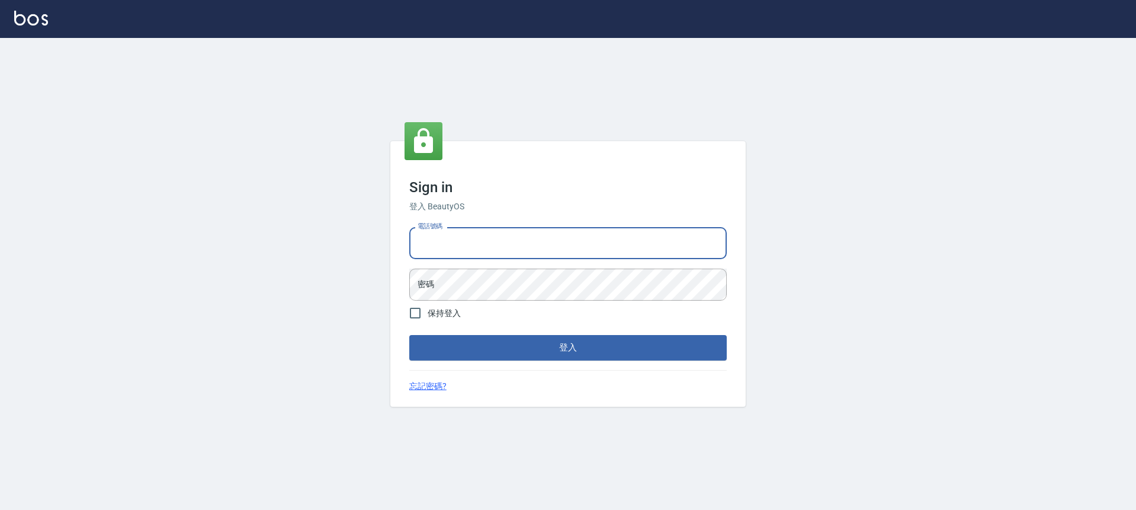
click at [457, 257] on input "電話號碼" at bounding box center [568, 243] width 318 height 32
type input "0900345509"
drag, startPoint x: 473, startPoint y: 245, endPoint x: 417, endPoint y: 242, distance: 56.9
click at [417, 242] on input "0900345509" at bounding box center [568, 243] width 318 height 32
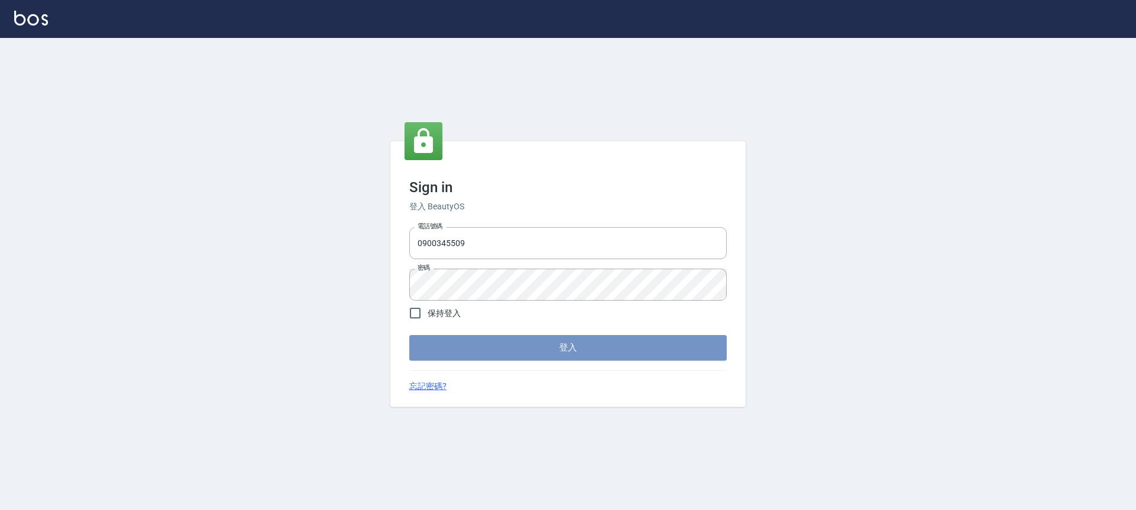
click at [493, 345] on button "登入" at bounding box center [568, 347] width 318 height 25
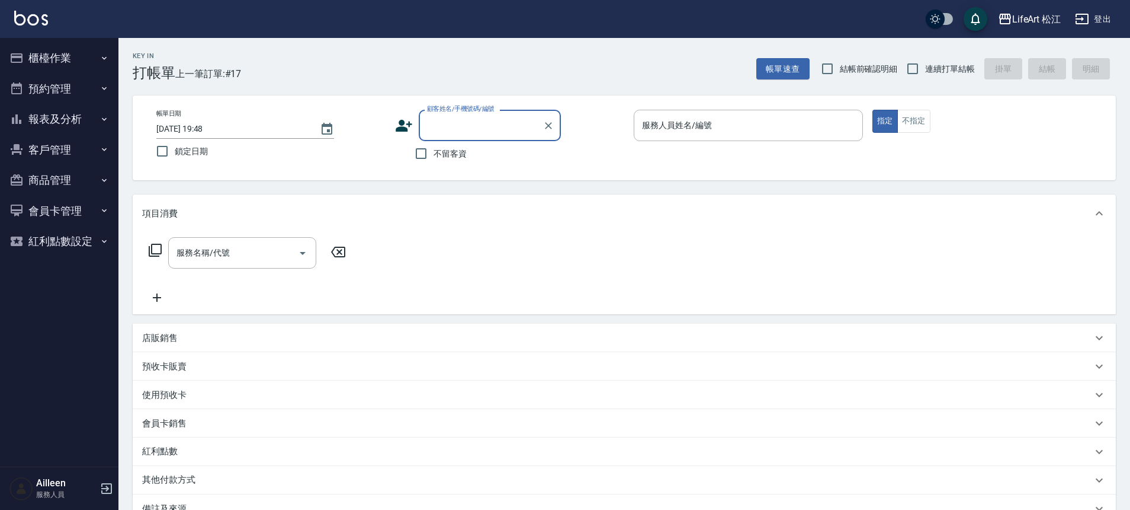
click at [52, 58] on button "櫃檯作業" at bounding box center [59, 58] width 109 height 31
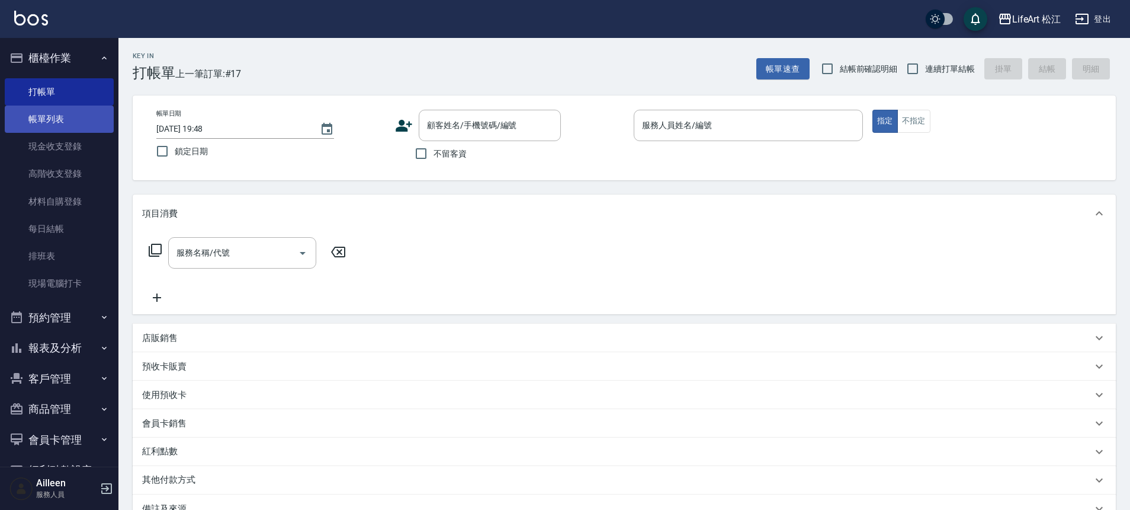
click at [97, 116] on link "帳單列表" at bounding box center [59, 118] width 109 height 27
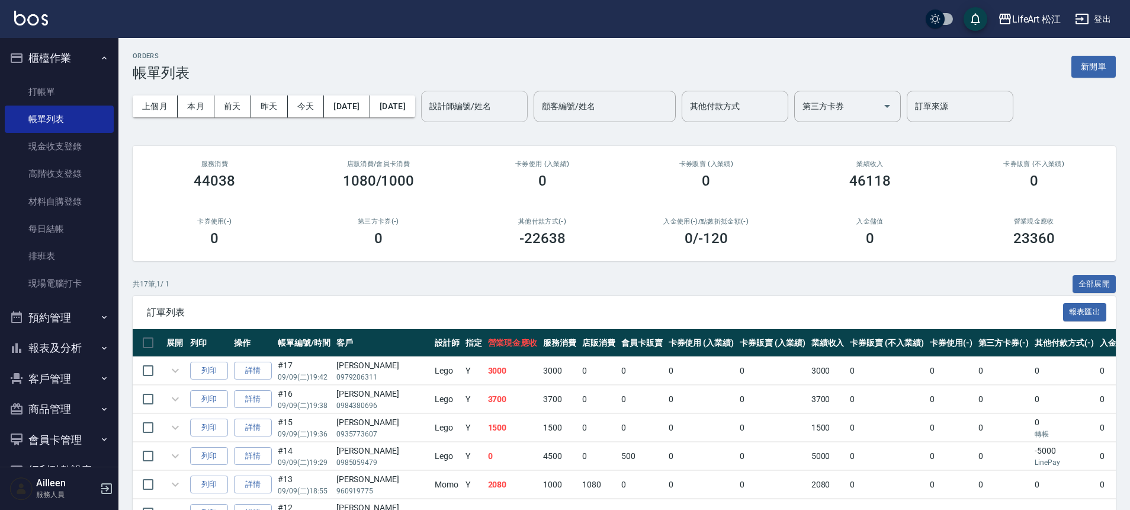
click at [508, 100] on div "設計師編號/姓名 設計師編號/姓名" at bounding box center [474, 106] width 107 height 31
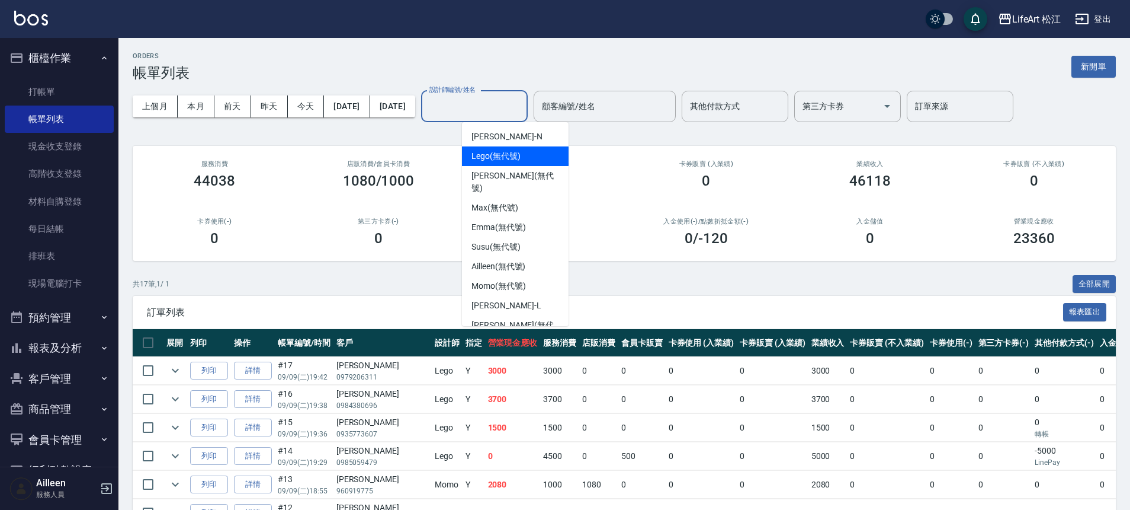
click at [520, 161] on div "Lego (無代號)" at bounding box center [515, 156] width 107 height 20
type input "Lego(無代號)"
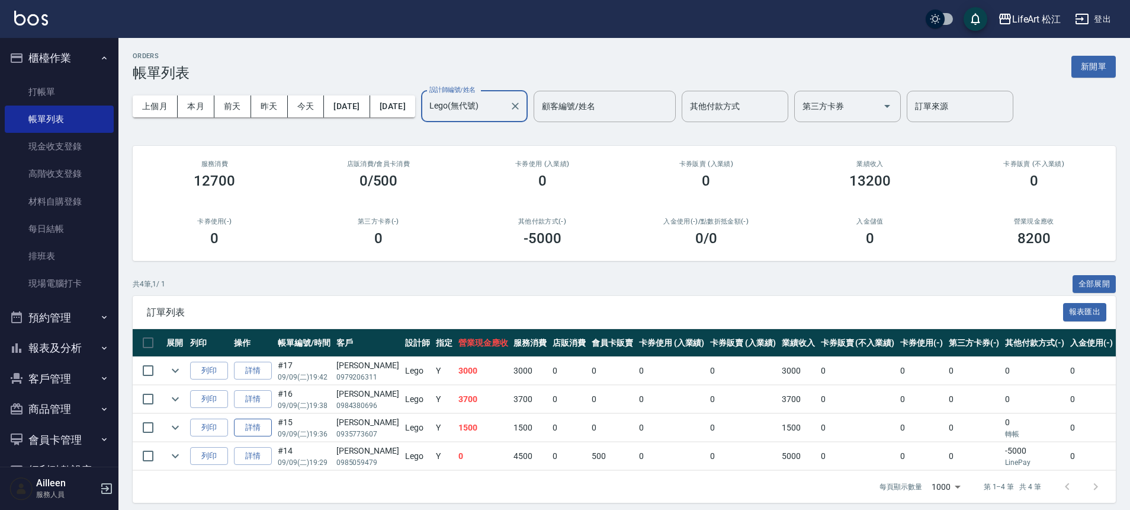
click at [261, 426] on link "詳情" at bounding box center [253, 427] width 38 height 18
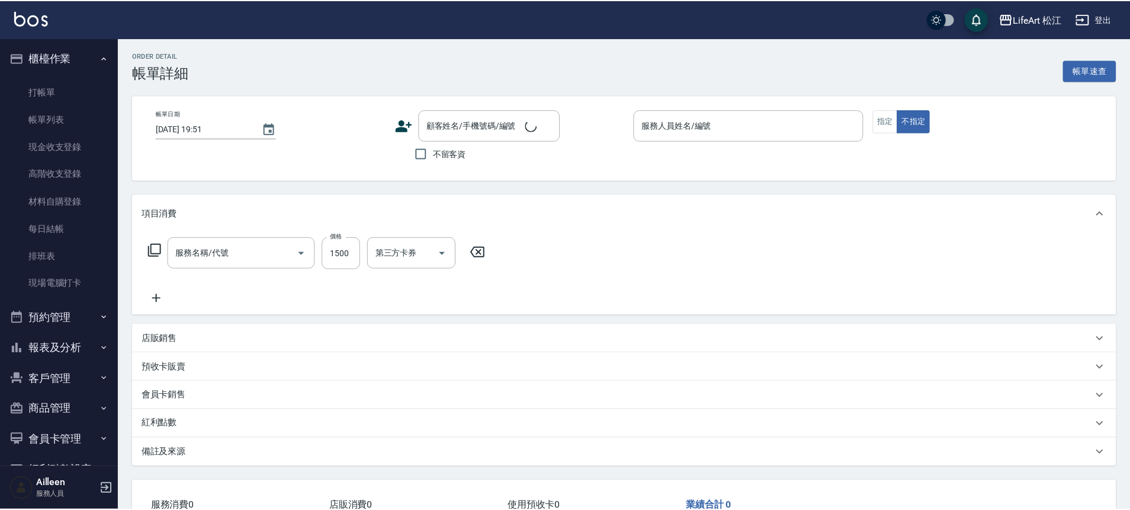
scroll to position [78, 0]
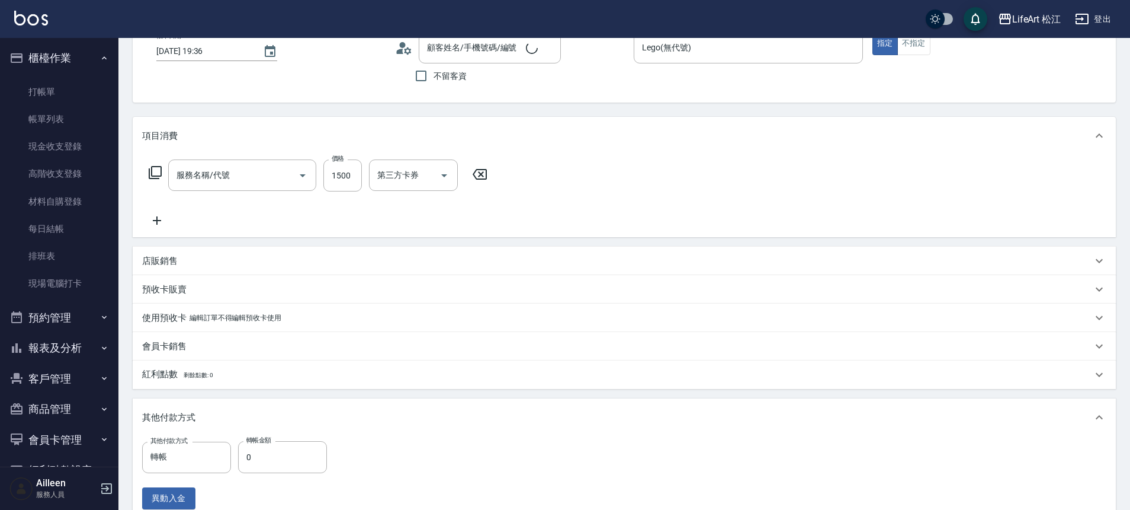
type input "2025/09/09 19:36"
type input "Lego(無代號)"
type input "原要燙捲髮直太難軟化"
type input "FB/Instagram"
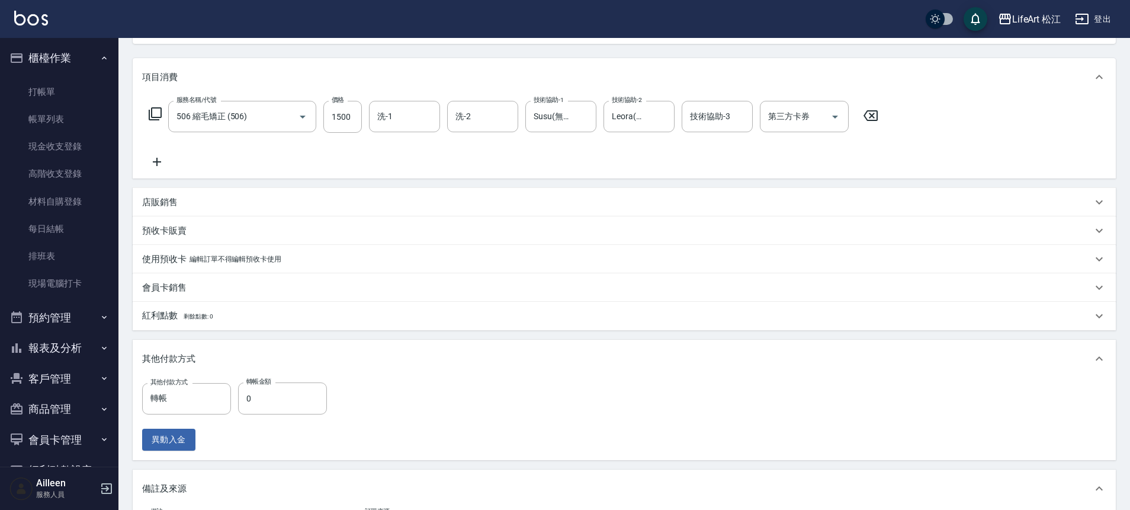
type input "506 縮毛矯正 (506)"
type input "劉芳妤/0935773607/"
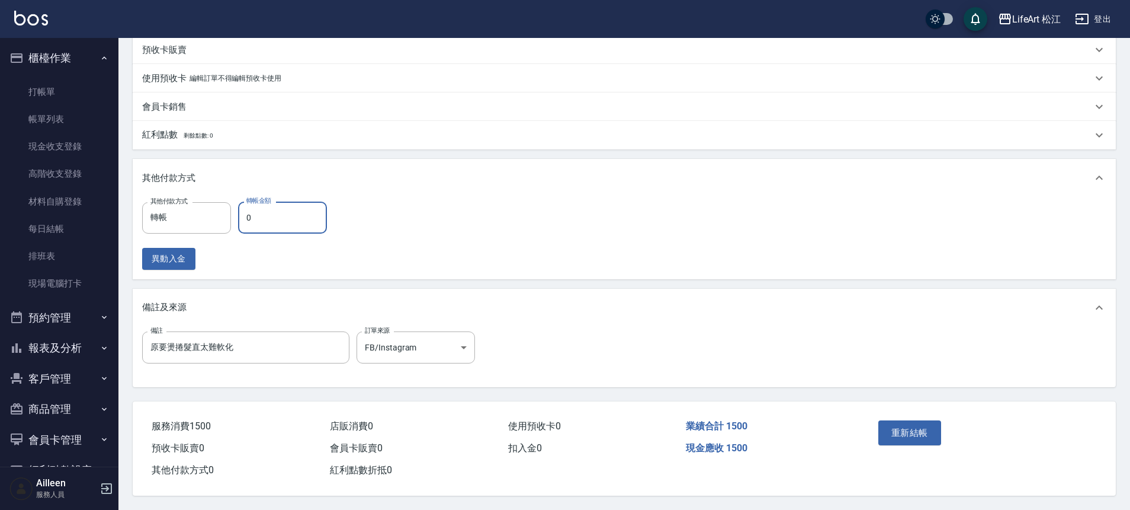
click at [254, 212] on input "0" at bounding box center [282, 217] width 89 height 32
type input "1500"
click at [928, 437] on button "重新結帳" at bounding box center [910, 432] width 63 height 25
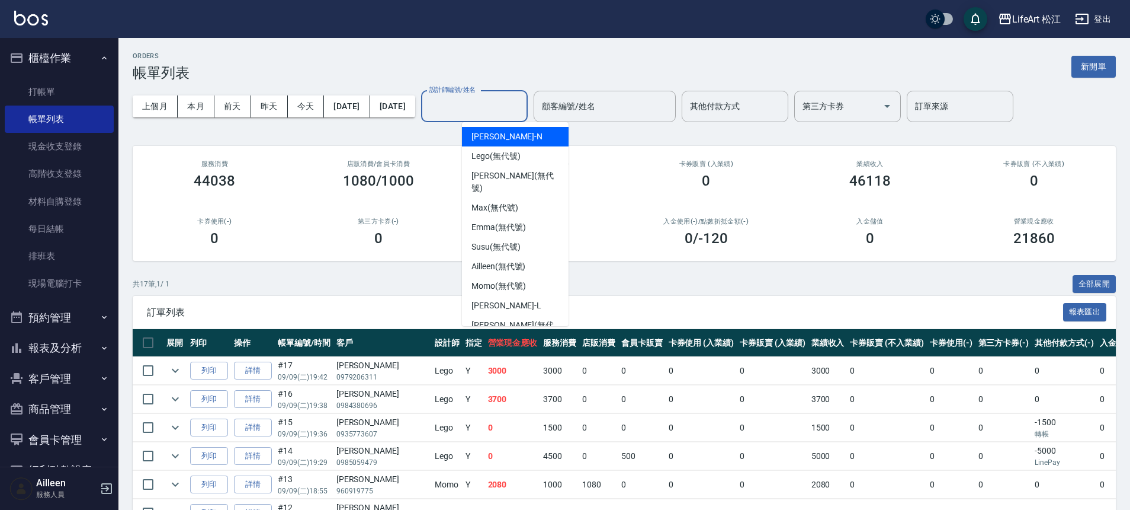
click at [497, 98] on input "設計師編號/姓名" at bounding box center [475, 106] width 96 height 21
click at [528, 157] on div "Lego (無代號)" at bounding box center [515, 156] width 107 height 20
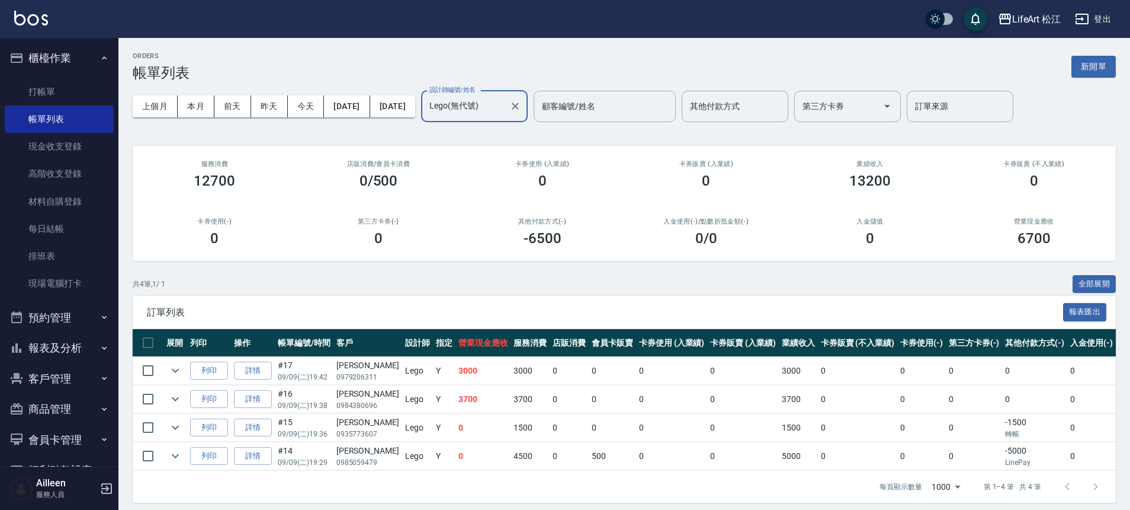
click at [498, 107] on input "Lego(無代號)" at bounding box center [466, 106] width 78 height 21
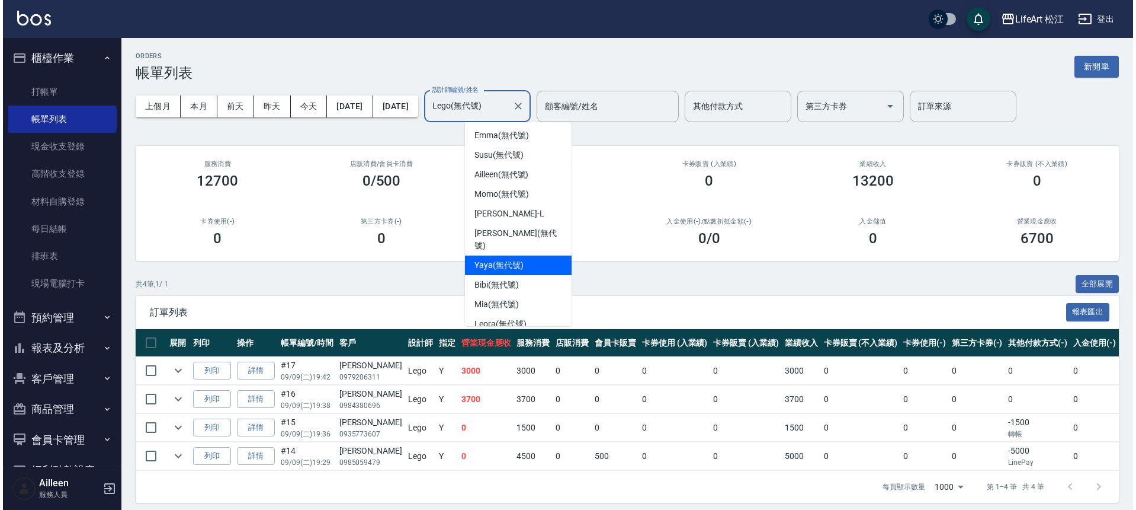
scroll to position [138, 0]
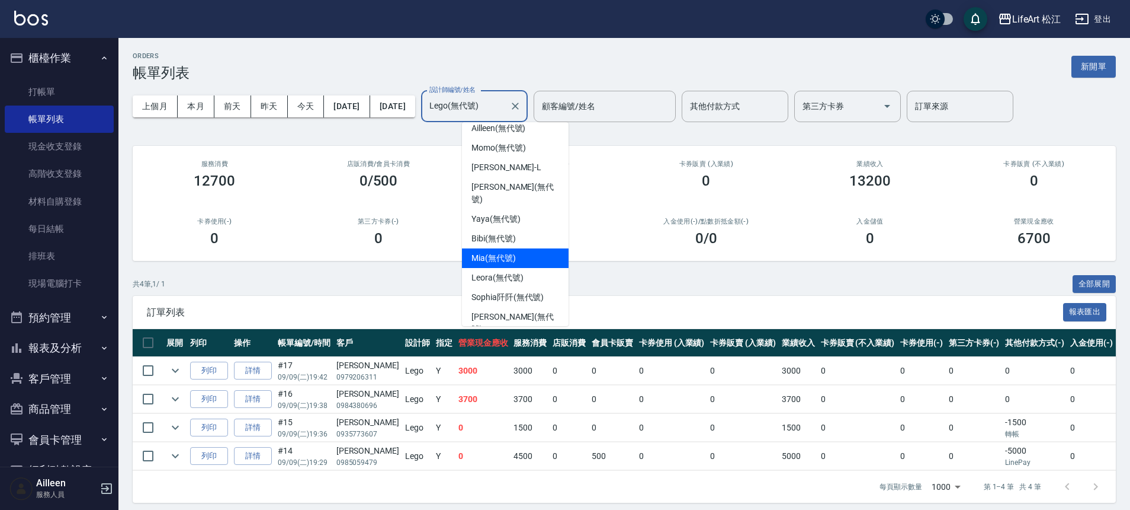
click at [526, 248] on div "Mia (無代號)" at bounding box center [515, 258] width 107 height 20
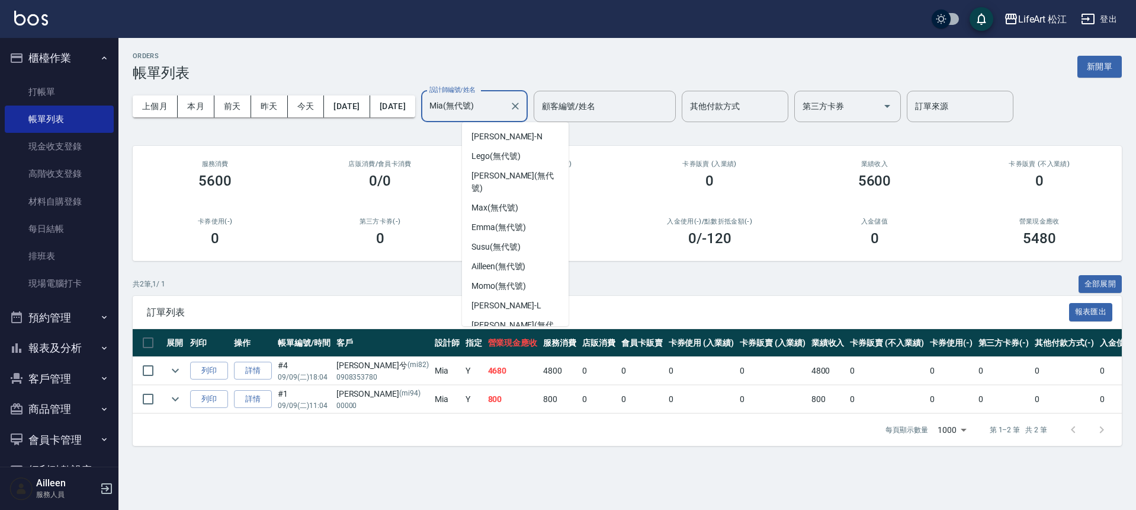
click at [505, 109] on input "Mia(無代號)" at bounding box center [466, 106] width 78 height 21
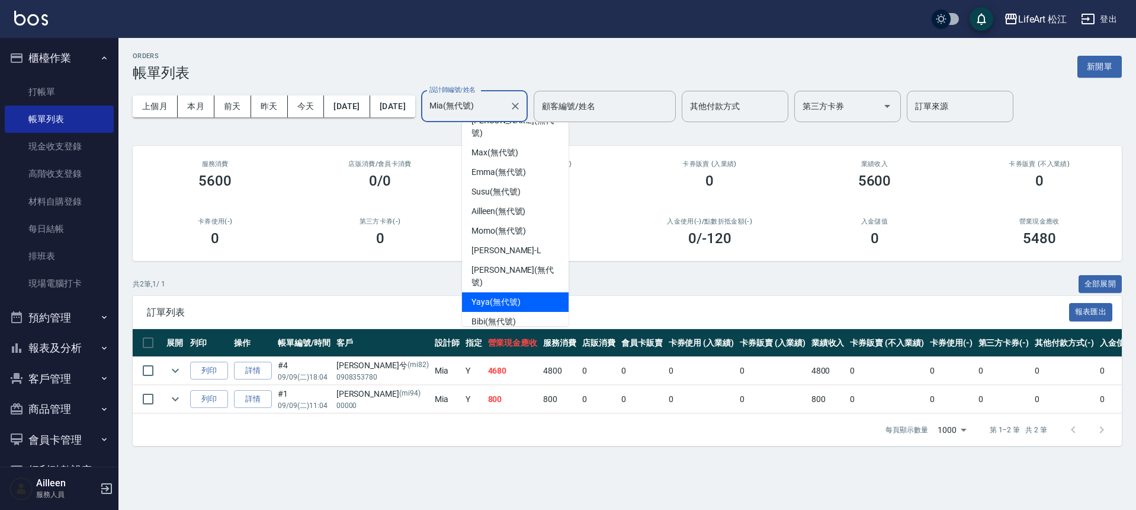
click at [516, 296] on span "Yaya (無代號)" at bounding box center [496, 302] width 49 height 12
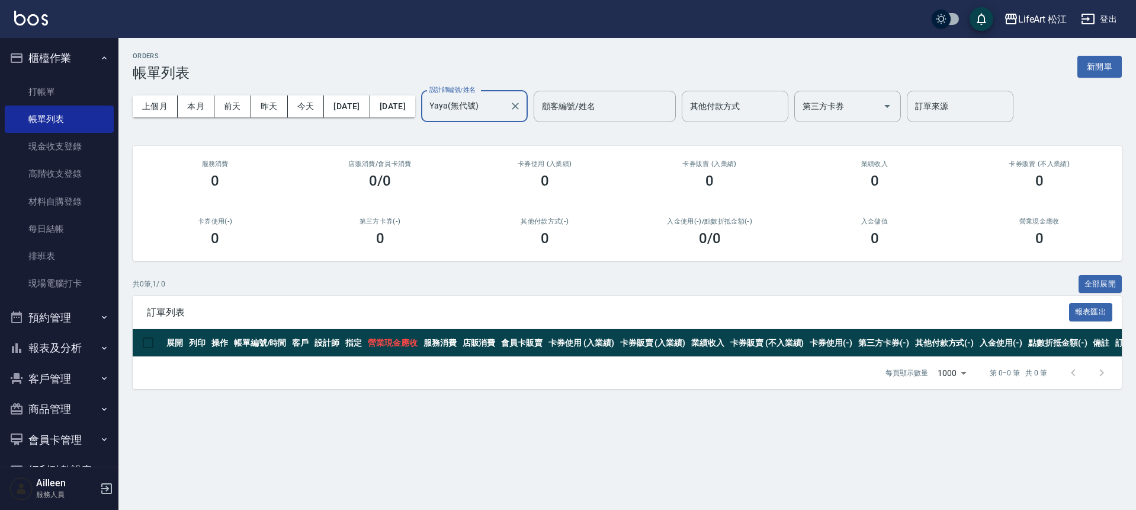
click at [505, 102] on input "Yaya(無代號)" at bounding box center [466, 106] width 78 height 21
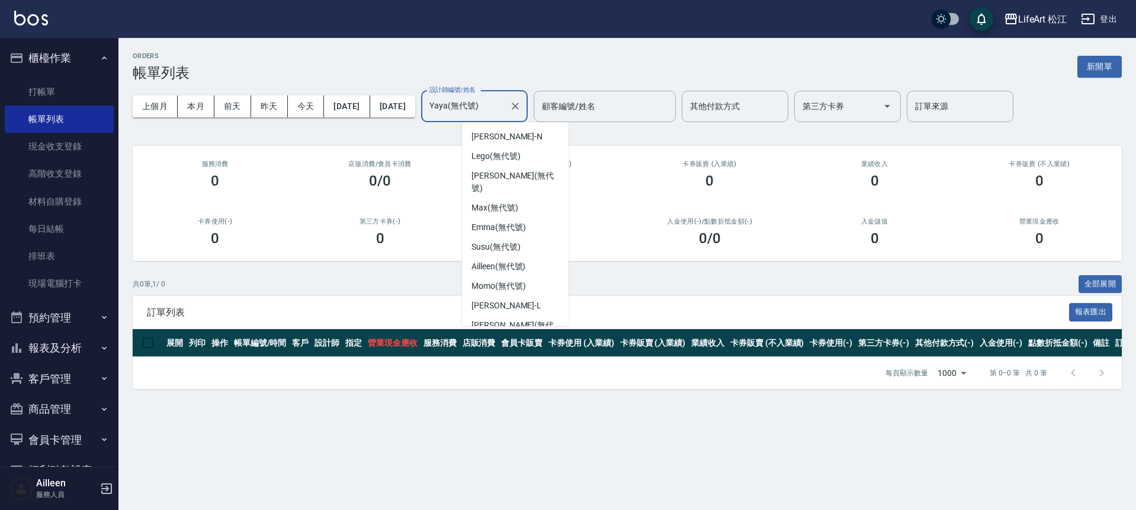
click at [505, 102] on input "Yaya(無代號)" at bounding box center [466, 106] width 78 height 21
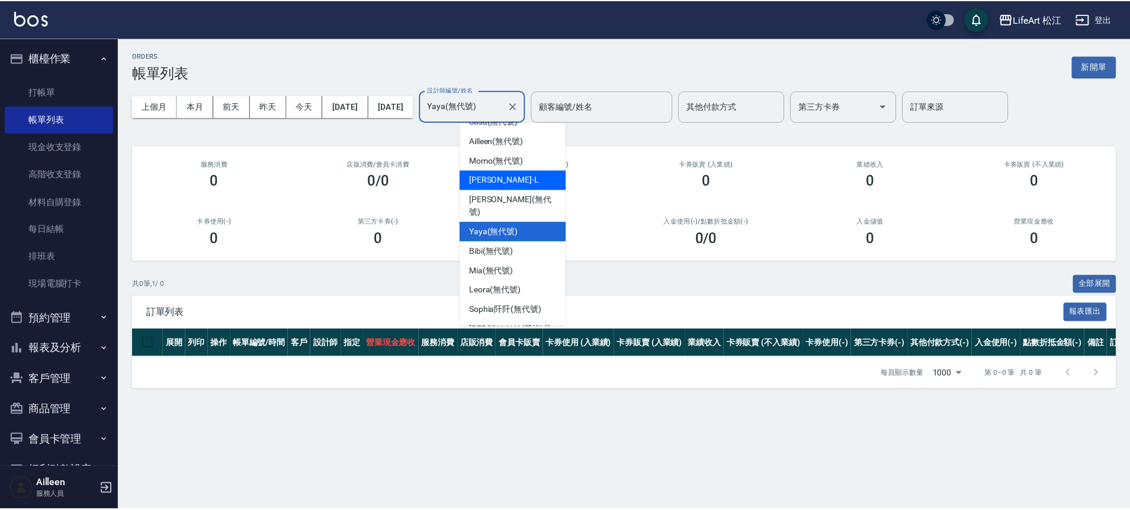
scroll to position [114, 0]
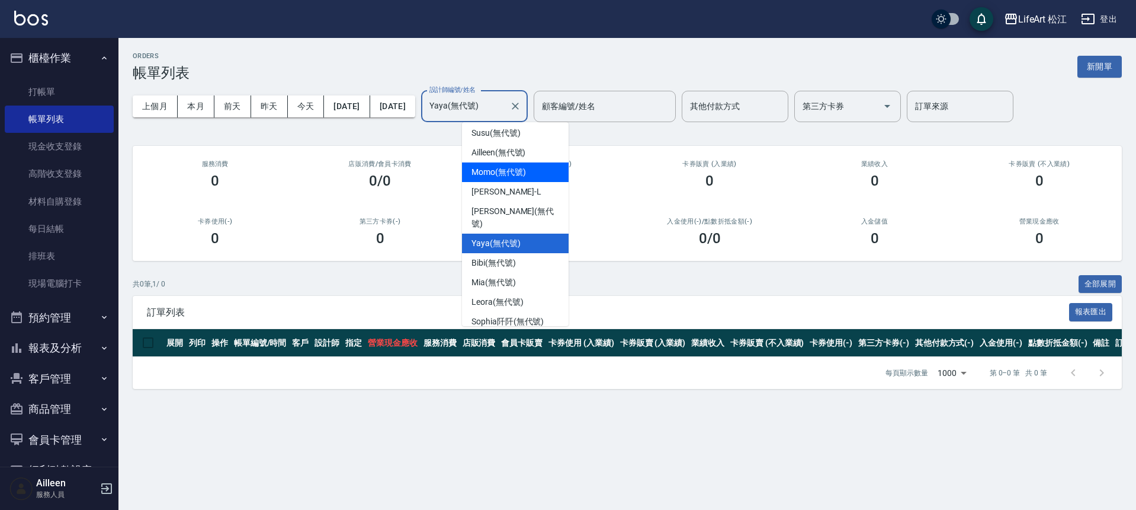
click at [525, 167] on div "Momo (無代號)" at bounding box center [515, 172] width 107 height 20
click at [526, 162] on div "ORDERS 帳單列表 新開單 上個月 本月 前天 昨天 今天 2025/09/09 2025/09/09 設計師編號/姓名 Momo(無代號) 設計師編號/…" at bounding box center [627, 220] width 1018 height 365
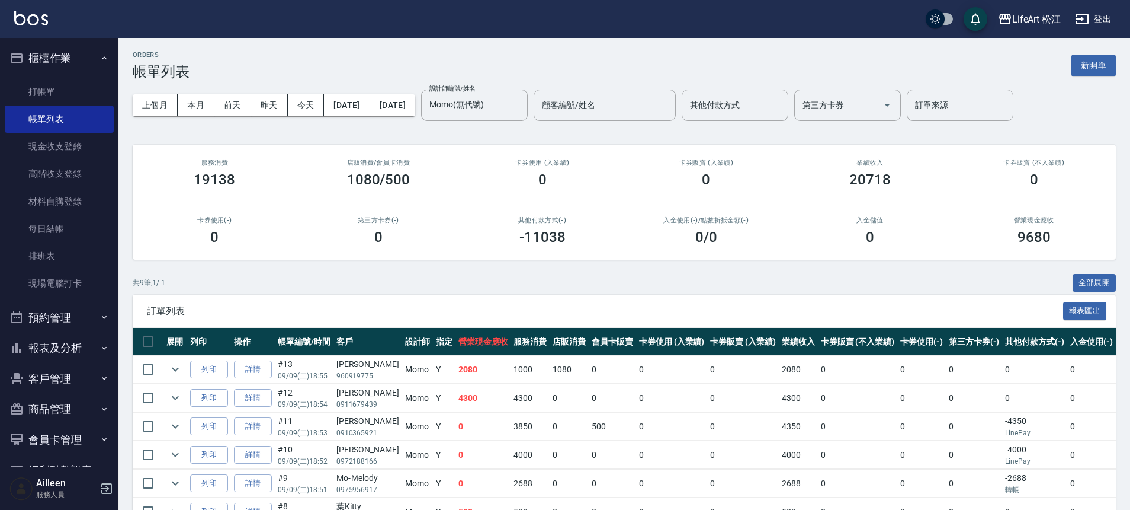
scroll to position [0, 0]
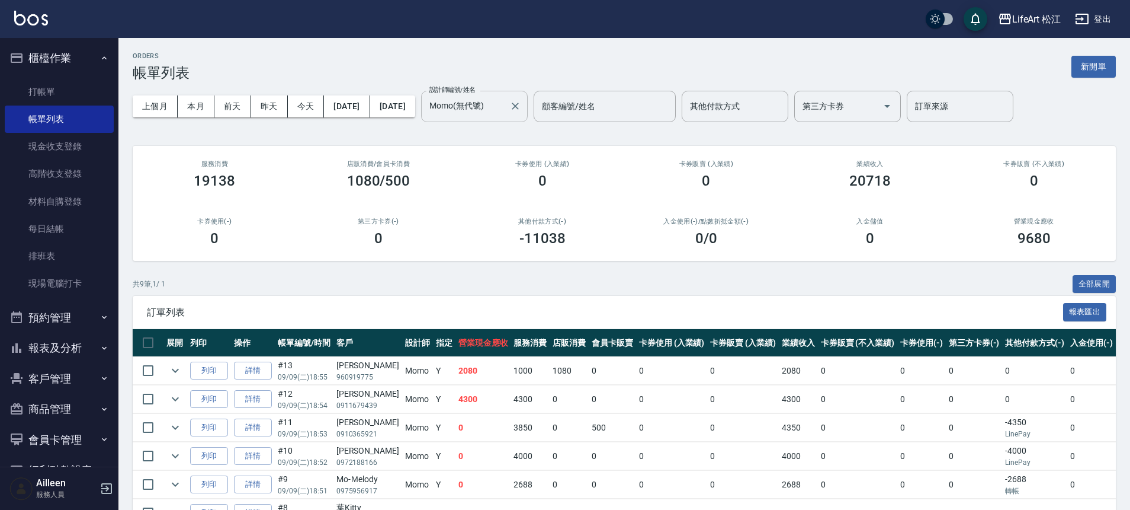
click at [494, 99] on input "Momo(無代號)" at bounding box center [466, 106] width 78 height 21
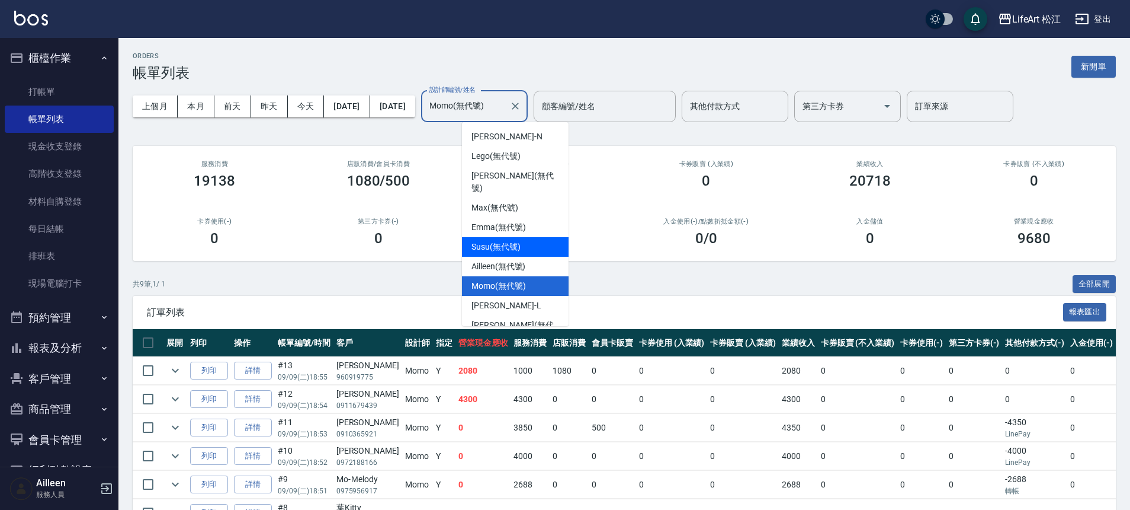
click at [526, 237] on div "Susu (無代號)" at bounding box center [515, 247] width 107 height 20
type input "Susu(無代號)"
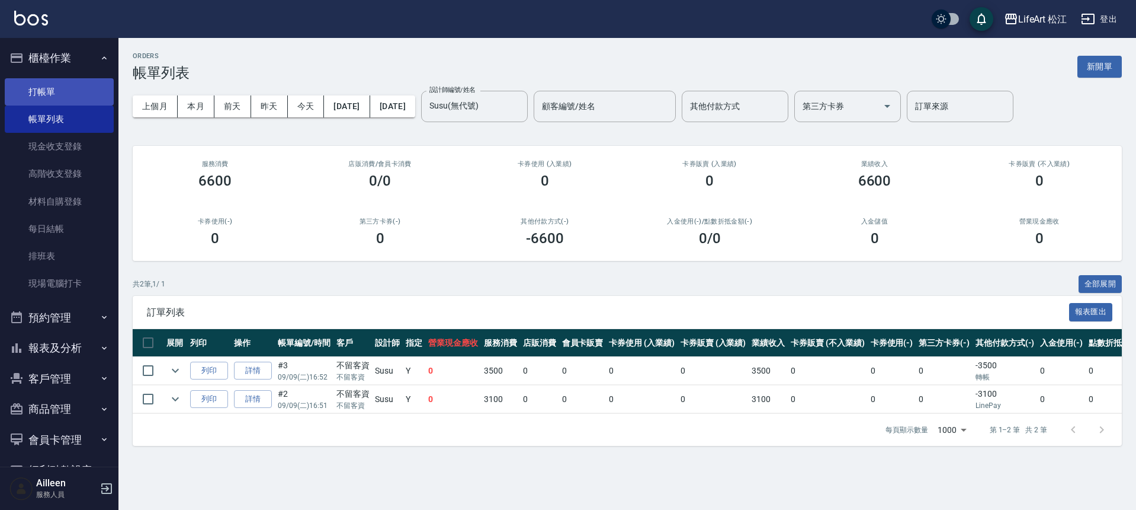
click at [43, 103] on link "打帳單" at bounding box center [59, 91] width 109 height 27
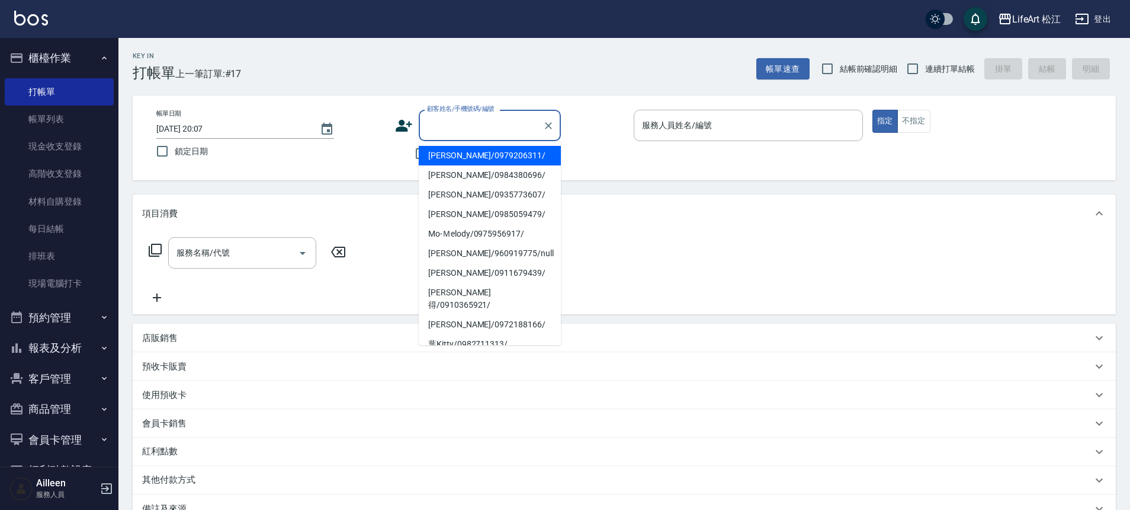
click at [478, 131] on input "顧客姓名/手機號碼/編號" at bounding box center [481, 125] width 114 height 21
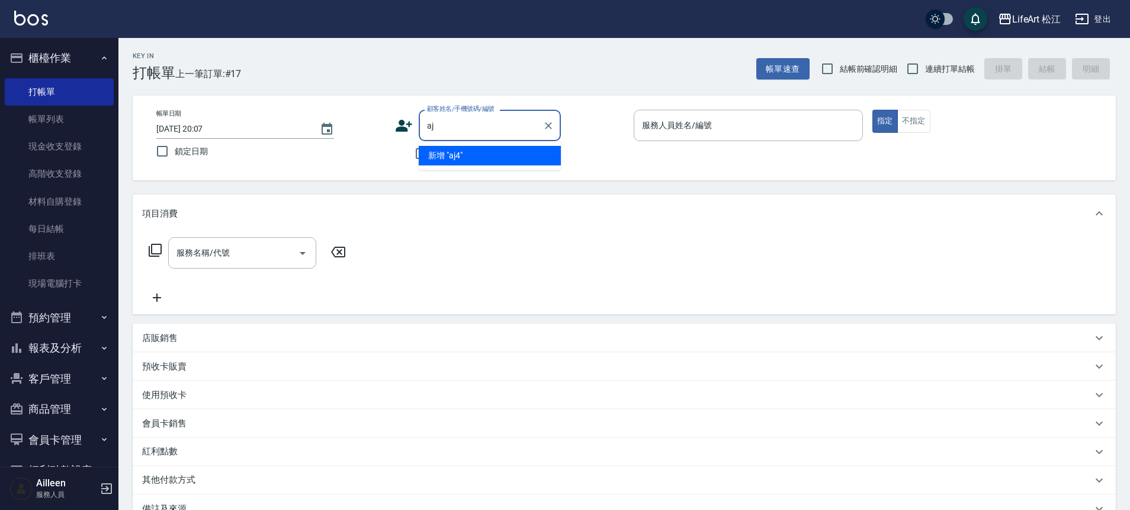
type input "a"
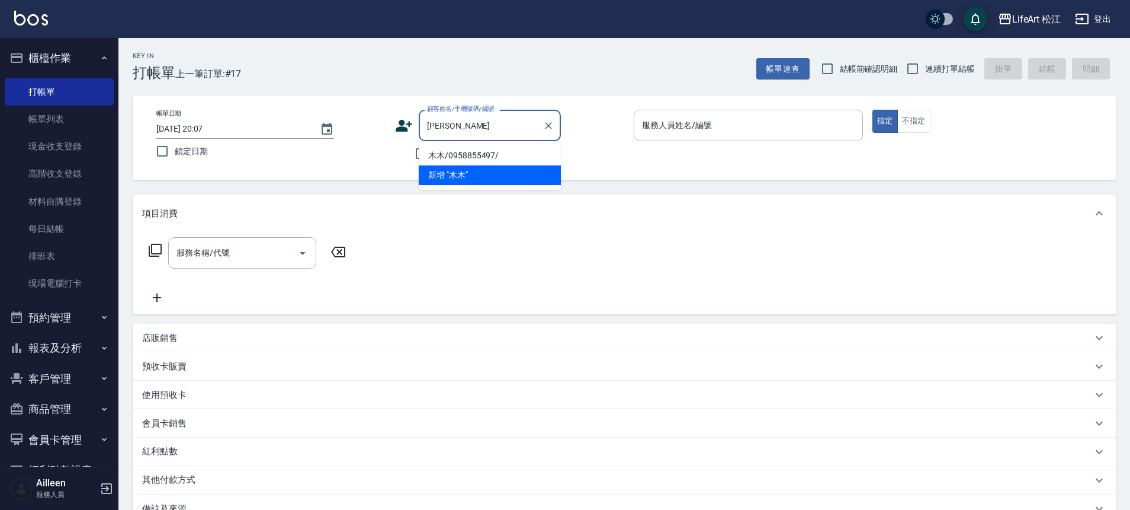
click at [468, 156] on li "木木/0958855497/" at bounding box center [490, 156] width 142 height 20
type input "木木/0958855497/"
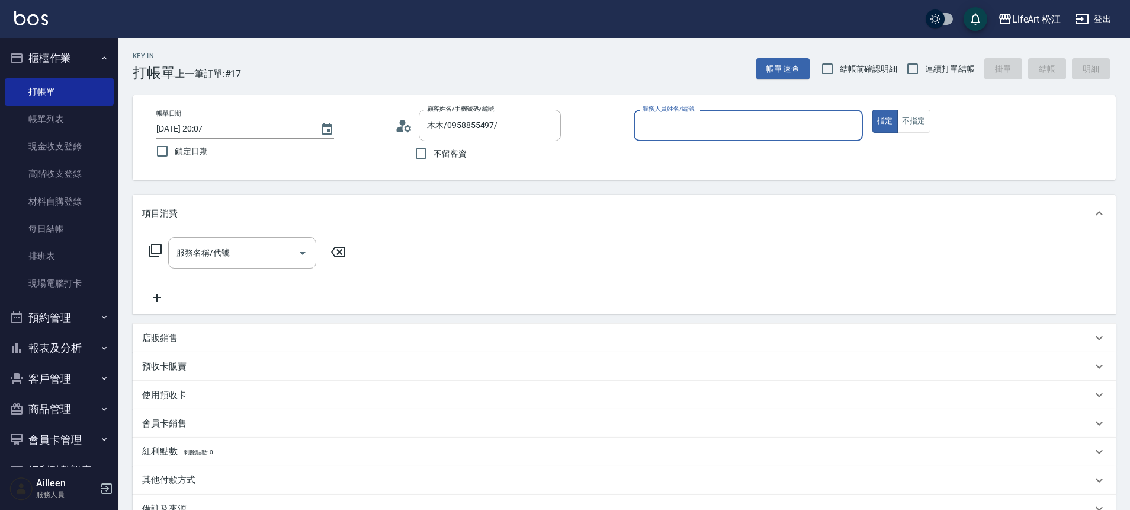
type input "Yaya(無代號)"
click at [225, 250] on div "服務名稱/代號 服務名稱/代號" at bounding box center [242, 252] width 148 height 31
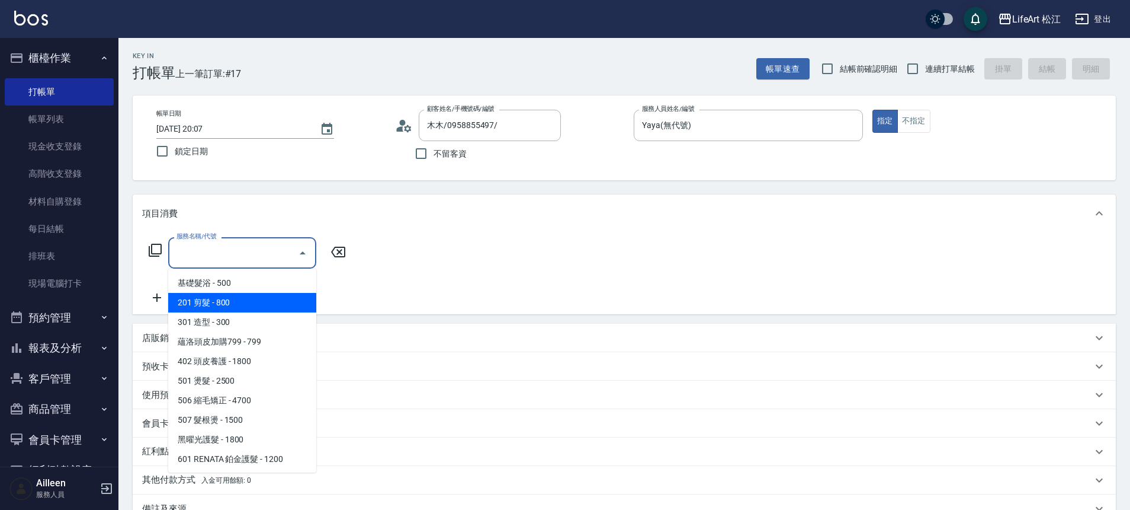
click at [243, 299] on span "201 剪髮 - 800" at bounding box center [242, 303] width 148 height 20
type input "201 剪髮(201)"
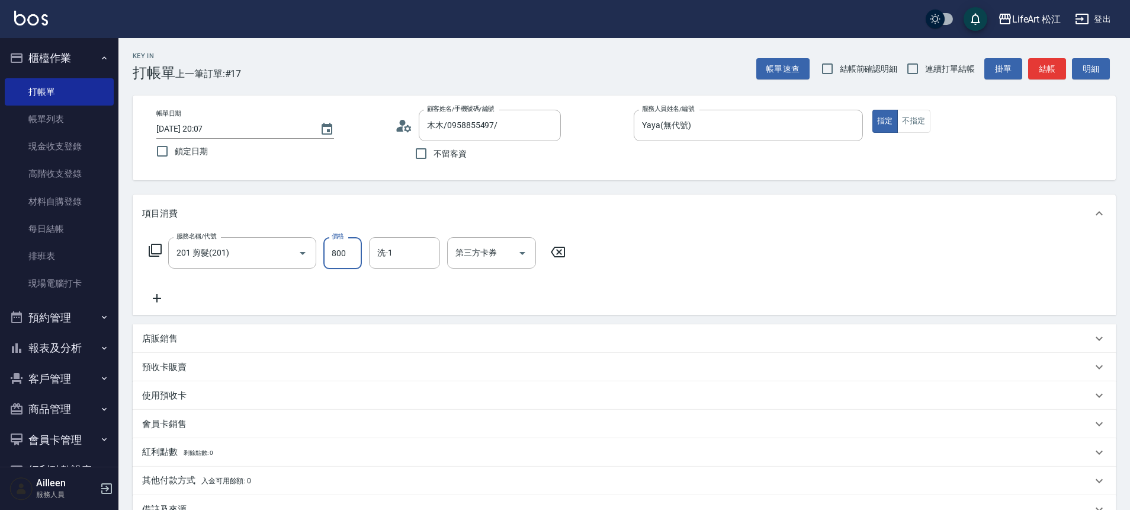
click at [346, 251] on input "800" at bounding box center [342, 253] width 39 height 32
type input "1000"
click at [159, 297] on icon at bounding box center [157, 298] width 30 height 14
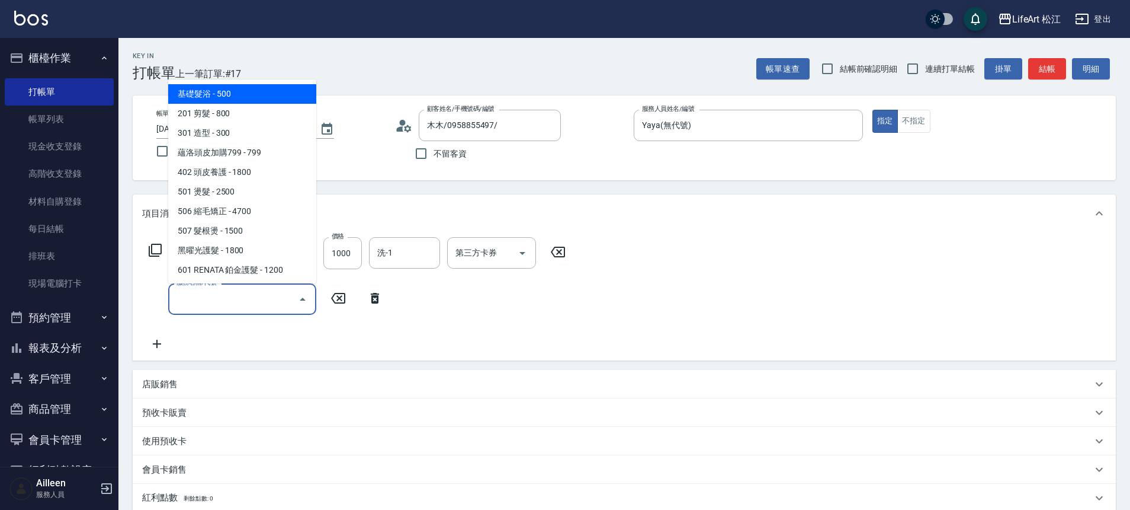
click at [234, 298] on input "服務名稱/代號" at bounding box center [234, 299] width 120 height 21
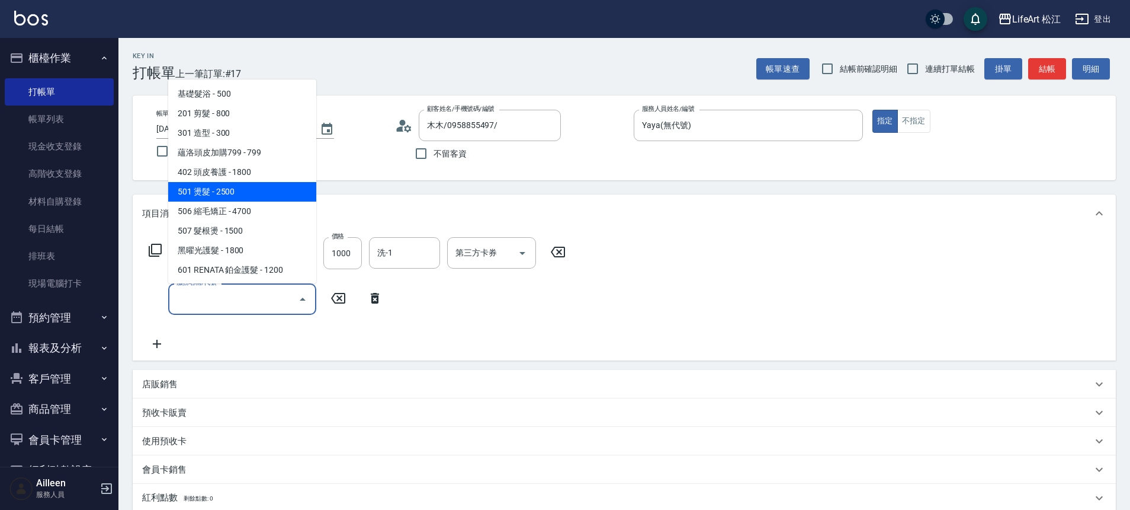
click at [269, 195] on span "501 燙髮 - 2500" at bounding box center [242, 192] width 148 height 20
type input "501 燙髮(501)"
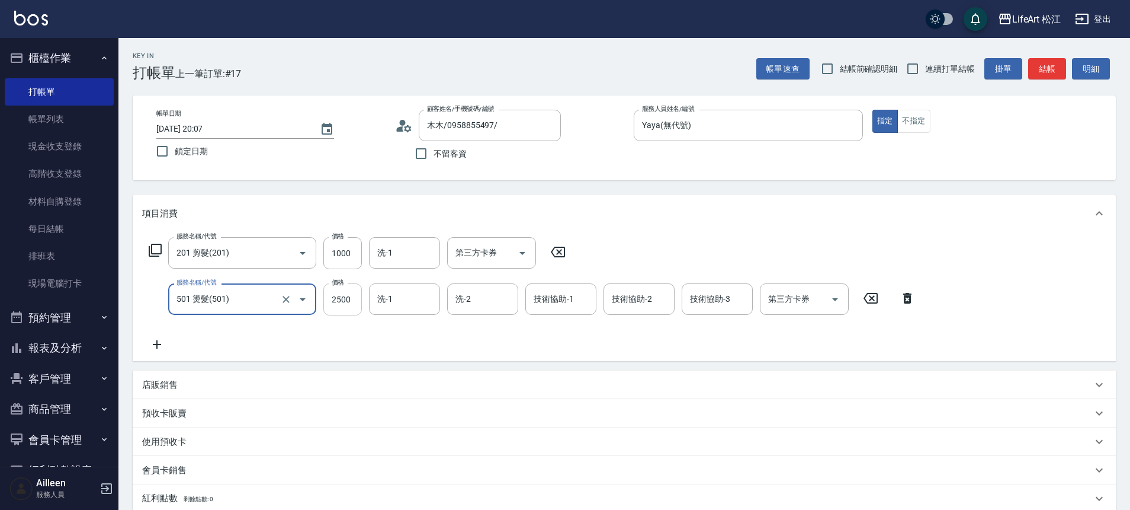
click at [347, 300] on input "2500" at bounding box center [342, 299] width 39 height 32
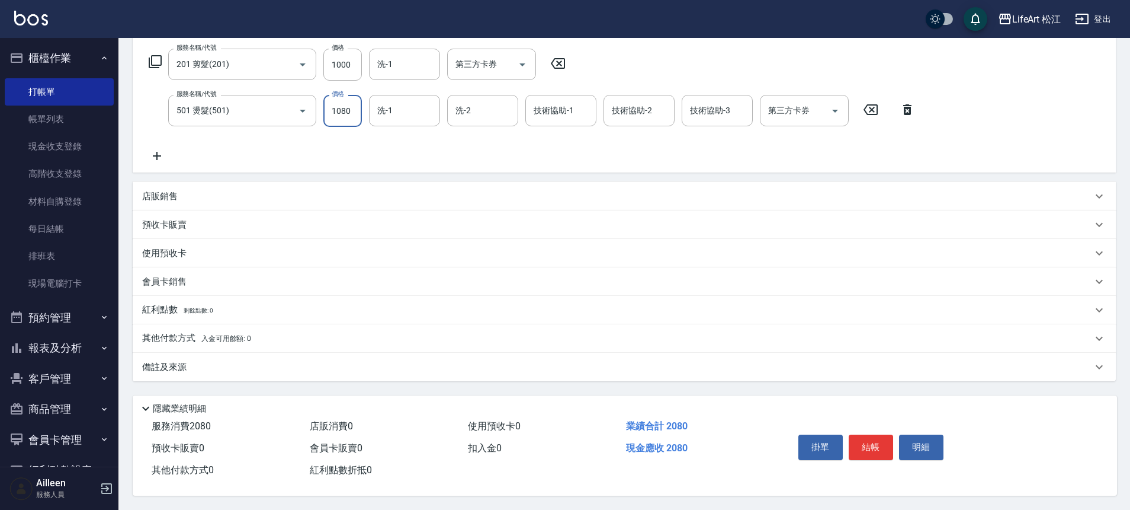
type input "1080"
click at [226, 363] on div "備註及來源" at bounding box center [617, 367] width 950 height 12
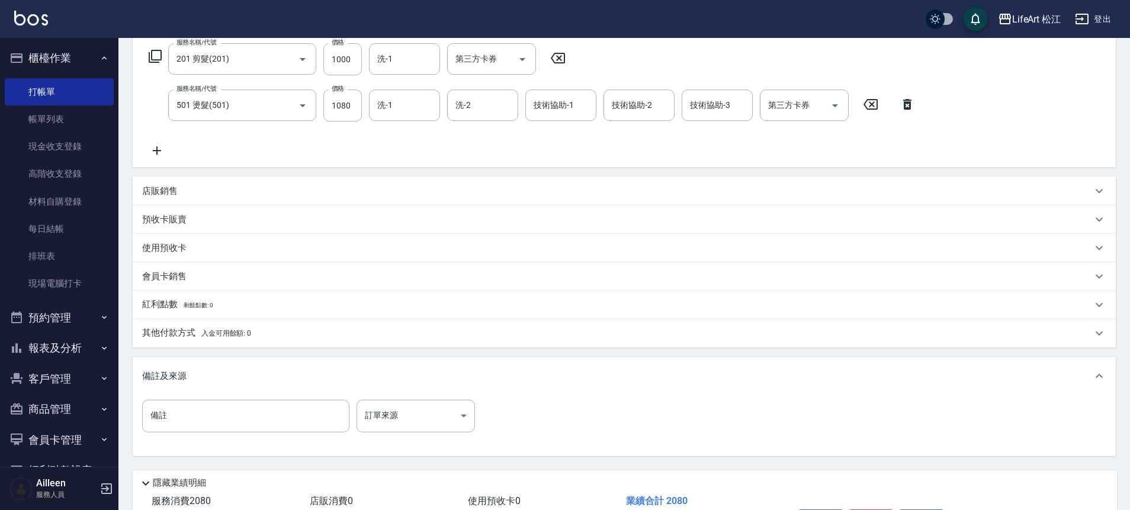
click at [297, 313] on div "紅利點數 剩餘點數: 0" at bounding box center [624, 304] width 983 height 28
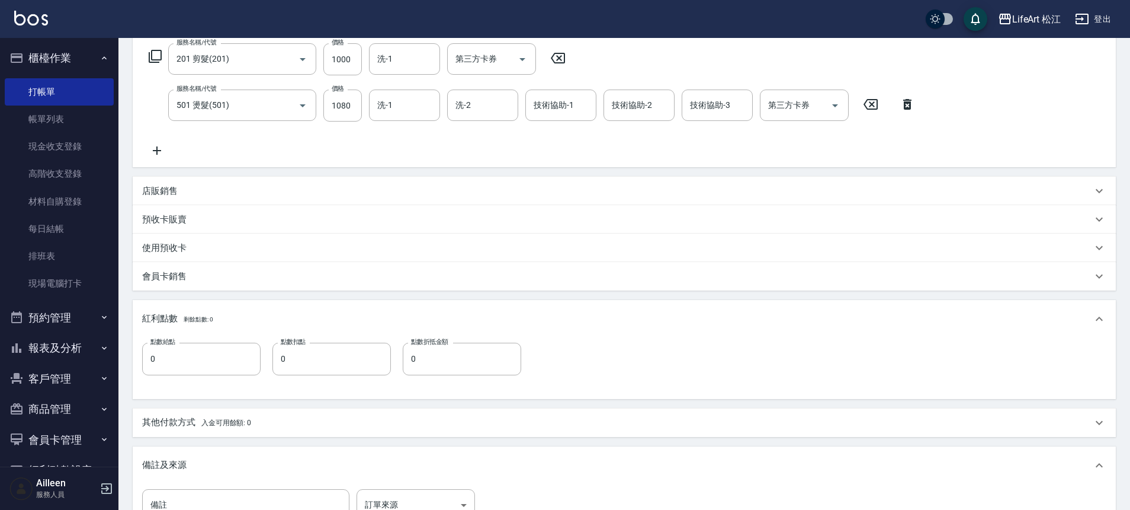
click at [297, 316] on div "紅利點數 剩餘點數: 0" at bounding box center [617, 318] width 950 height 13
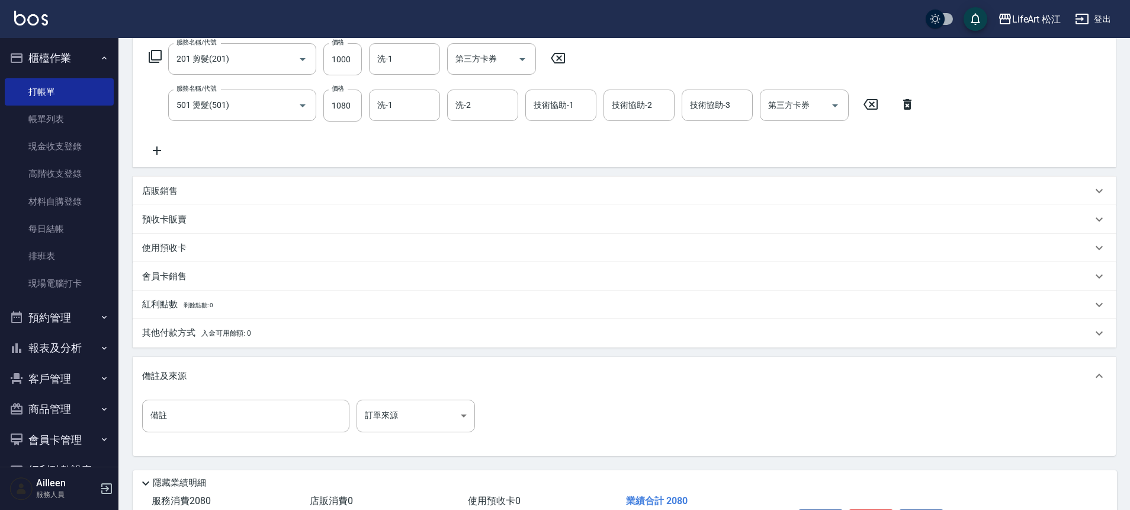
drag, startPoint x: 282, startPoint y: 341, endPoint x: 283, endPoint y: 335, distance: 6.0
click at [282, 341] on div "其他付款方式 入金可用餘額: 0" at bounding box center [624, 333] width 983 height 28
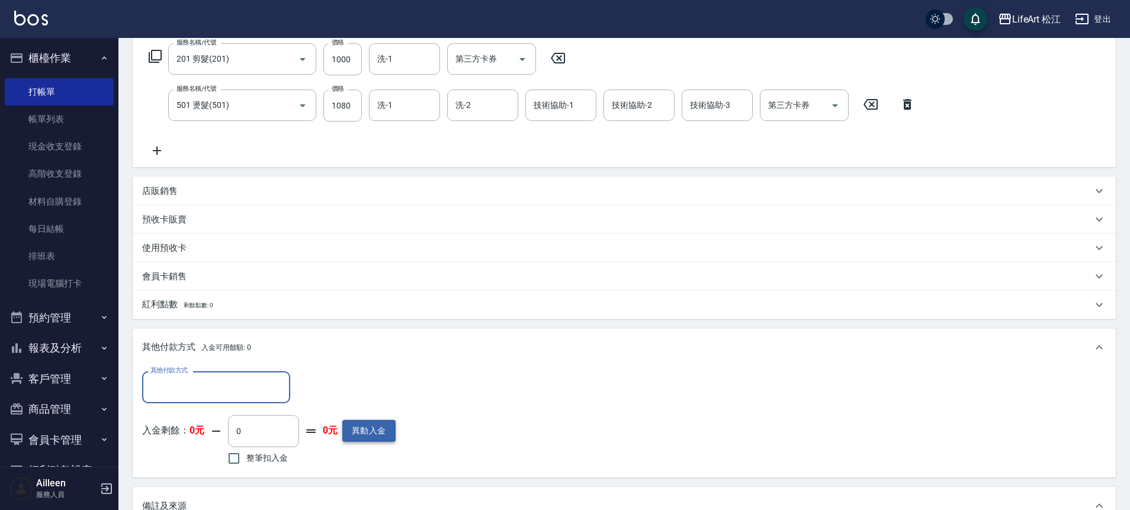
scroll to position [0, 0]
click at [262, 408] on div "其他付款方式 其他付款方式 入金剩餘： 0元 0 ​ 整筆扣入金 0元 異動入金" at bounding box center [269, 419] width 254 height 97
click at [233, 386] on input "其他付款方式" at bounding box center [216, 386] width 137 height 21
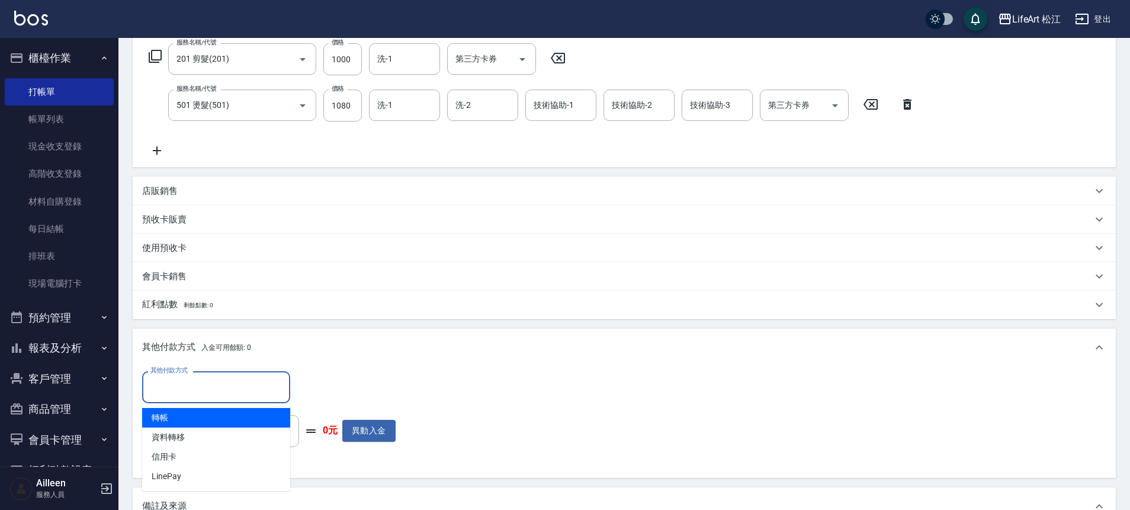
click at [197, 420] on span "轉帳" at bounding box center [216, 418] width 148 height 20
type input "轉帳"
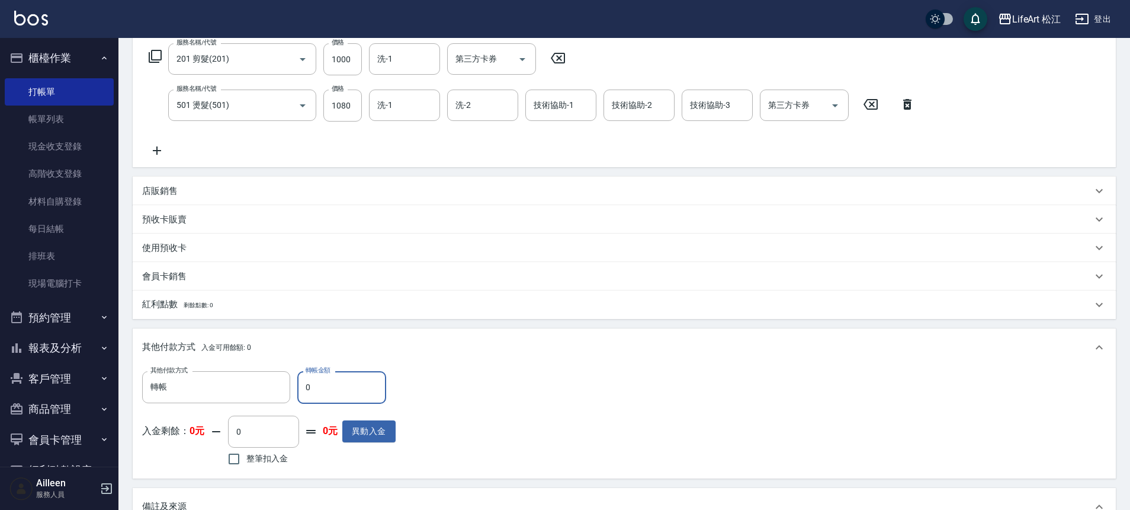
click at [332, 389] on input "0" at bounding box center [341, 387] width 89 height 32
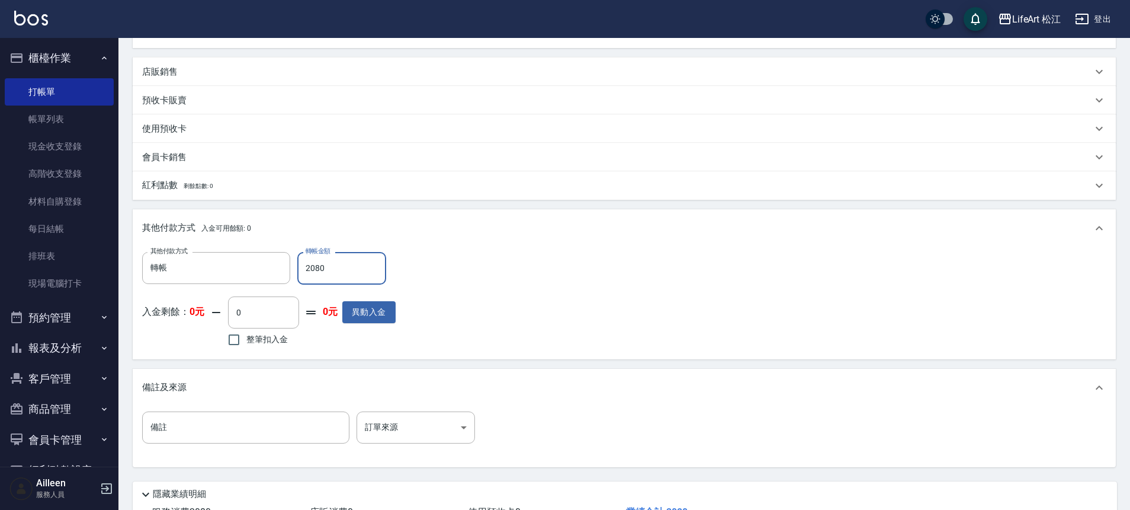
scroll to position [404, 0]
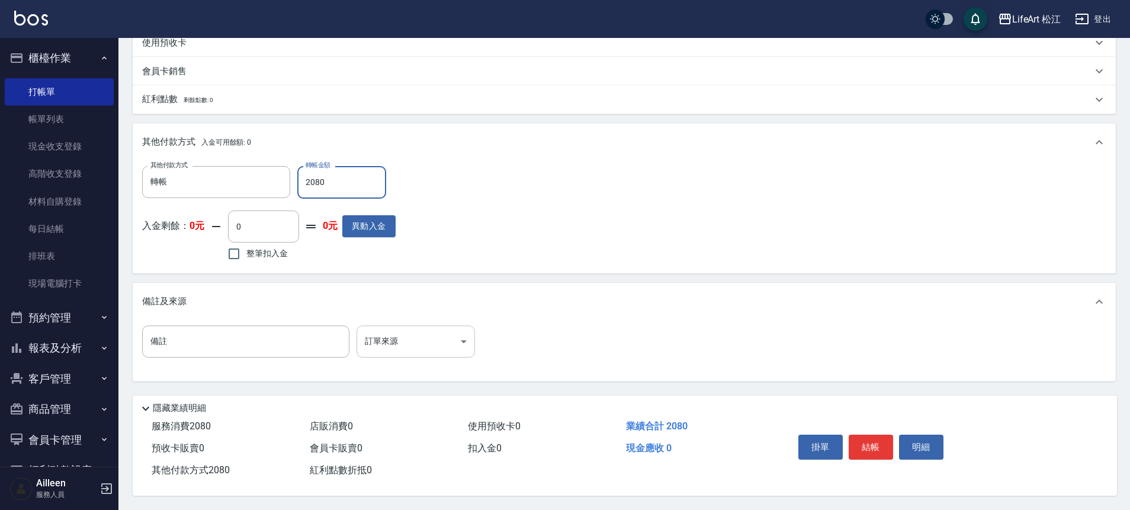
type input "2080"
click at [412, 331] on body "LifeArt 松江 登出 櫃檯作業 打帳單 帳單列表 現金收支登錄 高階收支登錄 材料自購登錄 每日結帳 排班表 現場電腦打卡 預約管理 預約管理 單日預約…" at bounding box center [565, 55] width 1130 height 908
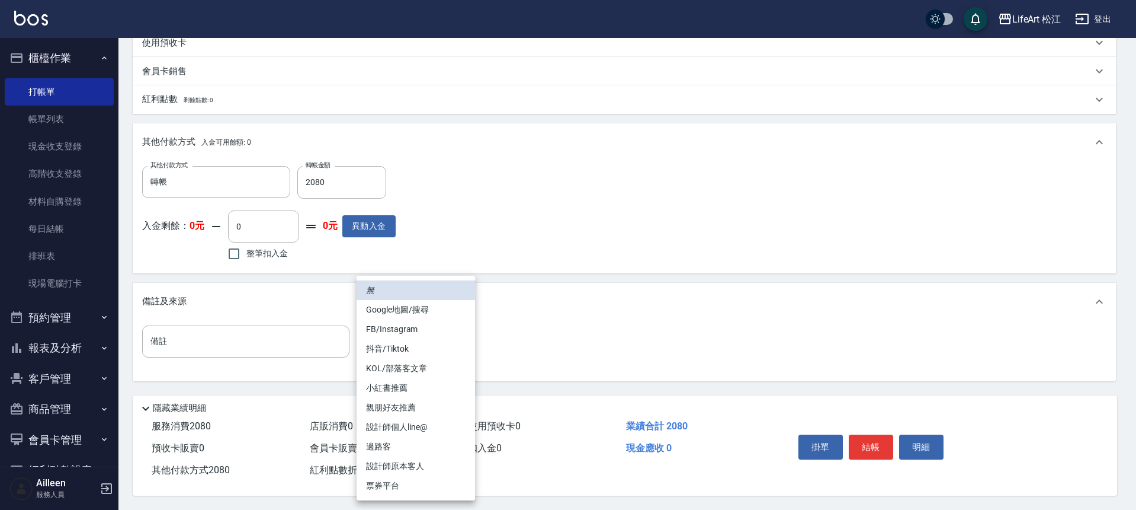
click at [435, 465] on li "設計師原本客人" at bounding box center [416, 466] width 118 height 20
type input "設計師原本客人"
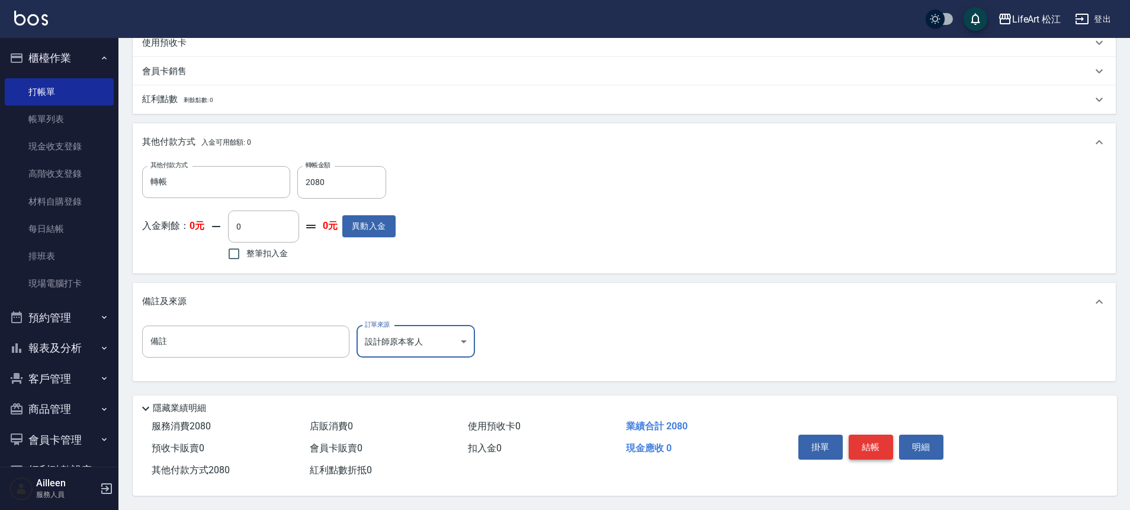
click at [874, 446] on button "結帳" at bounding box center [871, 446] width 44 height 25
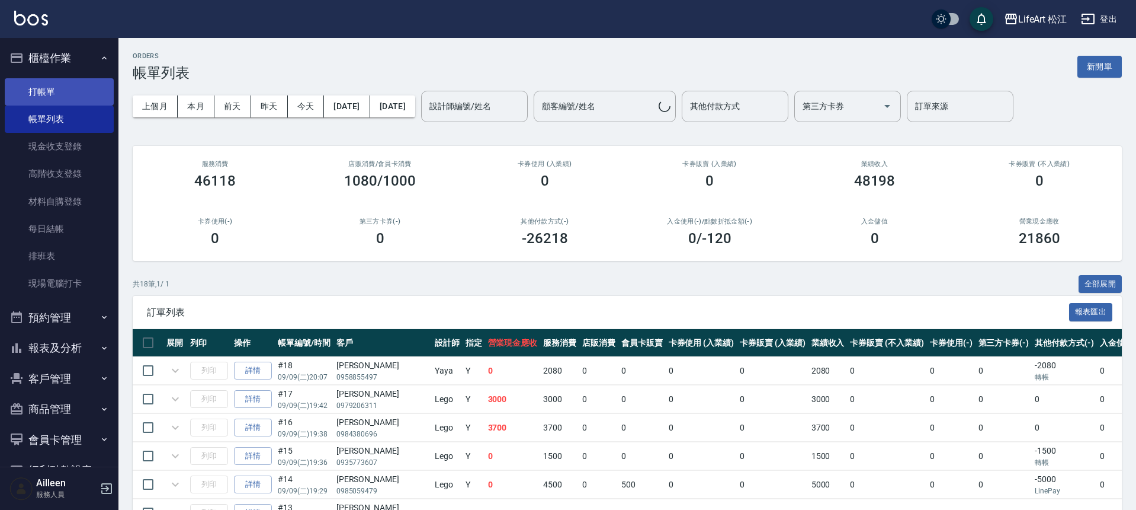
click at [59, 97] on link "打帳單" at bounding box center [59, 91] width 109 height 27
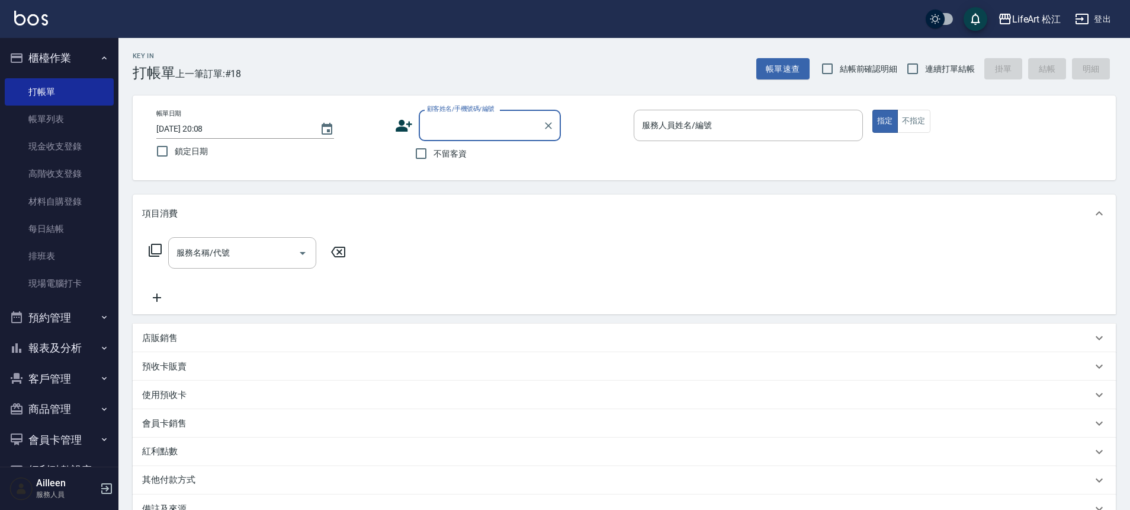
type input "t"
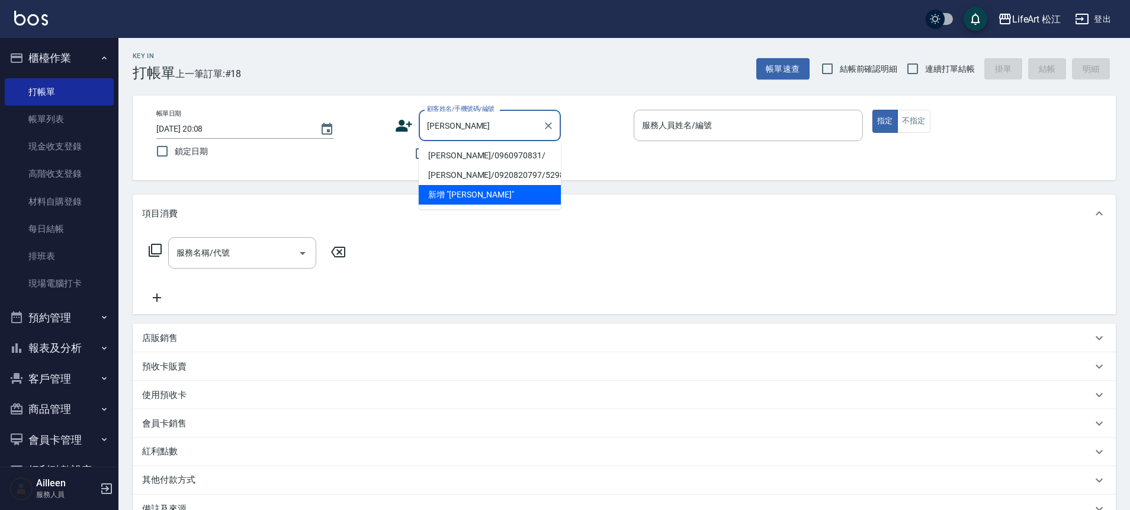
click at [467, 156] on li "[PERSON_NAME]/0960970831/" at bounding box center [490, 156] width 142 height 20
type input "[PERSON_NAME]/0960970831/"
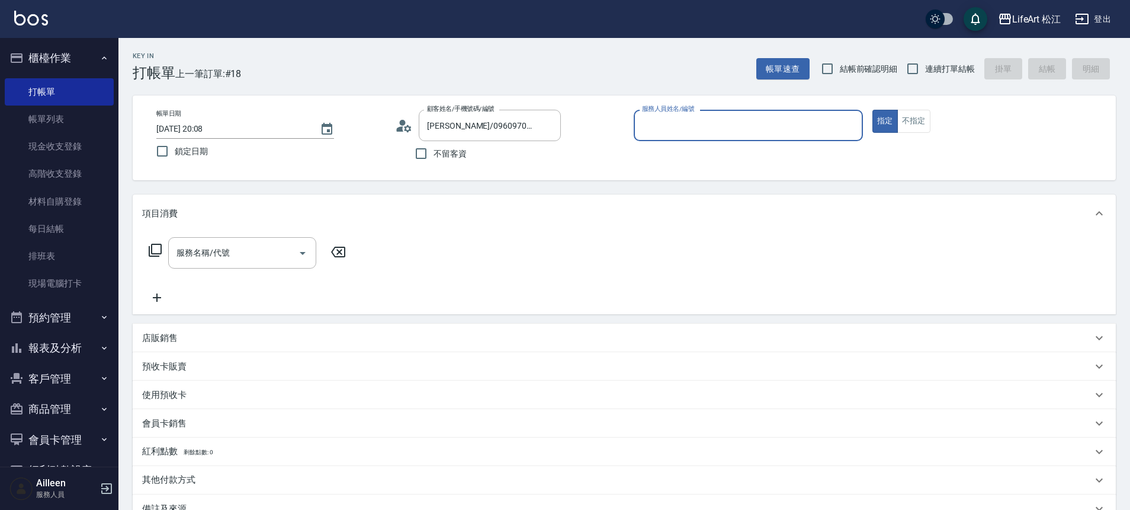
type input "Yaya(無代號)"
click at [195, 254] on input "服務名稱/代號" at bounding box center [234, 252] width 120 height 21
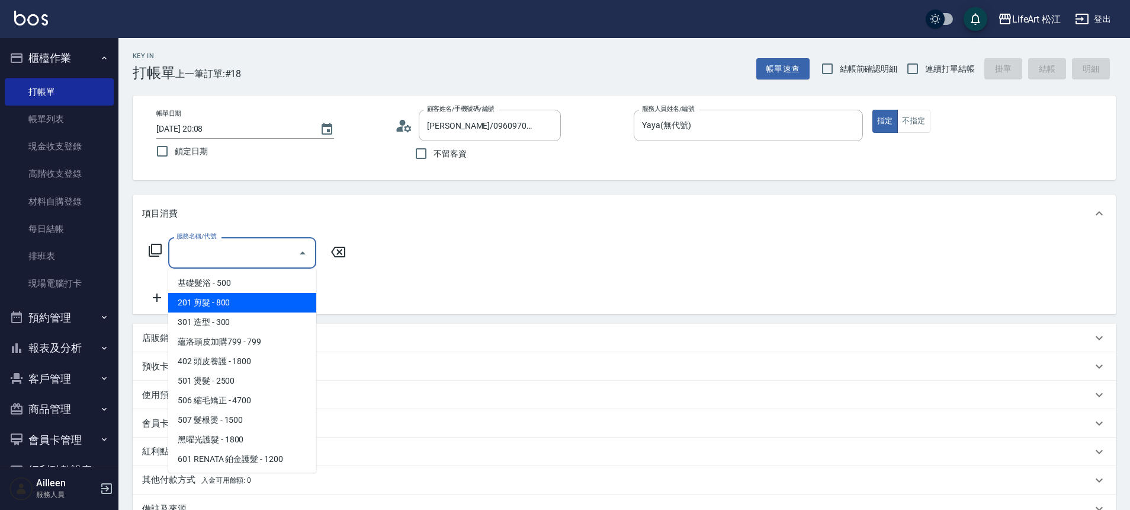
click at [236, 305] on span "201 剪髮 - 800" at bounding box center [242, 303] width 148 height 20
type input "201 剪髮(201)"
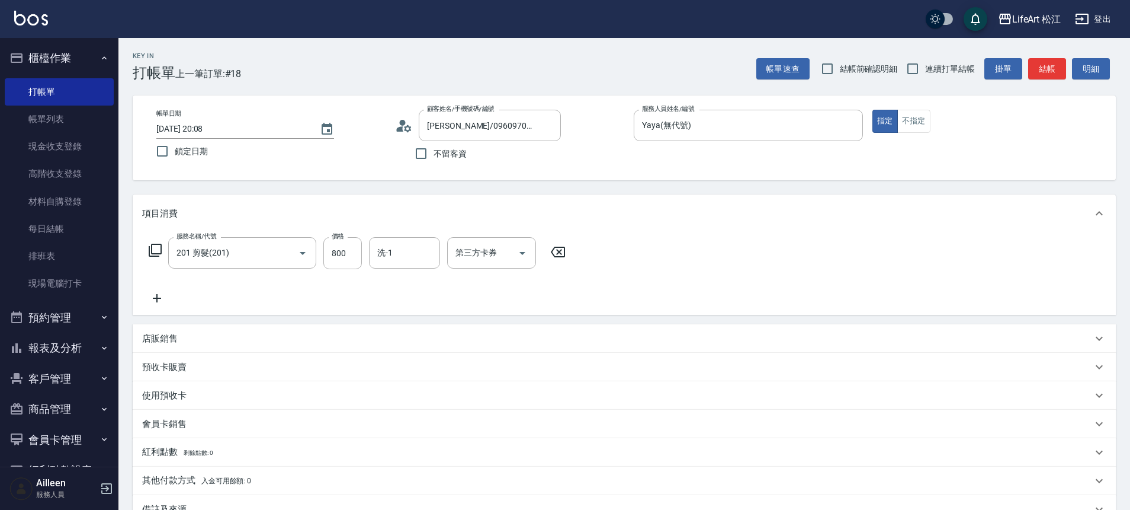
click at [157, 302] on icon at bounding box center [157, 298] width 8 height 8
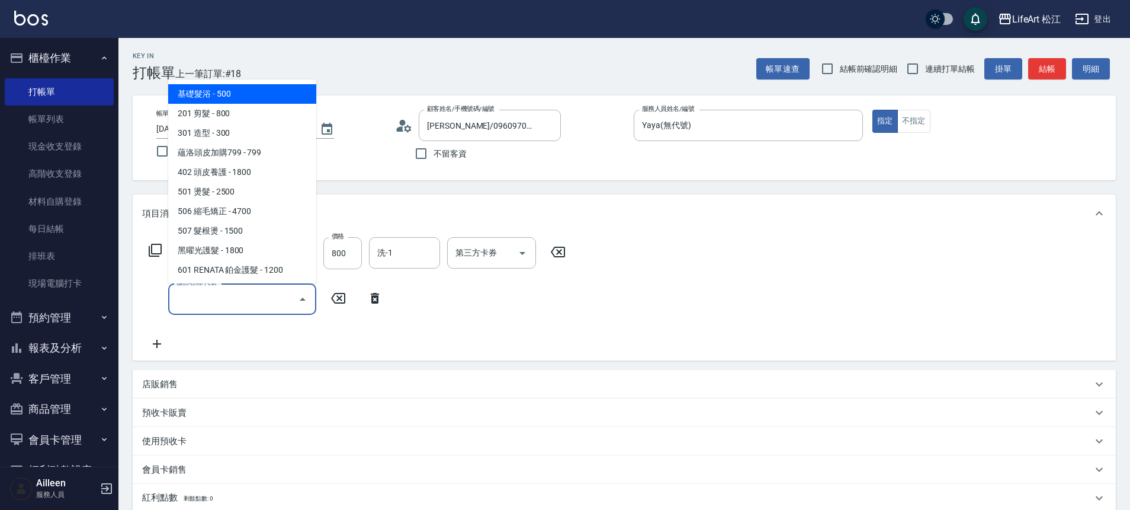
click at [241, 306] on input "服務名稱/代號" at bounding box center [234, 299] width 120 height 21
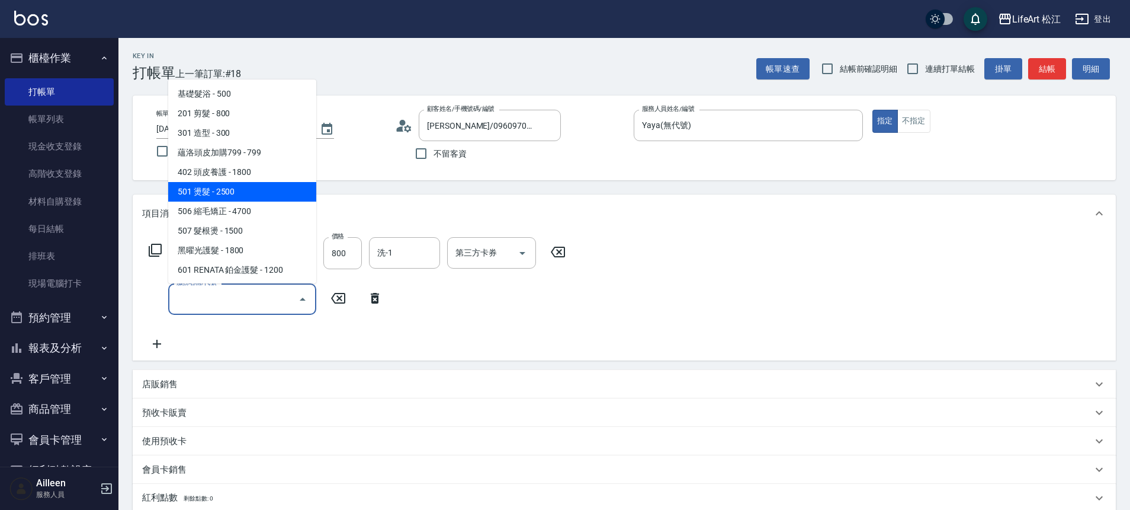
click at [282, 190] on span "501 燙髮 - 2500" at bounding box center [242, 192] width 148 height 20
type input "501 燙髮(501)"
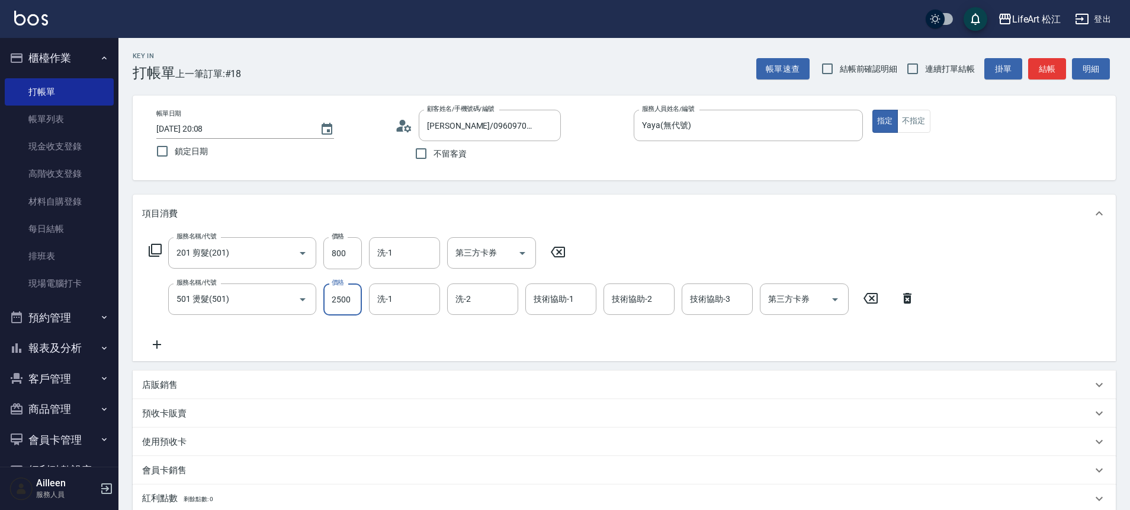
click at [340, 300] on input "2500" at bounding box center [342, 299] width 39 height 32
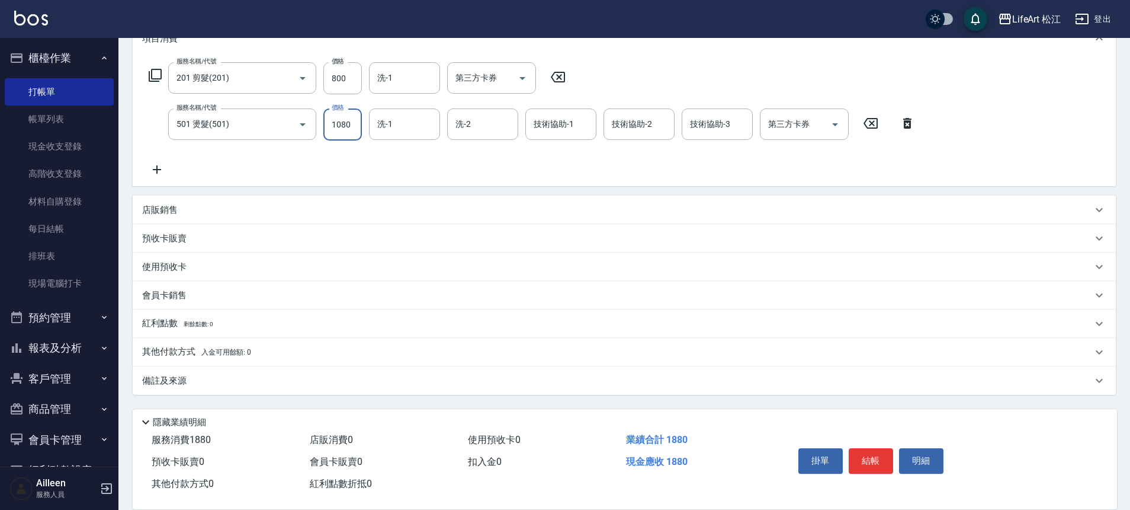
scroll to position [194, 0]
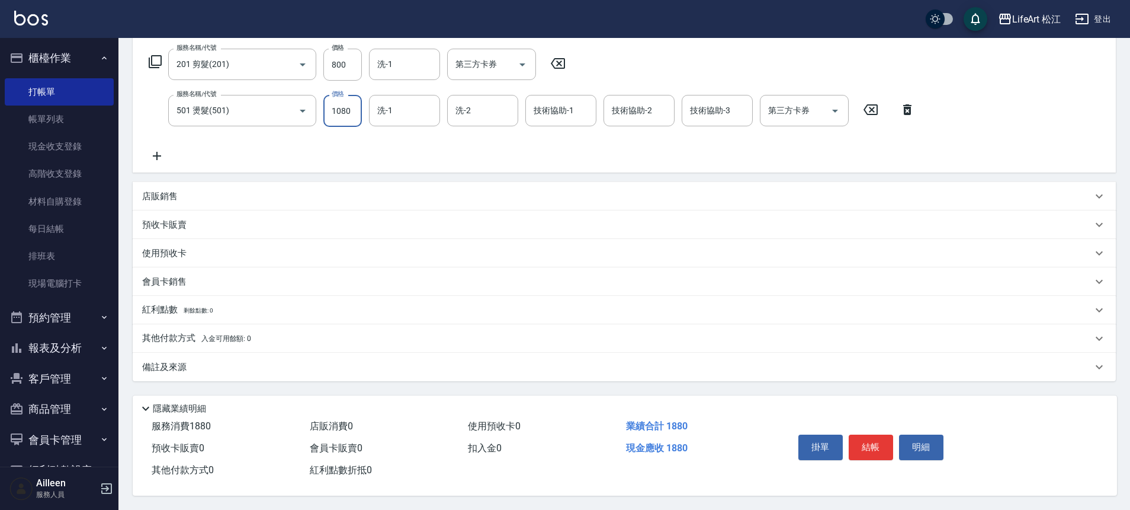
type input "1080"
click at [332, 361] on div "備註及來源" at bounding box center [617, 367] width 950 height 12
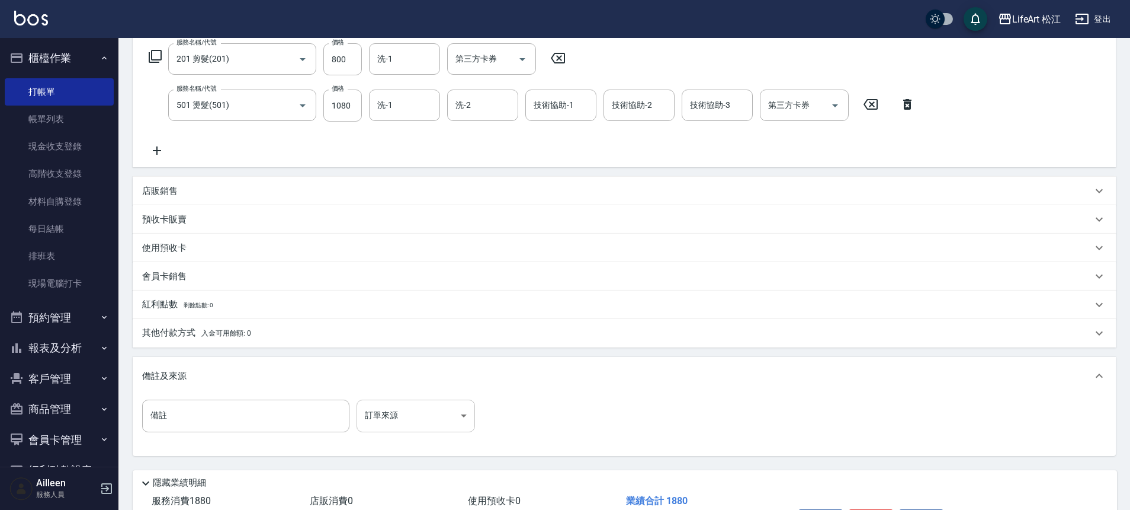
click at [403, 407] on body "LifeArt 松江 登出 櫃檯作業 打帳單 帳單列表 現金收支登錄 高階收支登錄 材料自購登錄 每日結帳 排班表 現場電腦打卡 預約管理 預約管理 單日預約…" at bounding box center [565, 195] width 1130 height 778
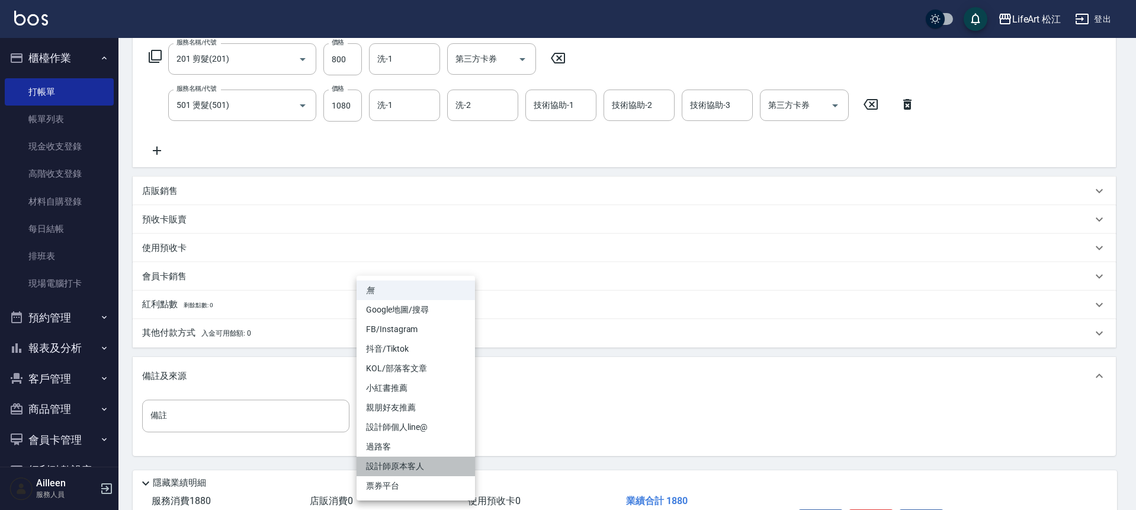
click at [424, 464] on li "設計師原本客人" at bounding box center [416, 466] width 118 height 20
type input "設計師原本客人"
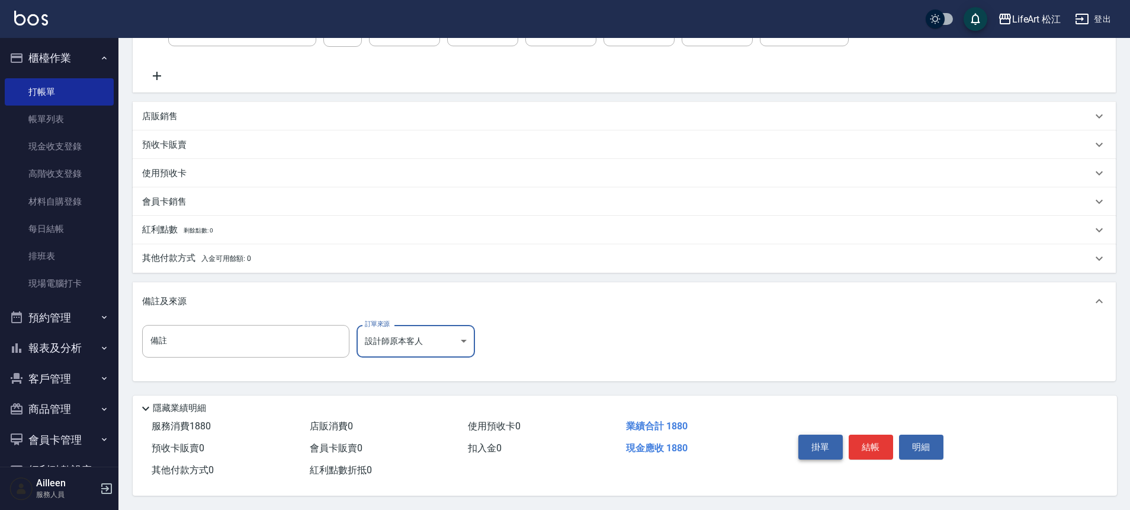
scroll to position [274, 0]
click at [880, 443] on button "結帳" at bounding box center [871, 446] width 44 height 25
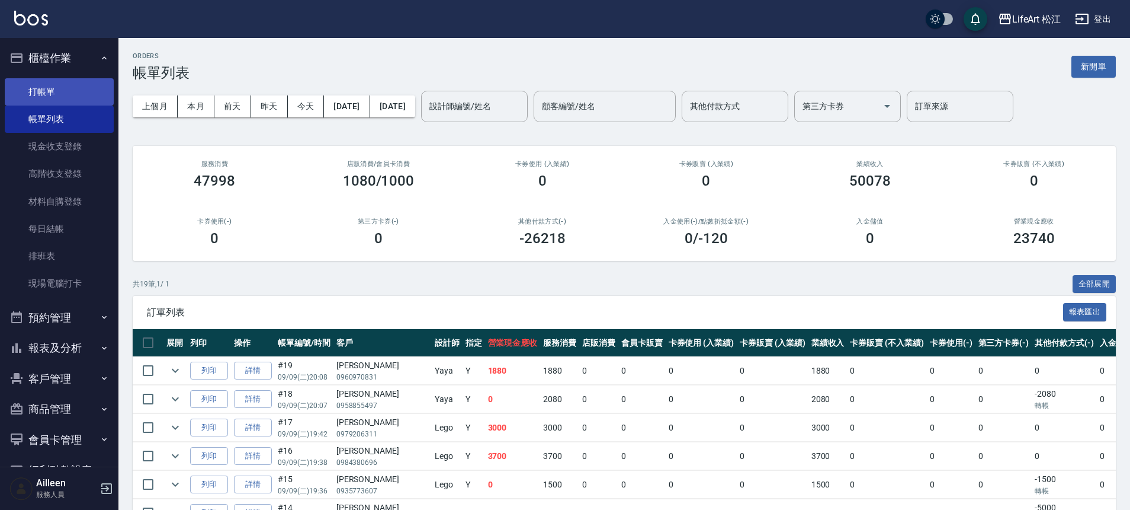
click at [53, 94] on link "打帳單" at bounding box center [59, 91] width 109 height 27
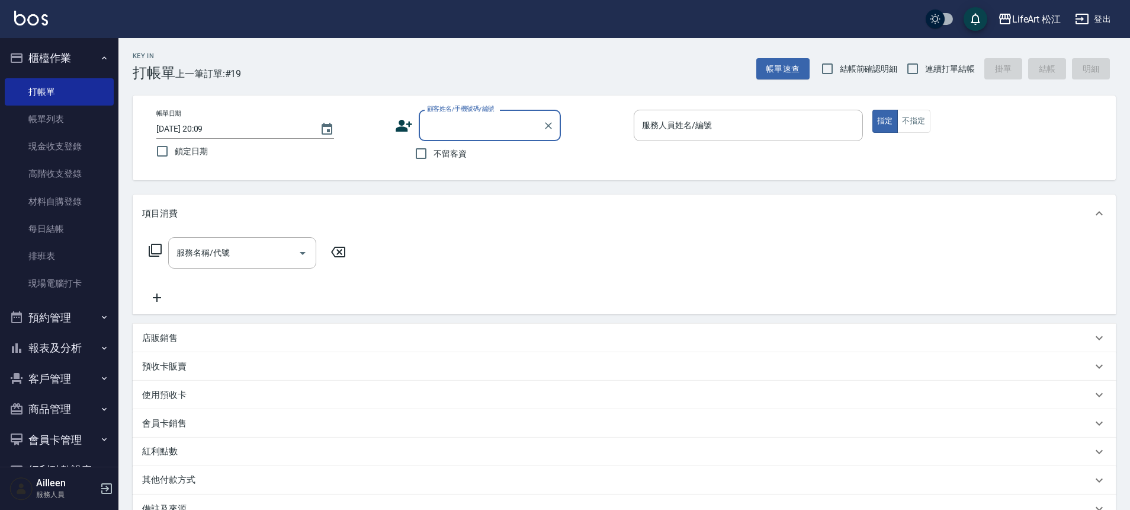
click at [411, 123] on icon at bounding box center [404, 126] width 18 height 18
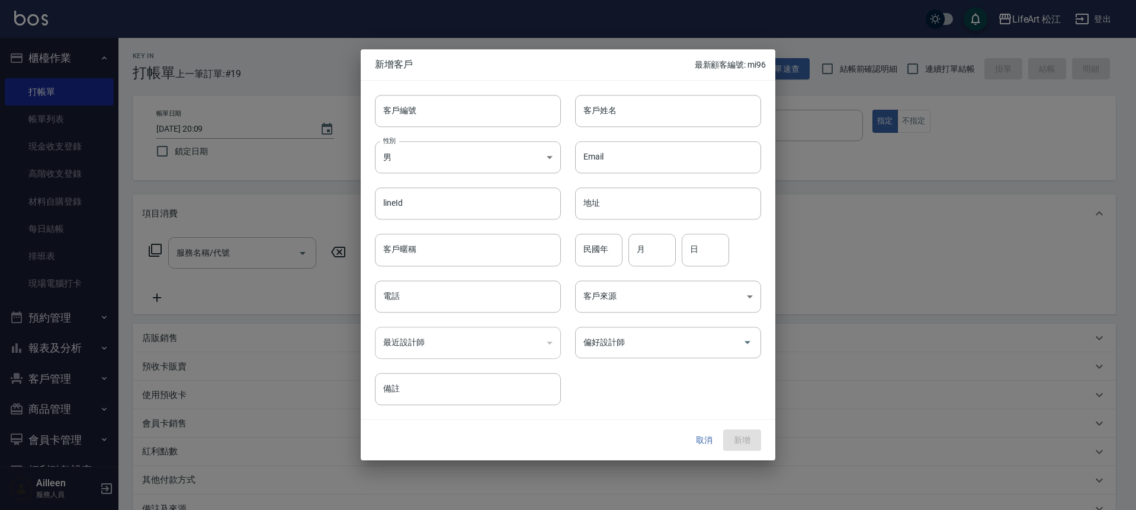
click at [605, 107] on input "客戶姓名" at bounding box center [668, 111] width 186 height 32
type input "ㄧ"
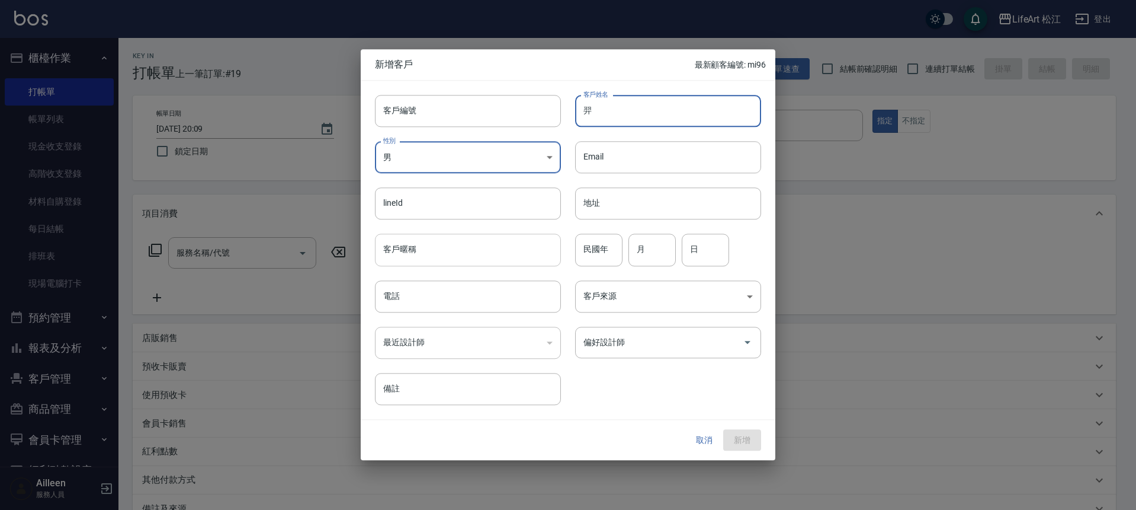
click at [424, 248] on input "客戶暱稱" at bounding box center [468, 250] width 186 height 32
click at [621, 117] on input "羿" at bounding box center [668, 111] width 186 height 32
type input "[PERSON_NAME]"
click at [442, 294] on input "電話" at bounding box center [468, 296] width 186 height 32
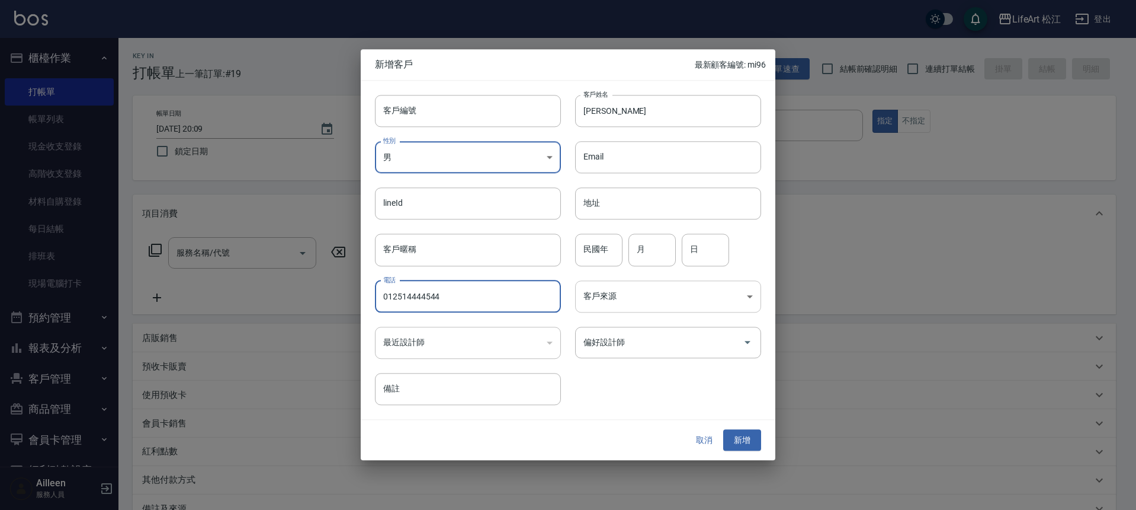
type input "012514444544"
click at [666, 293] on body "LifeArt 松江 登出 櫃檯作業 打帳單 帳單列表 現金收支登錄 高階收支登錄 材料自購登錄 每日結帳 排班表 現場電腦打卡 預約管理 預約管理 單日預約…" at bounding box center [568, 325] width 1136 height 651
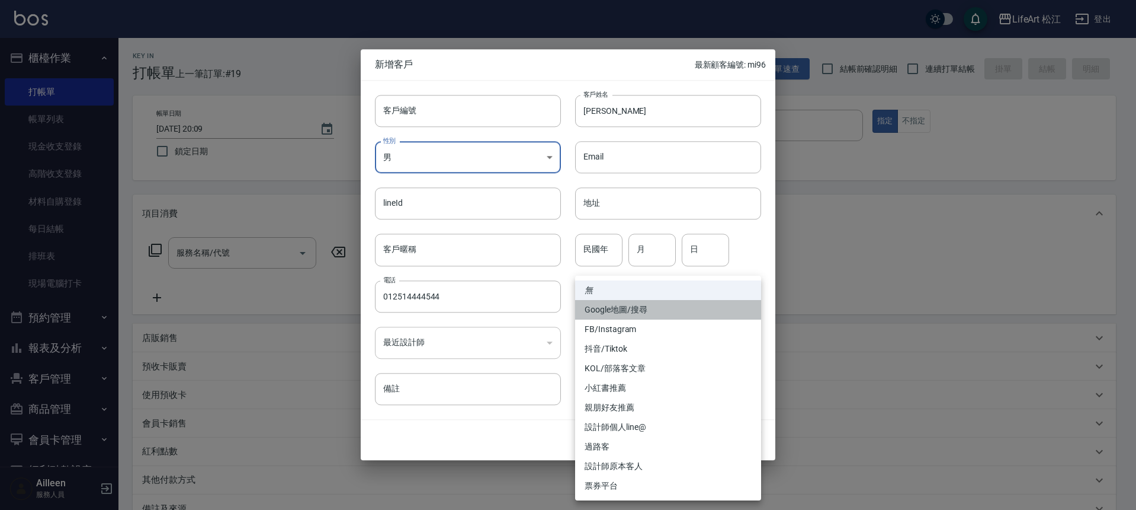
click at [669, 313] on li "Google地圖/搜尋" at bounding box center [668, 310] width 186 height 20
type input "Google地圖/搜尋"
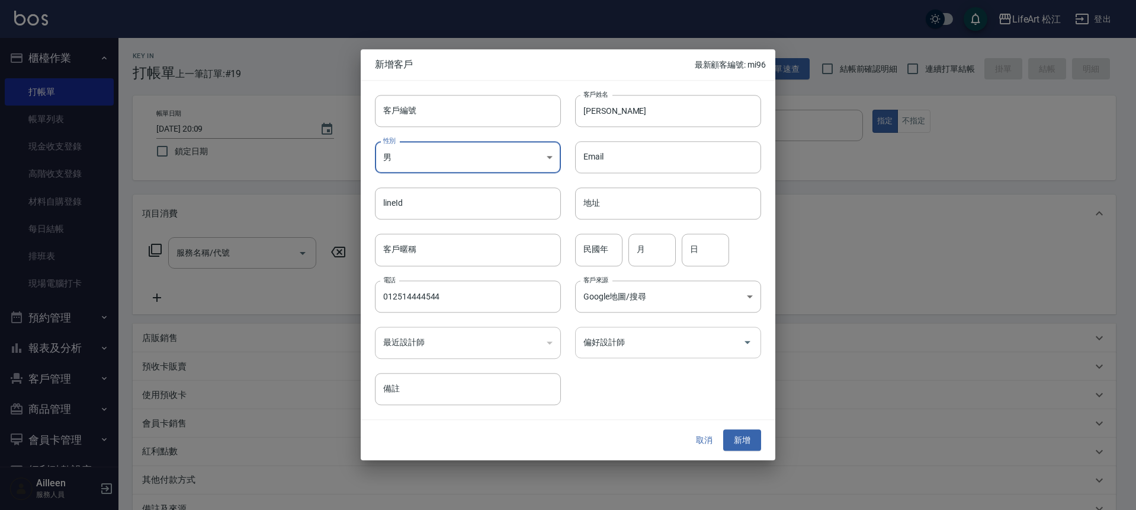
click at [667, 351] on input "偏好設計師" at bounding box center [660, 342] width 158 height 21
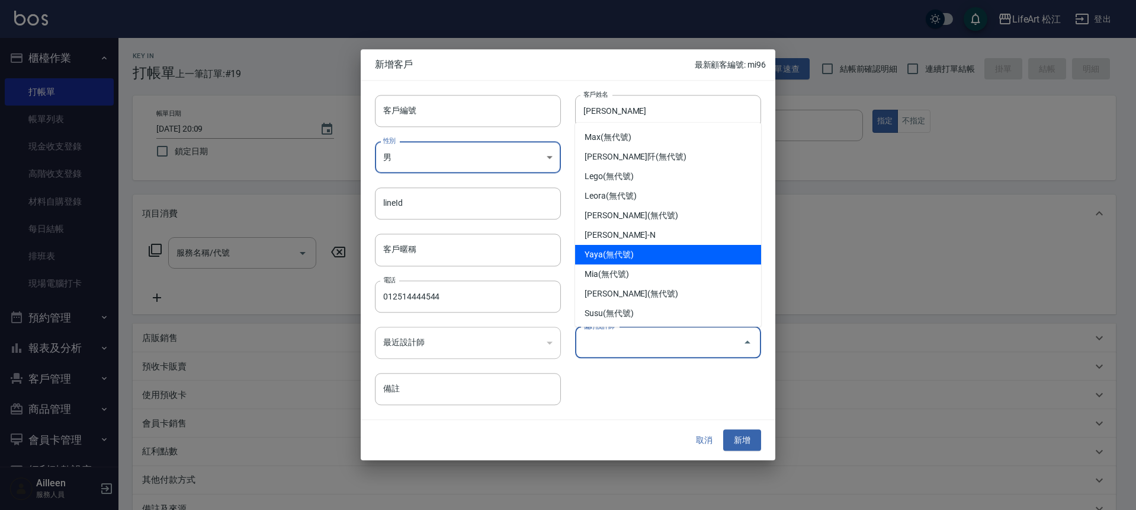
click at [635, 246] on li "Yaya(無代號)" at bounding box center [668, 255] width 186 height 20
type input "Yaya"
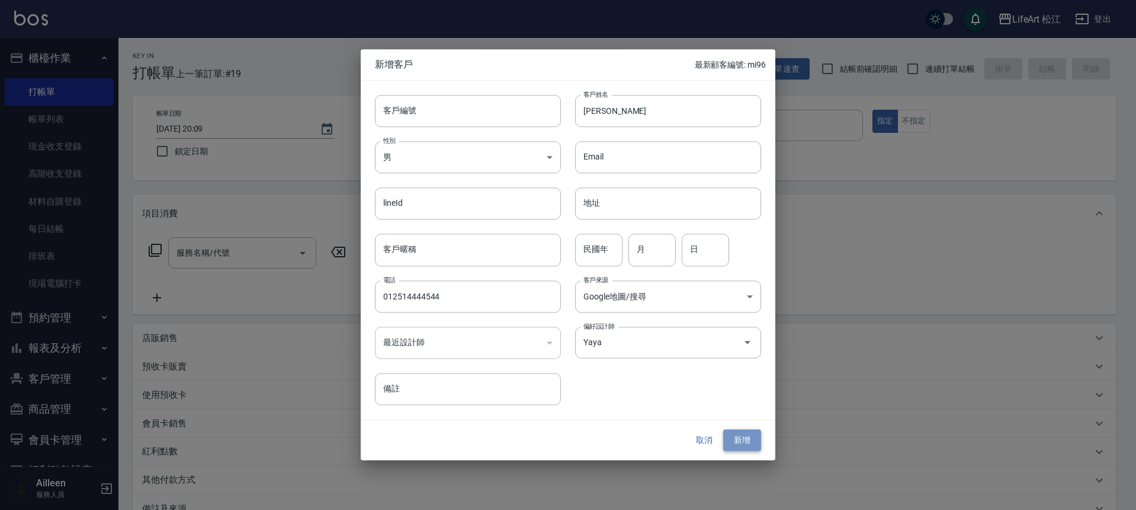
click at [741, 442] on button "新增" at bounding box center [742, 440] width 38 height 22
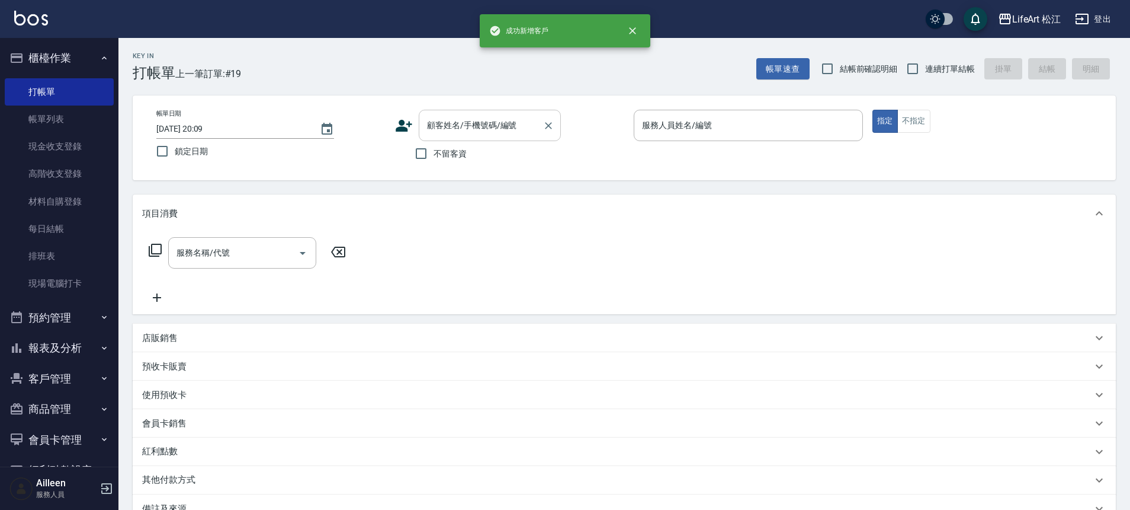
click at [486, 123] on input "顧客姓名/手機號碼/編號" at bounding box center [481, 125] width 114 height 21
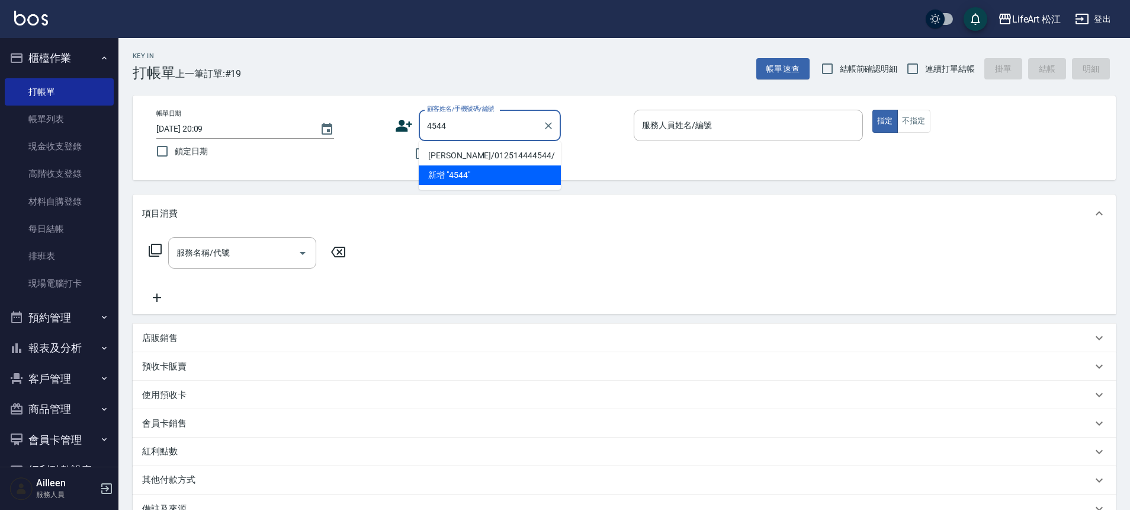
click at [488, 152] on li "[PERSON_NAME]/012514444544/" at bounding box center [490, 156] width 142 height 20
type input "[PERSON_NAME]/012514444544/"
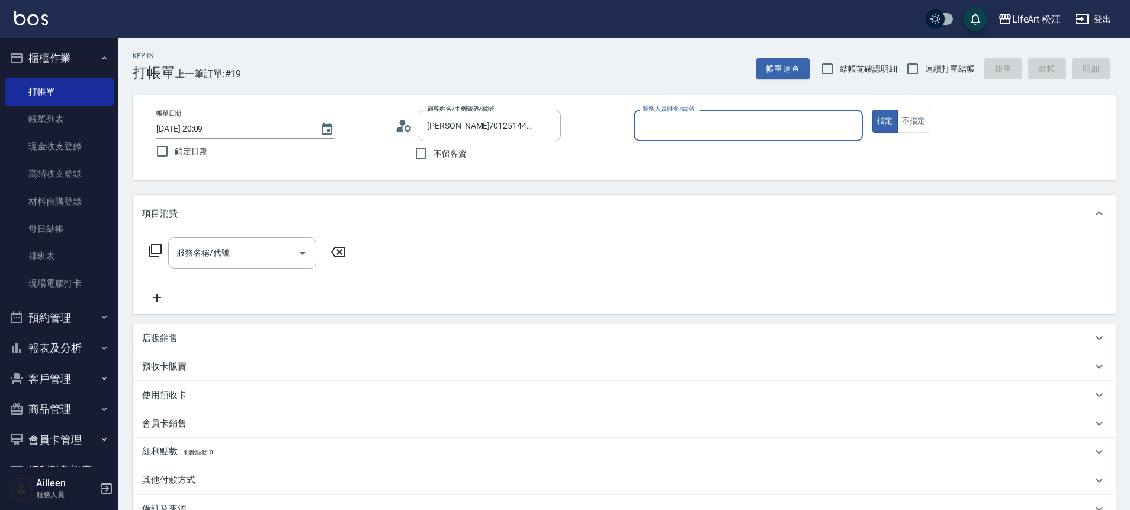
type input "Yaya(無代號)"
click at [931, 120] on div "指定 不指定" at bounding box center [987, 121] width 229 height 23
click at [925, 120] on button "不指定" at bounding box center [914, 121] width 33 height 23
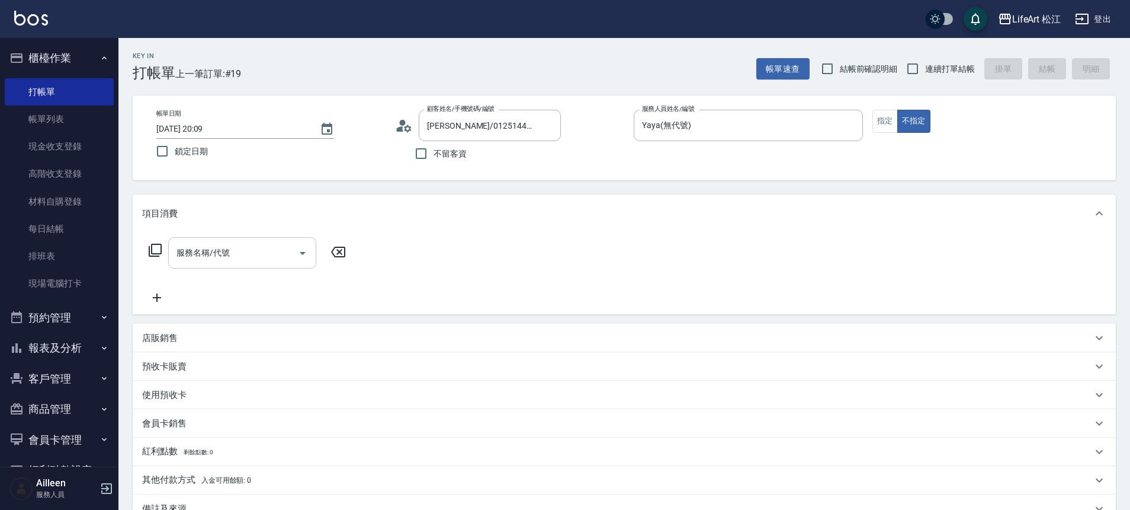
click at [247, 250] on input "服務名稱/代號" at bounding box center [234, 252] width 120 height 21
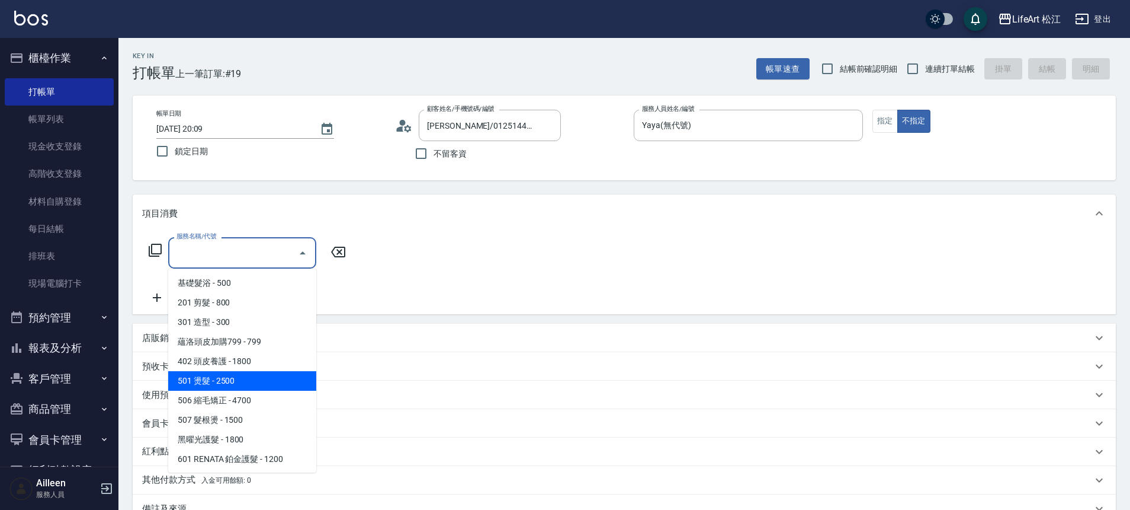
click at [245, 382] on span "501 燙髮 - 2500" at bounding box center [242, 381] width 148 height 20
type input "501 燙髮(501)"
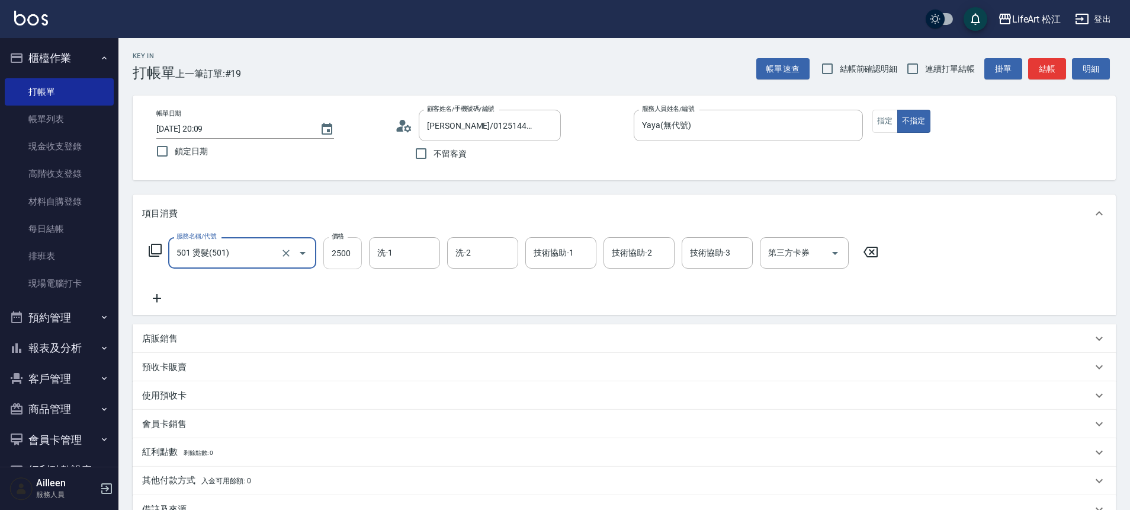
click at [339, 257] on input "2500" at bounding box center [342, 253] width 39 height 32
type input "4700"
click at [548, 252] on div "技術協助-1 技術協助-1" at bounding box center [561, 252] width 71 height 31
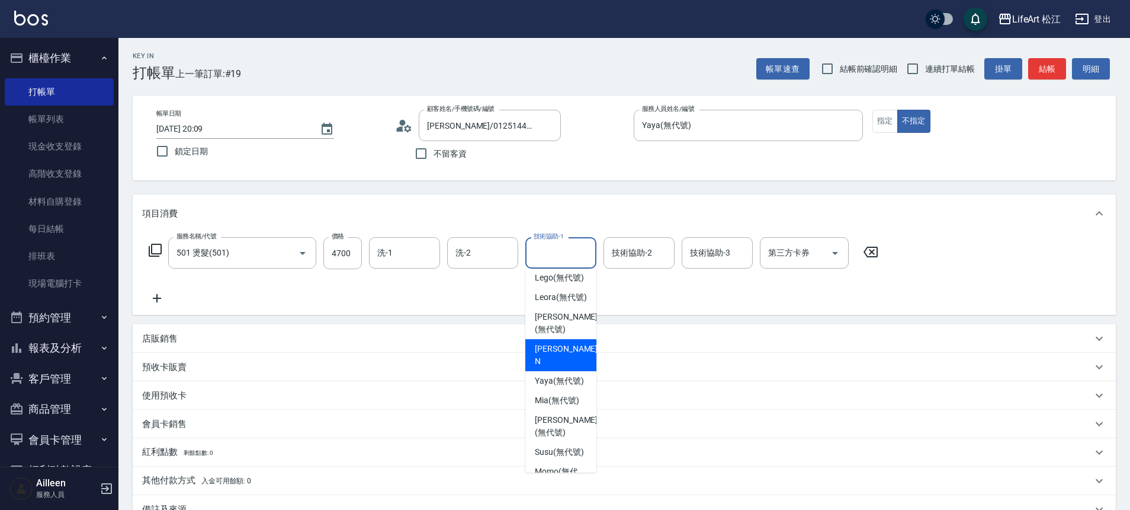
scroll to position [57, 0]
click at [568, 303] on span "Leora (無代號)" at bounding box center [561, 296] width 52 height 12
type input "Leora(無代號)"
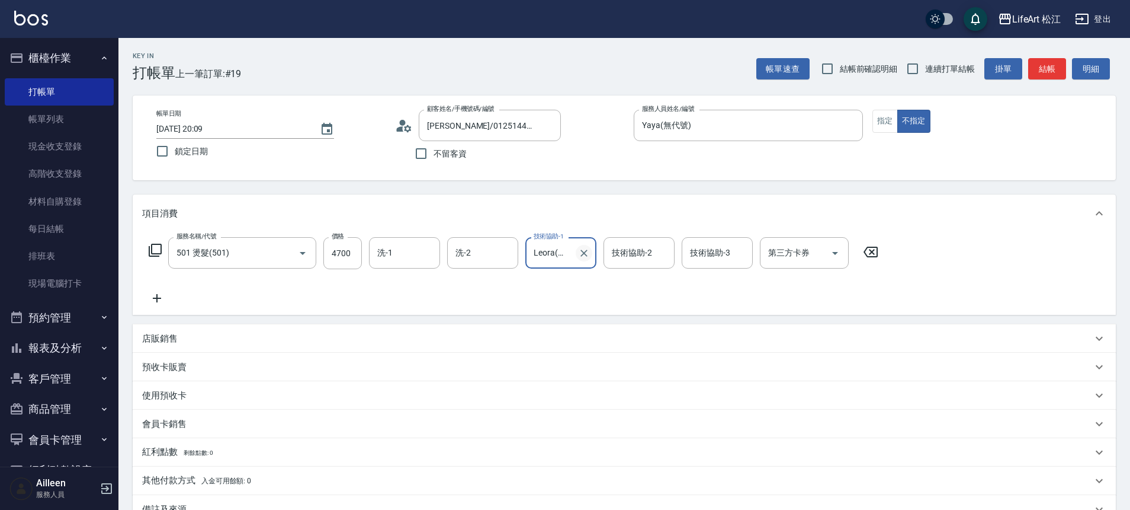
click at [585, 252] on icon "Clear" at bounding box center [584, 253] width 12 height 12
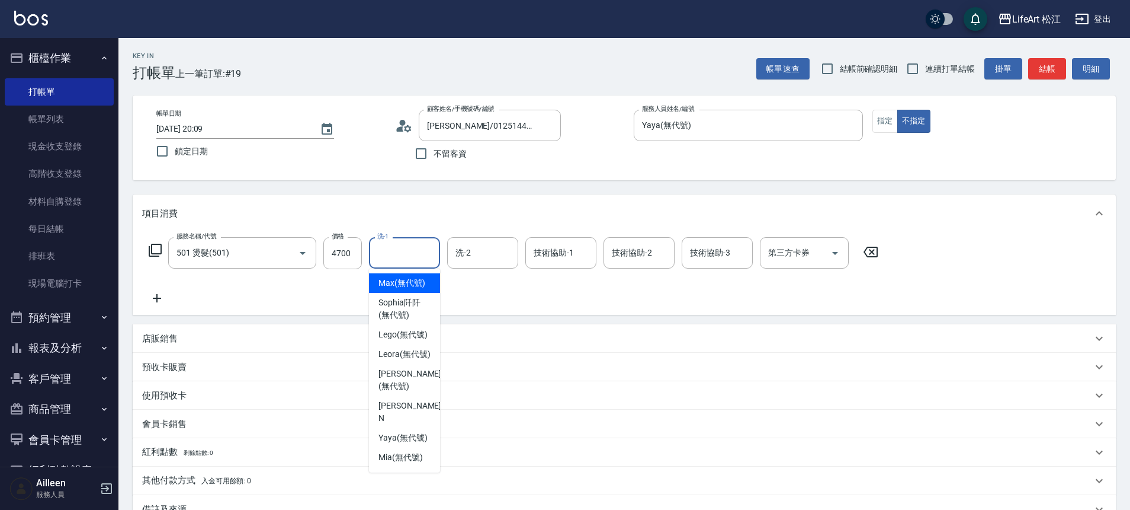
click at [402, 261] on input "洗-1" at bounding box center [404, 252] width 60 height 21
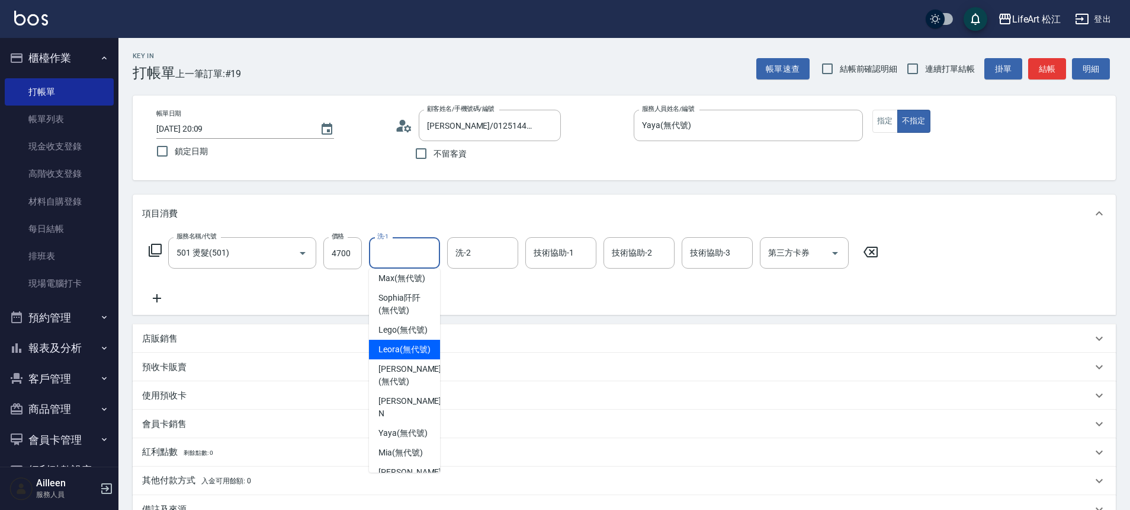
click at [406, 355] on span "Leora (無代號)" at bounding box center [405, 349] width 52 height 12
type input "Leora(無代號)"
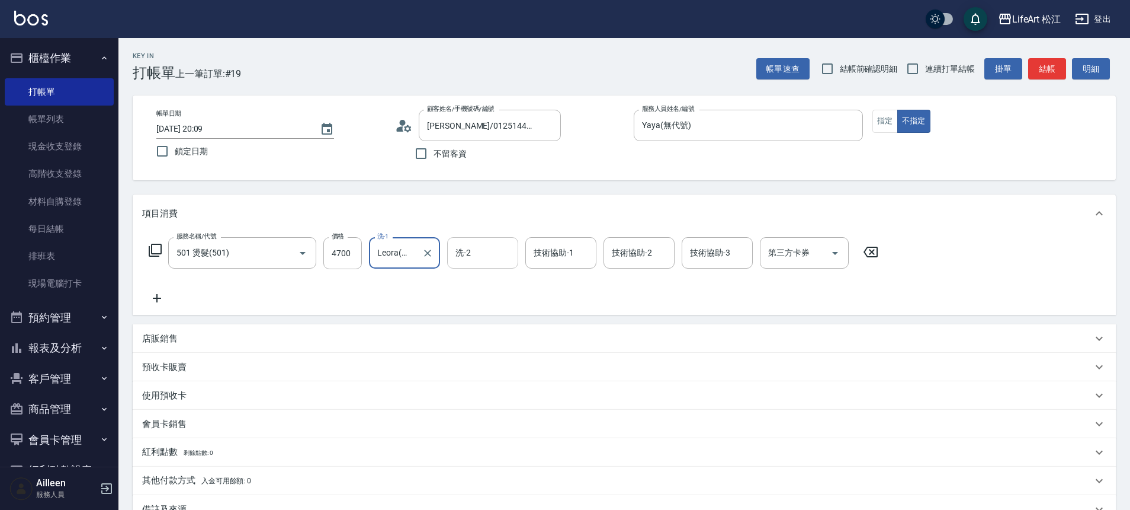
click at [484, 254] on input "洗-2" at bounding box center [483, 252] width 60 height 21
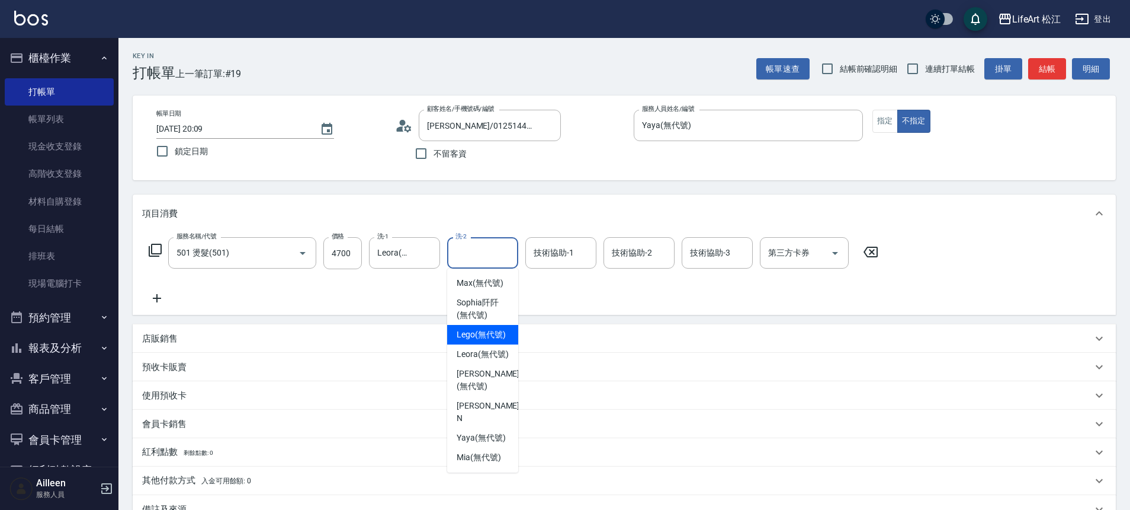
click at [560, 326] on div "店販銷售" at bounding box center [624, 338] width 983 height 28
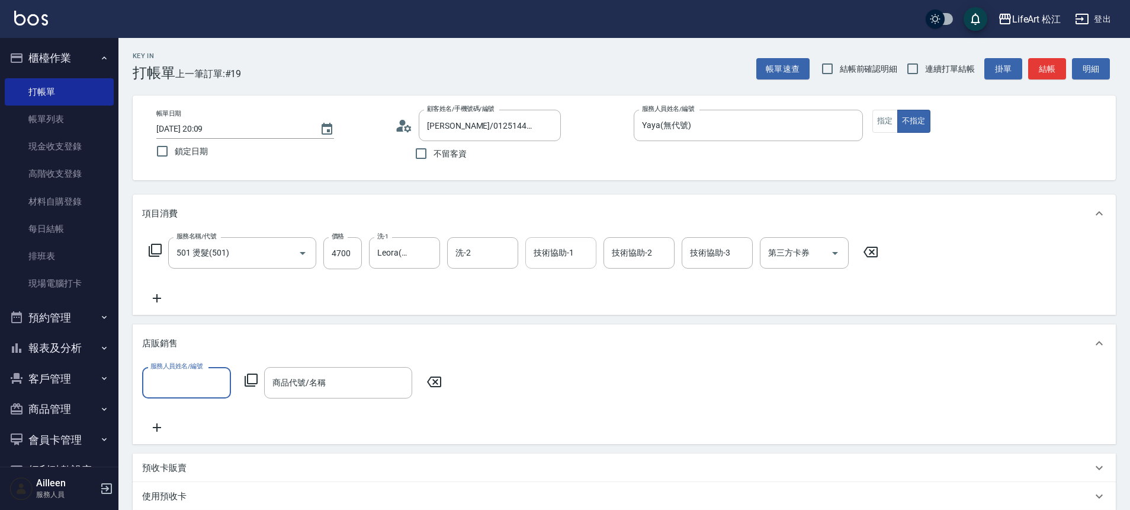
scroll to position [21, 0]
click at [549, 244] on input "技術協助-1" at bounding box center [561, 252] width 60 height 21
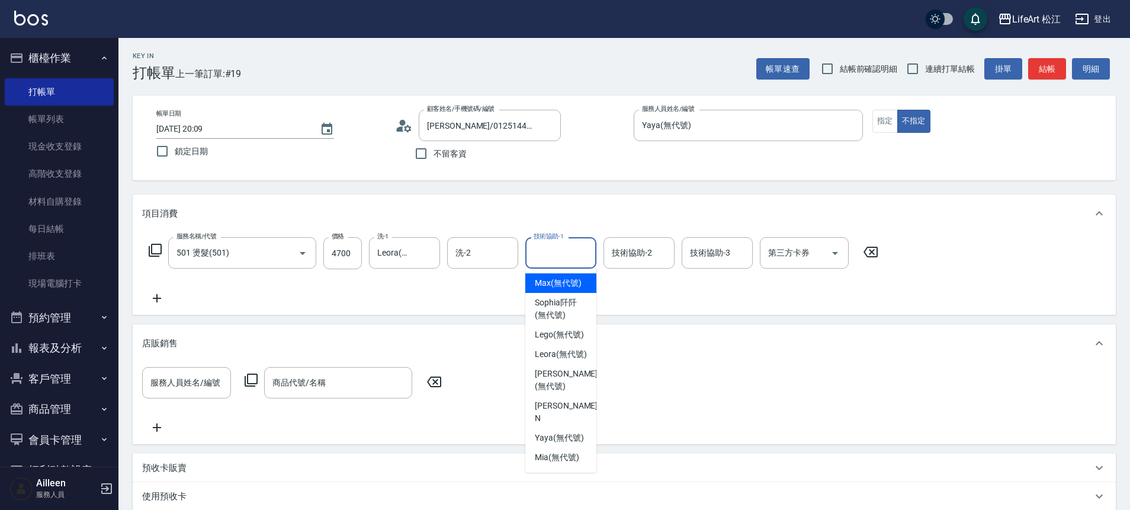
scroll to position [0, 0]
click at [559, 360] on span "Leora (無代號)" at bounding box center [561, 354] width 52 height 12
type input "Leora(無代號)"
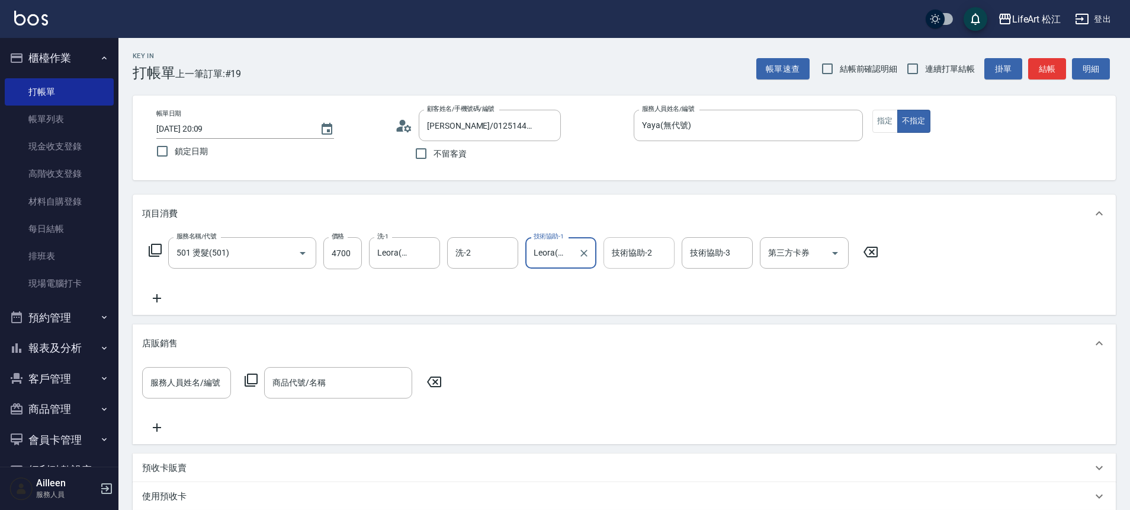
click at [635, 265] on div "技術協助-2" at bounding box center [639, 252] width 71 height 31
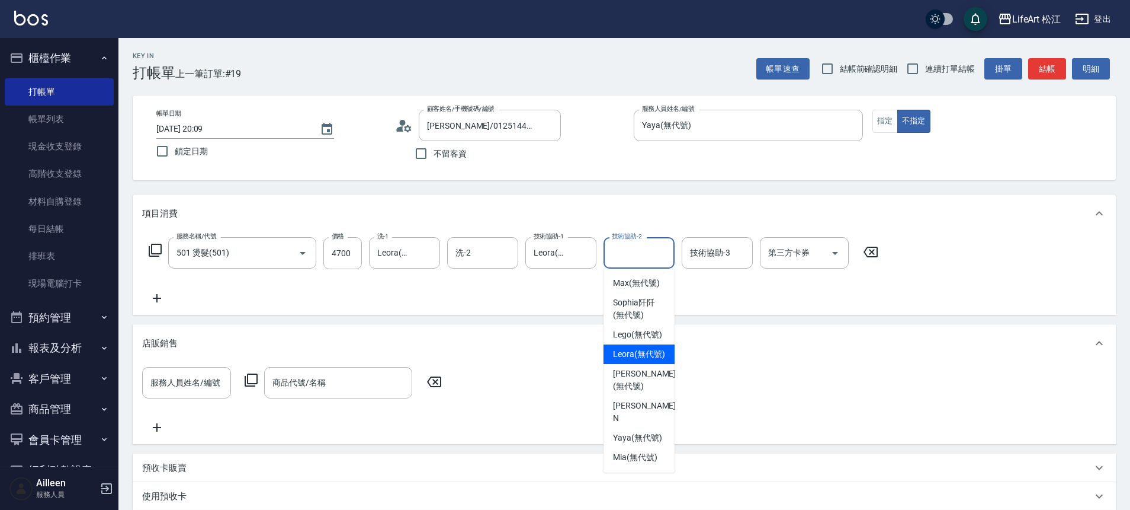
click at [636, 360] on span "Leora (無代號)" at bounding box center [639, 354] width 52 height 12
type input "Leora(無代號)"
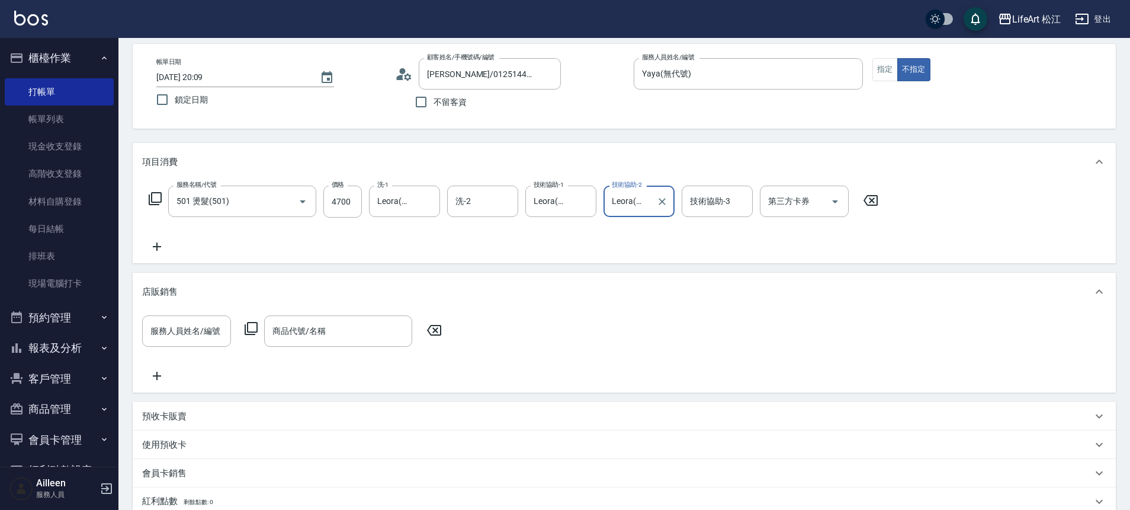
scroll to position [111, 0]
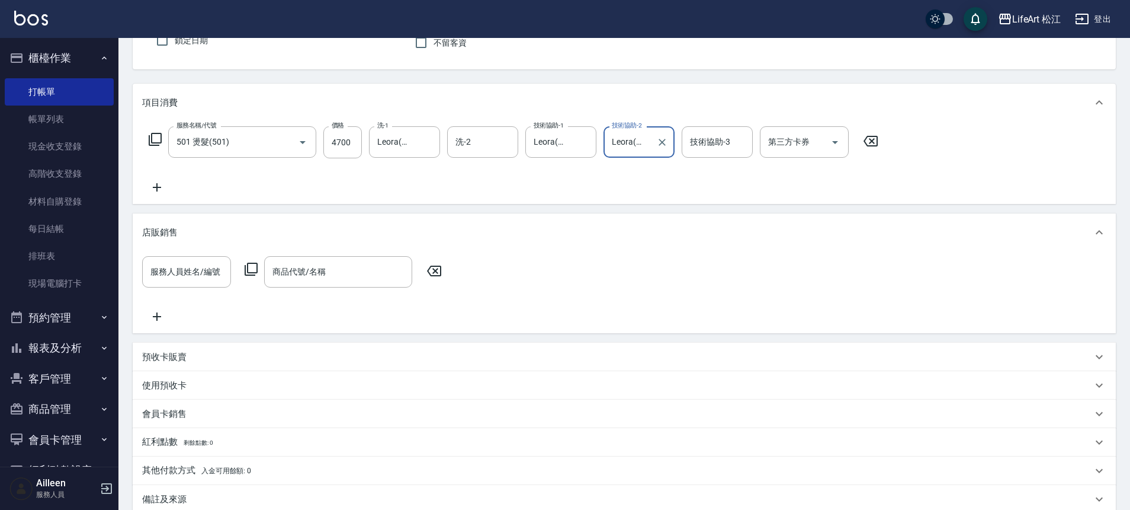
click at [214, 224] on div "店販銷售" at bounding box center [624, 232] width 983 height 38
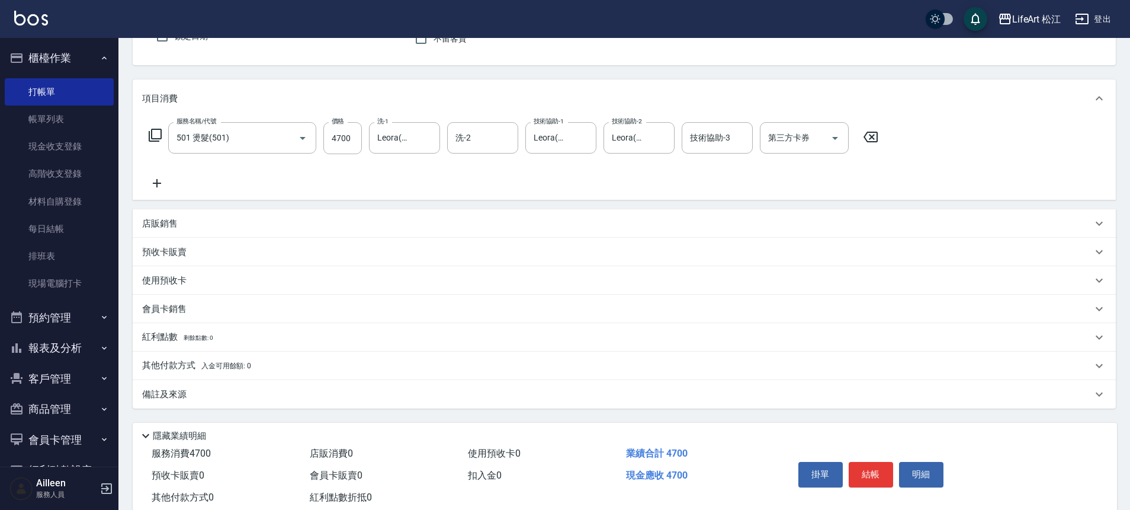
scroll to position [148, 0]
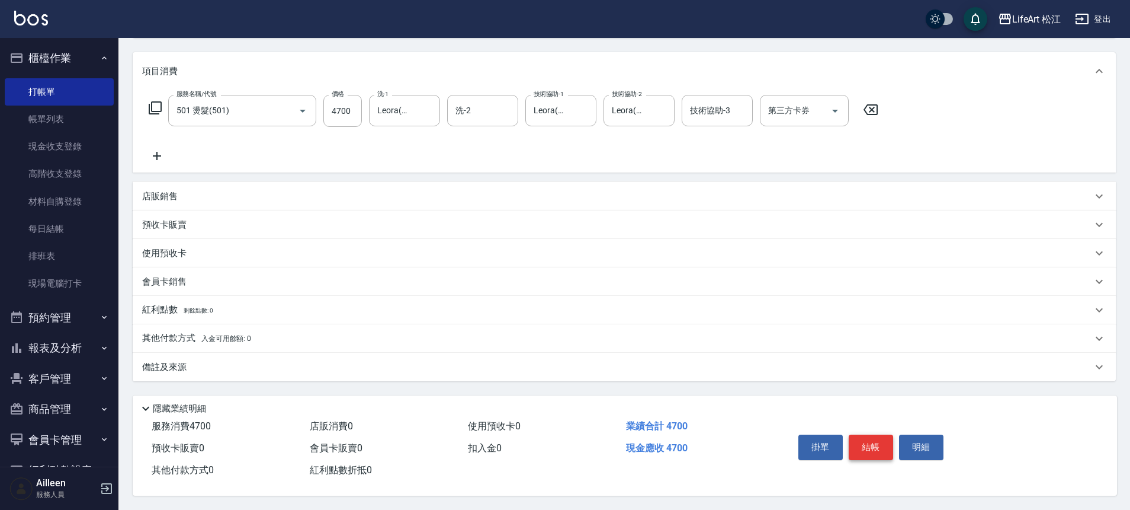
click at [874, 437] on button "結帳" at bounding box center [871, 446] width 44 height 25
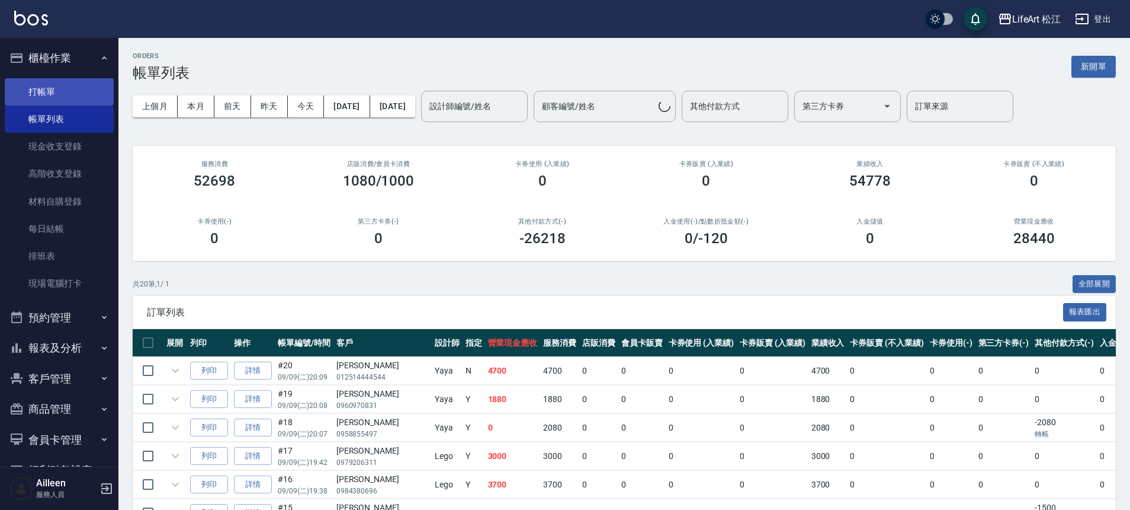
click at [68, 86] on link "打帳單" at bounding box center [59, 91] width 109 height 27
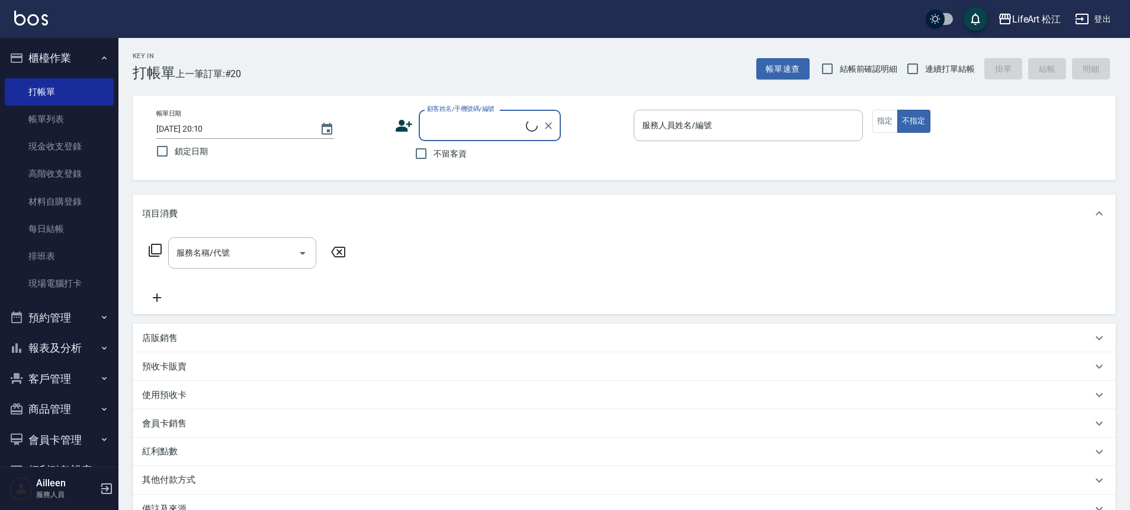
click at [486, 126] on input "顧客姓名/手機號碼/編號" at bounding box center [475, 125] width 102 height 21
click at [492, 123] on input "元大" at bounding box center [481, 125] width 114 height 21
type input "元"
type input "程"
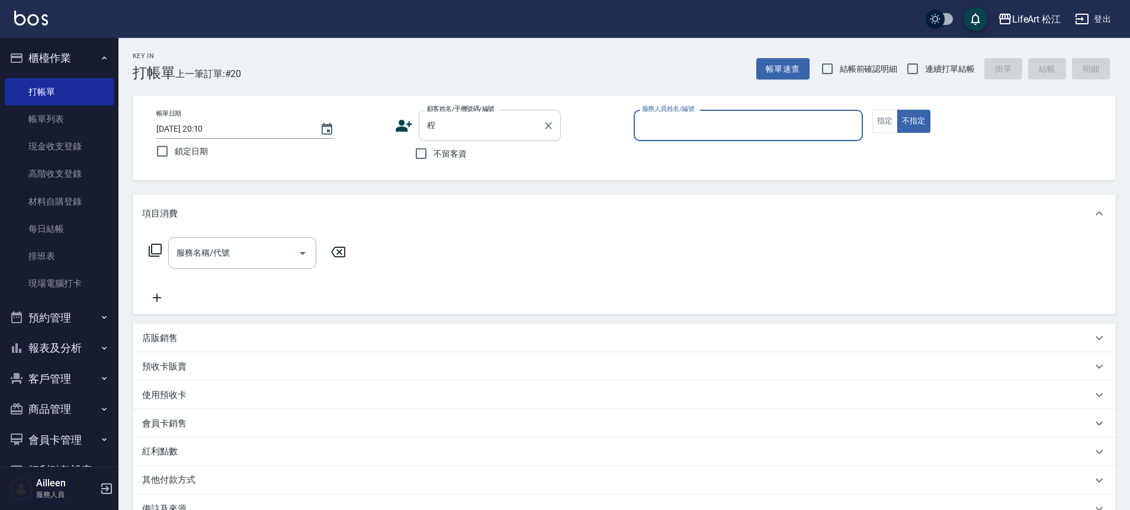
click at [898, 110] on button "不指定" at bounding box center [914, 121] width 33 height 23
type button "false"
click at [460, 124] on input "程" at bounding box center [481, 125] width 114 height 21
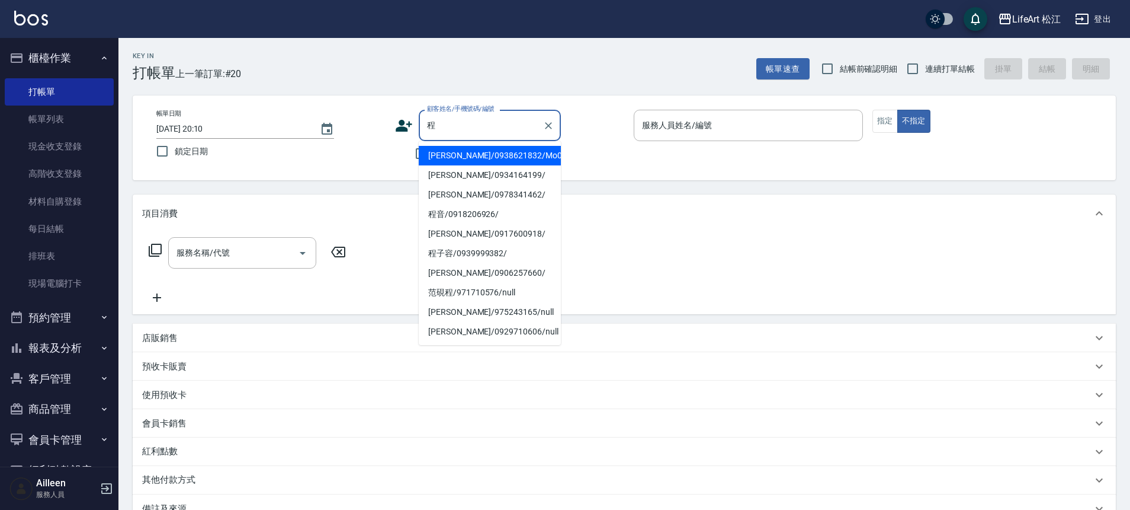
click at [460, 124] on input "程" at bounding box center [481, 125] width 114 height 21
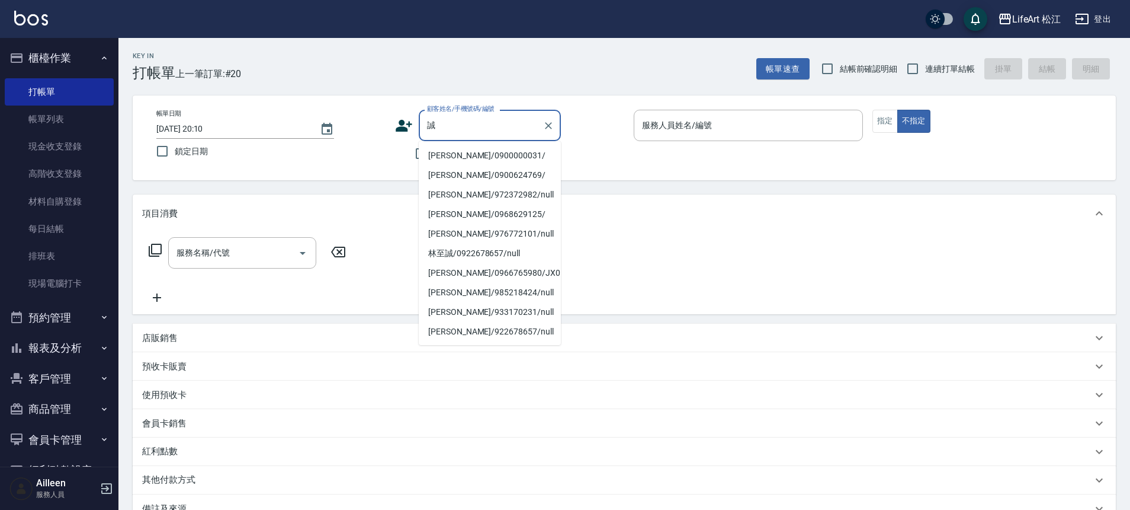
click at [480, 155] on li "[PERSON_NAME]/0900000031/" at bounding box center [490, 156] width 142 height 20
type input "[PERSON_NAME]/0900000031/"
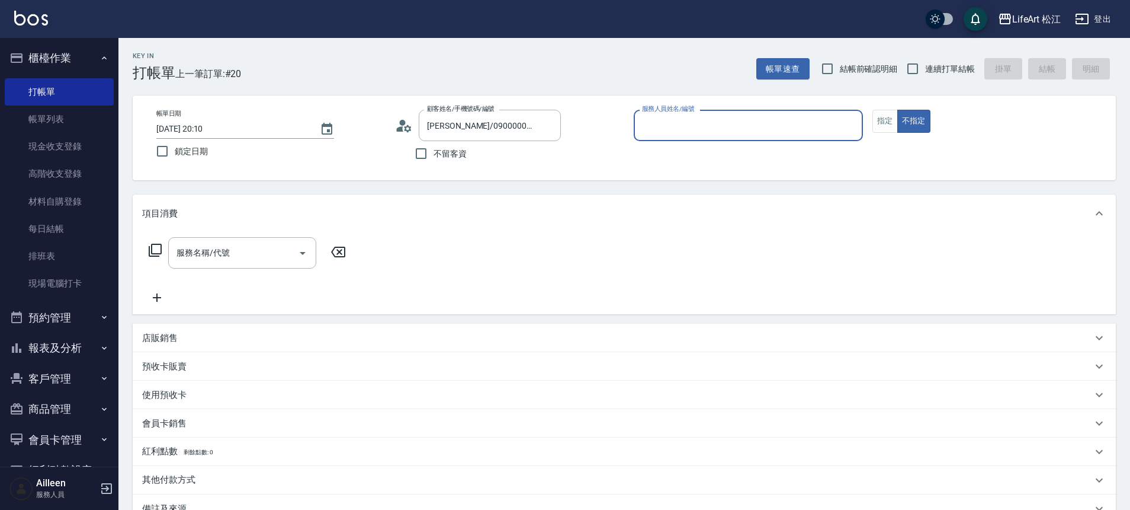
type input "Yaya(無代號)"
click at [885, 116] on button "指定" at bounding box center [885, 121] width 25 height 23
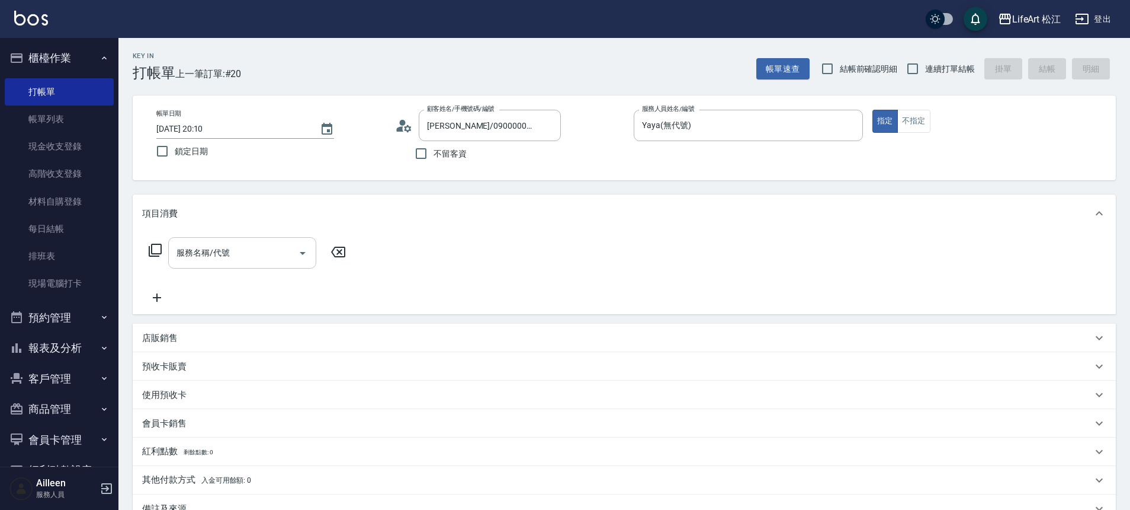
click at [177, 258] on input "服務名稱/代號" at bounding box center [234, 252] width 120 height 21
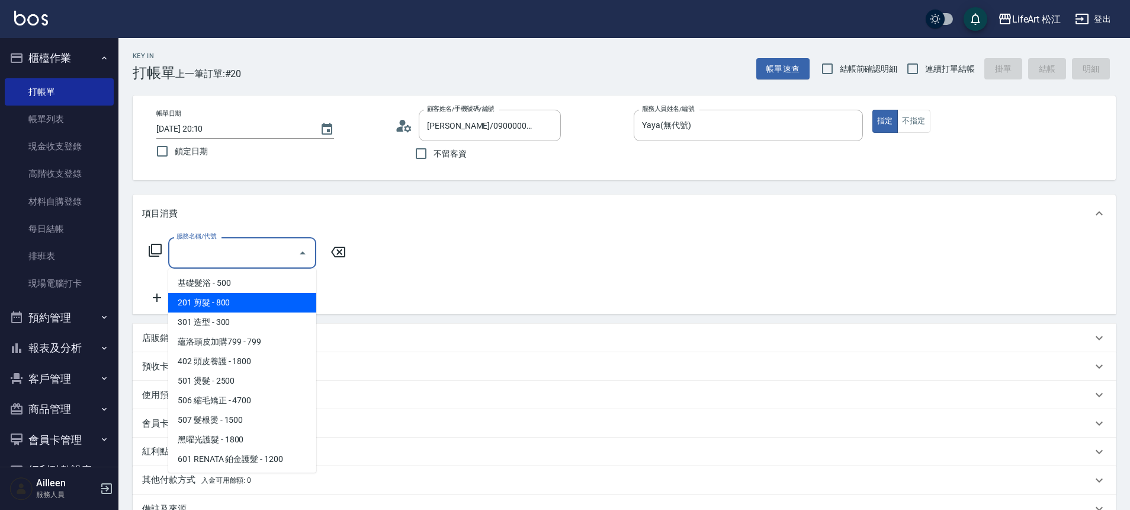
click at [201, 309] on span "201 剪髮 - 800" at bounding box center [242, 303] width 148 height 20
type input "201 剪髮(201)"
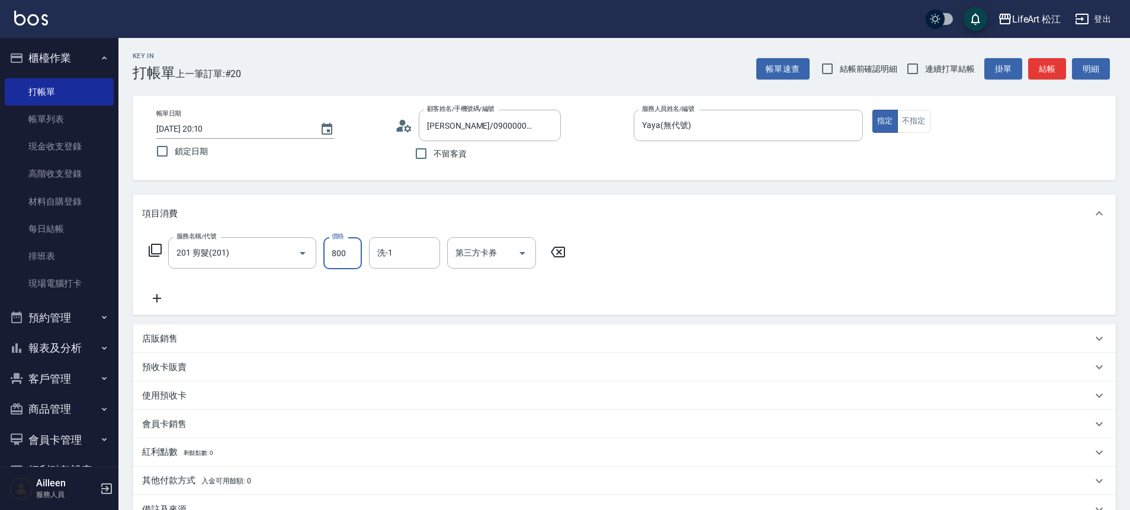
click at [332, 257] on input "800" at bounding box center [342, 253] width 39 height 32
click at [335, 255] on input "800" at bounding box center [342, 253] width 39 height 32
type input "1000"
click at [402, 258] on input "洗-1" at bounding box center [404, 252] width 60 height 21
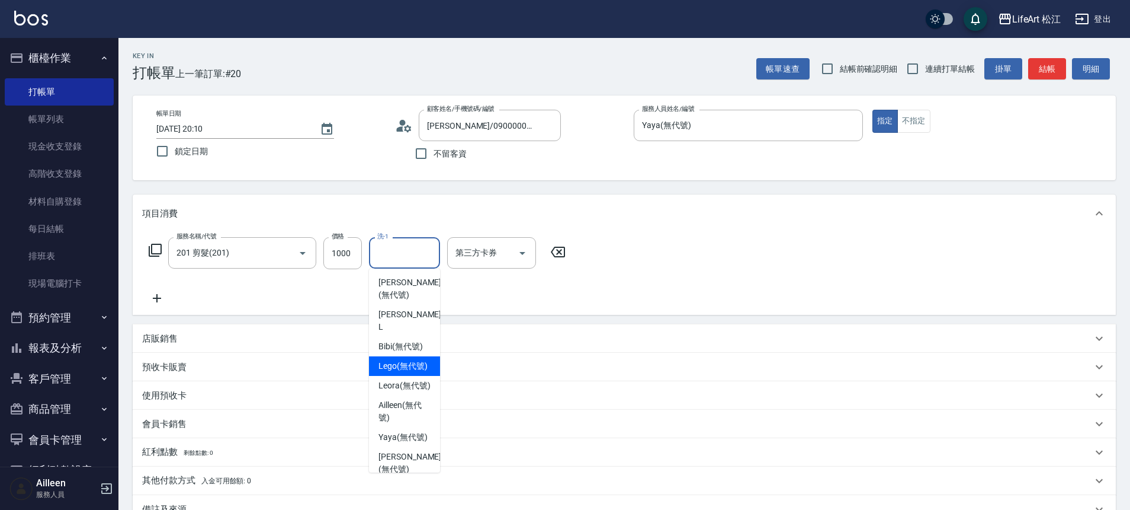
scroll to position [221, 0]
click at [406, 390] on span "Leora (無代號)" at bounding box center [405, 383] width 52 height 12
type input "Leora(無代號)"
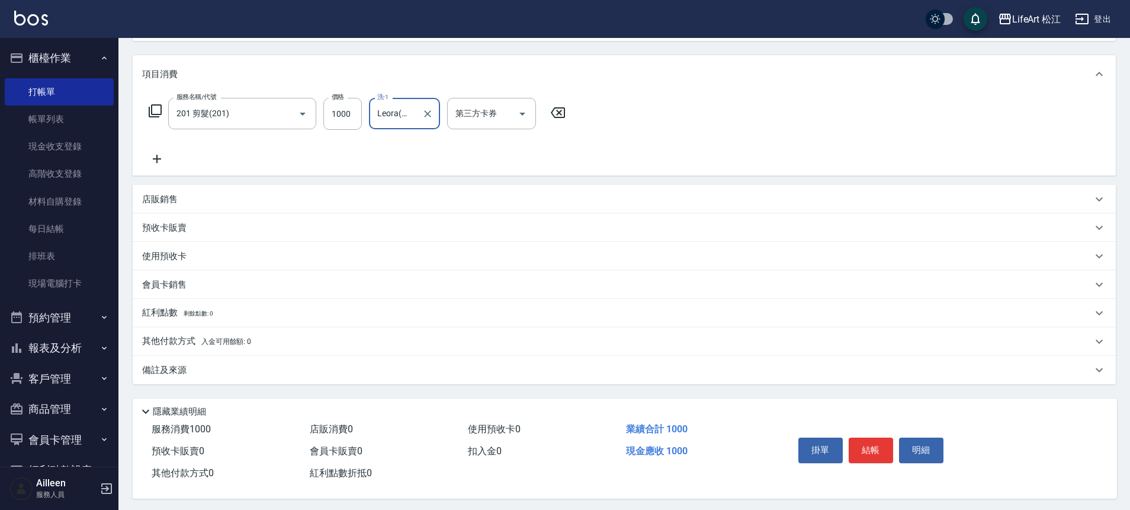
scroll to position [148, 0]
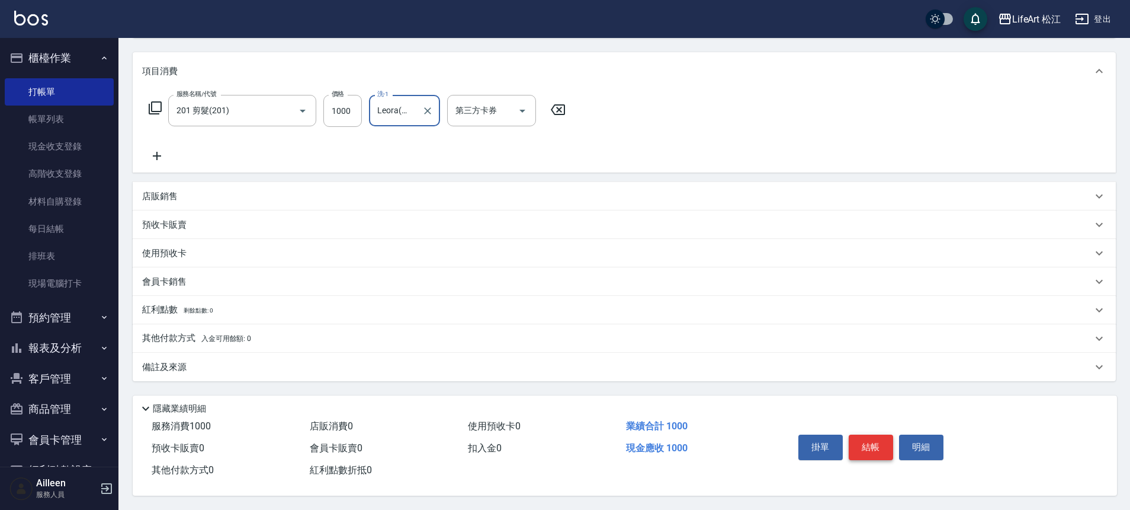
click at [880, 446] on button "結帳" at bounding box center [871, 446] width 44 height 25
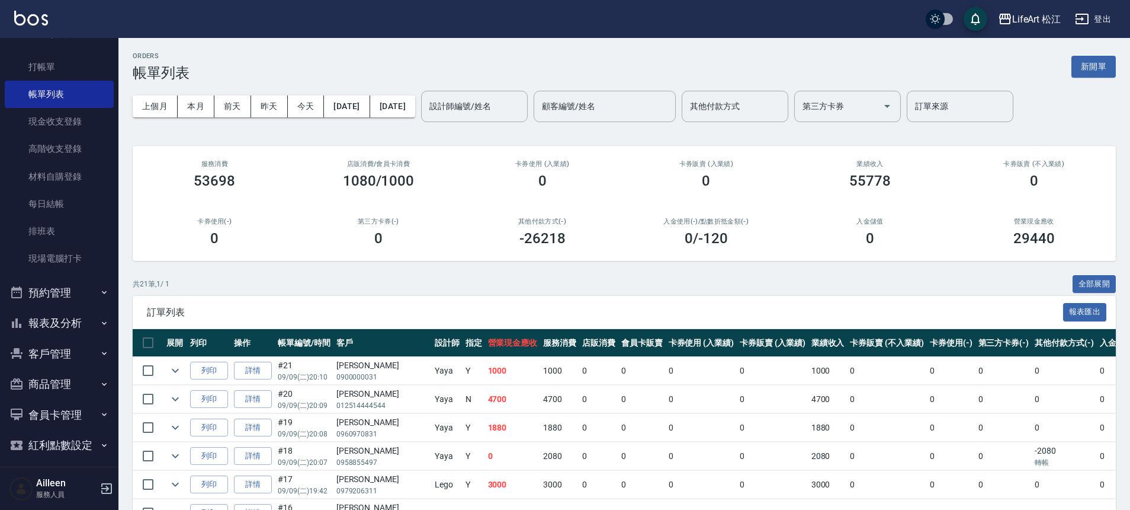
scroll to position [33, 0]
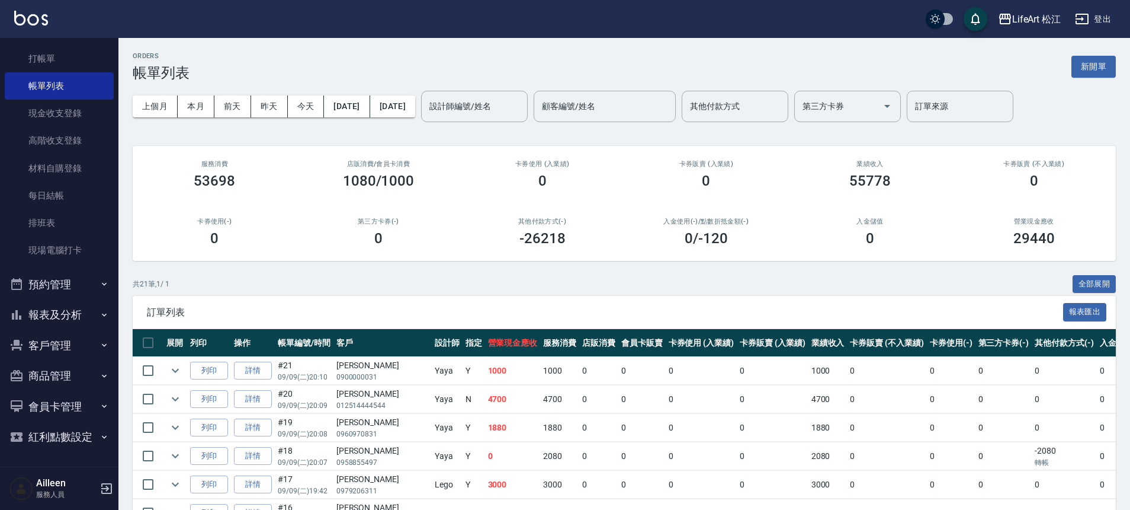
click at [60, 282] on button "預約管理" at bounding box center [59, 284] width 109 height 31
click at [65, 283] on button "預約管理" at bounding box center [59, 284] width 109 height 31
click at [73, 297] on button "預約管理" at bounding box center [59, 284] width 109 height 31
click at [81, 297] on button "預約管理" at bounding box center [59, 284] width 109 height 31
click at [74, 318] on button "報表及分析" at bounding box center [59, 314] width 109 height 31
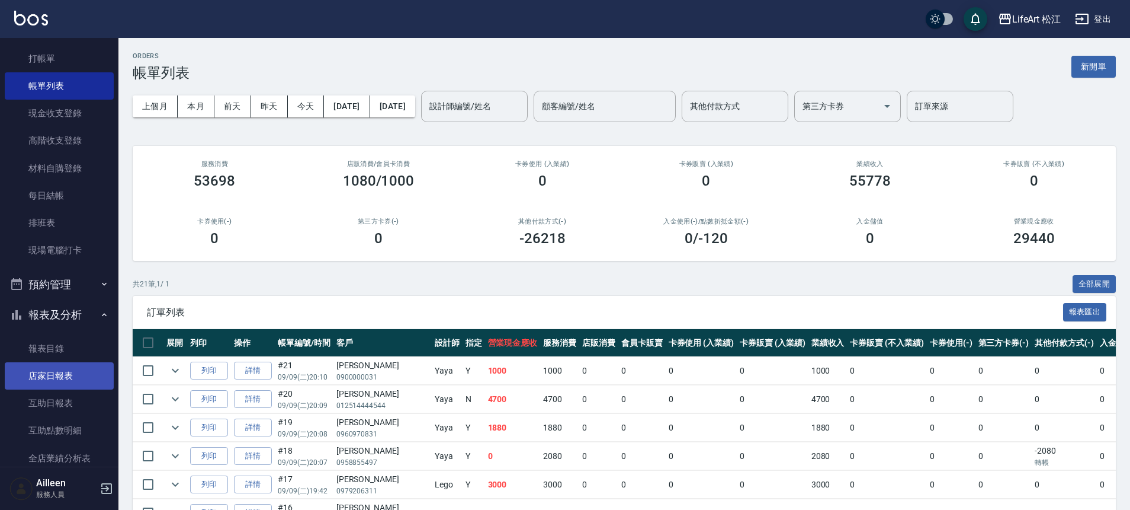
click at [76, 383] on link "店家日報表" at bounding box center [59, 375] width 109 height 27
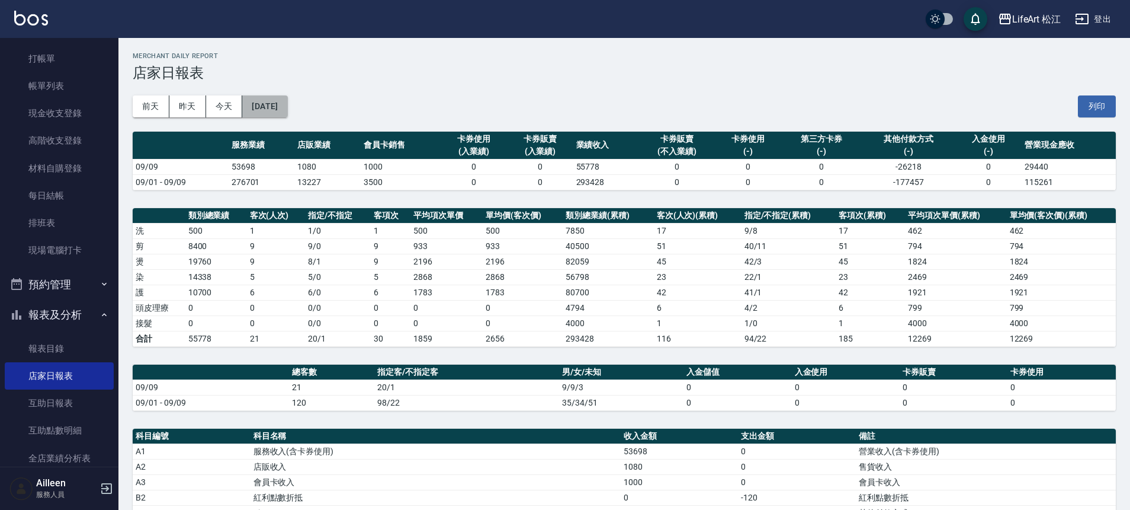
click at [287, 106] on button "[DATE]" at bounding box center [264, 106] width 45 height 22
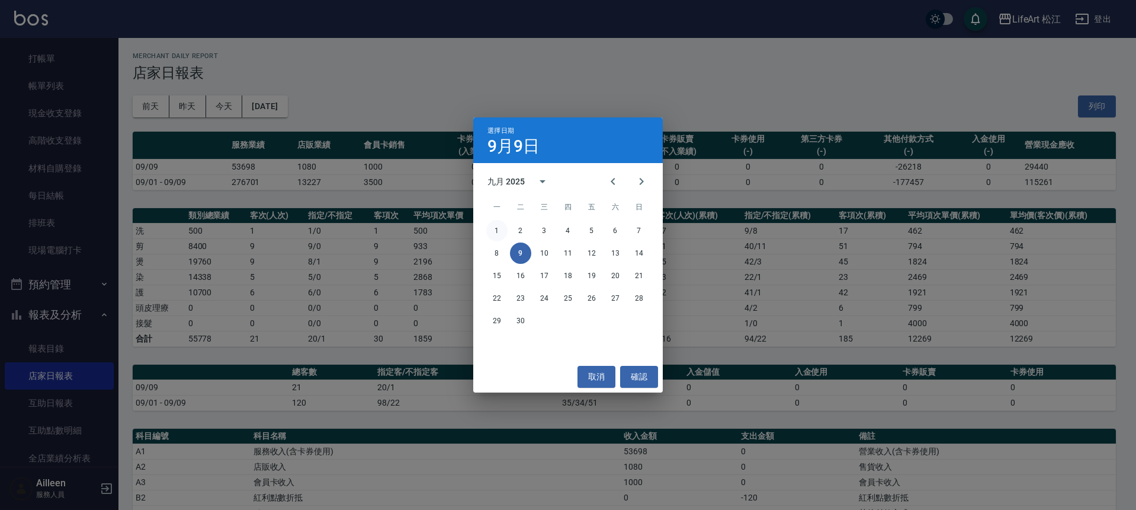
click at [499, 229] on button "1" at bounding box center [496, 230] width 21 height 21
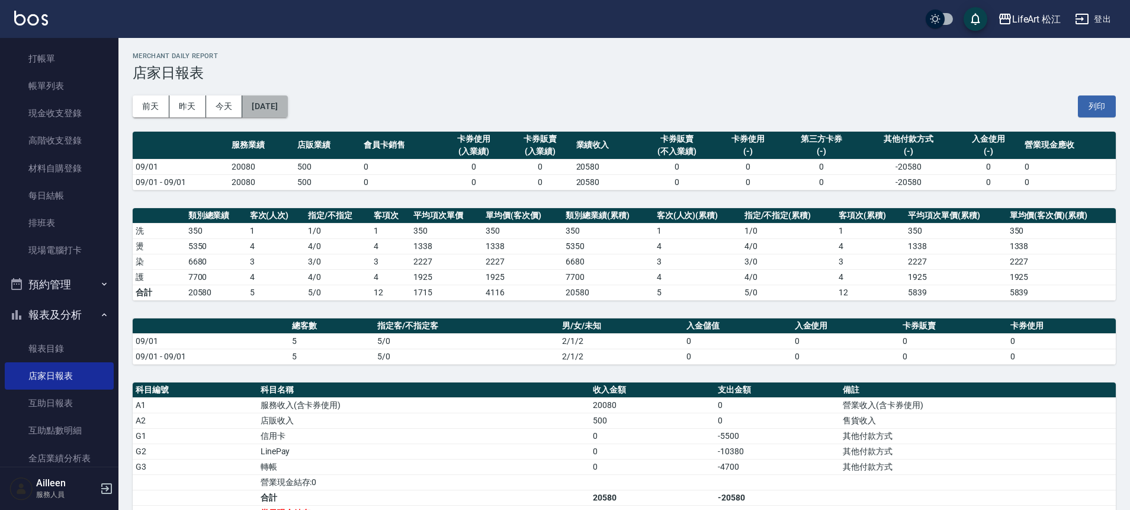
click at [287, 110] on button "[DATE]" at bounding box center [264, 106] width 45 height 22
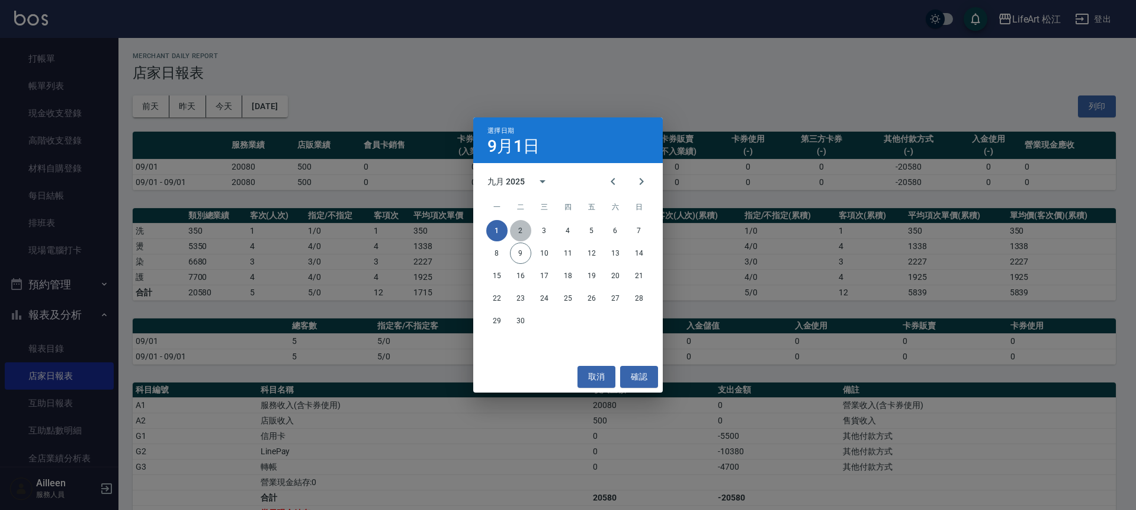
click at [521, 229] on button "2" at bounding box center [520, 230] width 21 height 21
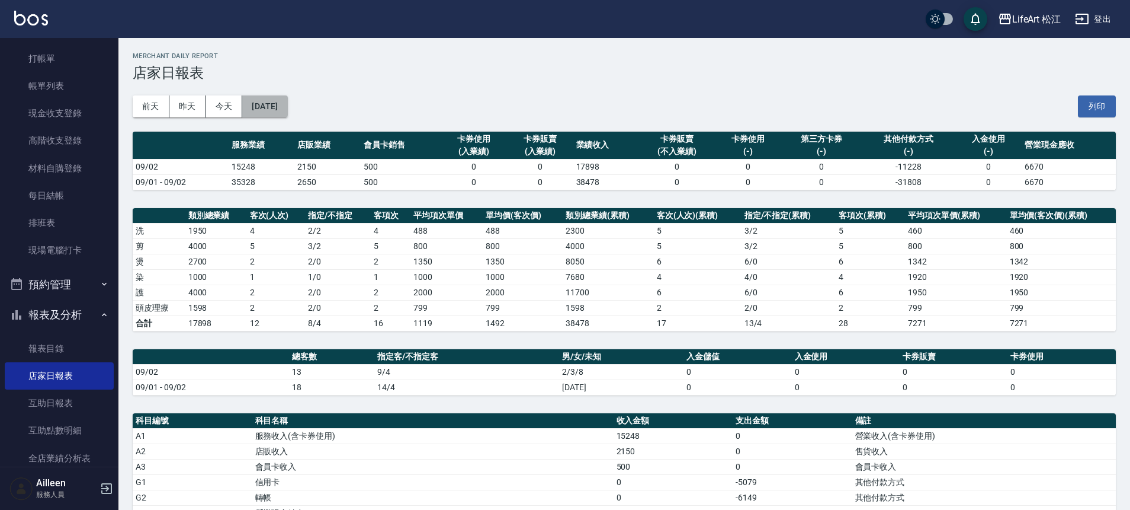
click at [273, 109] on button "[DATE]" at bounding box center [264, 106] width 45 height 22
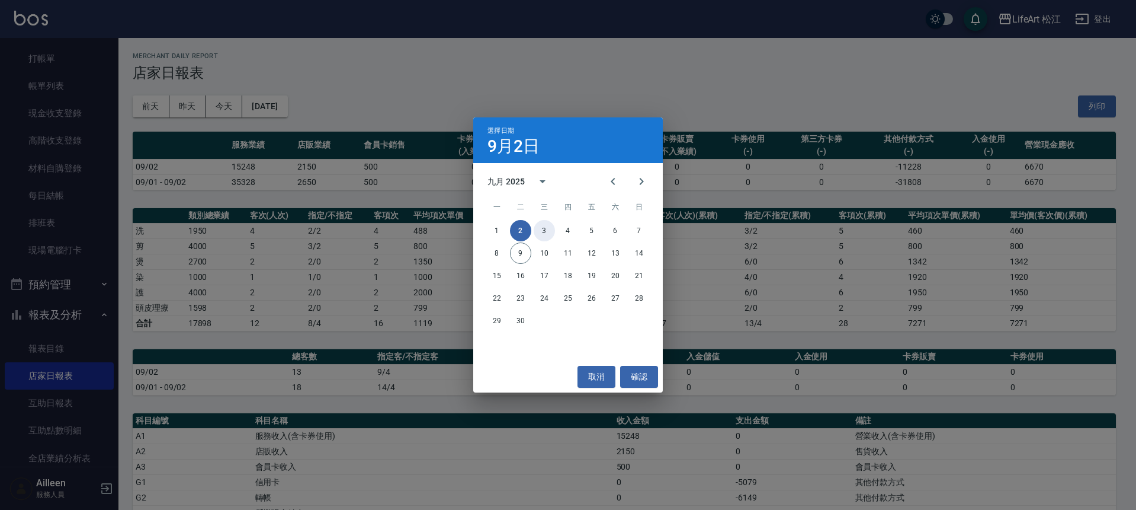
click at [543, 225] on button "3" at bounding box center [544, 230] width 21 height 21
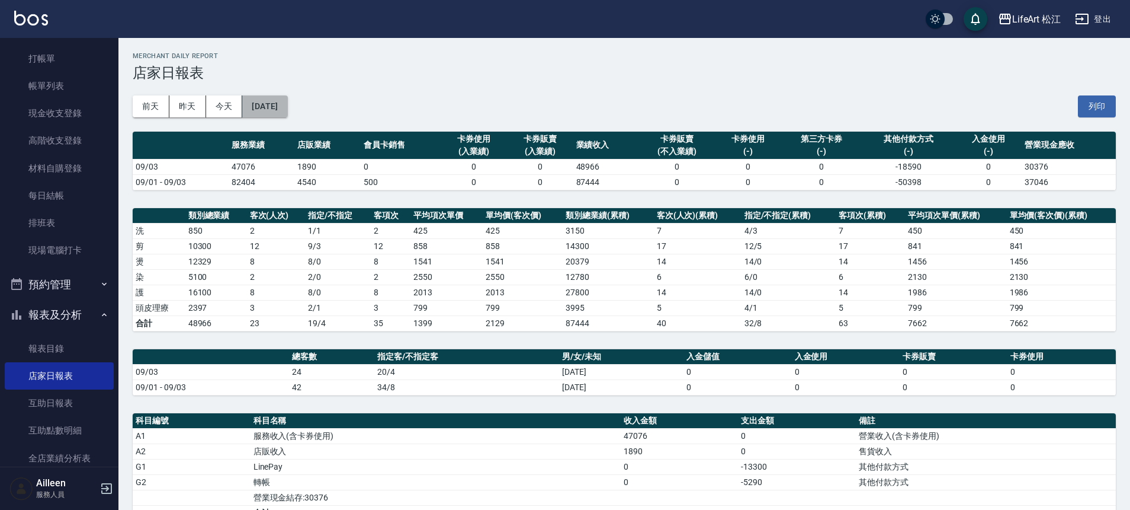
click at [287, 114] on button "[DATE]" at bounding box center [264, 106] width 45 height 22
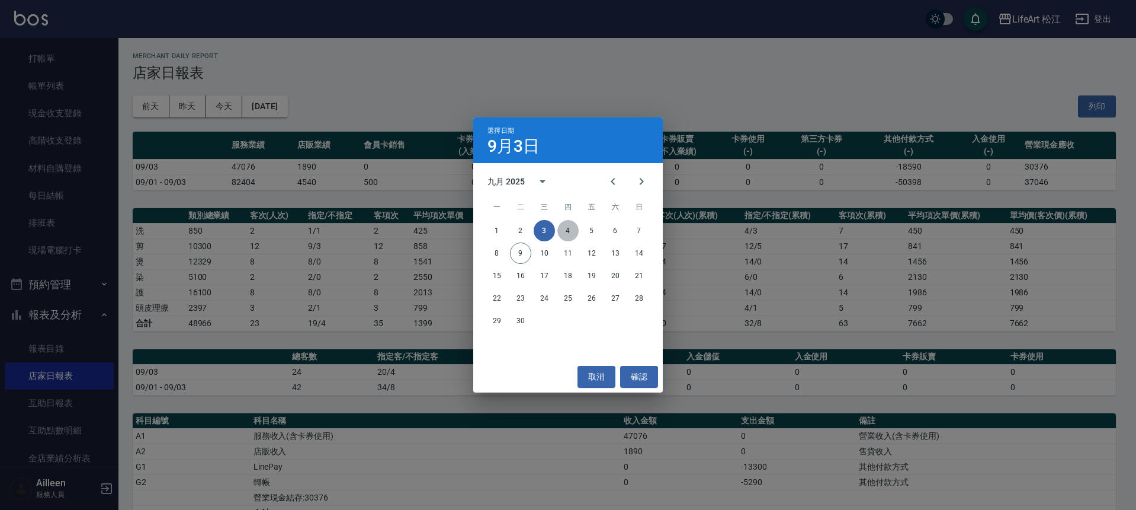
click at [571, 229] on button "4" at bounding box center [568, 230] width 21 height 21
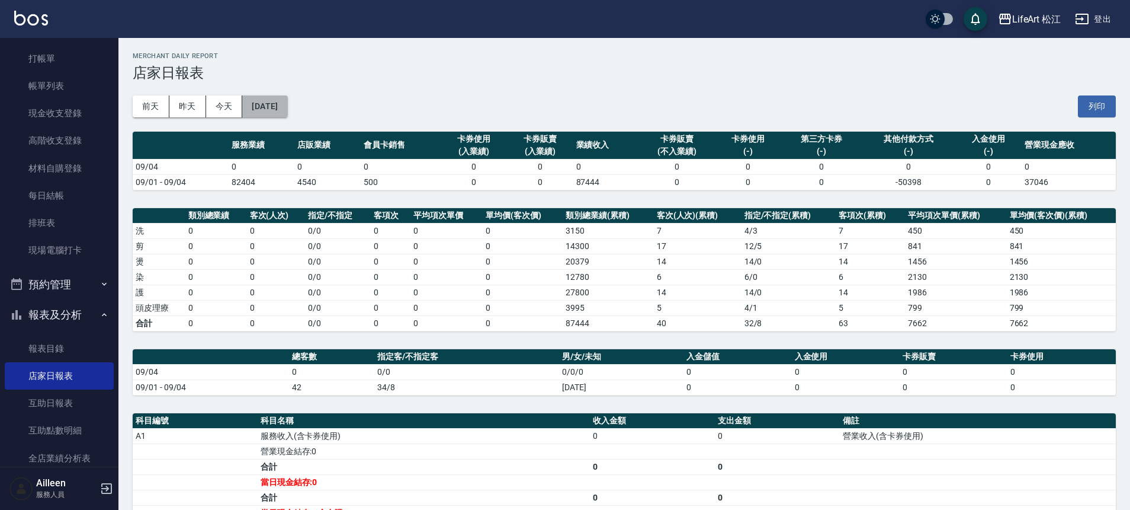
click at [287, 110] on button "[DATE]" at bounding box center [264, 106] width 45 height 22
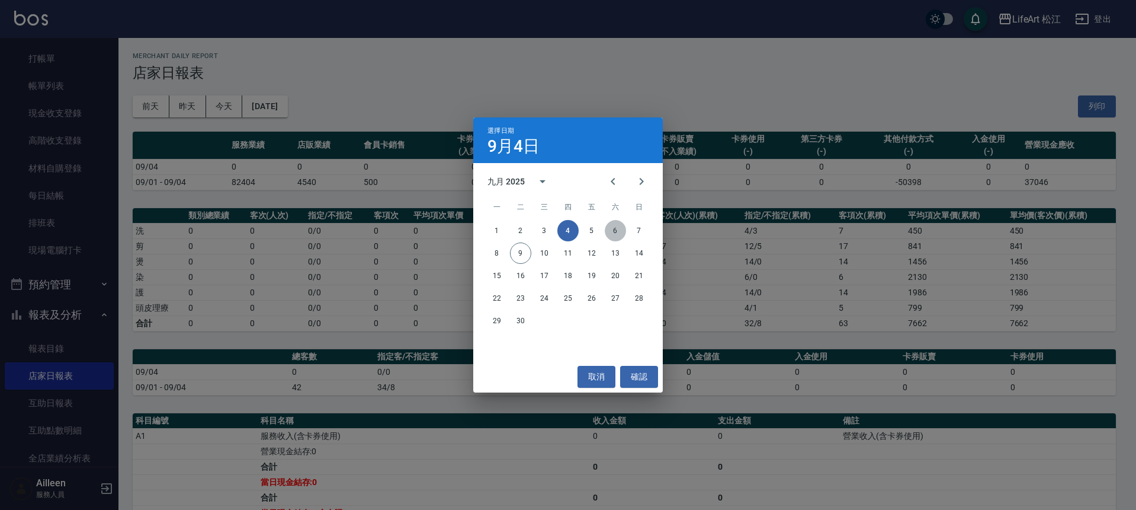
click at [616, 228] on button "6" at bounding box center [615, 230] width 21 height 21
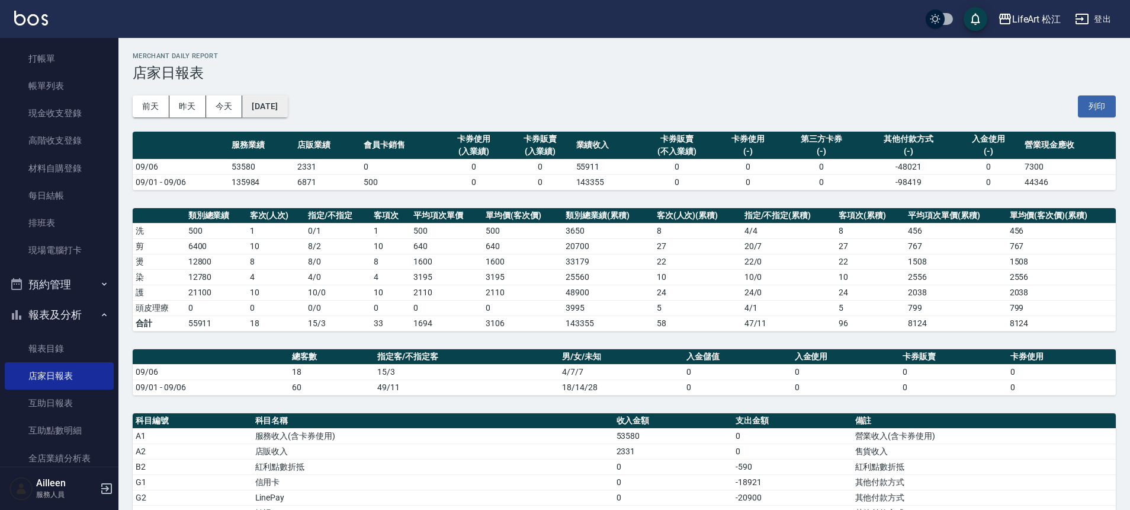
click at [287, 107] on button "[DATE]" at bounding box center [264, 106] width 45 height 22
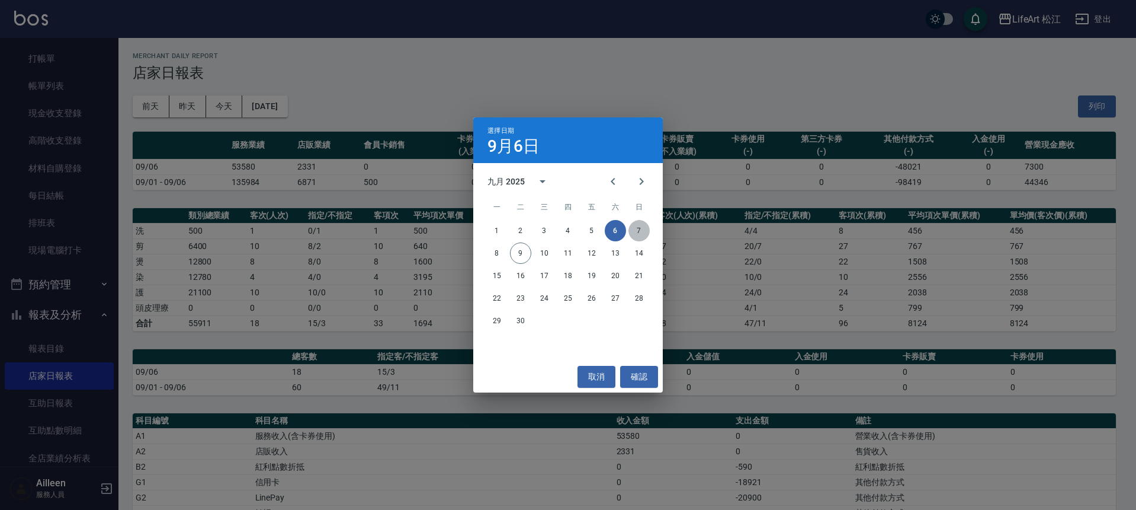
click at [635, 230] on button "7" at bounding box center [639, 230] width 21 height 21
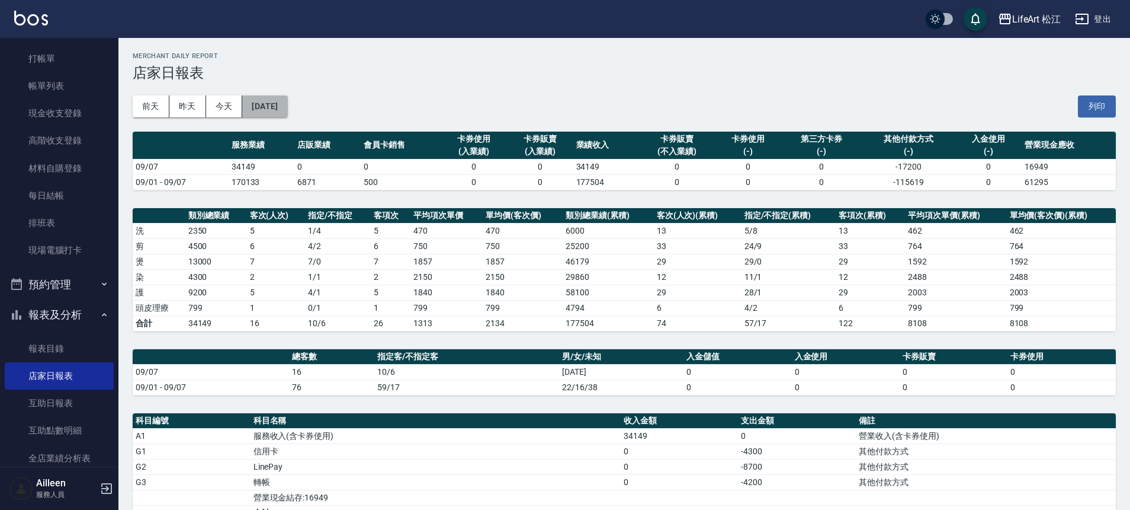
click at [286, 108] on button "[DATE]" at bounding box center [264, 106] width 45 height 22
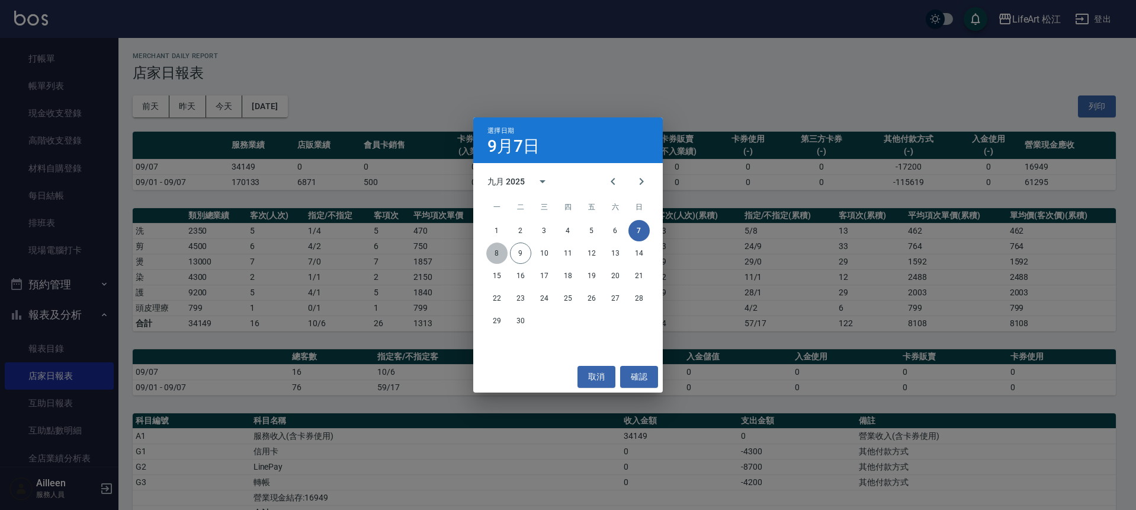
click at [502, 251] on button "8" at bounding box center [496, 252] width 21 height 21
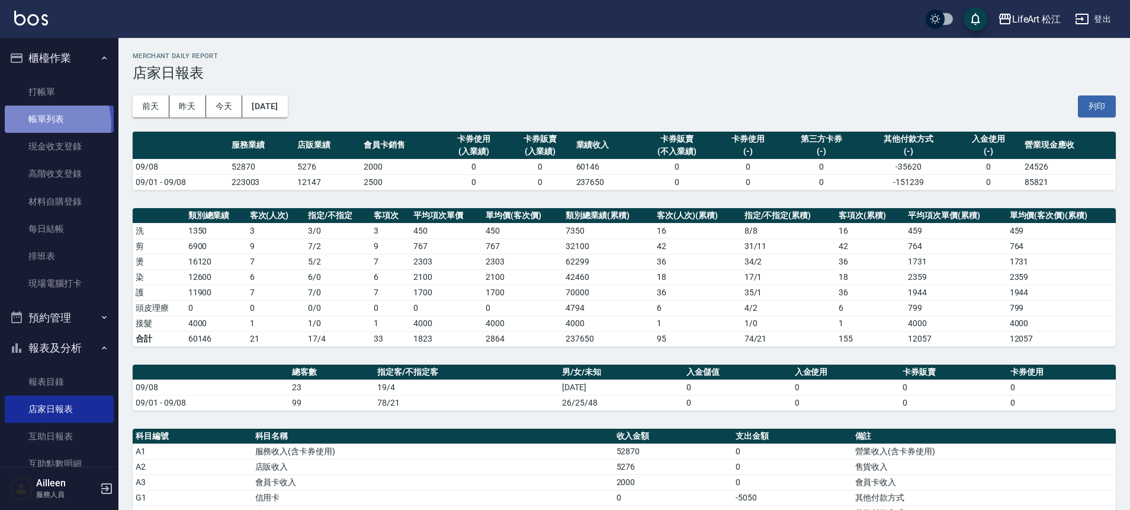
click at [47, 124] on link "帳單列表" at bounding box center [59, 118] width 109 height 27
click at [78, 116] on link "帳單列表" at bounding box center [59, 118] width 109 height 27
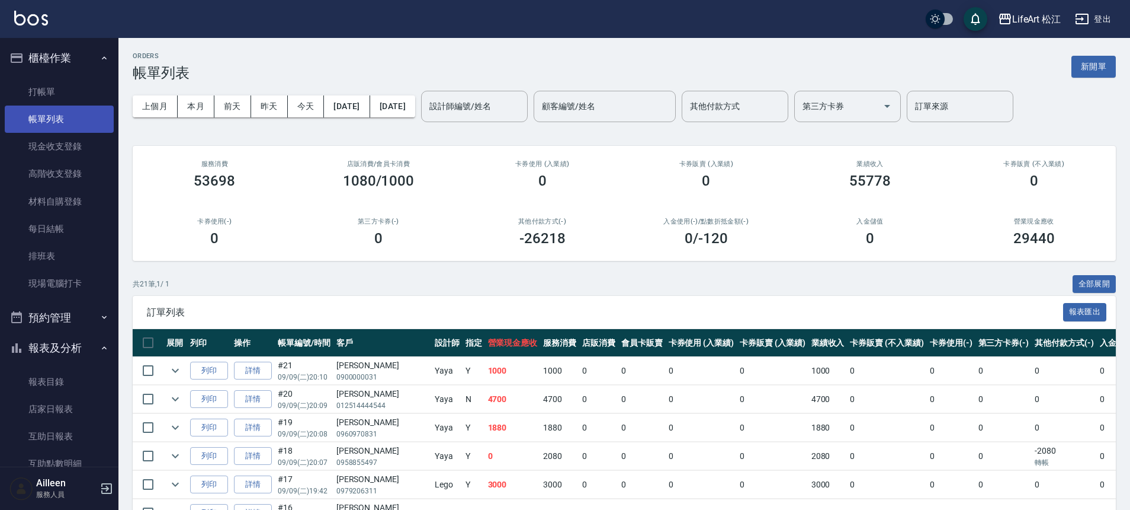
click at [369, 108] on button "[DATE]" at bounding box center [347, 106] width 46 height 22
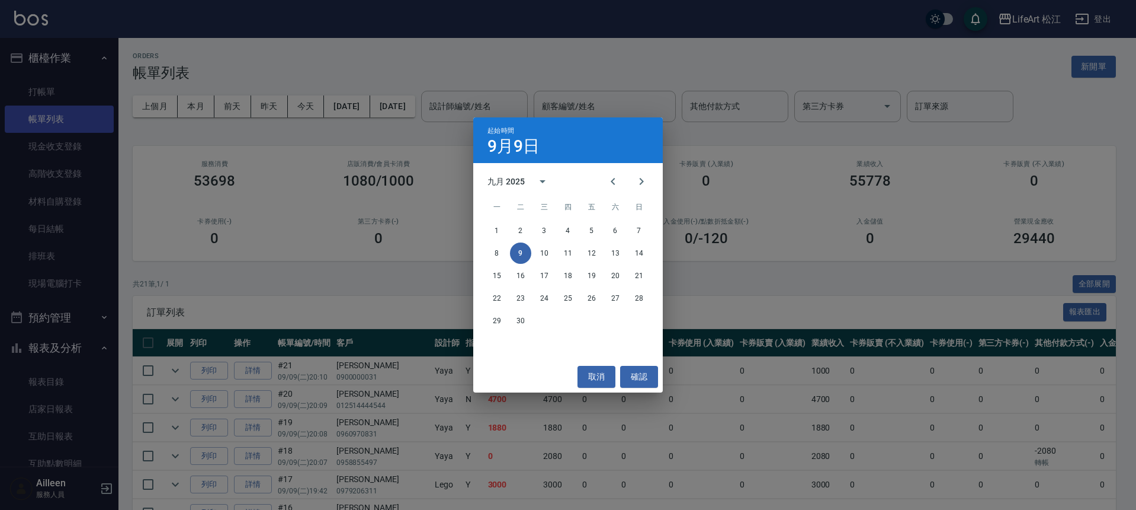
click at [369, 108] on div "起始時間 9月9日 九月 2025 一 二 三 四 五 六 日 1 2 3 4 5 6 7 8 9 10 11 12 13 14 15 16 17 18 19…" at bounding box center [568, 255] width 1136 height 510
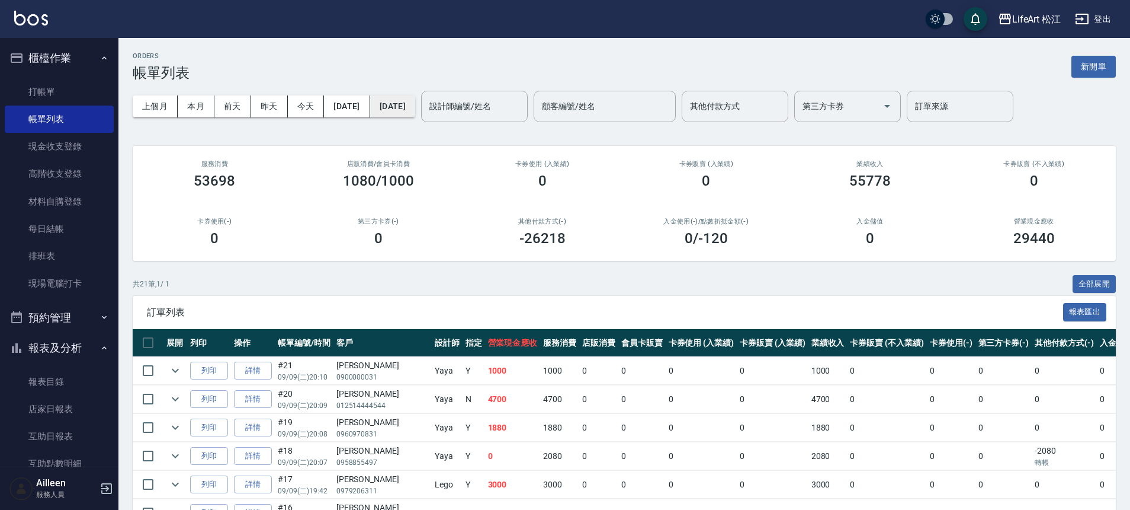
click at [415, 104] on button "[DATE]" at bounding box center [392, 106] width 45 height 22
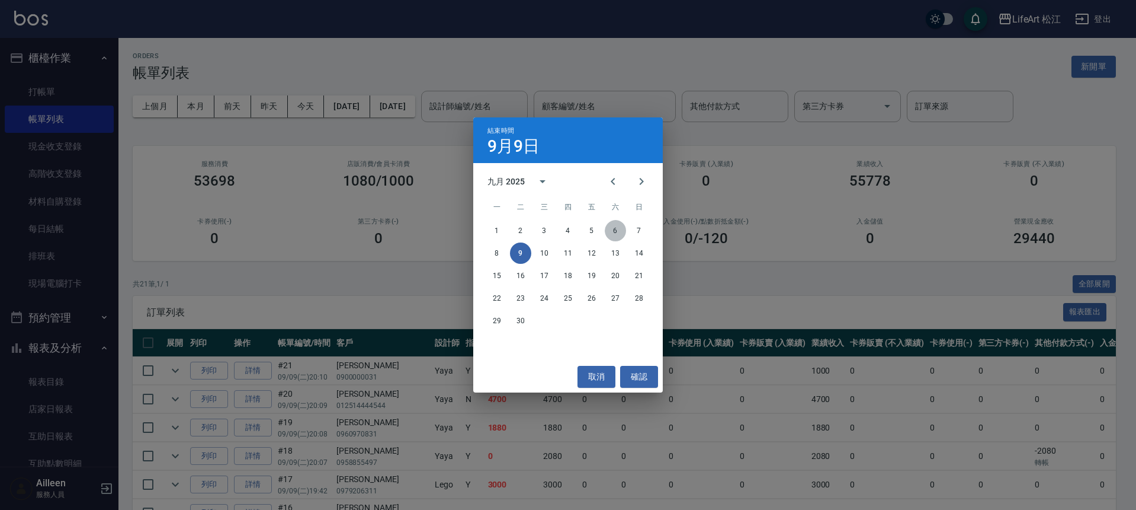
click at [617, 225] on button "6" at bounding box center [615, 230] width 21 height 21
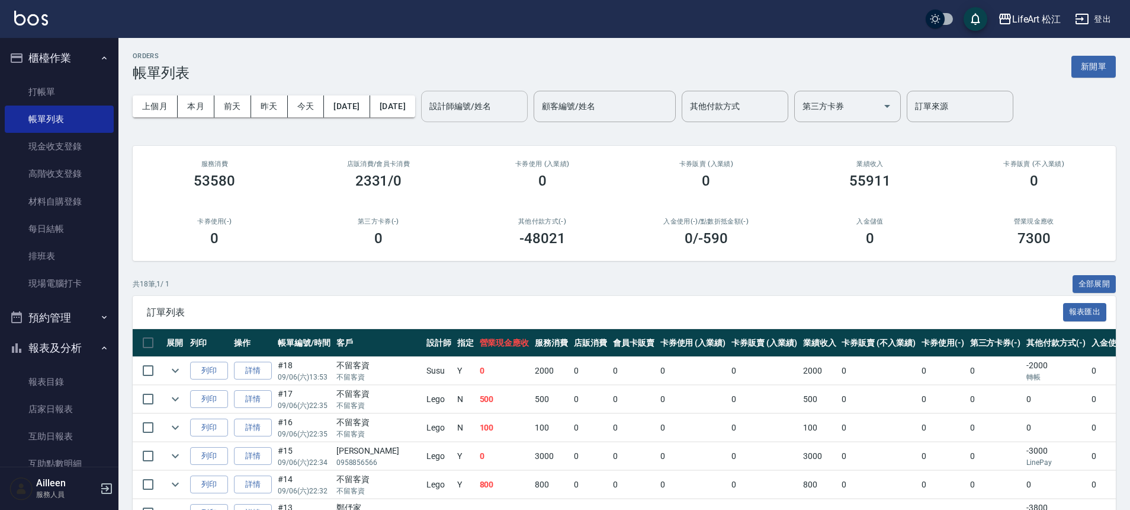
click at [479, 108] on input "設計師編號/姓名" at bounding box center [475, 106] width 96 height 21
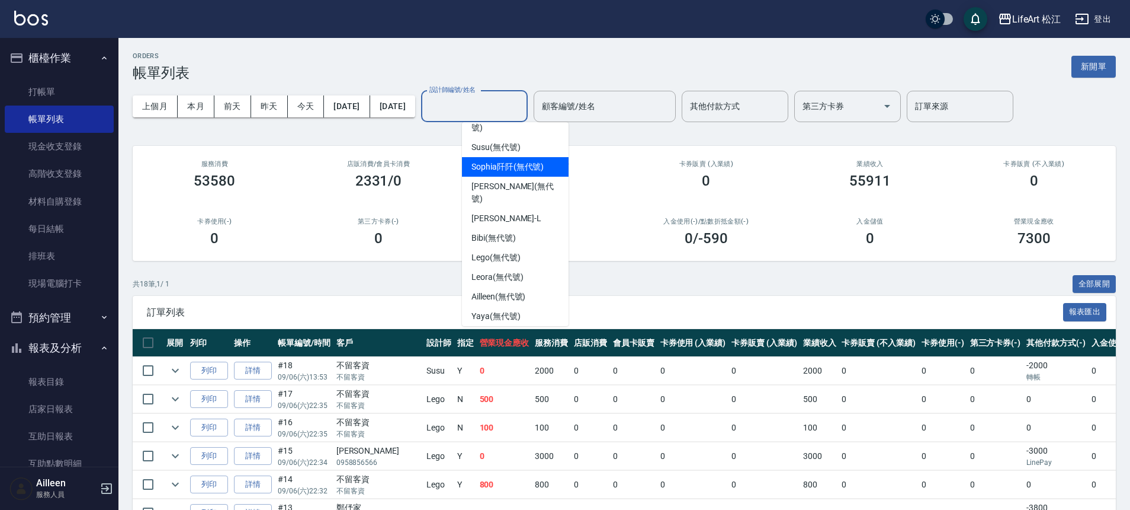
scroll to position [138, 0]
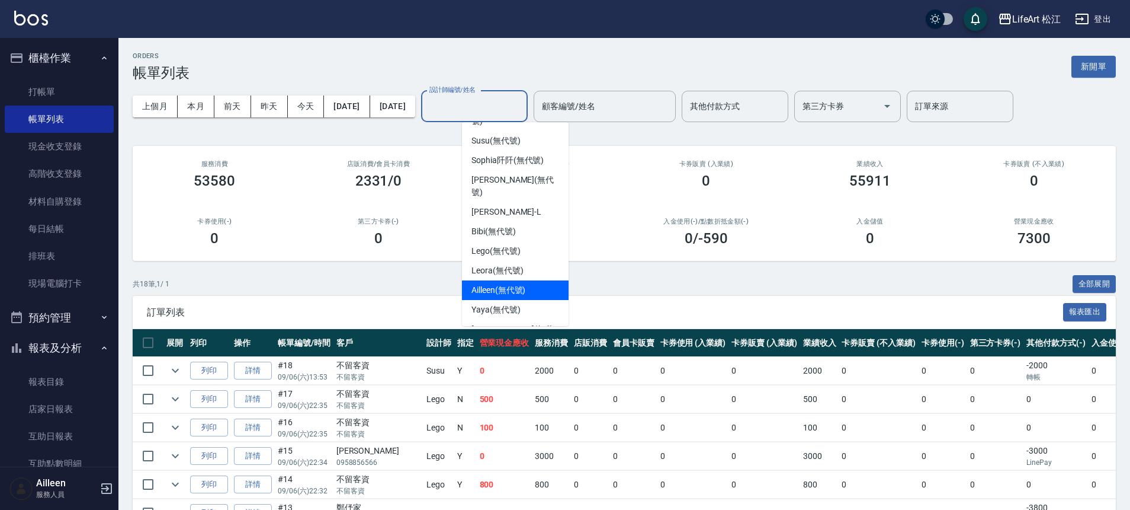
click at [519, 284] on span "Ailleen (無代號)" at bounding box center [499, 290] width 54 height 12
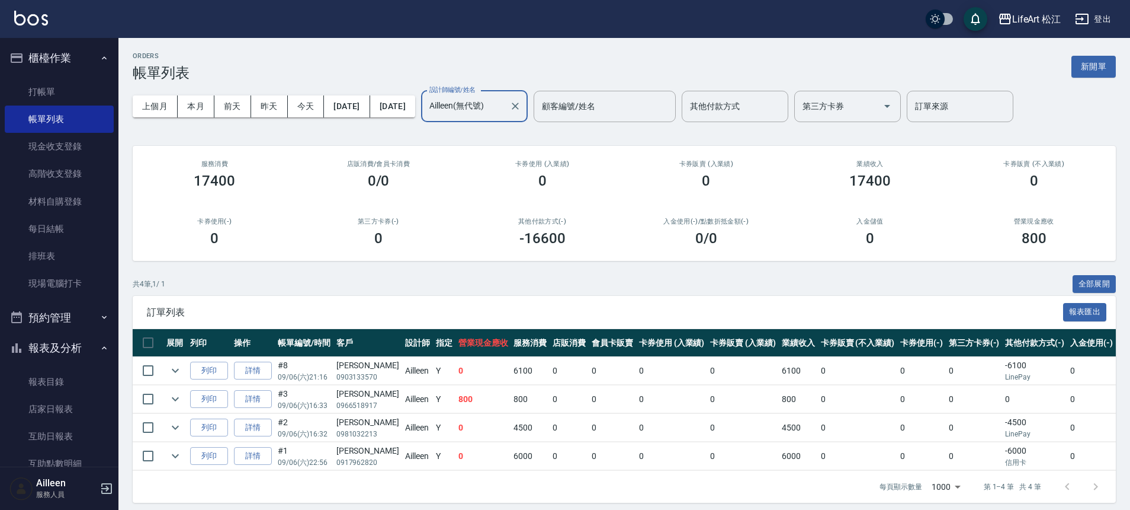
click at [505, 108] on input "Ailleen(無代號)" at bounding box center [466, 106] width 78 height 21
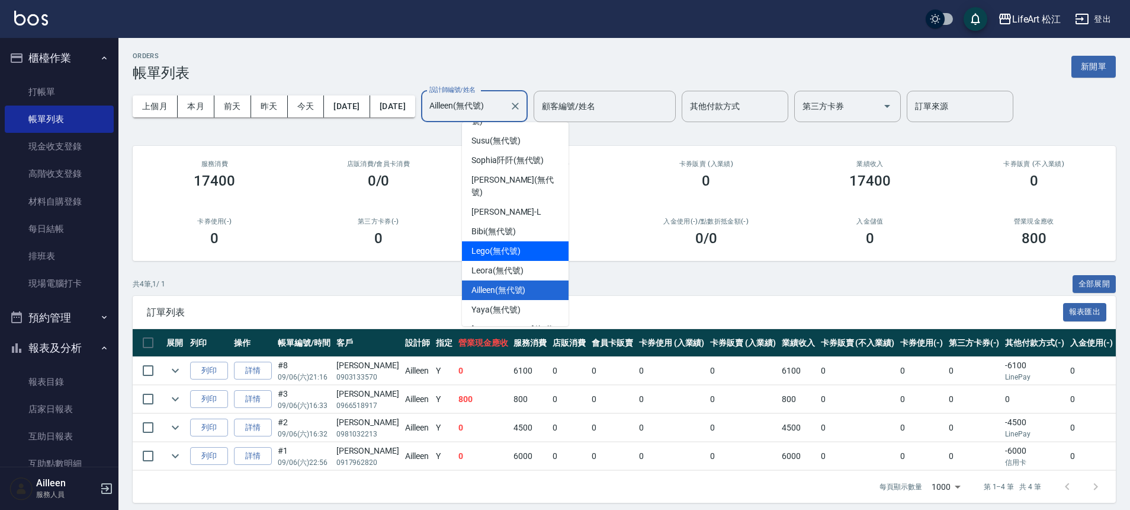
click at [521, 241] on div "Lego (無代號)" at bounding box center [515, 251] width 107 height 20
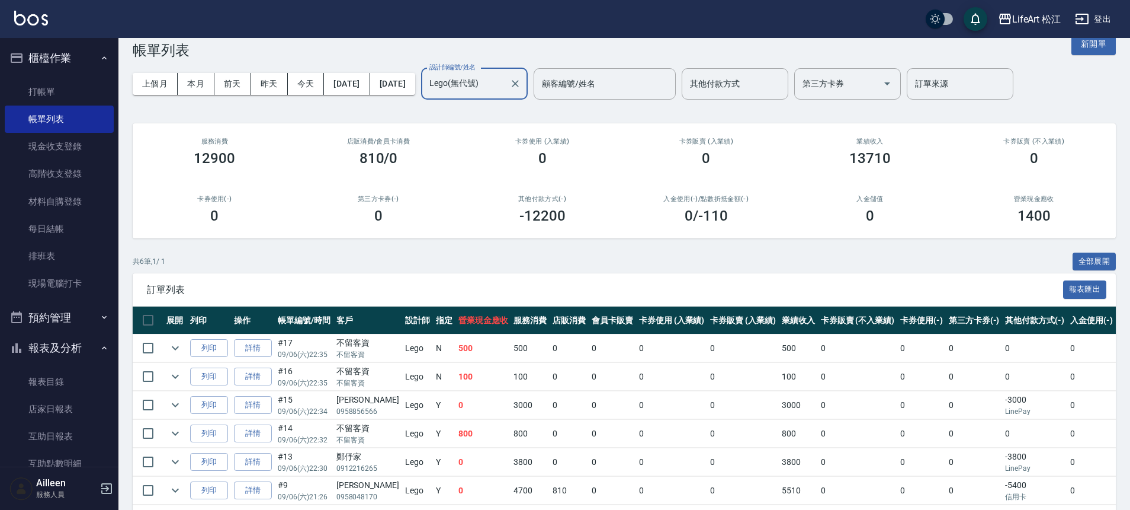
scroll to position [0, 0]
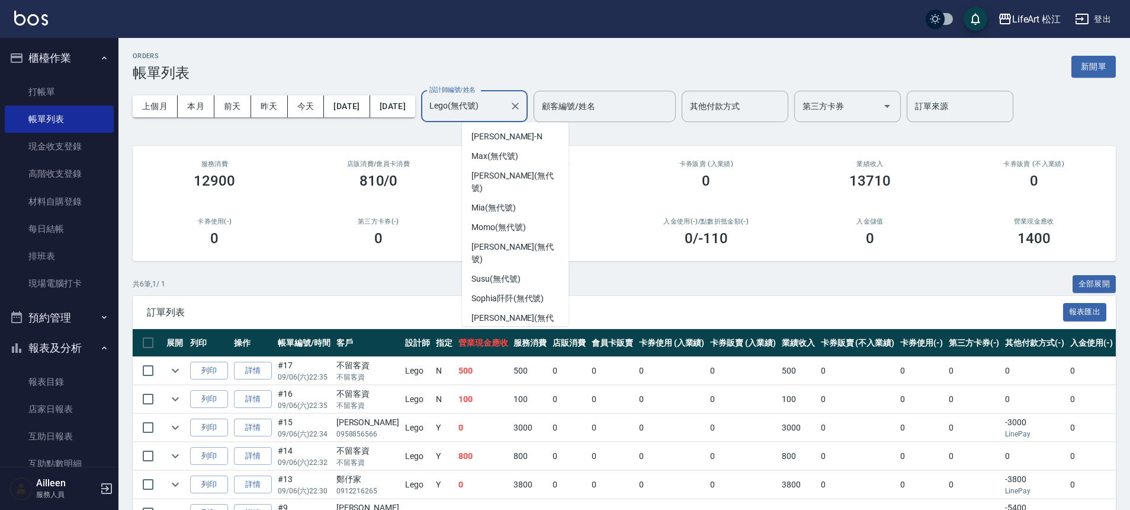
click at [505, 104] on input "Lego(無代號)" at bounding box center [466, 106] width 78 height 21
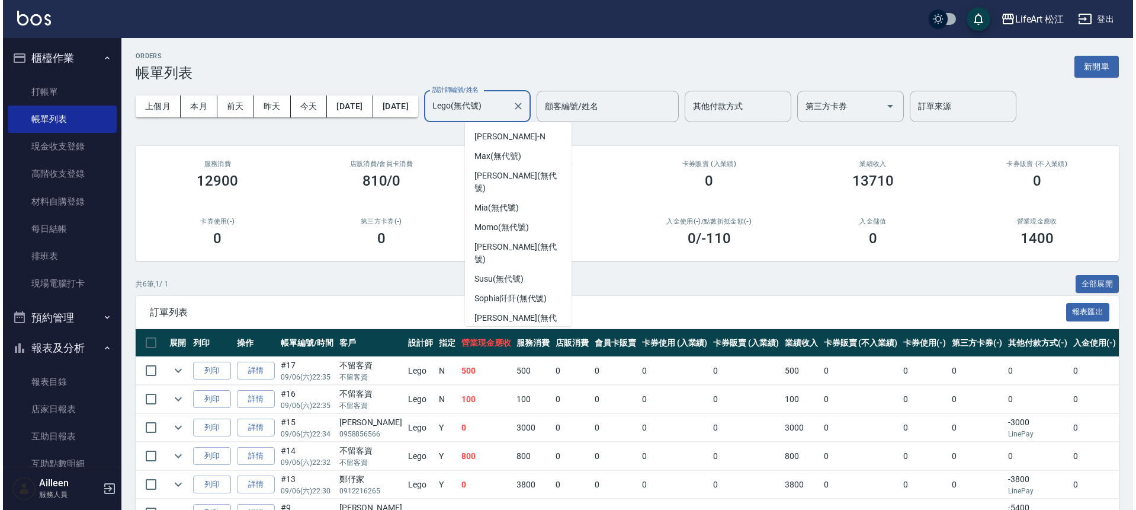
scroll to position [36, 0]
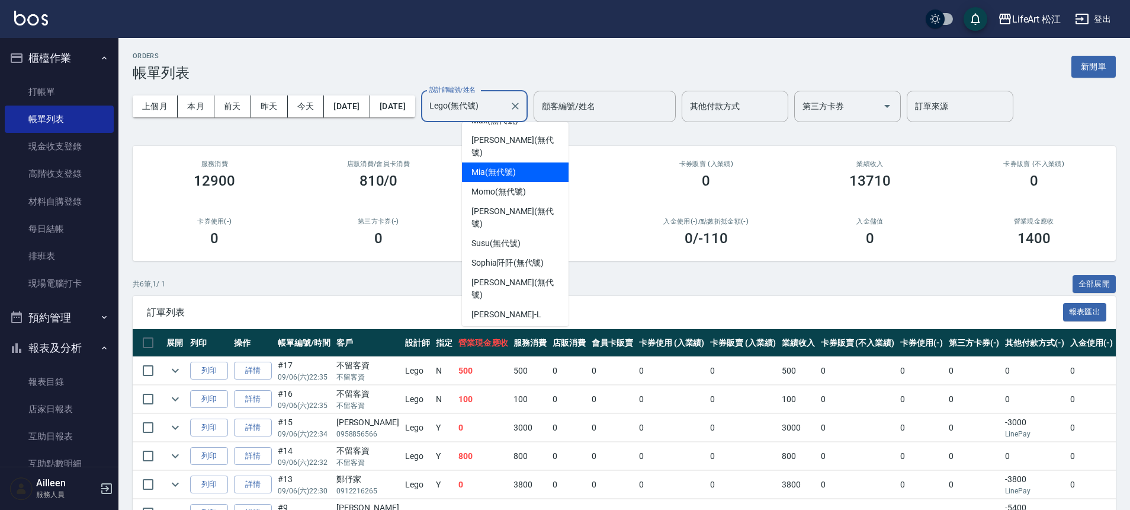
click at [518, 168] on div "Mia (無代號)" at bounding box center [515, 172] width 107 height 20
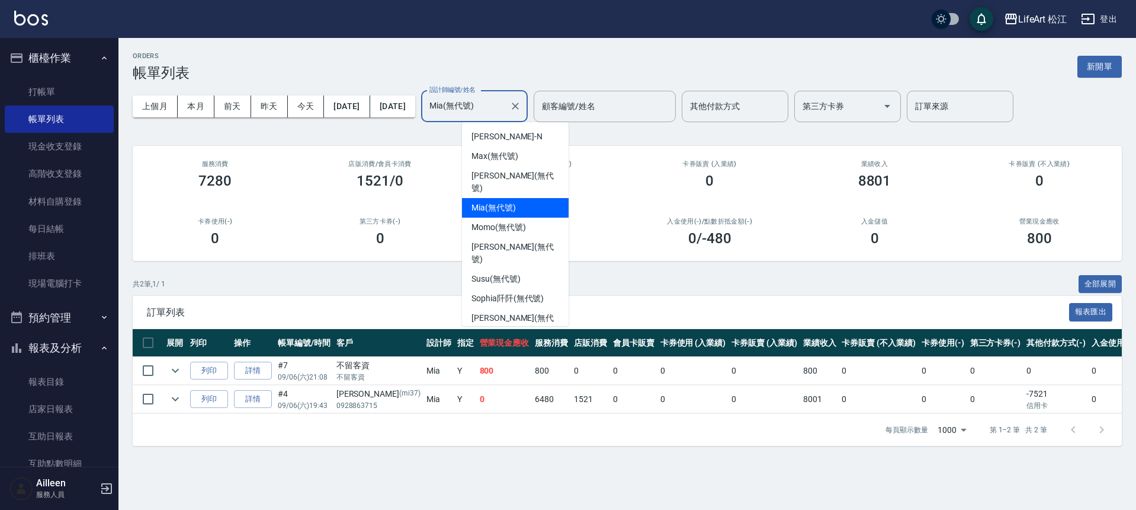
click at [505, 106] on input "Mia(無代號)" at bounding box center [466, 106] width 78 height 21
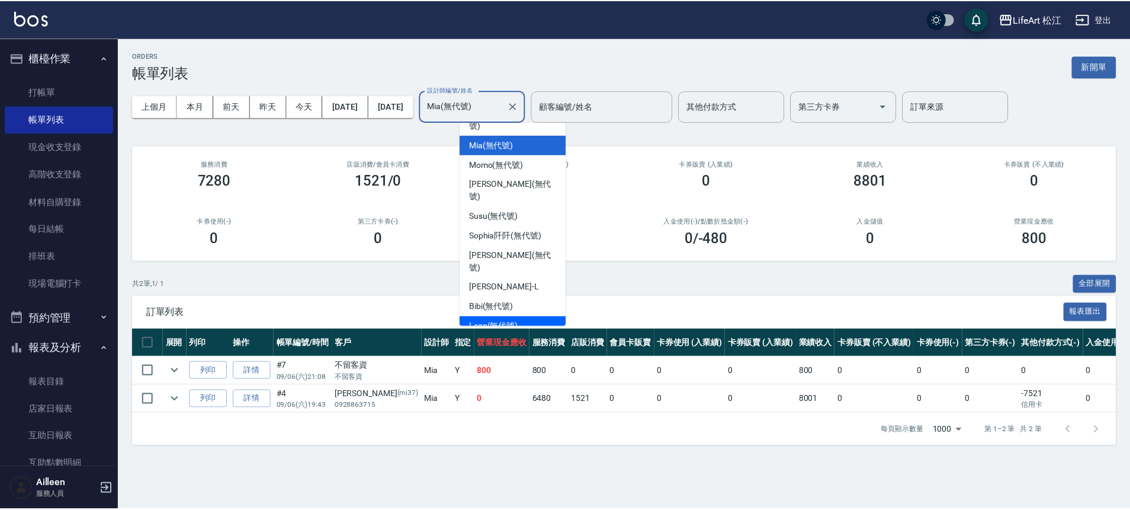
scroll to position [116, 0]
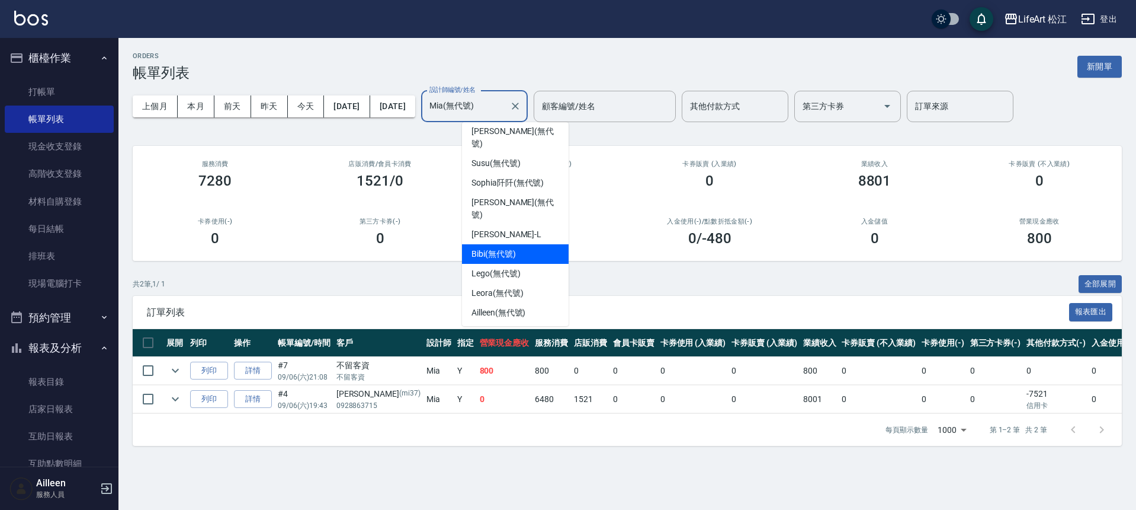
click at [523, 244] on div "Bibi (無代號)" at bounding box center [515, 254] width 107 height 20
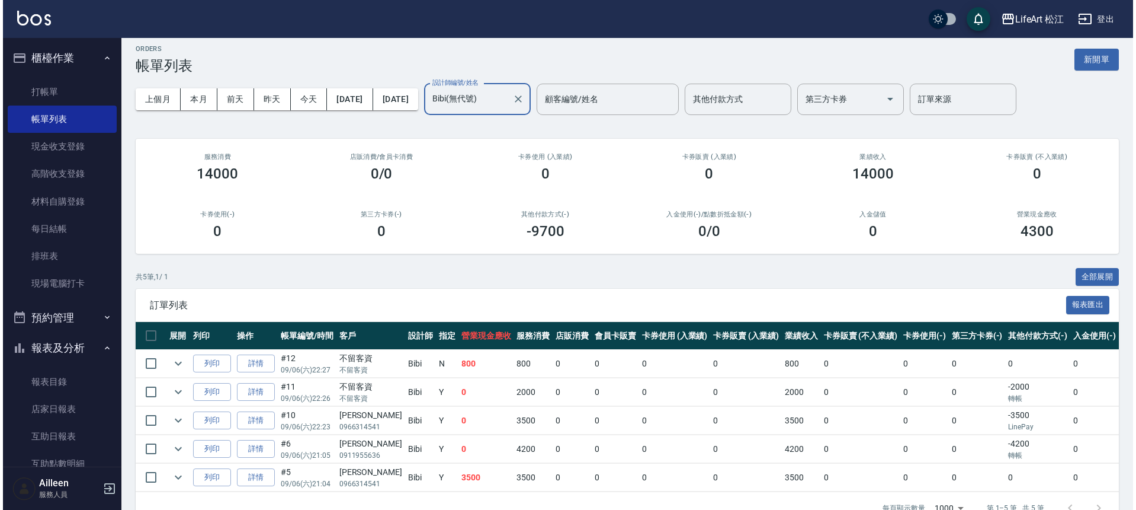
scroll to position [9, 0]
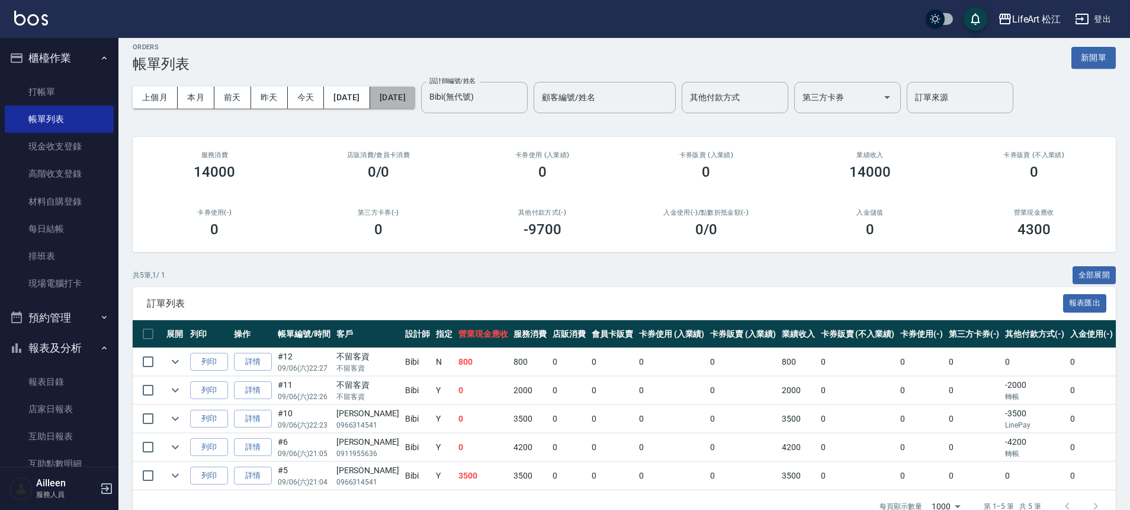
click at [415, 102] on button "[DATE]" at bounding box center [392, 98] width 45 height 22
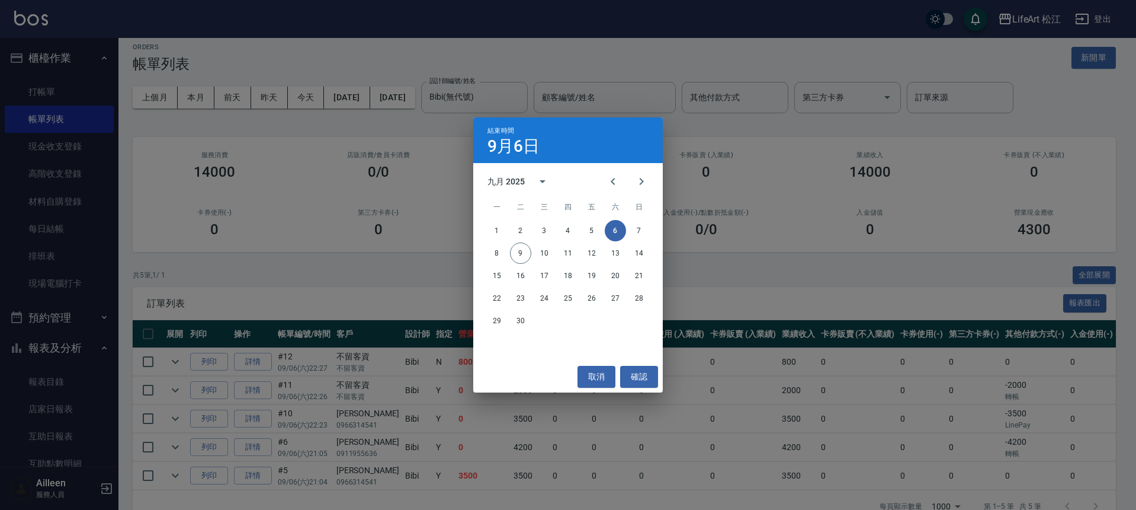
click at [447, 204] on div "結束時間 9月6日 九月 2025 一 二 三 四 五 六 日 1 2 3 4 5 6 7 8 9 10 11 12 13 14 15 16 17 18 19…" at bounding box center [568, 255] width 1136 height 510
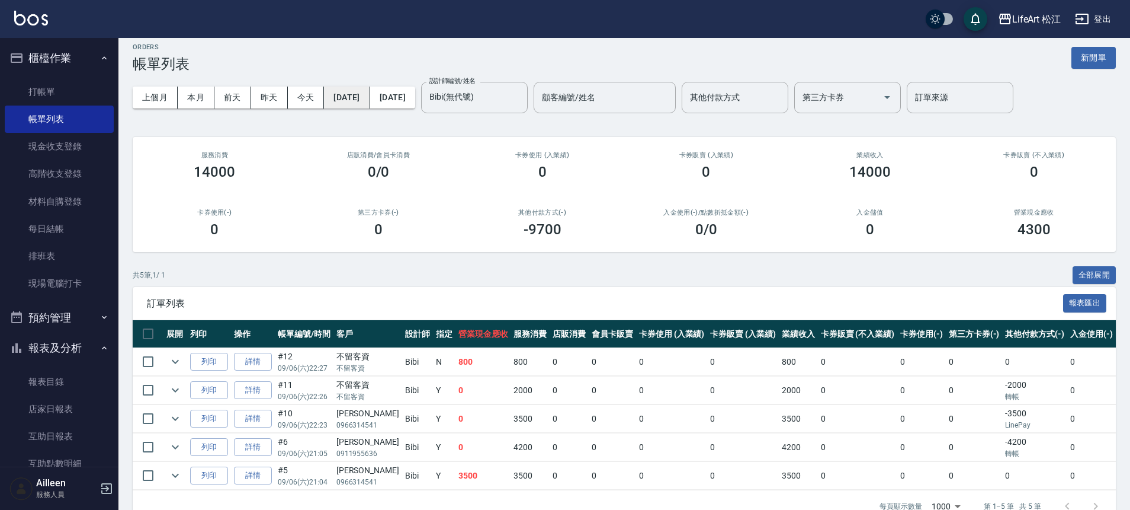
click at [369, 102] on button "[DATE]" at bounding box center [347, 98] width 46 height 22
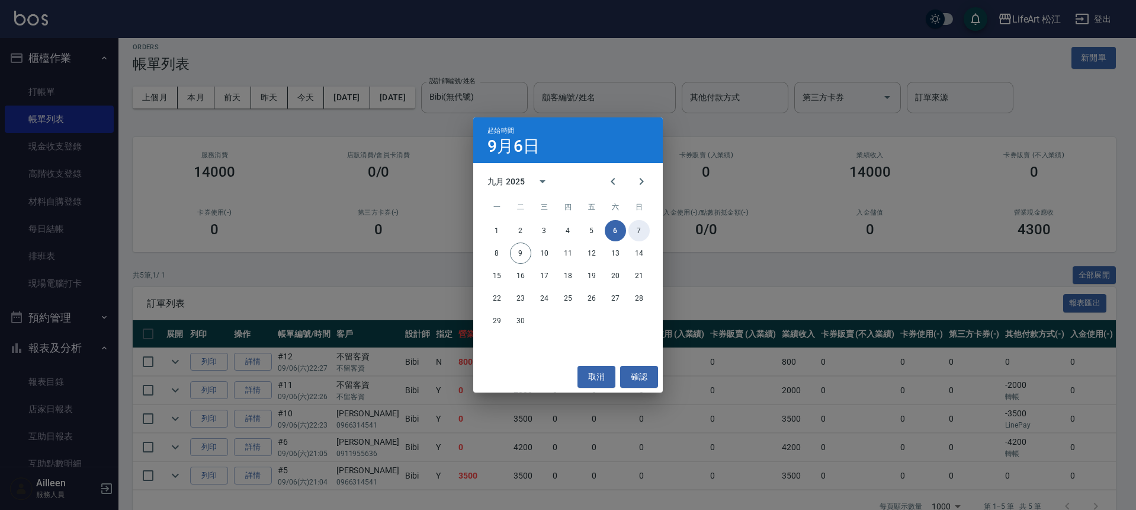
click at [636, 226] on button "7" at bounding box center [639, 230] width 21 height 21
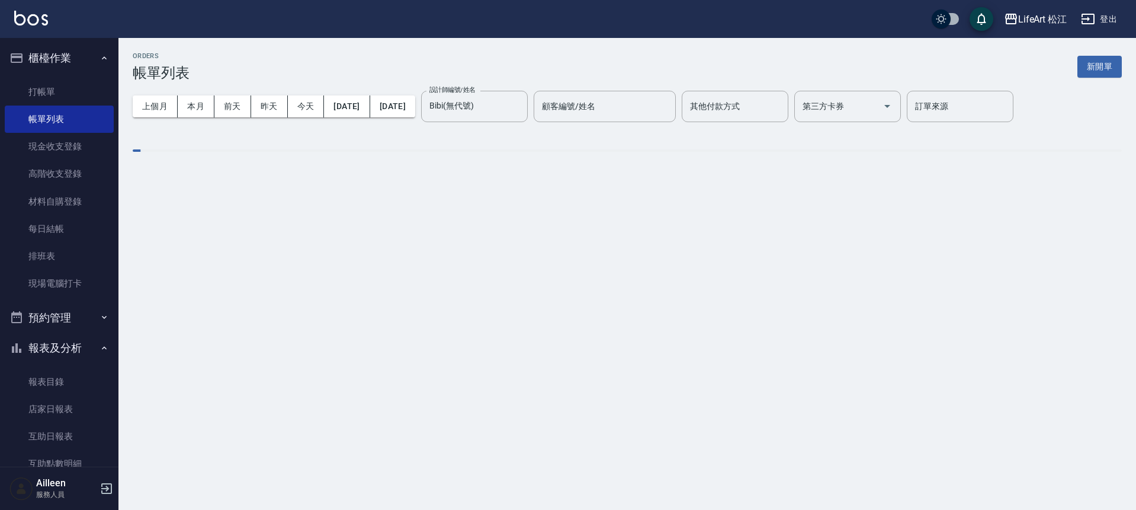
click at [637, 226] on div "ORDERS 帳單列表 新開單 上個月 本月 前天 昨天 今天 2025/09/07 2025/09/07 設計師編號/姓名 Bibi(無代號) 設計師編號/…" at bounding box center [568, 255] width 1136 height 510
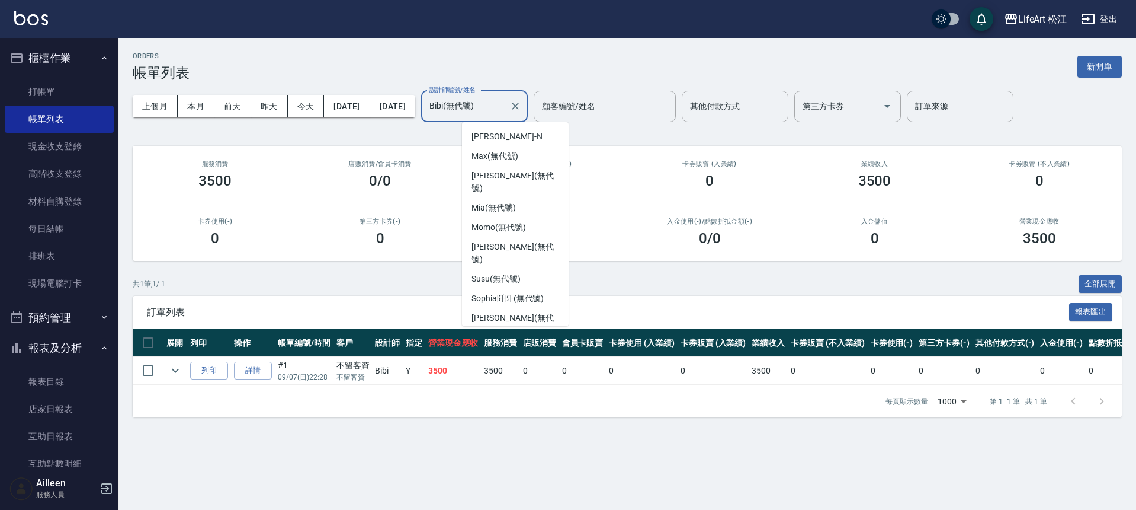
click at [505, 101] on input "Bibi(無代號)" at bounding box center [466, 106] width 78 height 21
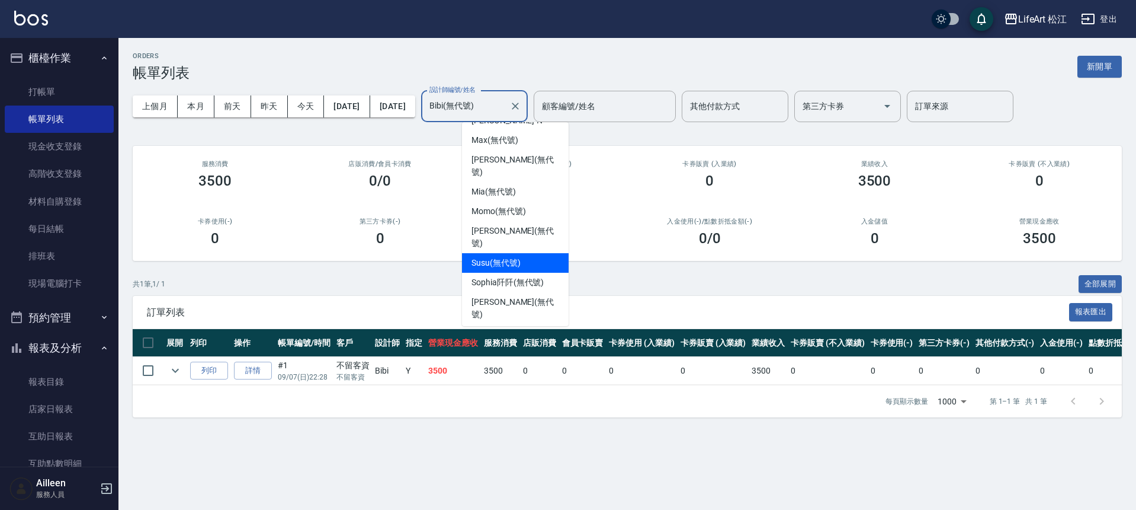
click at [520, 257] on span "Susu (無代號)" at bounding box center [496, 263] width 49 height 12
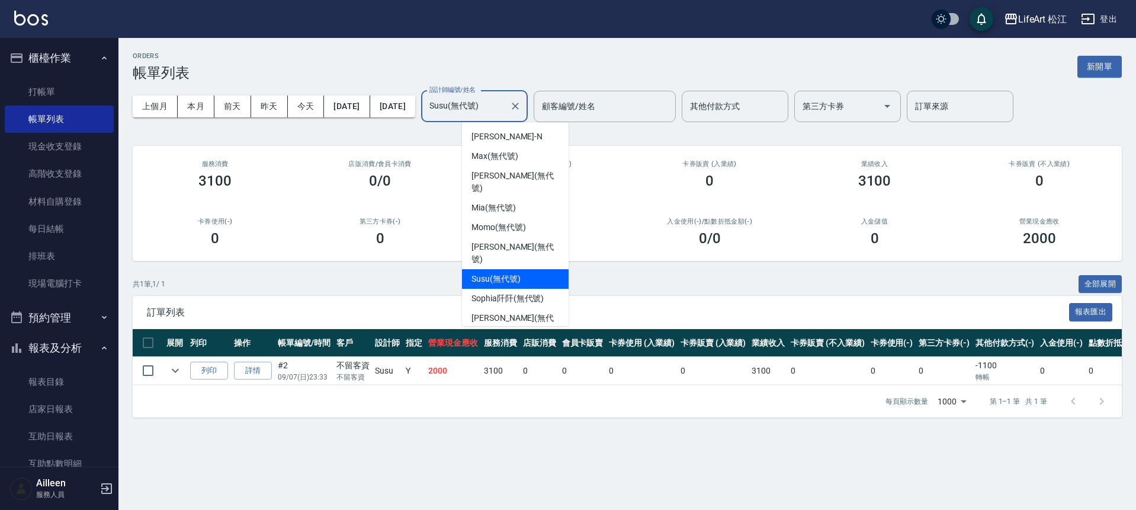
click at [505, 108] on input "Susu(無代號)" at bounding box center [466, 106] width 78 height 21
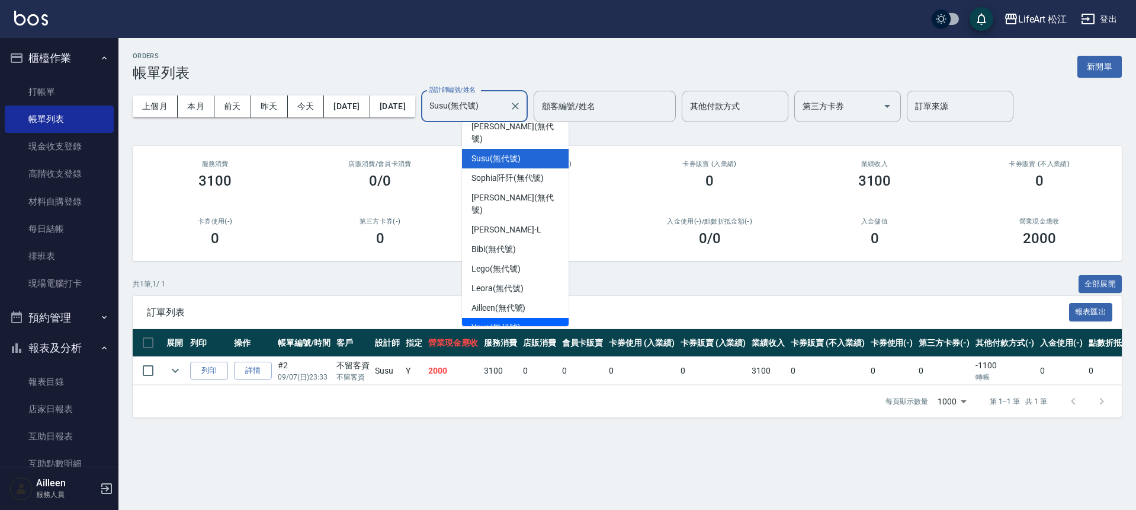
scroll to position [136, 0]
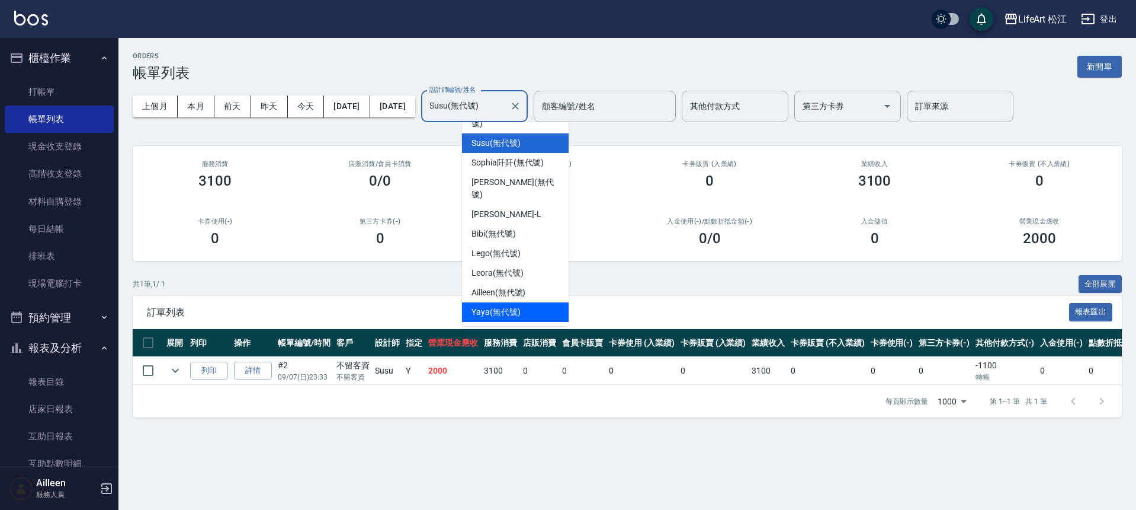
click at [518, 306] on span "Yaya (無代號)" at bounding box center [496, 312] width 49 height 12
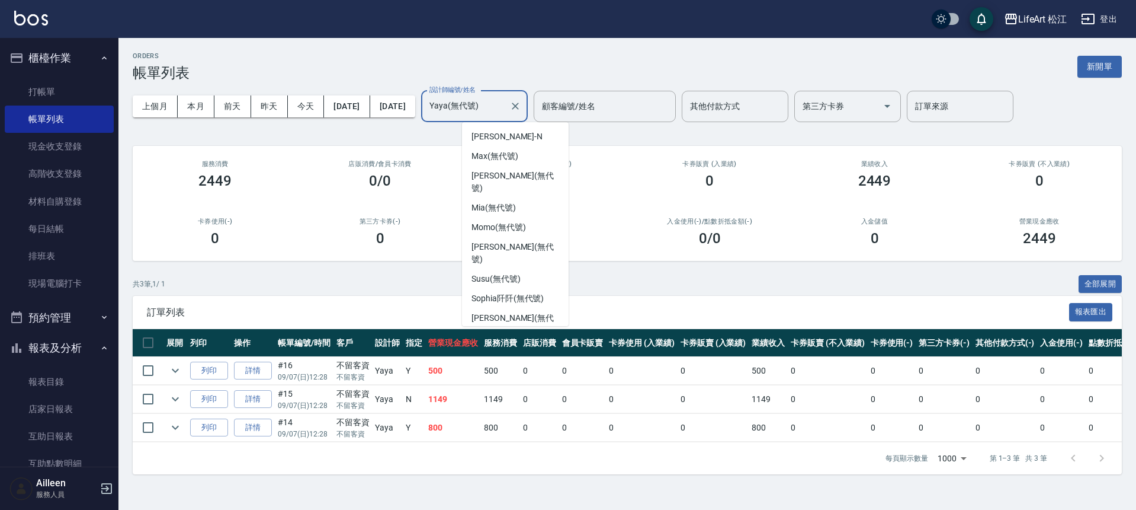
click at [505, 108] on input "Yaya(無代號)" at bounding box center [466, 106] width 78 height 21
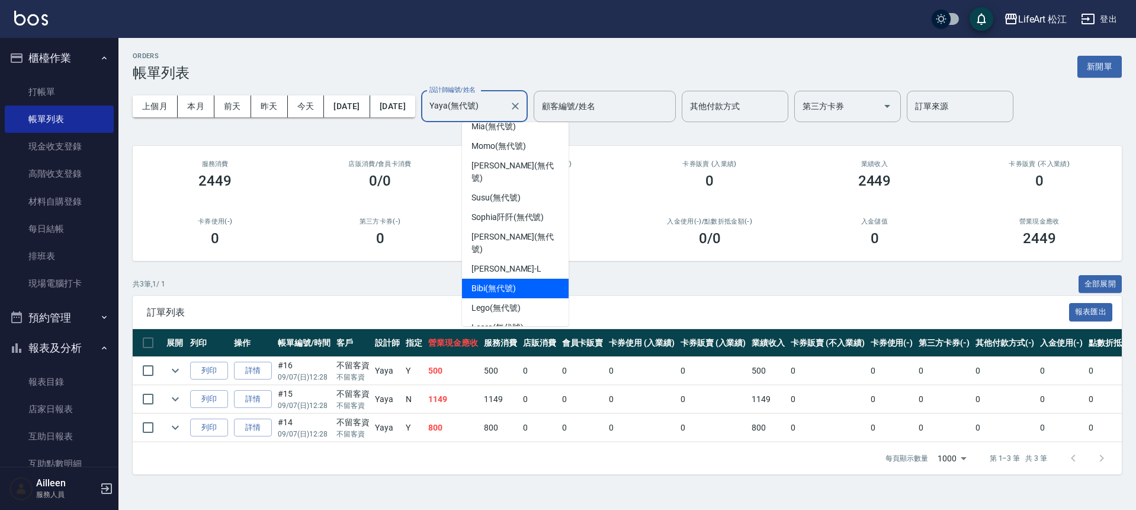
scroll to position [0, 0]
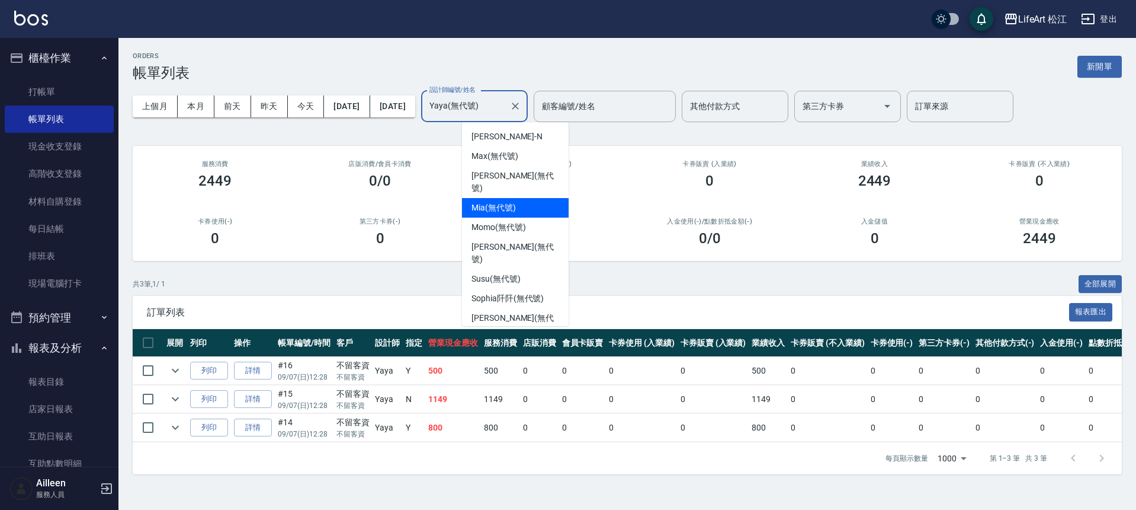
click at [525, 198] on div "Mia (無代號)" at bounding box center [515, 208] width 107 height 20
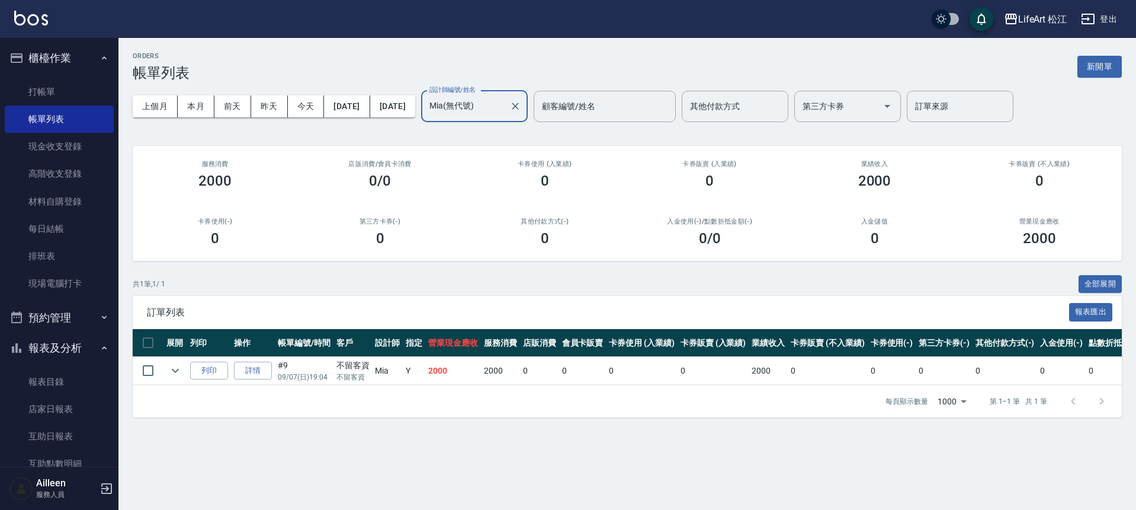
click at [505, 113] on input "Mia(無代號)" at bounding box center [466, 106] width 78 height 21
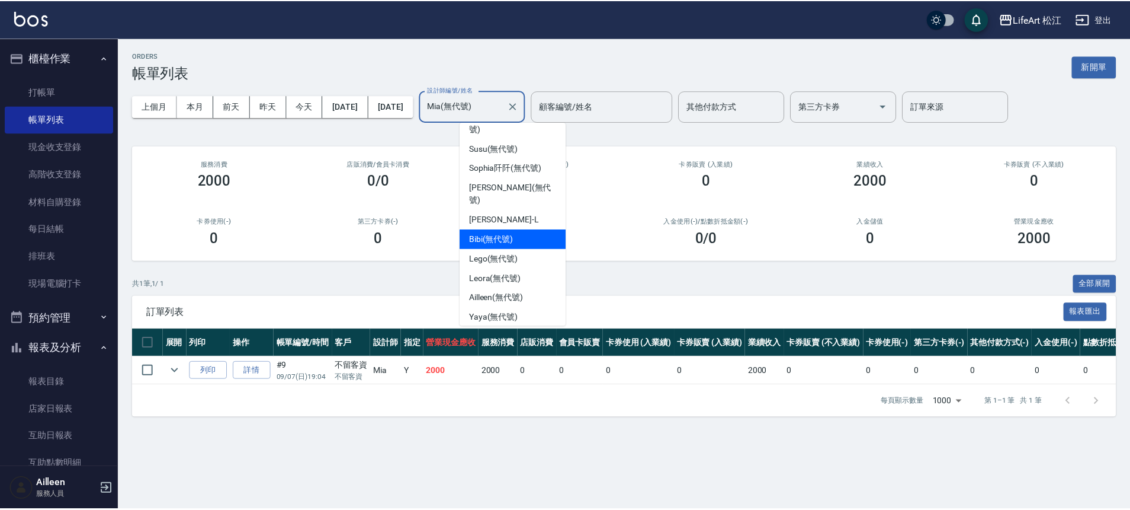
scroll to position [138, 0]
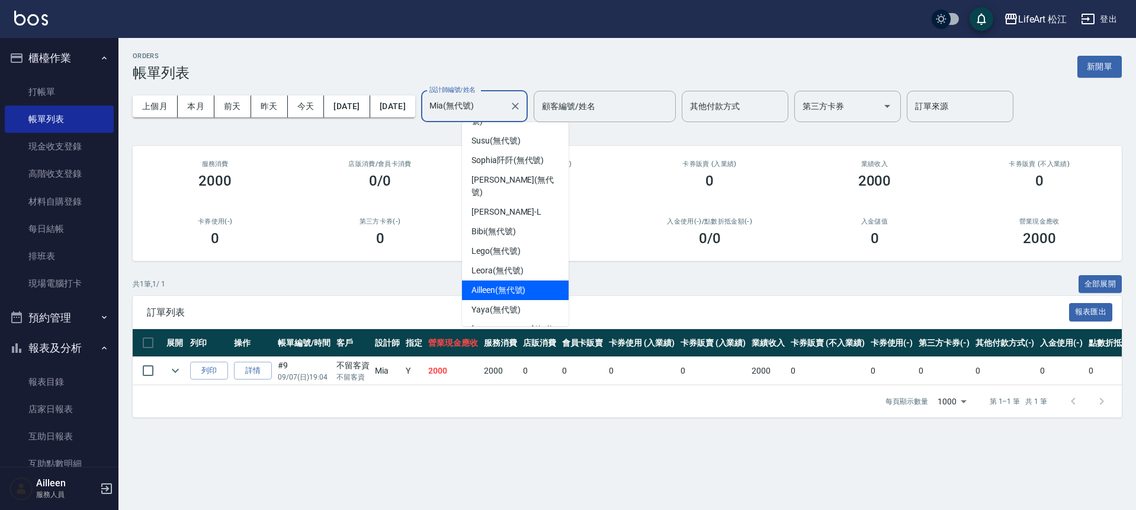
click at [526, 284] on span "Ailleen (無代號)" at bounding box center [499, 290] width 54 height 12
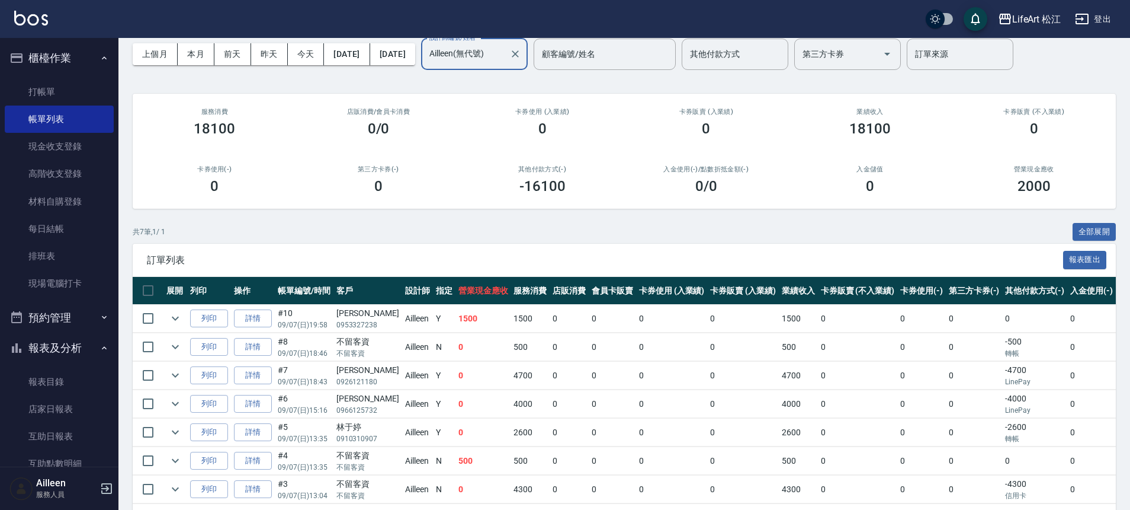
scroll to position [0, 0]
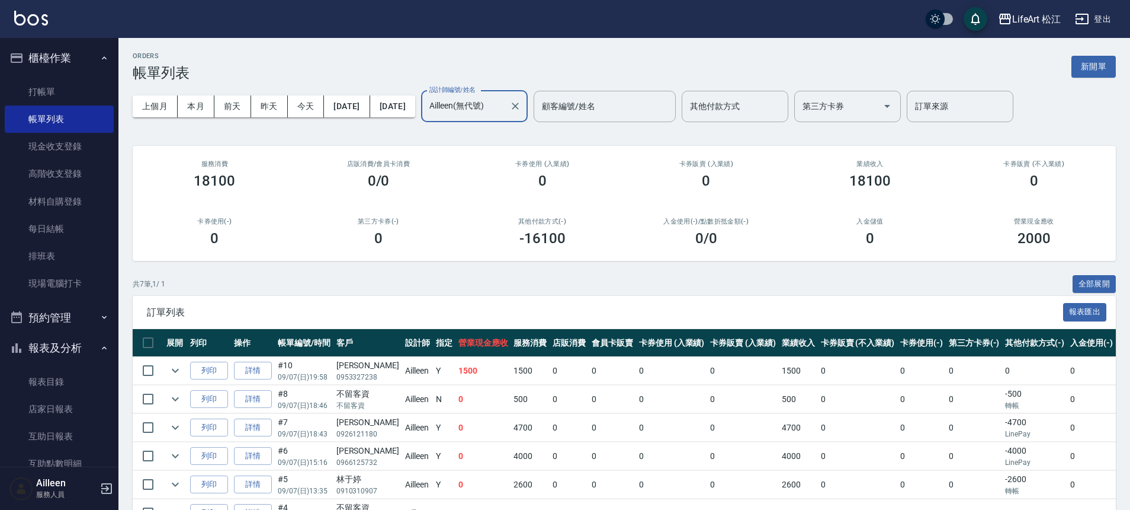
click at [505, 105] on input "Ailleen(無代號)" at bounding box center [466, 106] width 78 height 21
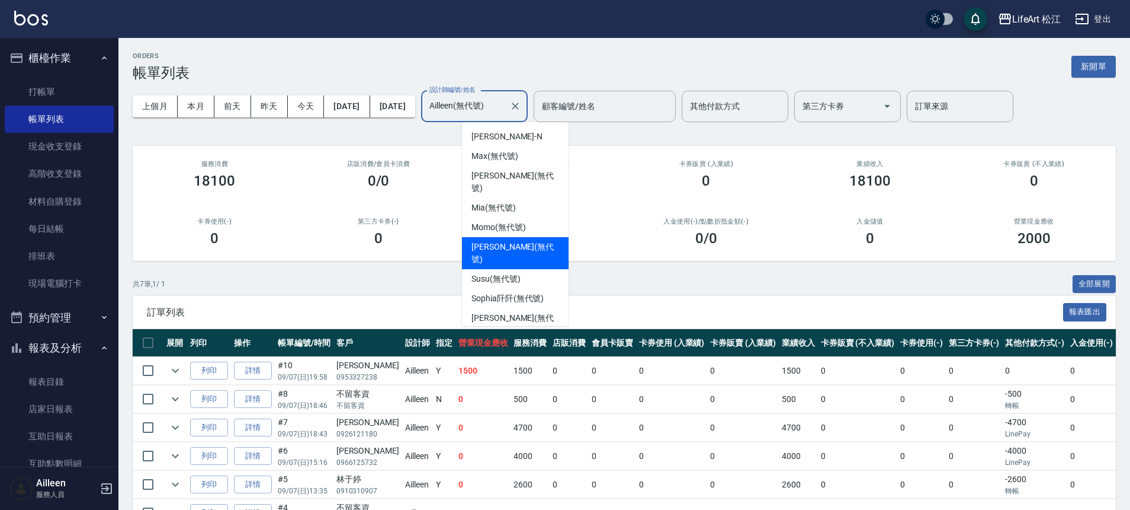
scroll to position [104, 0]
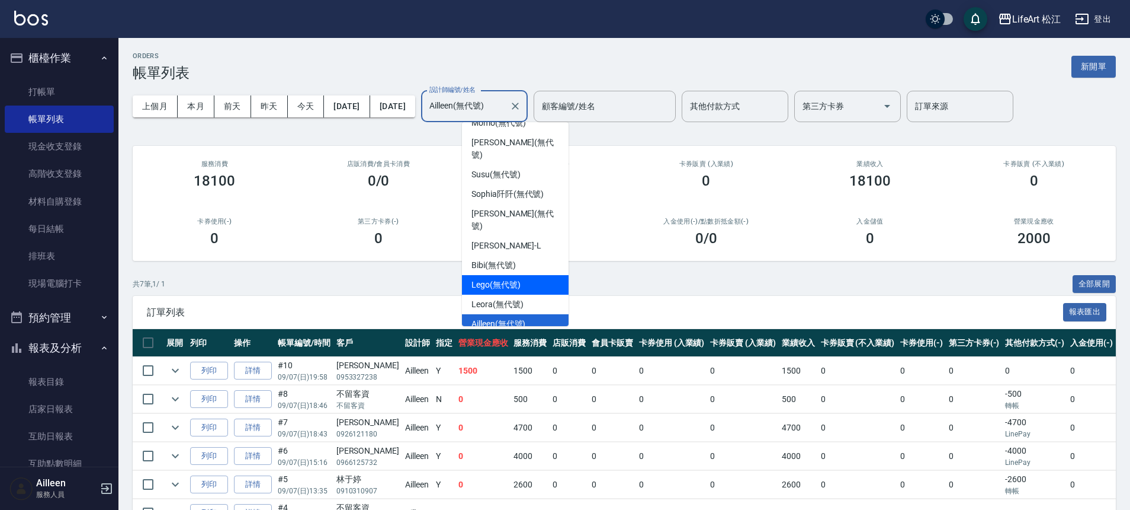
click at [529, 275] on div "Lego (無代號)" at bounding box center [515, 285] width 107 height 20
type input "Lego(無代號)"
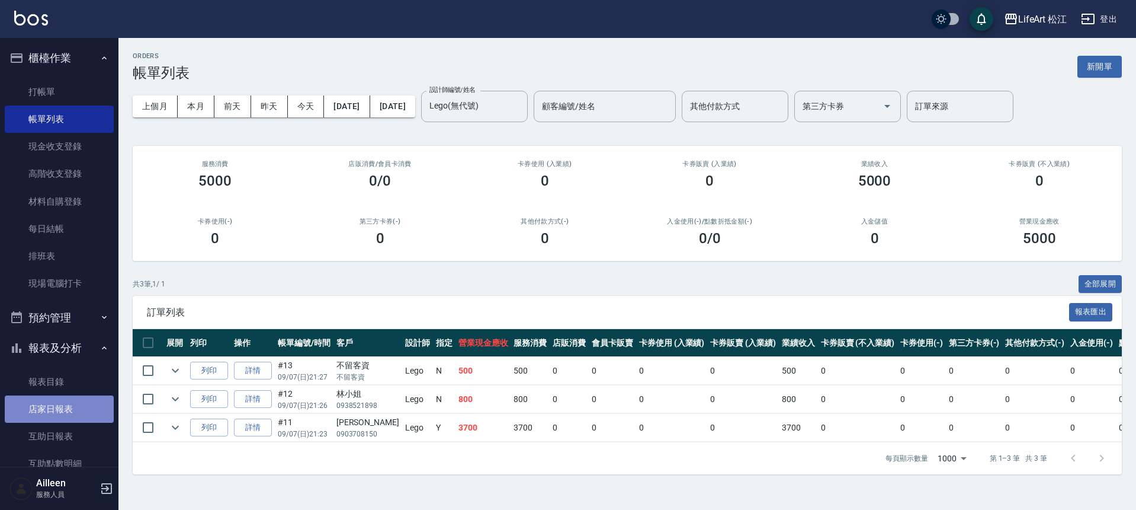
click at [63, 402] on link "店家日報表" at bounding box center [59, 408] width 109 height 27
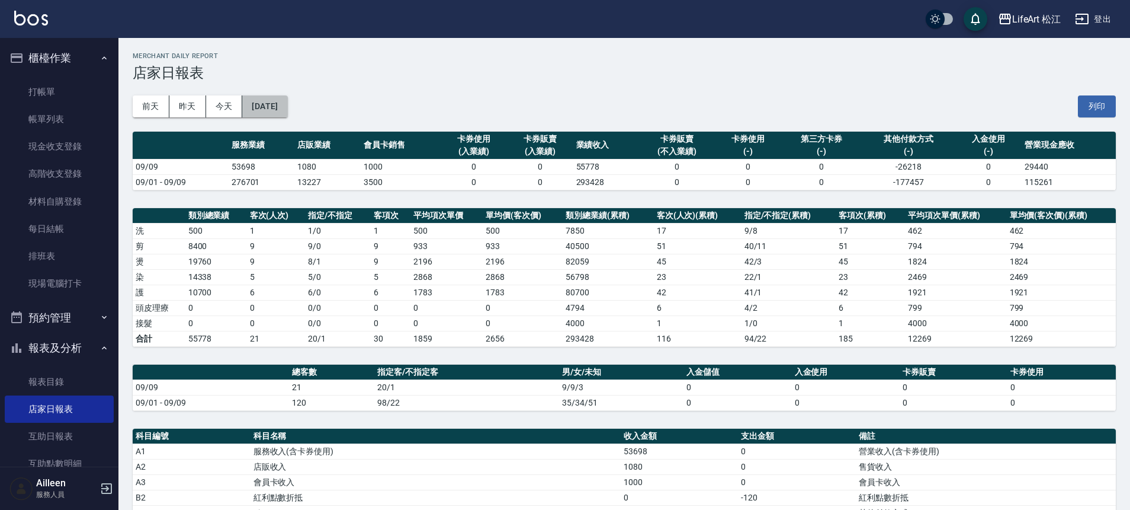
click at [287, 110] on button "[DATE]" at bounding box center [264, 106] width 45 height 22
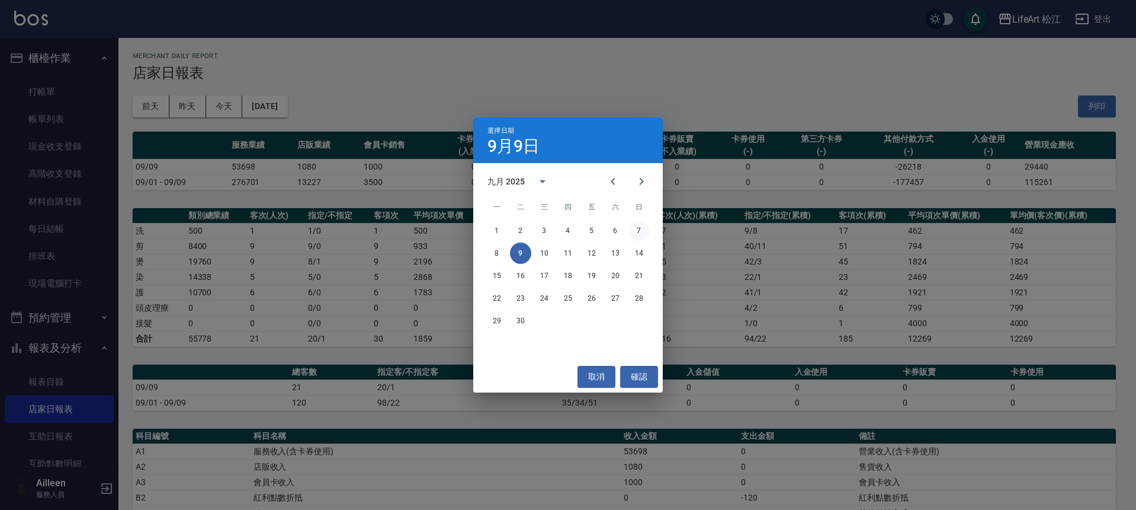
click at [643, 228] on button "7" at bounding box center [639, 230] width 21 height 21
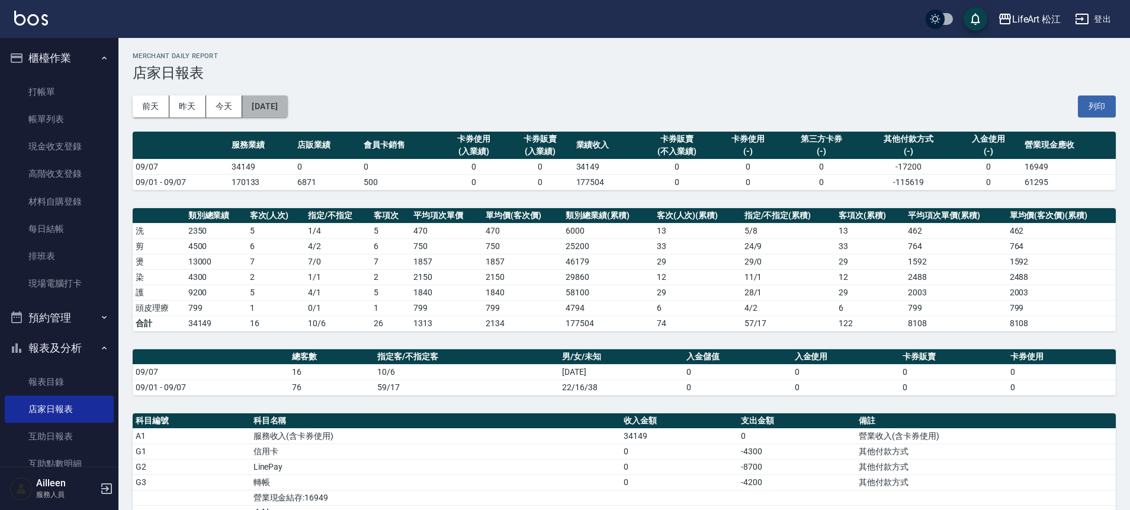
click at [280, 111] on button "[DATE]" at bounding box center [264, 106] width 45 height 22
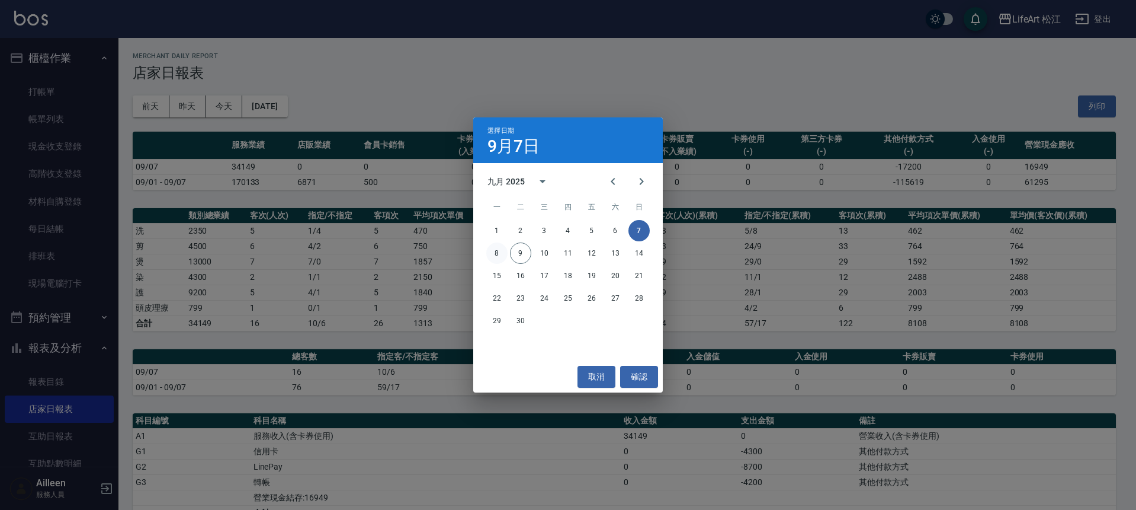
click at [499, 254] on button "8" at bounding box center [496, 252] width 21 height 21
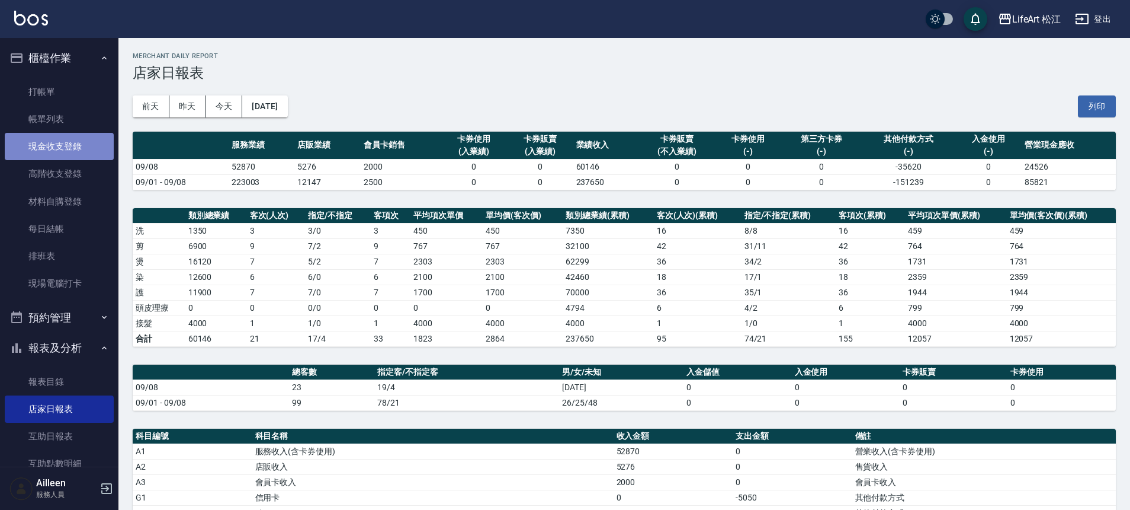
click at [72, 156] on link "現金收支登錄" at bounding box center [59, 146] width 109 height 27
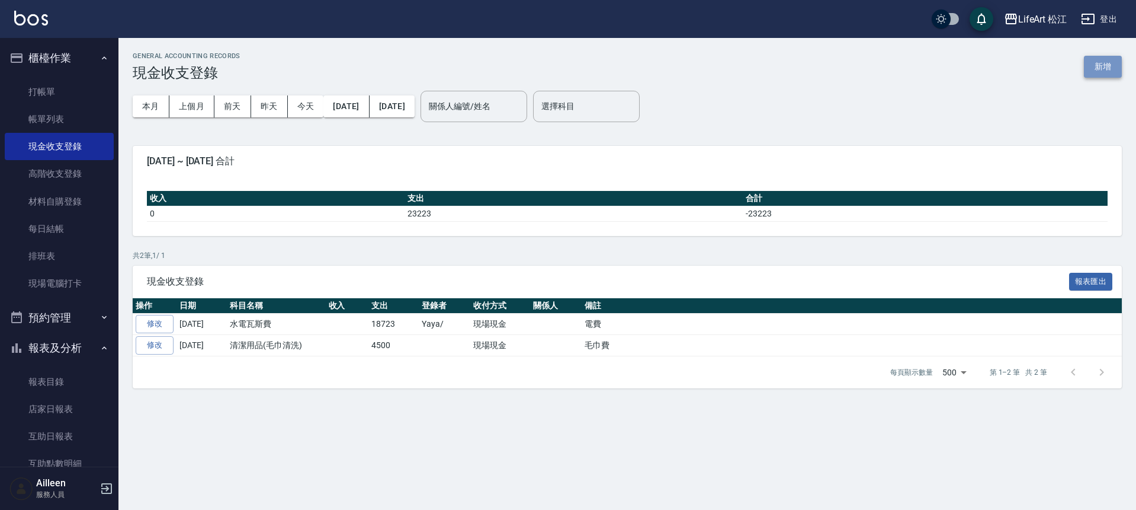
click at [1088, 65] on button "新增" at bounding box center [1103, 67] width 38 height 22
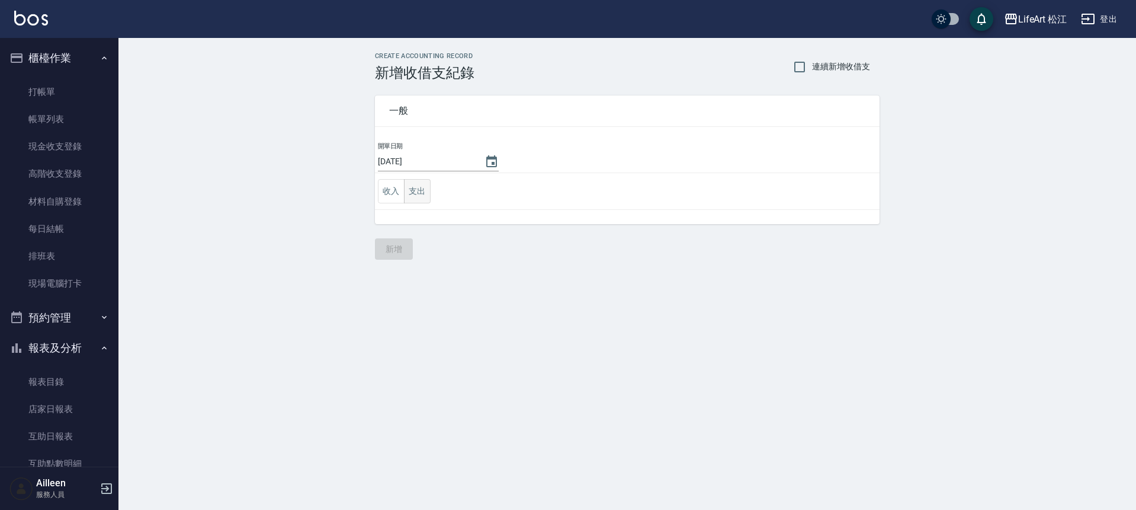
click at [435, 187] on td "收入 支出" at bounding box center [627, 191] width 505 height 37
click at [422, 191] on button "支出" at bounding box center [417, 191] width 27 height 24
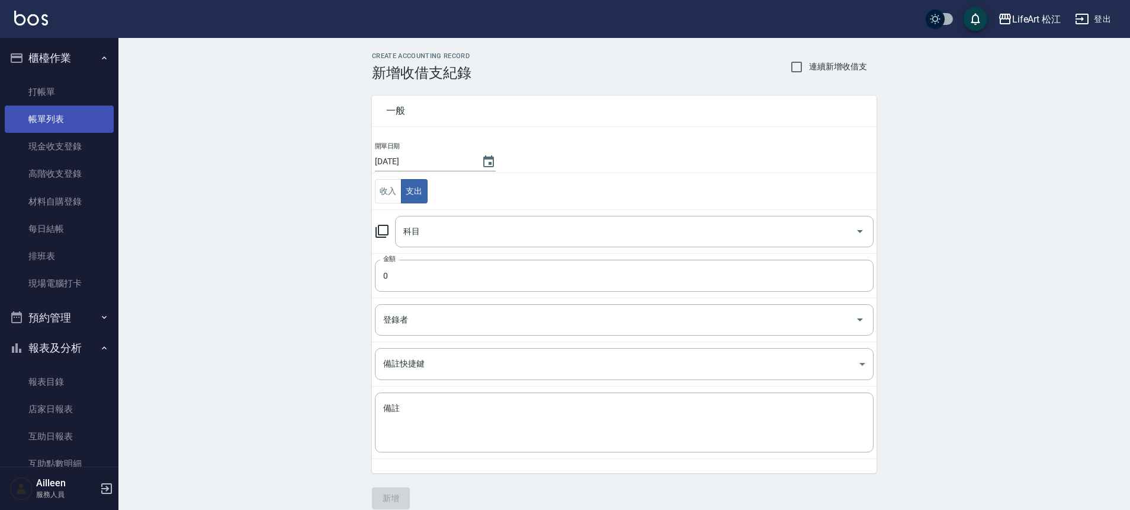
click at [54, 123] on link "帳單列表" at bounding box center [59, 118] width 109 height 27
click at [85, 116] on link "帳單列表" at bounding box center [59, 118] width 109 height 27
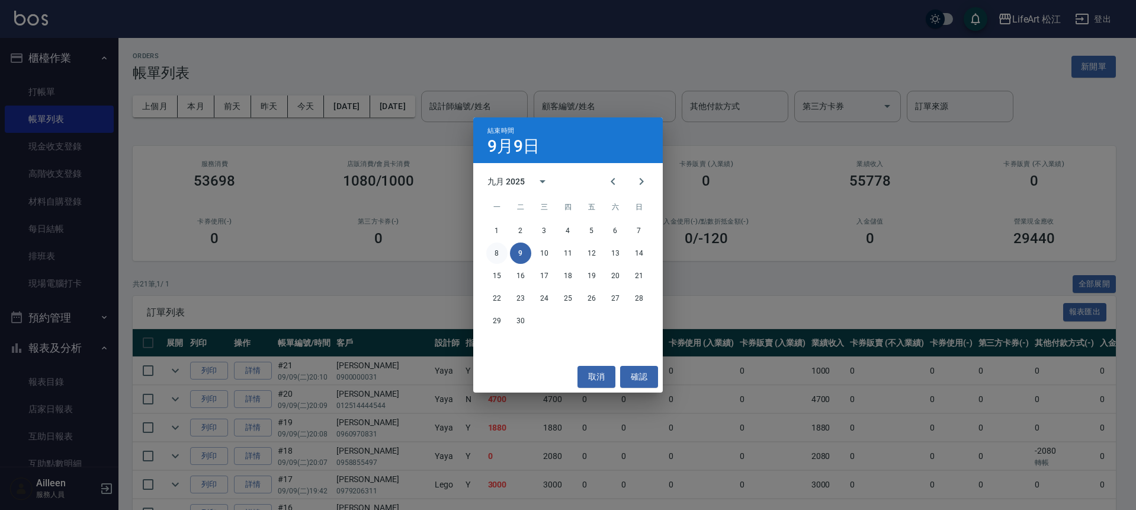
click at [499, 248] on button "8" at bounding box center [496, 252] width 21 height 21
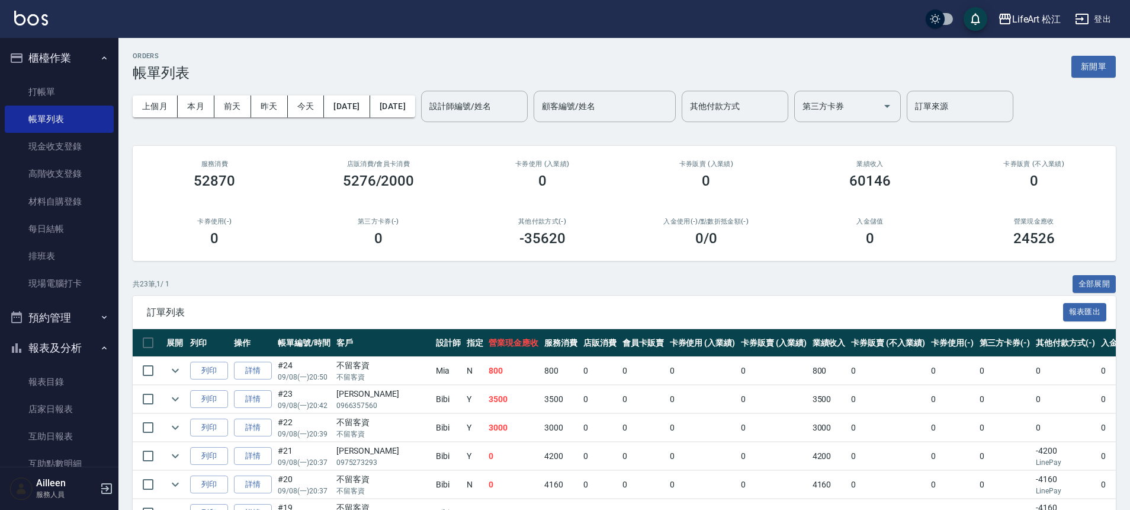
click at [518, 102] on input "設計師編號/姓名" at bounding box center [475, 106] width 96 height 21
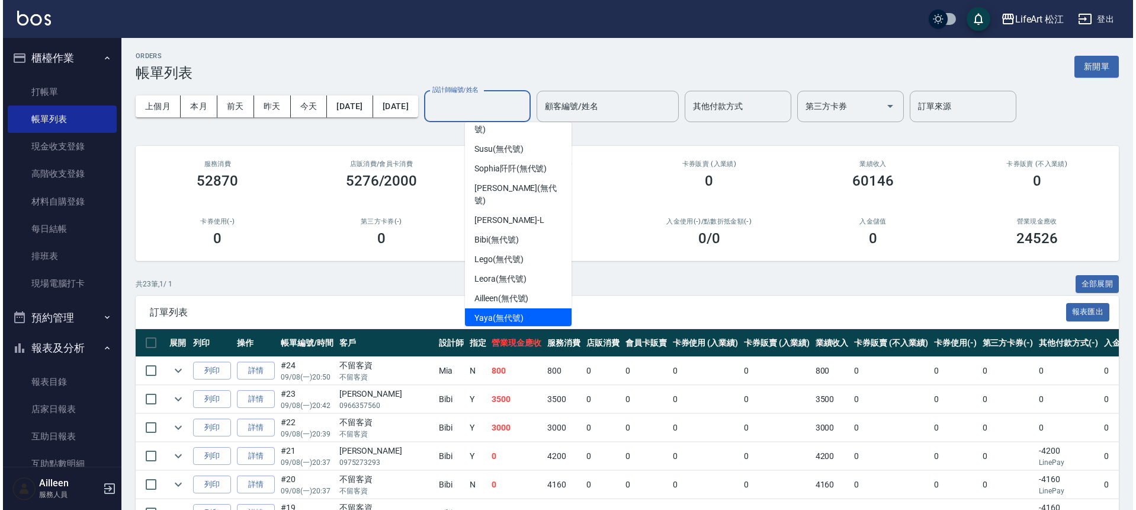
scroll to position [132, 0]
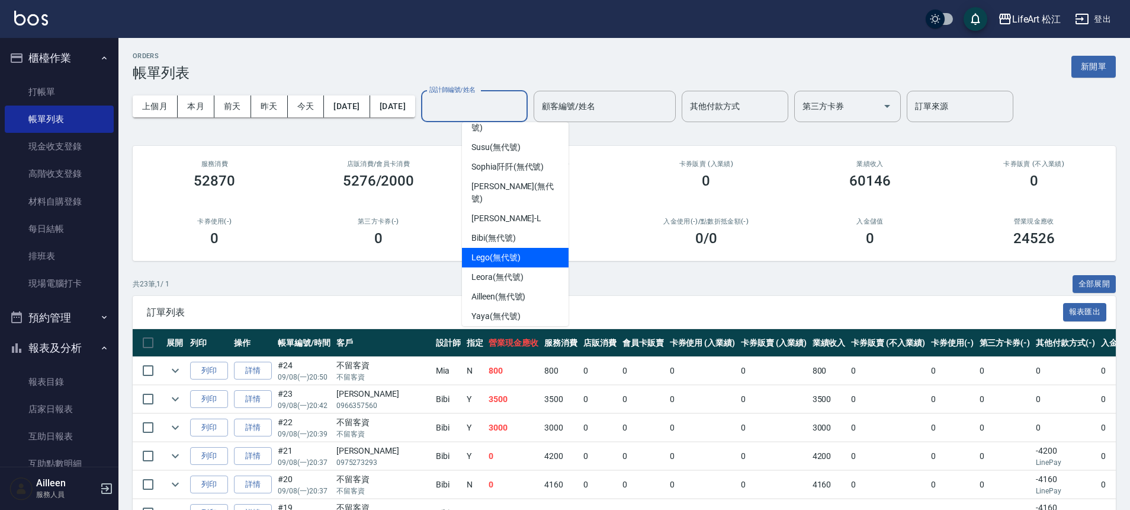
click at [513, 251] on span "Lego (無代號)" at bounding box center [496, 257] width 49 height 12
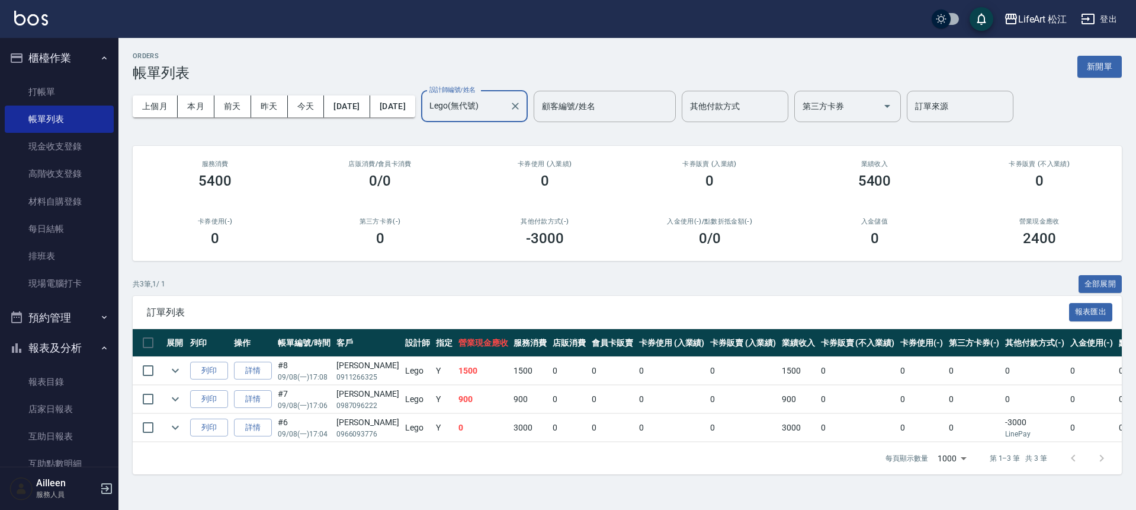
click at [505, 110] on input "Lego(無代號)" at bounding box center [466, 106] width 78 height 21
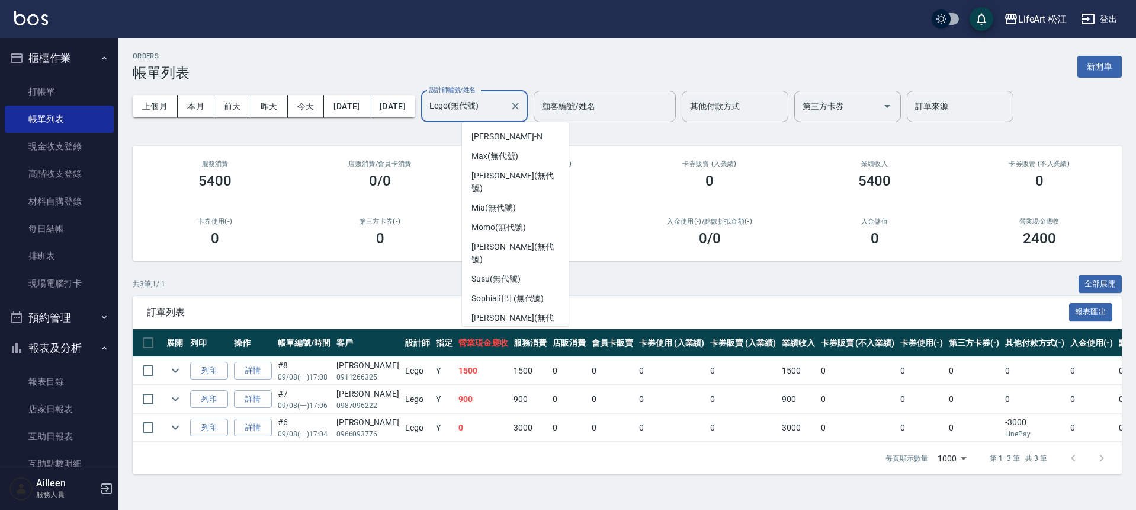
scroll to position [36, 0]
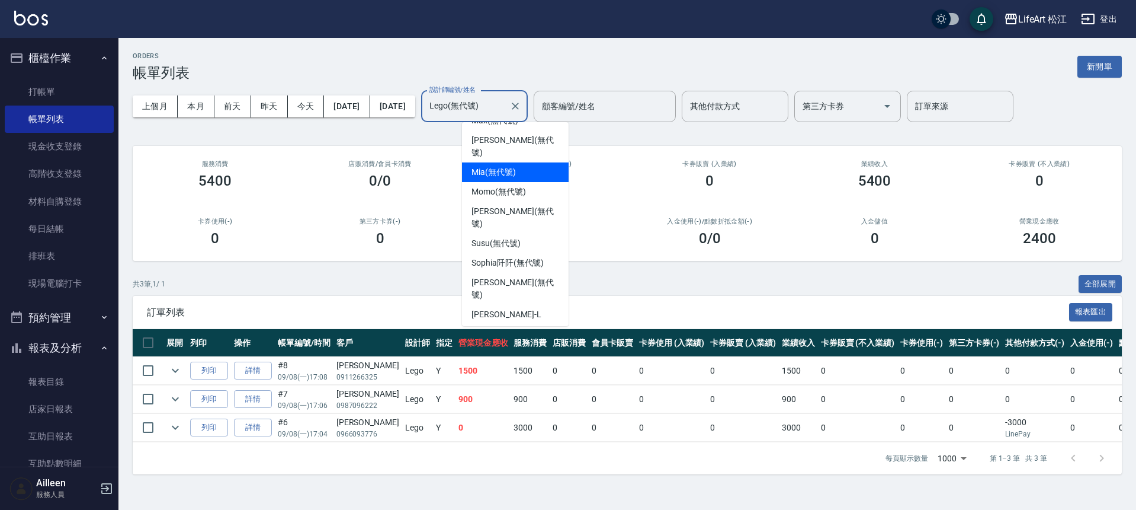
click at [515, 162] on div "Mia (無代號)" at bounding box center [515, 172] width 107 height 20
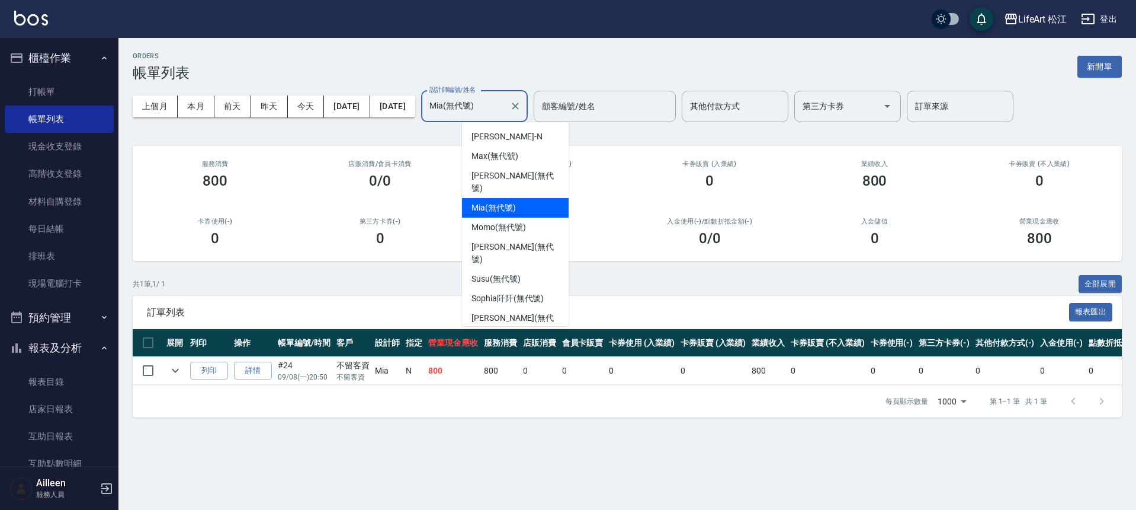
click at [505, 102] on input "Mia(無代號)" at bounding box center [466, 106] width 78 height 21
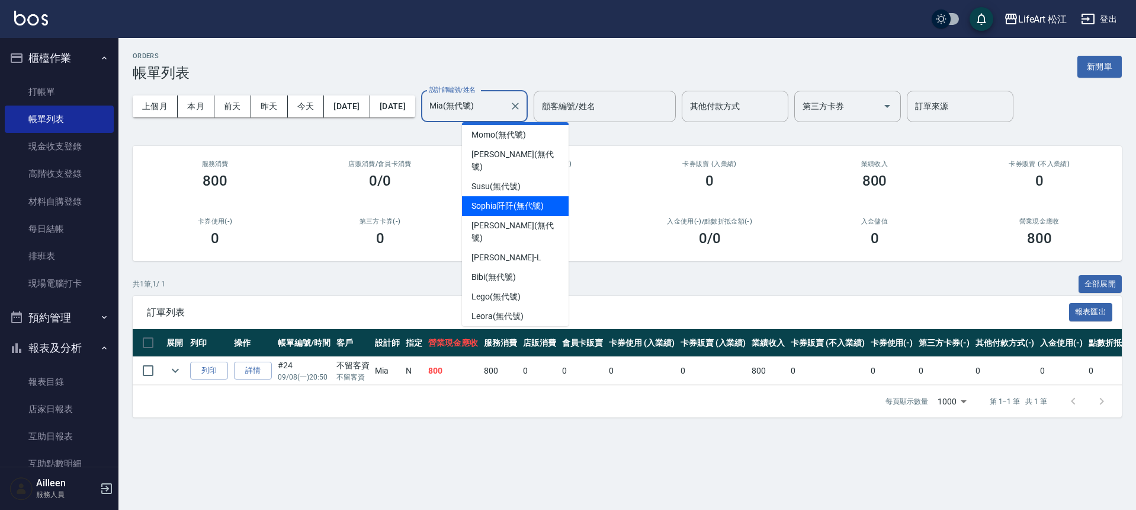
scroll to position [95, 0]
click at [528, 342] on div "Yaya (無代號)" at bounding box center [515, 352] width 107 height 20
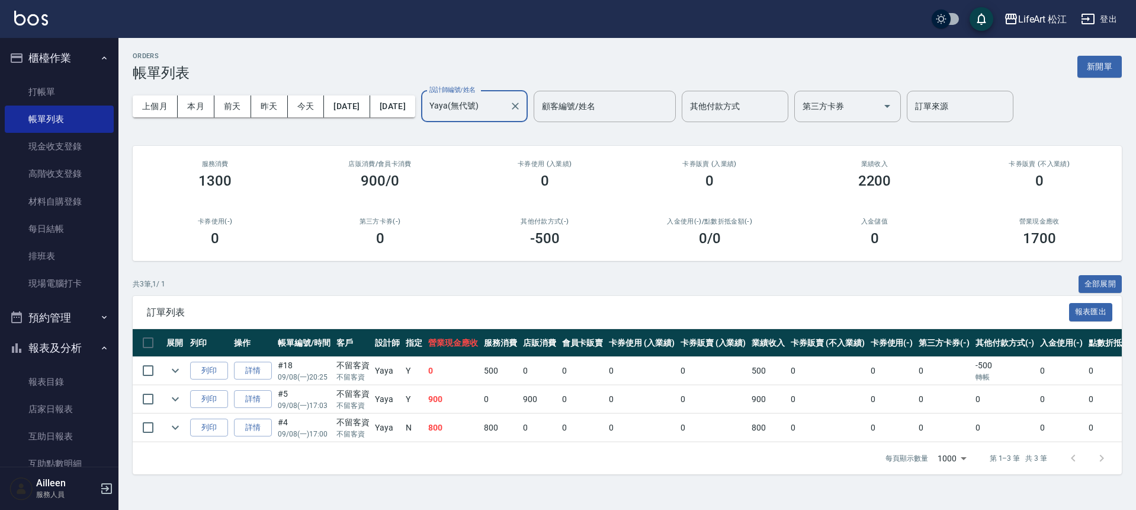
click at [476, 92] on label "設計師編號/姓名" at bounding box center [453, 89] width 46 height 9
click at [505, 96] on input "Yaya(無代號)" at bounding box center [466, 106] width 78 height 21
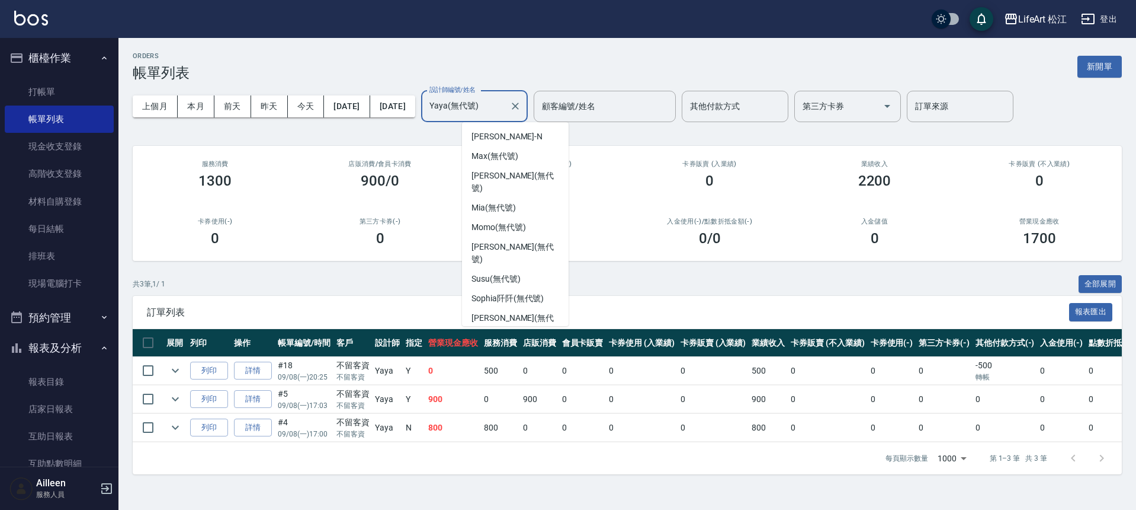
click at [505, 105] on input "Yaya(無代號)" at bounding box center [466, 106] width 78 height 21
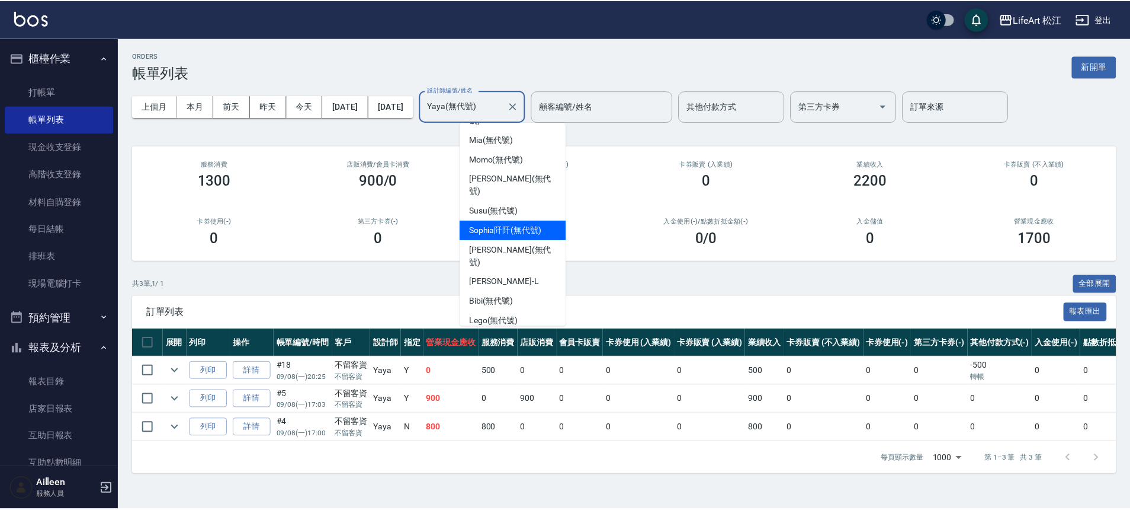
scroll to position [0, 0]
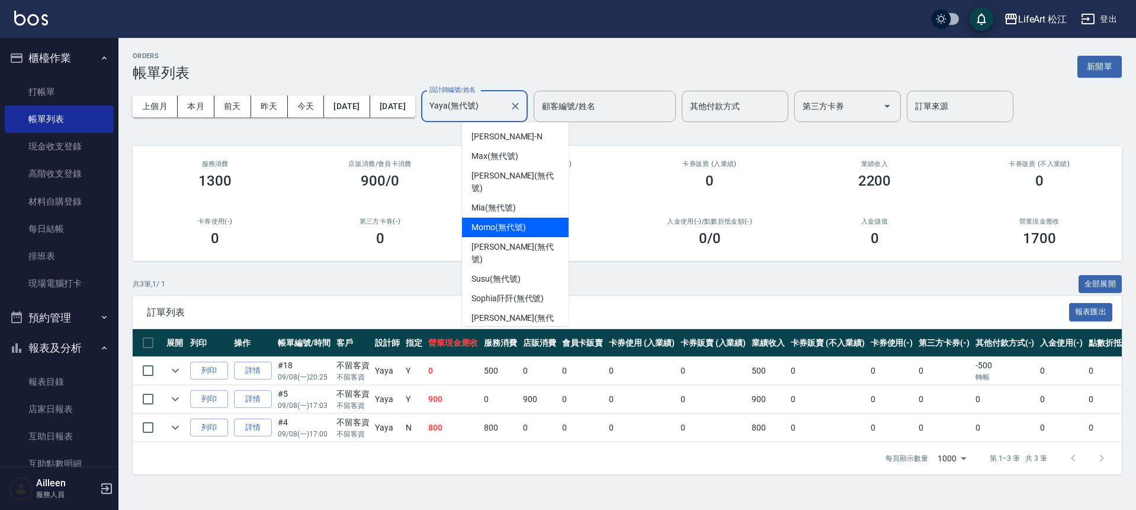
click at [523, 221] on span "Momo (無代號)" at bounding box center [499, 227] width 55 height 12
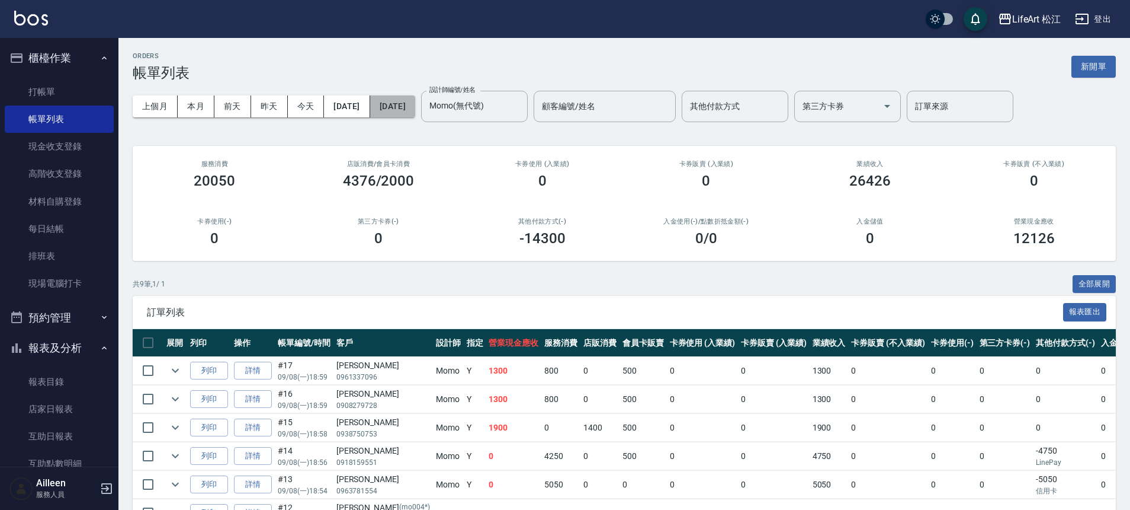
click at [415, 106] on button "[DATE]" at bounding box center [392, 106] width 45 height 22
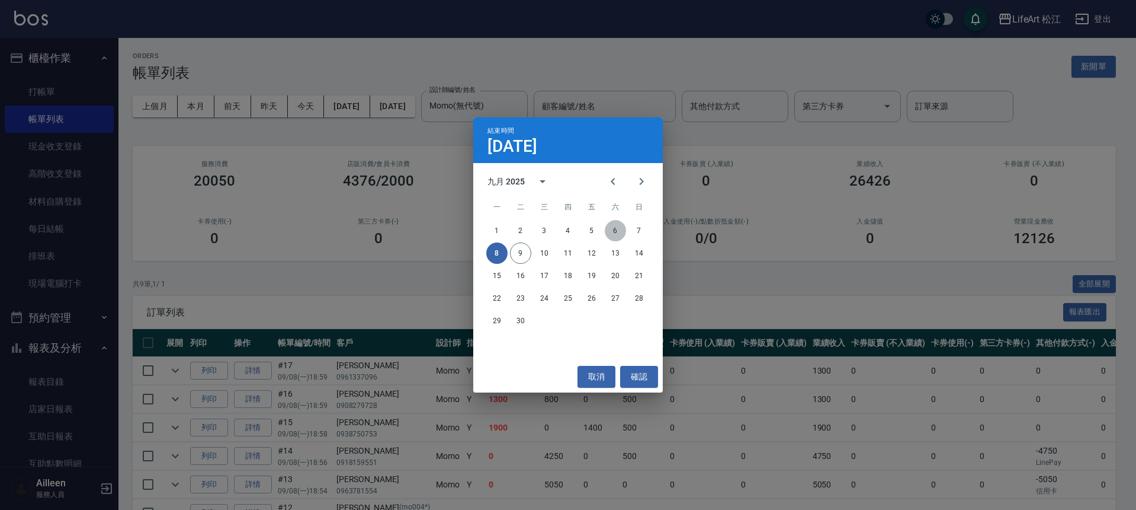
click at [620, 228] on button "6" at bounding box center [615, 230] width 21 height 21
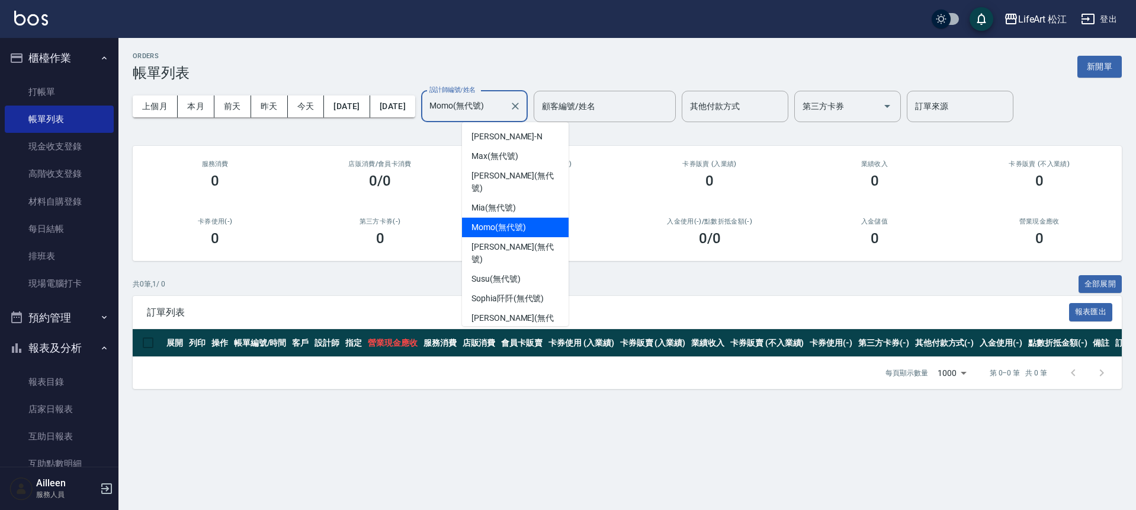
click at [505, 112] on input "Momo(無代號)" at bounding box center [466, 106] width 78 height 21
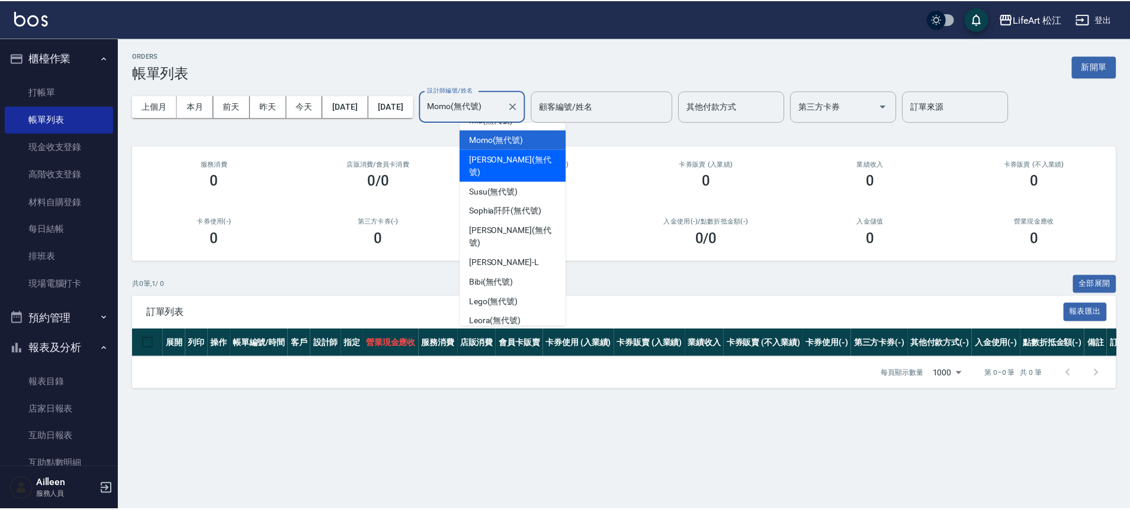
scroll to position [94, 0]
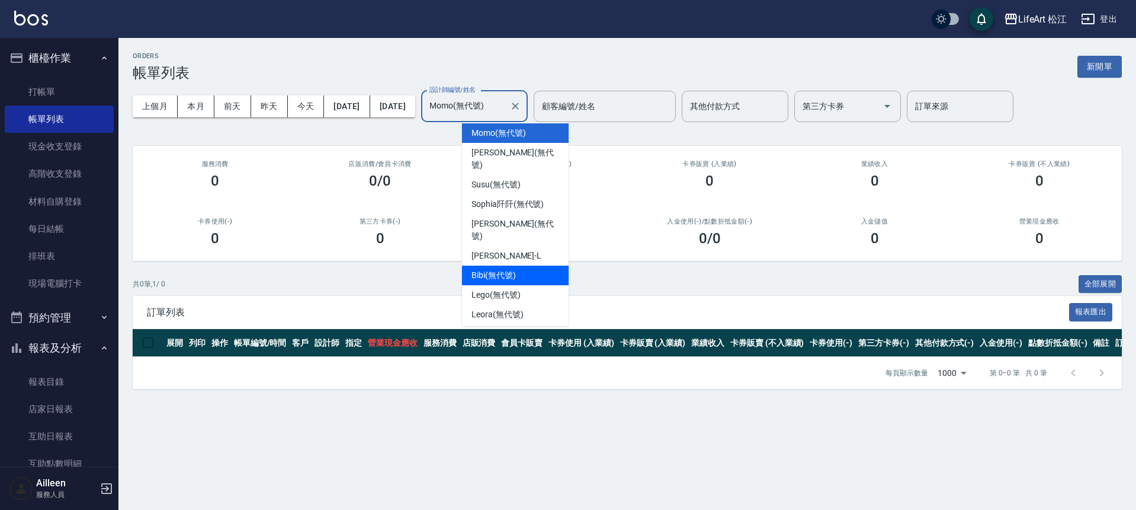
click at [543, 265] on div "Bibi (無代號)" at bounding box center [515, 275] width 107 height 20
type input "Bibi(無代號)"
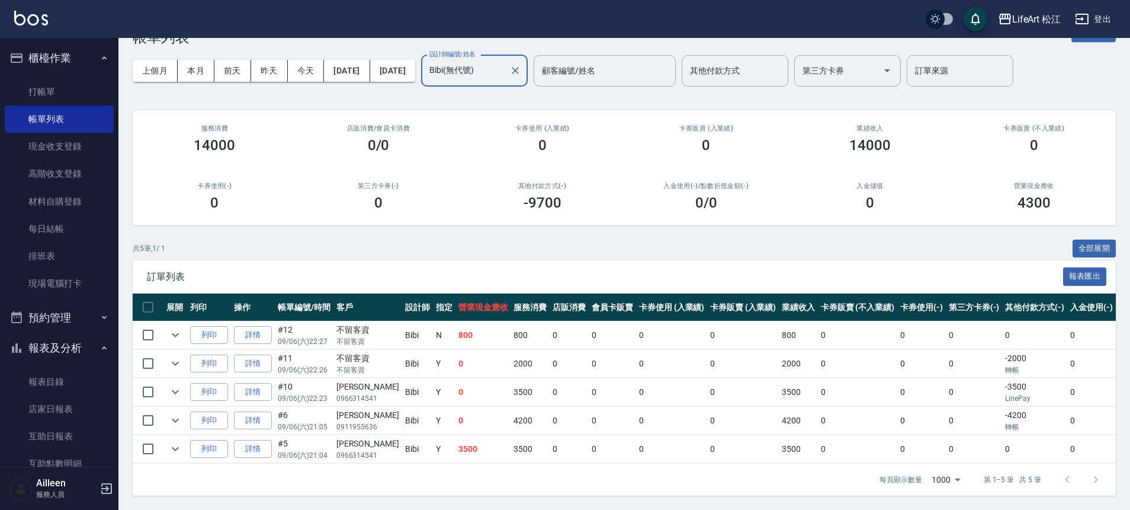
scroll to position [44, 0]
click at [68, 393] on link "報表目錄" at bounding box center [59, 381] width 109 height 27
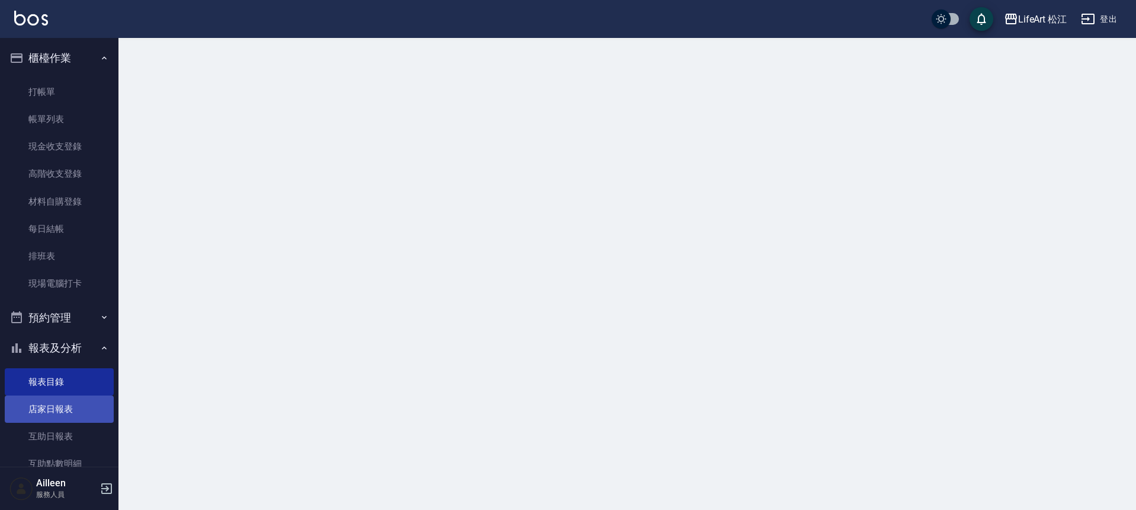
click at [68, 405] on link "店家日報表" at bounding box center [59, 408] width 109 height 27
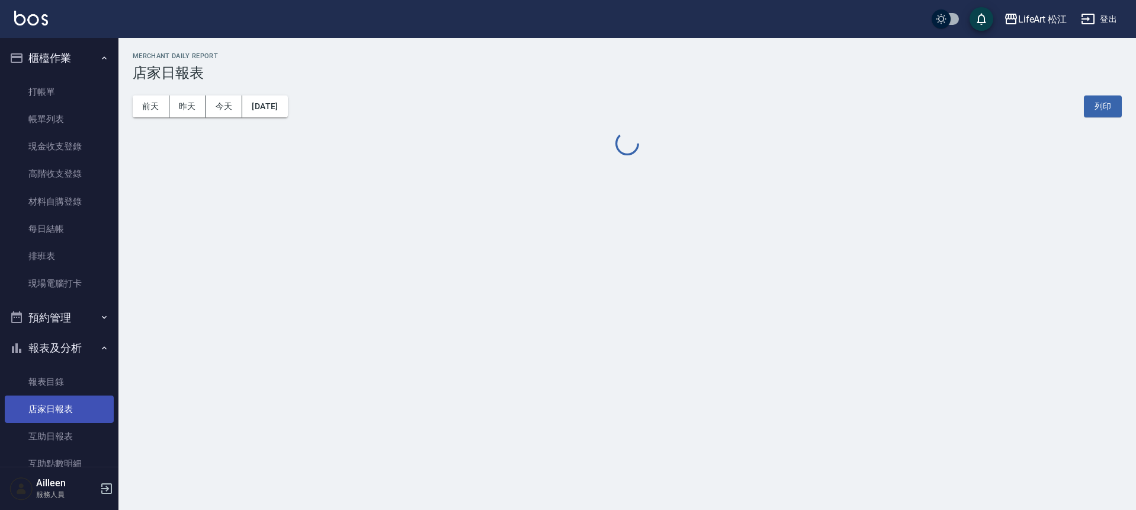
click at [68, 404] on link "店家日報表" at bounding box center [59, 408] width 109 height 27
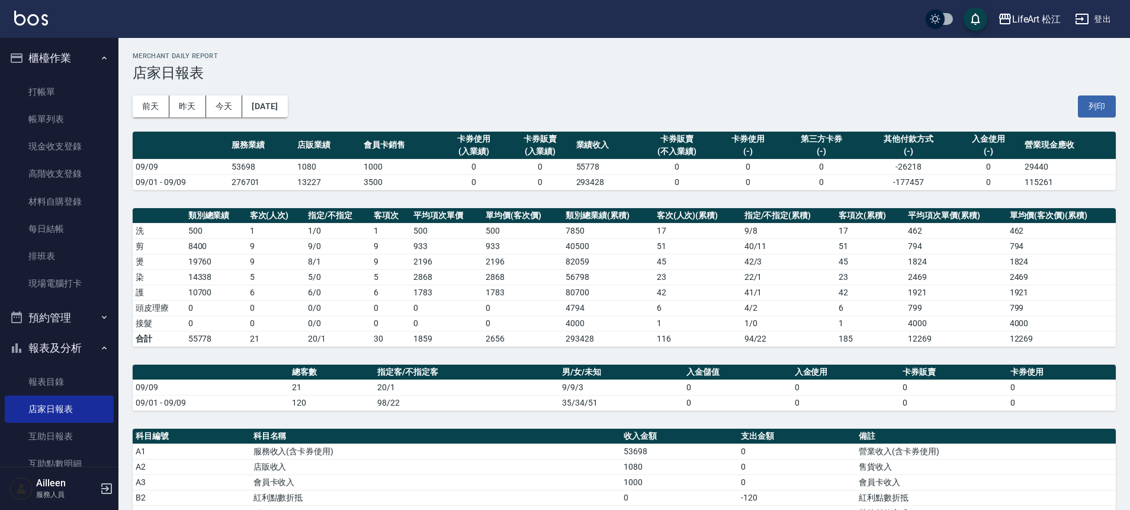
click at [287, 105] on button "[DATE]" at bounding box center [264, 106] width 45 height 22
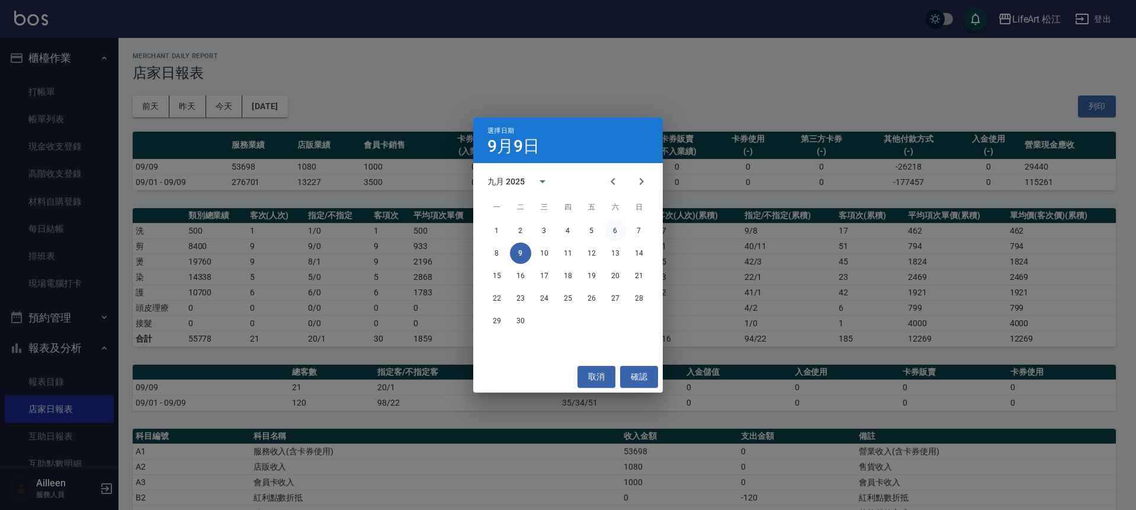
click at [613, 227] on button "6" at bounding box center [615, 230] width 21 height 21
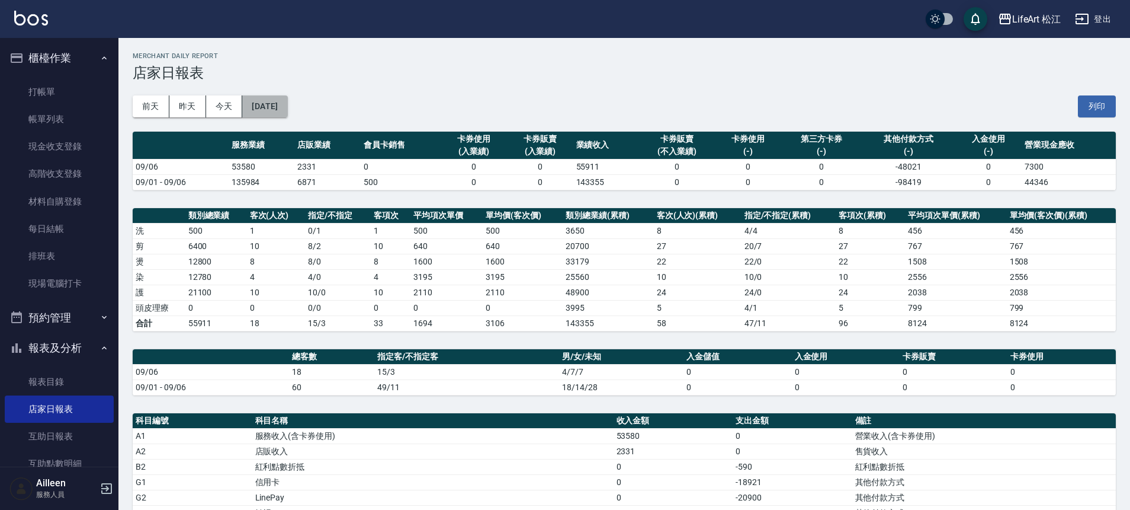
click at [287, 102] on button "[DATE]" at bounding box center [264, 106] width 45 height 22
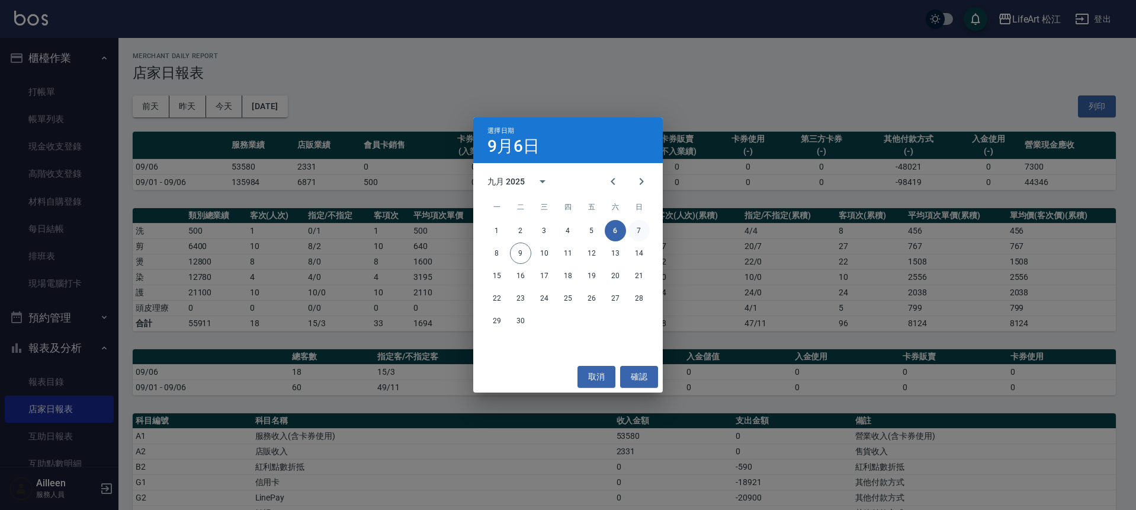
click at [643, 229] on button "7" at bounding box center [639, 230] width 21 height 21
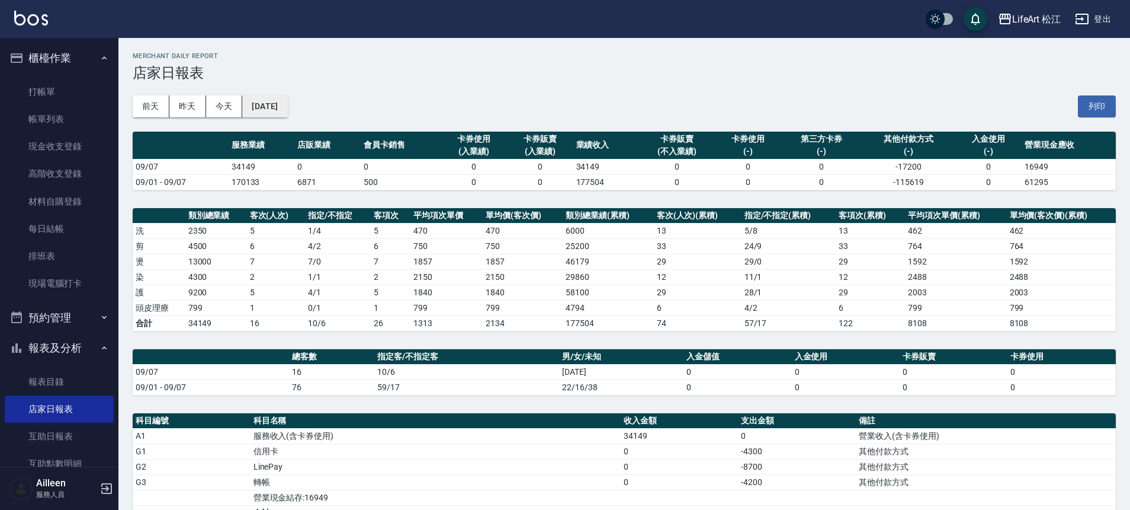
click at [287, 108] on button "[DATE]" at bounding box center [264, 106] width 45 height 22
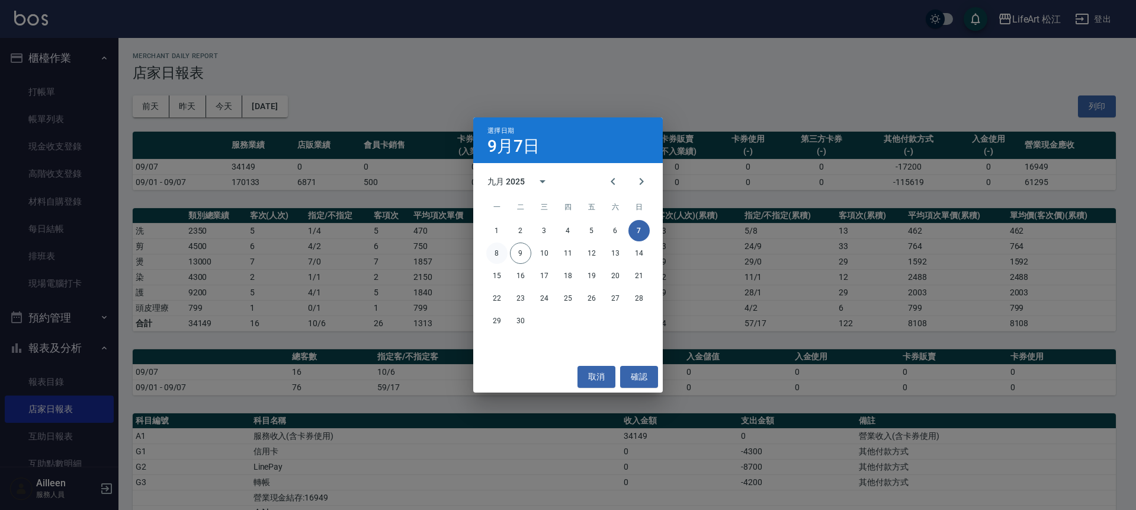
click at [502, 257] on button "8" at bounding box center [496, 252] width 21 height 21
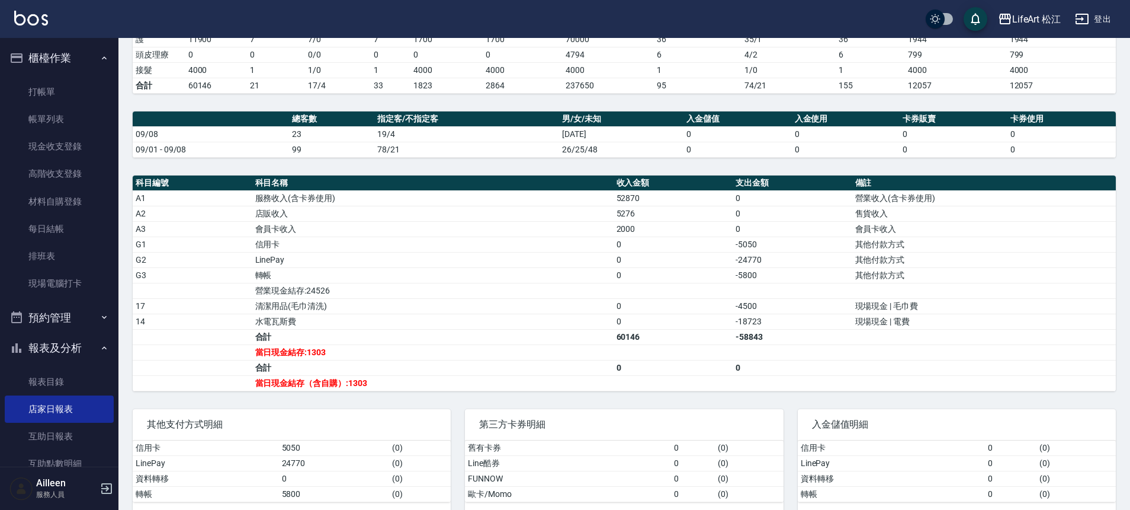
scroll to position [274, 0]
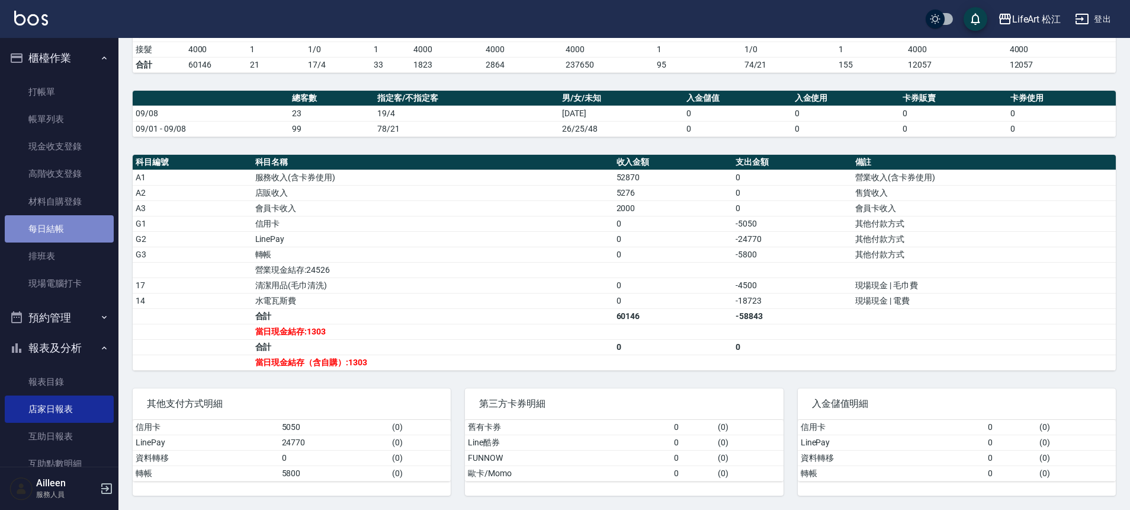
click at [63, 229] on link "每日結帳" at bounding box center [59, 228] width 109 height 27
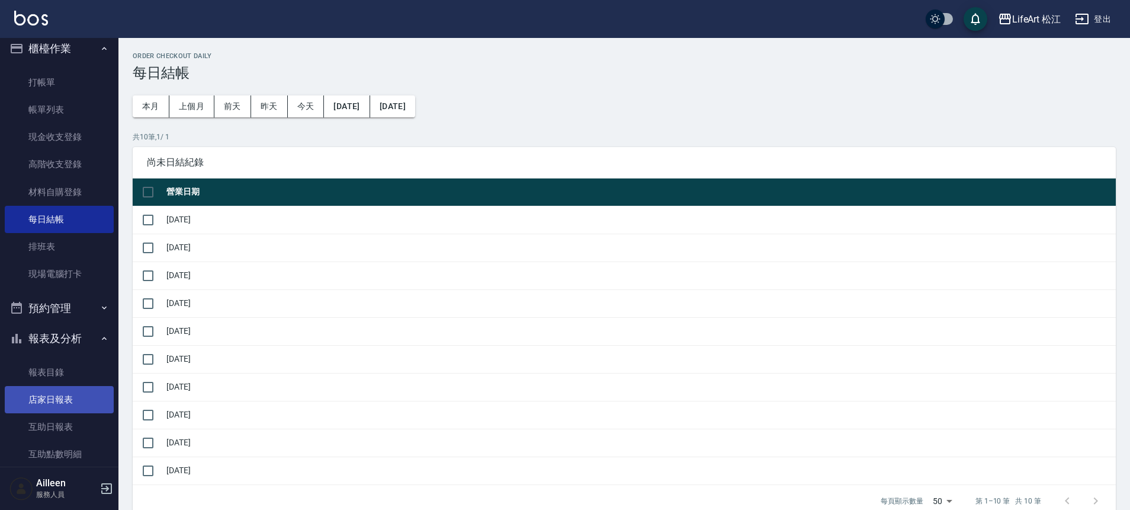
scroll to position [19, 0]
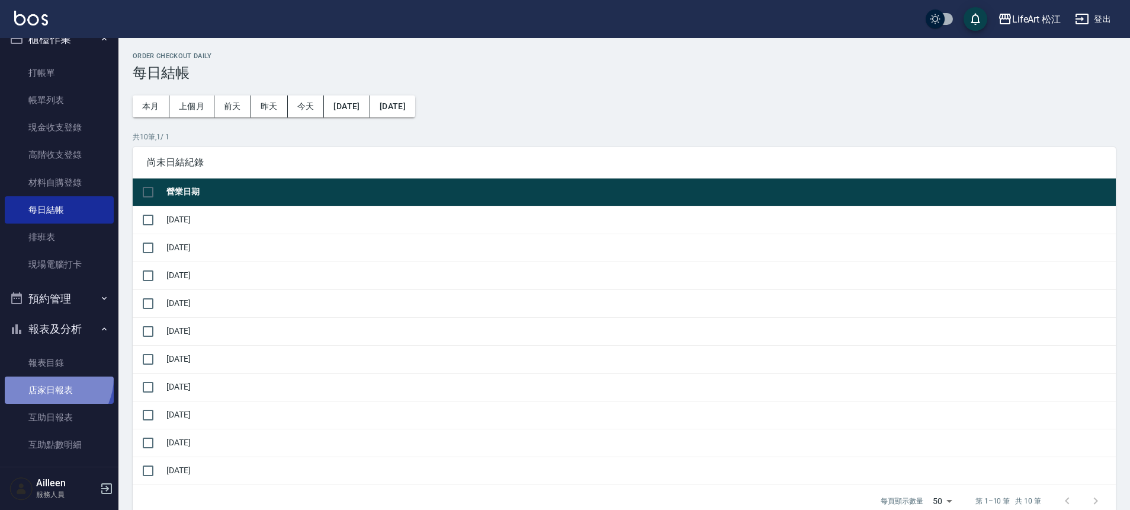
click at [47, 377] on link "店家日報表" at bounding box center [59, 389] width 109 height 27
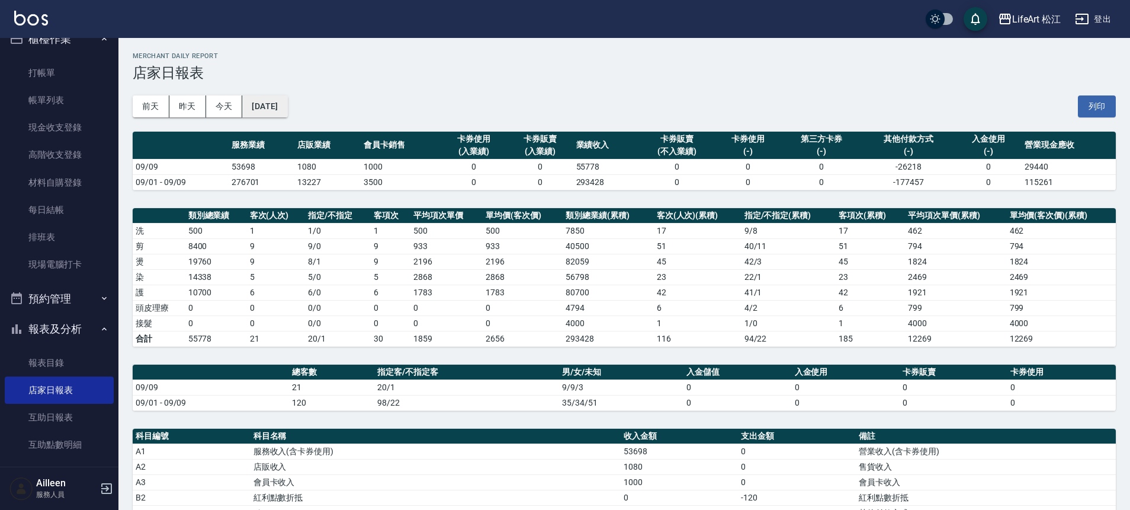
click at [287, 110] on button "[DATE]" at bounding box center [264, 106] width 45 height 22
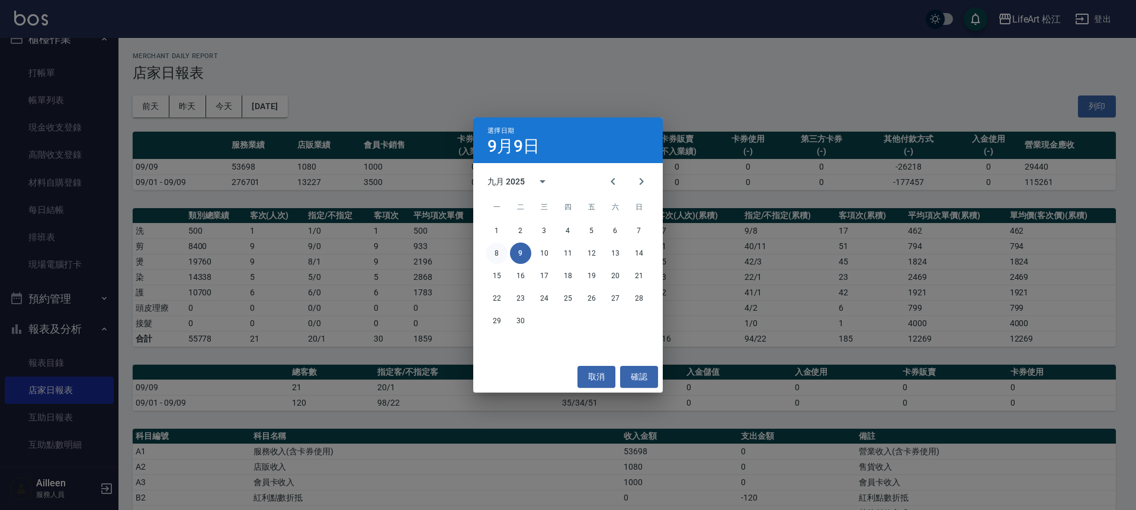
click at [497, 255] on button "8" at bounding box center [496, 252] width 21 height 21
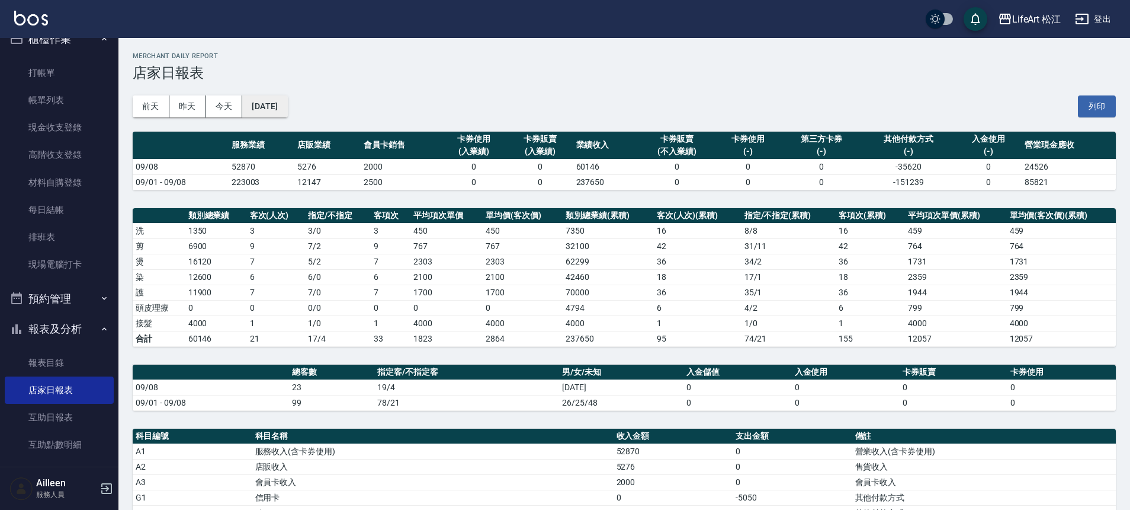
click at [283, 100] on button "[DATE]" at bounding box center [264, 106] width 45 height 22
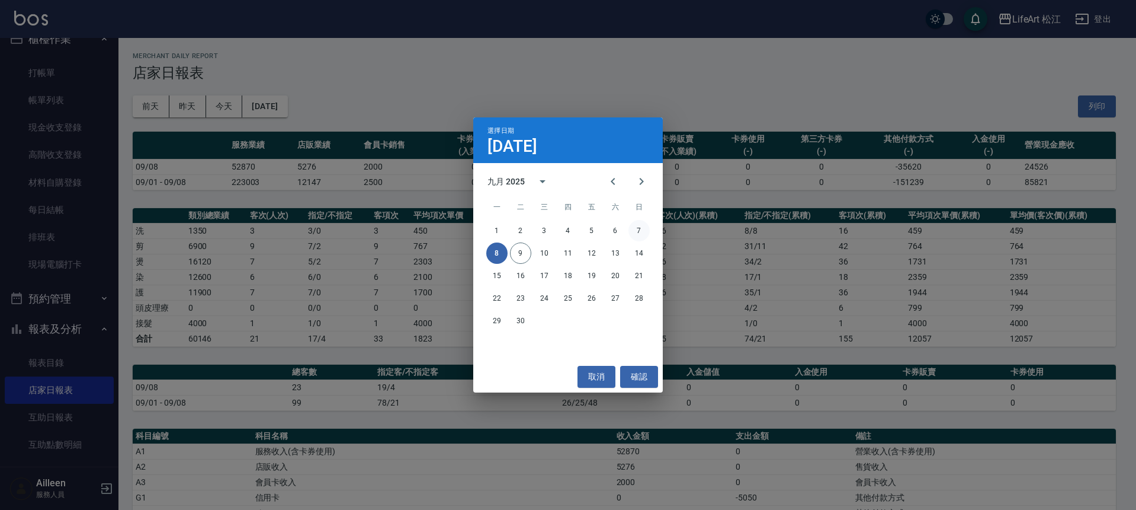
click at [640, 228] on button "7" at bounding box center [639, 230] width 21 height 21
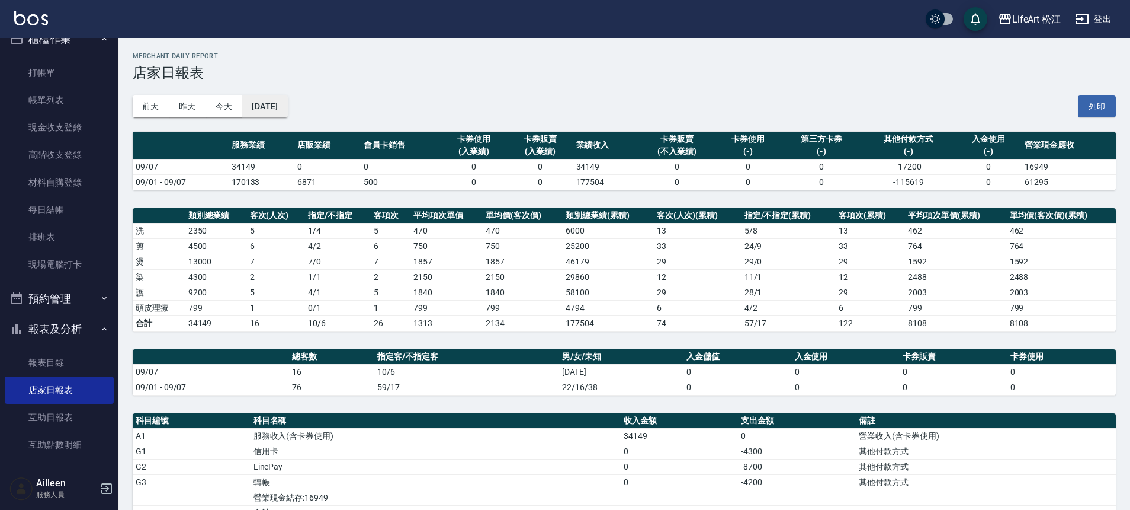
click at [287, 105] on button "[DATE]" at bounding box center [264, 106] width 45 height 22
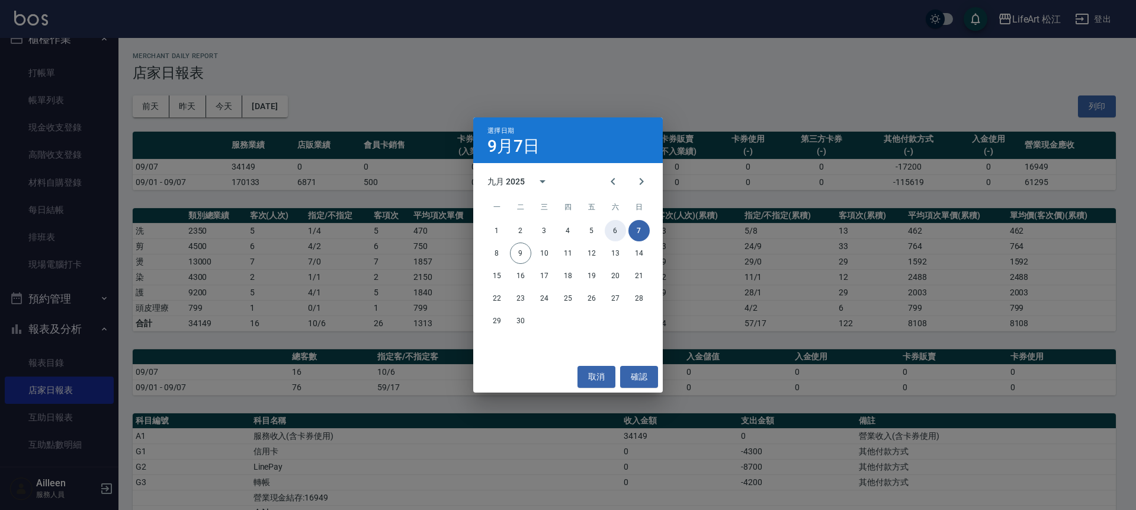
click at [617, 229] on button "6" at bounding box center [615, 230] width 21 height 21
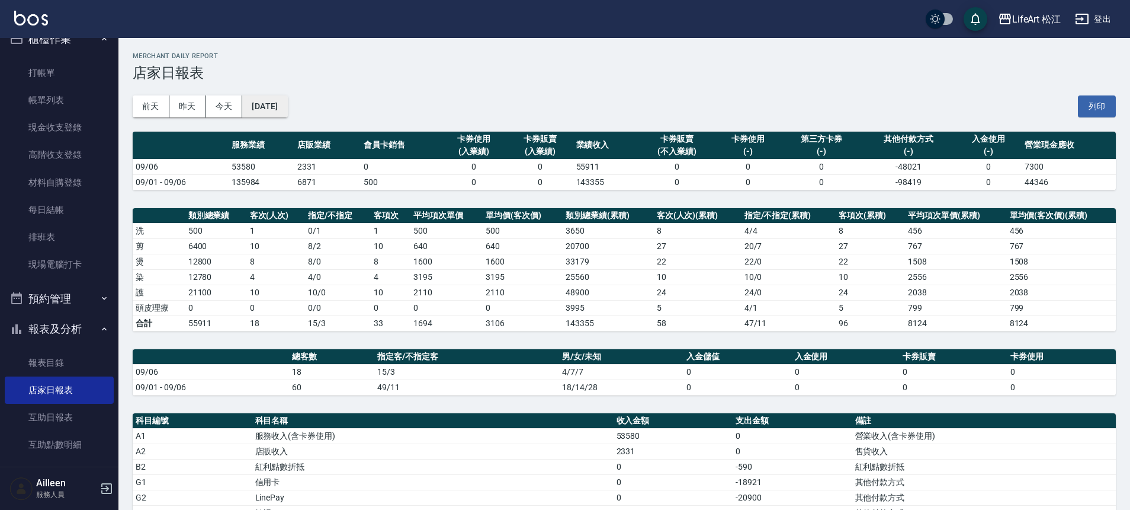
click at [287, 98] on button "[DATE]" at bounding box center [264, 106] width 45 height 22
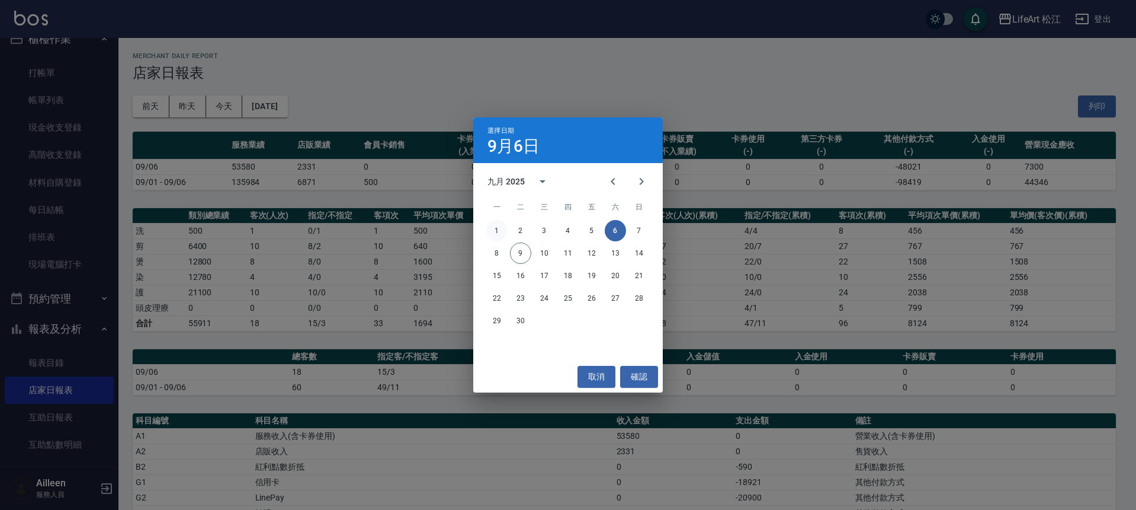
click at [495, 224] on button "1" at bounding box center [496, 230] width 21 height 21
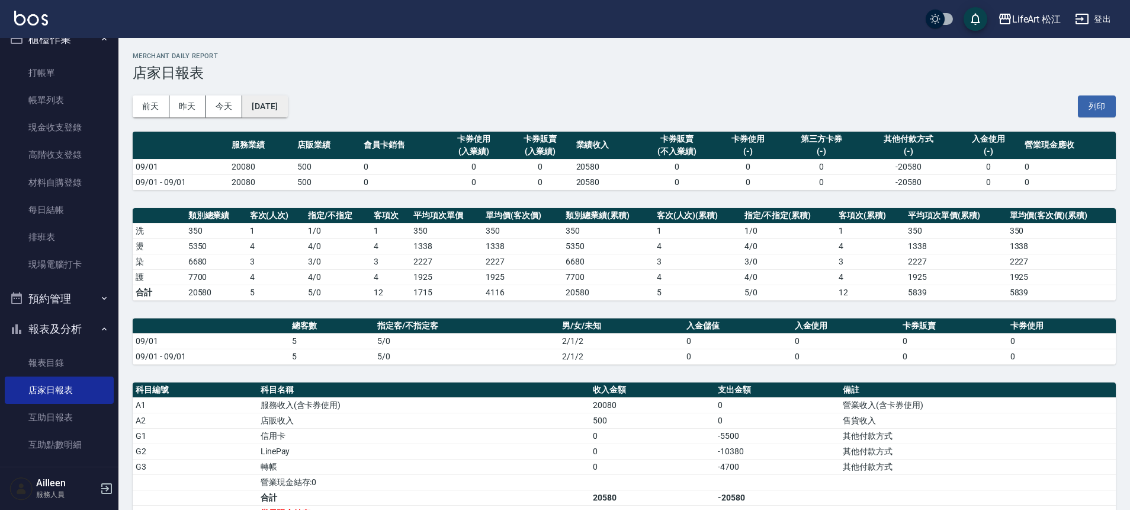
click at [282, 110] on button "[DATE]" at bounding box center [264, 106] width 45 height 22
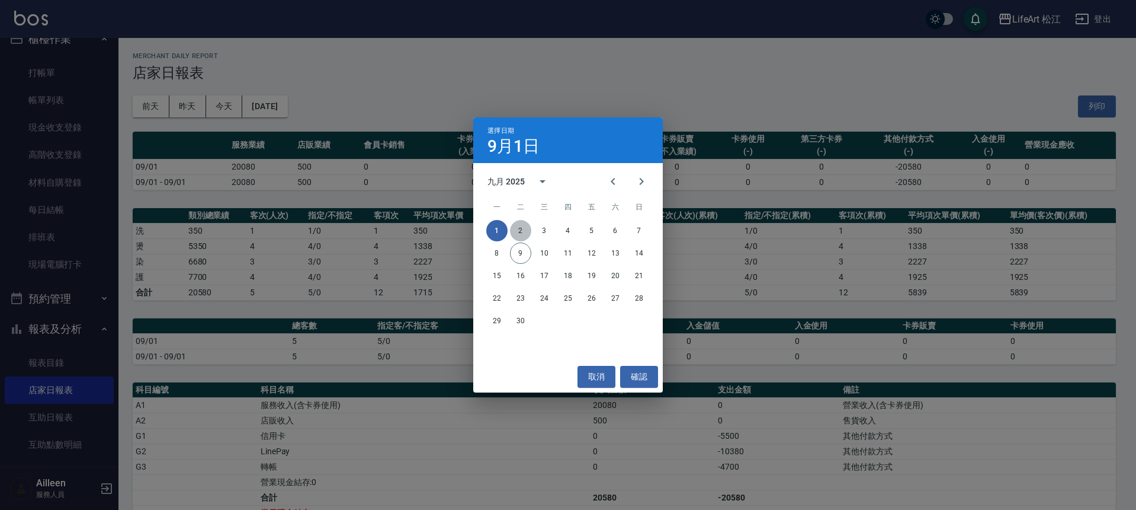
click at [517, 229] on button "2" at bounding box center [520, 230] width 21 height 21
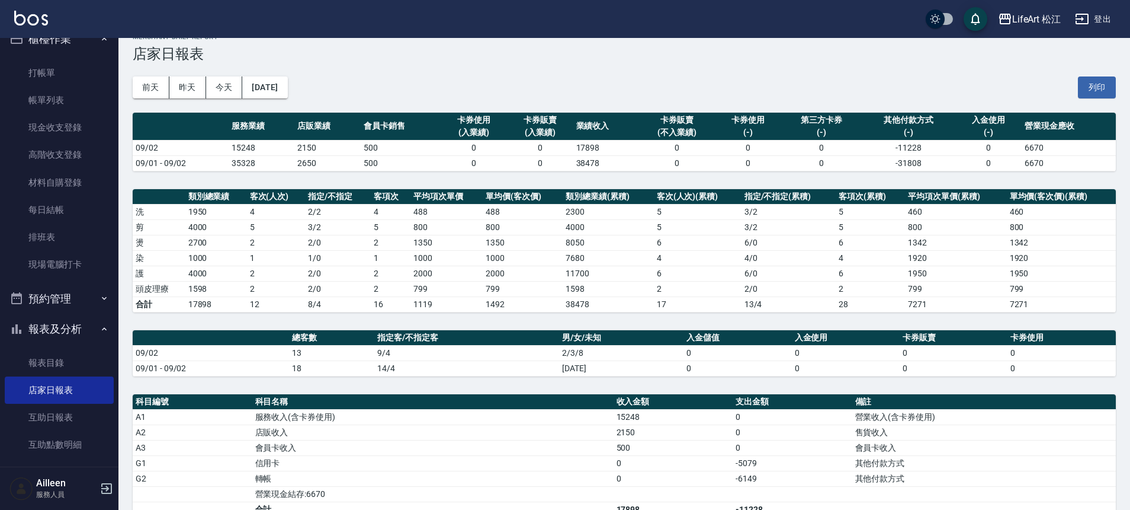
scroll to position [212, 0]
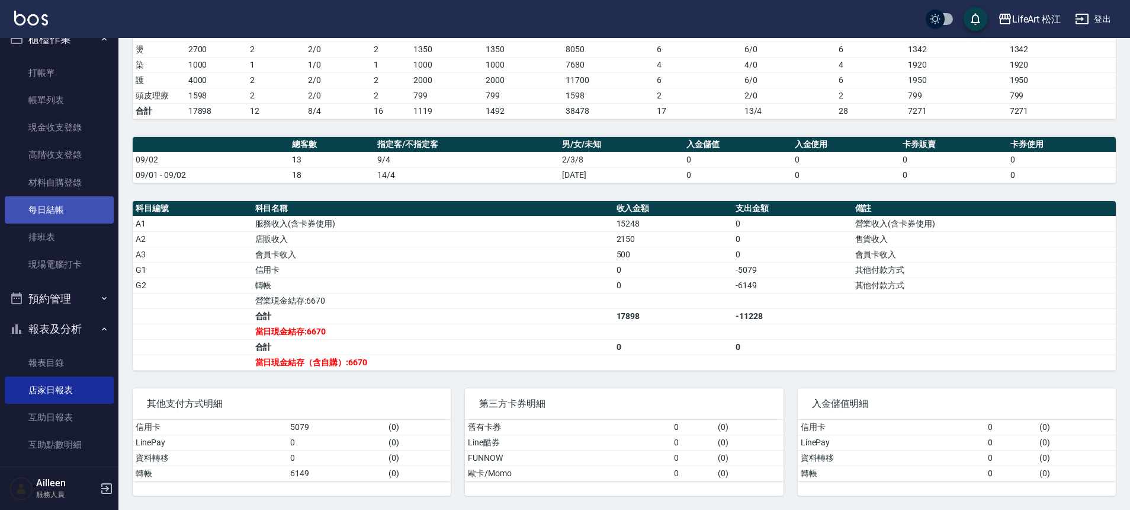
click at [98, 204] on link "每日結帳" at bounding box center [59, 209] width 109 height 27
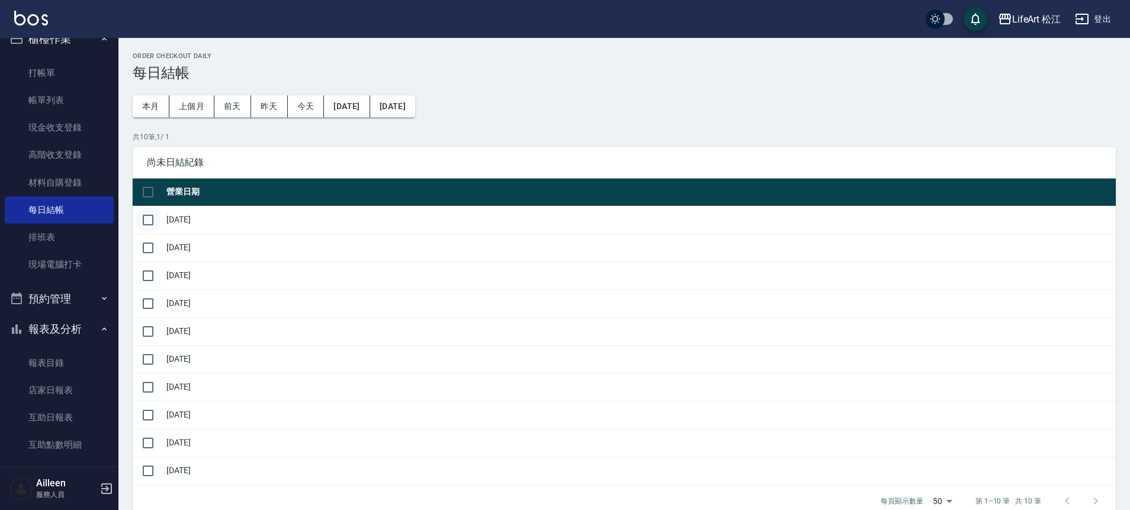
click at [149, 220] on input "checkbox" at bounding box center [148, 219] width 25 height 25
checkbox input "true"
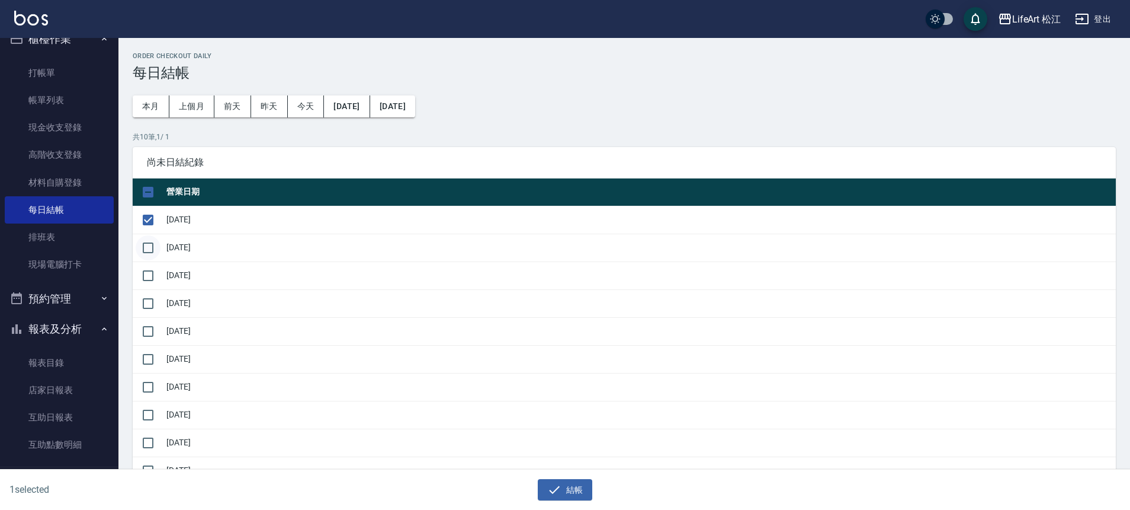
click at [146, 244] on input "checkbox" at bounding box center [148, 247] width 25 height 25
checkbox input "true"
click at [543, 486] on button "結帳" at bounding box center [565, 490] width 55 height 22
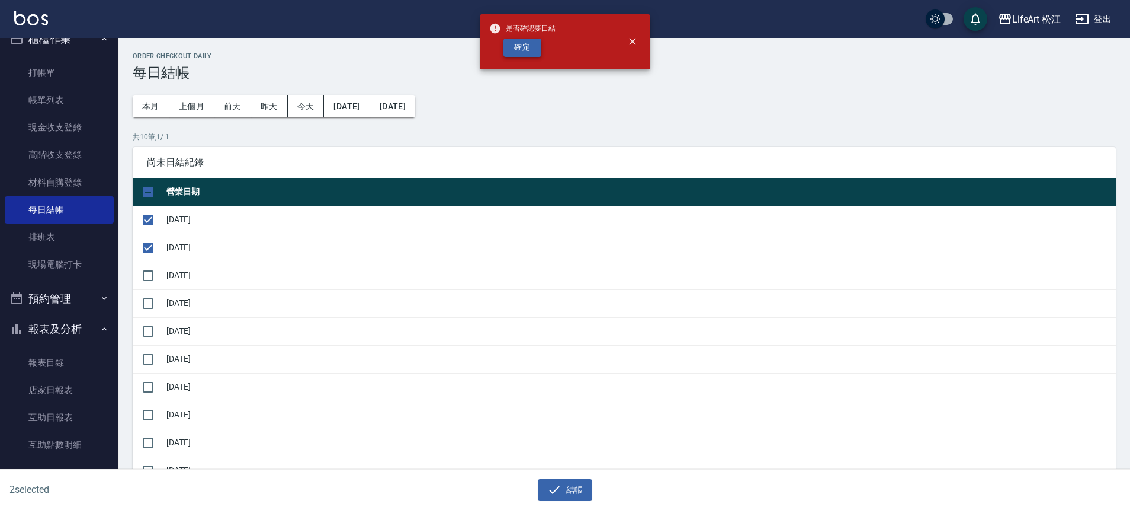
click at [520, 54] on button "確定" at bounding box center [523, 48] width 38 height 18
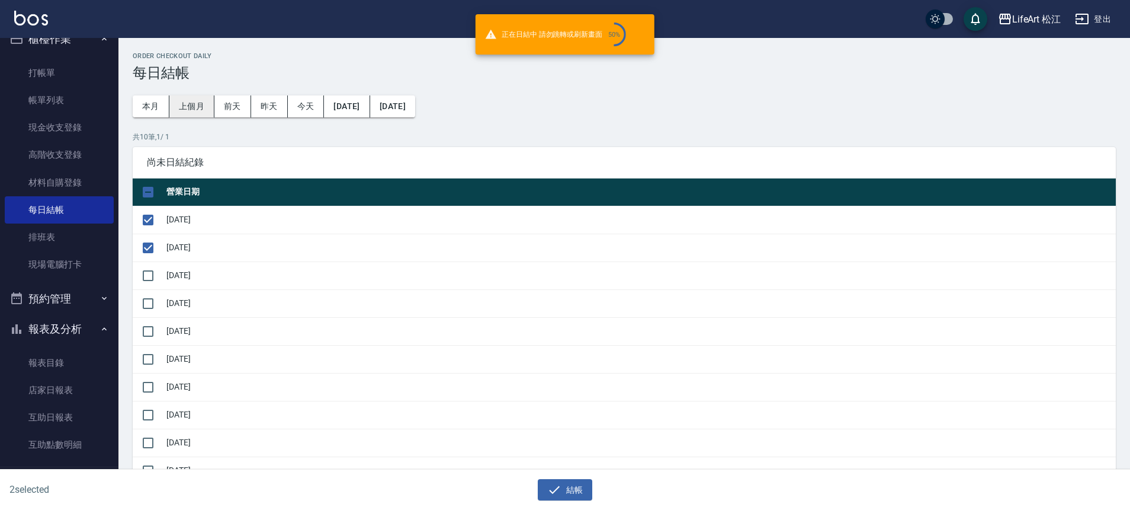
checkbox input "false"
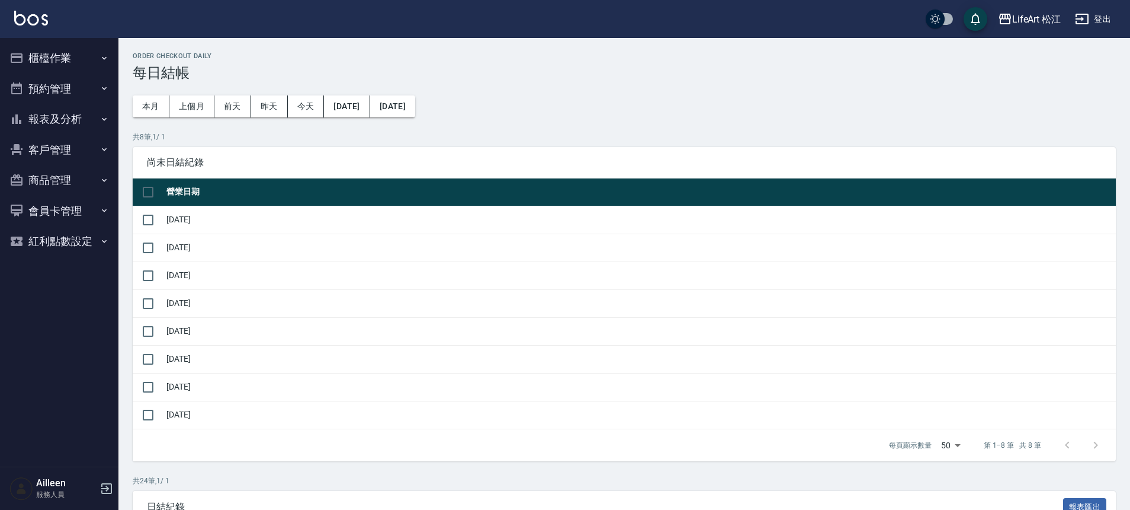
click at [75, 123] on button "報表及分析" at bounding box center [59, 119] width 109 height 31
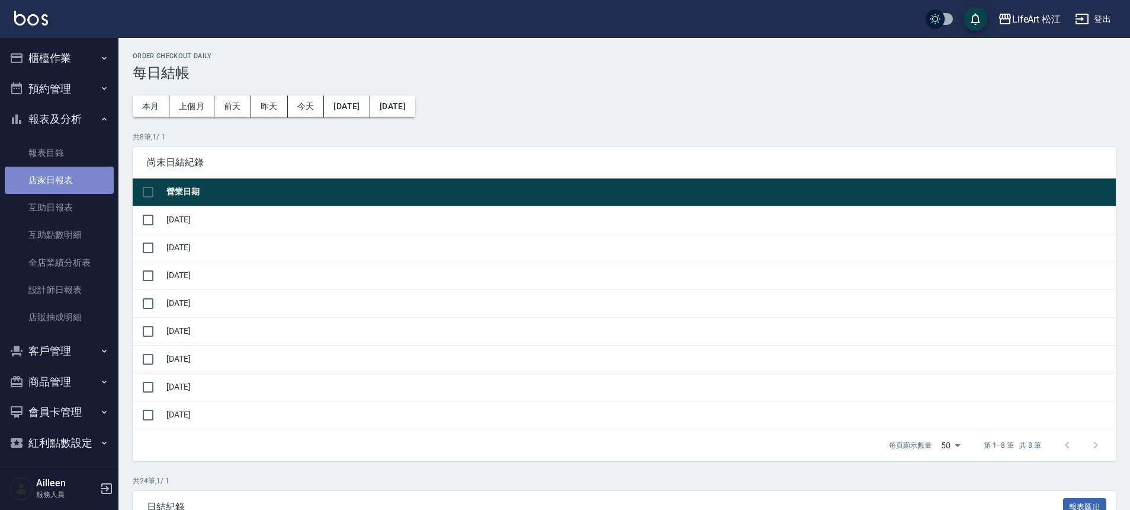
click at [72, 179] on link "店家日報表" at bounding box center [59, 179] width 109 height 27
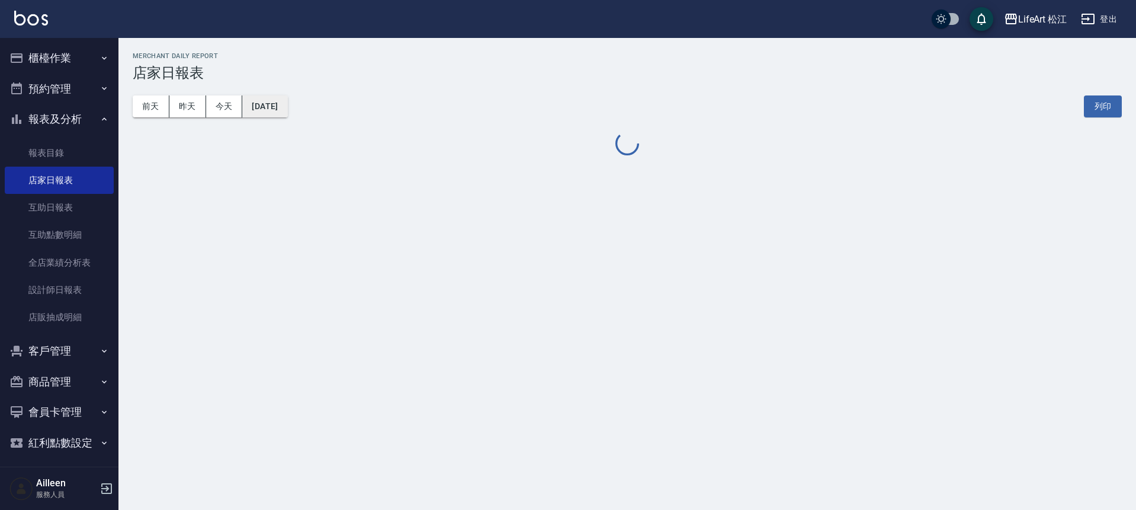
click at [283, 106] on button "[DATE]" at bounding box center [264, 106] width 45 height 22
click at [282, 107] on button "[DATE]" at bounding box center [264, 106] width 45 height 22
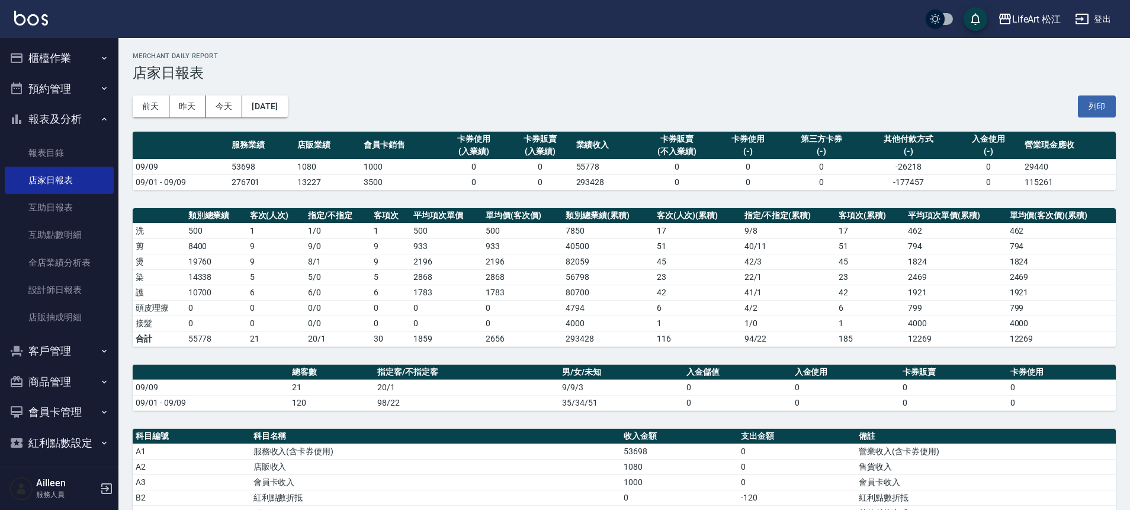
click at [282, 107] on button "[DATE]" at bounding box center [264, 106] width 45 height 22
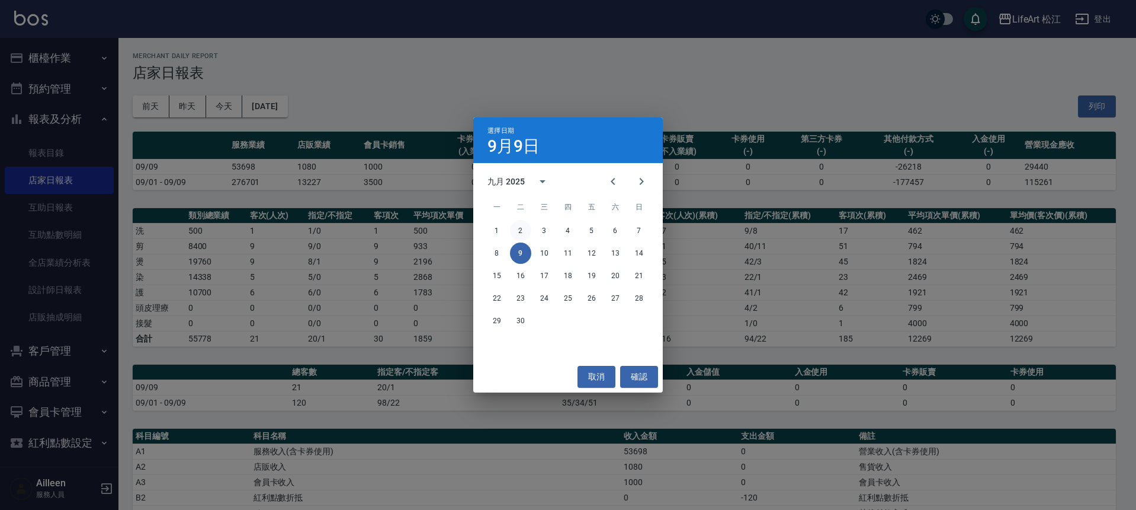
click at [524, 229] on button "2" at bounding box center [520, 230] width 21 height 21
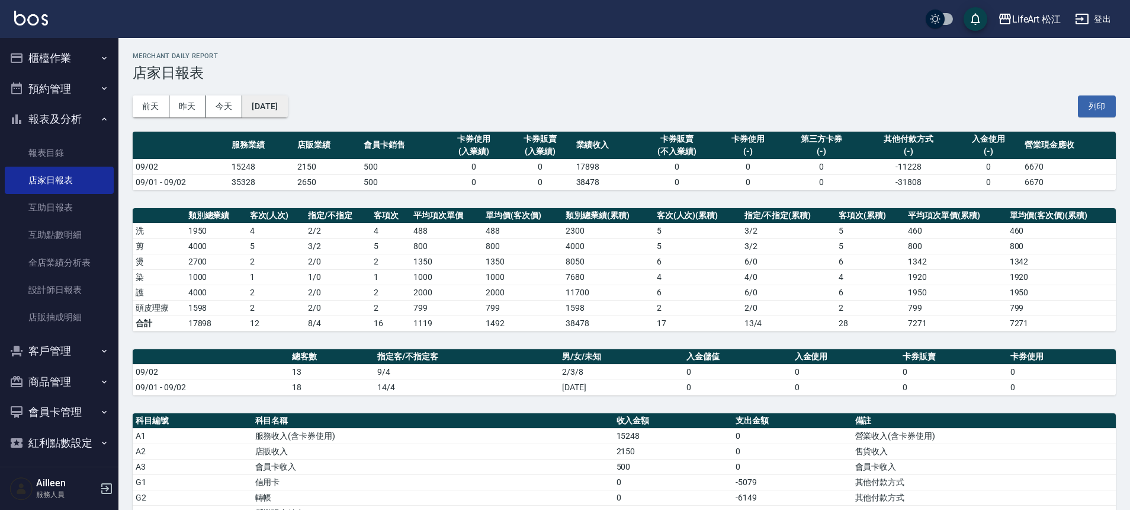
click at [275, 105] on button "[DATE]" at bounding box center [264, 106] width 45 height 22
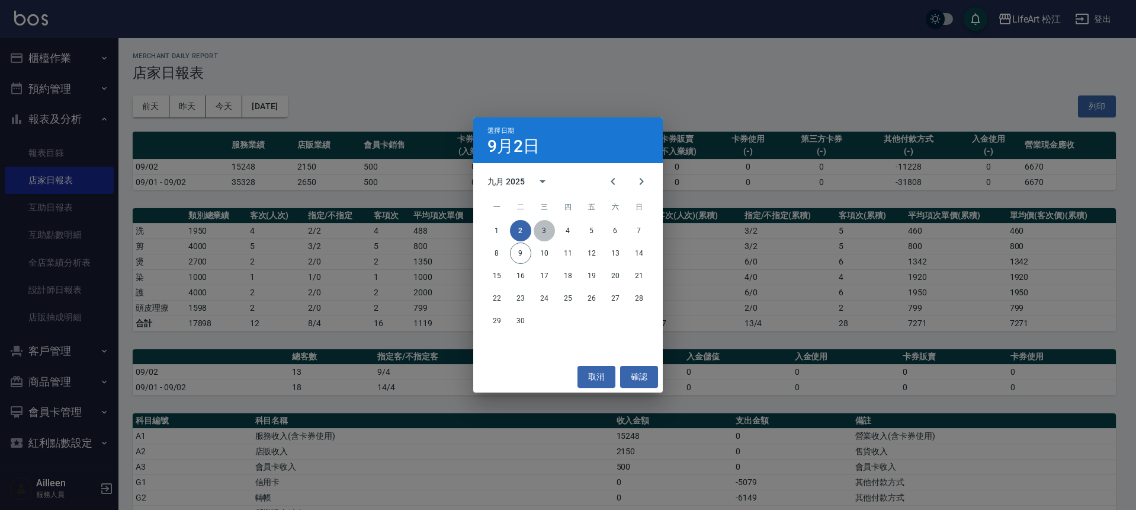
click at [537, 228] on button "3" at bounding box center [544, 230] width 21 height 21
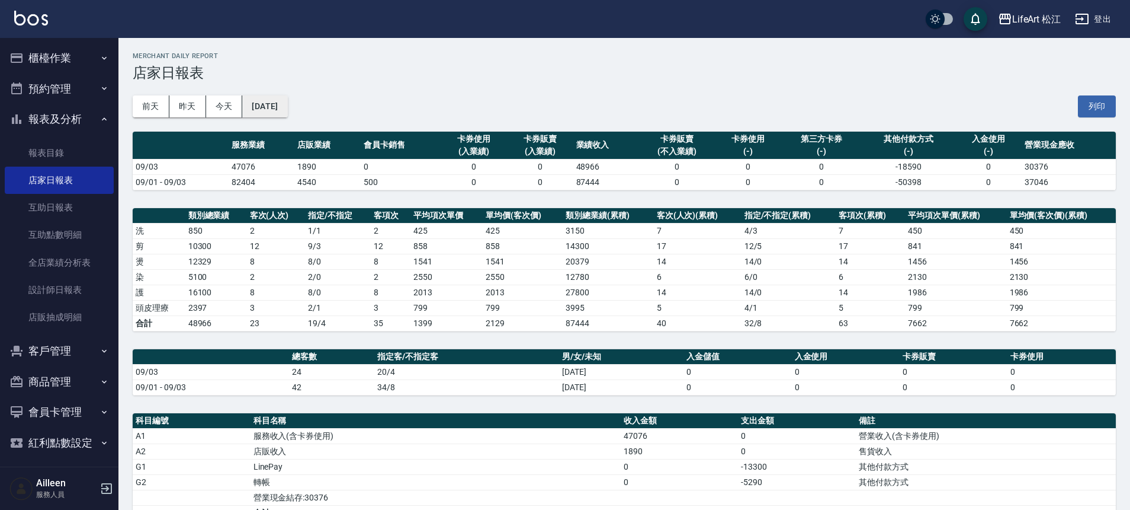
click at [287, 102] on button "[DATE]" at bounding box center [264, 106] width 45 height 22
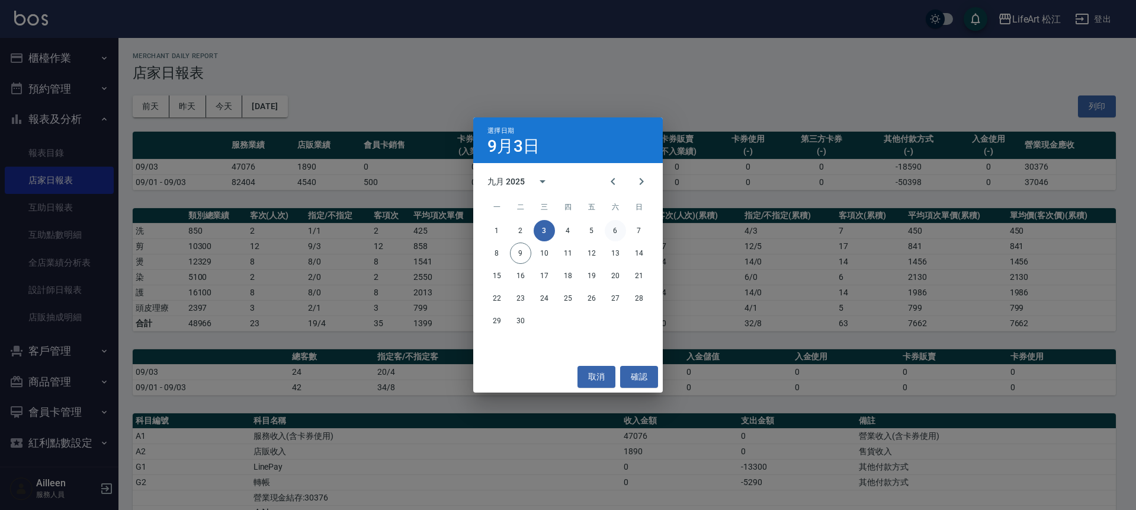
click at [621, 230] on button "6" at bounding box center [615, 230] width 21 height 21
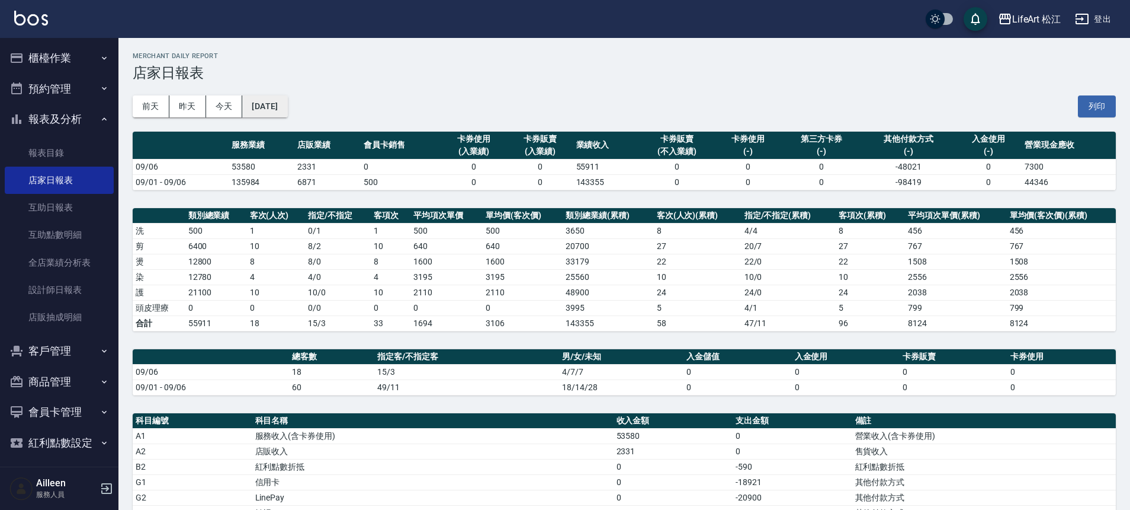
click at [287, 109] on button "[DATE]" at bounding box center [264, 106] width 45 height 22
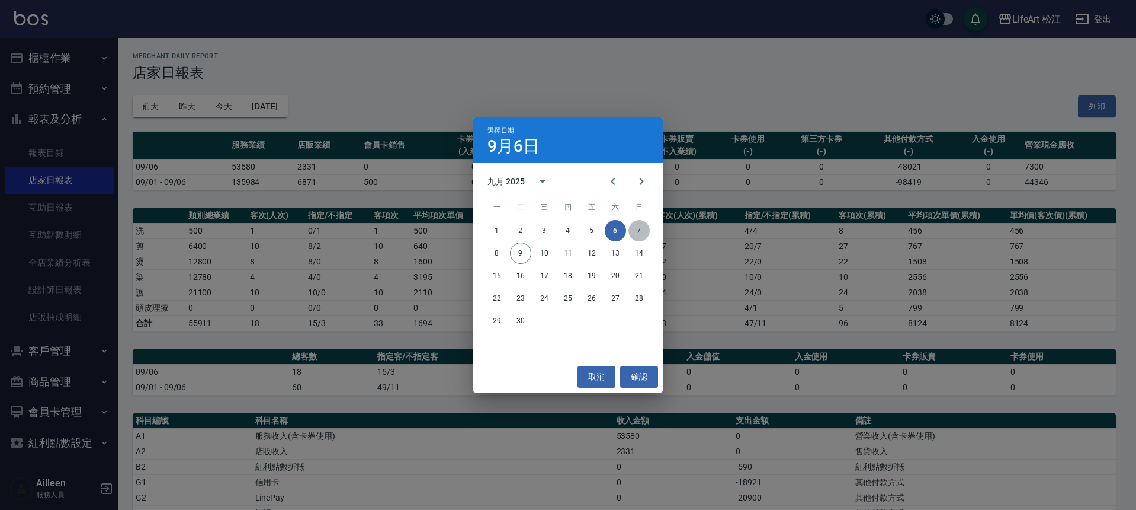
click at [635, 233] on button "7" at bounding box center [639, 230] width 21 height 21
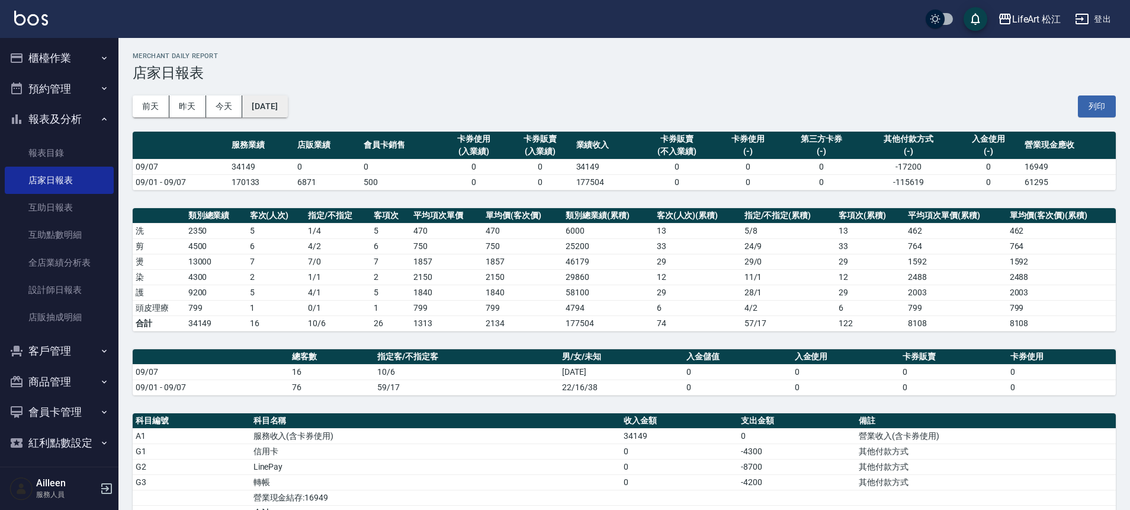
click at [268, 111] on button "[DATE]" at bounding box center [264, 106] width 45 height 22
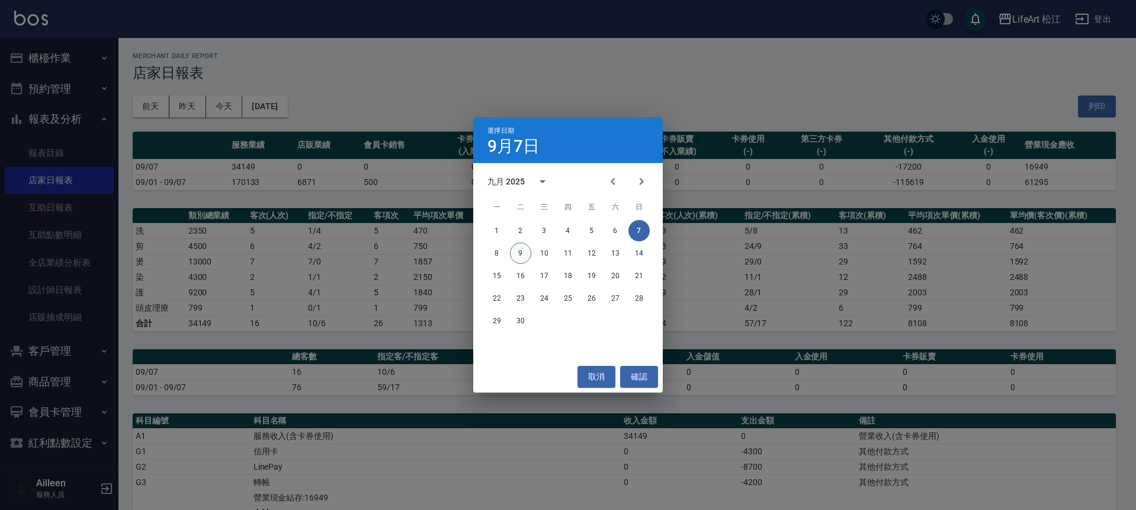
click at [525, 253] on button "9" at bounding box center [520, 252] width 21 height 21
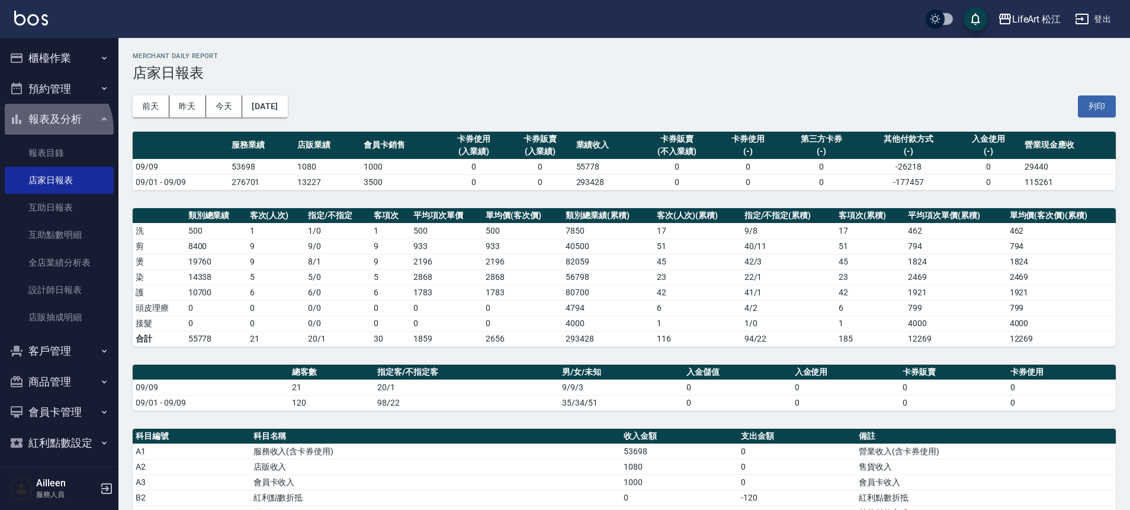
click at [49, 129] on button "報表及分析" at bounding box center [59, 119] width 109 height 31
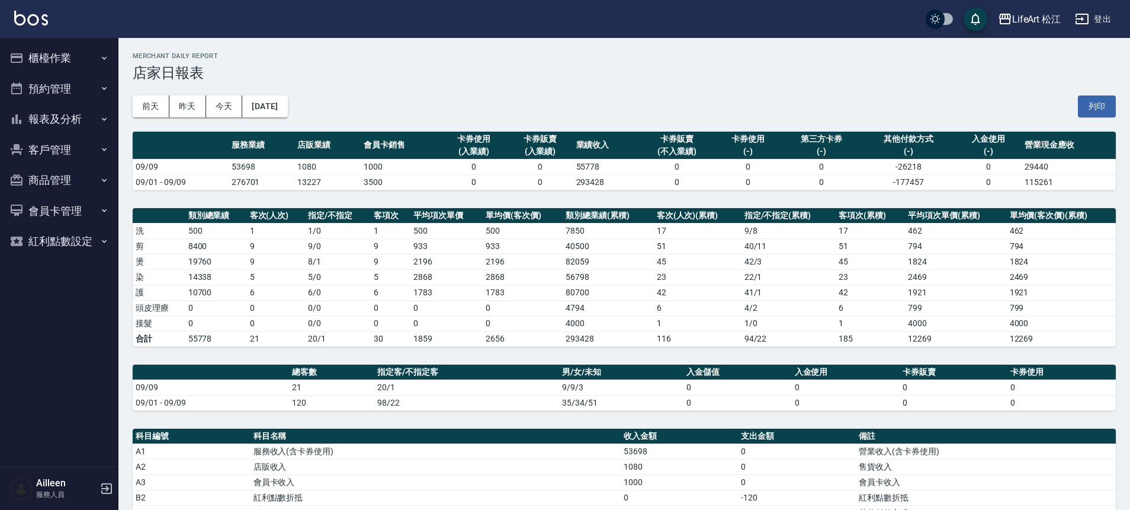
click at [60, 54] on button "櫃檯作業" at bounding box center [59, 58] width 109 height 31
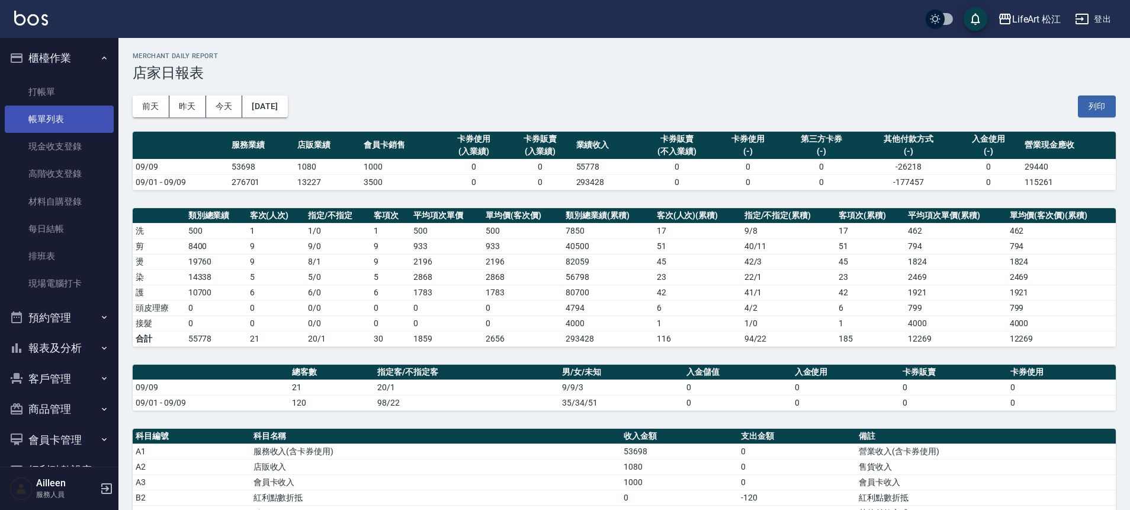
click at [71, 116] on link "帳單列表" at bounding box center [59, 118] width 109 height 27
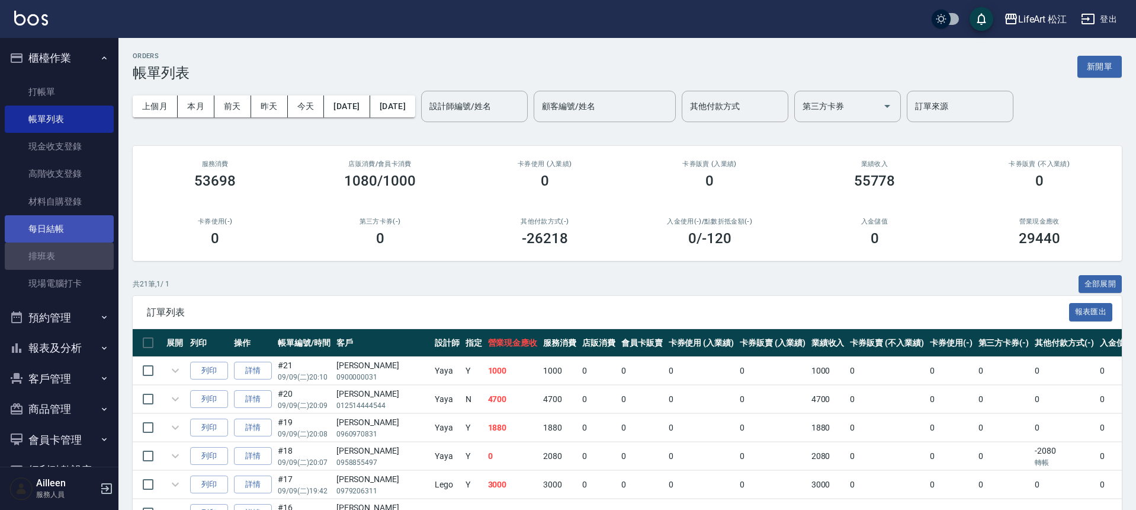
drag, startPoint x: 73, startPoint y: 243, endPoint x: 72, endPoint y: 233, distance: 9.6
click at [73, 243] on link "排班表" at bounding box center [59, 255] width 109 height 27
click at [72, 233] on link "每日結帳" at bounding box center [59, 228] width 109 height 27
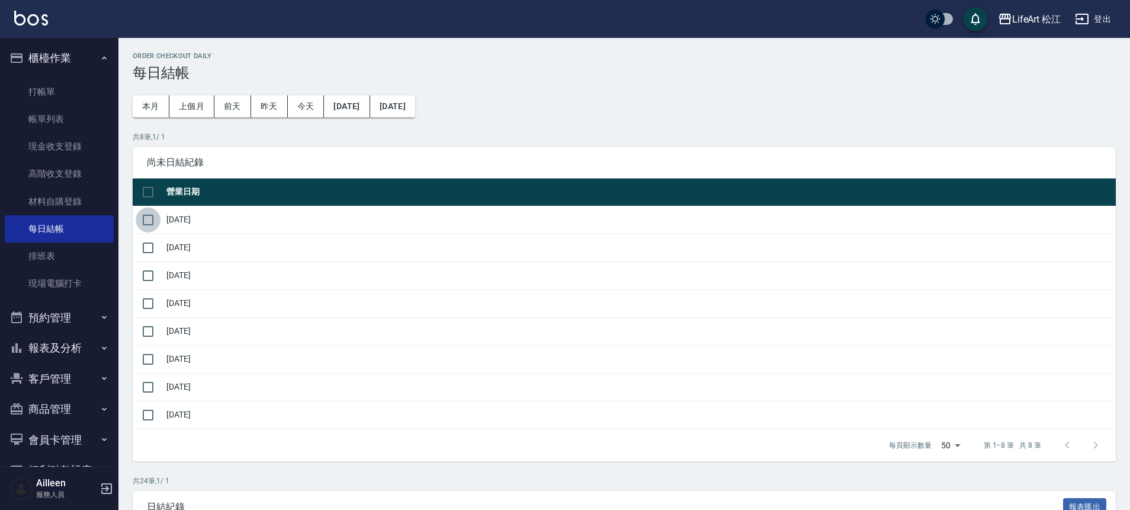
click at [149, 216] on input "checkbox" at bounding box center [148, 219] width 25 height 25
checkbox input "true"
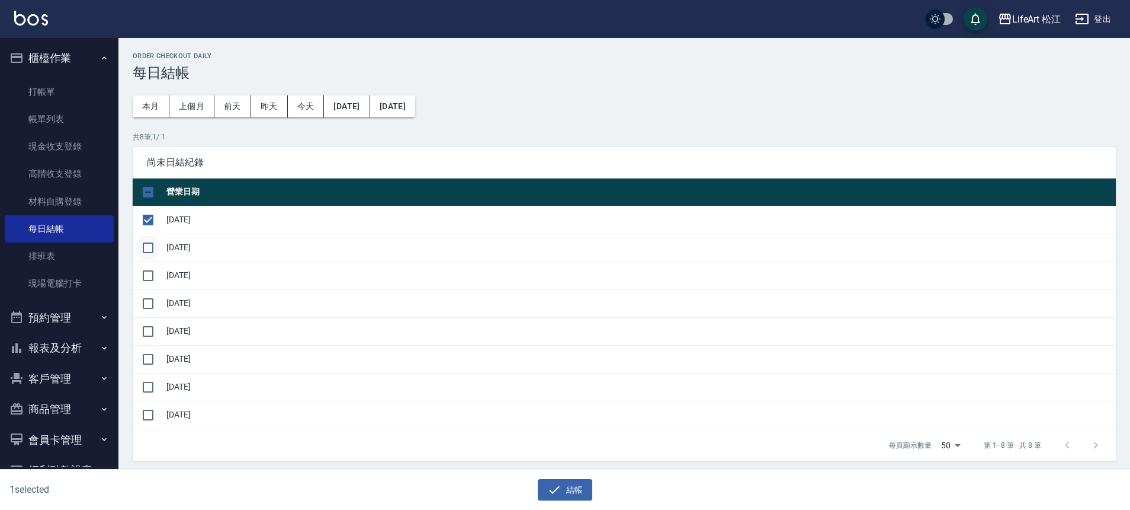
click at [147, 251] on input "checkbox" at bounding box center [148, 247] width 25 height 25
checkbox input "true"
click at [149, 271] on input "checkbox" at bounding box center [148, 275] width 25 height 25
checkbox input "true"
click at [149, 297] on input "checkbox" at bounding box center [148, 303] width 25 height 25
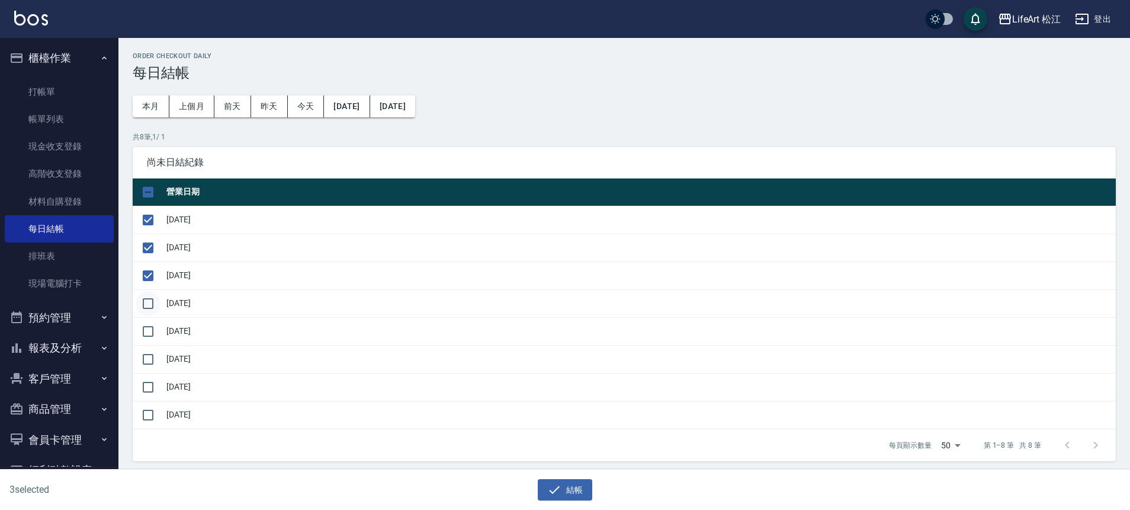
checkbox input "true"
click at [150, 326] on input "checkbox" at bounding box center [148, 331] width 25 height 25
checkbox input "true"
click at [154, 358] on input "checkbox" at bounding box center [148, 359] width 25 height 25
checkbox input "true"
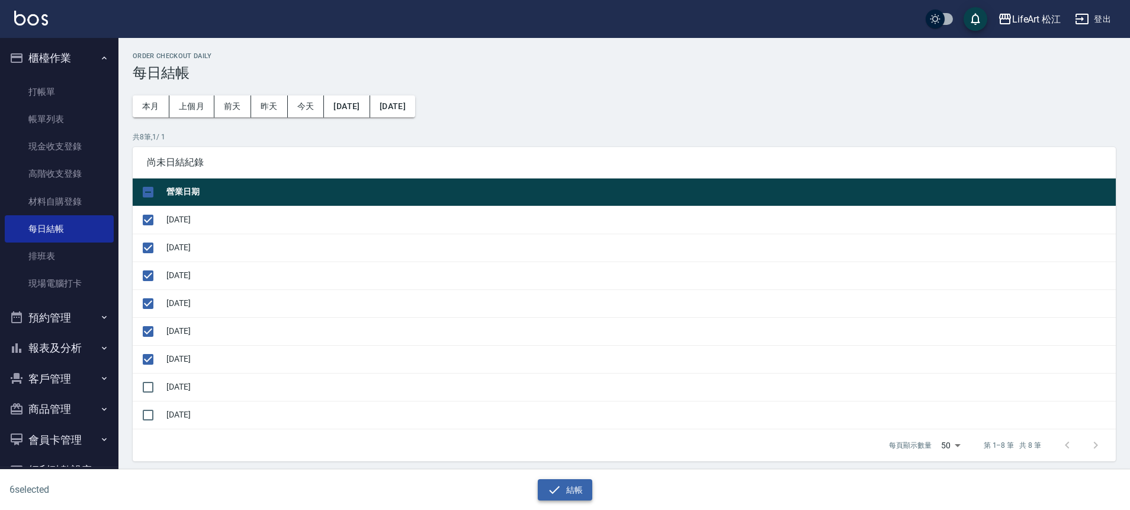
click at [569, 483] on button "結帳" at bounding box center [565, 490] width 55 height 22
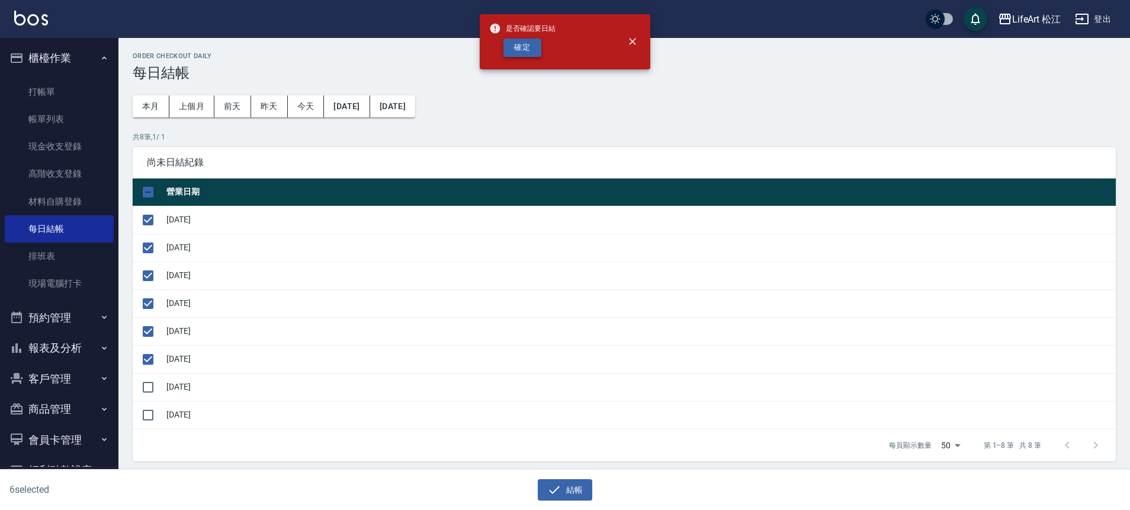
click at [527, 46] on button "確定" at bounding box center [523, 48] width 38 height 18
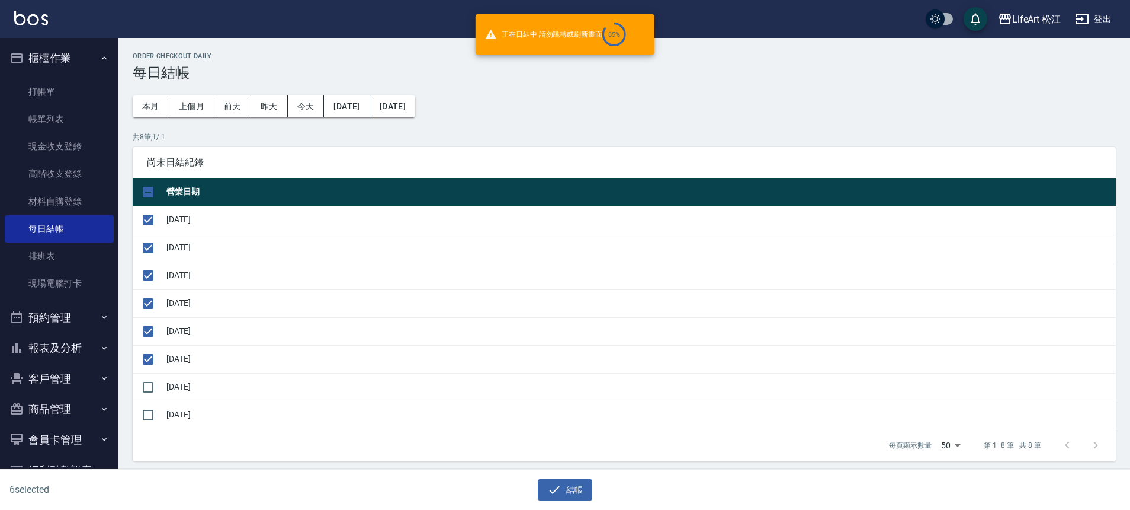
checkbox input "false"
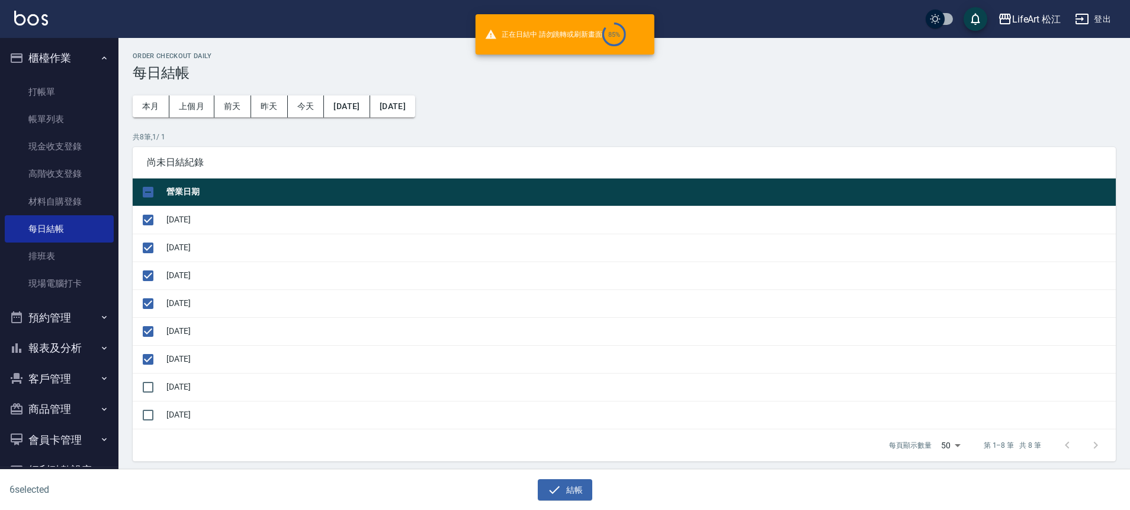
checkbox input "false"
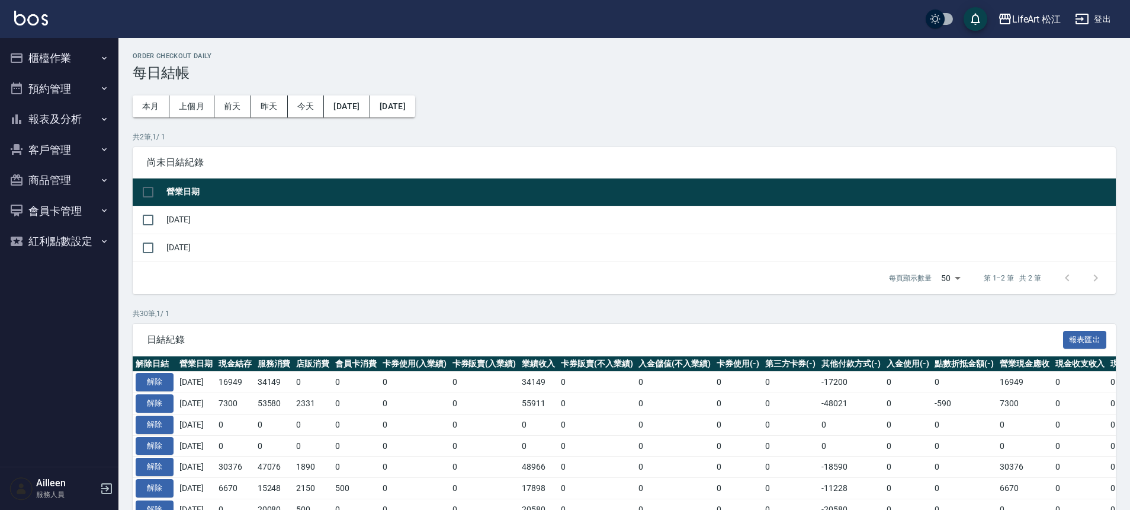
scroll to position [85, 0]
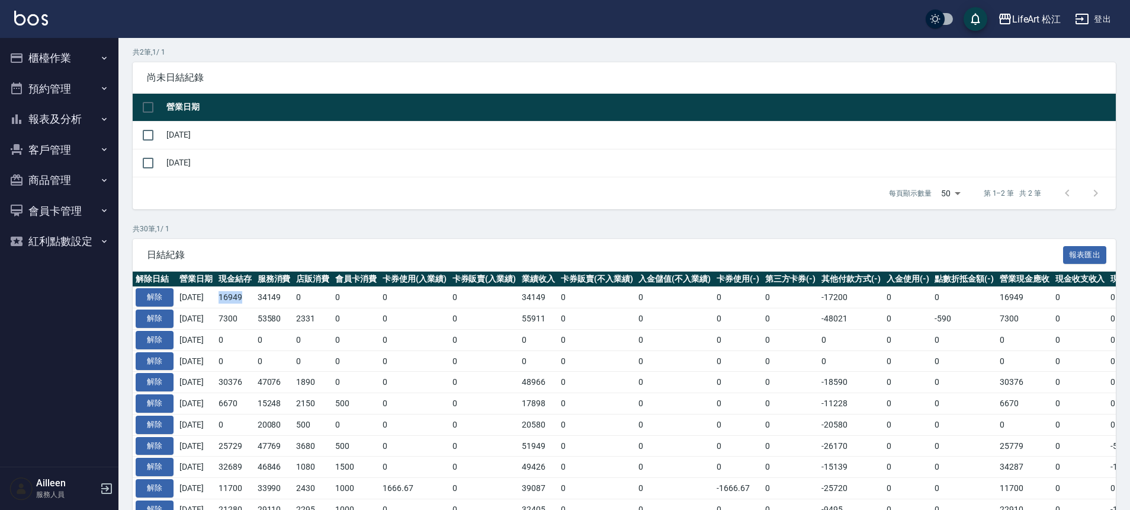
drag, startPoint x: 254, startPoint y: 299, endPoint x: 228, endPoint y: 297, distance: 25.5
click at [228, 297] on td "16949" at bounding box center [235, 297] width 39 height 21
drag, startPoint x: 248, startPoint y: 315, endPoint x: 220, endPoint y: 317, distance: 27.9
click at [220, 317] on tr "解除 [DATE] 7300 53580 2331 0 0 0 55911 0 0 0 0 -48021 0 -590 7300 0 0 0 [DATE]" at bounding box center [724, 318] width 1182 height 21
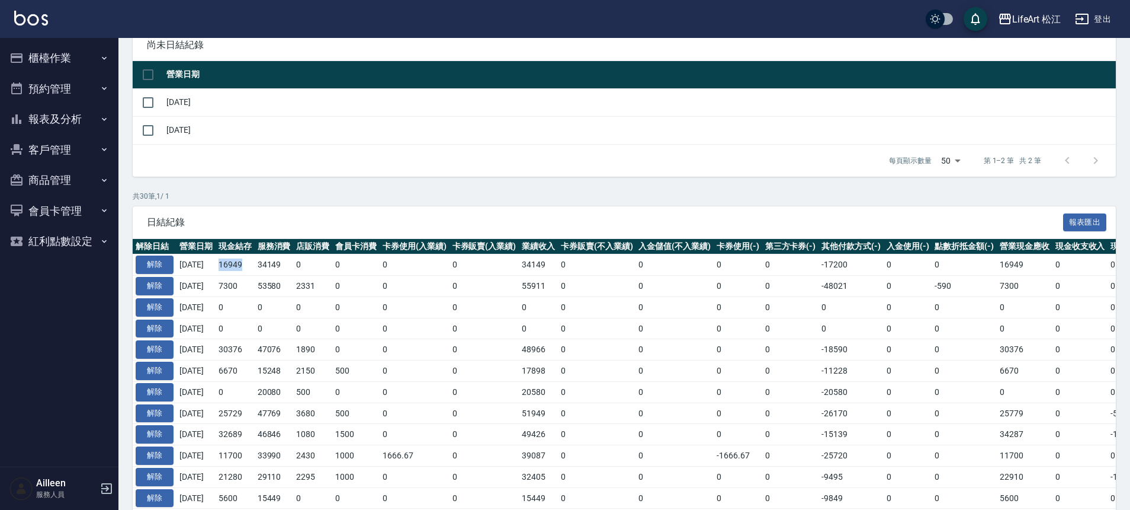
scroll to position [0, 0]
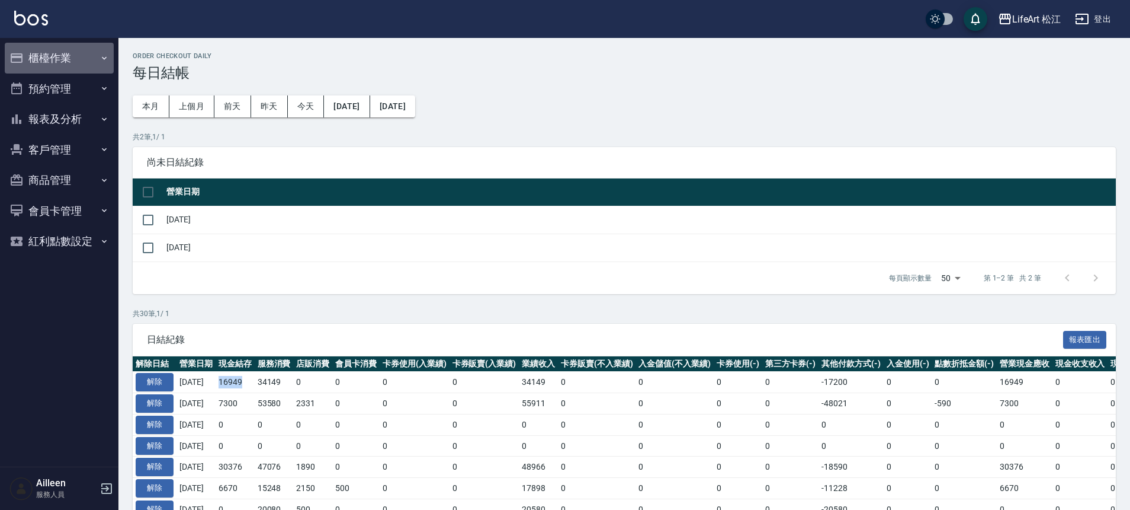
click at [42, 60] on button "櫃檯作業" at bounding box center [59, 58] width 109 height 31
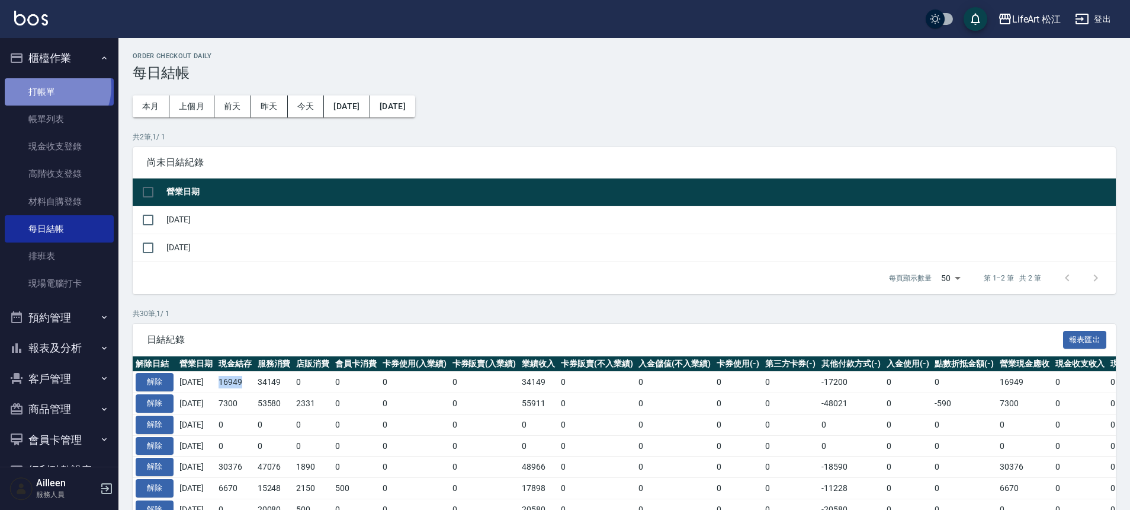
click at [52, 87] on link "打帳單" at bounding box center [59, 91] width 109 height 27
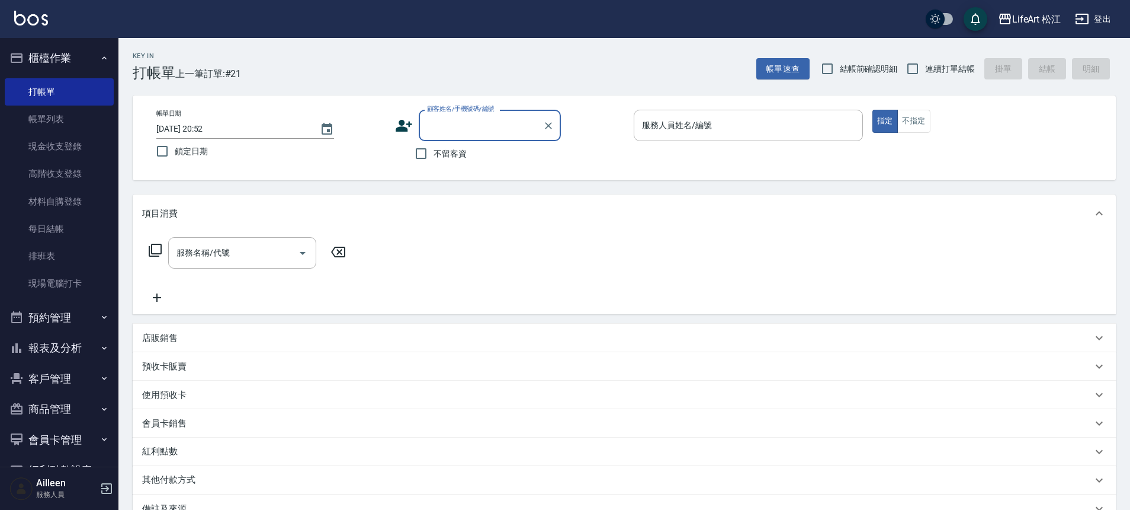
click at [439, 156] on span "不留客資" at bounding box center [450, 154] width 33 height 12
click at [434, 156] on input "不留客資" at bounding box center [421, 153] width 25 height 25
checkbox input "true"
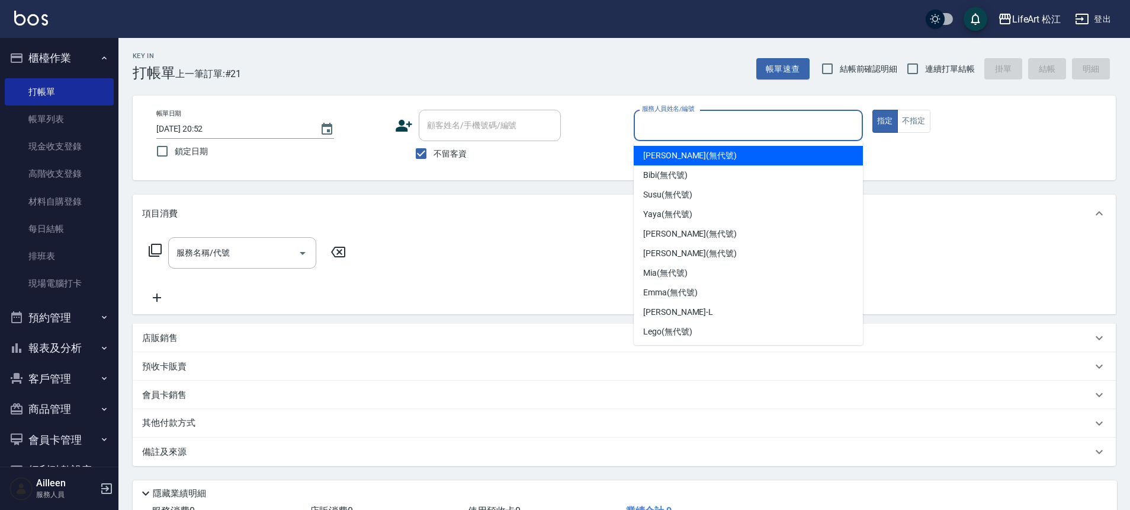
click at [736, 124] on input "服務人員姓名/編號" at bounding box center [748, 125] width 219 height 21
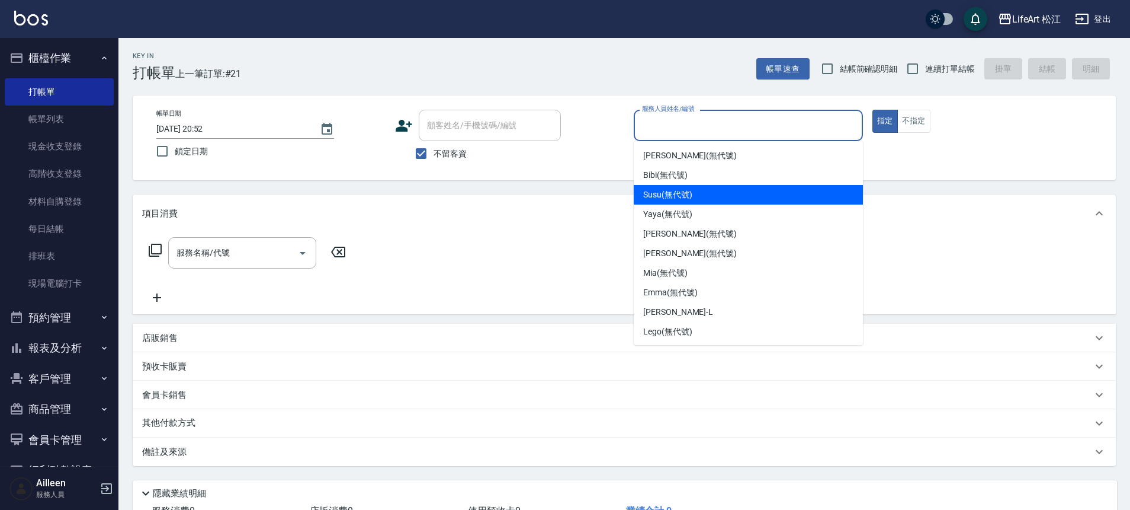
click at [724, 195] on div "Susu (無代號)" at bounding box center [748, 195] width 229 height 20
type input "Susu(無代號)"
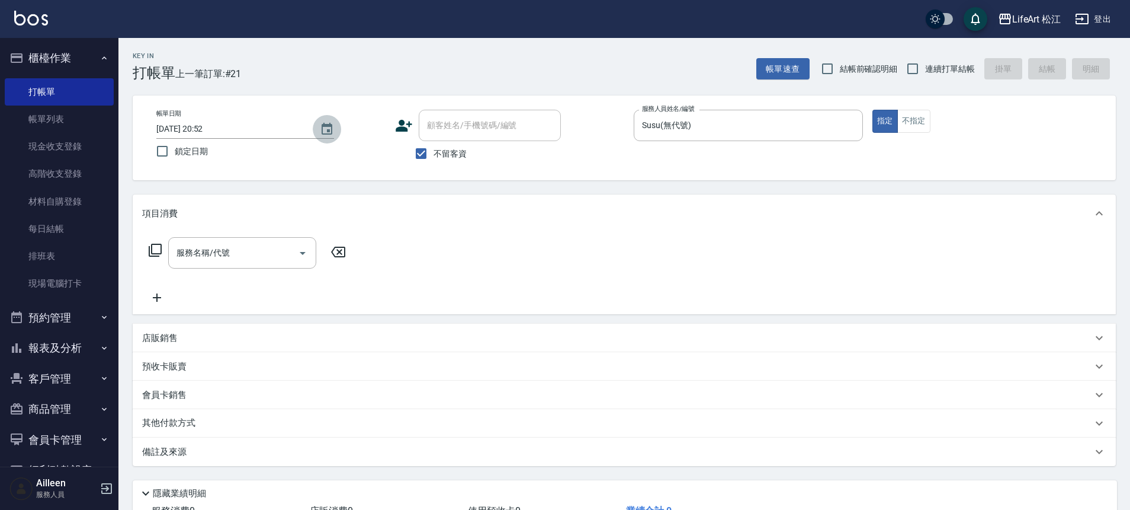
click at [335, 127] on button "Choose date, selected date is 2025-09-09" at bounding box center [327, 129] width 28 height 28
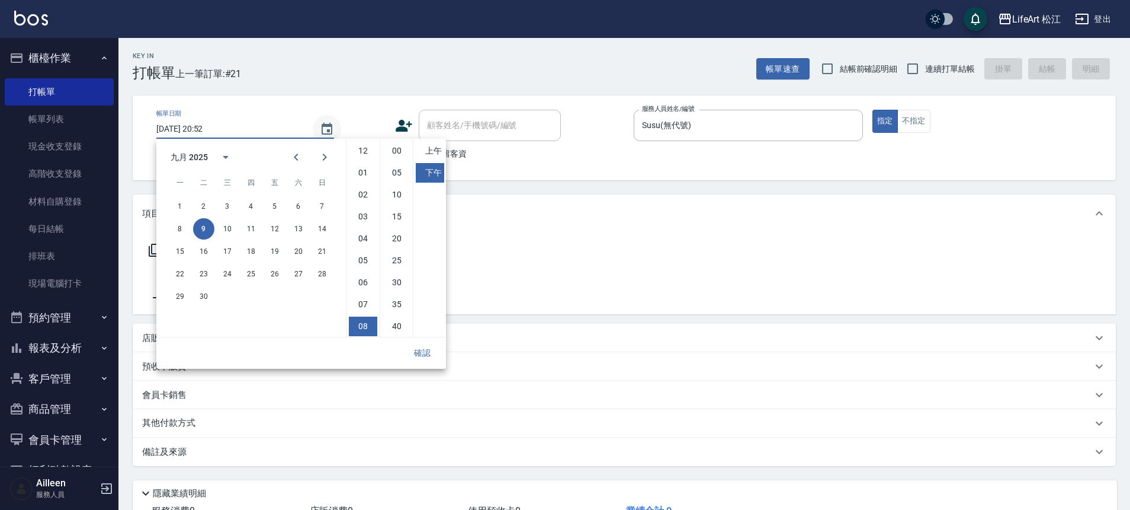
scroll to position [66, 0]
click at [230, 223] on button "10" at bounding box center [227, 228] width 21 height 21
click at [425, 154] on li "上午" at bounding box center [430, 151] width 28 height 20
type input "[DATE] 08:52"
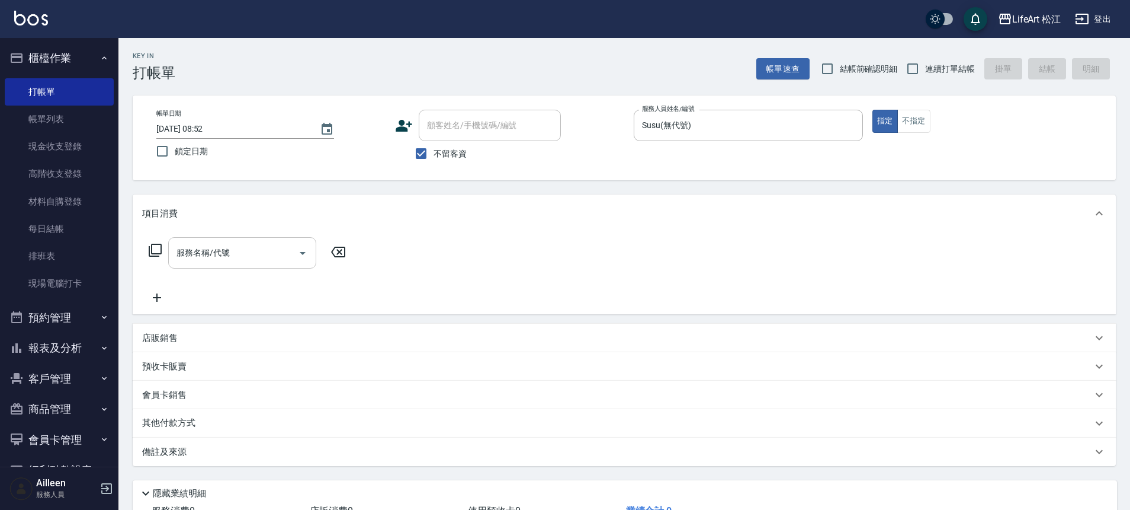
click at [269, 260] on input "服務名稱/代號" at bounding box center [234, 252] width 120 height 21
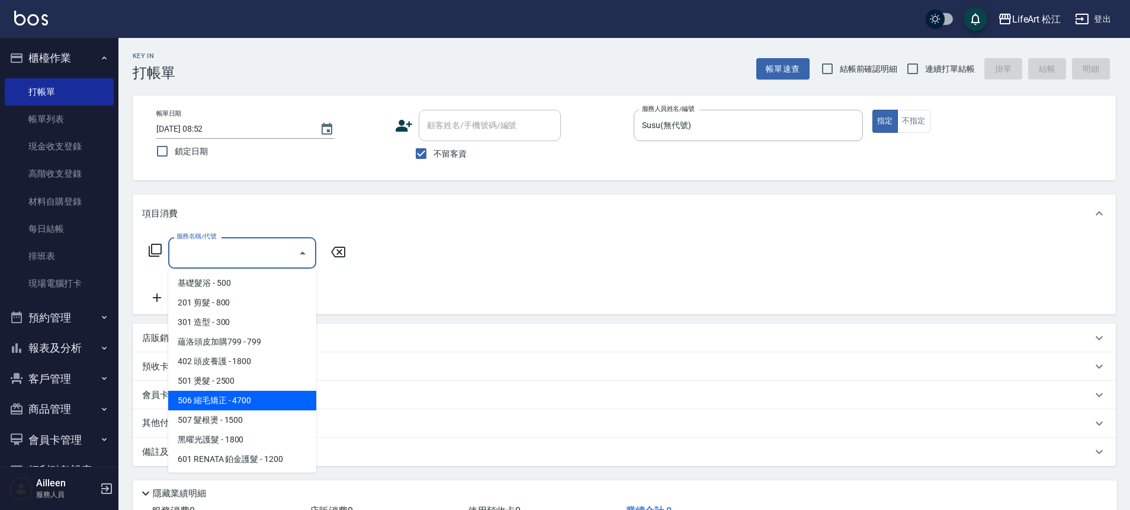
click at [241, 399] on span "506 縮毛矯正 - 4700" at bounding box center [242, 400] width 148 height 20
type input "506 縮毛矯正 (506)"
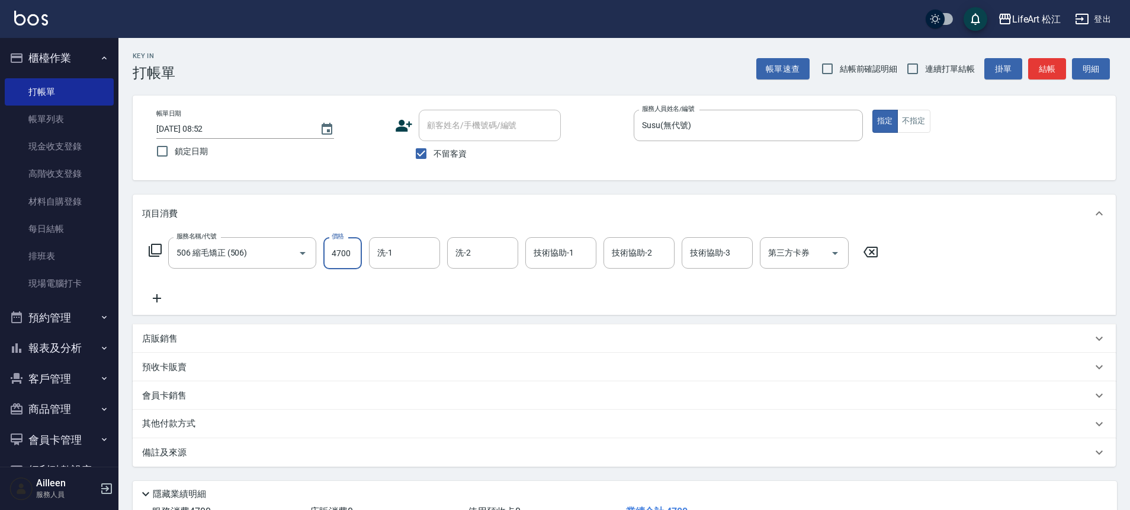
click at [345, 246] on input "4700" at bounding box center [342, 253] width 39 height 32
type input "1300"
click at [161, 300] on icon at bounding box center [157, 298] width 30 height 14
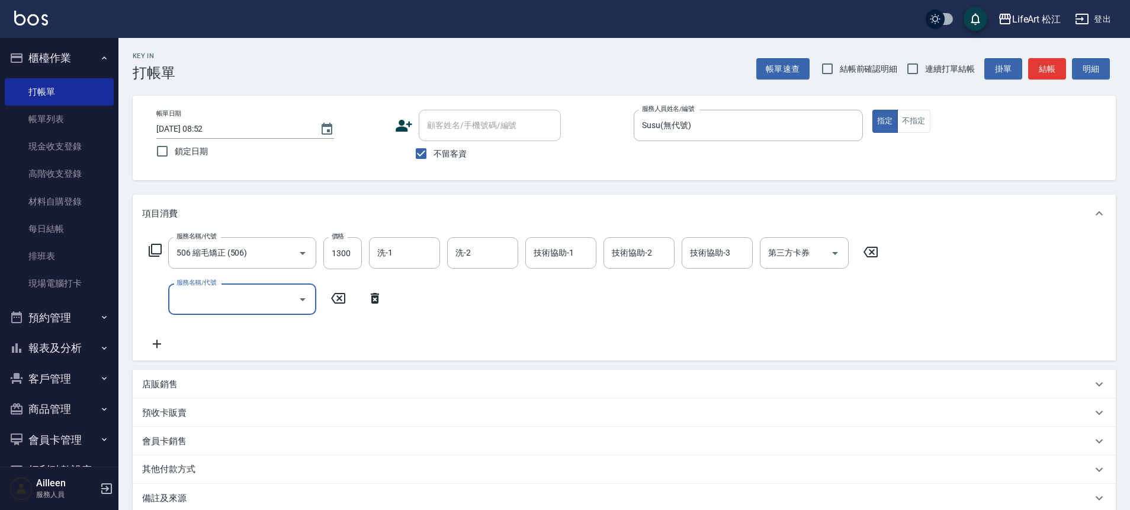
click at [188, 299] on input "服務名稱/代號" at bounding box center [234, 299] width 120 height 21
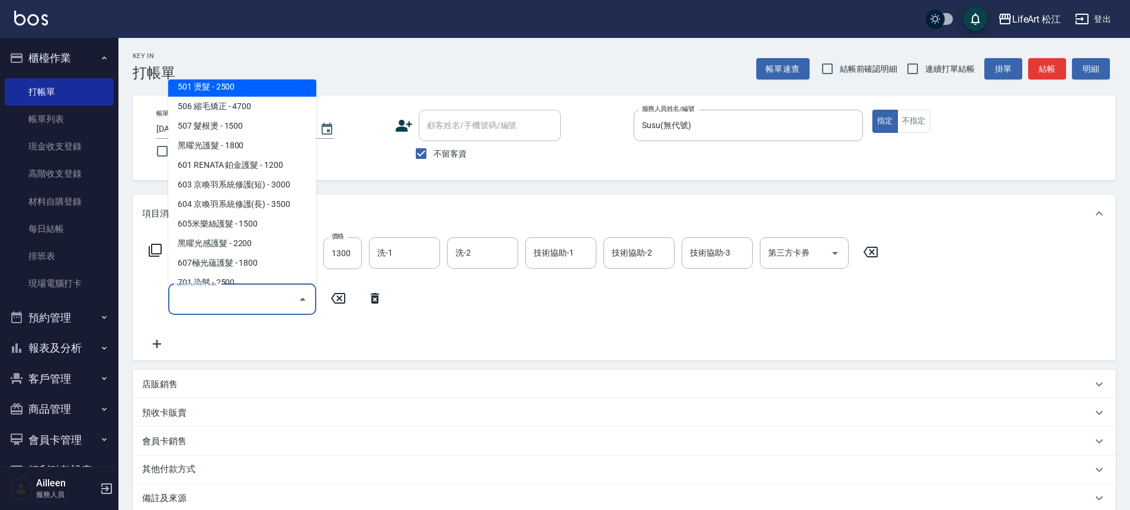
scroll to position [158, 0]
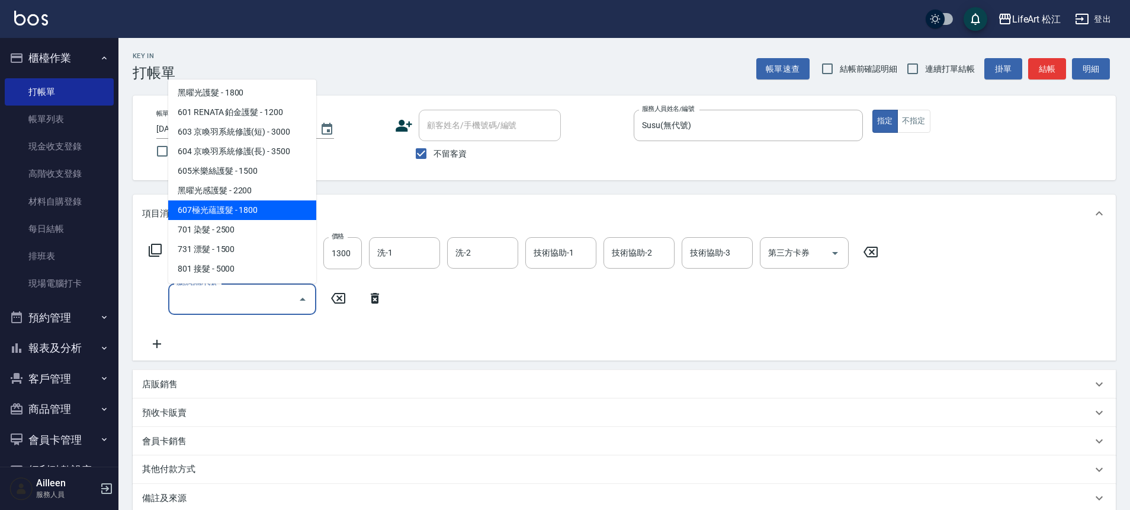
click at [246, 201] on span "607極光蘊護髮 - 1800" at bounding box center [242, 210] width 148 height 20
type input "607極光蘊護髮(607)"
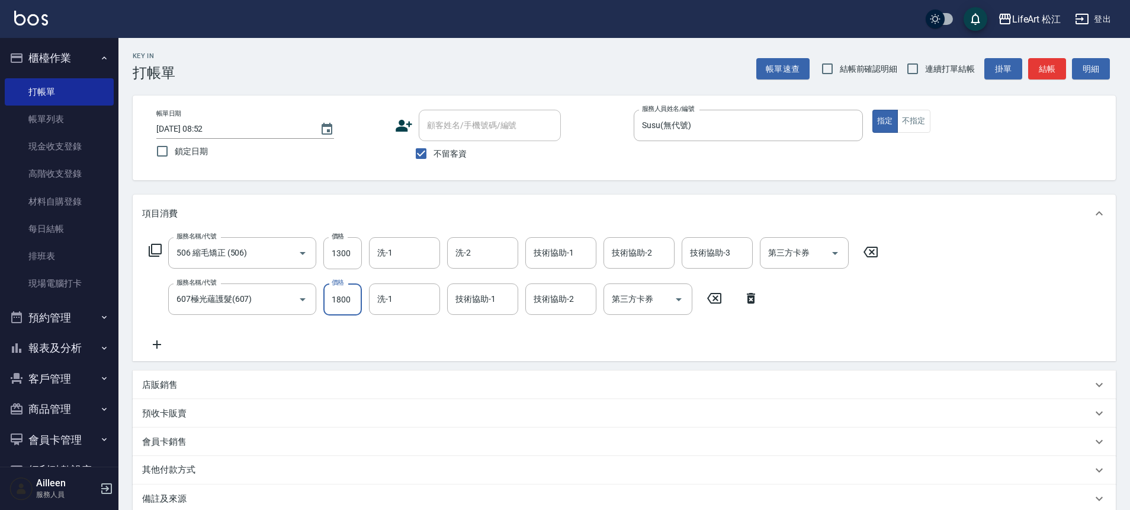
click at [349, 302] on input "1800" at bounding box center [342, 299] width 39 height 32
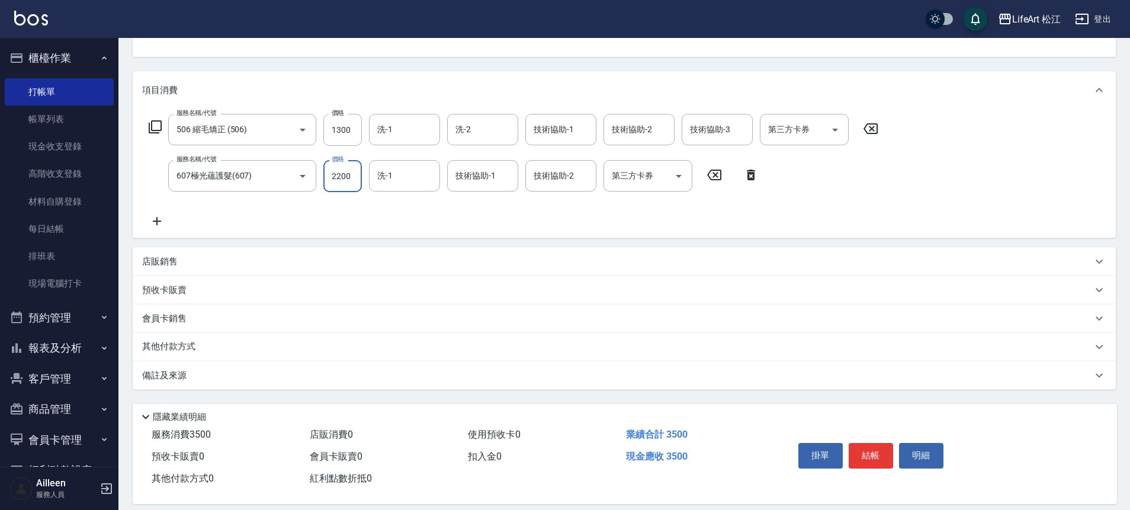
scroll to position [137, 0]
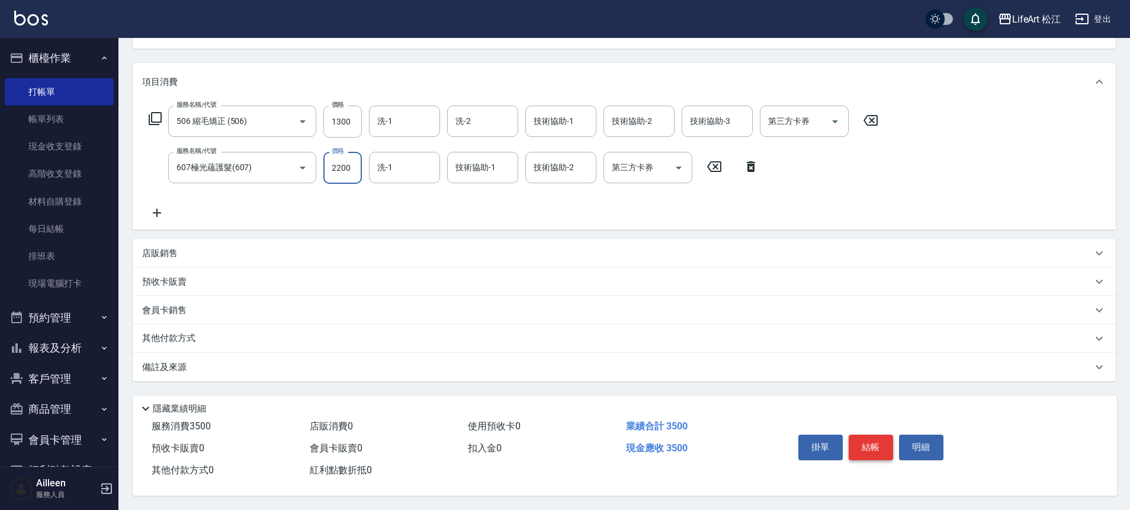
type input "2200"
click at [877, 438] on button "結帳" at bounding box center [871, 446] width 44 height 25
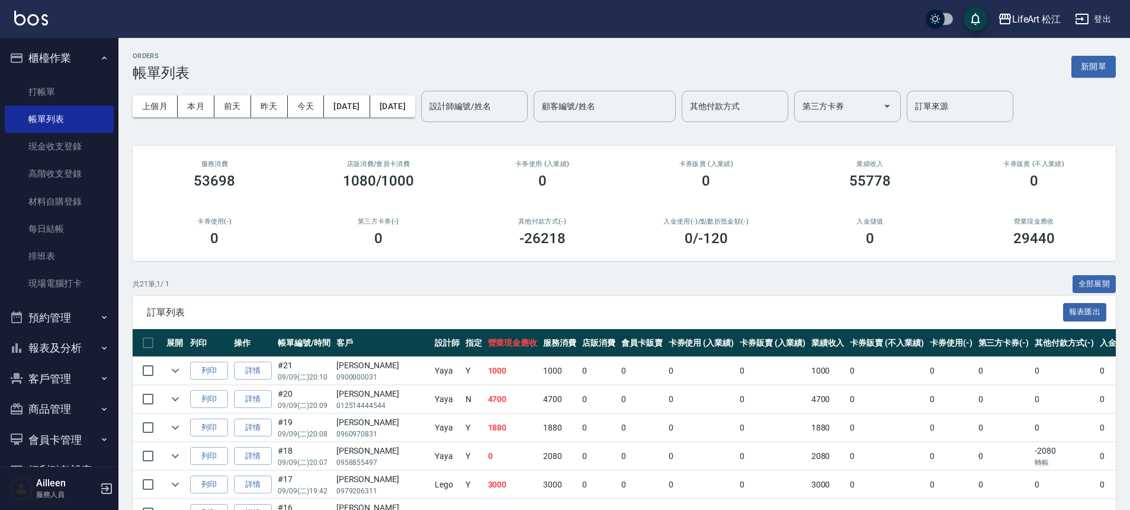
click at [60, 347] on button "報表及分析" at bounding box center [59, 347] width 109 height 31
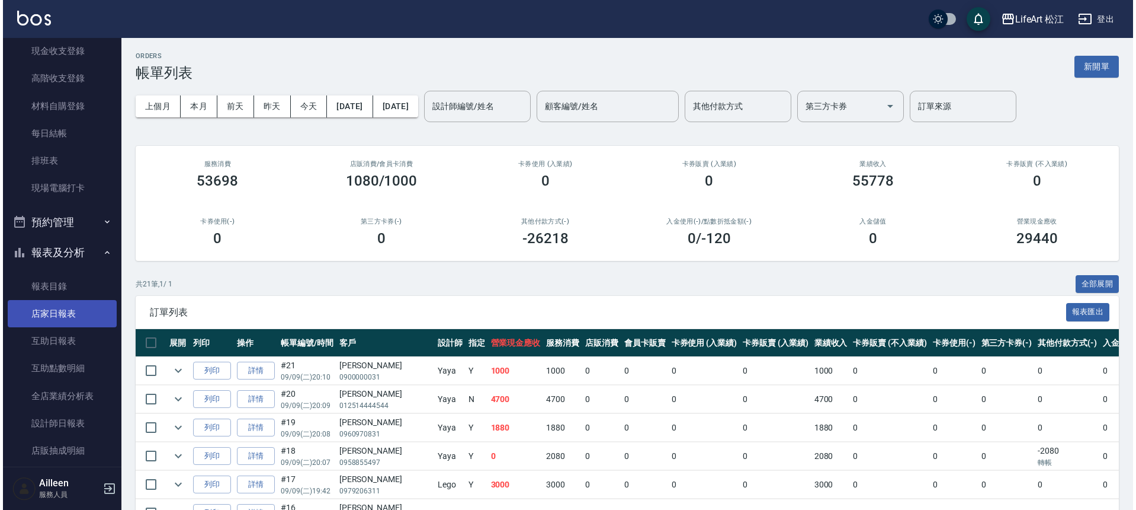
scroll to position [140, 0]
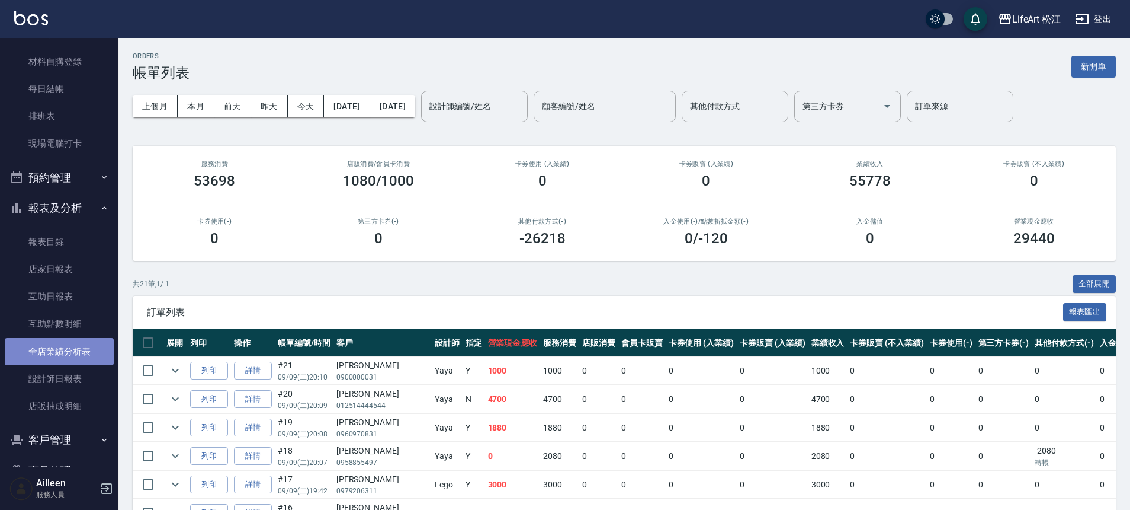
click at [82, 347] on link "全店業績分析表" at bounding box center [59, 351] width 109 height 27
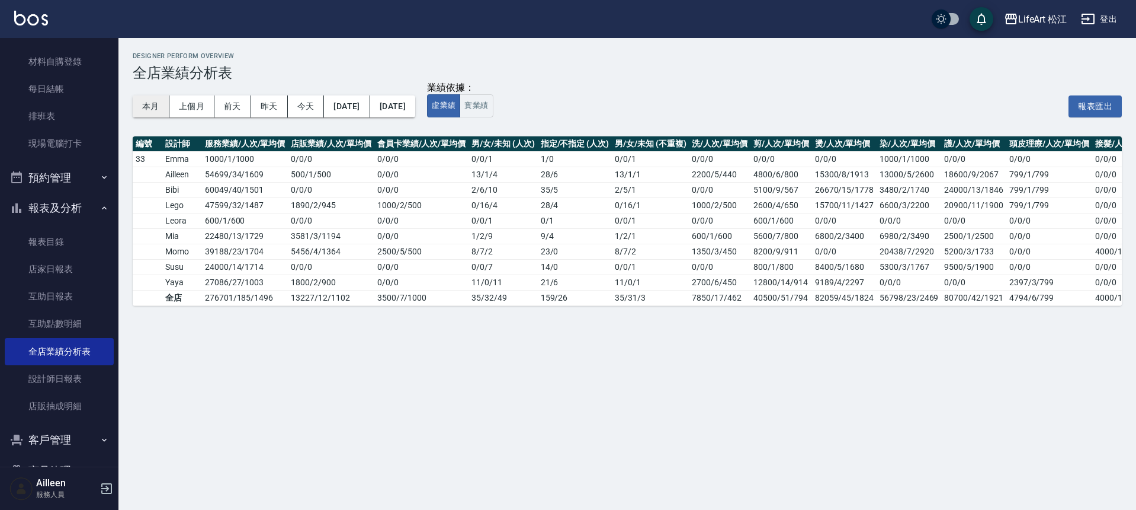
click at [156, 104] on button "本月" at bounding box center [151, 106] width 37 height 22
click at [158, 107] on button "本月" at bounding box center [151, 106] width 37 height 22
click at [159, 108] on button "本月" at bounding box center [151, 106] width 37 height 22
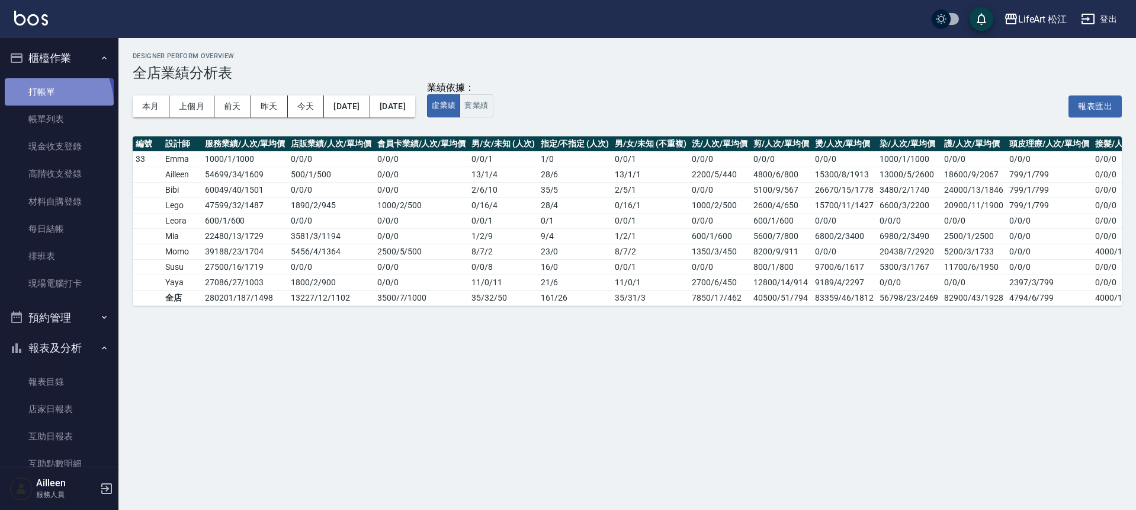
click at [41, 104] on link "打帳單" at bounding box center [59, 91] width 109 height 27
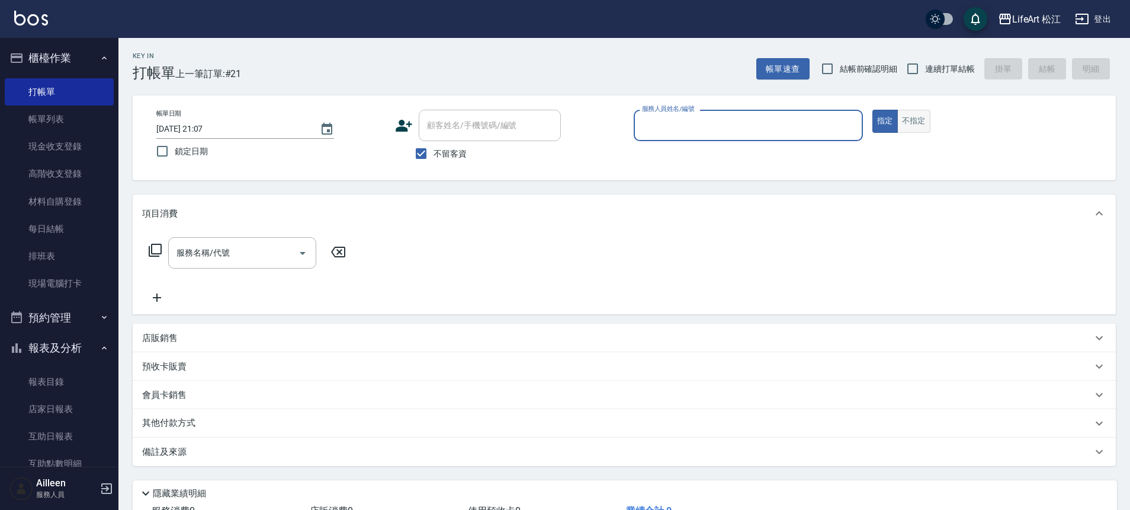
click at [925, 121] on button "不指定" at bounding box center [914, 121] width 33 height 23
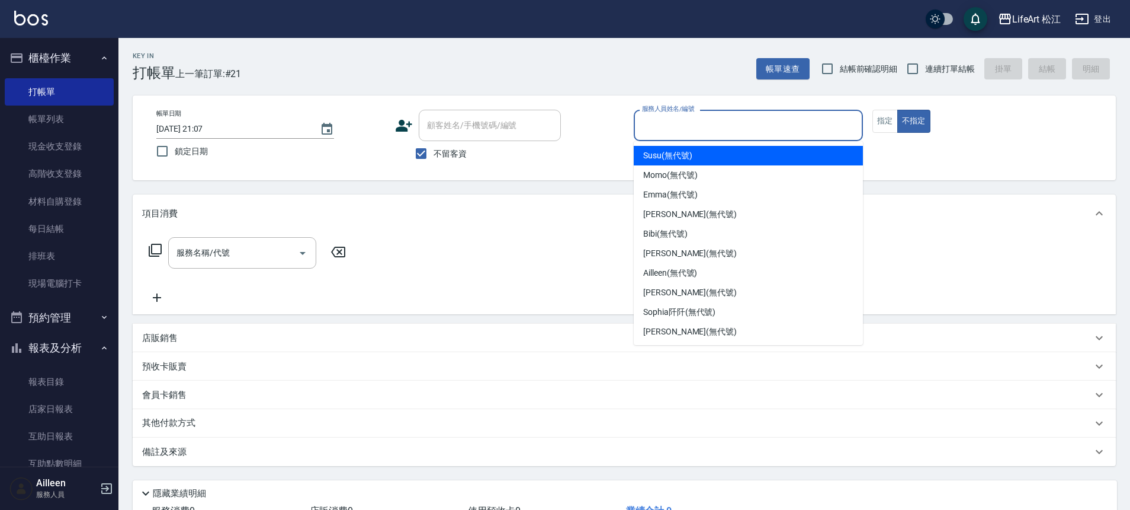
click at [802, 125] on input "服務人員姓名/編號" at bounding box center [748, 125] width 219 height 21
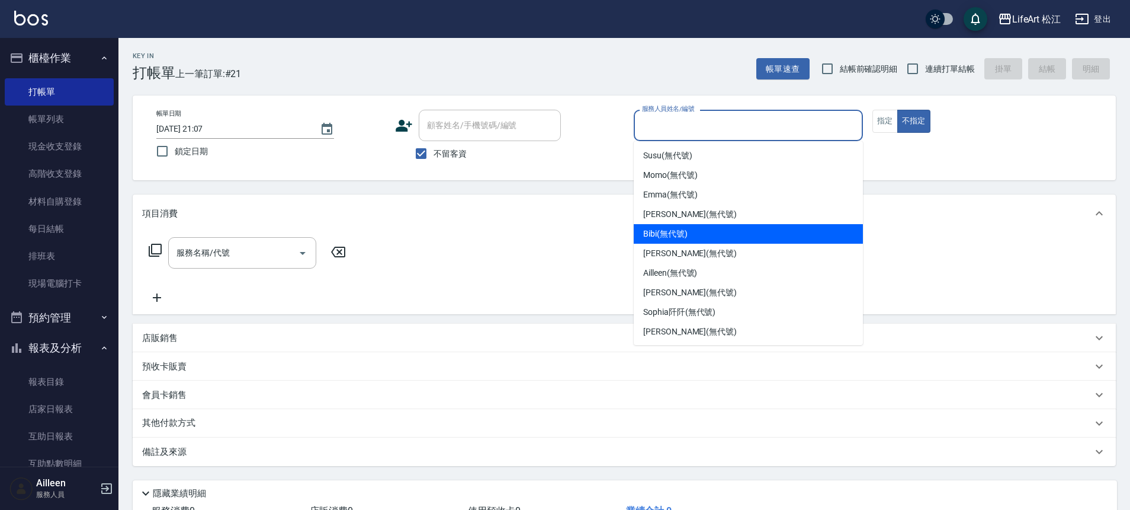
click at [784, 239] on div "Bibi (無代號)" at bounding box center [748, 234] width 229 height 20
type input "Bibi(無代號)"
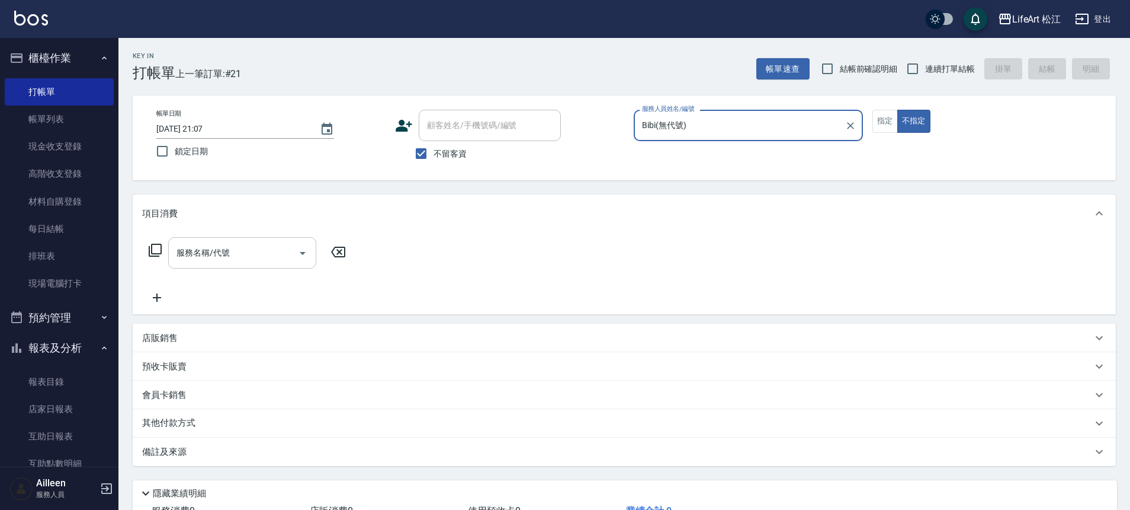
click at [245, 259] on input "服務名稱/代號" at bounding box center [234, 252] width 120 height 21
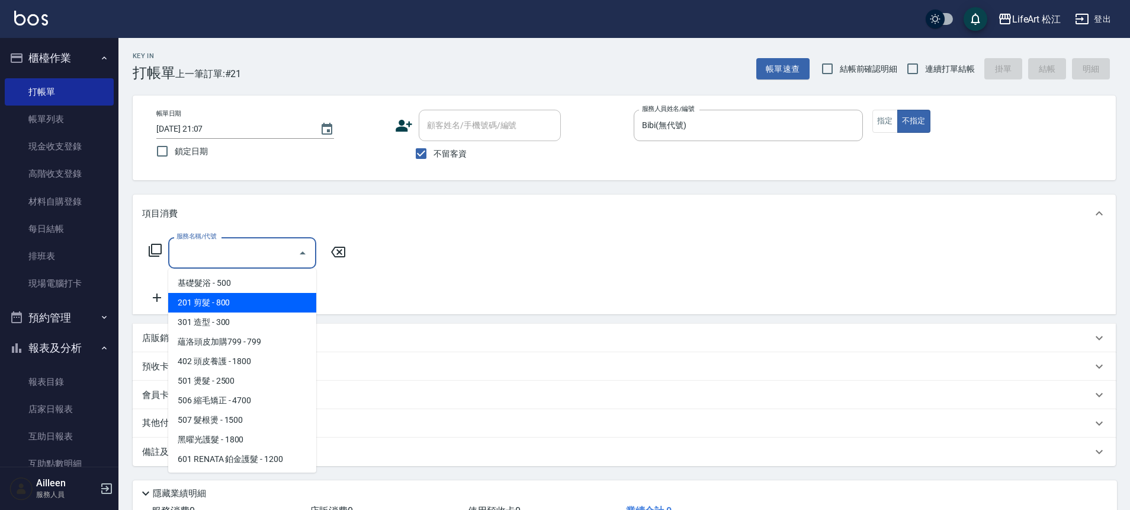
click at [250, 295] on span "201 剪髮 - 800" at bounding box center [242, 303] width 148 height 20
type input "201 剪髮(201)"
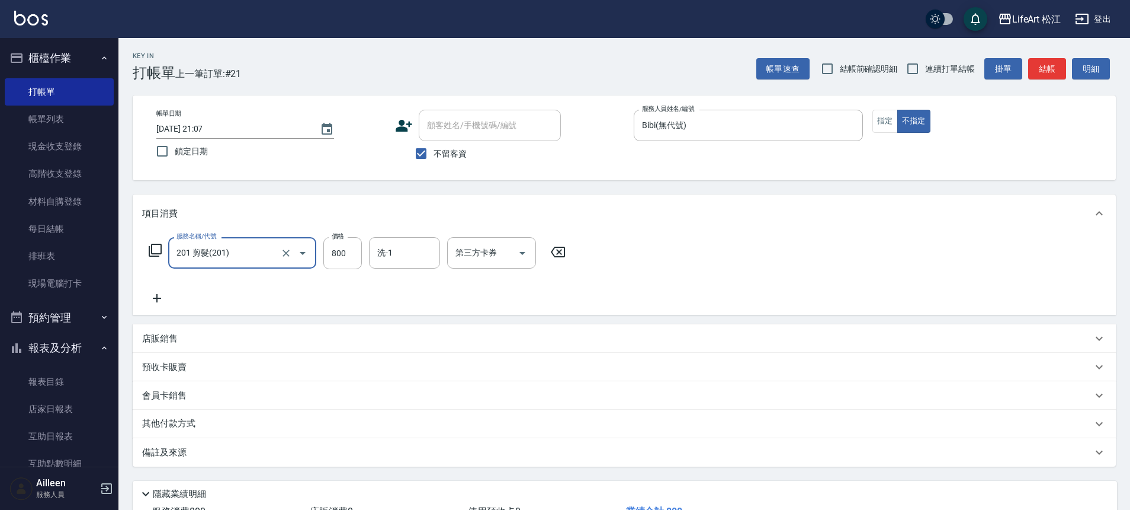
click at [209, 450] on div "備註及來源" at bounding box center [617, 452] width 950 height 12
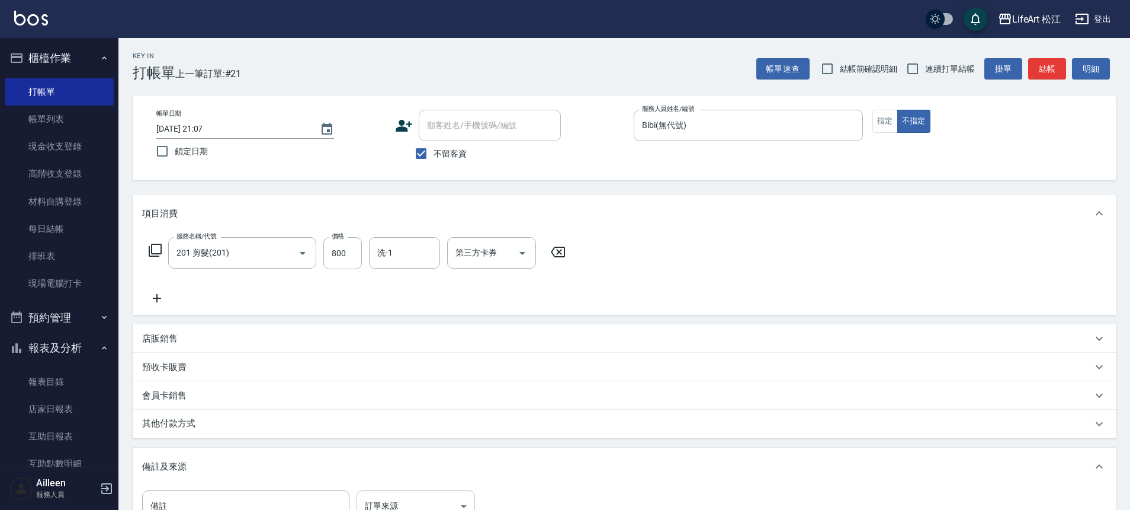
click at [457, 496] on body "LifeArt 松江 登出 櫃檯作業 打帳單 帳單列表 現金收支登錄 高階收支登錄 材料自購登錄 每日結帳 排班表 現場電腦打卡 預約管理 預約管理 單日預約…" at bounding box center [565, 337] width 1130 height 674
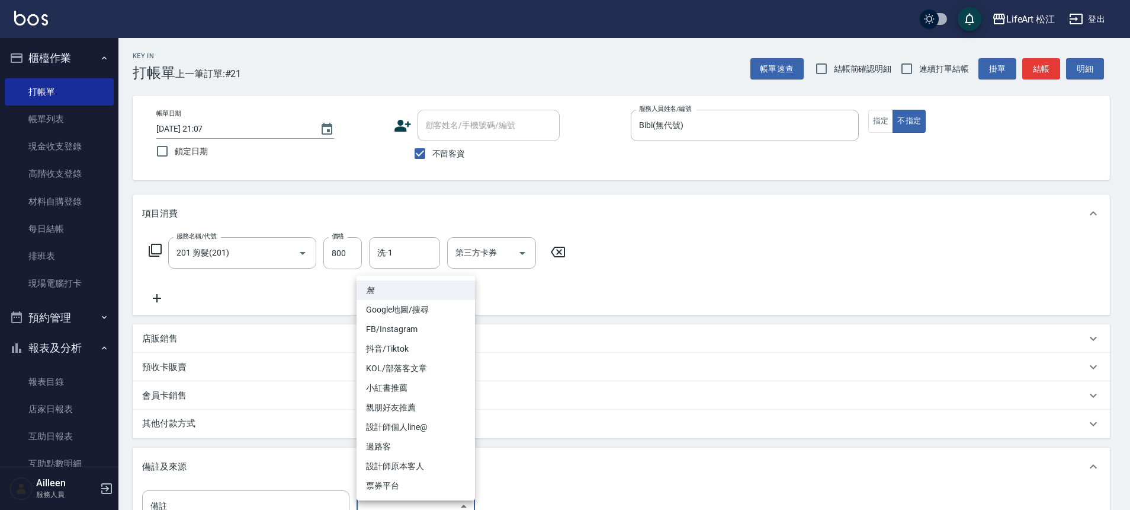
scroll to position [12, 0]
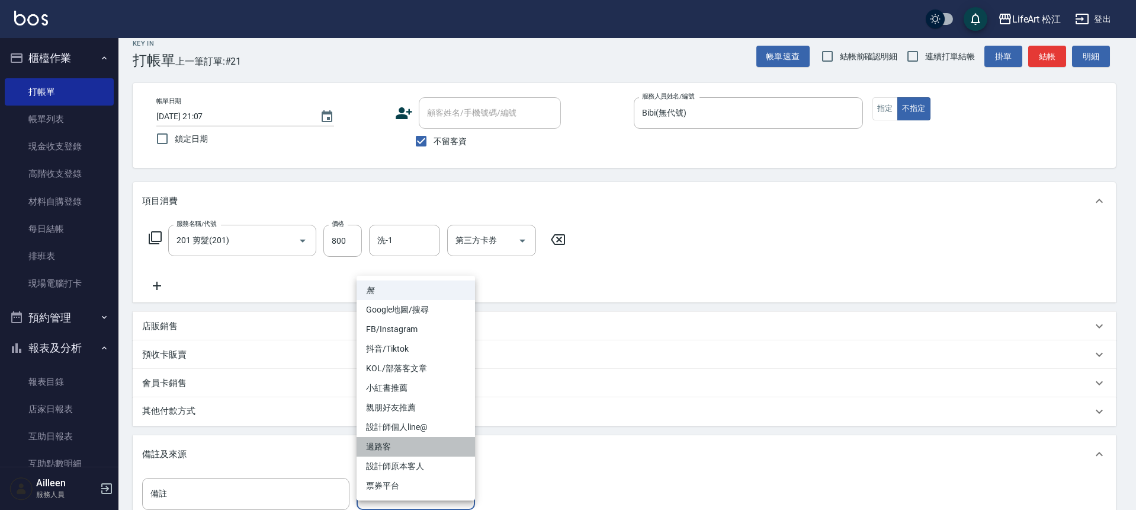
click at [421, 450] on li "過路客" at bounding box center [416, 447] width 118 height 20
type input "過路客"
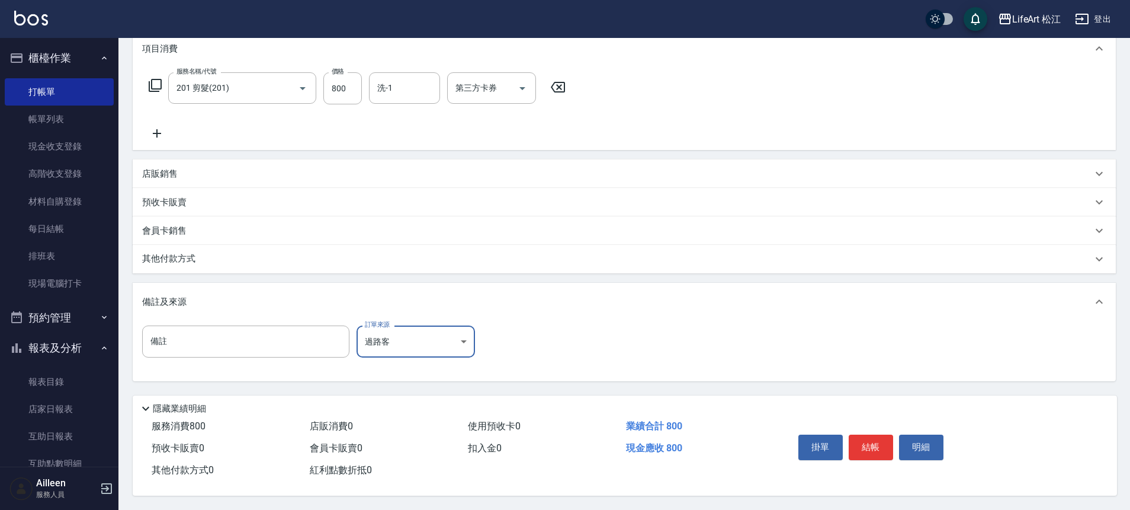
scroll to position [170, 0]
click at [867, 437] on button "結帳" at bounding box center [871, 446] width 44 height 25
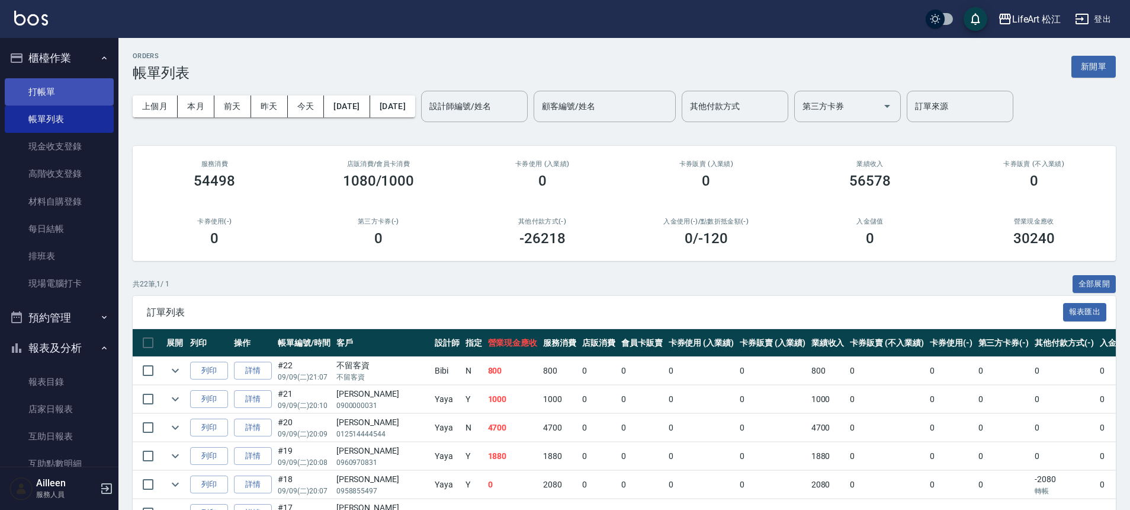
click at [84, 95] on link "打帳單" at bounding box center [59, 91] width 109 height 27
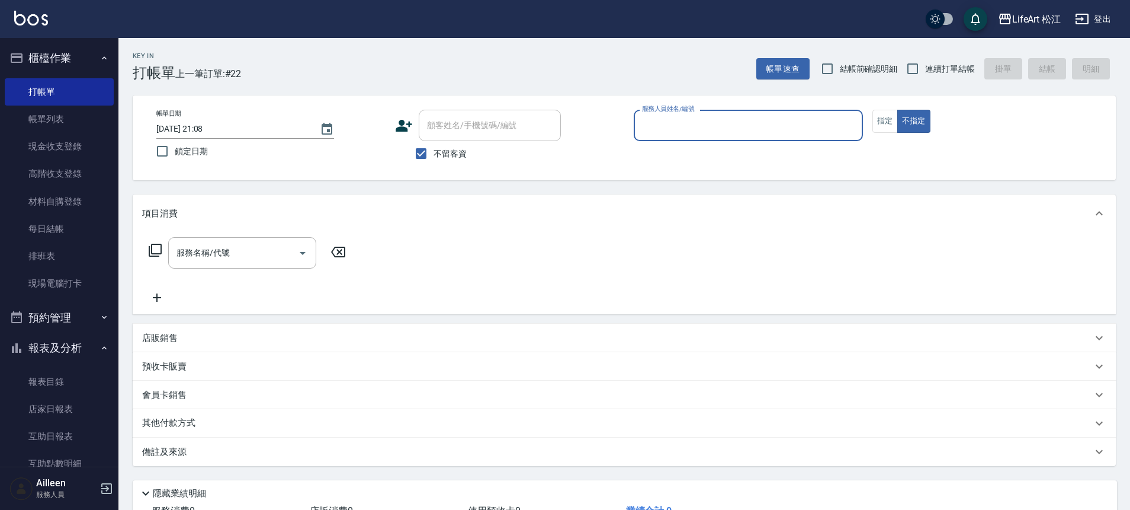
click at [438, 159] on span "不留客資" at bounding box center [450, 154] width 33 height 12
click at [434, 159] on input "不留客資" at bounding box center [421, 153] width 25 height 25
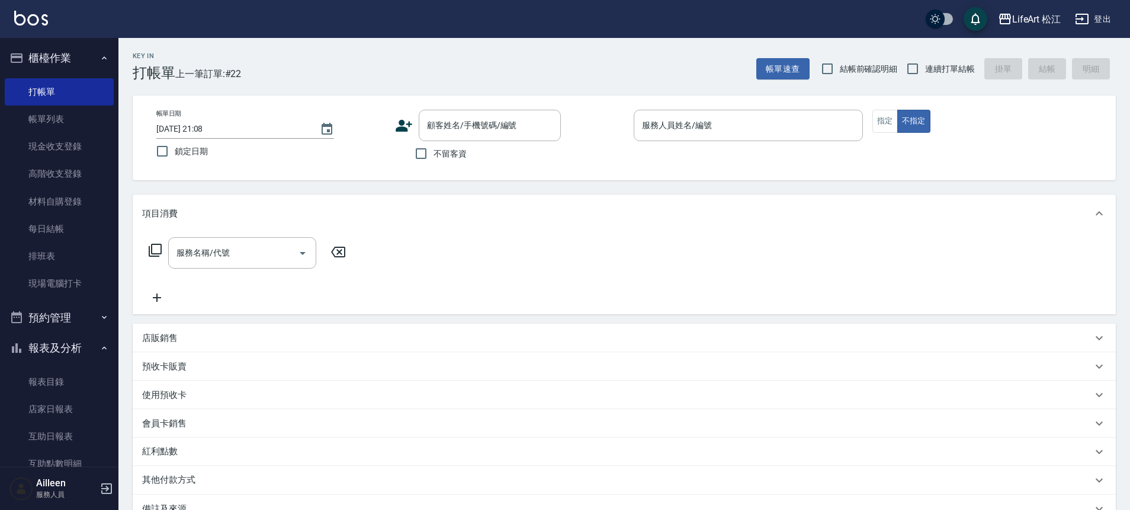
click at [438, 159] on span "不留客資" at bounding box center [450, 154] width 33 height 12
click at [434, 159] on input "不留客資" at bounding box center [421, 153] width 25 height 25
checkbox input "true"
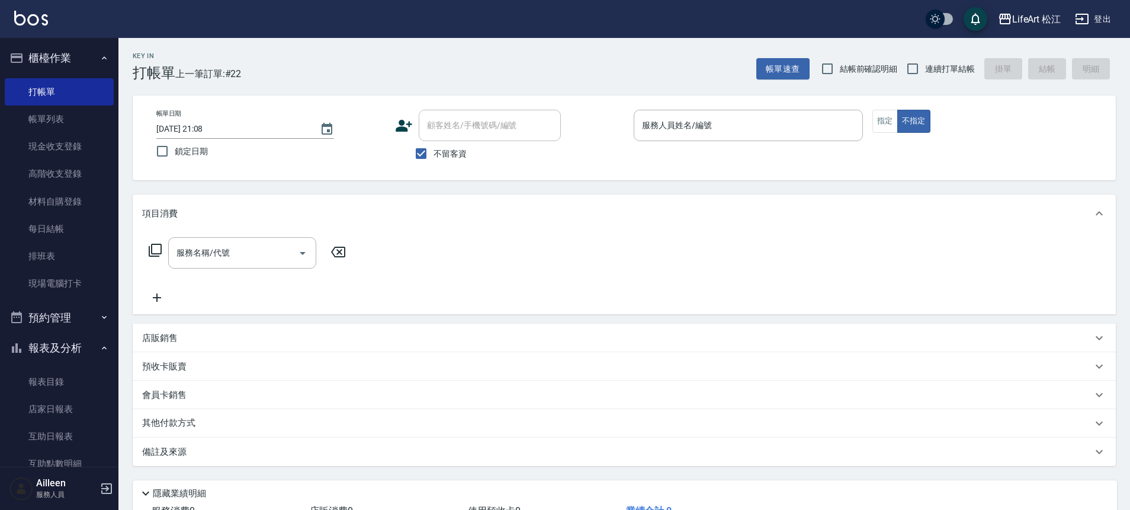
click at [790, 142] on p at bounding box center [748, 147] width 229 height 12
click at [769, 123] on input "服務人員姓名/編號" at bounding box center [748, 125] width 219 height 21
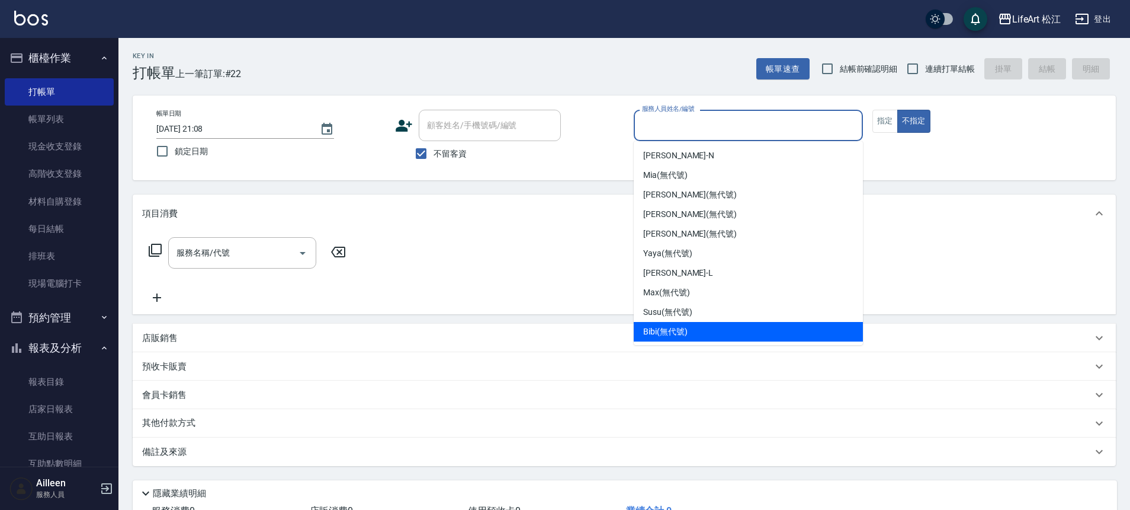
click at [689, 326] on div "Bibi (無代號)" at bounding box center [748, 332] width 229 height 20
type input "Bibi(無代號)"
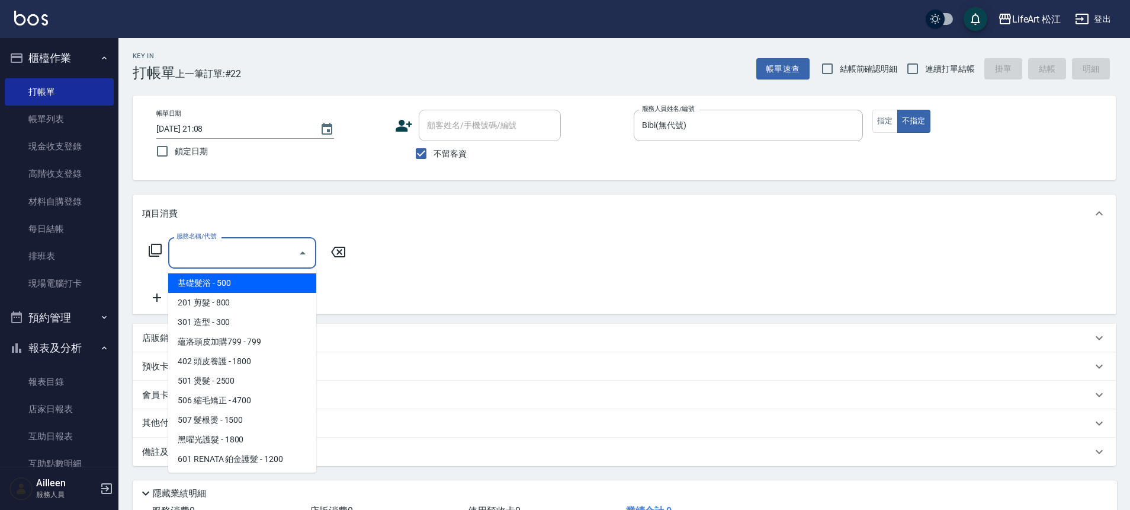
click at [185, 255] on input "服務名稱/代號" at bounding box center [234, 252] width 120 height 21
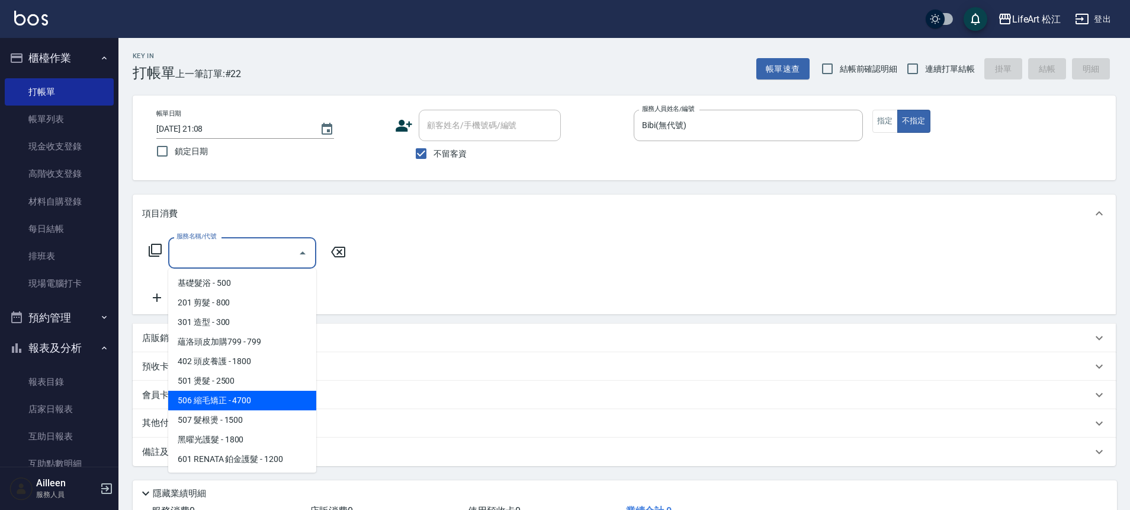
click at [235, 404] on span "506 縮毛矯正 - 4700" at bounding box center [242, 400] width 148 height 20
type input "506 縮毛矯正 (506)"
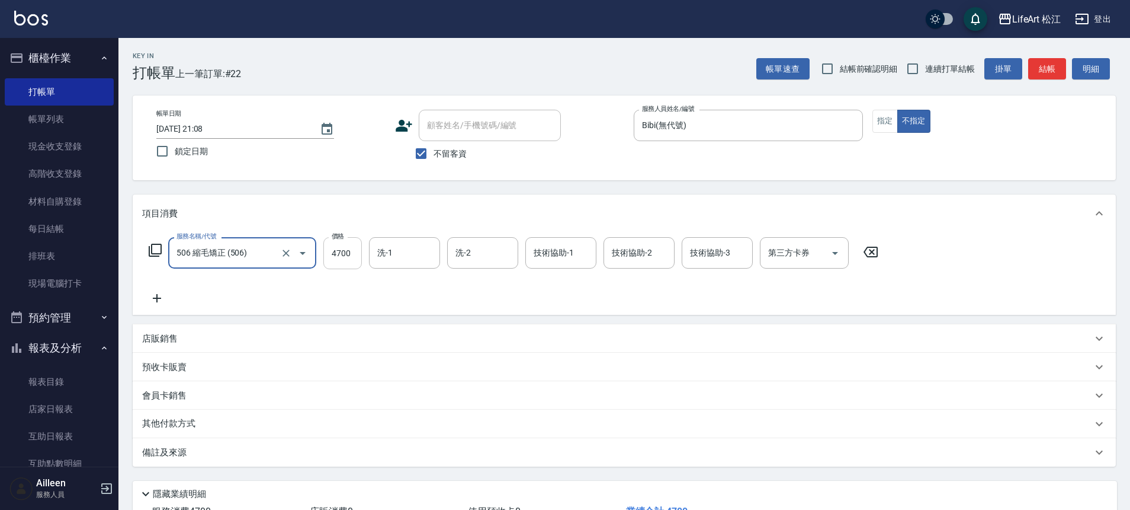
click at [348, 256] on input "4700" at bounding box center [342, 253] width 39 height 32
type input "1500"
click at [152, 294] on icon at bounding box center [157, 298] width 30 height 14
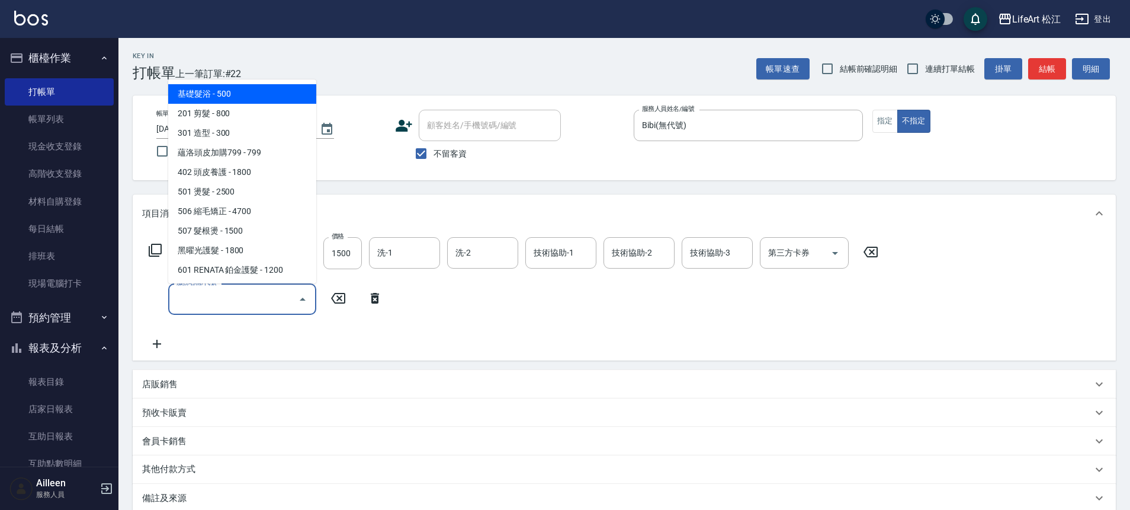
click at [227, 296] on input "服務名稱/代號" at bounding box center [234, 299] width 120 height 21
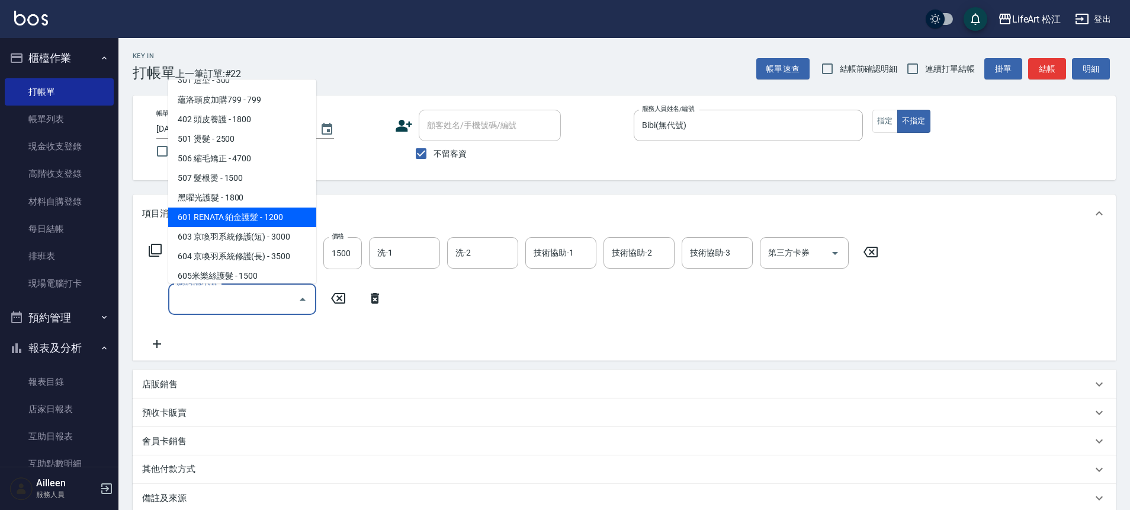
scroll to position [158, 0]
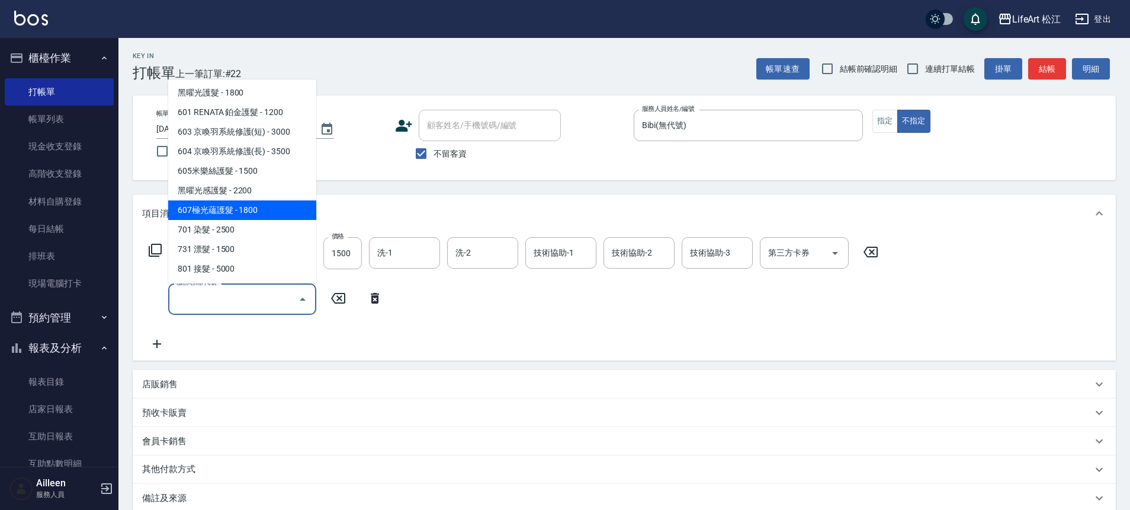
click at [242, 203] on span "607極光蘊護髮 - 1800" at bounding box center [242, 210] width 148 height 20
type input "607極光蘊護髮(607)"
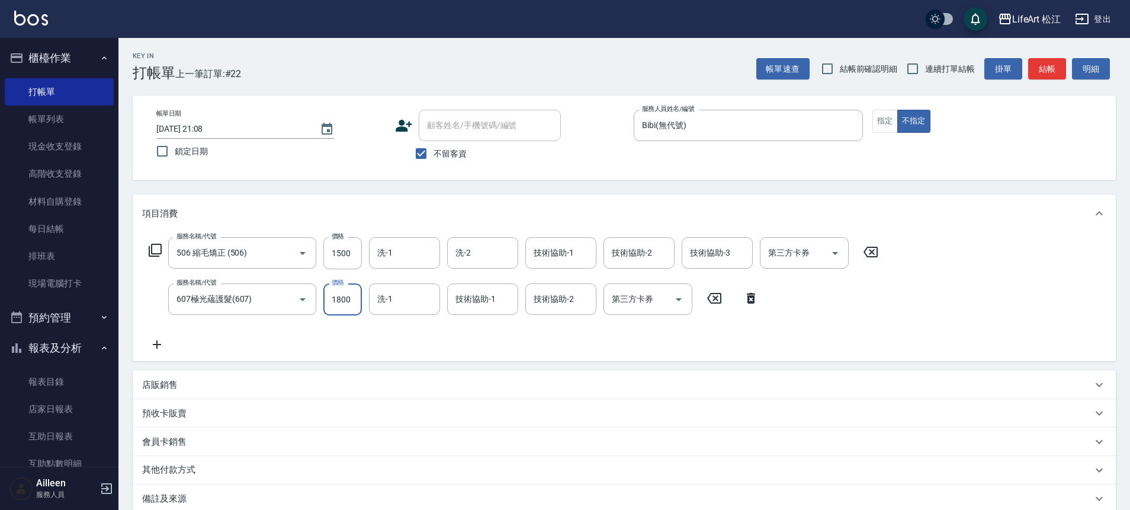
click at [357, 299] on input "1800" at bounding box center [342, 299] width 39 height 32
type input "2200"
click at [164, 345] on icon at bounding box center [157, 344] width 30 height 14
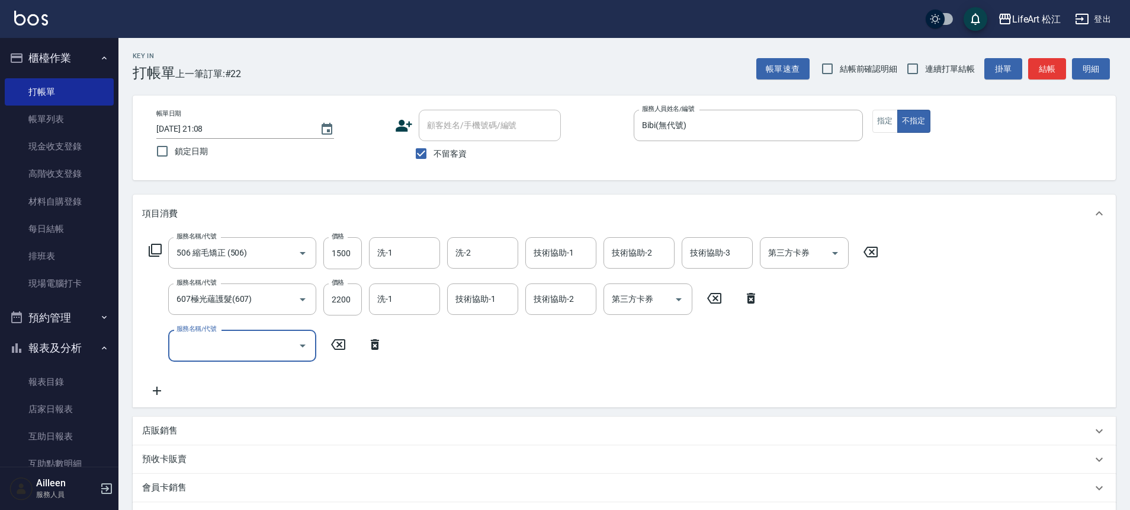
click at [231, 344] on input "服務名稱/代號" at bounding box center [234, 345] width 120 height 21
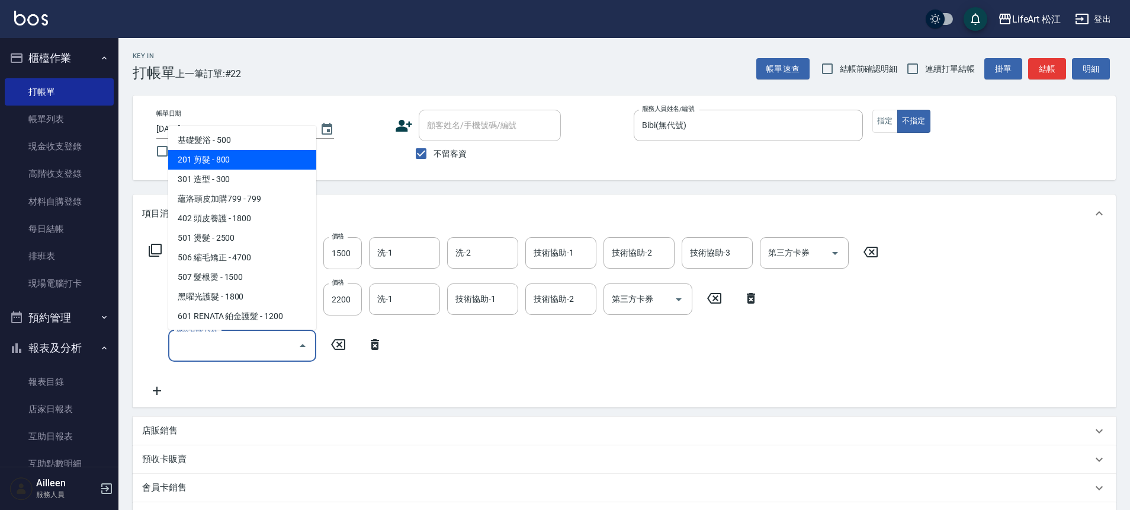
click at [243, 161] on span "201 剪髮 - 800" at bounding box center [242, 160] width 148 height 20
type input "201 剪髮(201)"
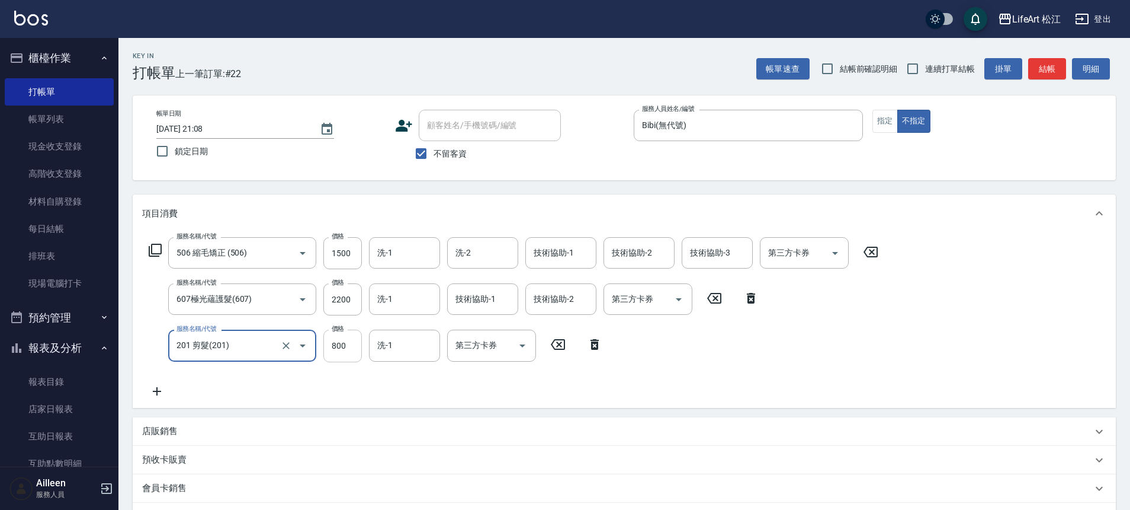
click at [333, 340] on input "800" at bounding box center [342, 345] width 39 height 32
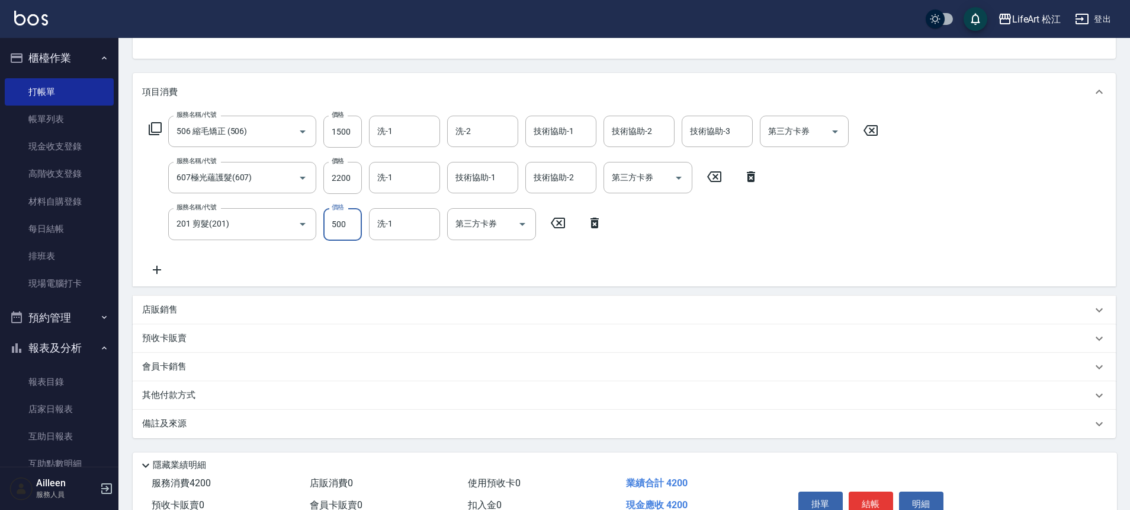
scroll to position [184, 0]
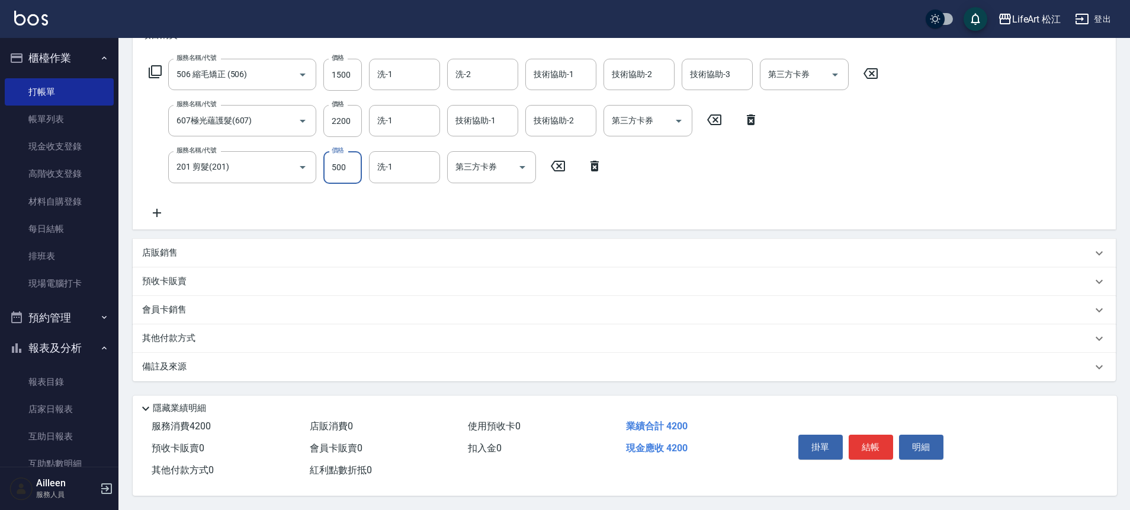
type input "500"
click at [219, 353] on div "備註及來源" at bounding box center [624, 367] width 983 height 28
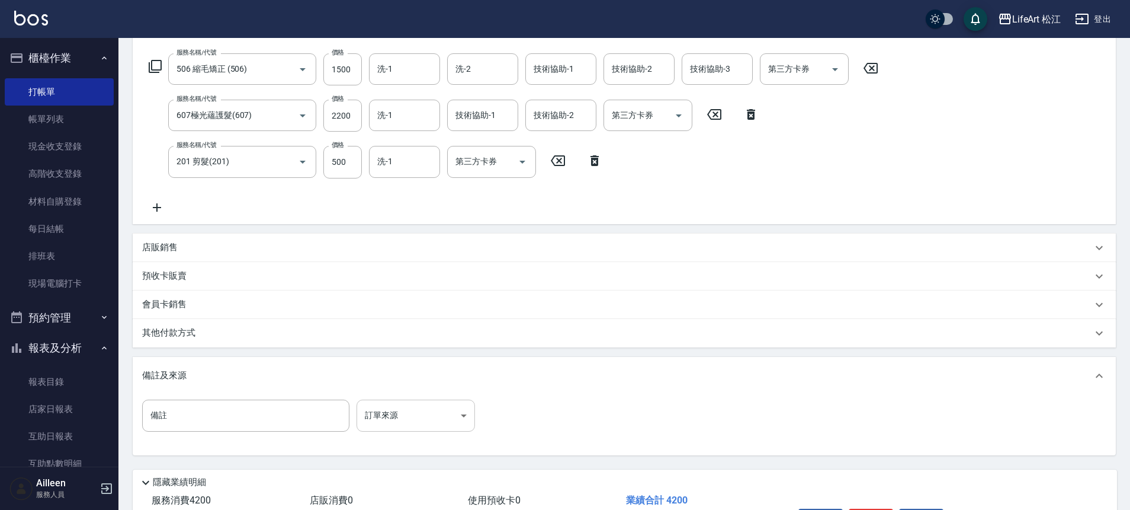
click at [412, 408] on body "LifeArt 松江 登出 櫃檯作業 打帳單 帳單列表 現金收支登錄 高階收支登錄 材料自購登錄 每日結帳 排班表 現場電腦打卡 預約管理 預約管理 單日預約…" at bounding box center [565, 199] width 1130 height 767
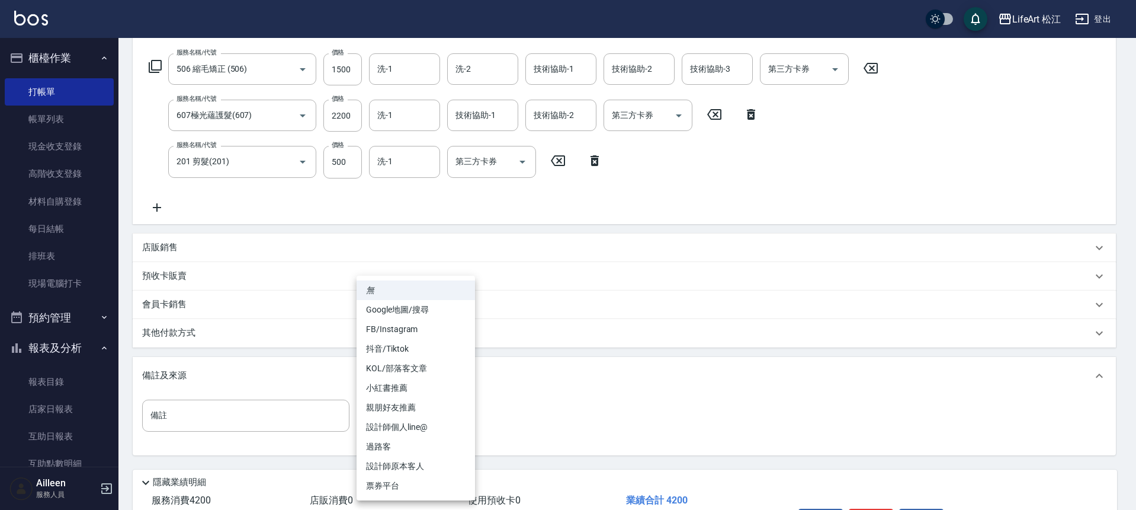
click at [414, 333] on li "FB/Instagram" at bounding box center [416, 329] width 118 height 20
type input "FB/Instagram"
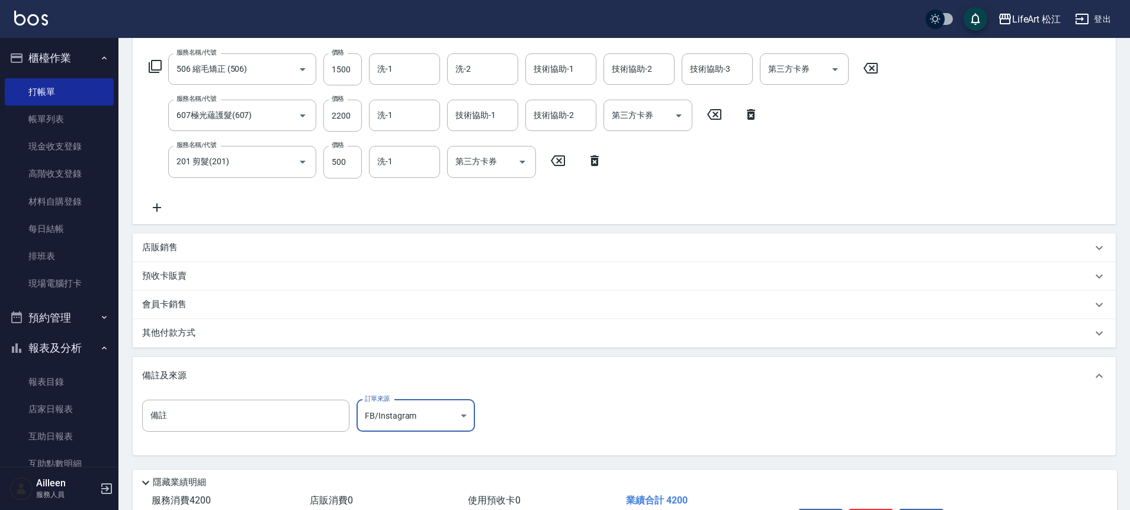
click at [275, 337] on div "其他付款方式" at bounding box center [617, 332] width 950 height 13
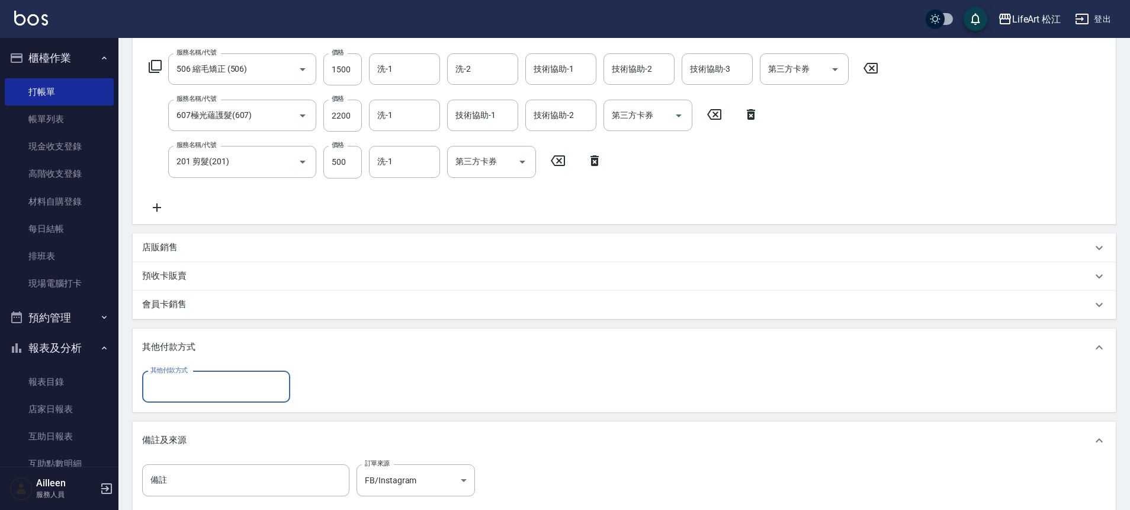
scroll to position [0, 0]
click at [273, 392] on input "其他付款方式" at bounding box center [216, 386] width 137 height 21
click at [248, 419] on span "轉帳" at bounding box center [216, 417] width 148 height 20
type input "轉帳"
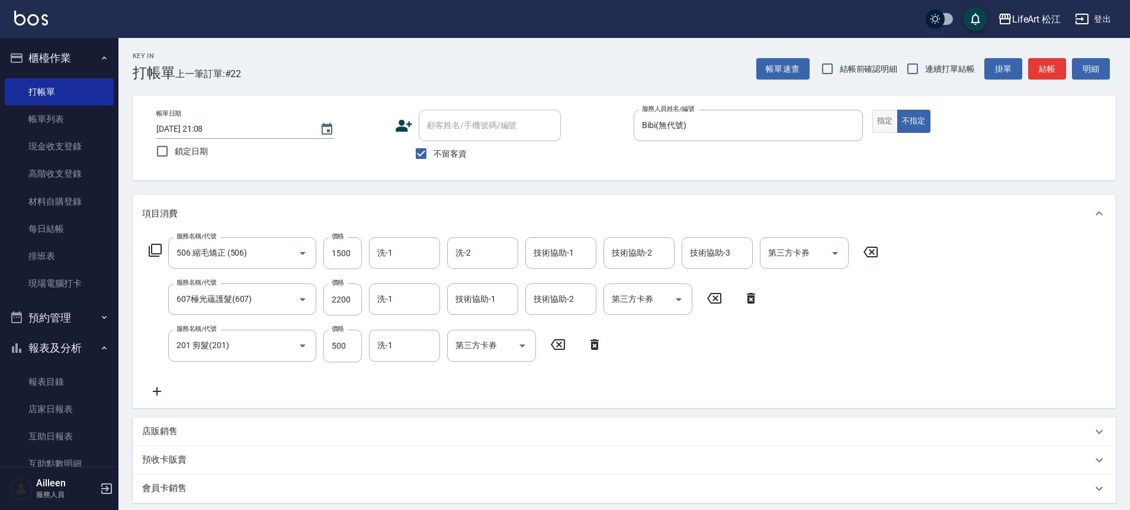
type input "4200"
click at [895, 120] on button "指定" at bounding box center [885, 121] width 25 height 23
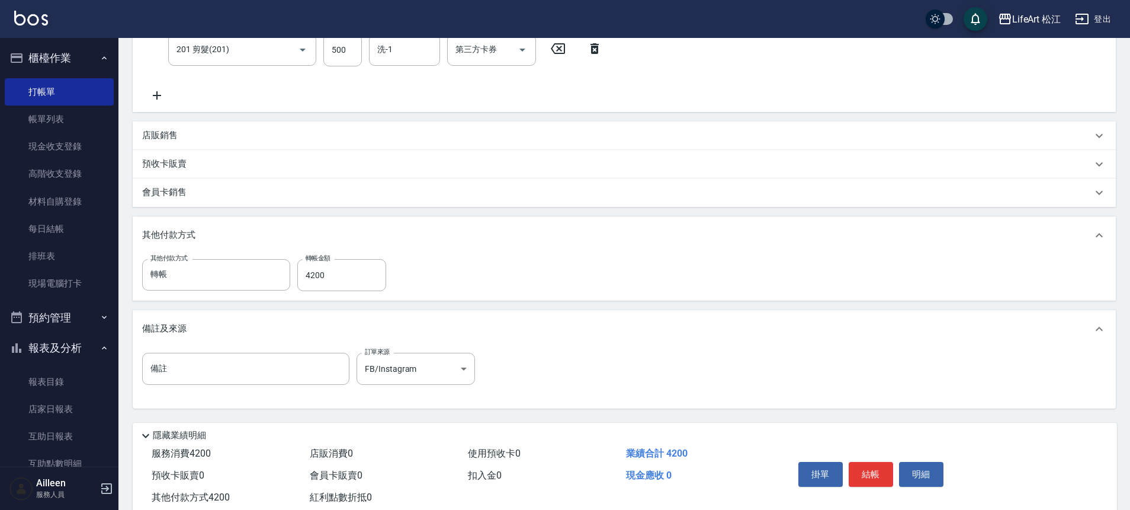
scroll to position [328, 0]
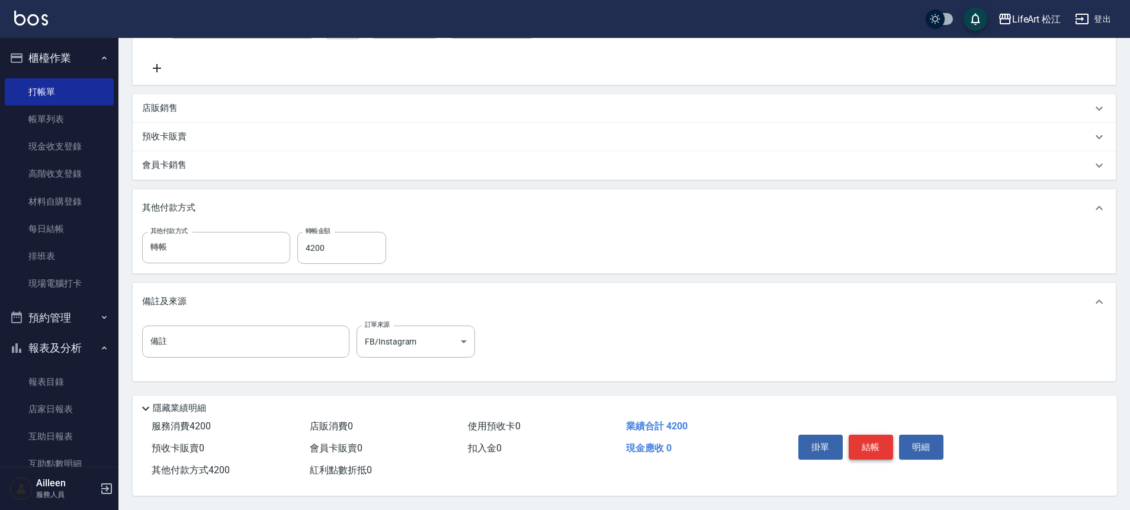
click at [883, 440] on button "結帳" at bounding box center [871, 446] width 44 height 25
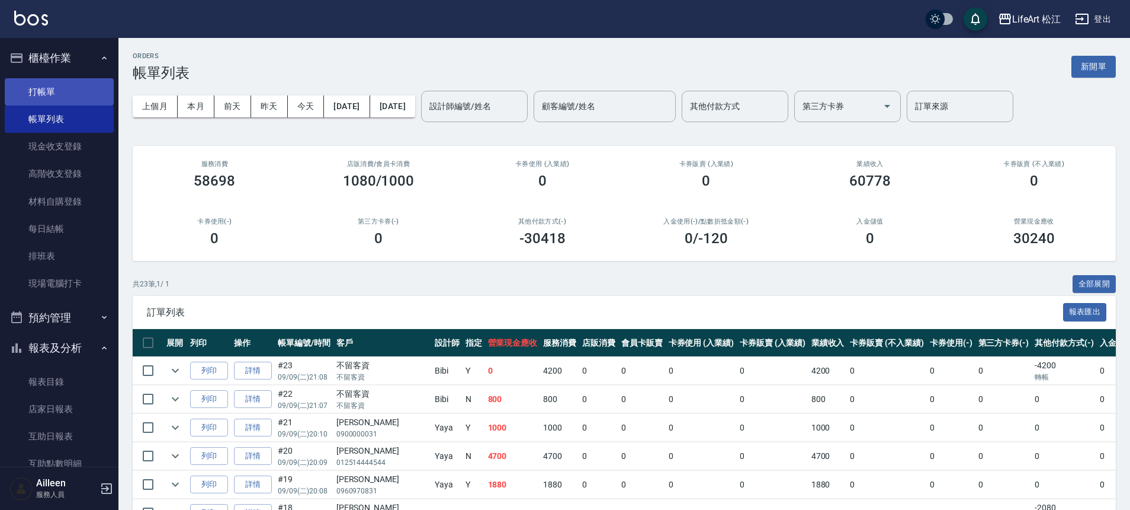
click at [78, 91] on link "打帳單" at bounding box center [59, 91] width 109 height 27
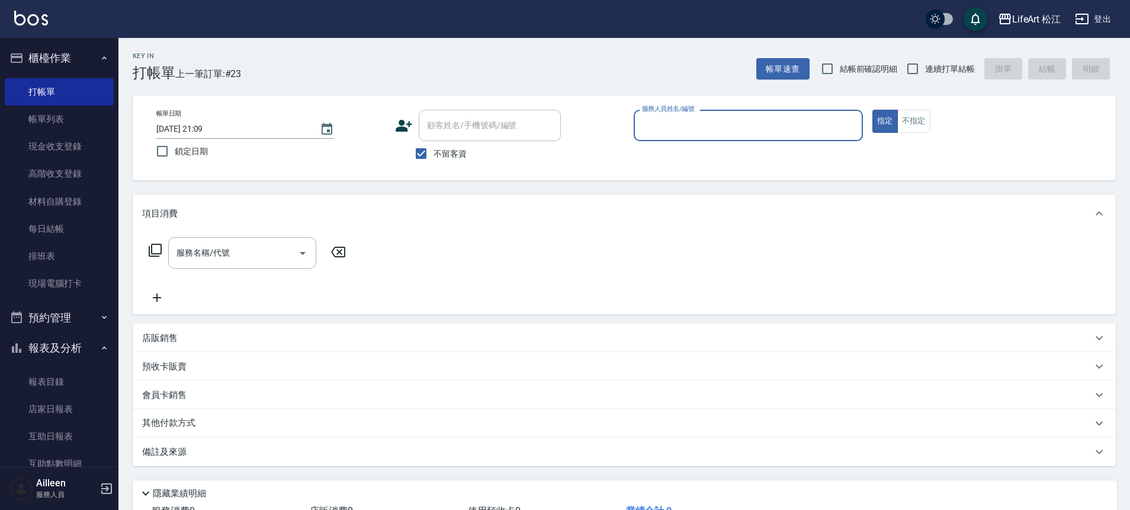
click at [677, 129] on input "服務人員姓名/編號" at bounding box center [748, 125] width 219 height 21
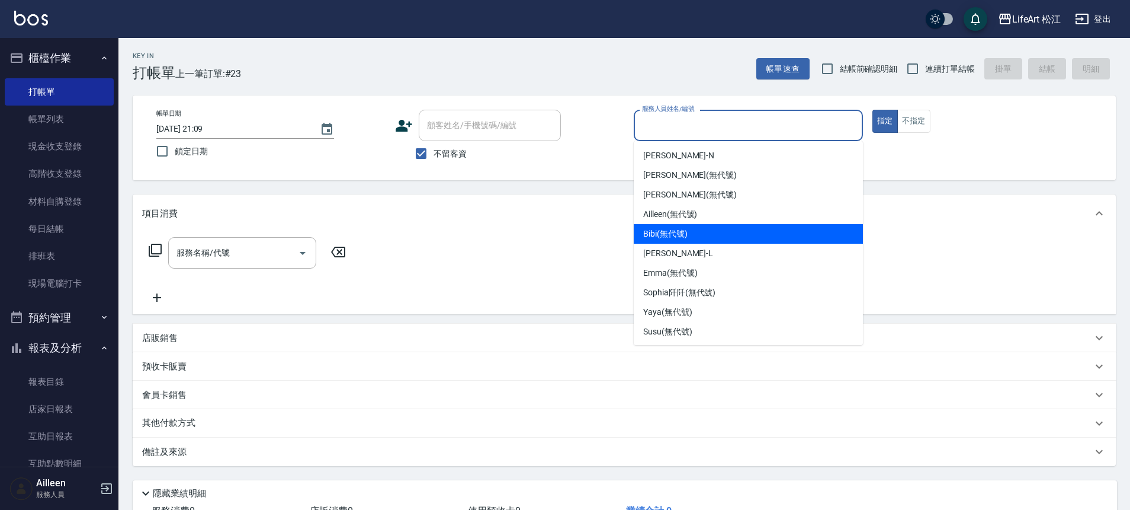
click at [667, 235] on span "Bibi (無代號)" at bounding box center [665, 234] width 44 height 12
type input "Bibi(無代號)"
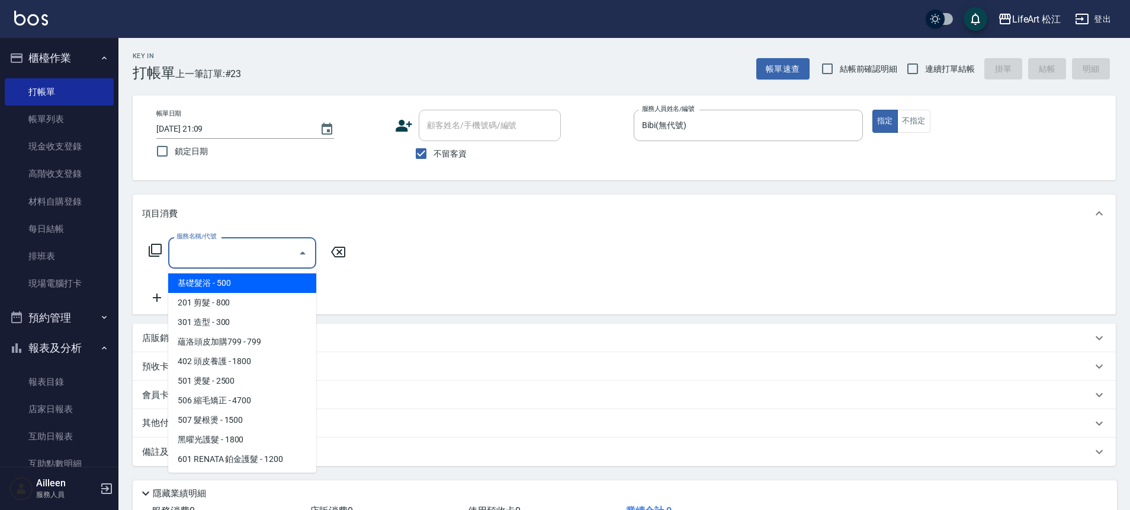
click at [187, 261] on input "服務名稱/代號" at bounding box center [234, 252] width 120 height 21
click at [245, 283] on span "基礎髮浴 - 500" at bounding box center [242, 283] width 148 height 20
type input "基礎髮浴 (101)"
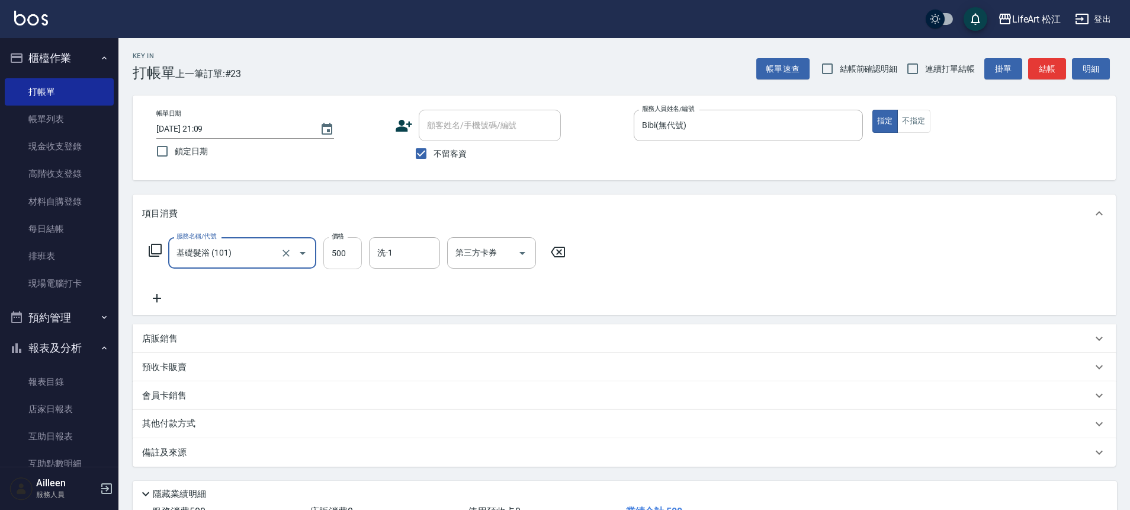
click at [343, 258] on input "500" at bounding box center [342, 253] width 39 height 32
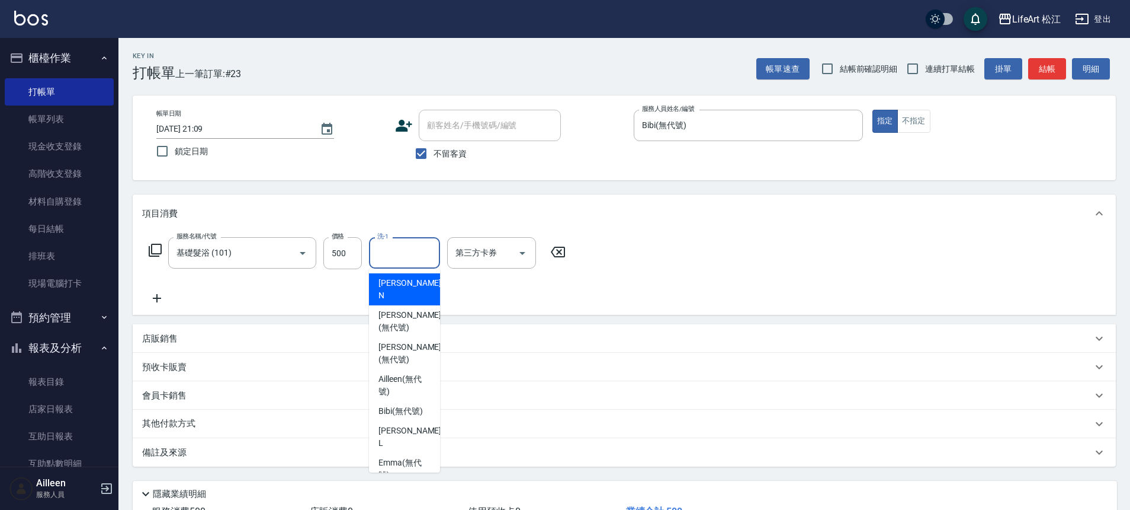
click at [415, 254] on input "洗-1" at bounding box center [404, 252] width 60 height 21
click at [406, 456] on span "[PERSON_NAME] (無代號)" at bounding box center [405, 468] width 52 height 25
type input "[PERSON_NAME](無代號)"
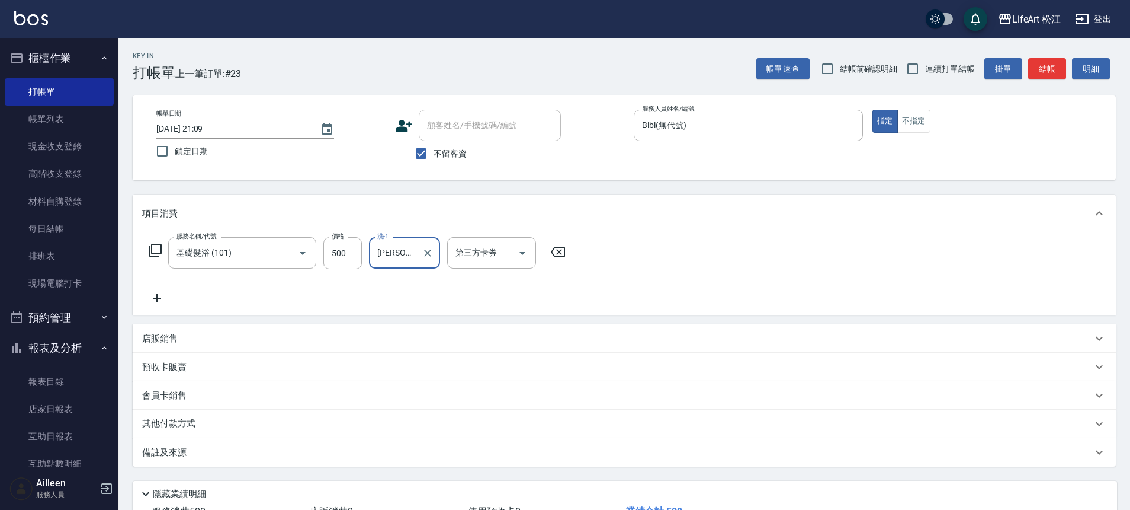
click at [279, 456] on div "備註及來源" at bounding box center [617, 452] width 950 height 12
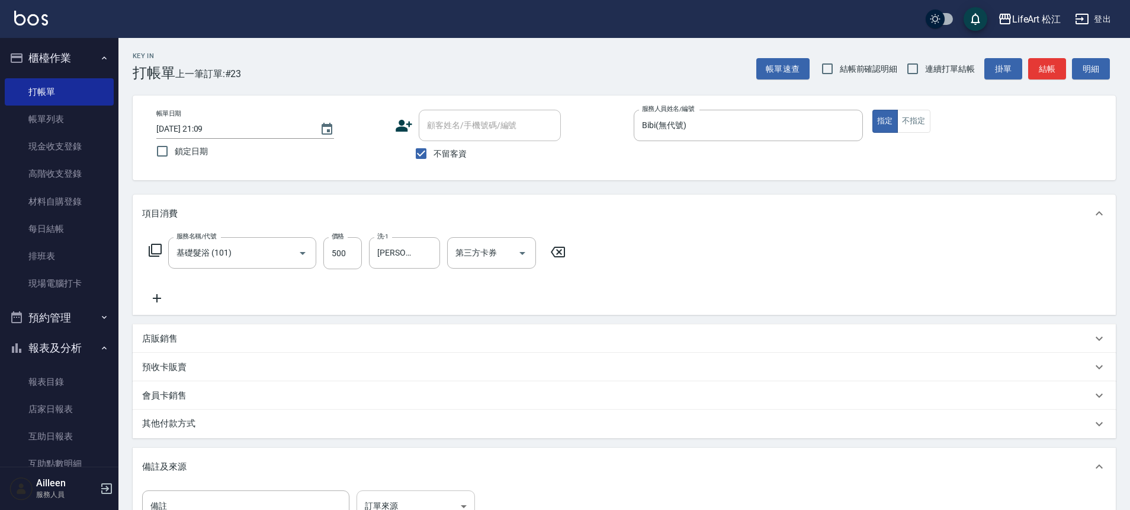
scroll to position [12, 0]
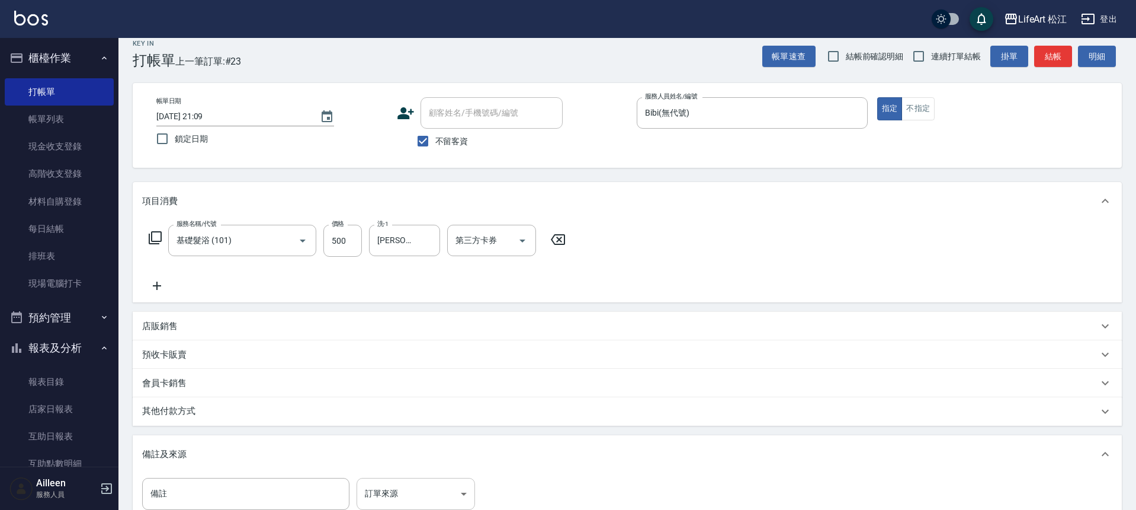
click at [386, 494] on body "LifeArt 松江 登出 櫃檯作業 打帳單 帳單列表 現金收支登錄 高階收支登錄 材料自購登錄 每日結帳 排班表 現場電腦打卡 預約管理 預約管理 單日預約…" at bounding box center [568, 325] width 1136 height 674
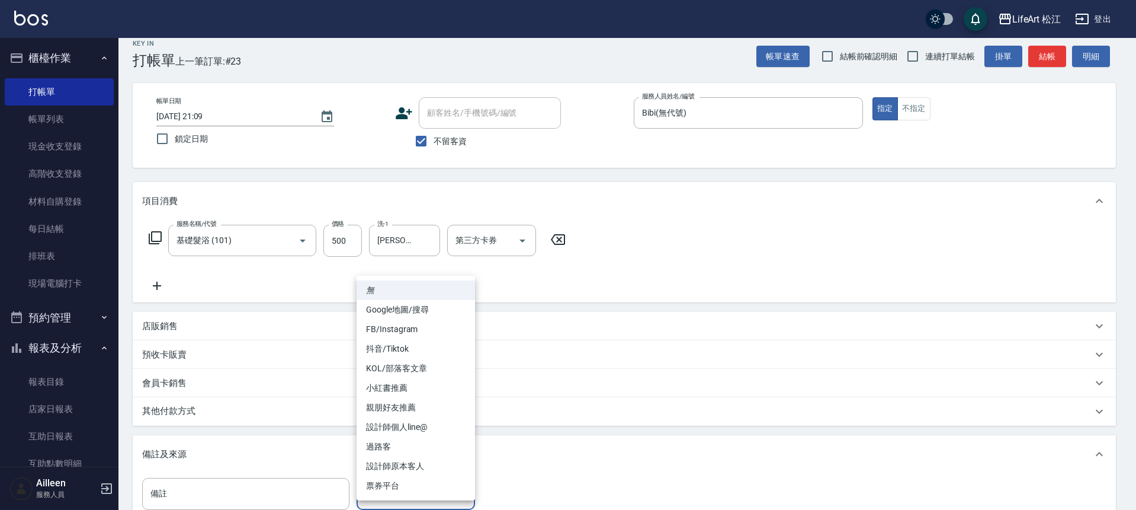
click at [398, 447] on li "過路客" at bounding box center [416, 447] width 118 height 20
type input "過路客"
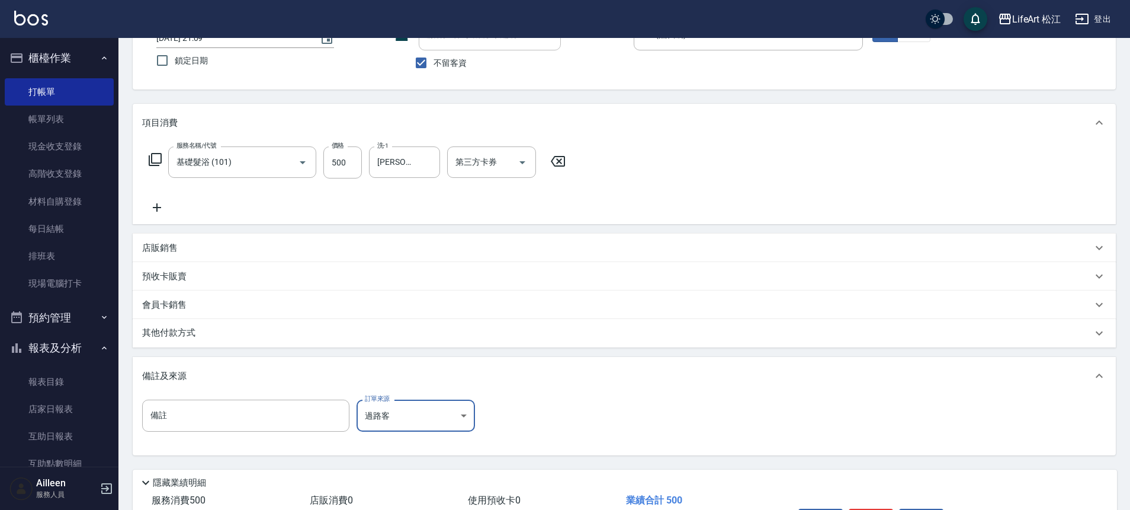
scroll to position [170, 0]
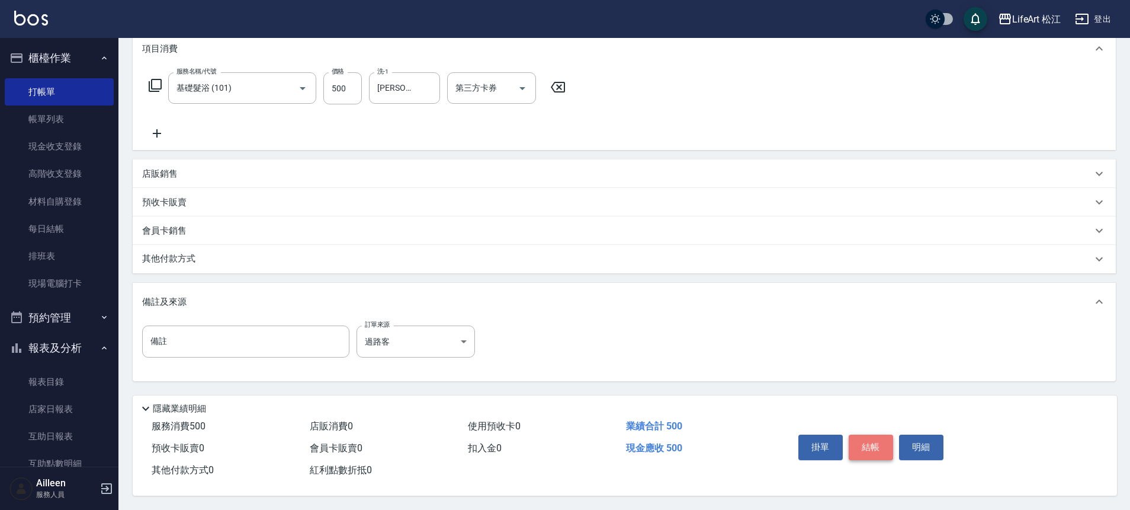
click at [864, 444] on button "結帳" at bounding box center [871, 446] width 44 height 25
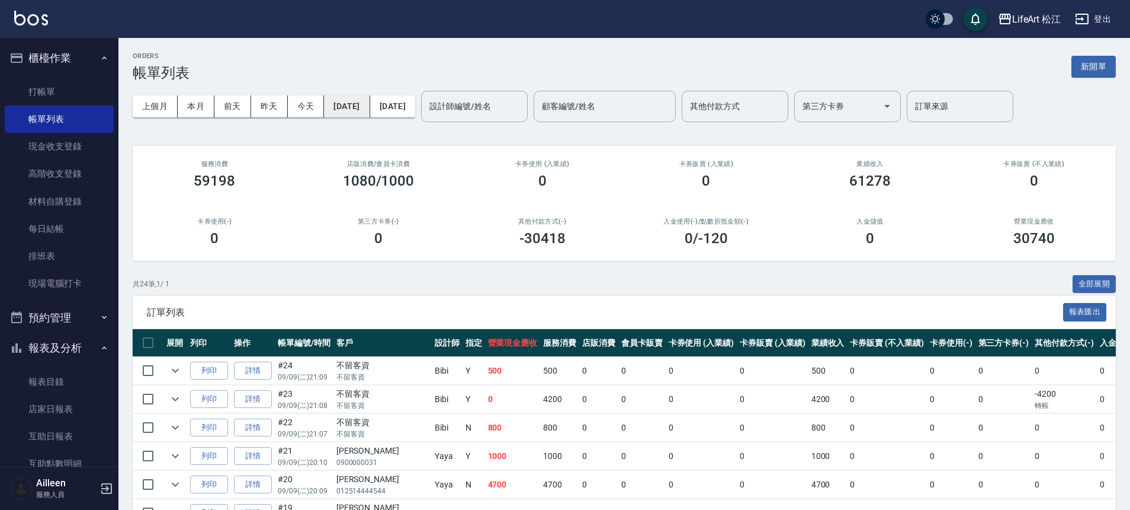
click at [370, 107] on button "[DATE]" at bounding box center [347, 106] width 46 height 22
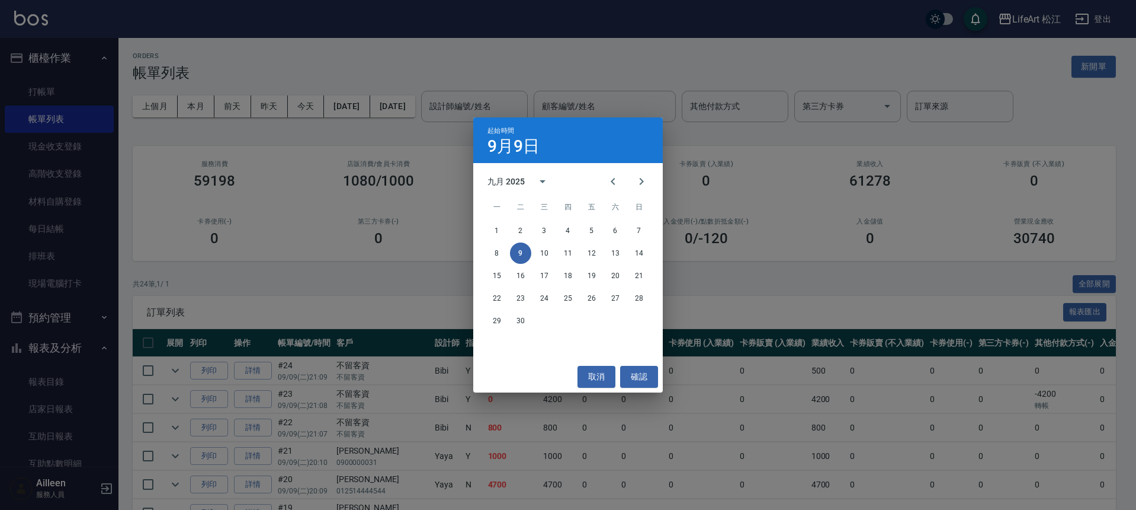
click at [60, 72] on div "起始時間 9月9日 九月 2025 一 二 三 四 五 六 日 1 2 3 4 5 6 7 8 9 10 11 12 13 14 15 16 17 18 19…" at bounding box center [568, 255] width 1136 height 510
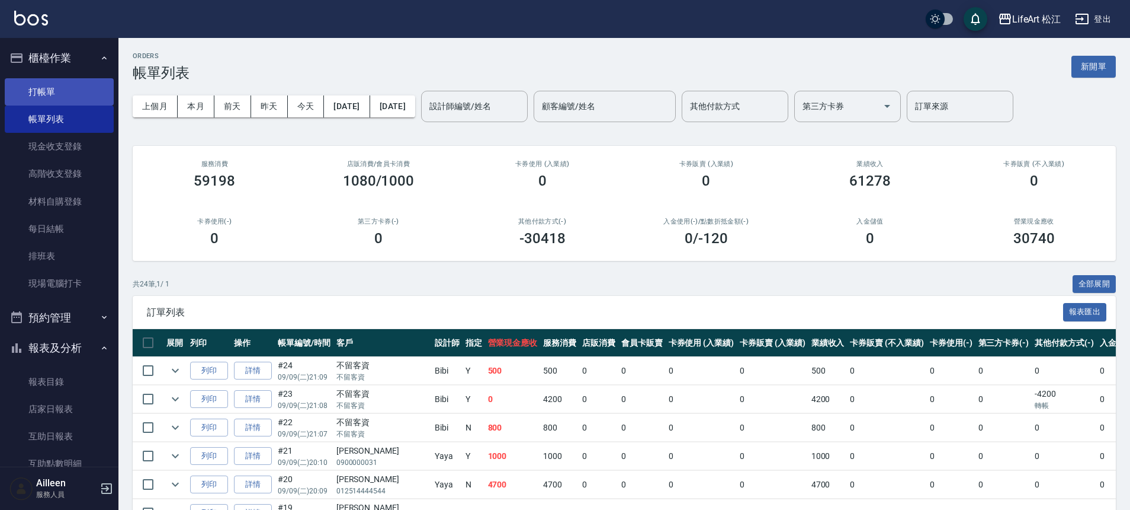
click at [68, 88] on link "打帳單" at bounding box center [59, 91] width 109 height 27
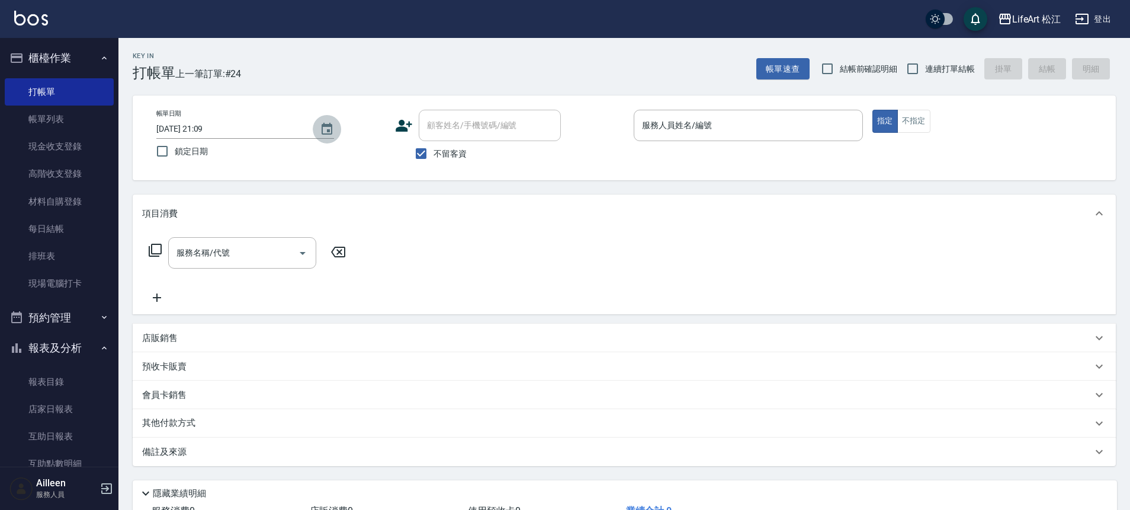
click at [328, 129] on icon "Choose date, selected date is 2025-09-09" at bounding box center [327, 129] width 11 height 12
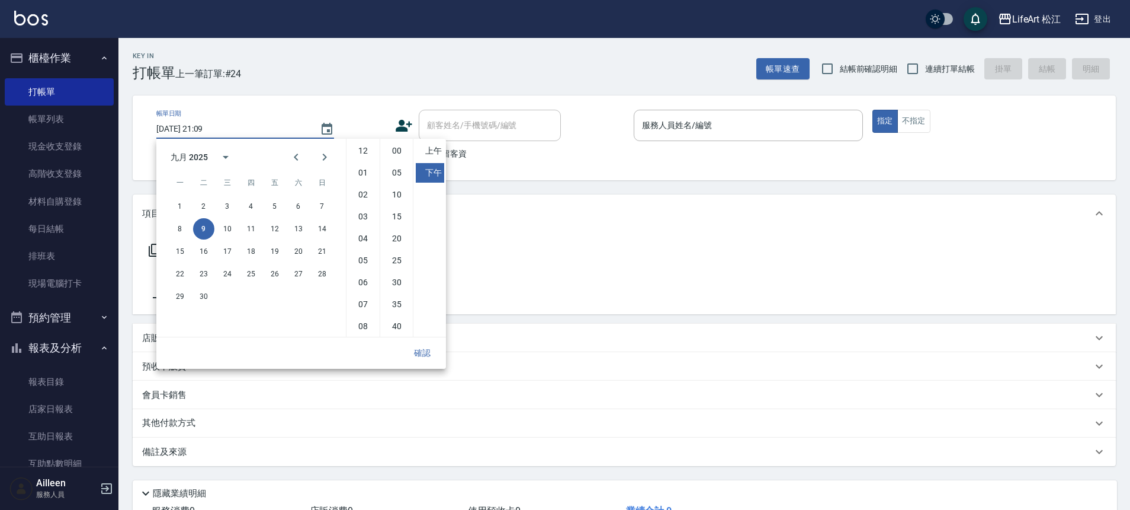
scroll to position [66, 0]
click at [226, 233] on button "10" at bounding box center [227, 228] width 21 height 21
type input "[DATE] 21:09"
click at [591, 203] on div "項目消費" at bounding box center [624, 213] width 983 height 38
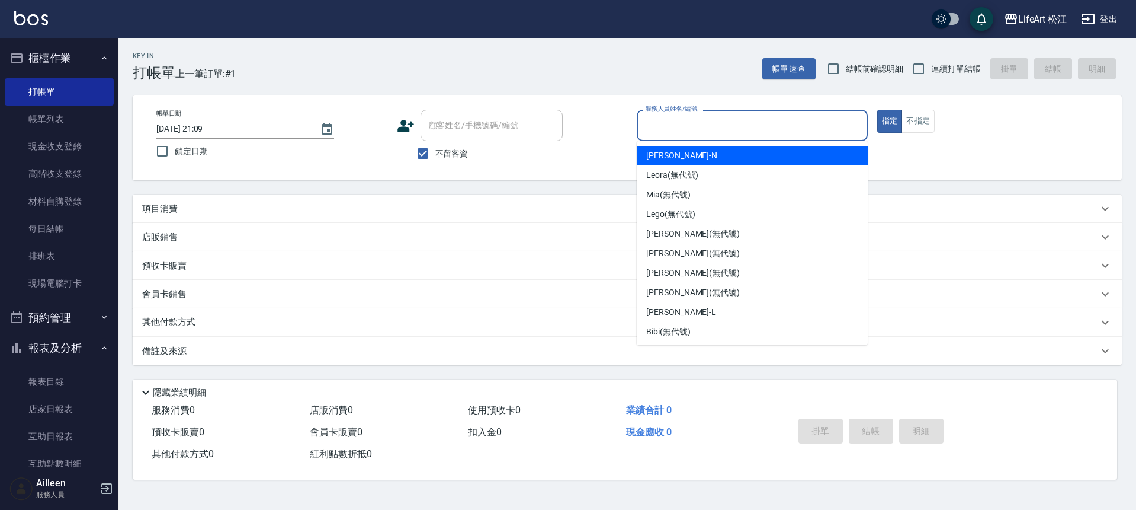
click at [778, 134] on input "服務人員姓名/編號" at bounding box center [752, 125] width 220 height 21
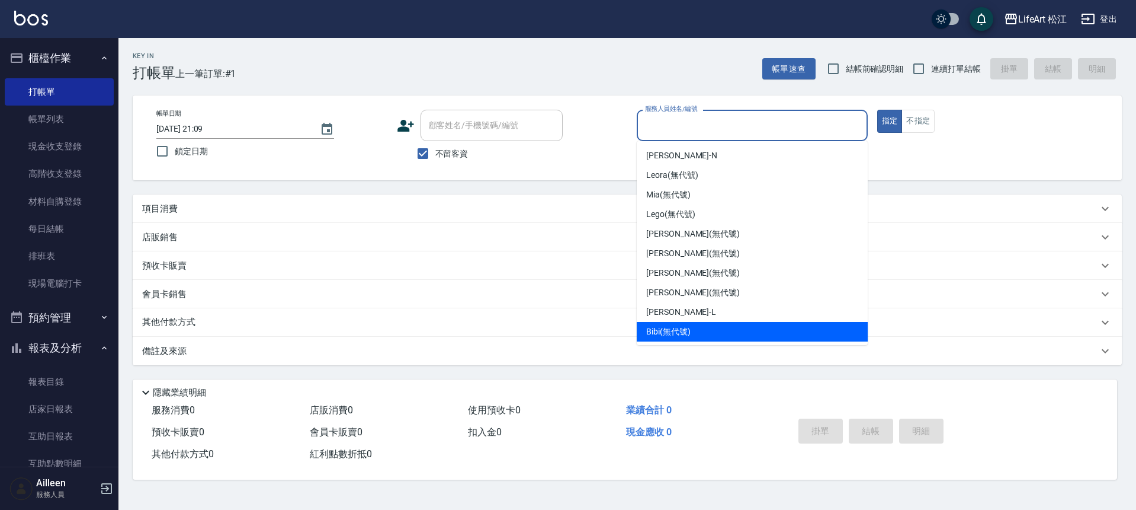
click at [726, 331] on div "Bibi (無代號)" at bounding box center [752, 332] width 231 height 20
type input "Bibi(無代號)"
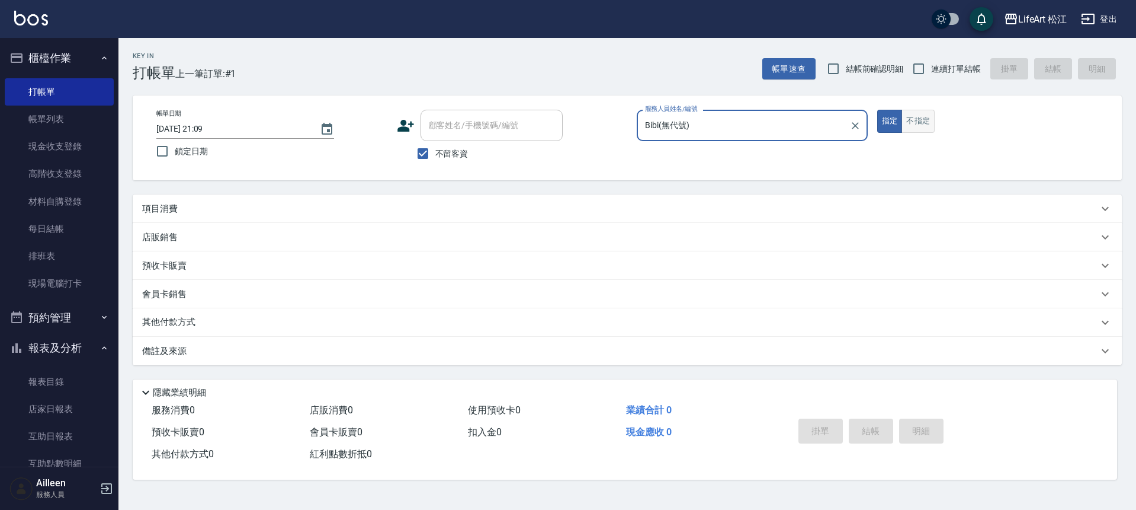
click at [930, 123] on button "不指定" at bounding box center [918, 121] width 33 height 23
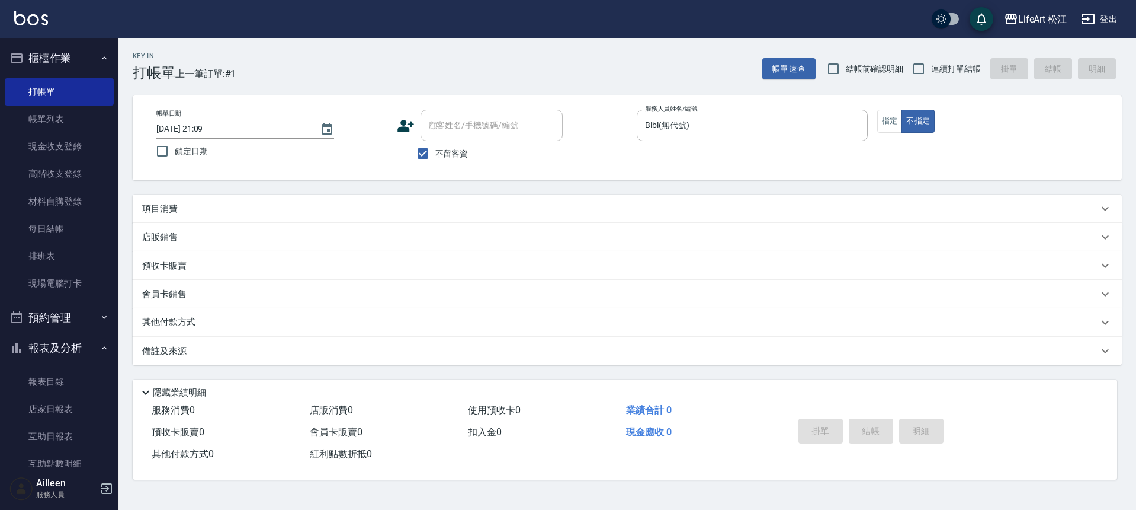
click at [200, 354] on div "備註及來源" at bounding box center [620, 351] width 956 height 12
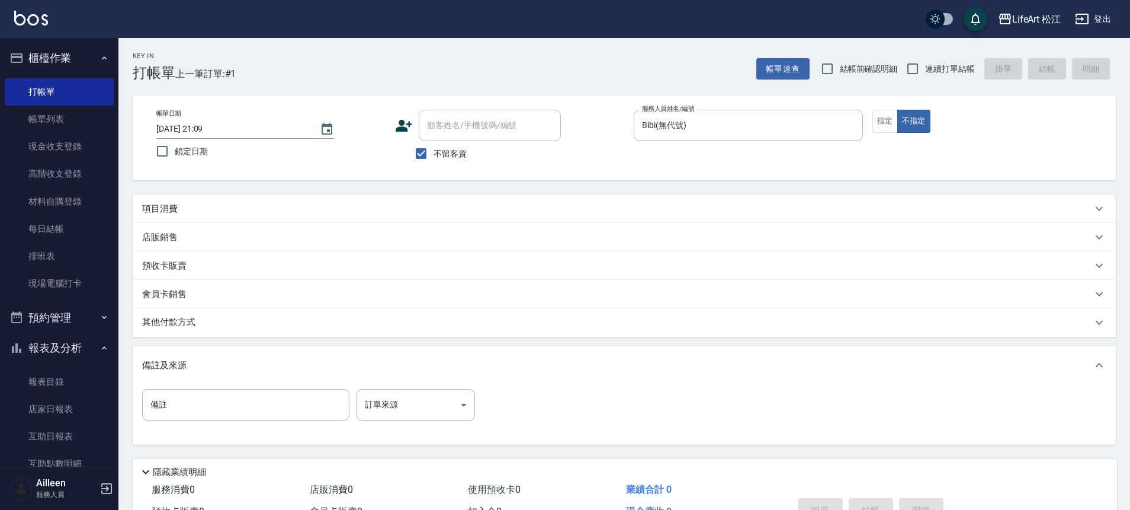
click at [302, 206] on div "項目消費" at bounding box center [617, 209] width 950 height 12
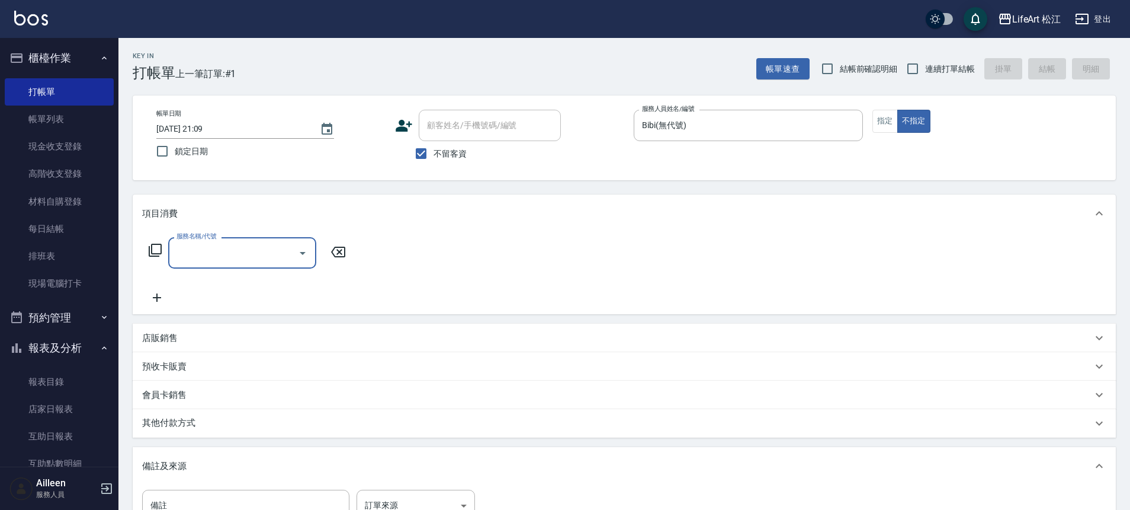
scroll to position [0, 0]
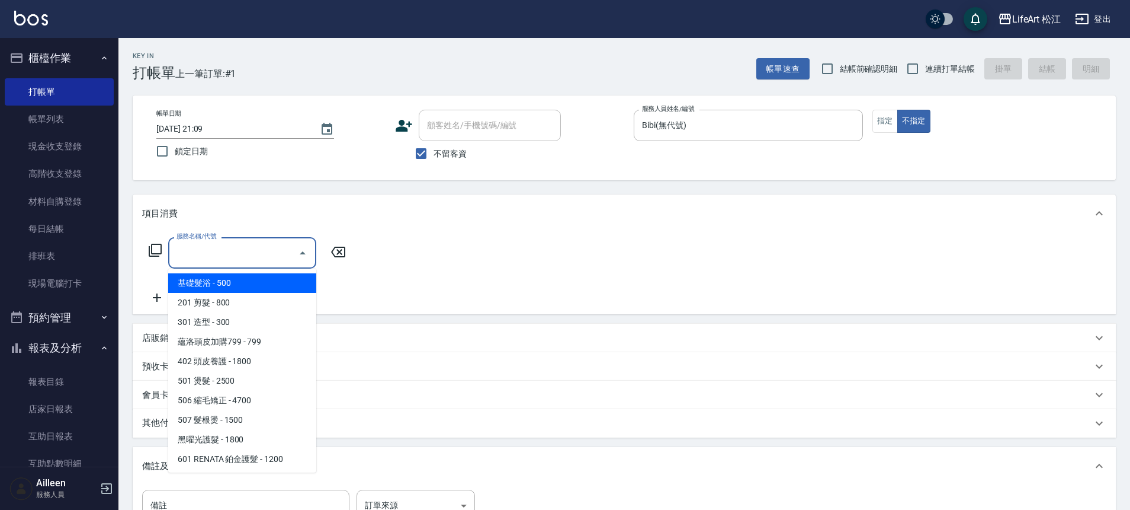
click at [249, 244] on input "服務名稱/代號" at bounding box center [234, 252] width 120 height 21
click at [271, 279] on span "基礎髮浴 - 500" at bounding box center [242, 283] width 148 height 20
type input "基礎髮浴 (101)"
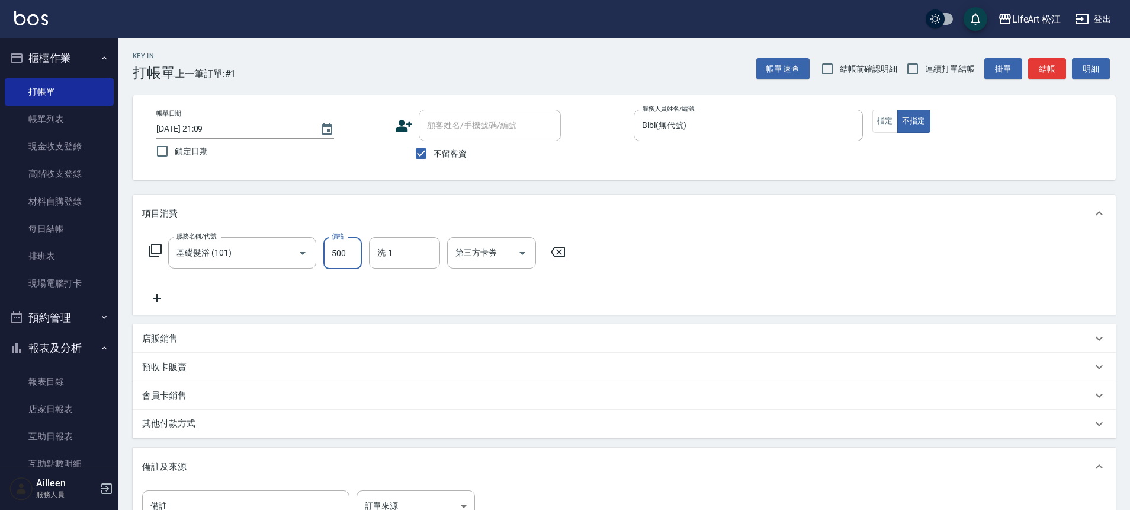
click at [352, 249] on input "500" at bounding box center [342, 253] width 39 height 32
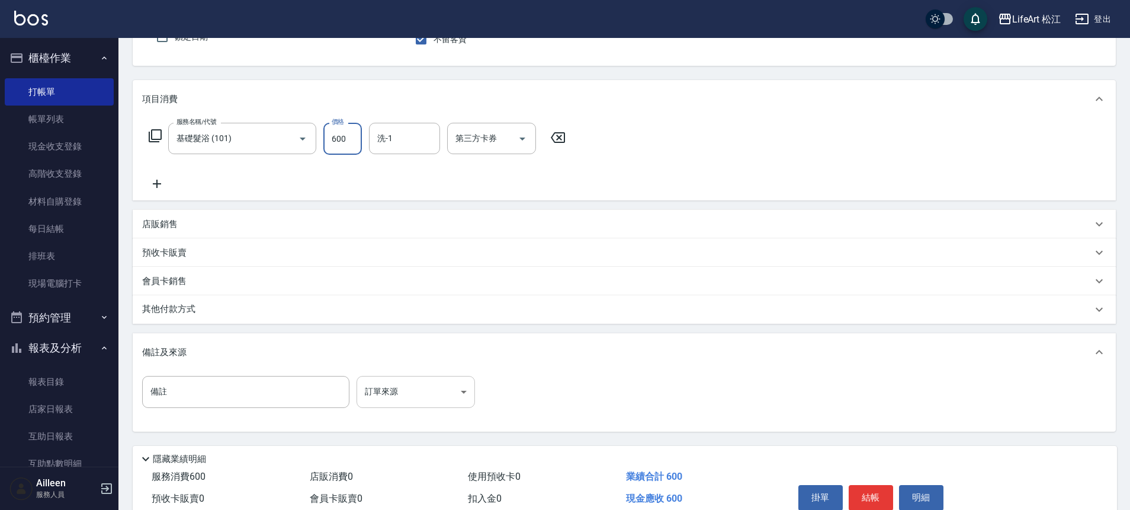
type input "600"
click at [430, 392] on body "LifeArt 松江 登出 櫃檯作業 打帳單 帳單列表 現金收支登錄 高階收支登錄 材料自購登錄 每日結帳 排班表 現場電腦打卡 預約管理 預約管理 單日預約…" at bounding box center [565, 223] width 1130 height 674
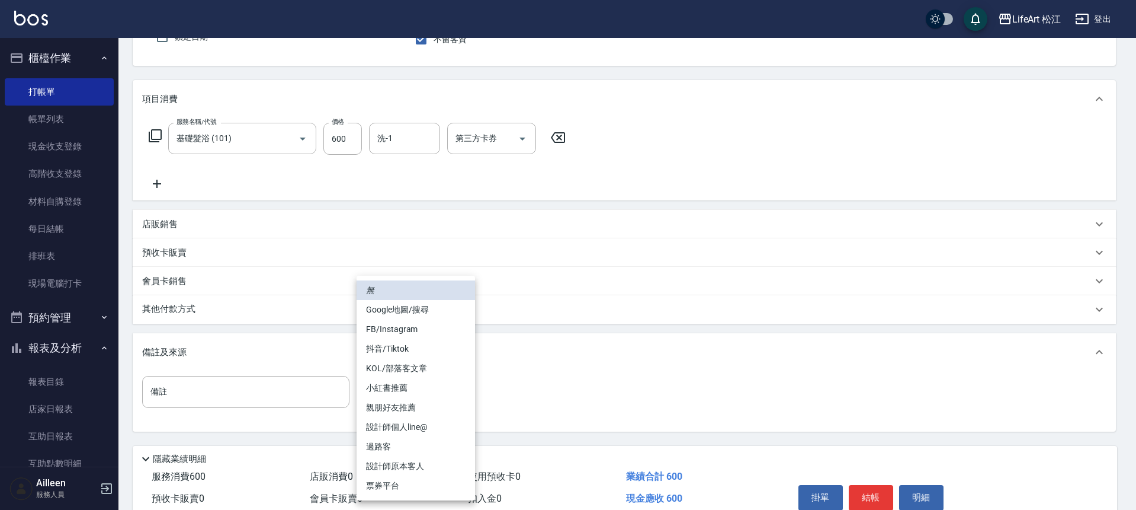
click at [408, 445] on li "過路客" at bounding box center [416, 447] width 118 height 20
type input "過路客"
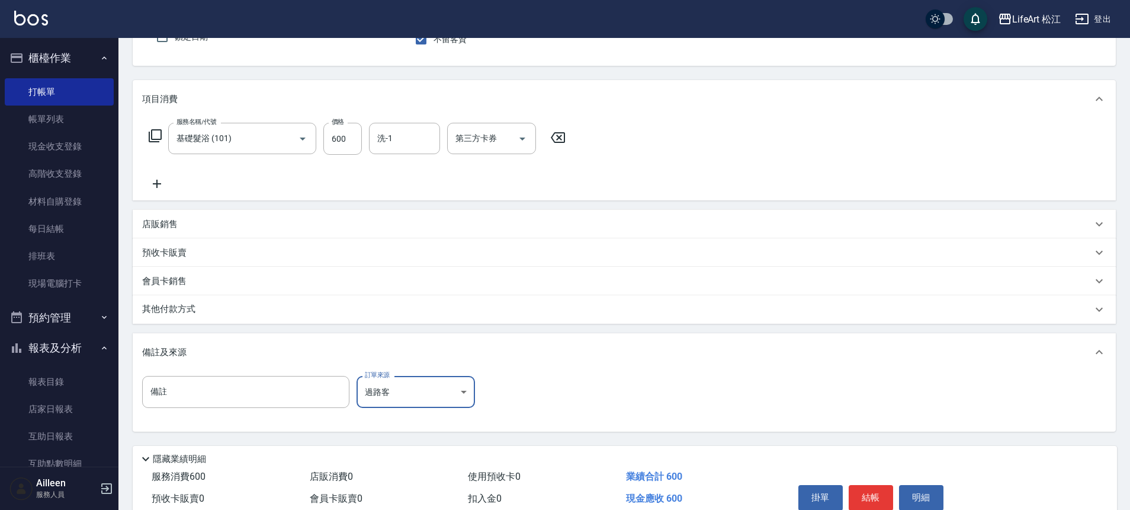
drag, startPoint x: 204, startPoint y: 313, endPoint x: 211, endPoint y: 314, distance: 6.6
click at [204, 313] on div "其他付款方式" at bounding box center [617, 309] width 950 height 13
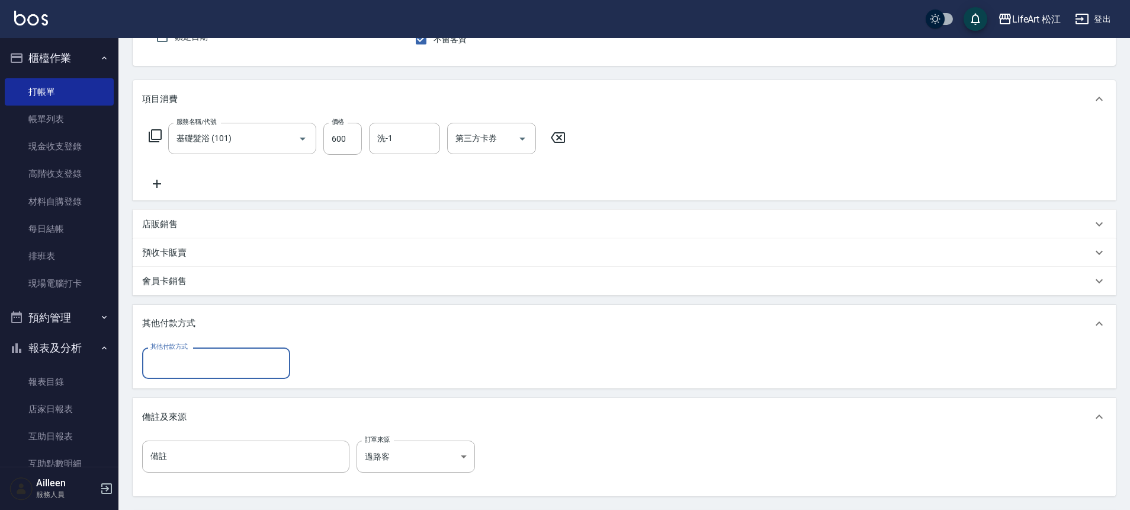
scroll to position [0, 0]
click at [274, 363] on input "其他付款方式" at bounding box center [216, 363] width 137 height 21
click at [260, 387] on span "轉帳" at bounding box center [216, 393] width 148 height 20
type input "轉帳"
click at [337, 359] on input "0" at bounding box center [341, 363] width 89 height 32
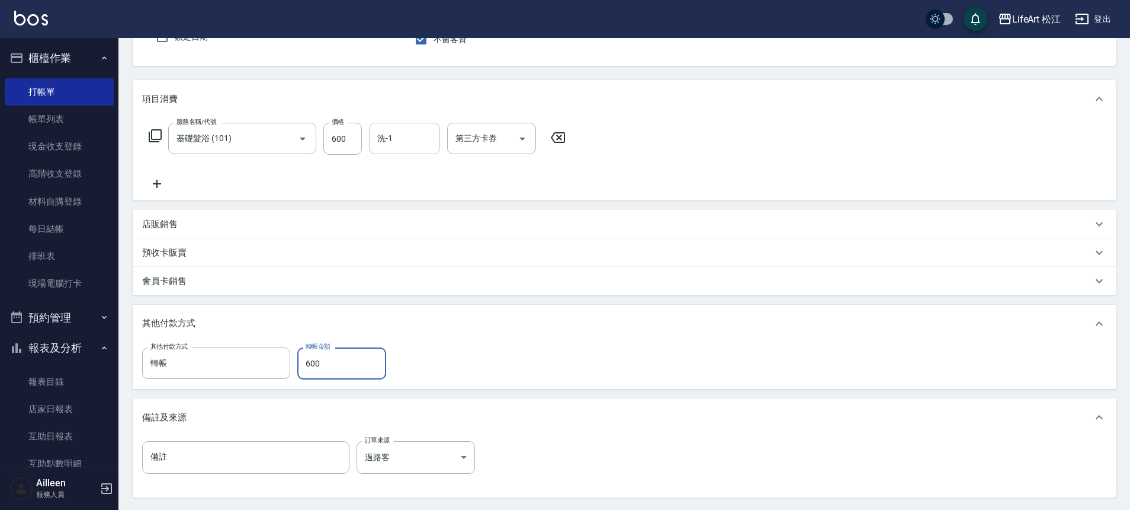
type input "600"
click at [405, 149] on div "洗-1" at bounding box center [404, 138] width 71 height 31
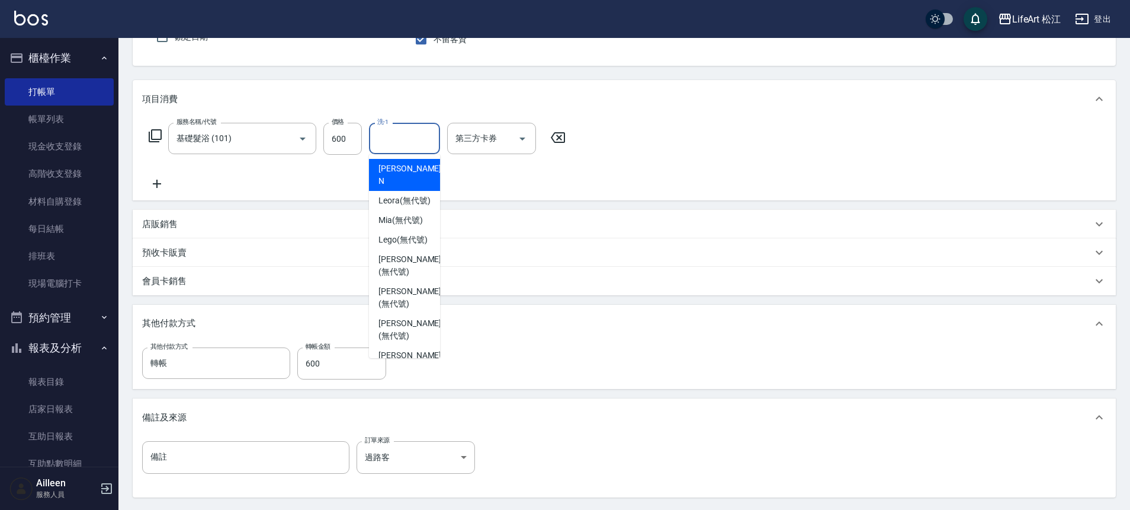
click at [405, 146] on input "洗-1" at bounding box center [404, 138] width 60 height 21
click at [415, 199] on span "Leora (無代號)" at bounding box center [405, 200] width 52 height 12
type input "Leora(無代號)"
type input "0"
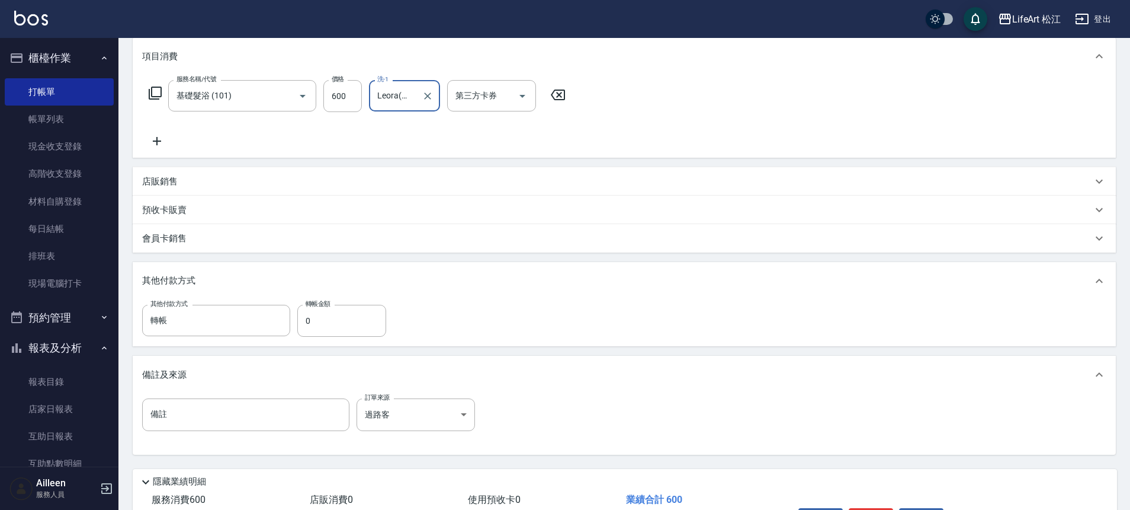
scroll to position [236, 0]
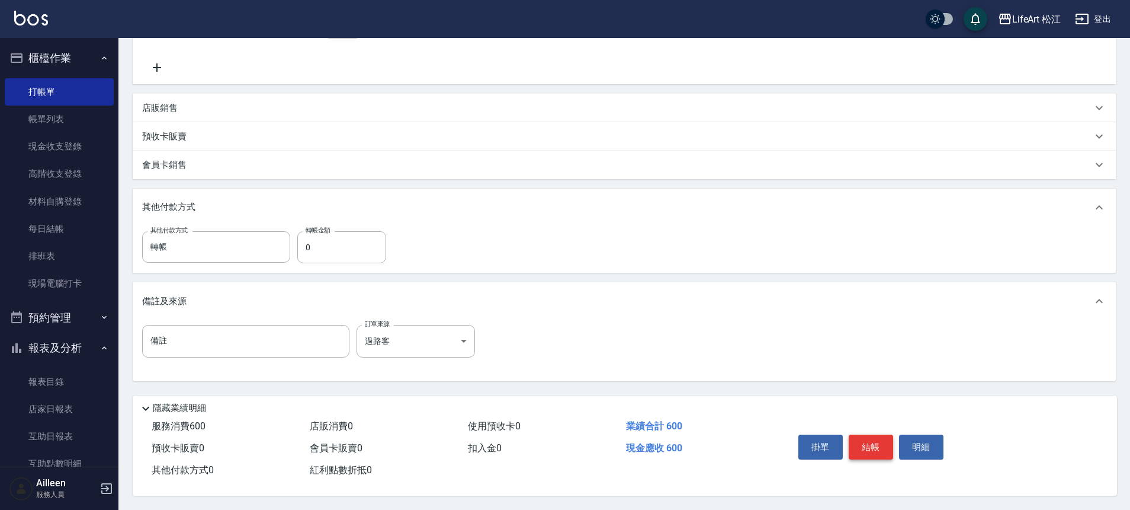
click at [880, 441] on button "結帳" at bounding box center [871, 446] width 44 height 25
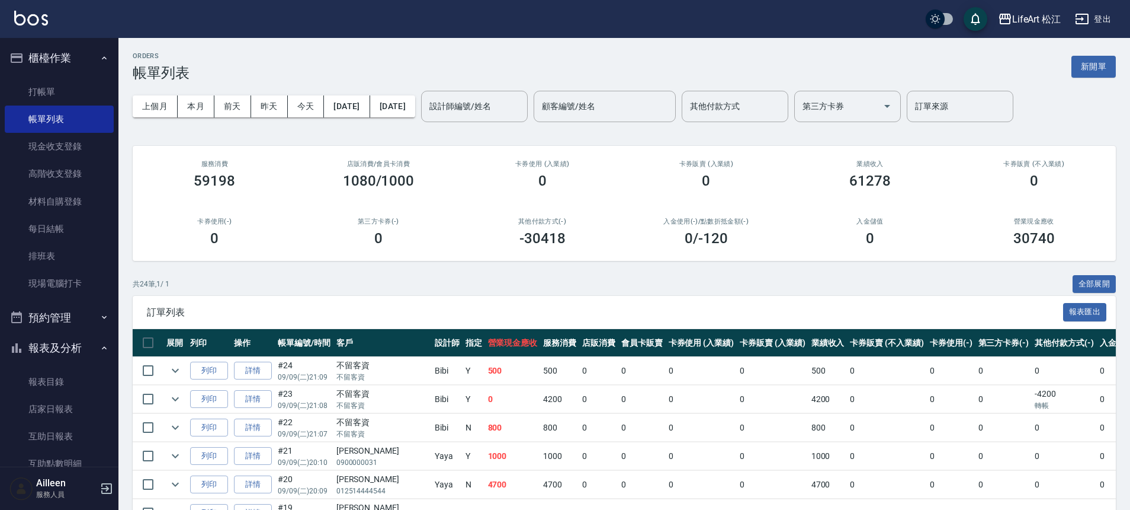
click at [245, 367] on link "詳情" at bounding box center [253, 370] width 38 height 18
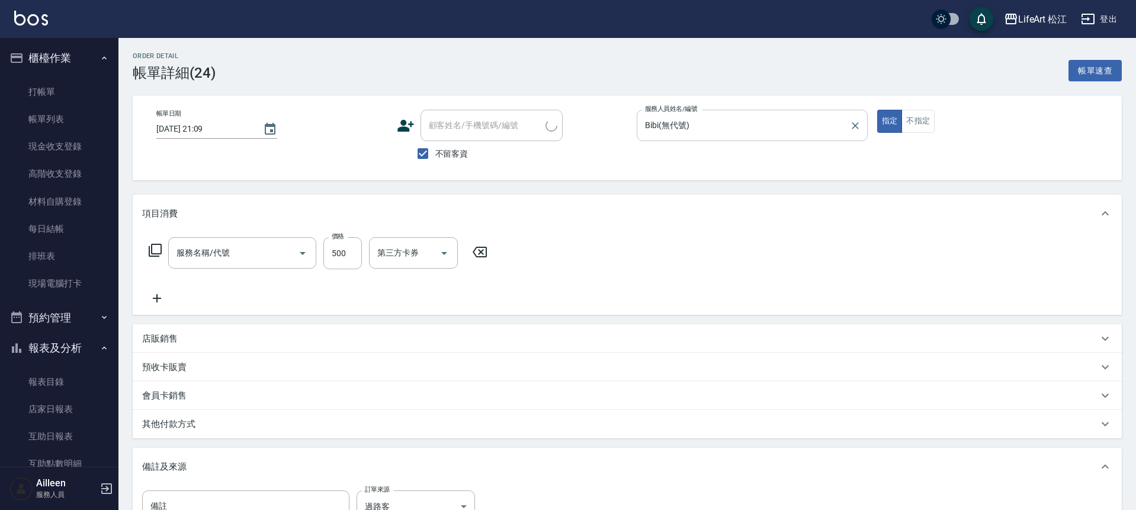
type input "[DATE] 21:09"
checkbox input "true"
type input "Bibi(無代號)"
type input "基礎髮浴 (101)"
click at [915, 127] on button "不指定" at bounding box center [914, 121] width 33 height 23
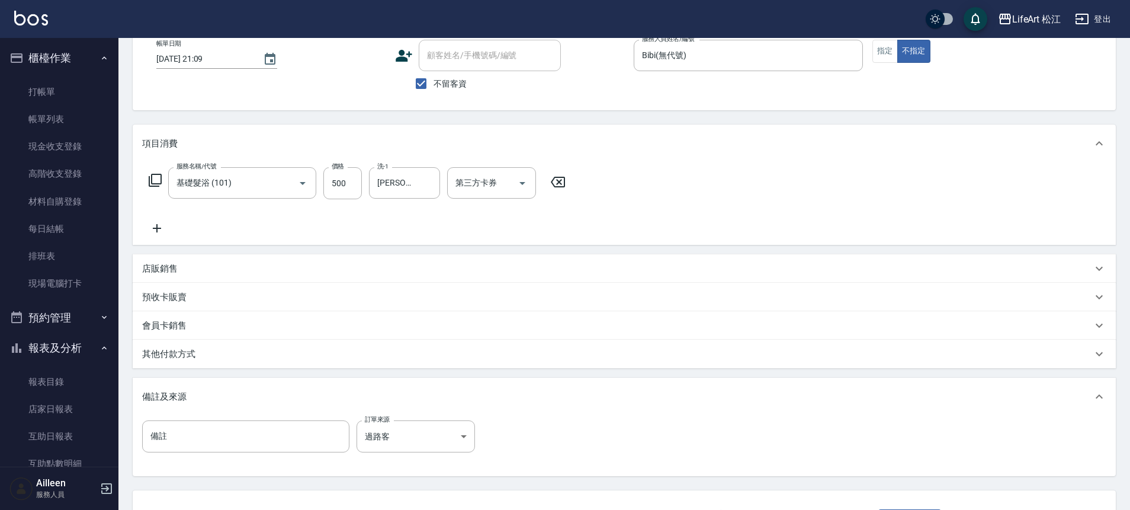
scroll to position [164, 0]
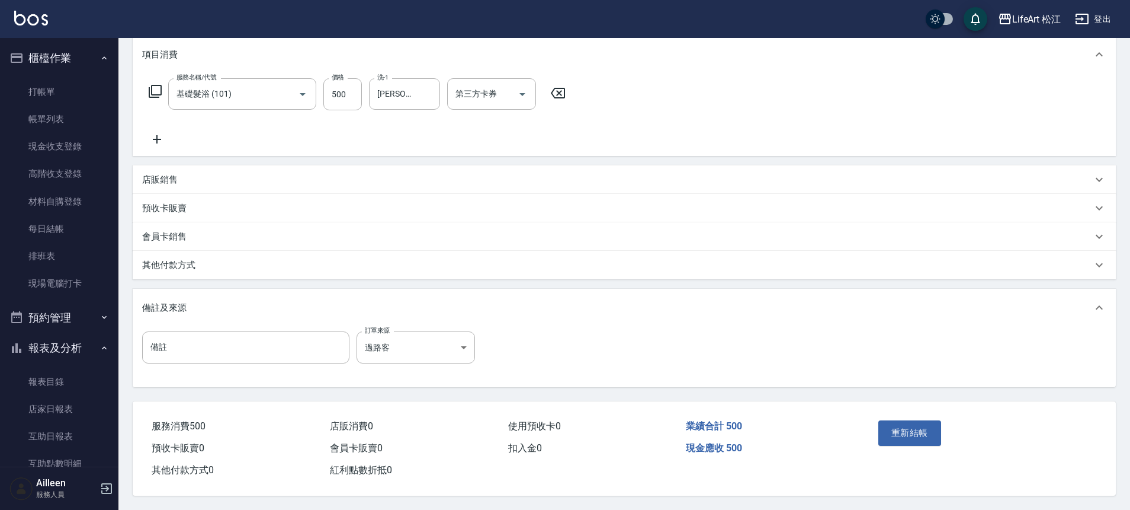
click at [906, 436] on button "重新結帳" at bounding box center [910, 432] width 63 height 25
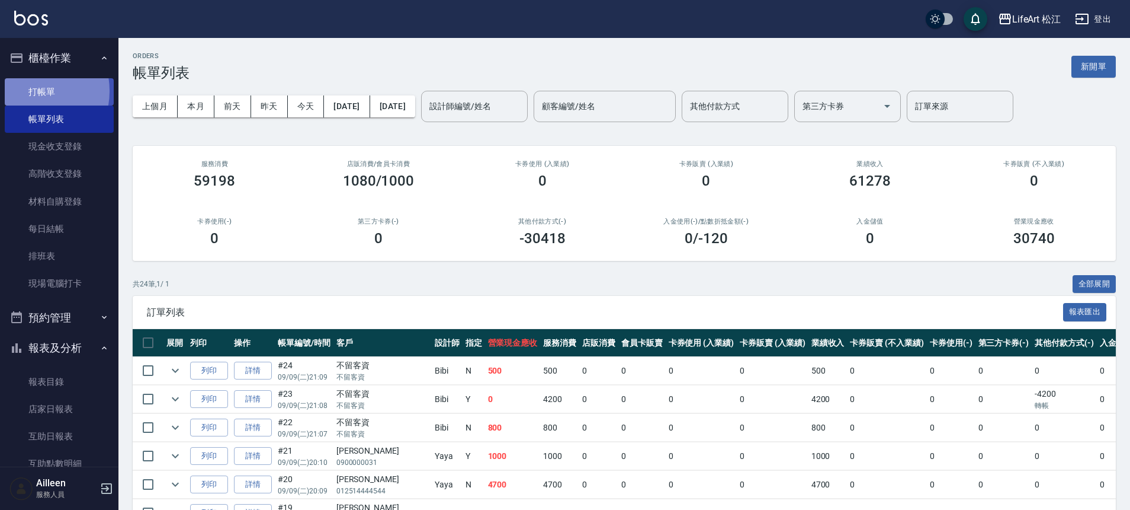
click at [27, 91] on link "打帳單" at bounding box center [59, 91] width 109 height 27
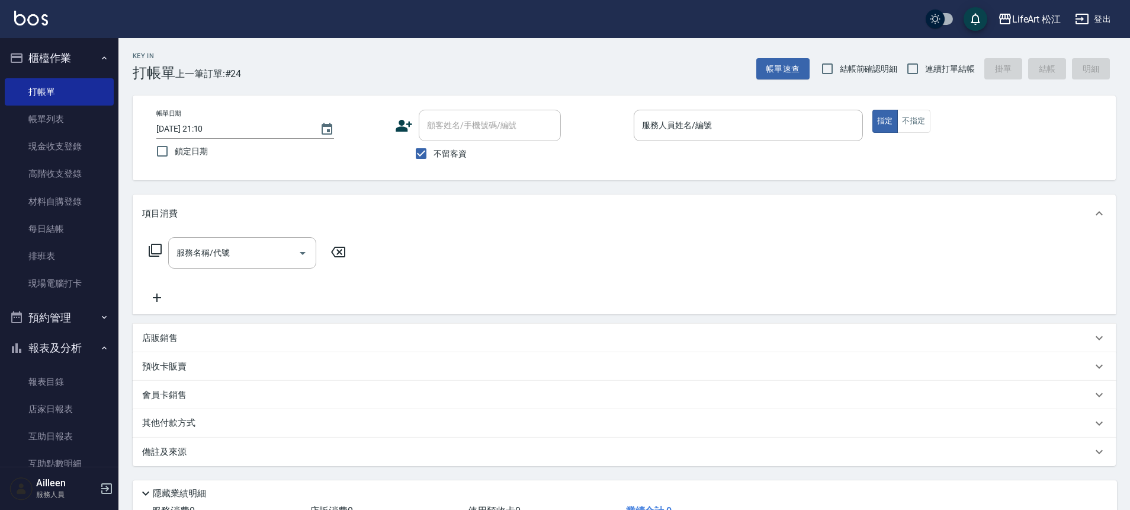
click at [457, 156] on span "不留客資" at bounding box center [450, 154] width 33 height 12
click at [434, 156] on input "不留客資" at bounding box center [421, 153] width 25 height 25
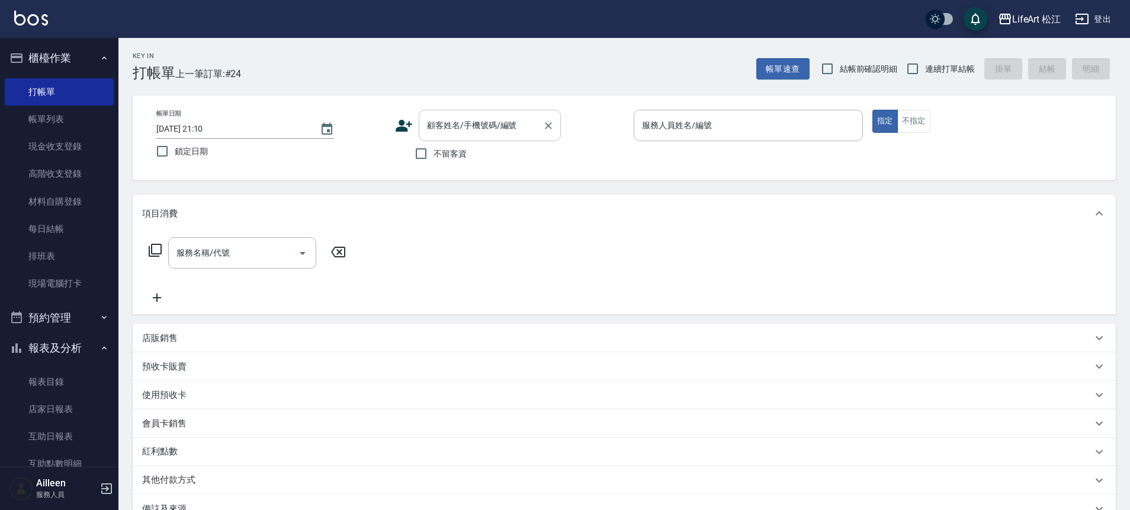
click at [468, 136] on div "顧客姓名/手機號碼/編號" at bounding box center [490, 125] width 142 height 31
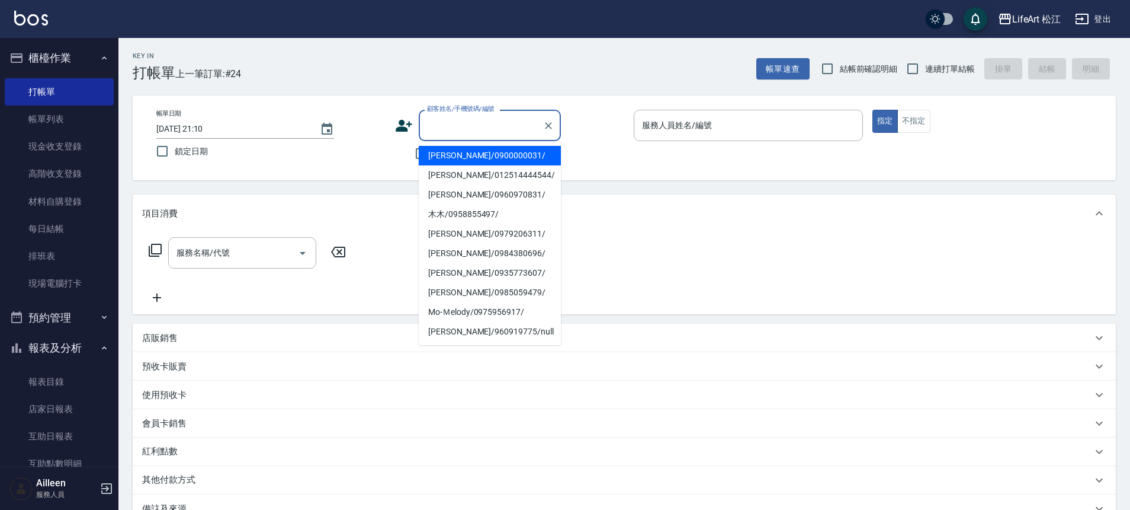
click at [457, 136] on div "顧客姓名/手機號碼/編號" at bounding box center [490, 125] width 142 height 31
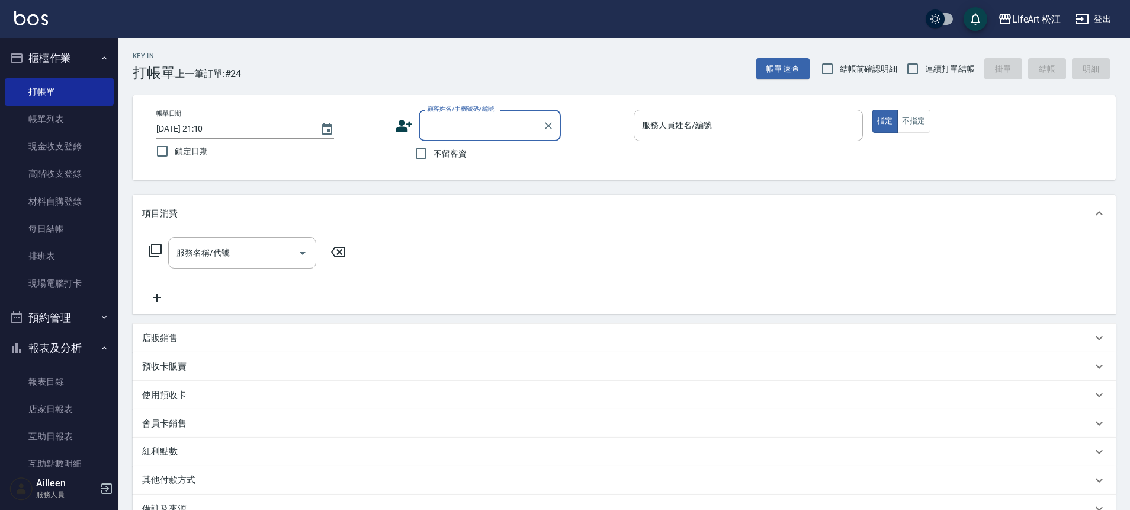
drag, startPoint x: 432, startPoint y: 152, endPoint x: 449, endPoint y: 149, distance: 17.5
click at [432, 152] on input "不留客資" at bounding box center [421, 153] width 25 height 25
checkbox input "true"
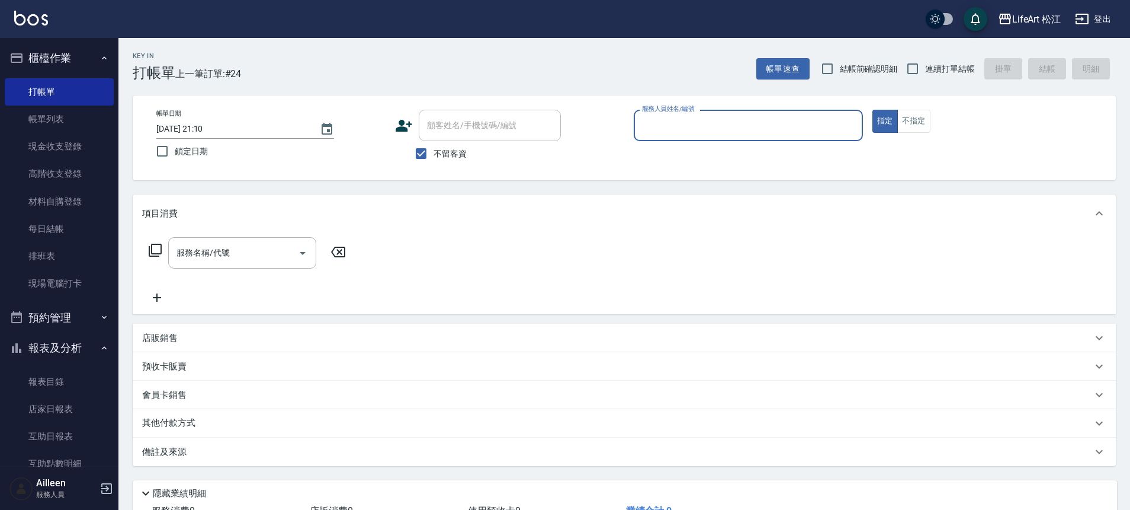
click at [693, 140] on div "服務人員姓名/編號" at bounding box center [748, 125] width 229 height 31
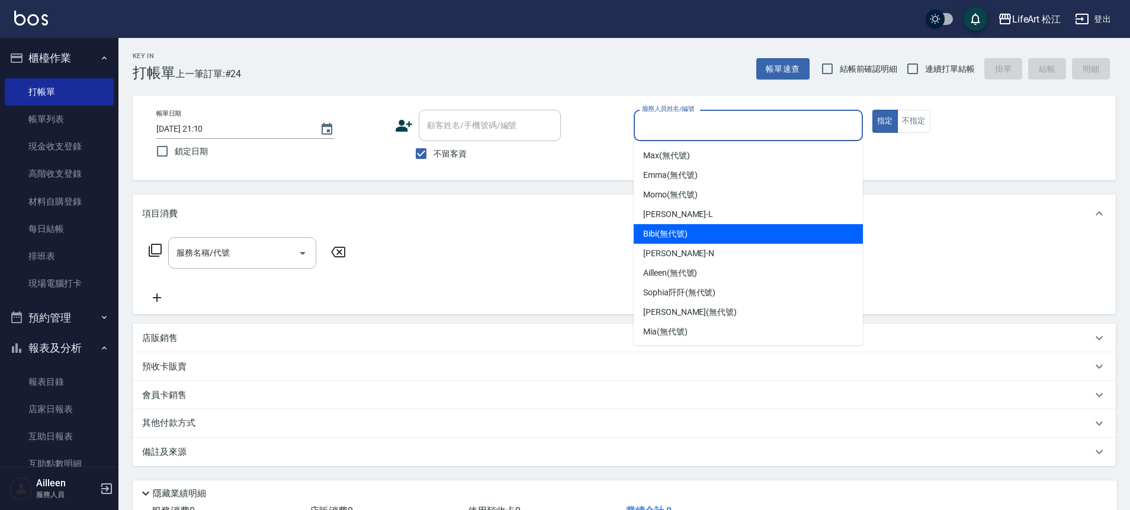
click at [683, 236] on span "Bibi (無代號)" at bounding box center [665, 234] width 44 height 12
type input "Bibi(無代號)"
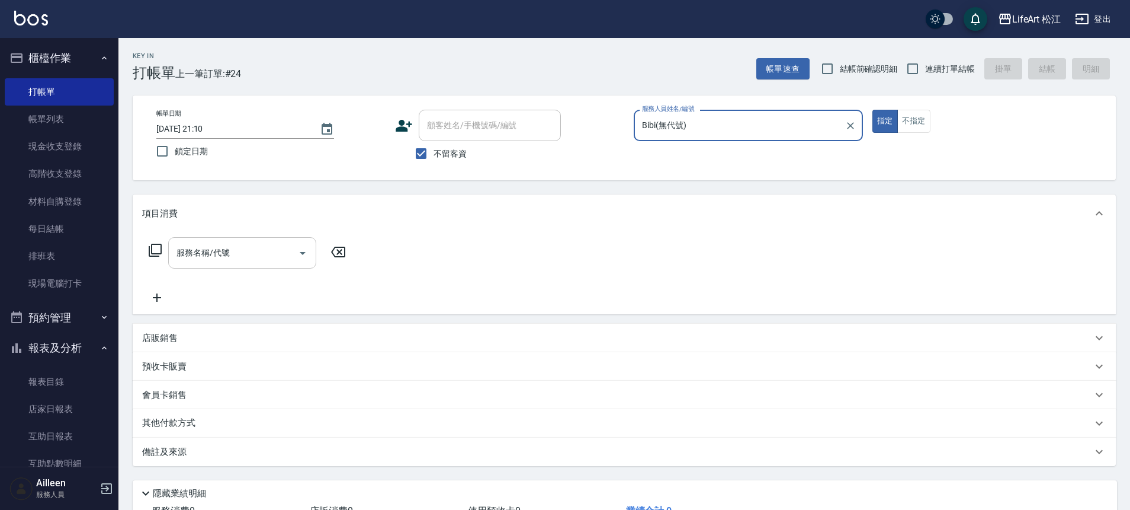
click at [261, 242] on input "服務名稱/代號" at bounding box center [234, 252] width 120 height 21
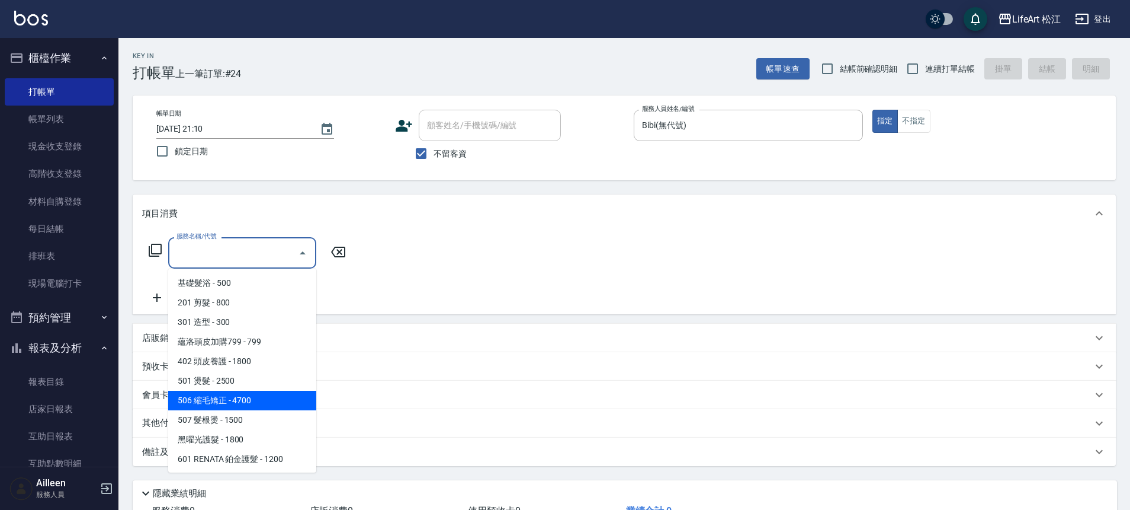
drag, startPoint x: 245, startPoint y: 396, endPoint x: 285, endPoint y: 359, distance: 54.9
click at [245, 397] on span "506 縮毛矯正 - 4700" at bounding box center [242, 400] width 148 height 20
type input "506 縮毛矯正 (506)"
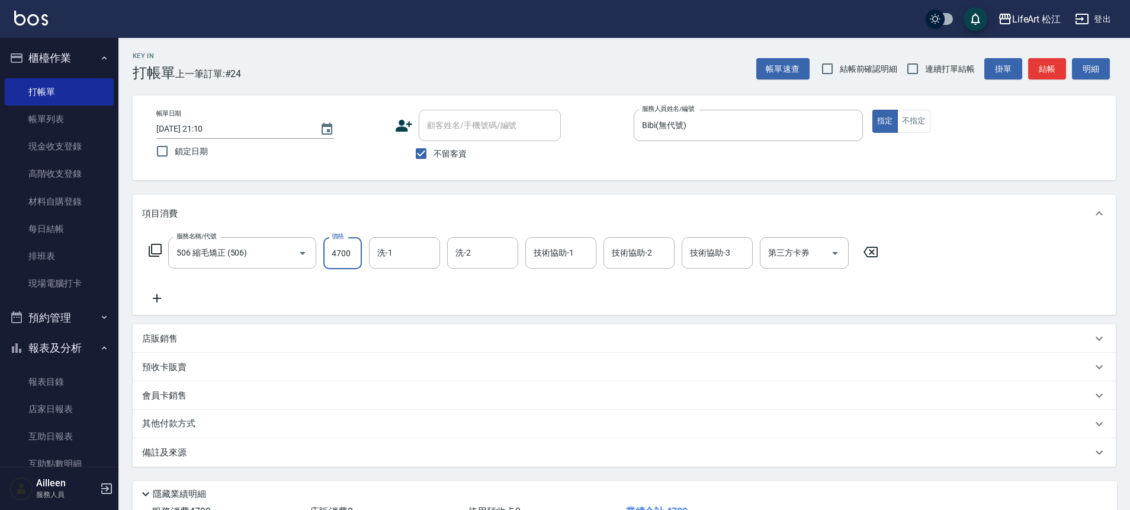
click at [345, 255] on input "4700" at bounding box center [342, 253] width 39 height 32
type input "1500"
click at [161, 294] on icon at bounding box center [157, 298] width 30 height 14
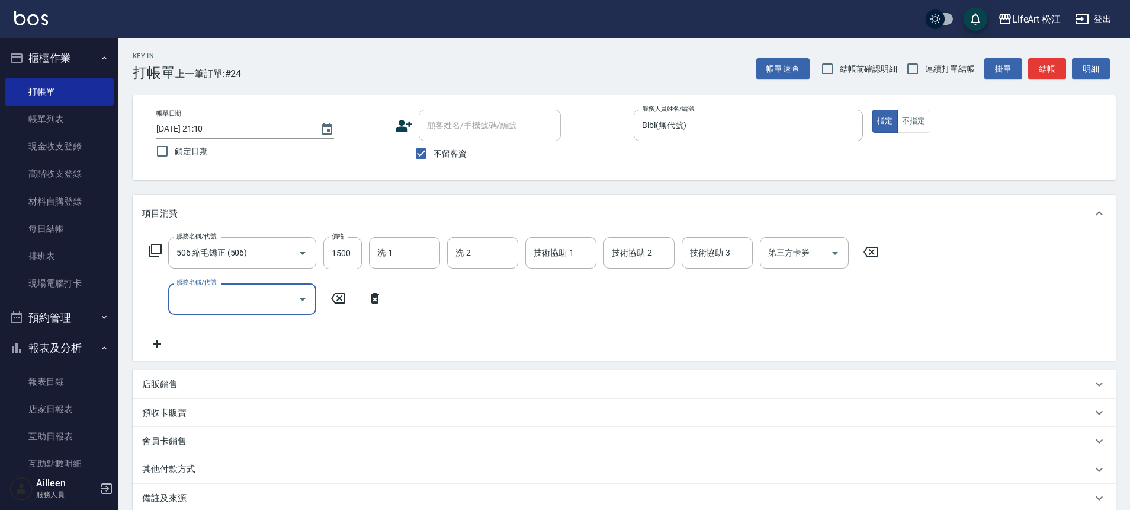
click at [230, 296] on input "服務名稱/代號" at bounding box center [234, 299] width 120 height 21
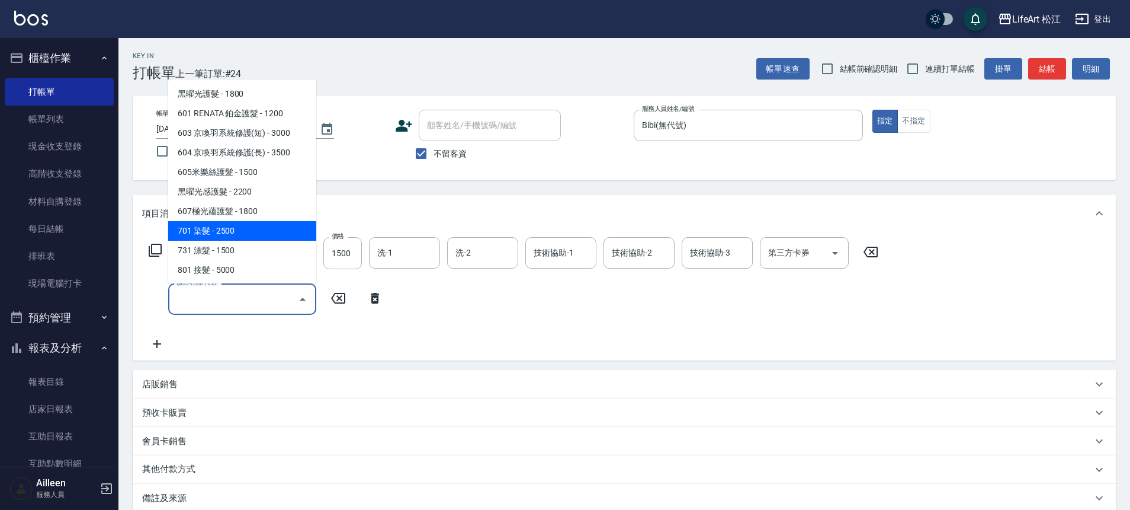
scroll to position [158, 0]
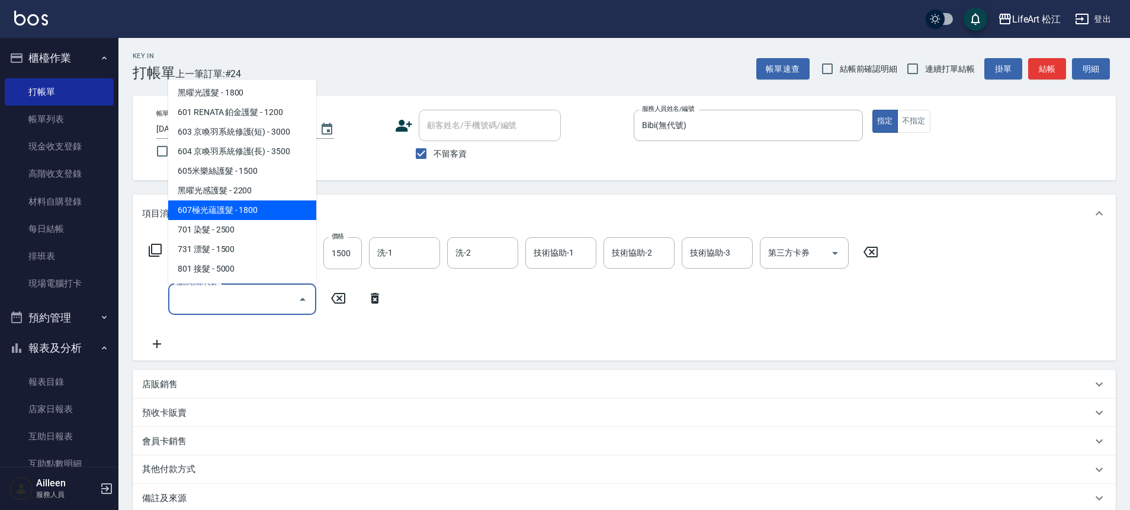
click at [254, 209] on span "607極光蘊護髮 - 1800" at bounding box center [242, 210] width 148 height 20
type input "607極光蘊護髮(607)"
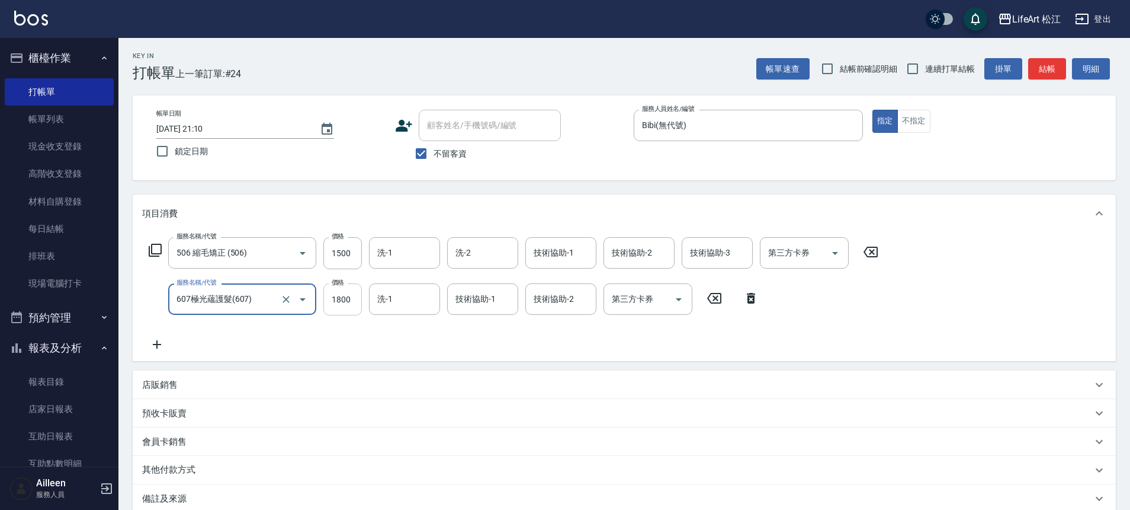
click at [339, 297] on input "1800" at bounding box center [342, 299] width 39 height 32
type input "2200"
click at [151, 342] on icon at bounding box center [157, 344] width 30 height 14
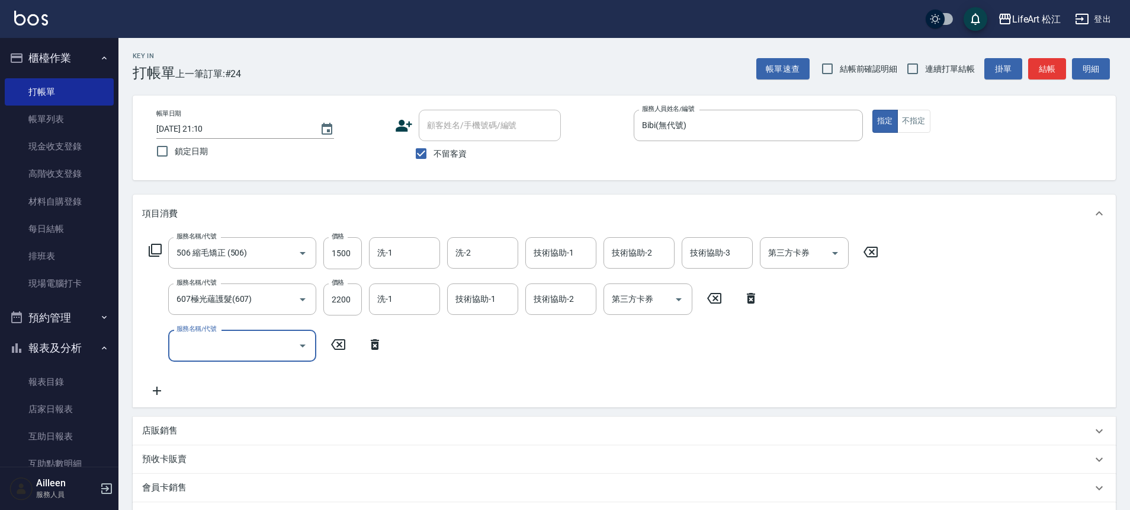
click at [265, 337] on input "服務名稱/代號" at bounding box center [234, 345] width 120 height 21
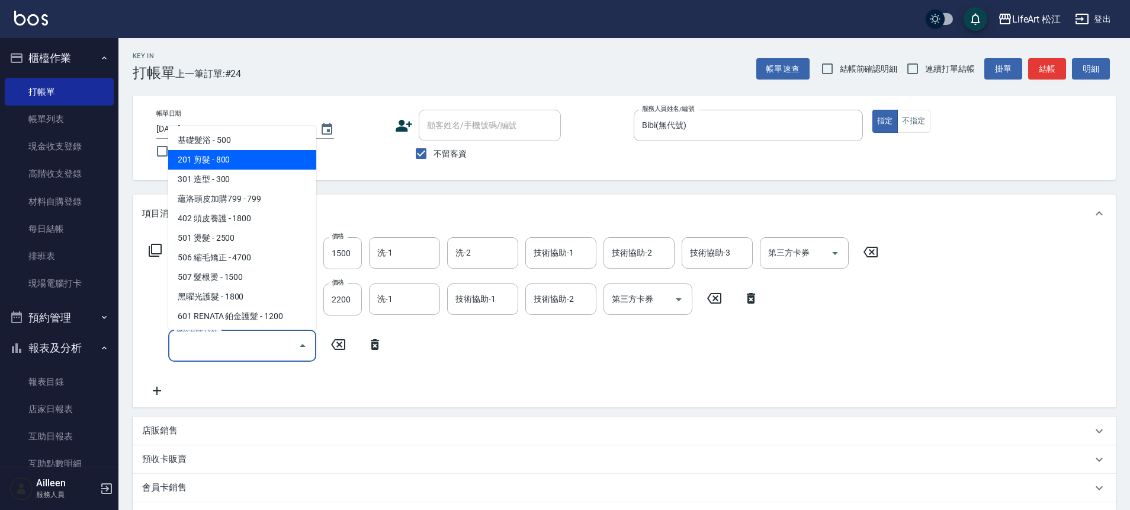
click at [238, 159] on span "201 剪髮 - 800" at bounding box center [242, 160] width 148 height 20
type input "201 剪髮(201)"
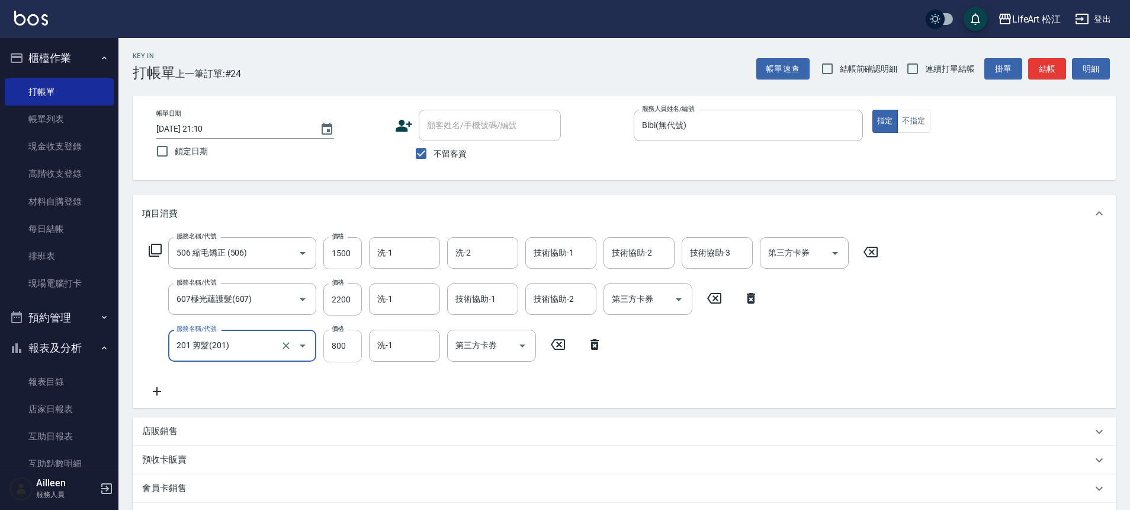
click at [341, 344] on input "800" at bounding box center [342, 345] width 39 height 32
type input "500"
click at [413, 259] on input "洗-1" at bounding box center [404, 252] width 60 height 21
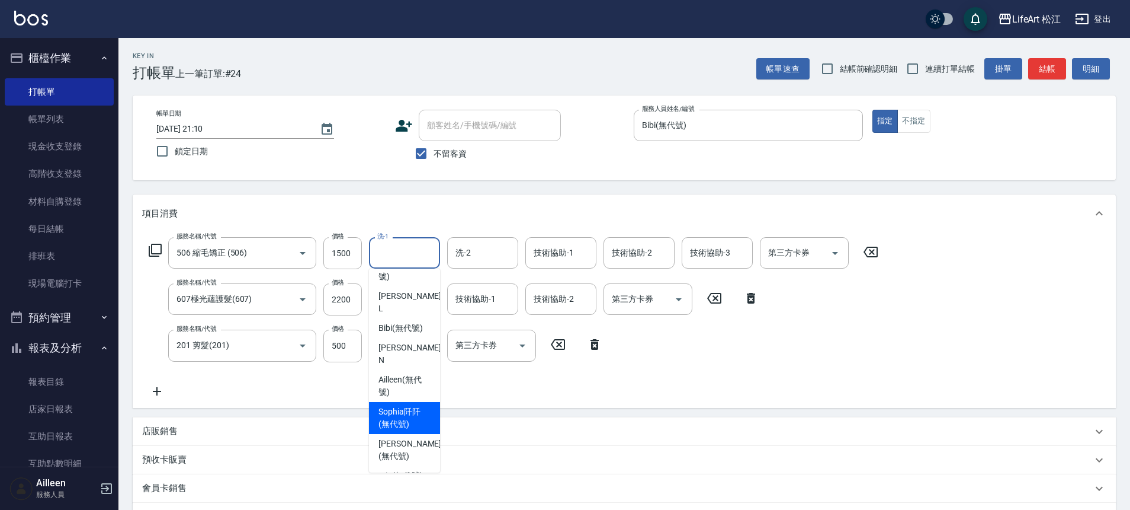
scroll to position [198, 0]
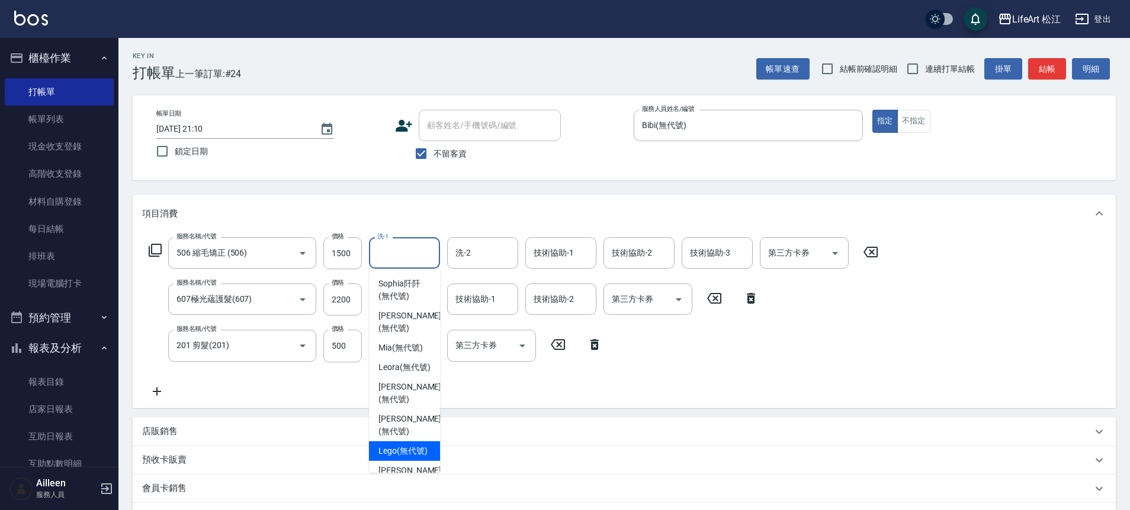
click at [404, 444] on span "Lego (無代號)" at bounding box center [403, 450] width 49 height 12
type input "Lego(無代號)"
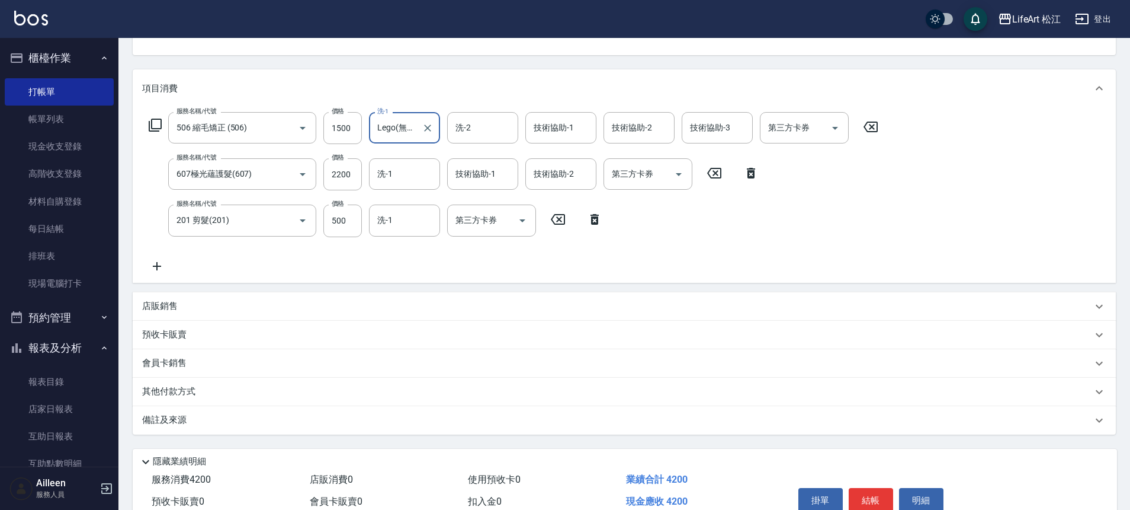
scroll to position [184, 0]
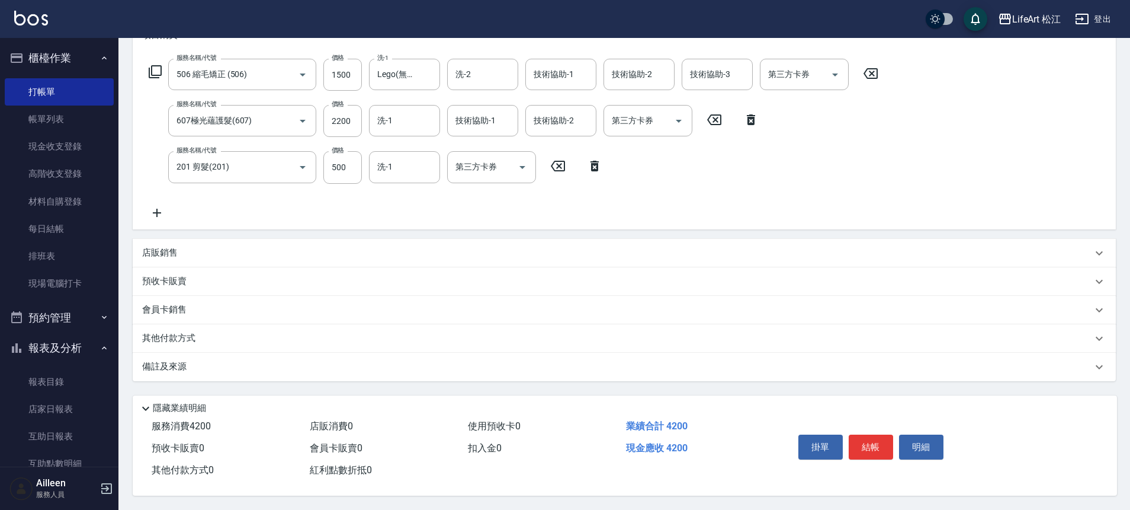
click at [309, 363] on div "備註及來源" at bounding box center [617, 366] width 950 height 12
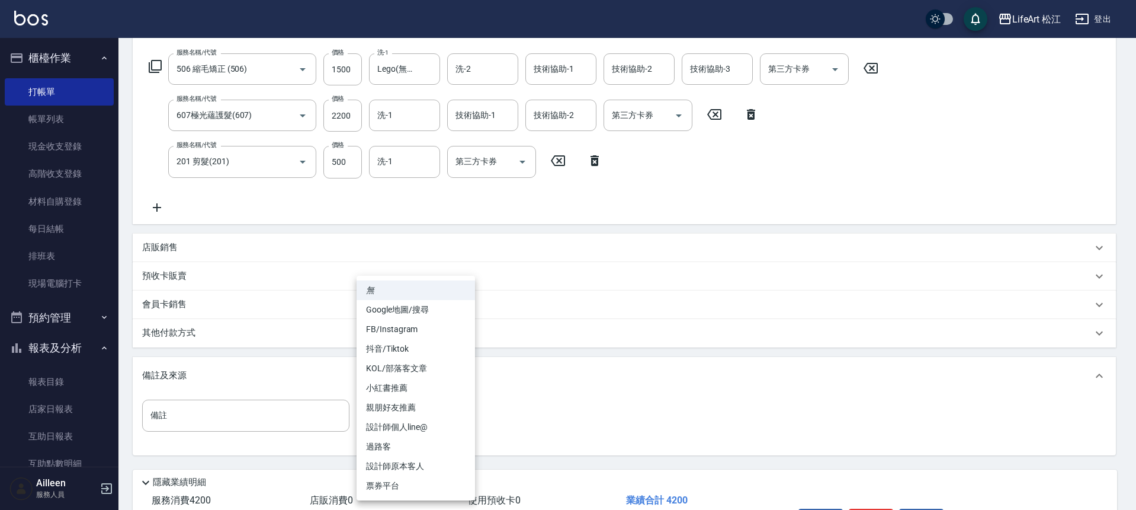
click at [402, 423] on body "LifeArt 松江 登出 櫃檯作業 打帳單 帳單列表 現金收支登錄 高階收支登錄 材料自購登錄 每日結帳 排班表 現場電腦打卡 預約管理 預約管理 單日預約…" at bounding box center [568, 199] width 1136 height 767
click at [418, 333] on li "FB/Instagram" at bounding box center [416, 329] width 118 height 20
type input "FB/Instagram"
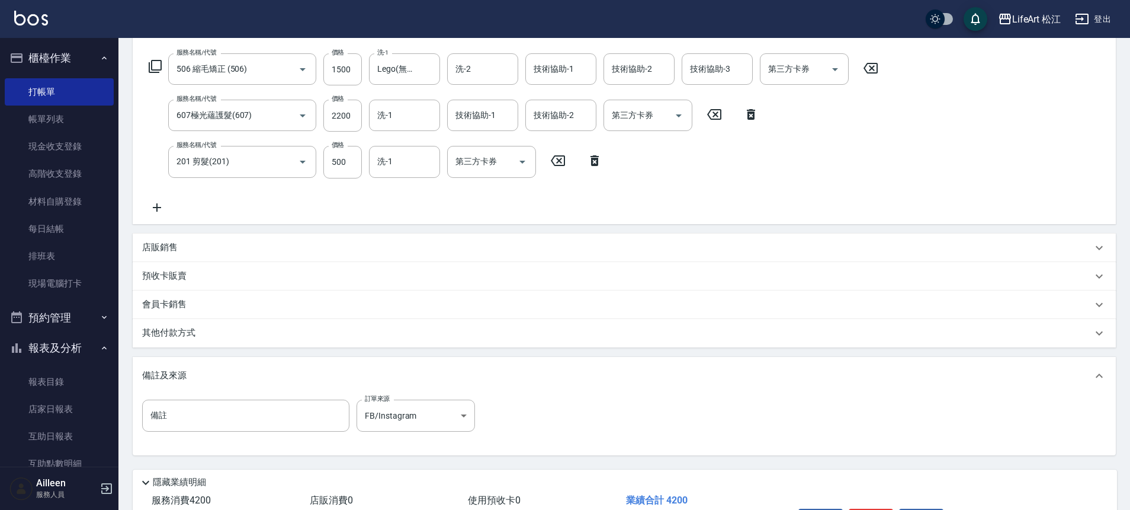
click at [396, 334] on div "其他付款方式" at bounding box center [617, 332] width 950 height 13
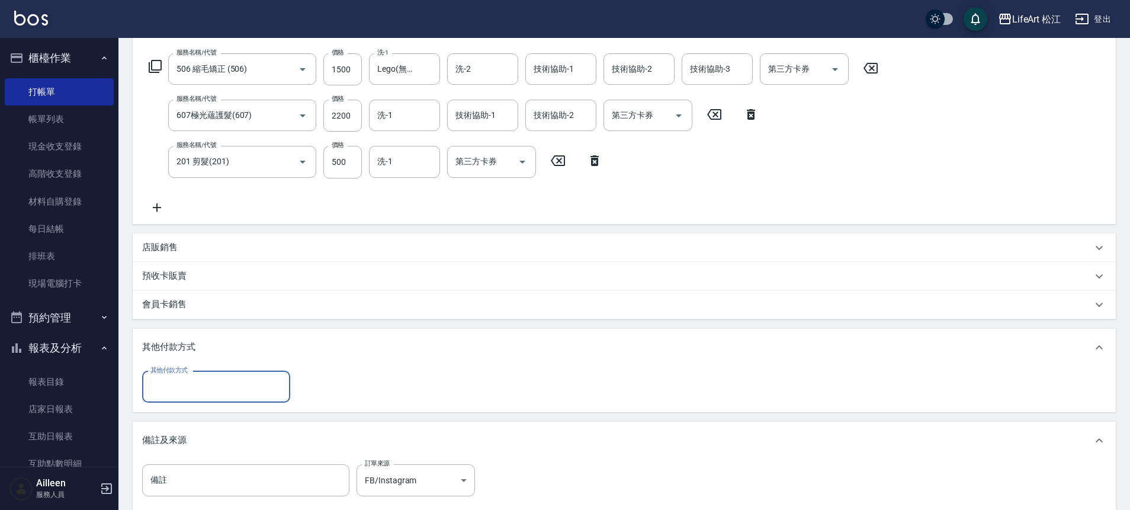
scroll to position [0, 0]
click at [270, 378] on input "其他付款方式" at bounding box center [216, 386] width 137 height 21
click at [249, 421] on span "轉帳" at bounding box center [216, 417] width 148 height 20
type input "轉帳"
click at [334, 391] on input "0" at bounding box center [341, 387] width 89 height 32
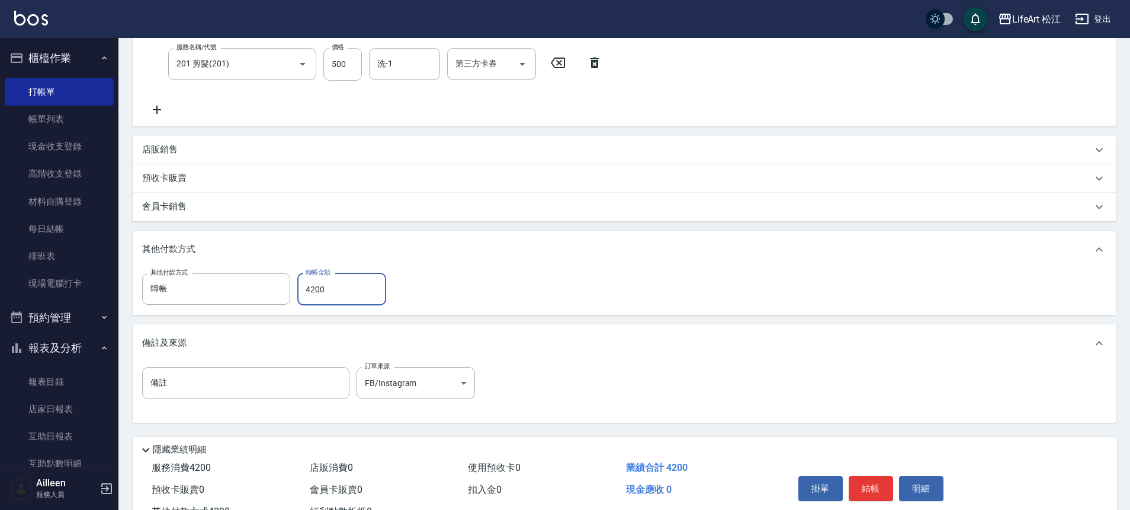
scroll to position [328, 0]
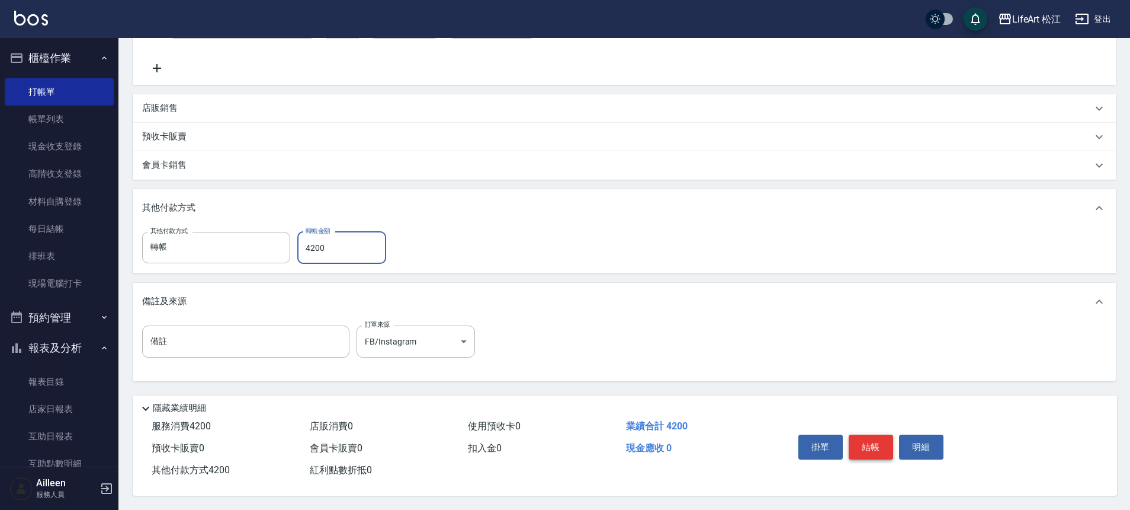
type input "4200"
click at [870, 444] on button "結帳" at bounding box center [871, 446] width 44 height 25
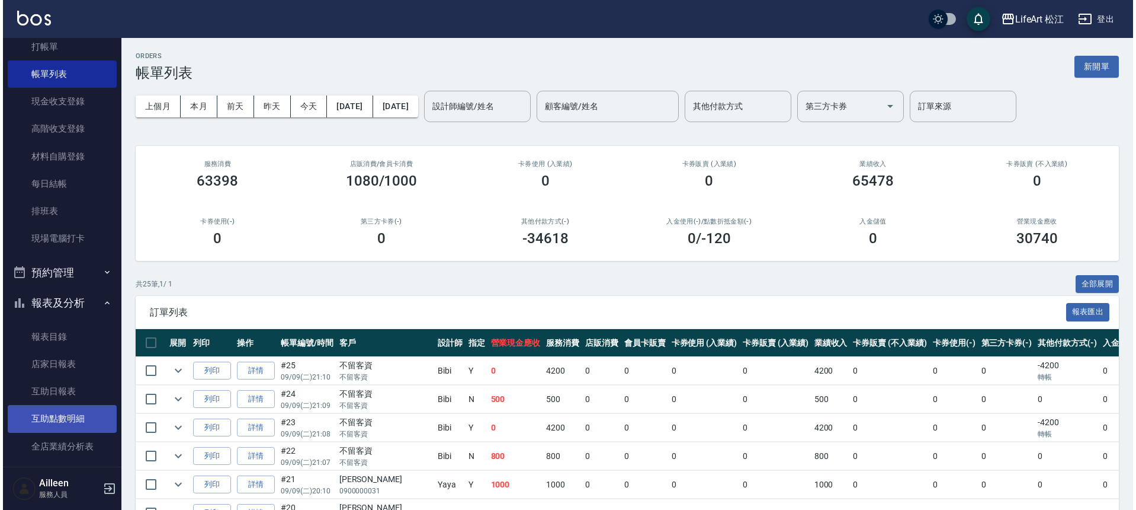
scroll to position [104, 0]
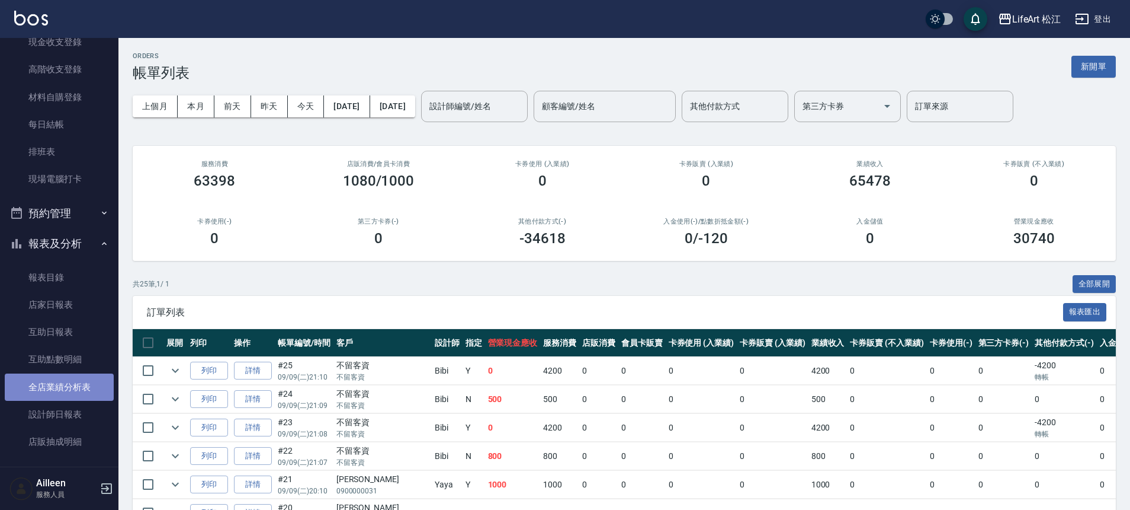
click at [80, 383] on link "全店業績分析表" at bounding box center [59, 386] width 109 height 27
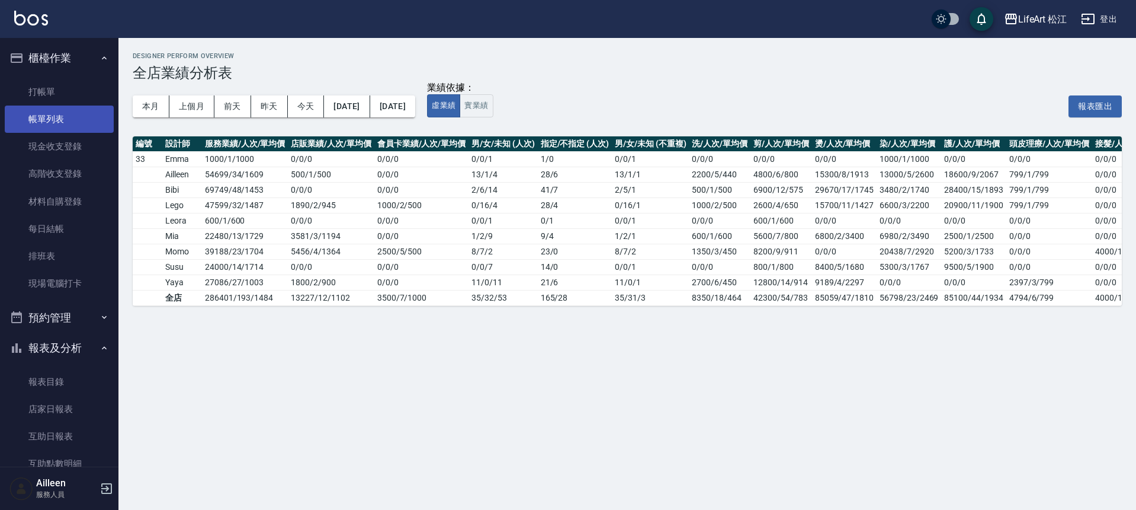
drag, startPoint x: 59, startPoint y: 124, endPoint x: 94, endPoint y: 117, distance: 35.7
click at [59, 124] on link "帳單列表" at bounding box center [59, 118] width 109 height 27
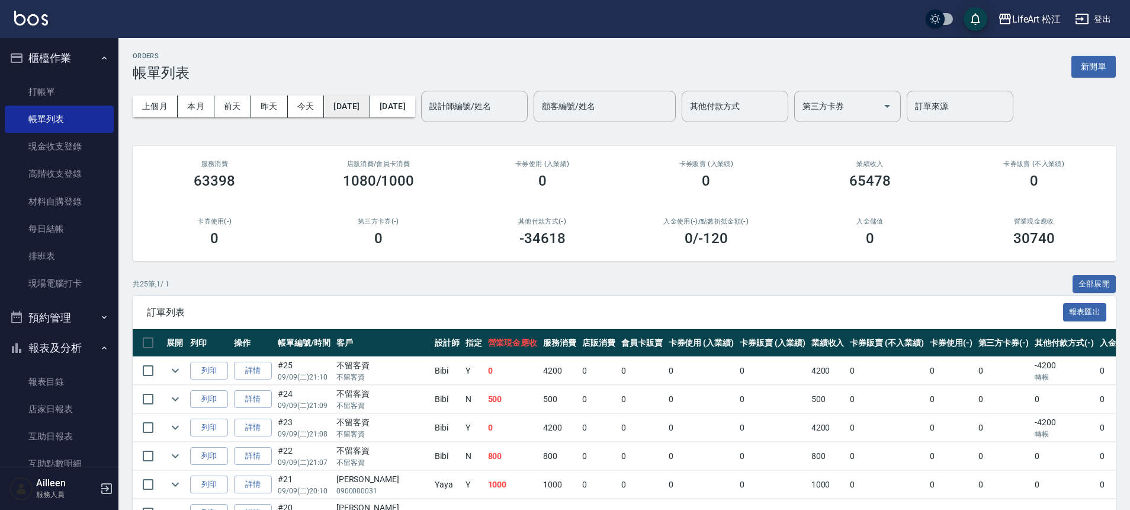
click at [370, 107] on button "[DATE]" at bounding box center [347, 106] width 46 height 22
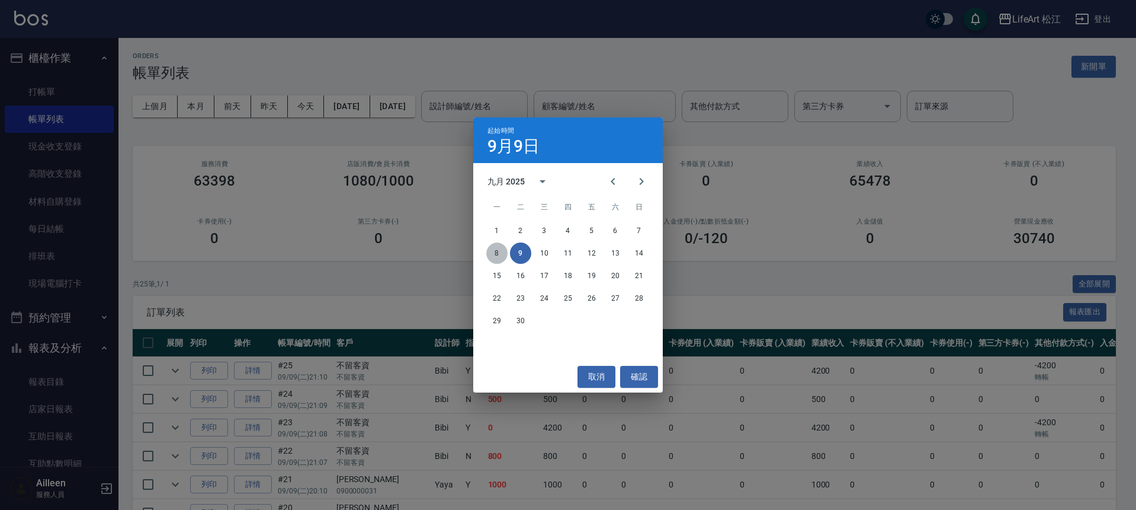
click at [501, 254] on button "8" at bounding box center [496, 252] width 21 height 21
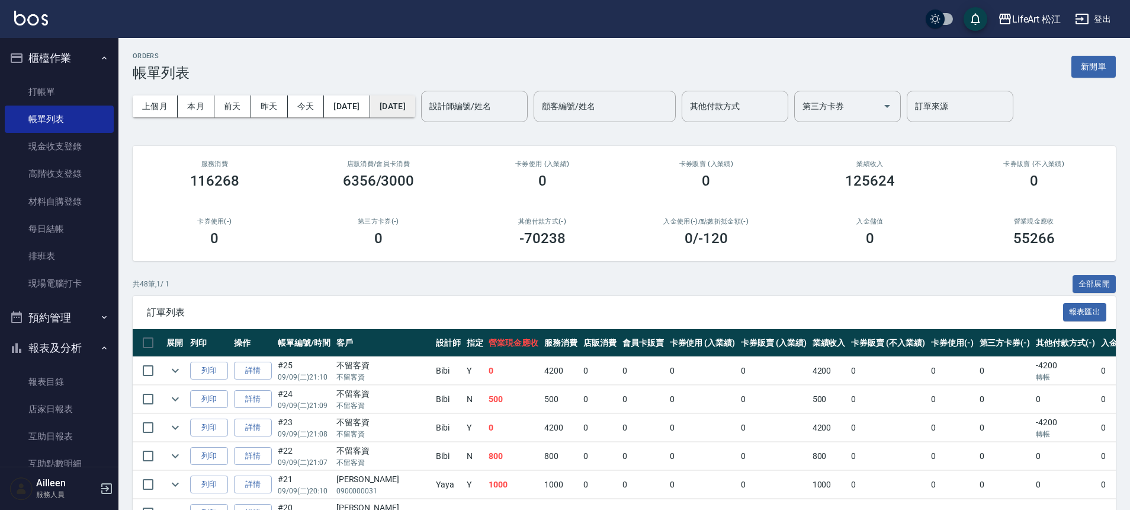
click at [415, 113] on button "[DATE]" at bounding box center [392, 106] width 45 height 22
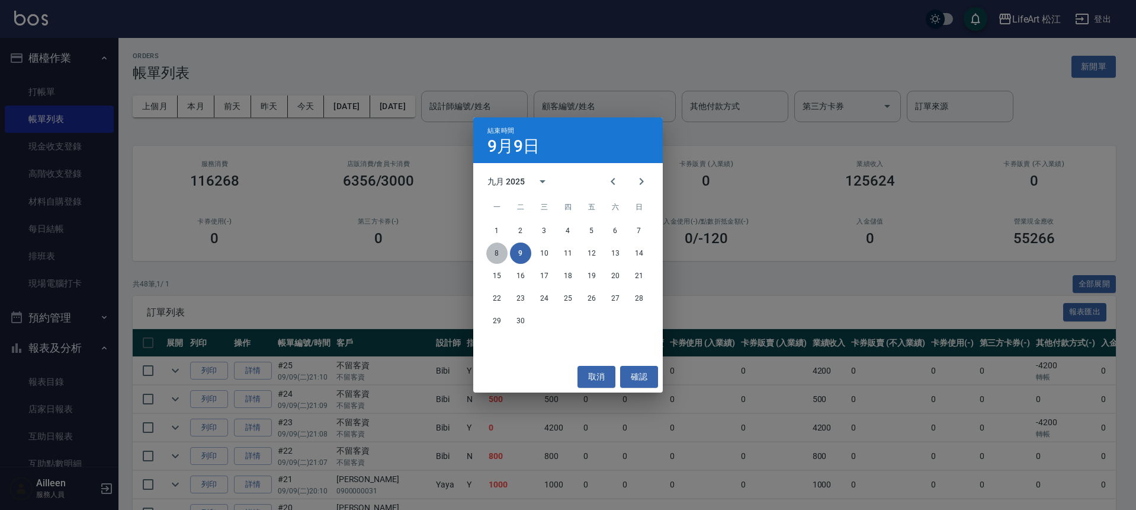
click at [494, 251] on button "8" at bounding box center [496, 252] width 21 height 21
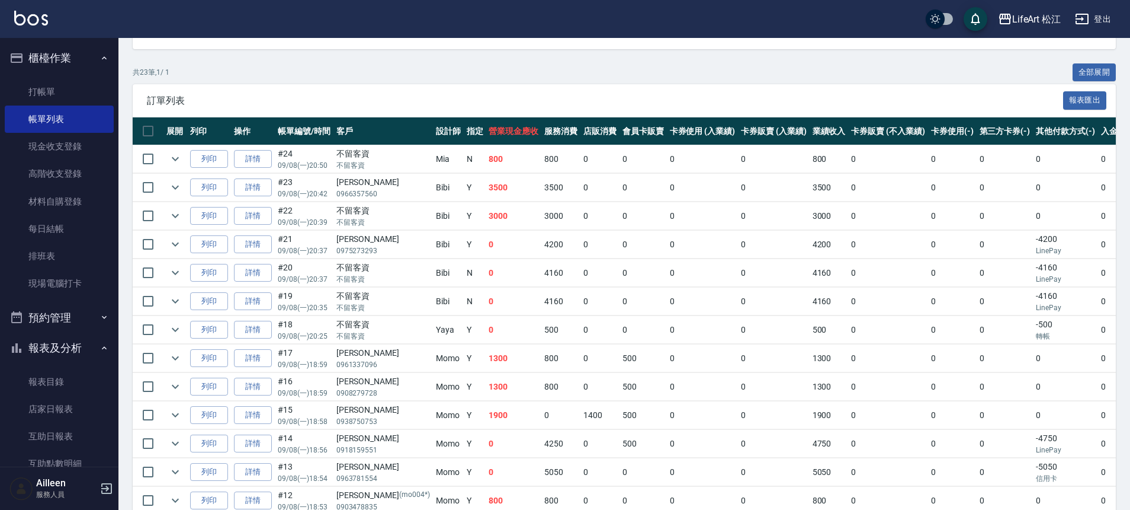
scroll to position [212, 0]
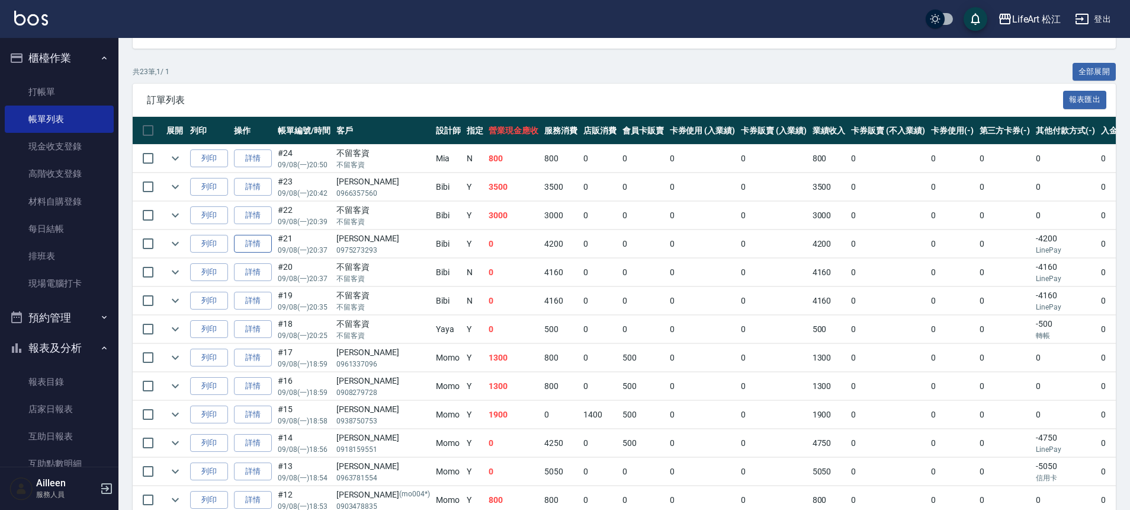
click at [244, 242] on link "詳情" at bounding box center [253, 244] width 38 height 18
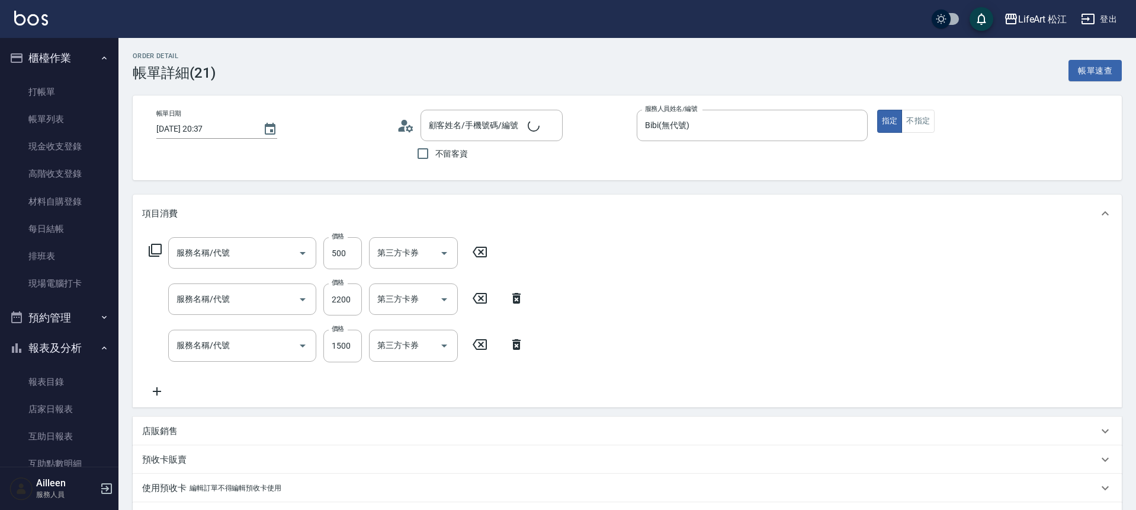
type input "[DATE] 20:37"
type input "Bibi(無代號)"
type input "201 剪髮(201)"
type input "607極光蘊護髮(607)"
type input "701 染髮(701)"
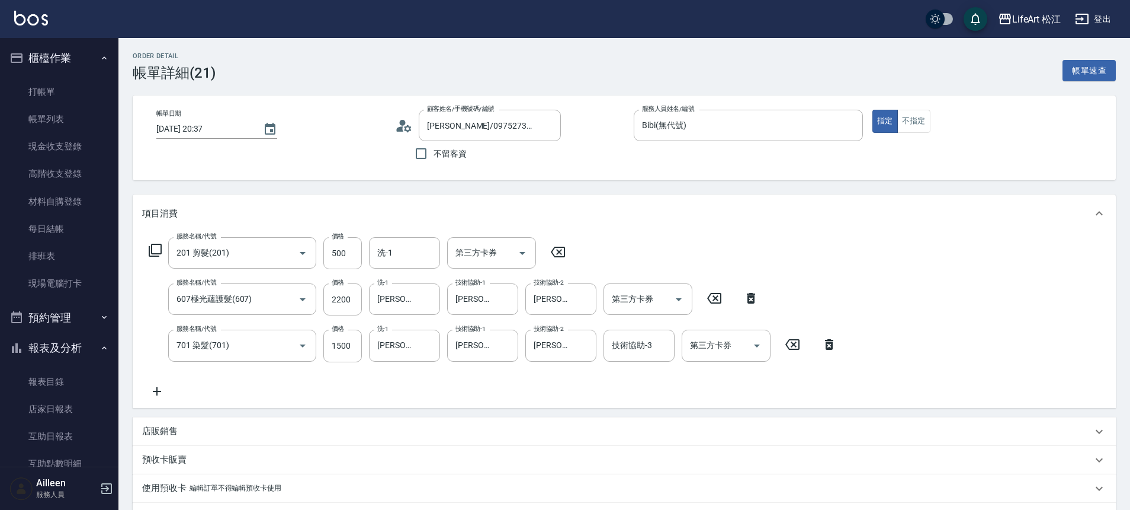
type input "[PERSON_NAME]/0975273293/null"
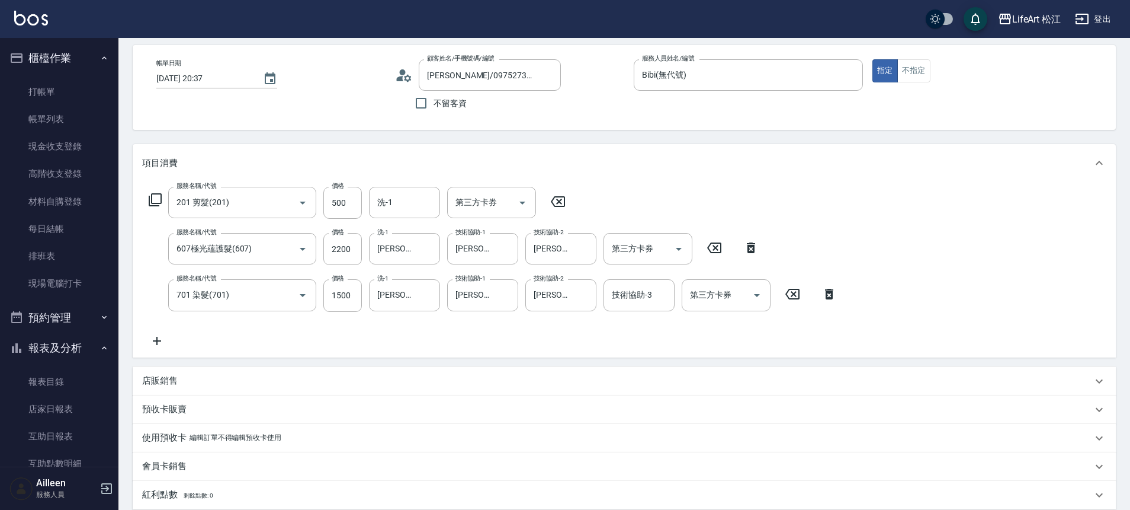
scroll to position [201, 0]
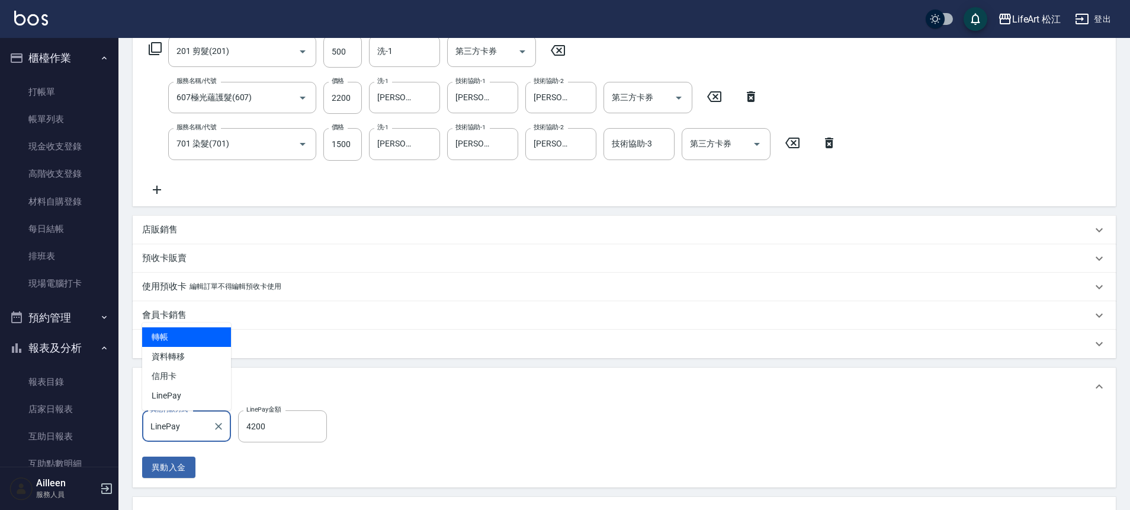
click at [199, 430] on input "LinePay" at bounding box center [178, 425] width 60 height 21
click at [196, 332] on span "轉帳" at bounding box center [186, 337] width 89 height 20
type input "轉帳"
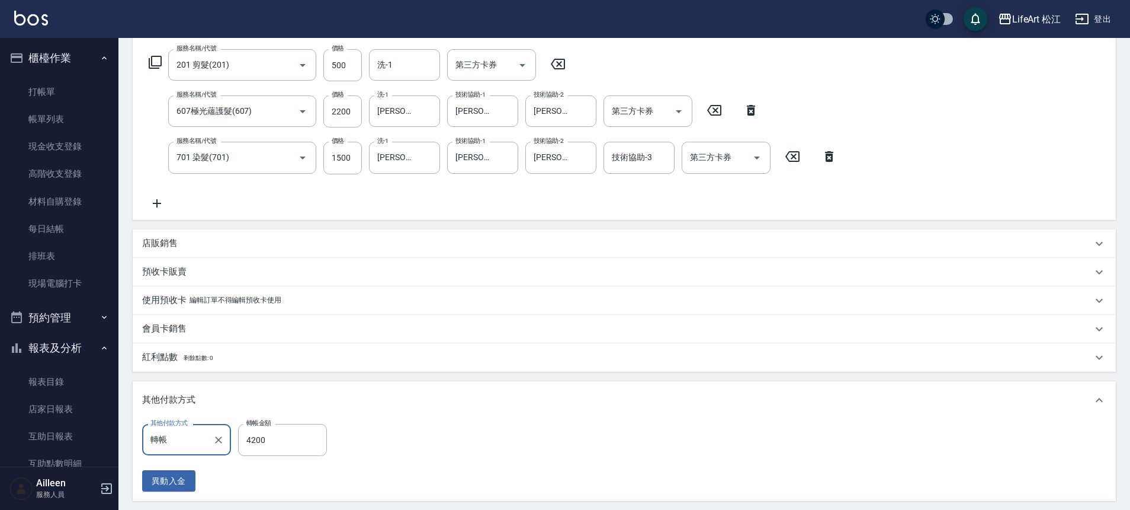
scroll to position [0, 0]
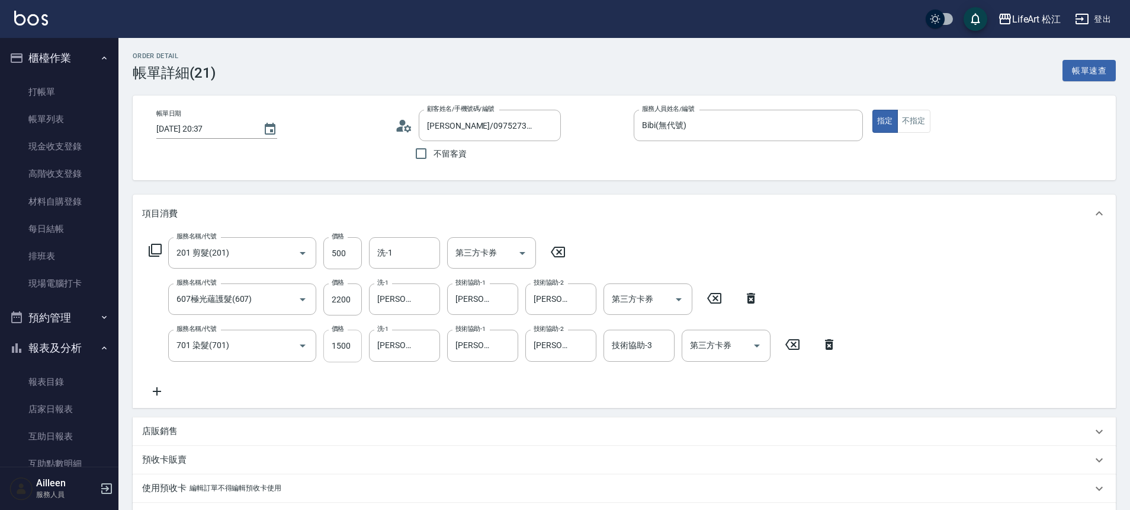
click at [348, 352] on input "1500" at bounding box center [342, 345] width 39 height 32
type input "1"
type input "0"
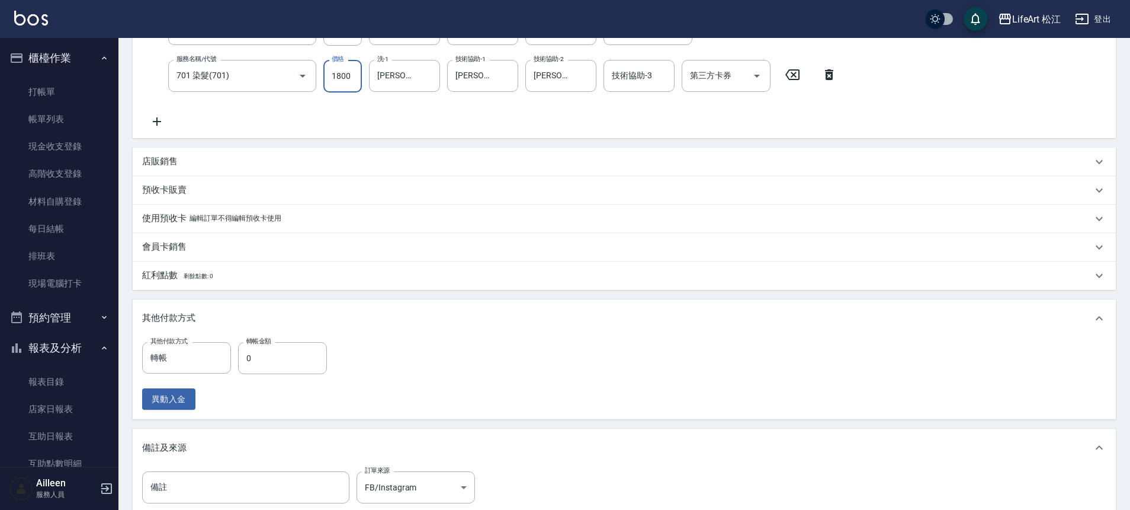
scroll to position [398, 0]
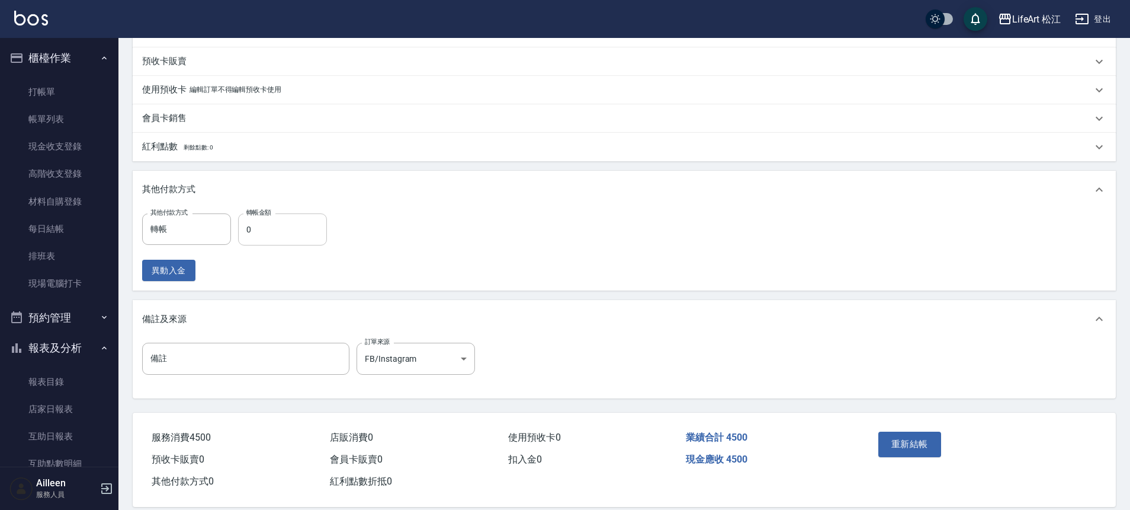
type input "1800"
click at [286, 224] on input "0" at bounding box center [282, 229] width 89 height 32
type input "4500"
click at [902, 445] on button "重新結帳" at bounding box center [910, 443] width 63 height 25
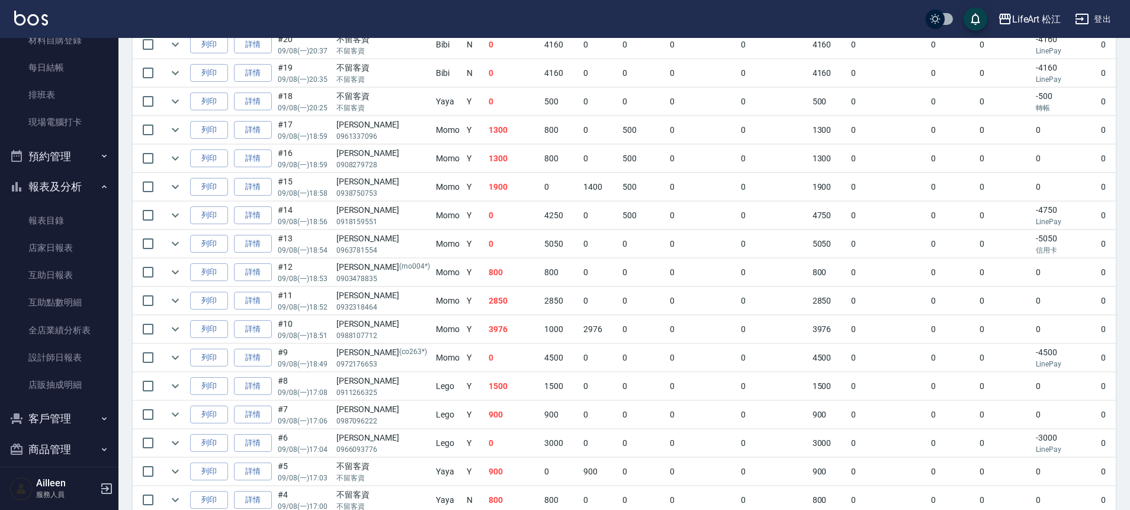
scroll to position [234, 0]
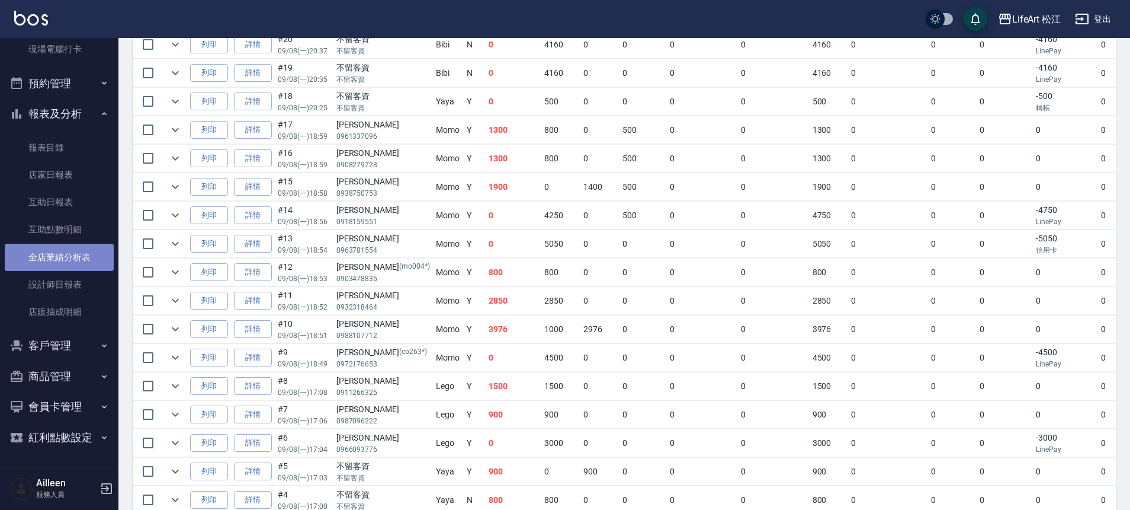
click at [73, 263] on link "全店業績分析表" at bounding box center [59, 257] width 109 height 27
